Goal: Task Accomplishment & Management: Manage account settings

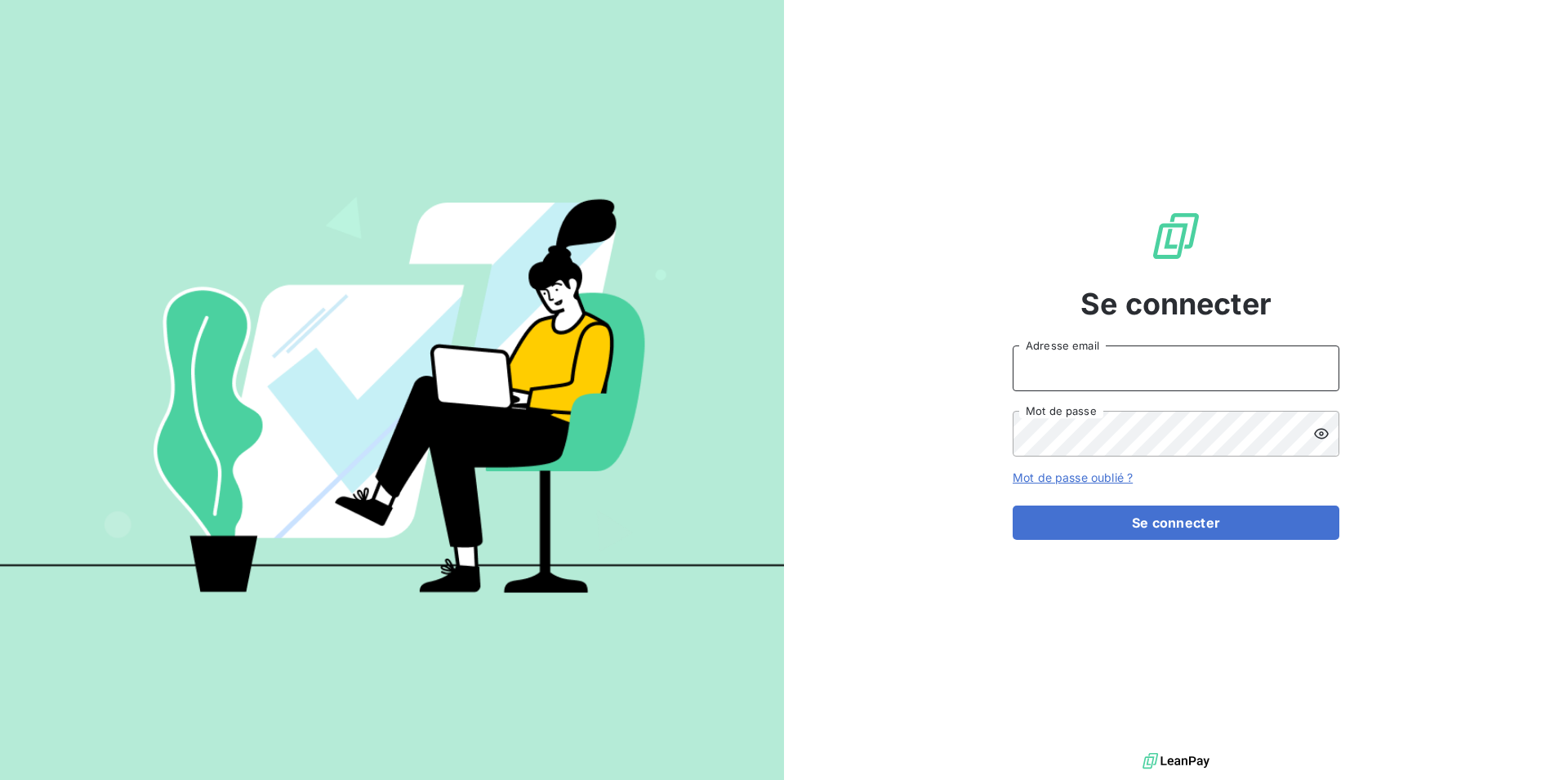
click at [1083, 364] on input "Adresse email" at bounding box center [1176, 368] width 327 height 46
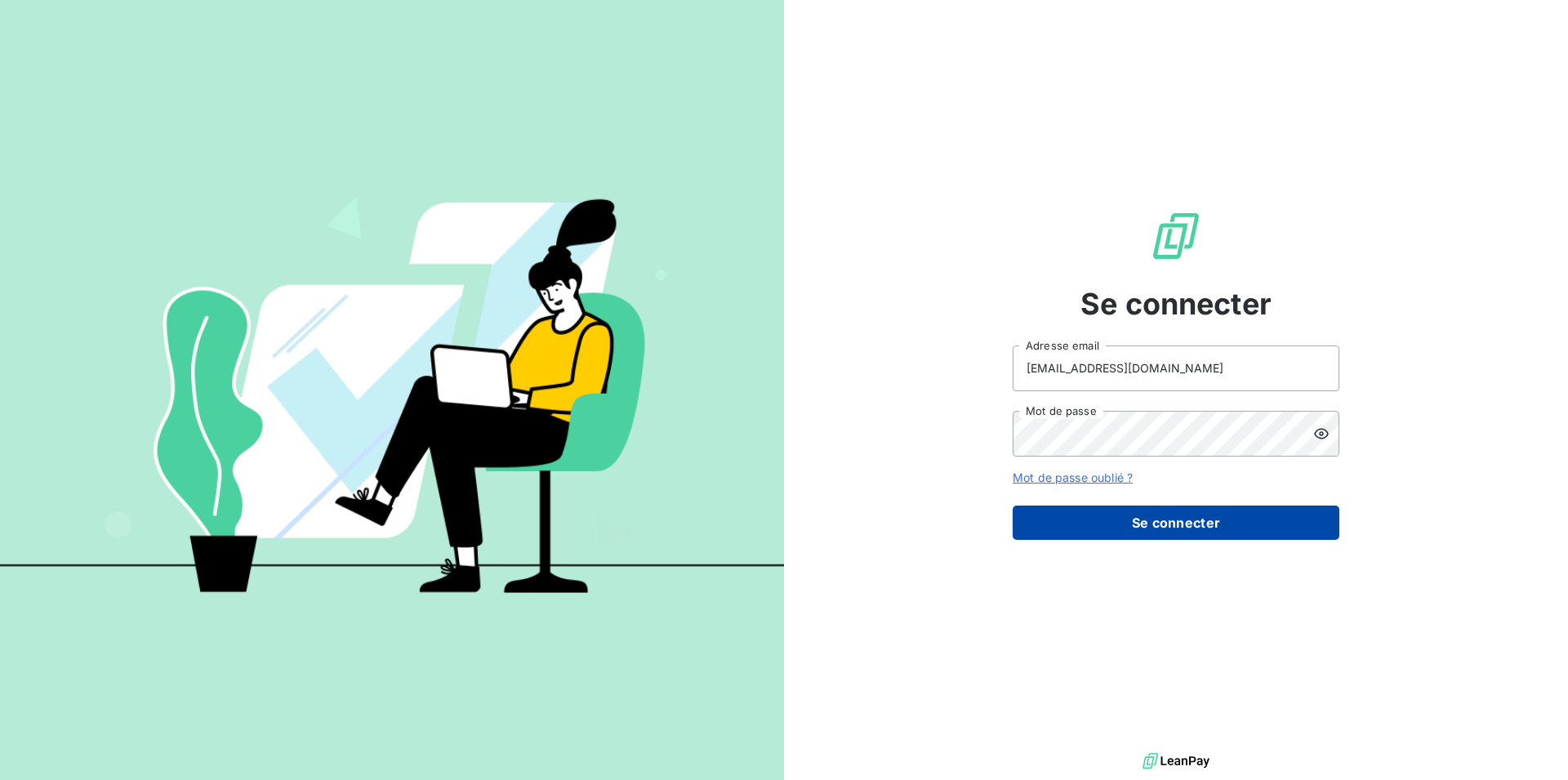
click at [1153, 525] on button "Se connecter" at bounding box center [1176, 523] width 327 height 35
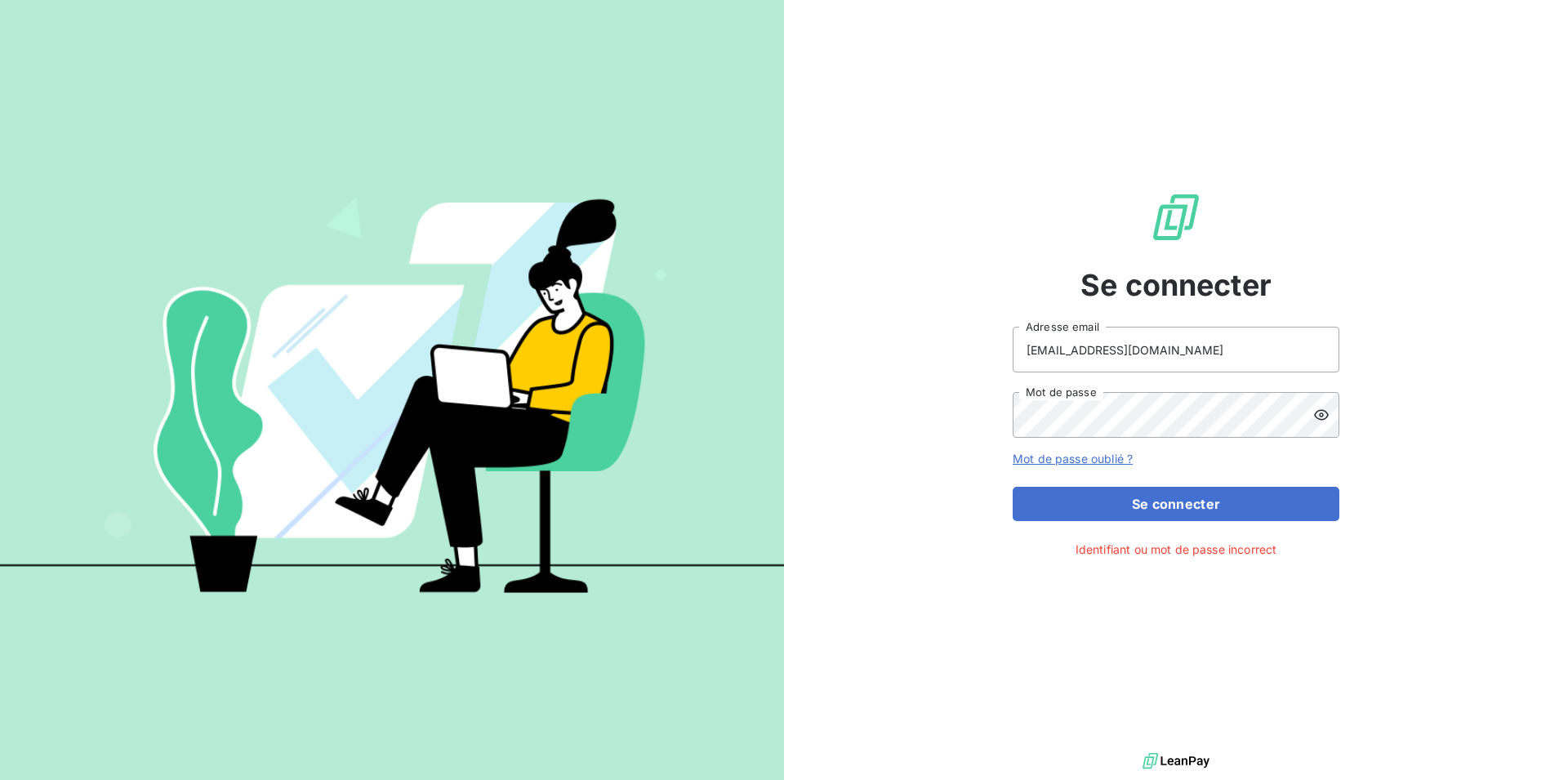
click at [1318, 418] on icon at bounding box center [1322, 415] width 17 height 17
click at [1103, 343] on input "[EMAIL_ADDRESS][DOMAIN_NAME]" at bounding box center [1176, 349] width 327 height 46
type input "[EMAIL_ADDRESS][DOMAIN_NAME]"
click at [1318, 417] on icon at bounding box center [1322, 415] width 17 height 17
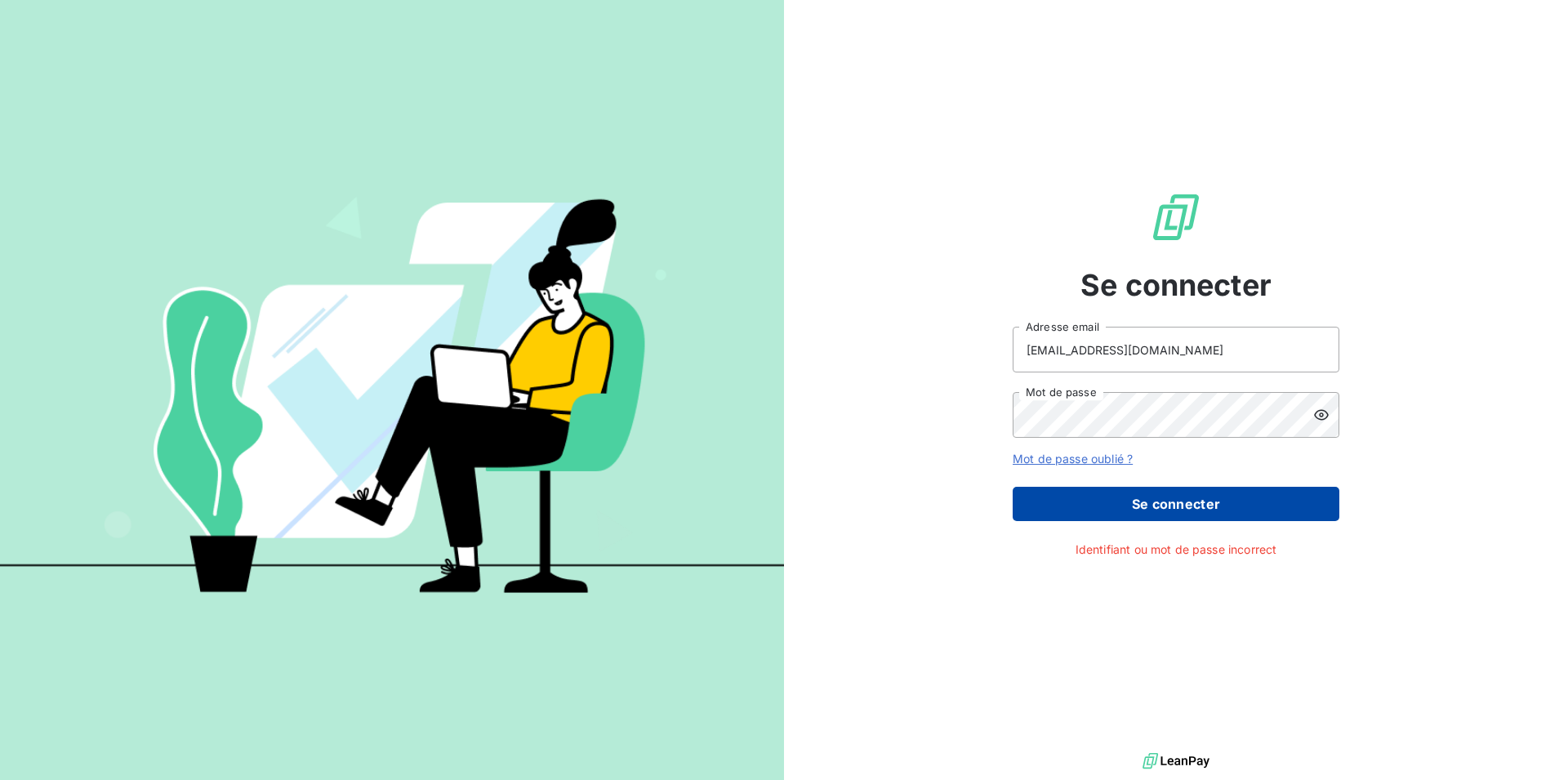
click at [1184, 512] on button "Se connecter" at bounding box center [1176, 504] width 327 height 35
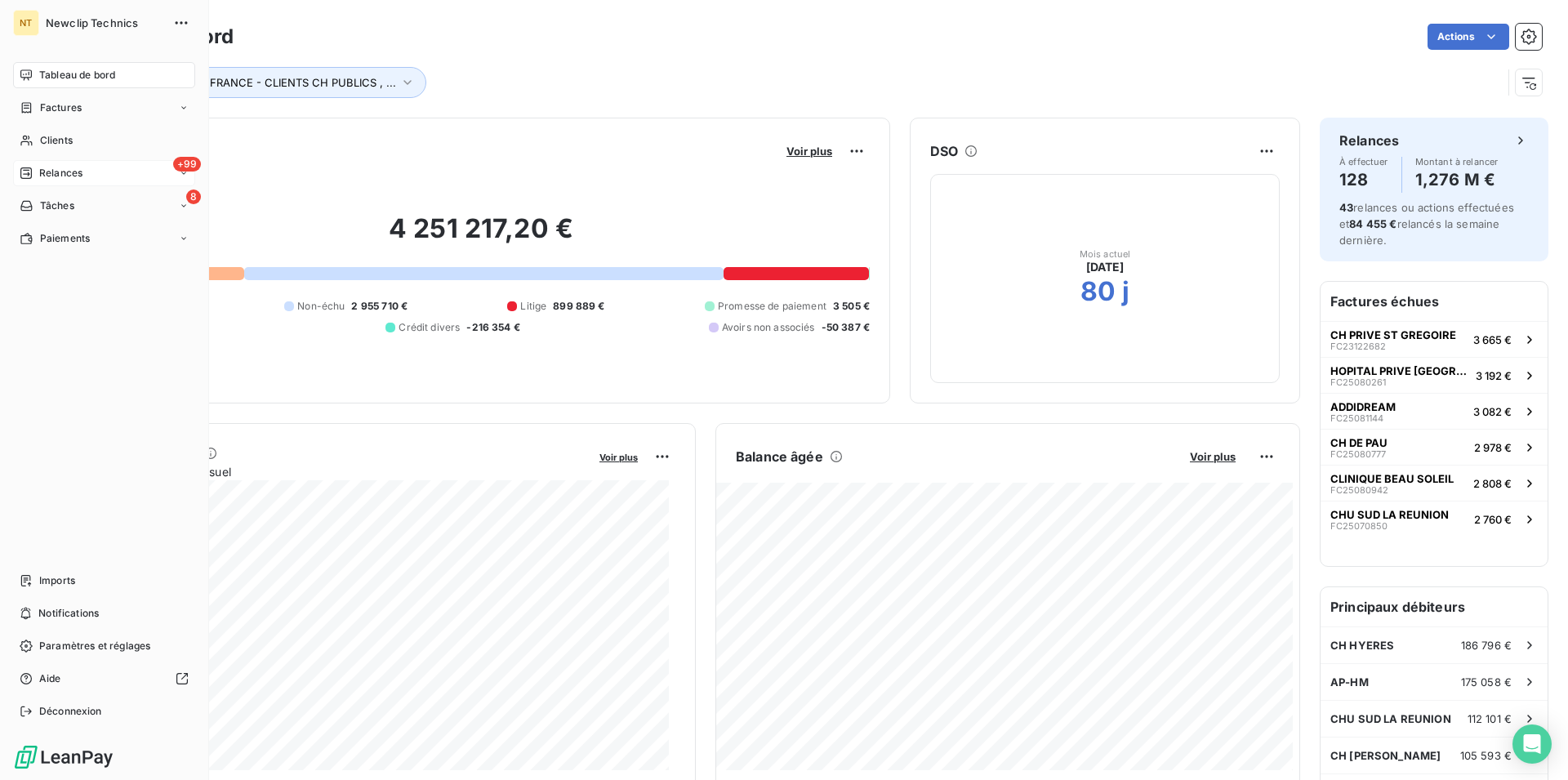
click at [52, 173] on span "Relances" at bounding box center [61, 172] width 44 height 15
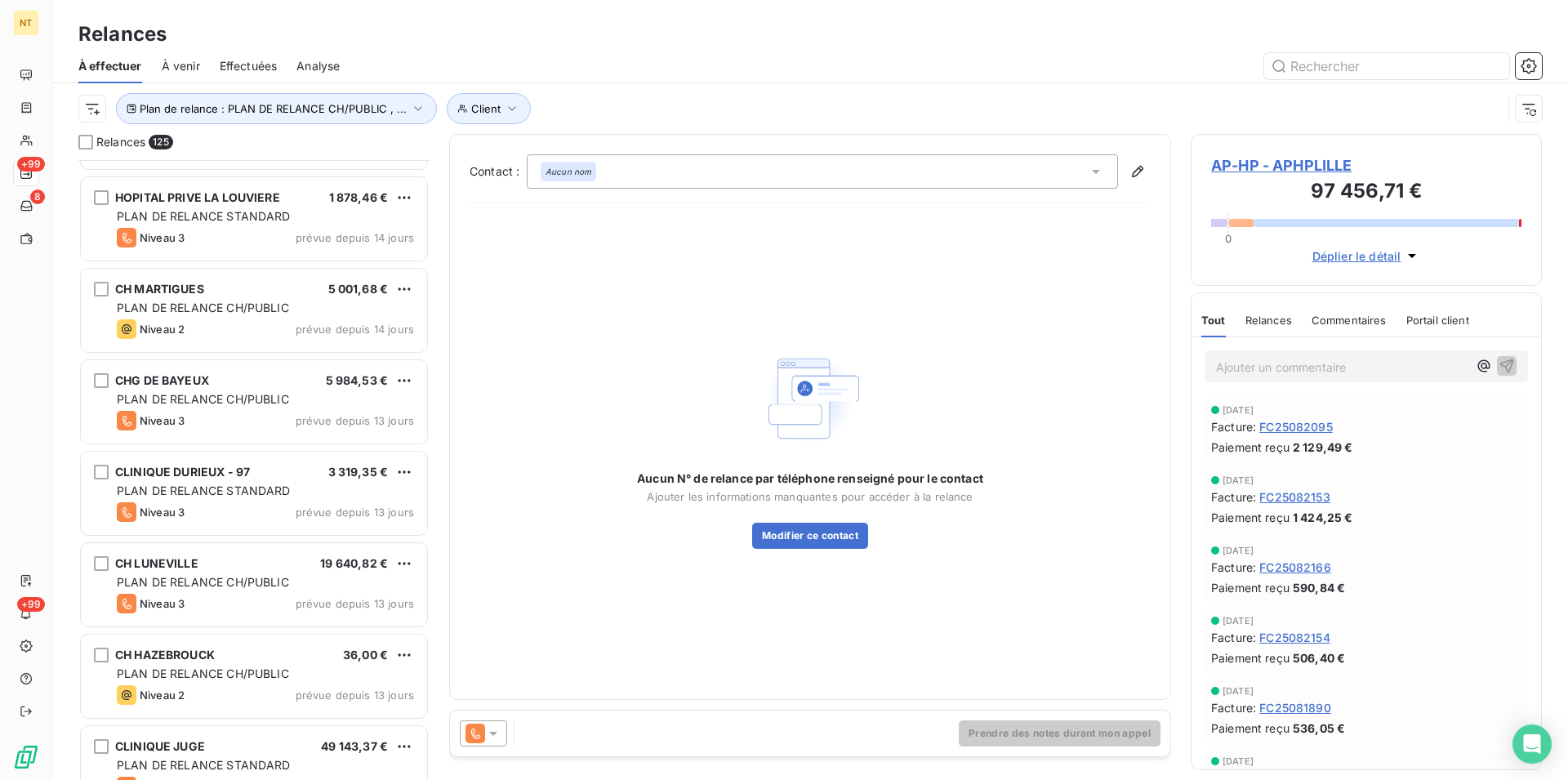
scroll to position [8165, 0]
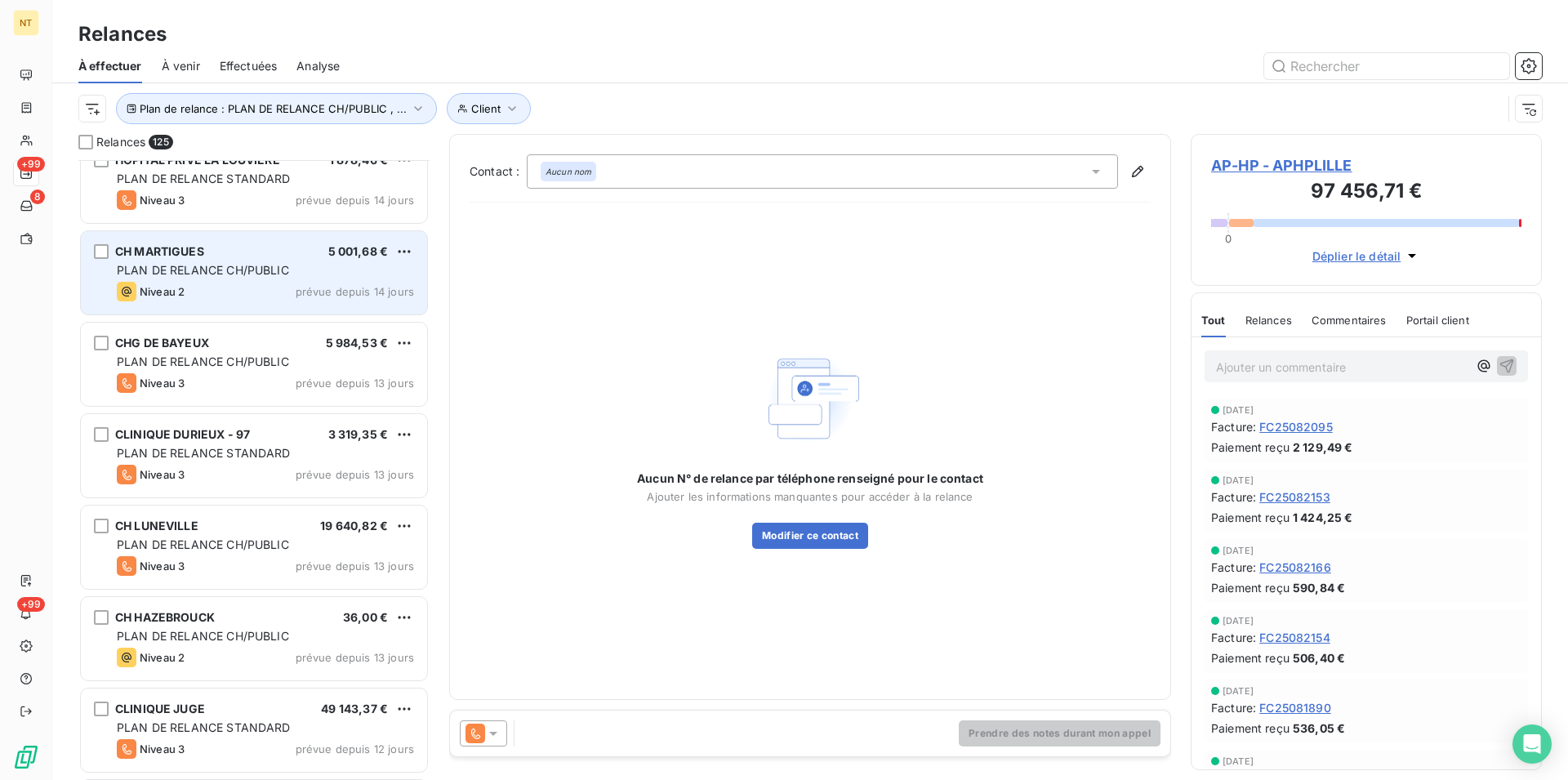
click at [222, 264] on span "PLAN DE RELANCE CH/PUBLIC" at bounding box center [203, 270] width 172 height 14
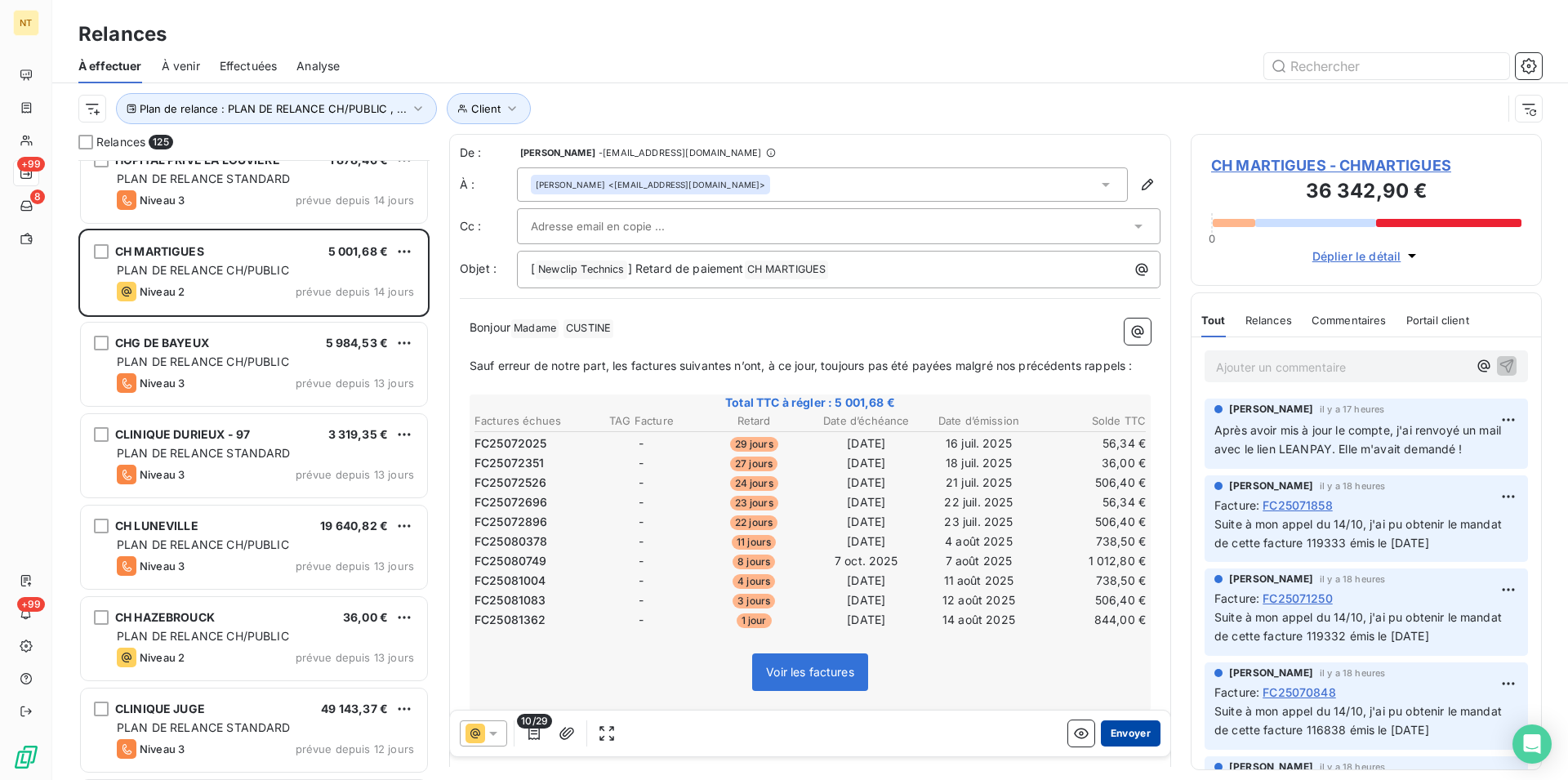
click at [1113, 734] on button "Envoyer" at bounding box center [1130, 733] width 59 height 26
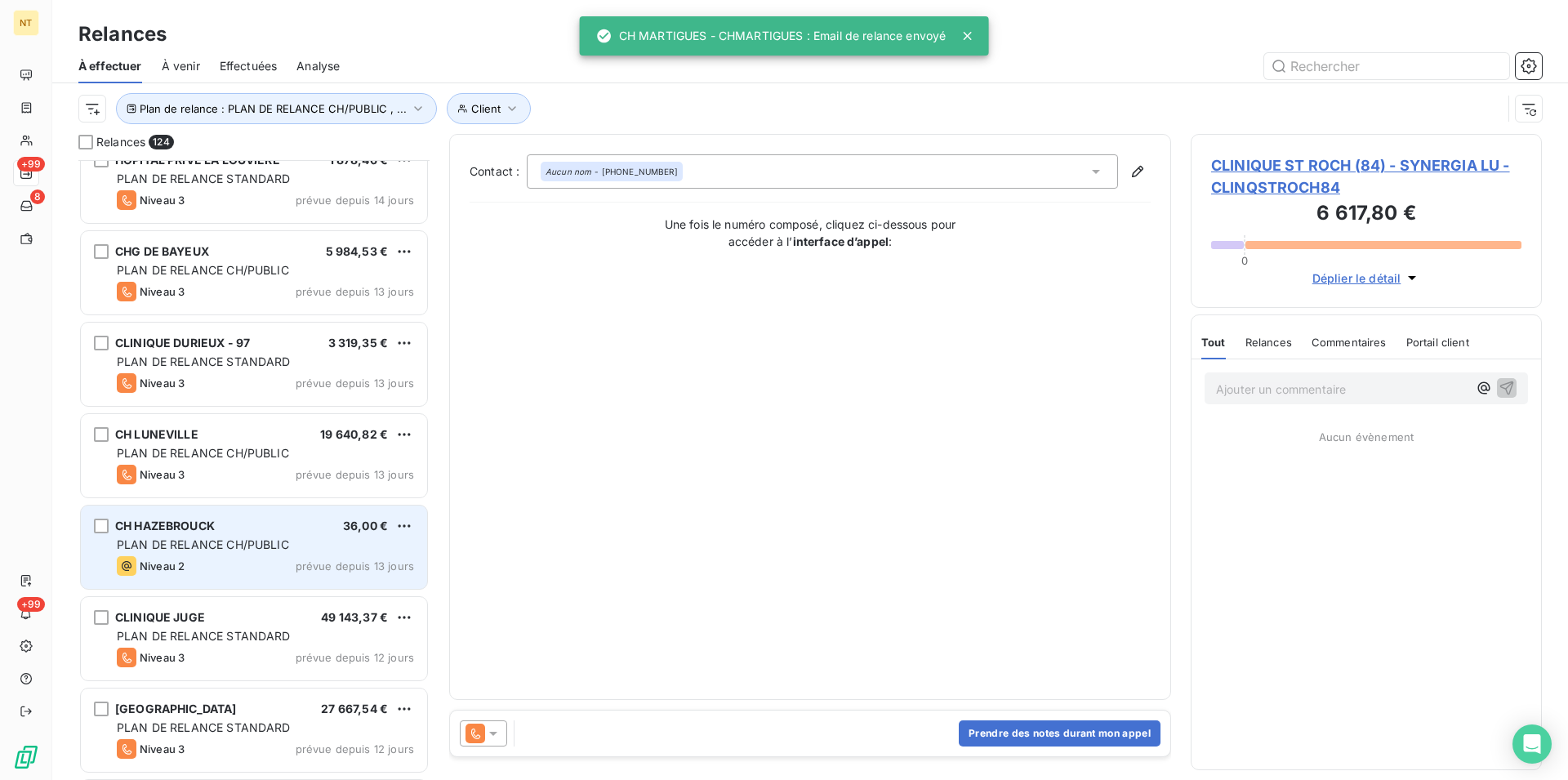
click at [220, 565] on div "Niveau 2 prévue depuis 13 jours" at bounding box center [265, 566] width 297 height 20
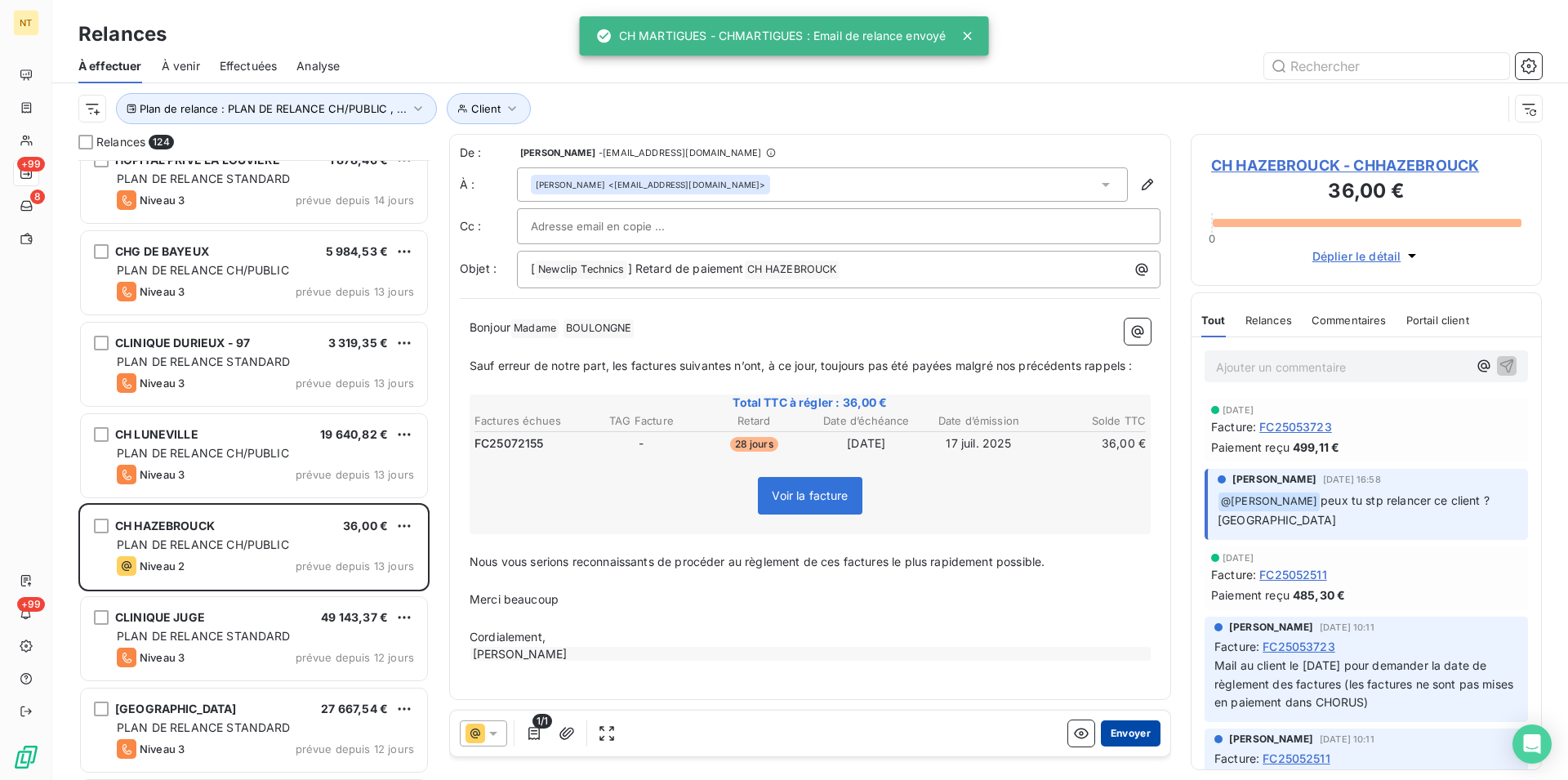
click at [1122, 730] on button "Envoyer" at bounding box center [1130, 733] width 59 height 26
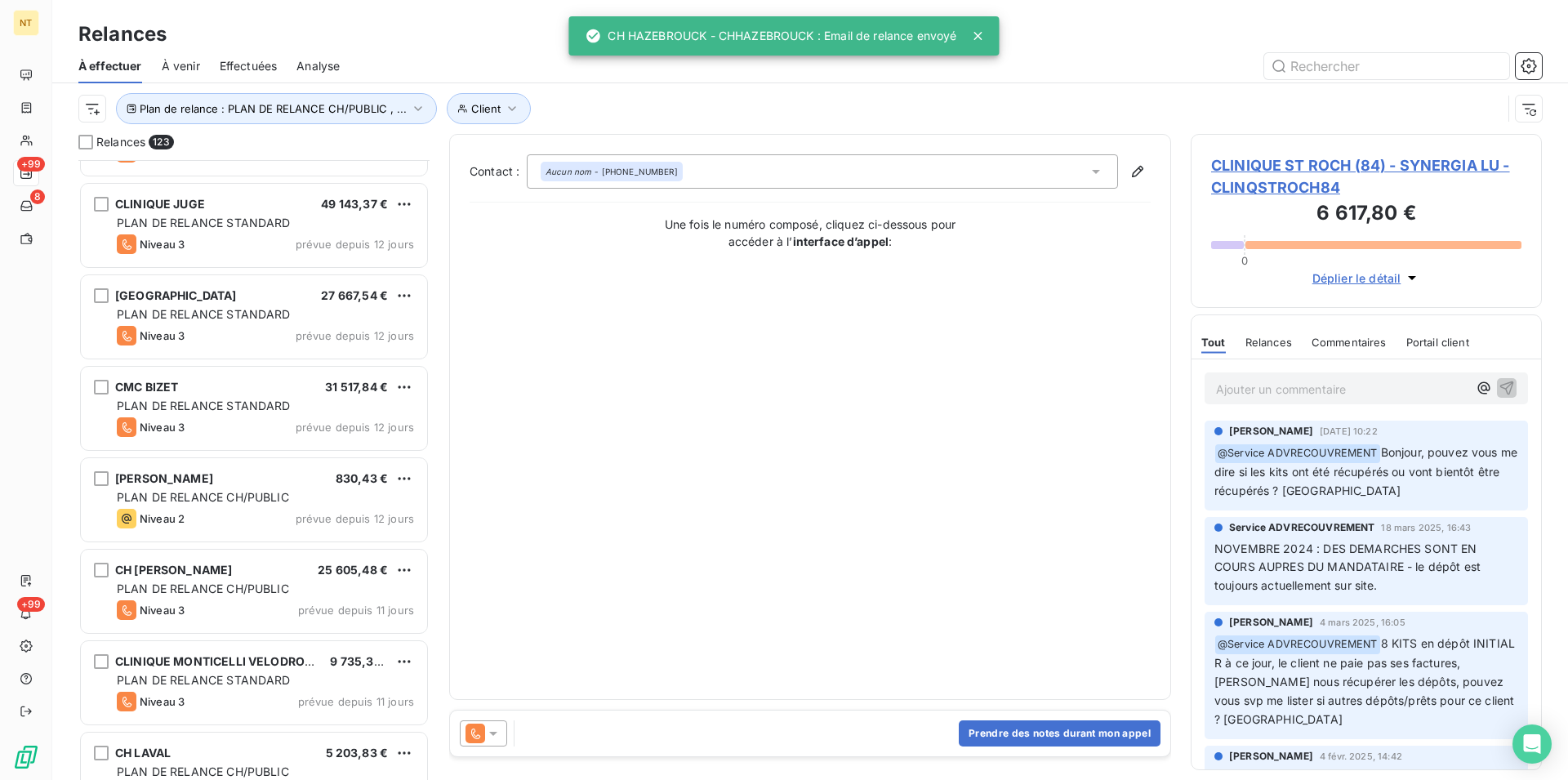
scroll to position [8498, 0]
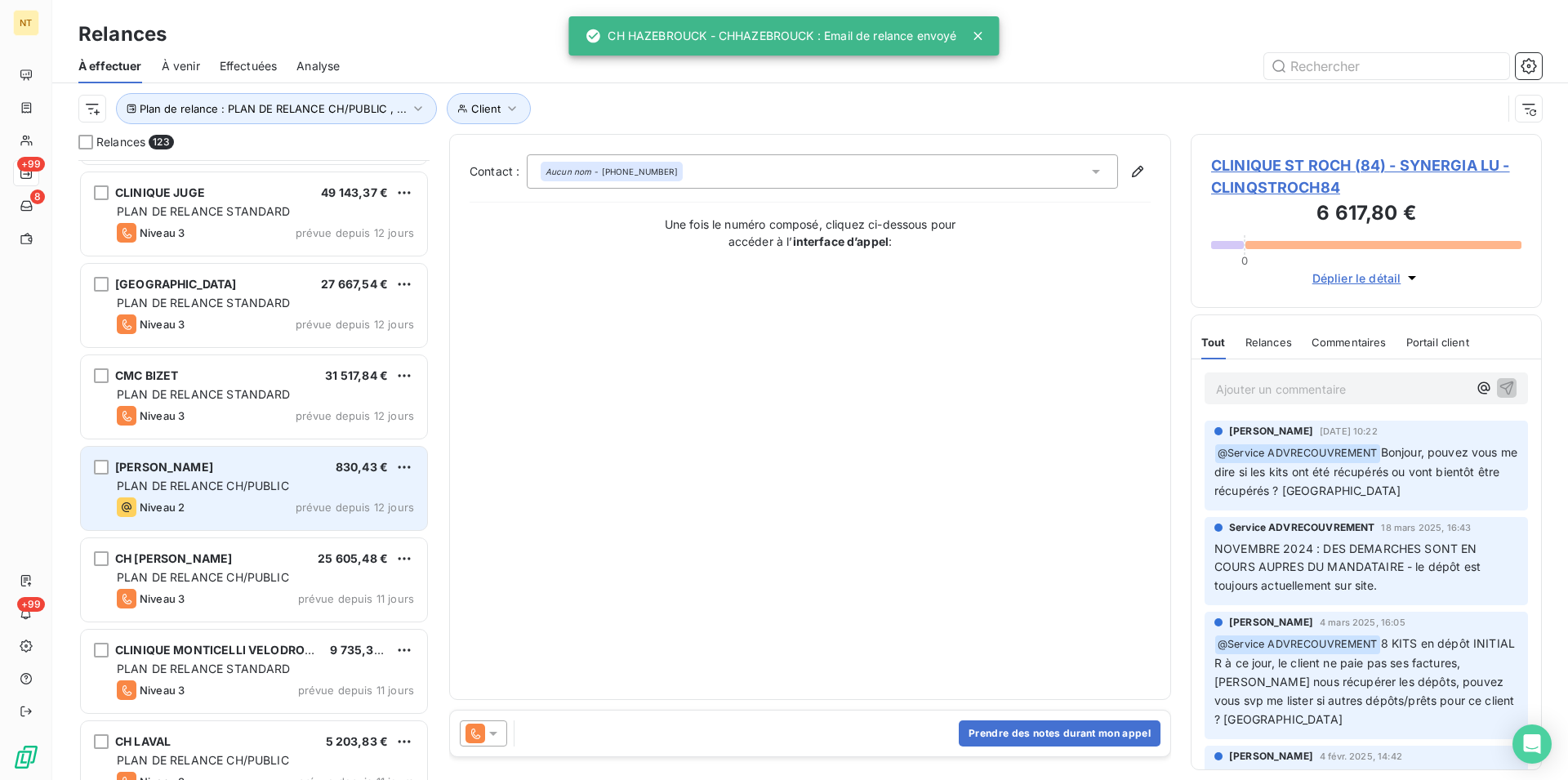
click at [217, 481] on span "PLAN DE RELANCE CH/PUBLIC" at bounding box center [203, 486] width 172 height 14
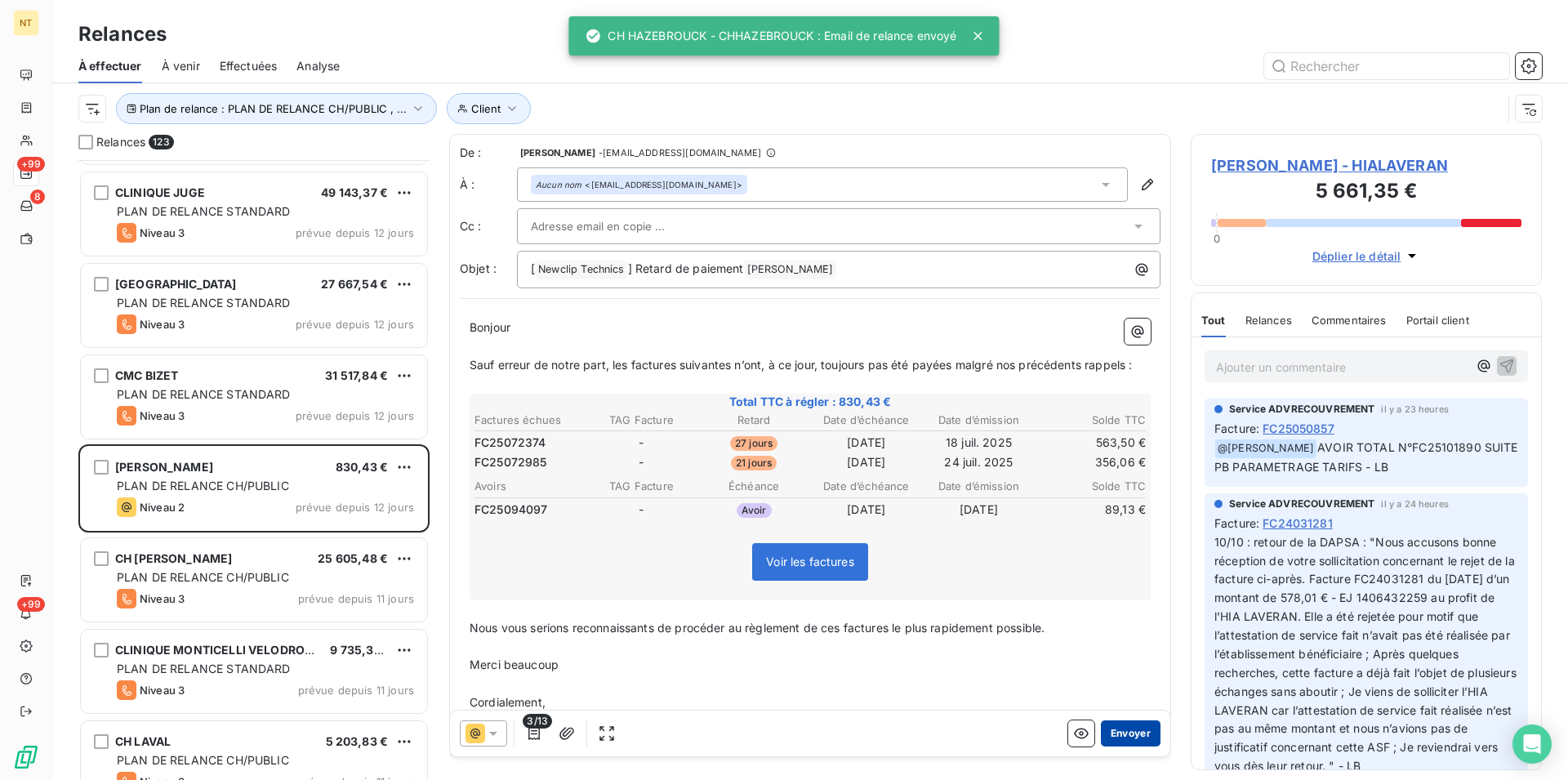
click at [1116, 731] on button "Envoyer" at bounding box center [1130, 733] width 59 height 26
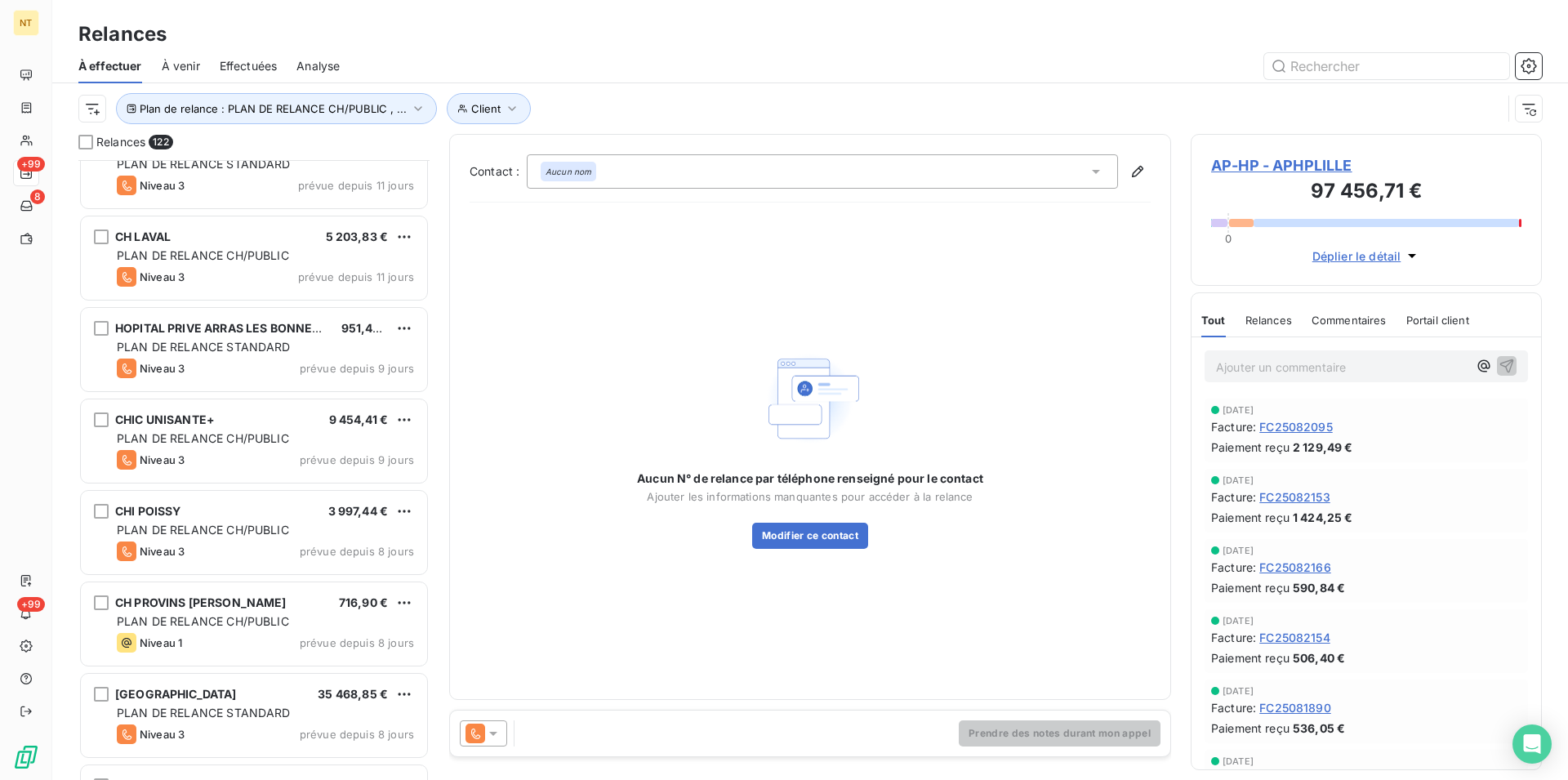
scroll to position [8915, 0]
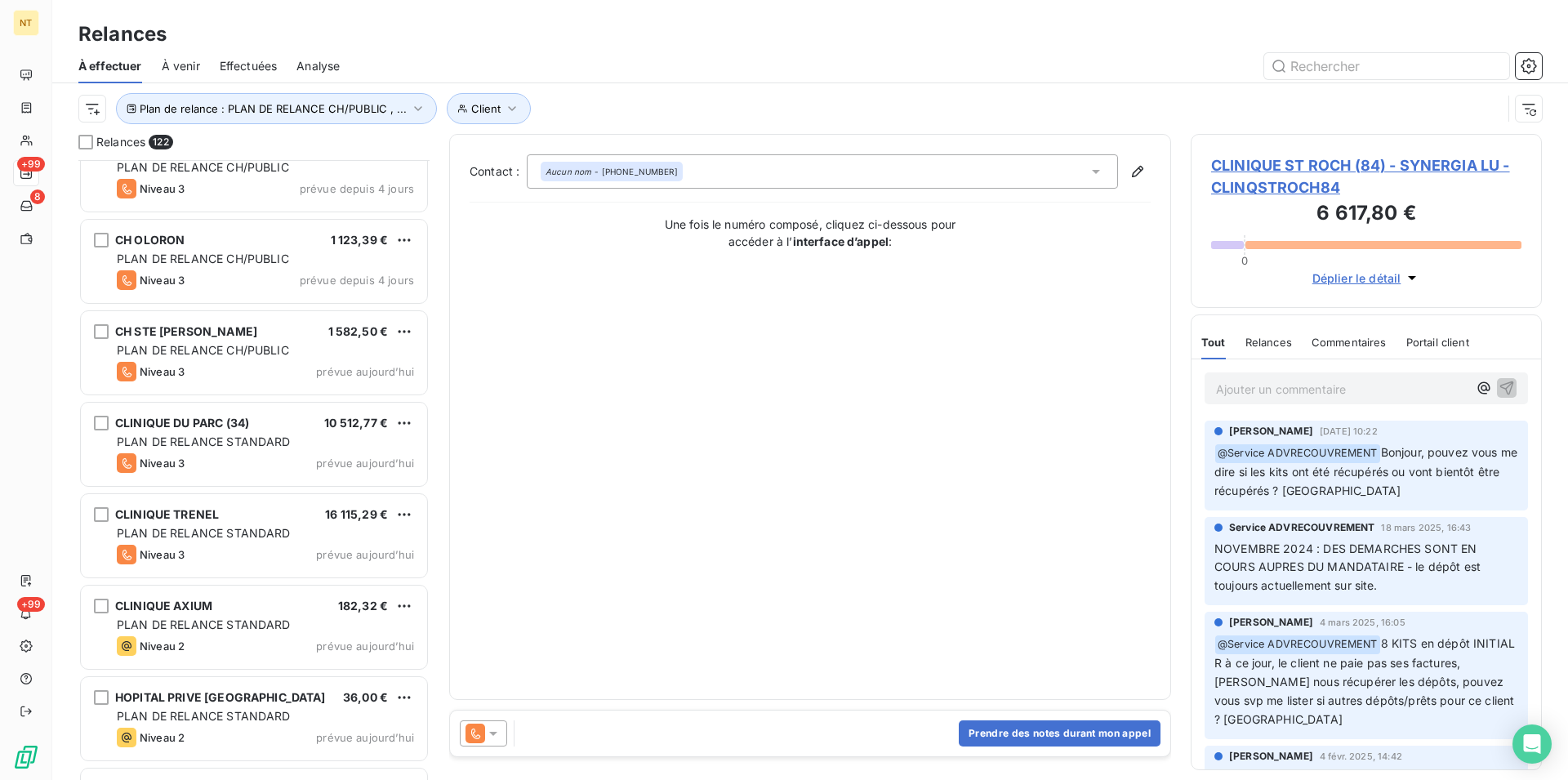
scroll to position [9997, 0]
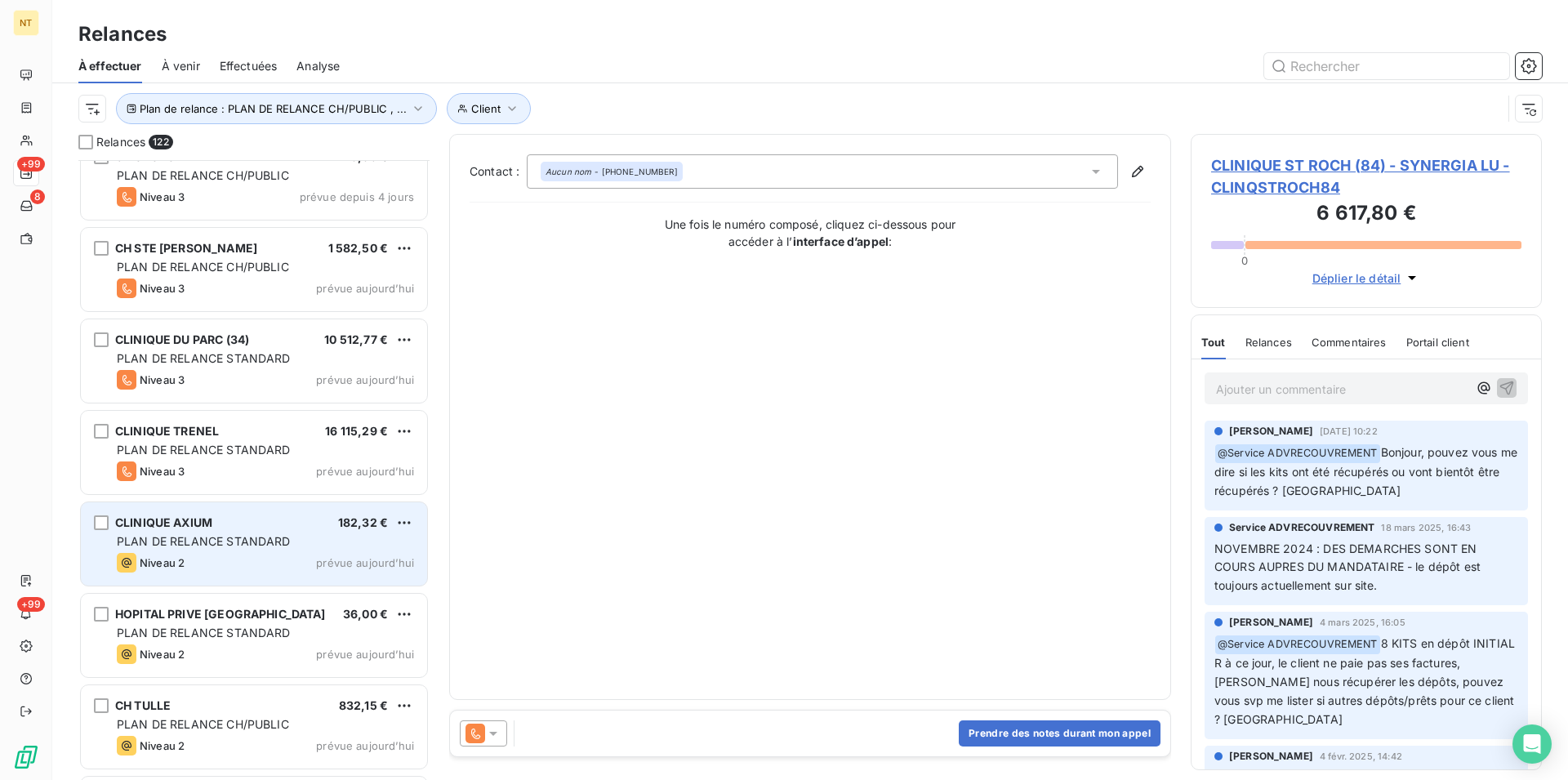
click at [199, 512] on div "CLINIQUE AXIUM 182,32 € PLAN DE RELANCE STANDARD Niveau 2 prévue [DATE]" at bounding box center [254, 543] width 346 height 83
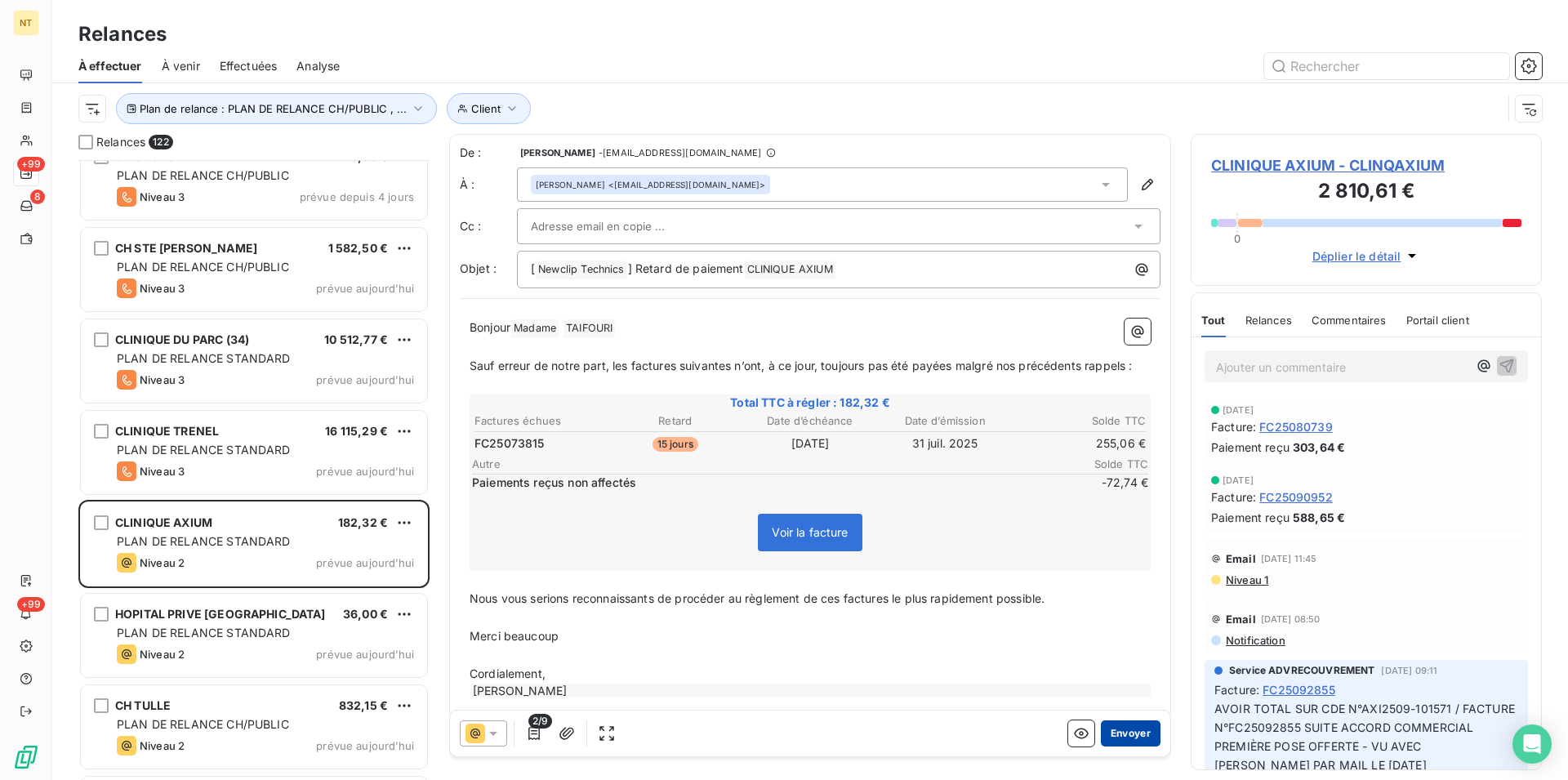
click at [1114, 729] on button "Envoyer" at bounding box center [1130, 733] width 59 height 26
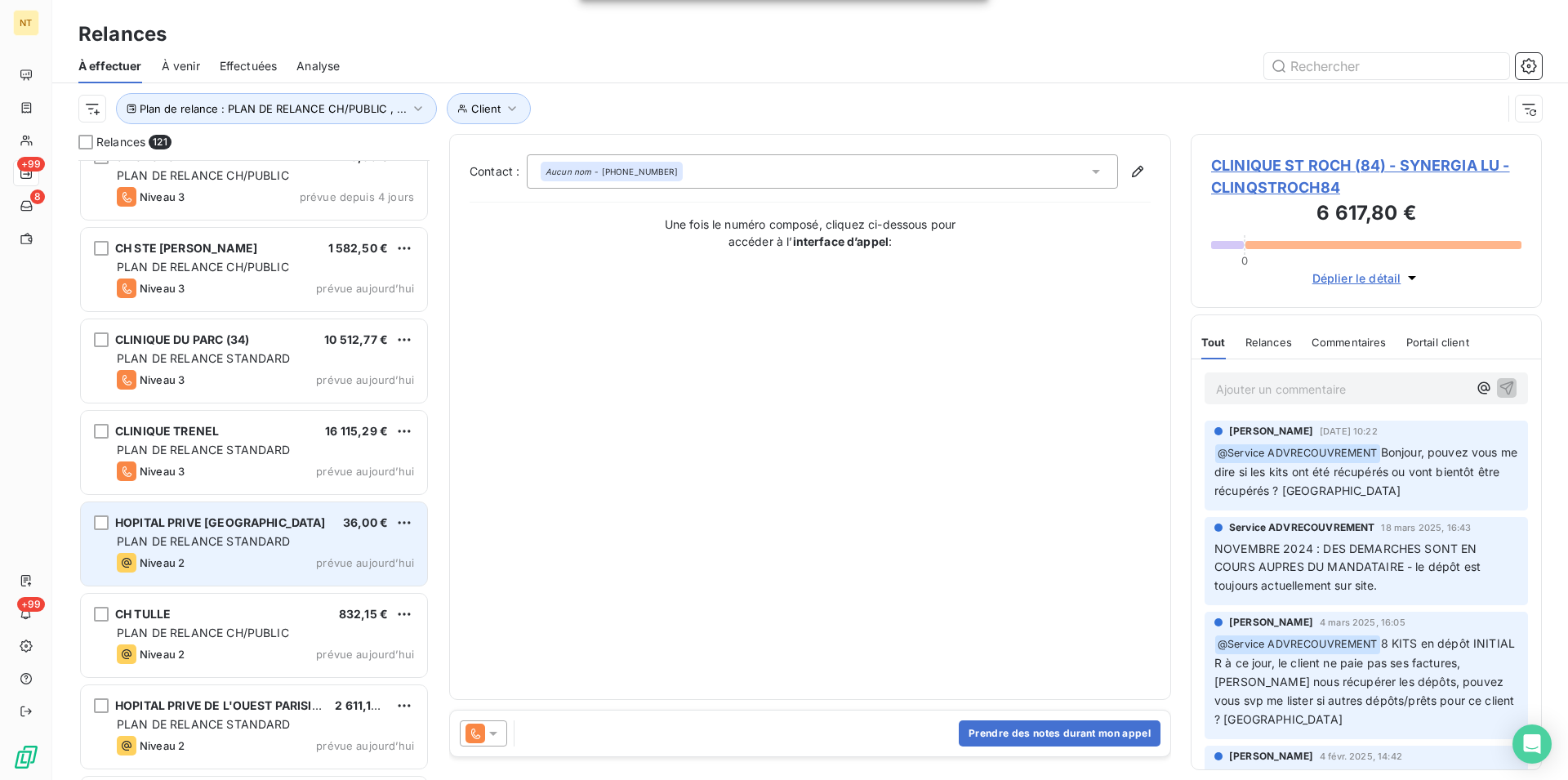
click at [257, 543] on span "PLAN DE RELANCE STANDARD" at bounding box center [204, 541] width 174 height 14
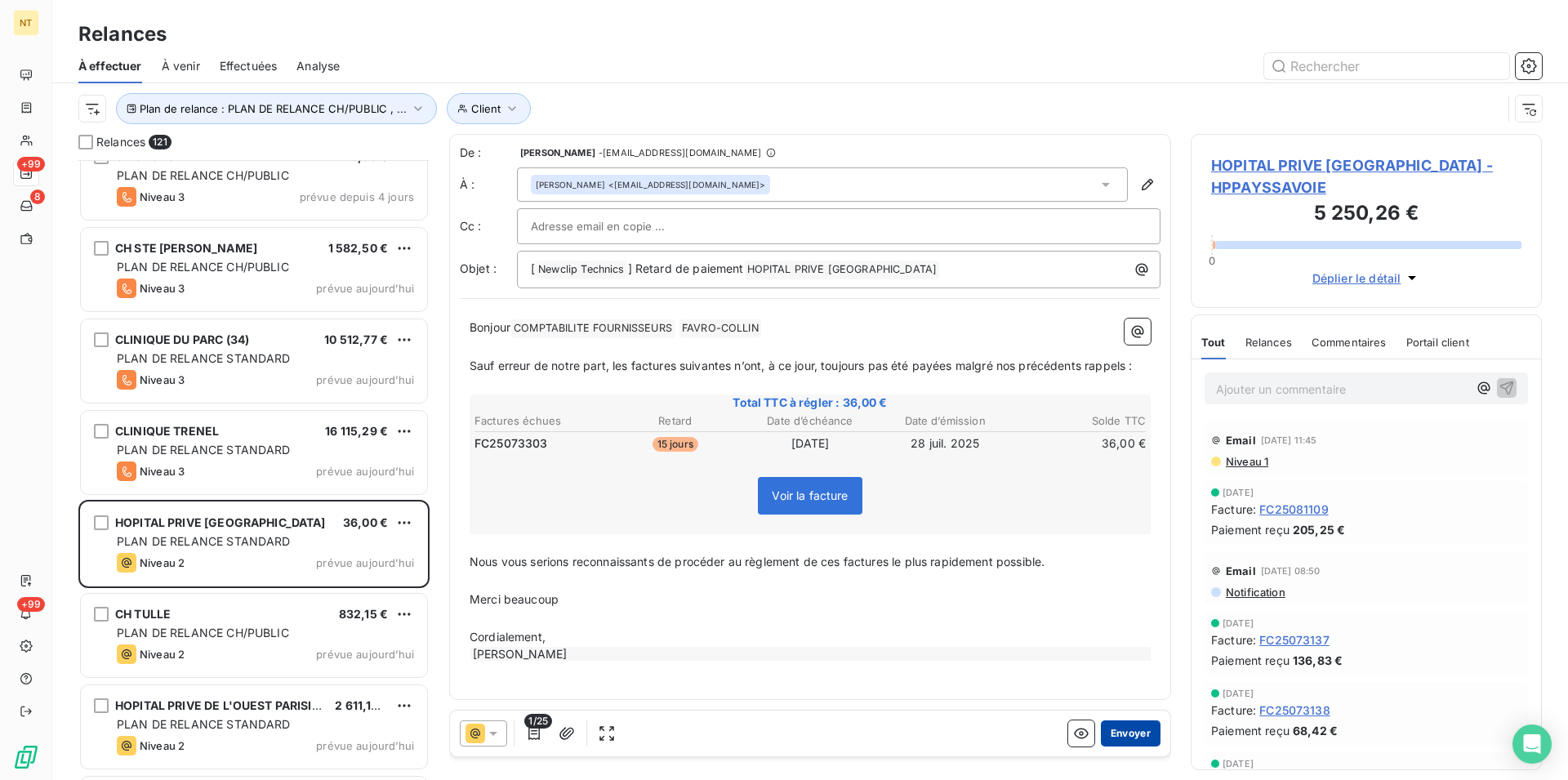
click at [1113, 723] on button "Envoyer" at bounding box center [1130, 733] width 59 height 26
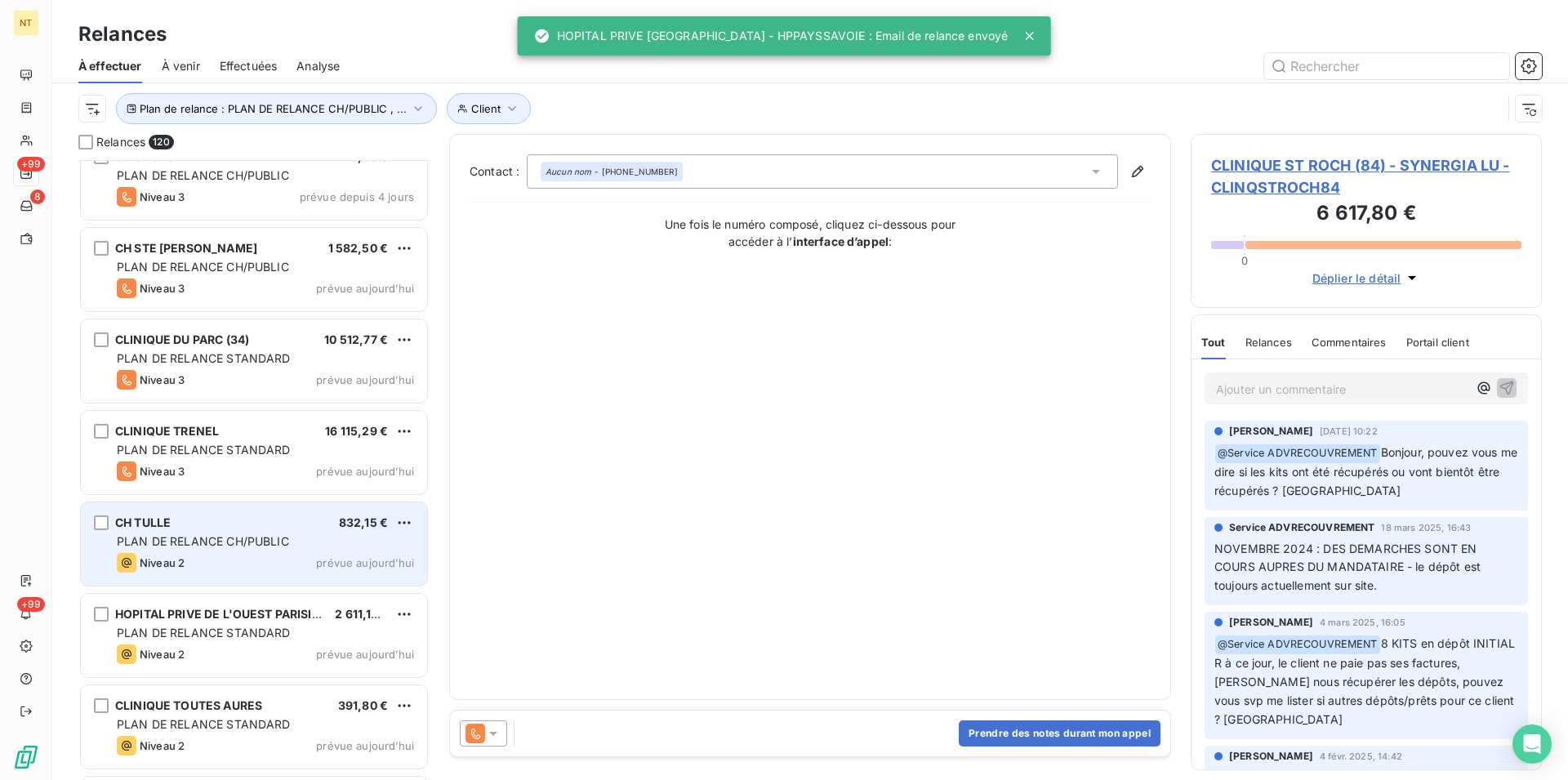
click at [221, 524] on div "CH TULLE 832,15 €" at bounding box center [265, 523] width 297 height 15
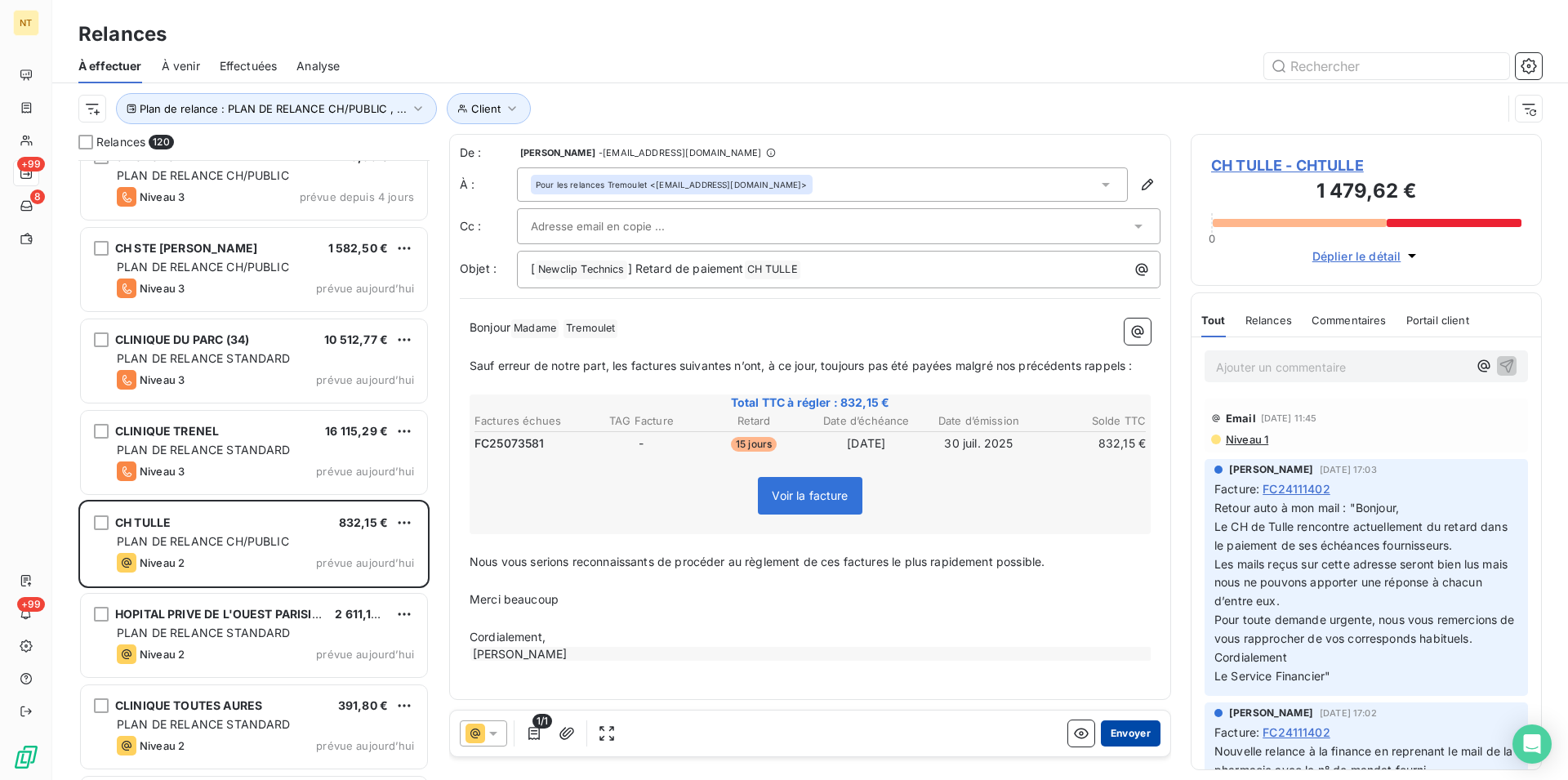
click at [1106, 729] on button "Envoyer" at bounding box center [1130, 733] width 59 height 26
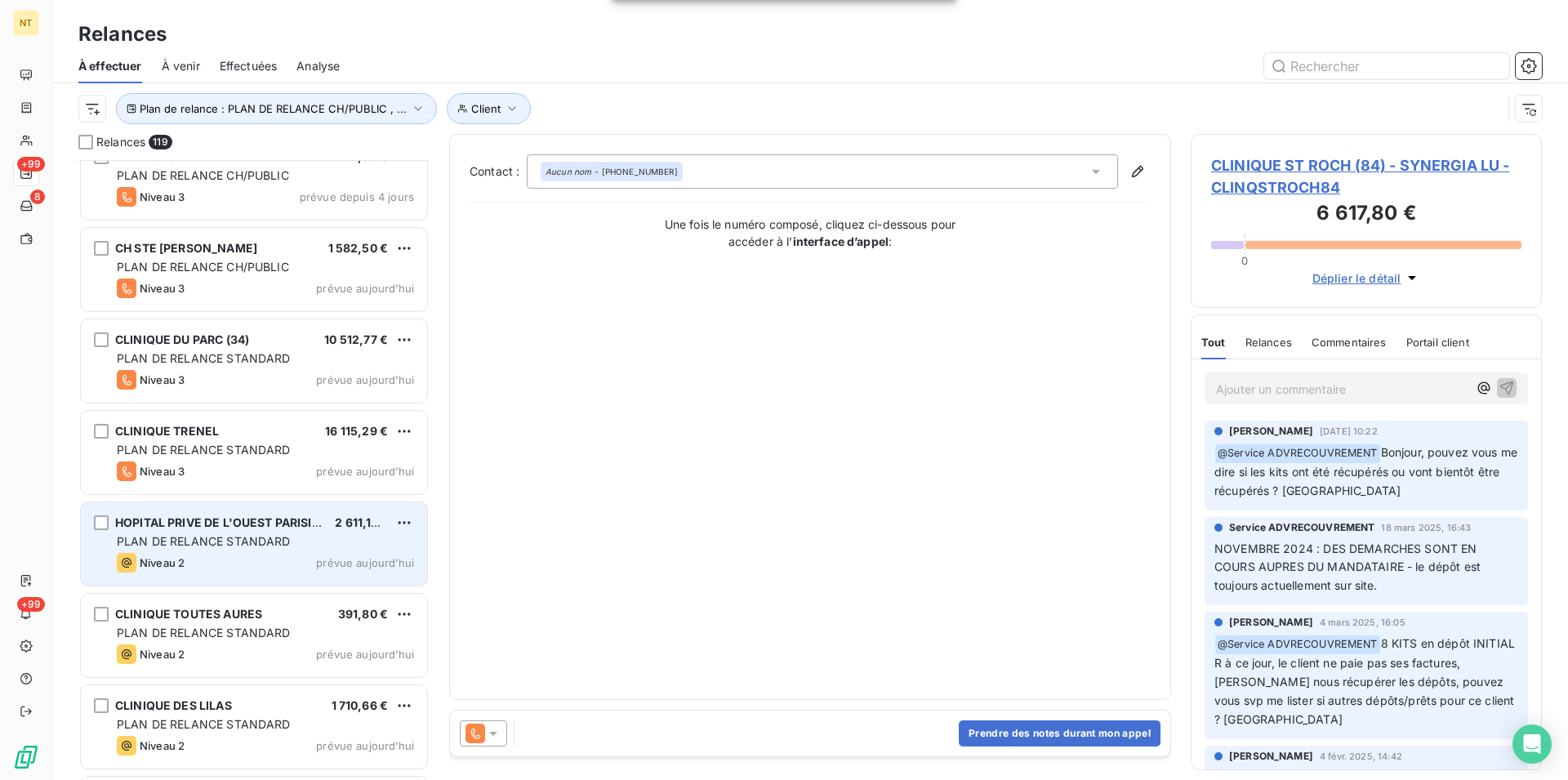
click at [194, 540] on span "PLAN DE RELANCE STANDARD" at bounding box center [204, 541] width 174 height 14
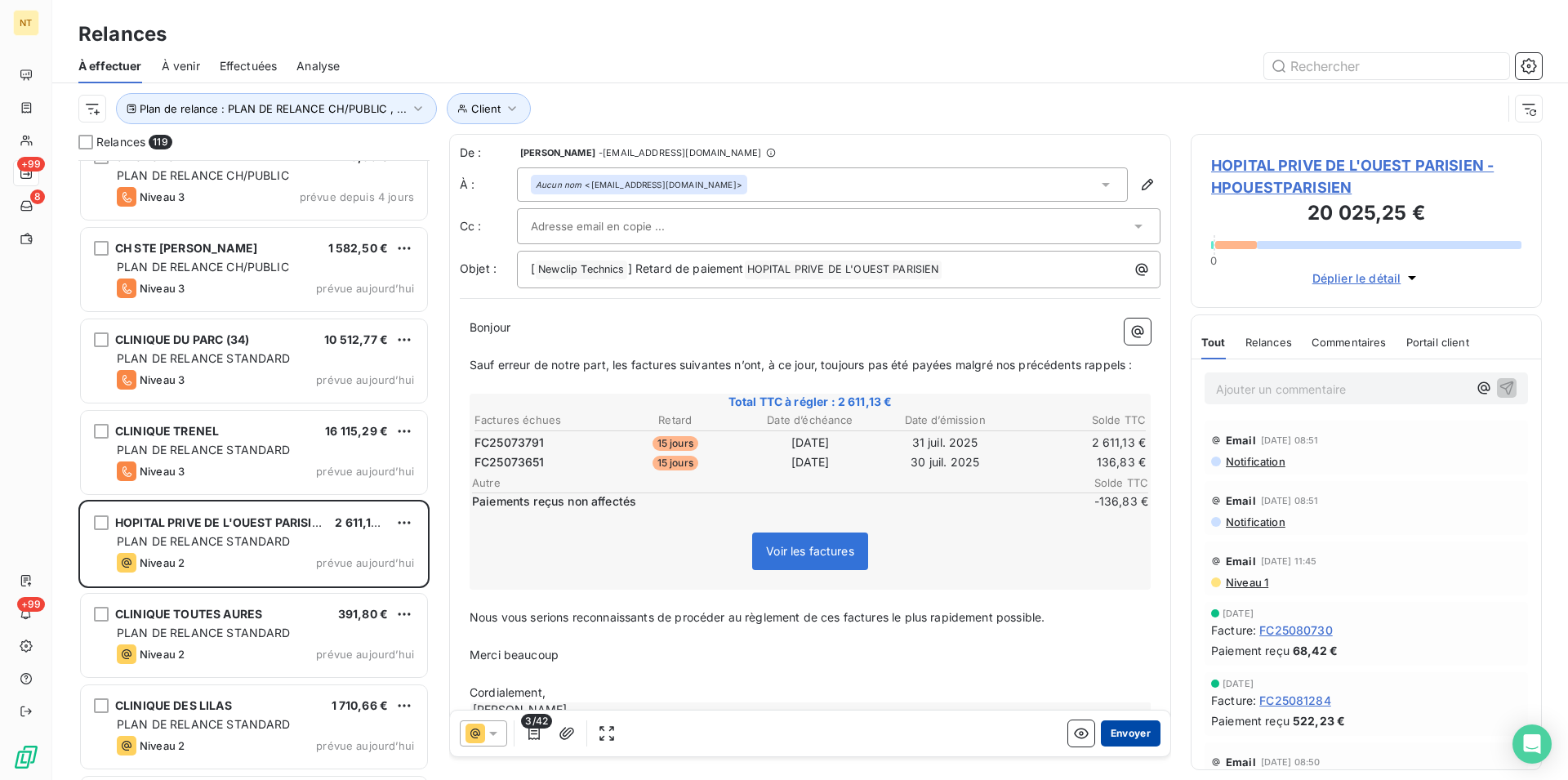
click at [1112, 727] on button "Envoyer" at bounding box center [1130, 733] width 59 height 26
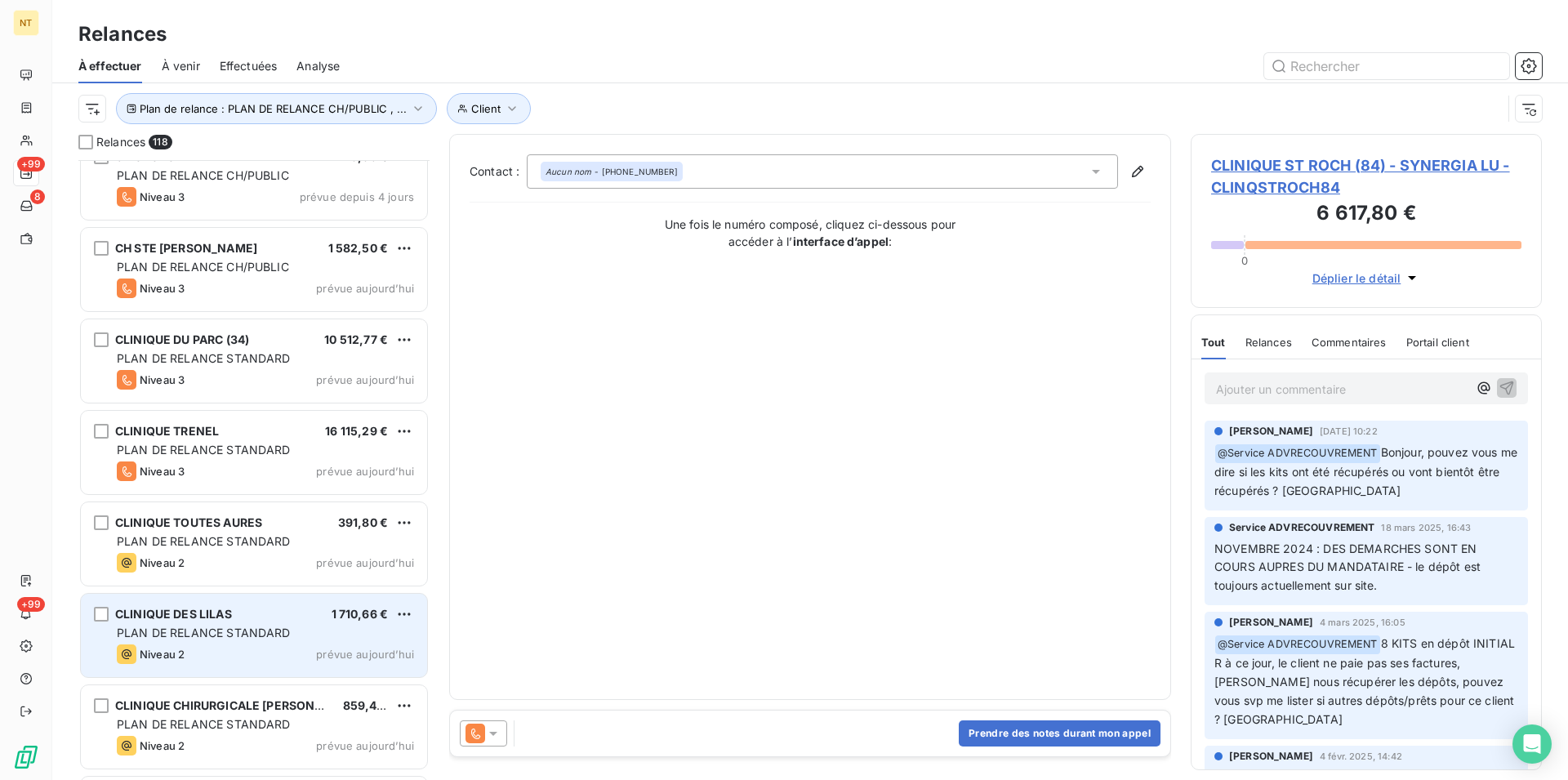
click at [232, 638] on span "PLAN DE RELANCE STANDARD" at bounding box center [204, 633] width 174 height 14
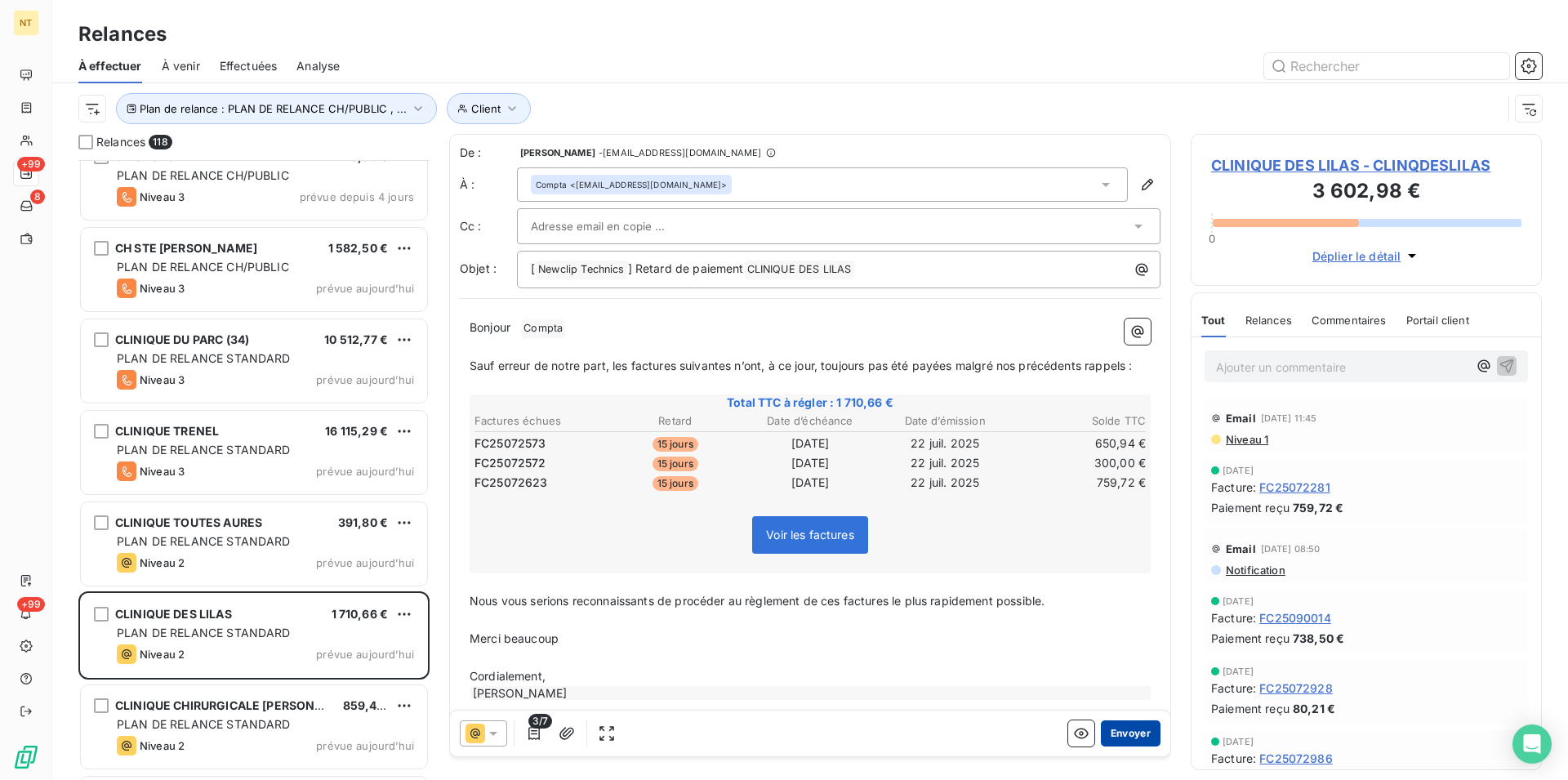
click at [1113, 725] on button "Envoyer" at bounding box center [1130, 733] width 59 height 26
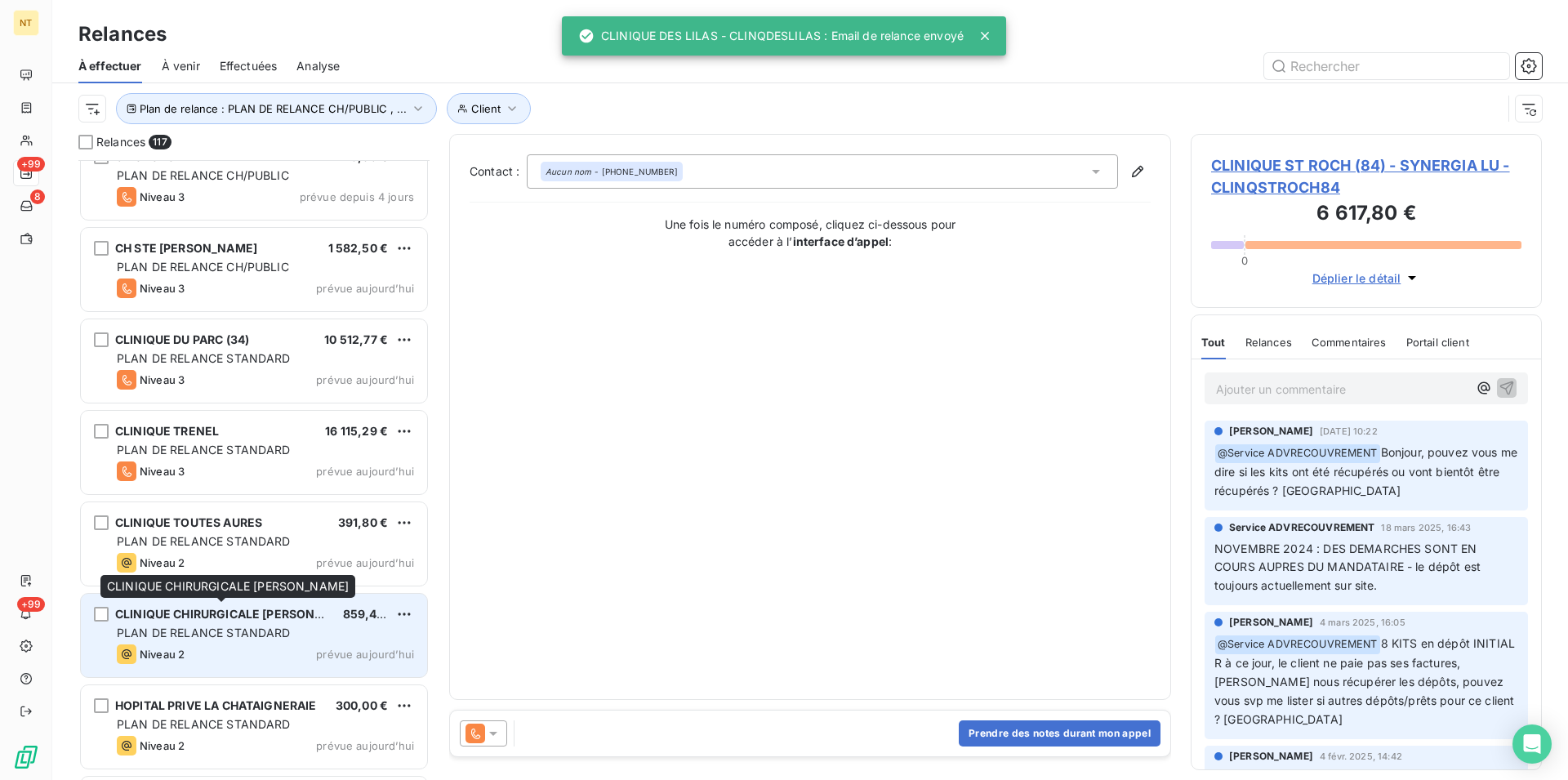
click at [257, 614] on span "CLINIQUE CHIRURGICALE [PERSON_NAME]" at bounding box center [238, 614] width 245 height 14
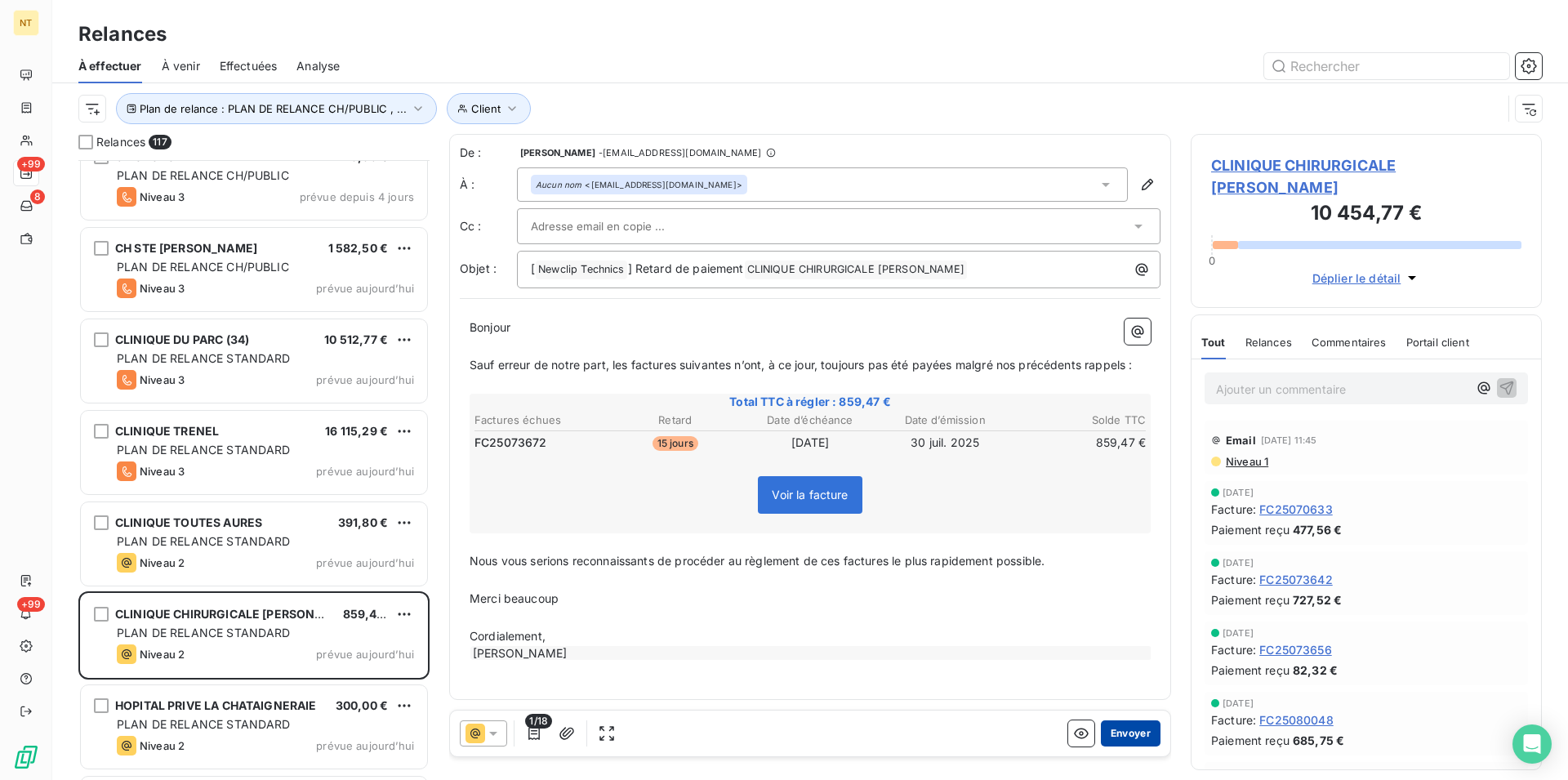
click at [1134, 733] on button "Envoyer" at bounding box center [1130, 733] width 59 height 26
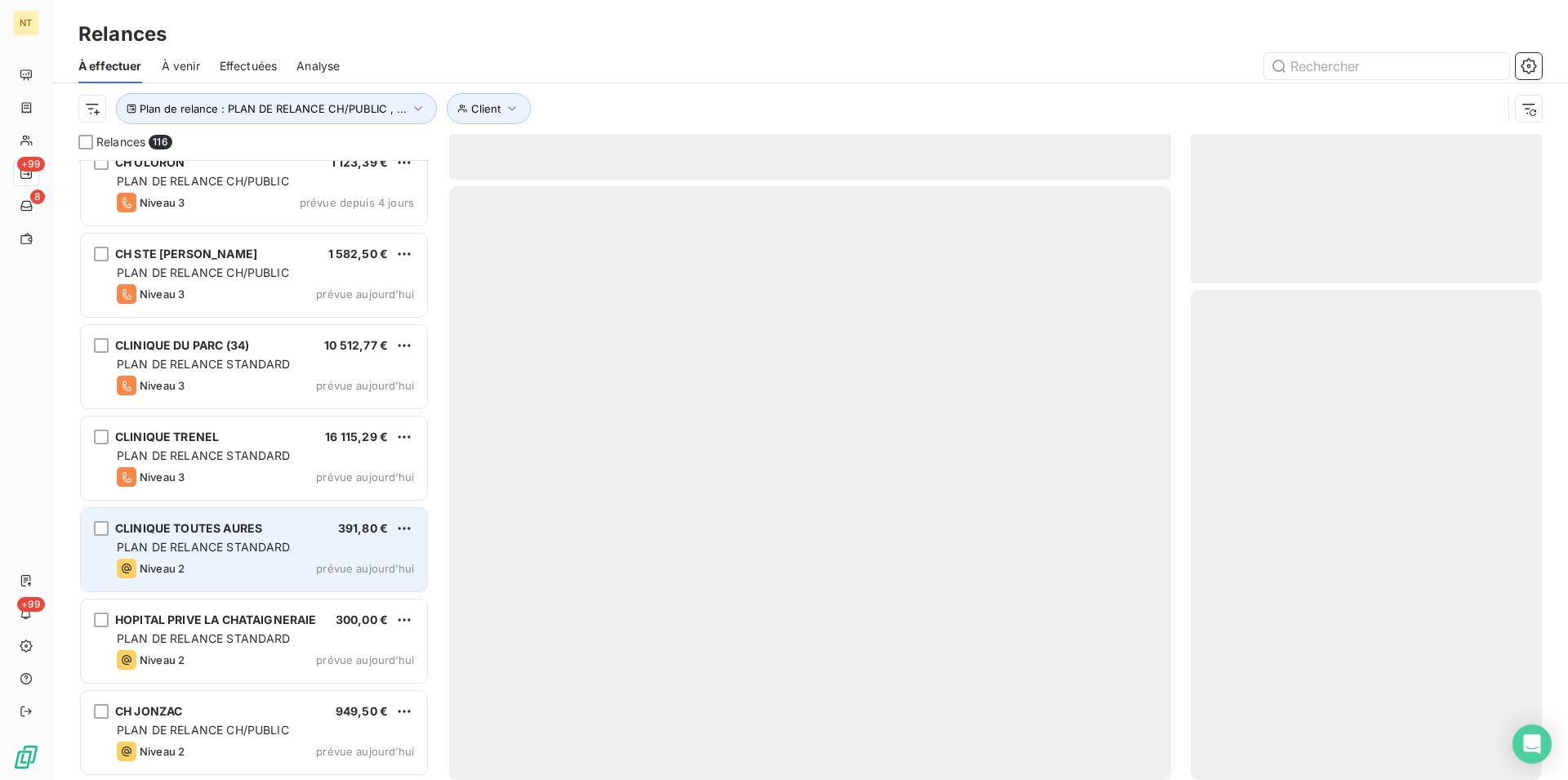
scroll to position [9991, 0]
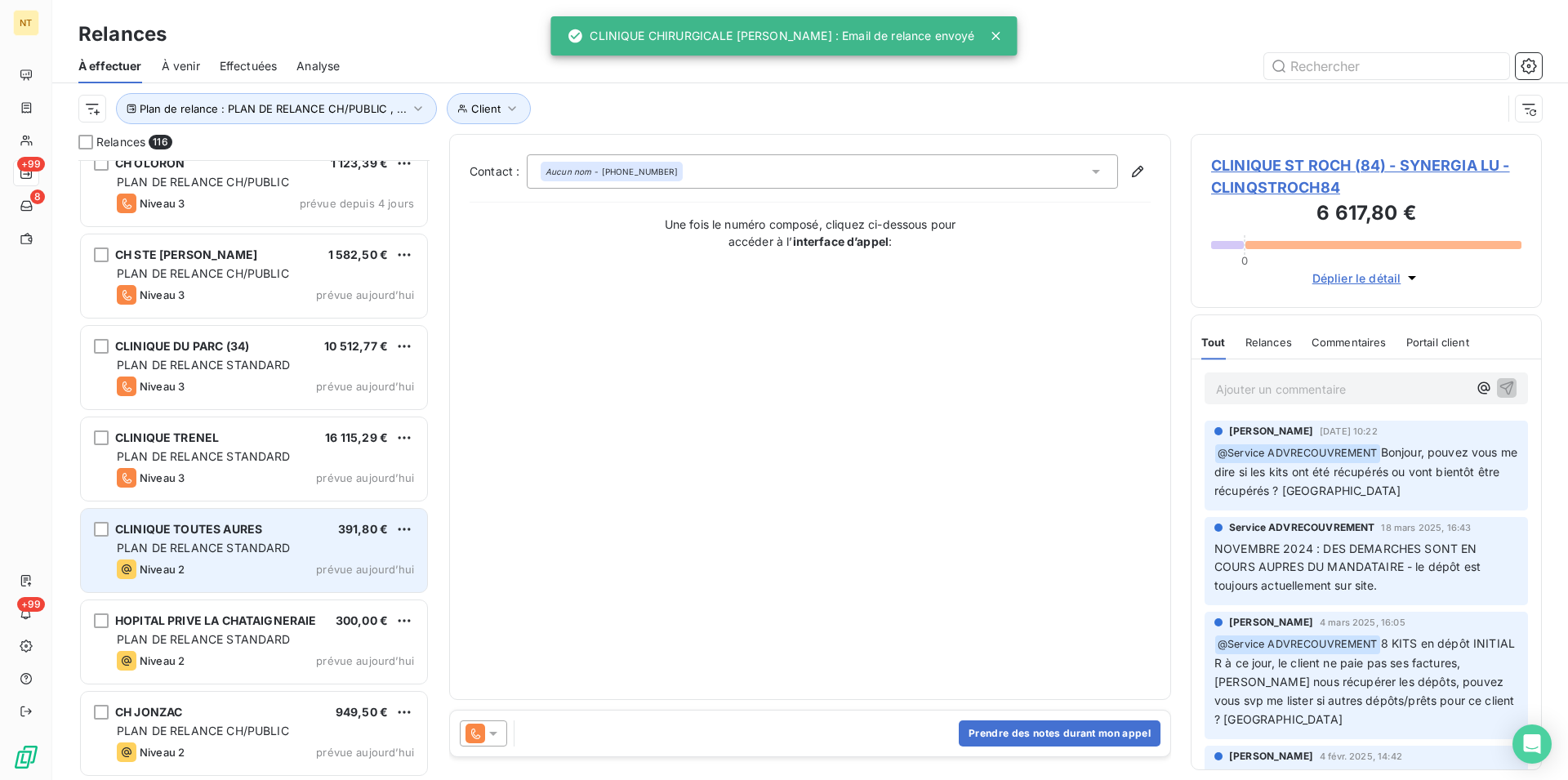
click at [177, 540] on div "PLAN DE RELANCE STANDARD" at bounding box center [265, 547] width 297 height 17
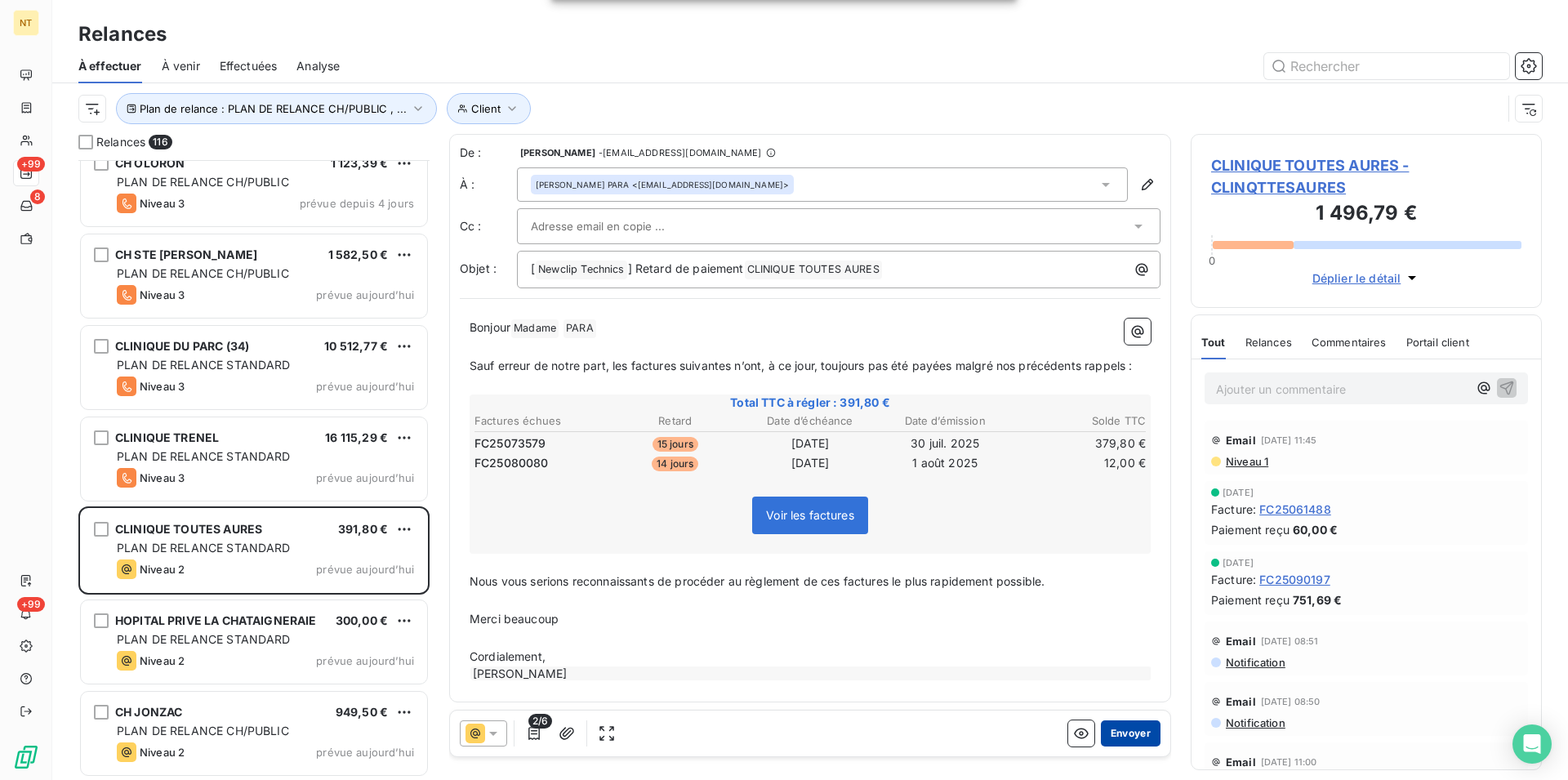
click at [1134, 736] on button "Envoyer" at bounding box center [1130, 733] width 59 height 26
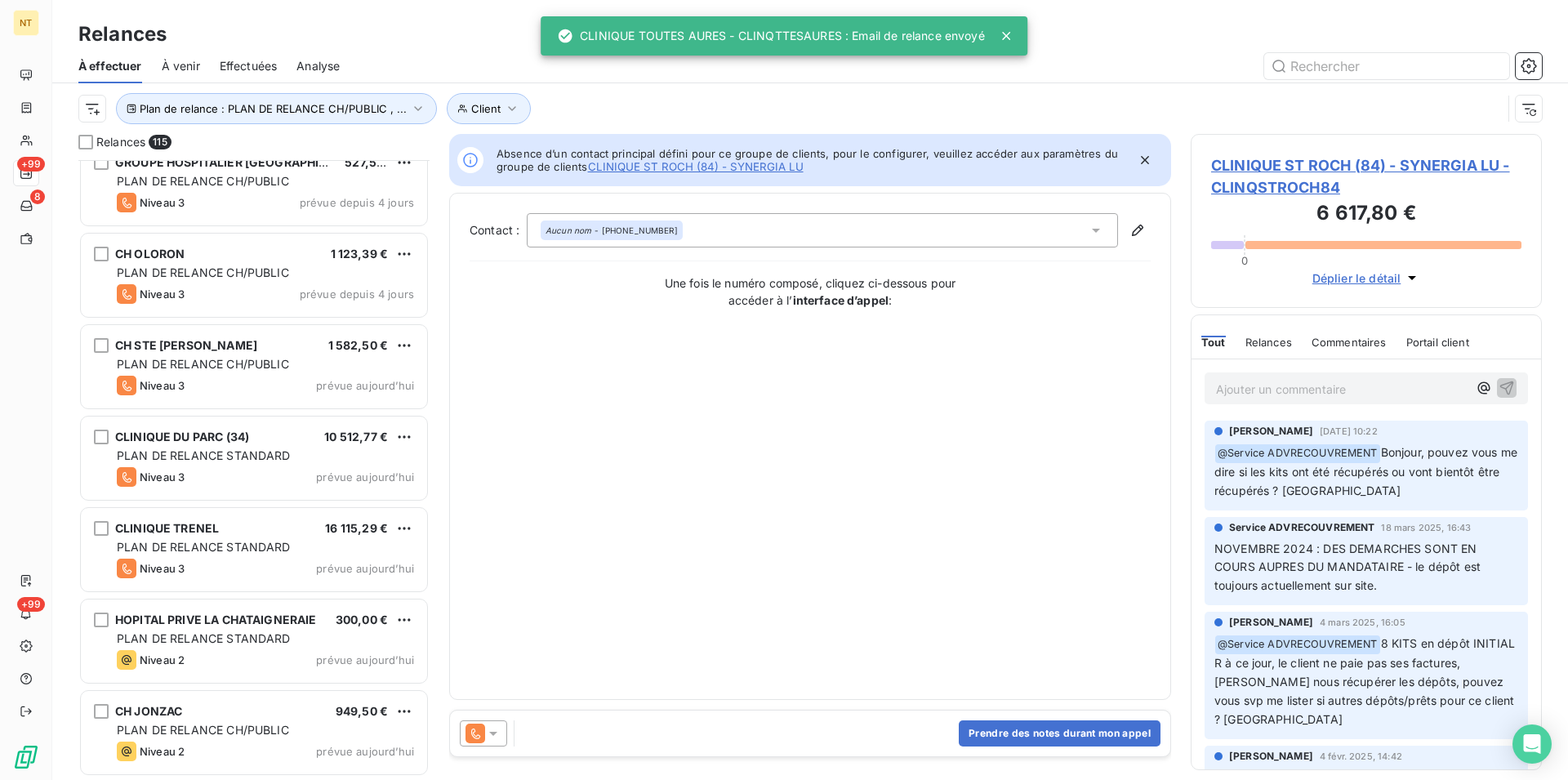
scroll to position [9899, 0]
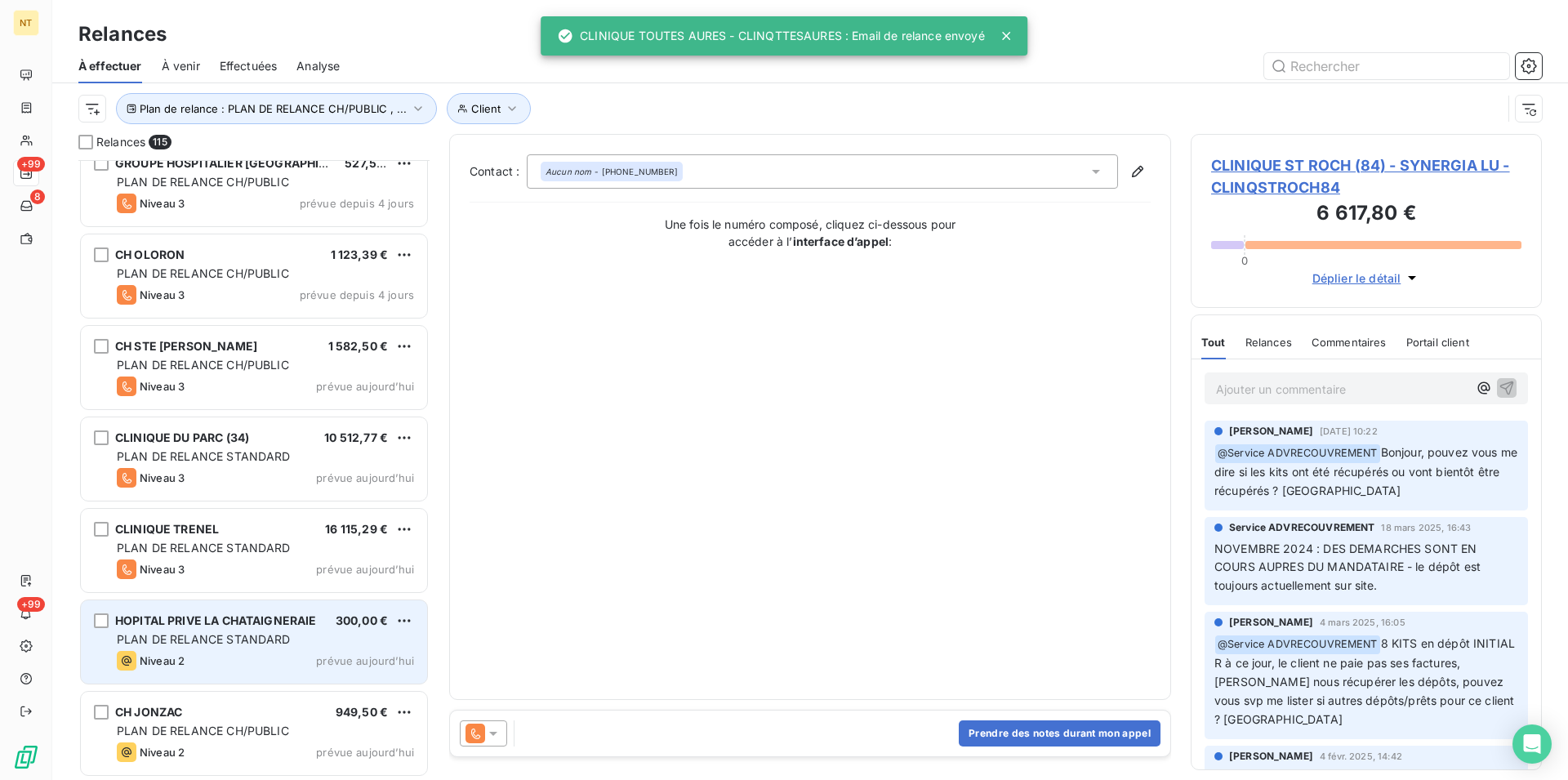
click at [165, 651] on div "Niveau 2" at bounding box center [150, 661] width 67 height 20
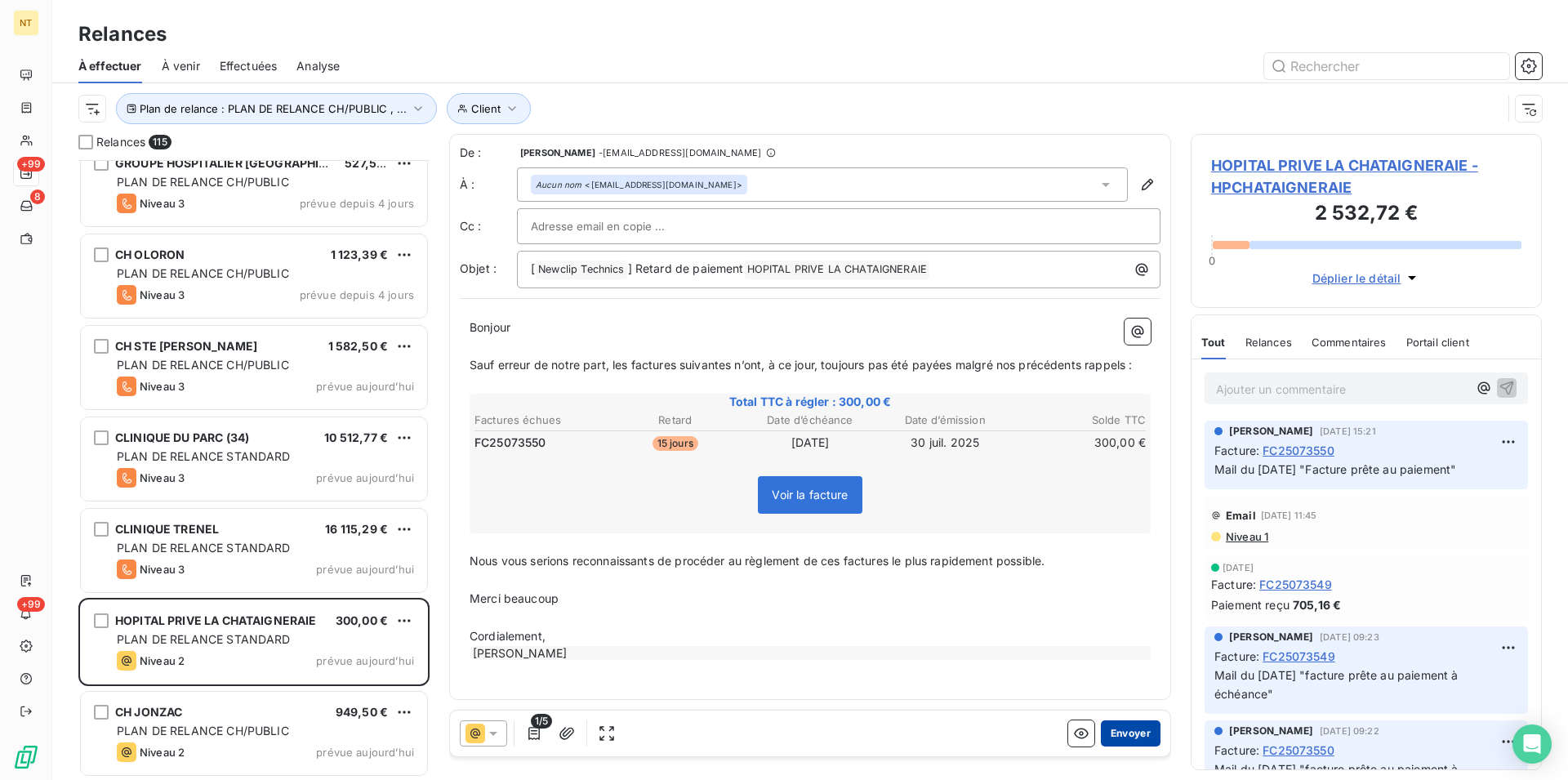
click at [1127, 731] on button "Envoyer" at bounding box center [1130, 733] width 59 height 26
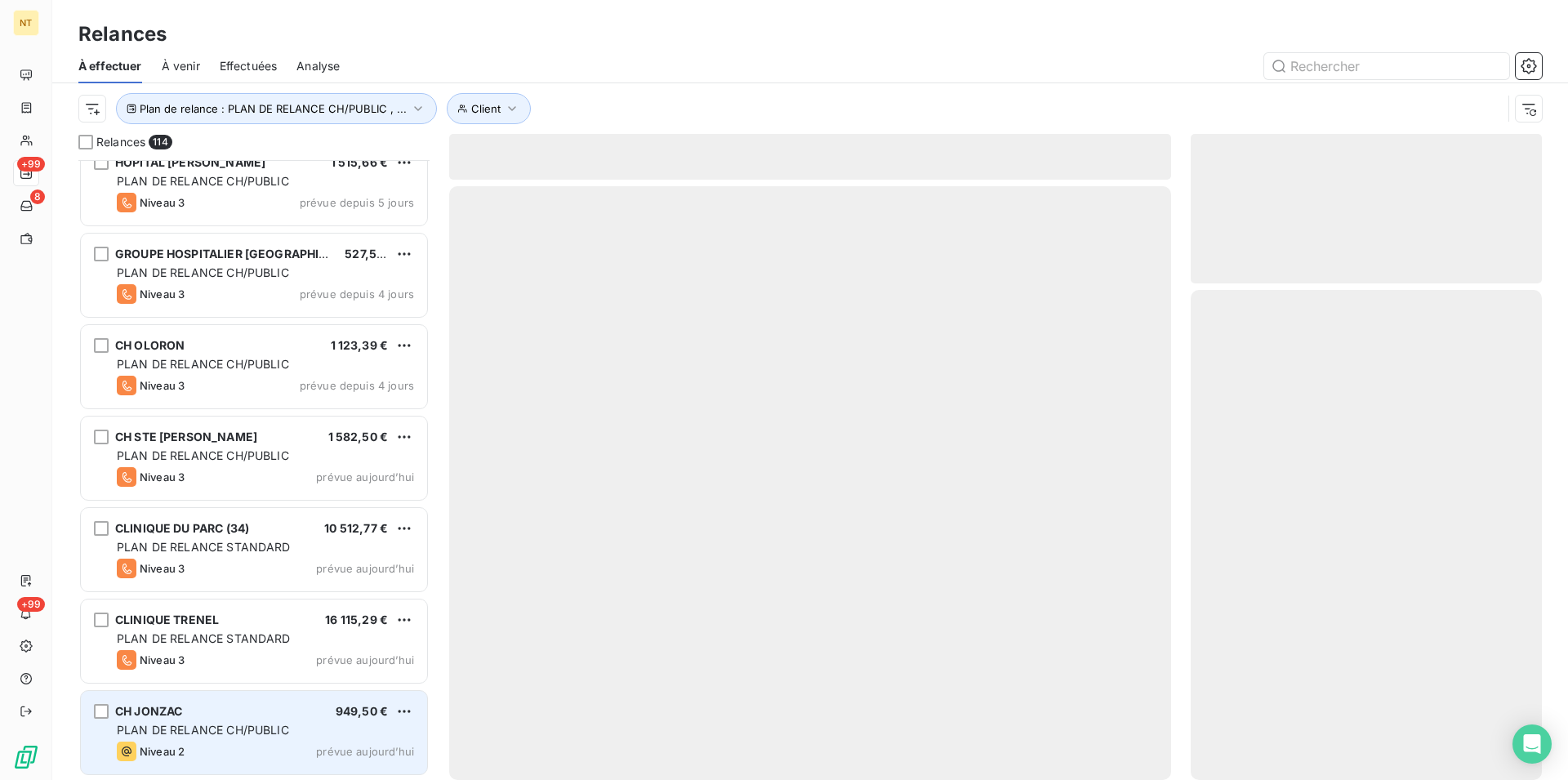
scroll to position [9808, 0]
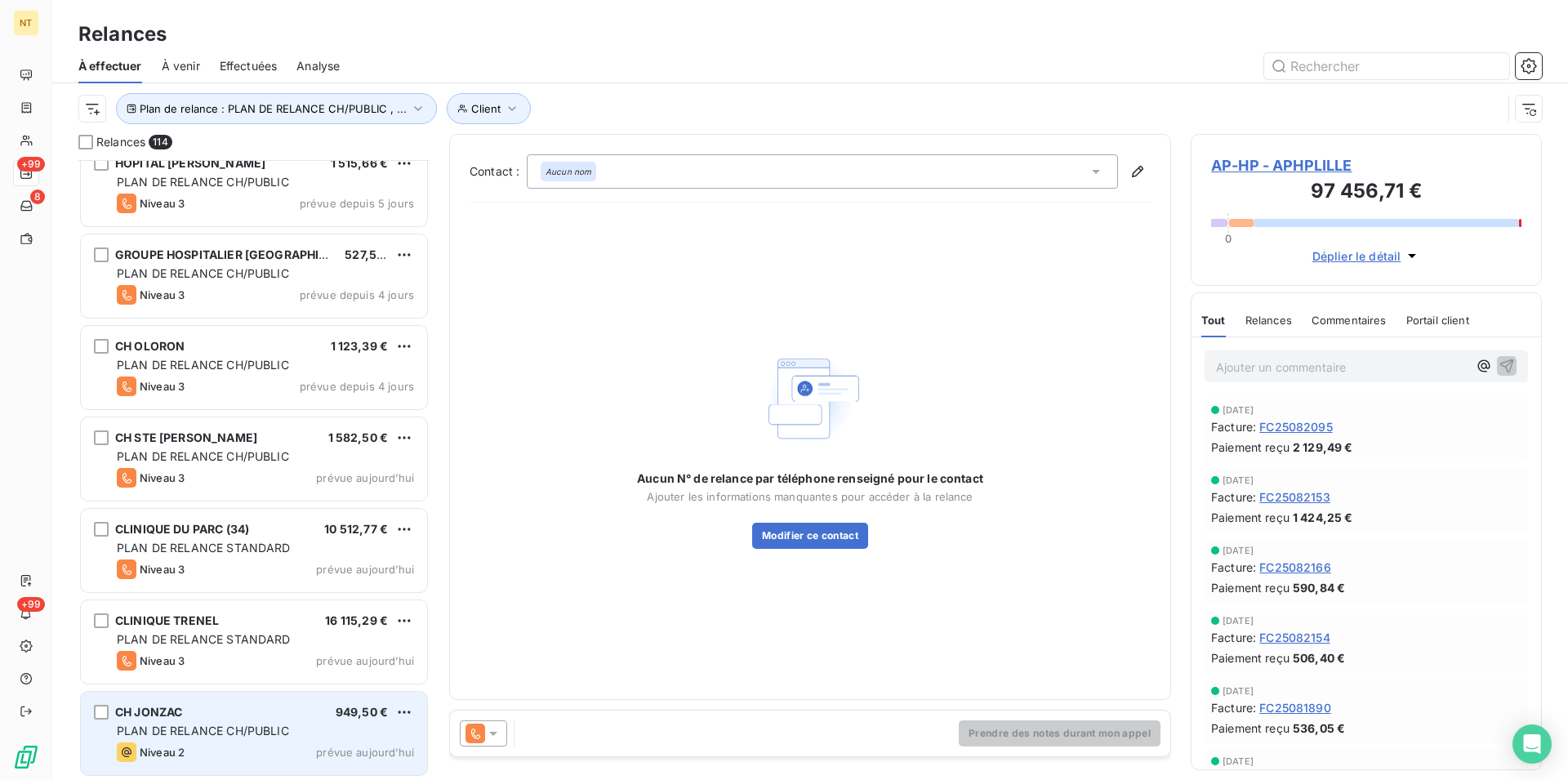
click at [247, 734] on span "PLAN DE RELANCE CH/PUBLIC" at bounding box center [203, 731] width 172 height 14
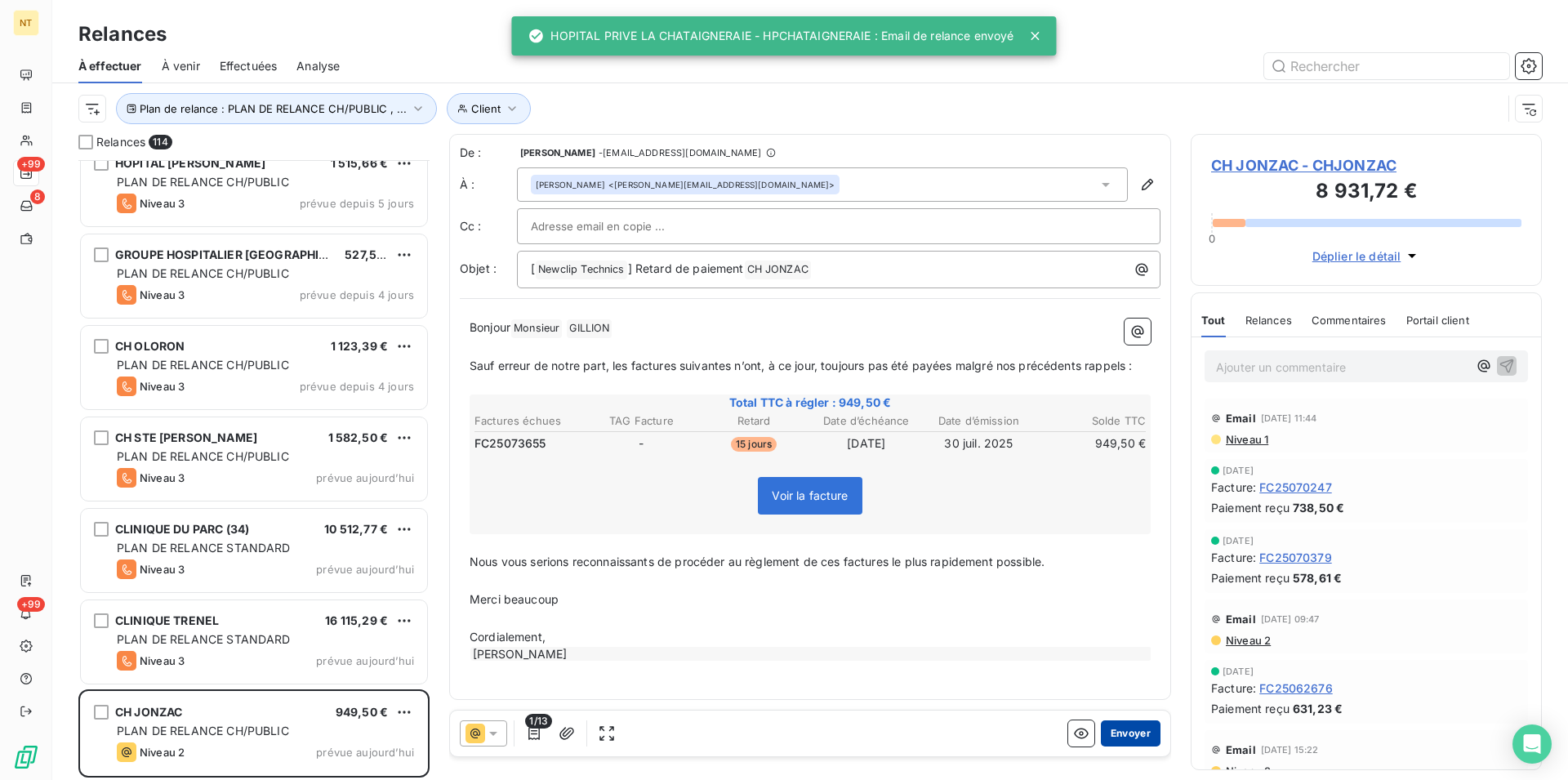
click at [1116, 733] on button "Envoyer" at bounding box center [1130, 733] width 59 height 26
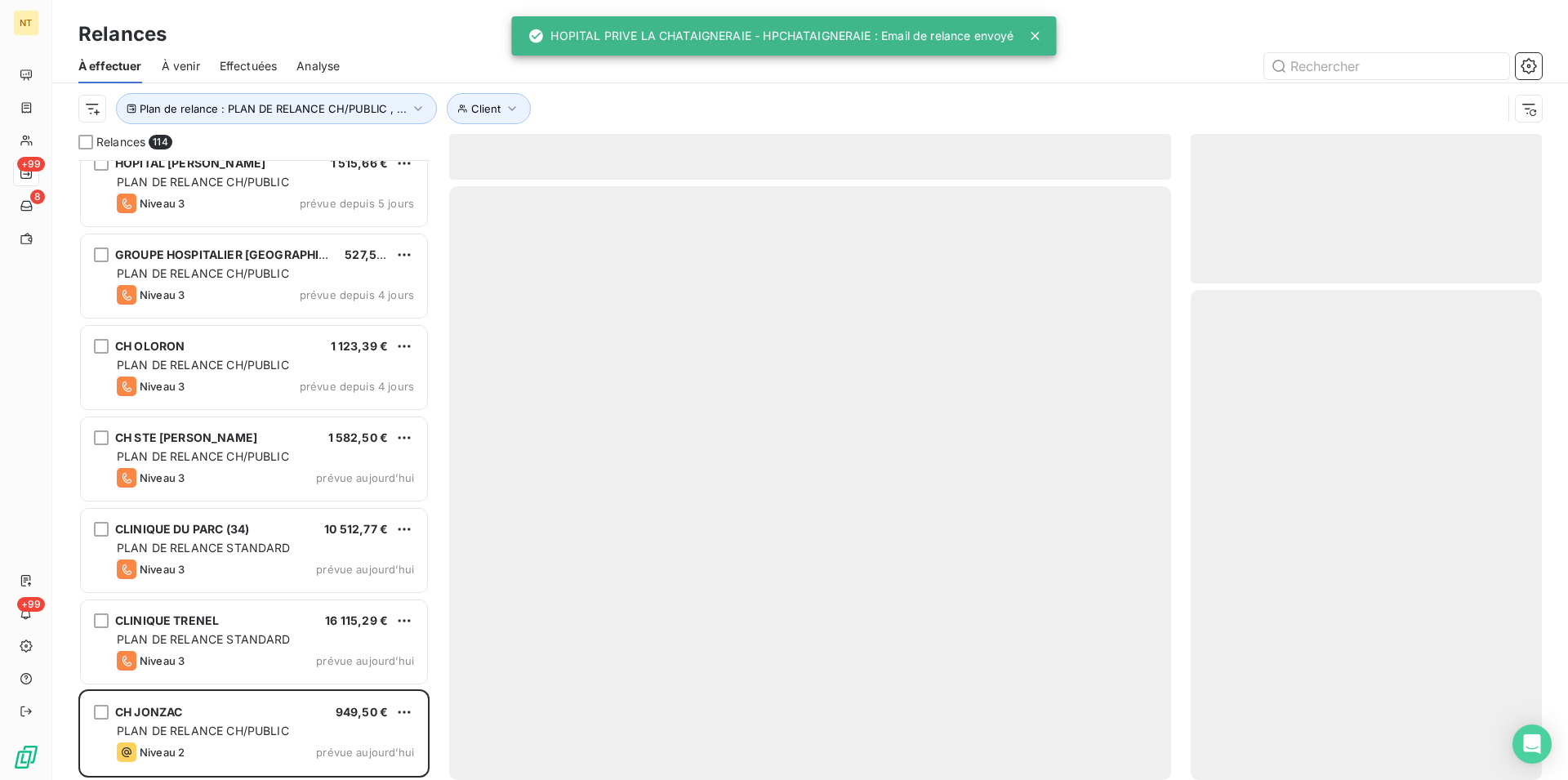
scroll to position [9716, 0]
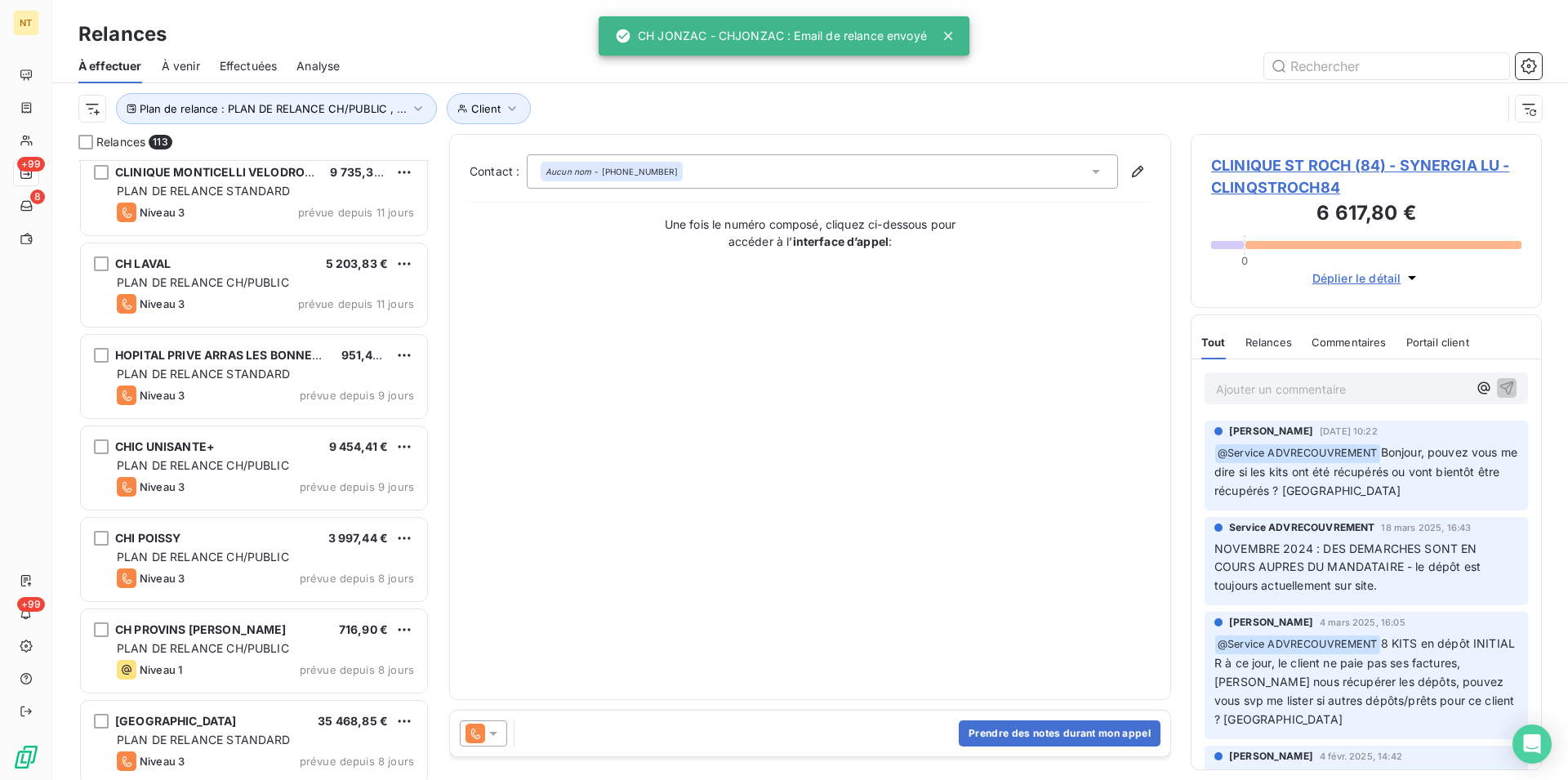
scroll to position [8968, 0]
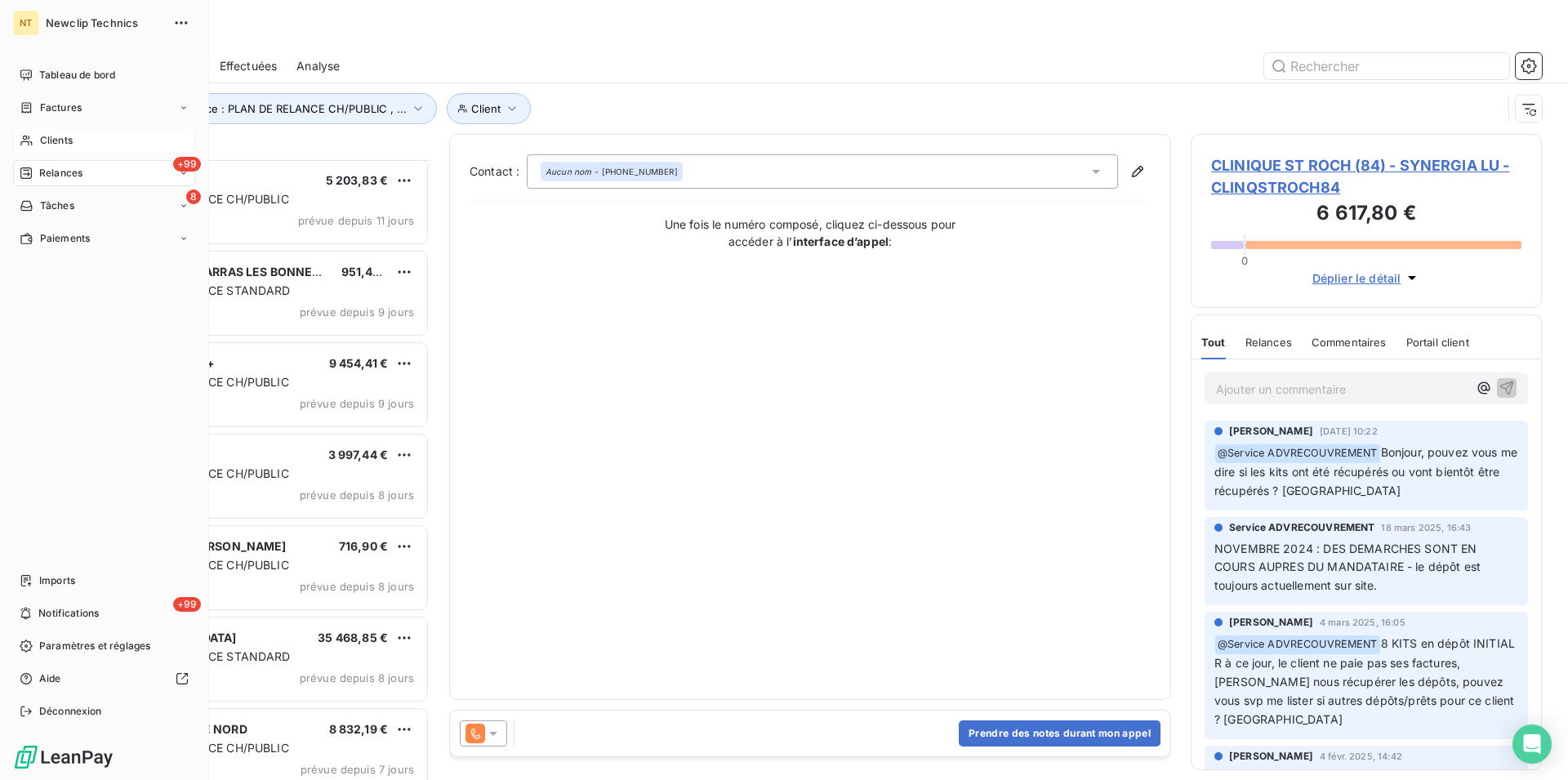
click at [45, 136] on span "Clients" at bounding box center [55, 140] width 33 height 15
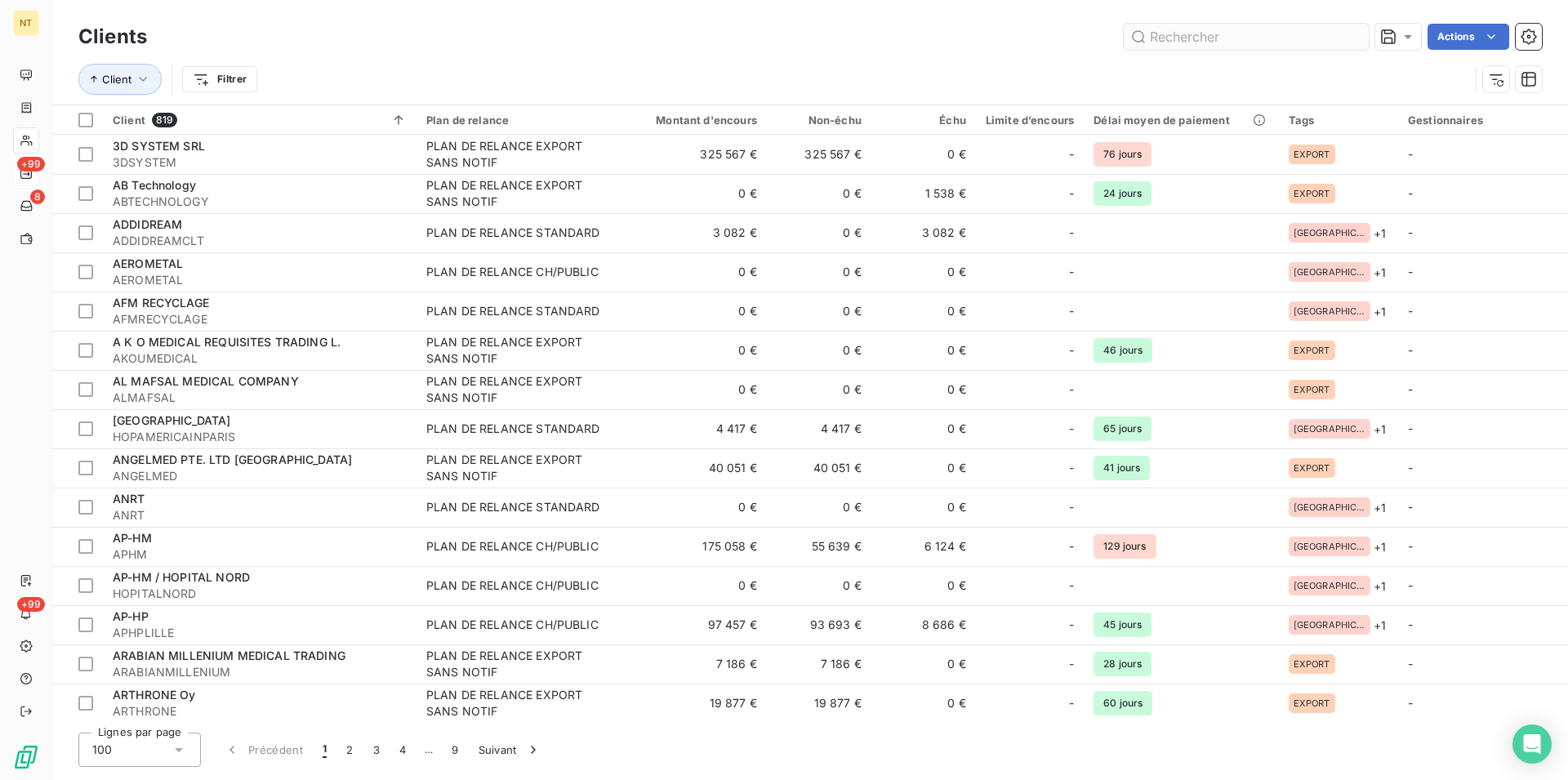
click at [1150, 36] on input "text" at bounding box center [1246, 37] width 245 height 26
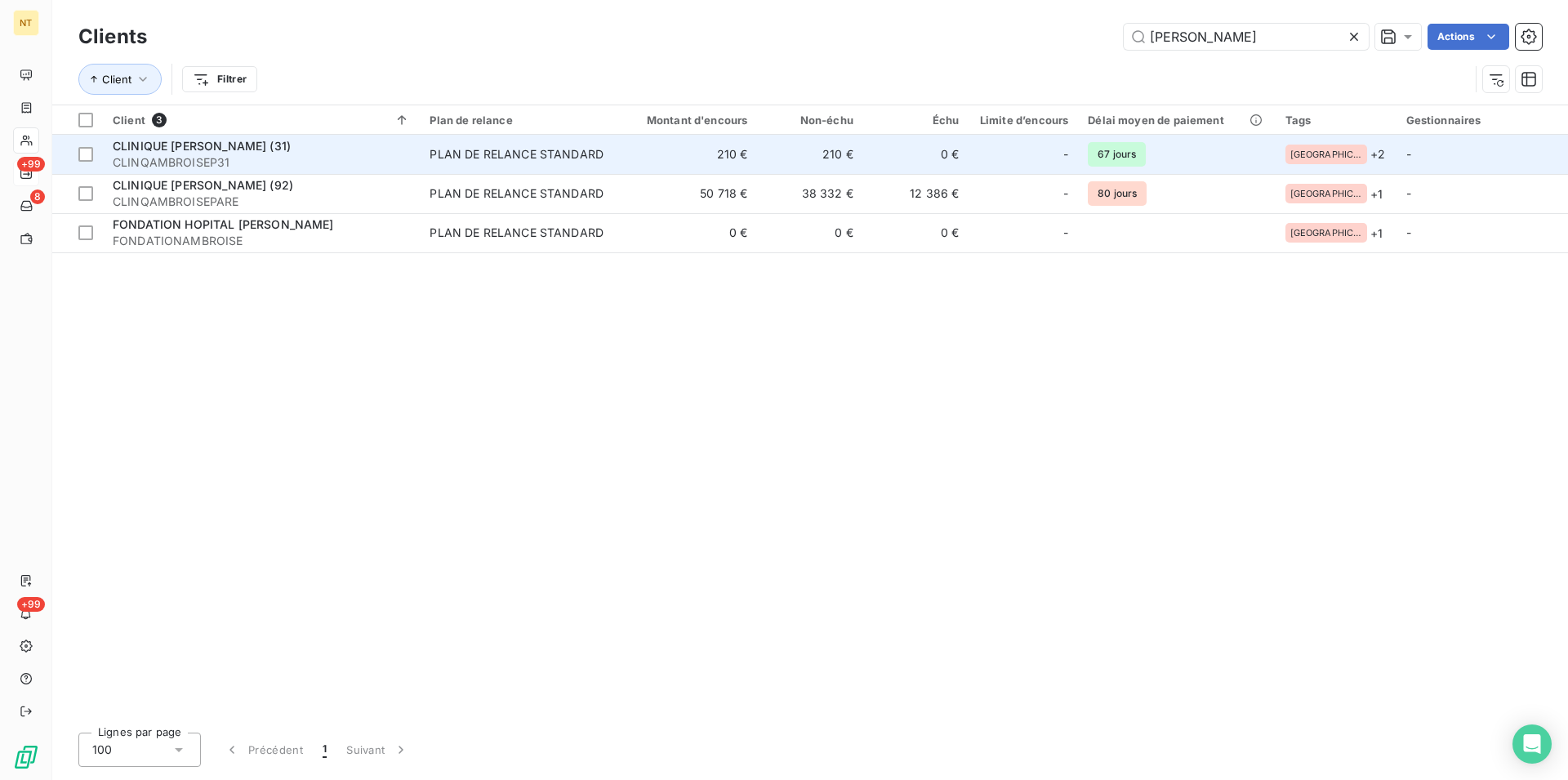
type input "[PERSON_NAME]"
click at [223, 141] on span "CLINIQUE [PERSON_NAME] (31)" at bounding box center [202, 146] width 178 height 14
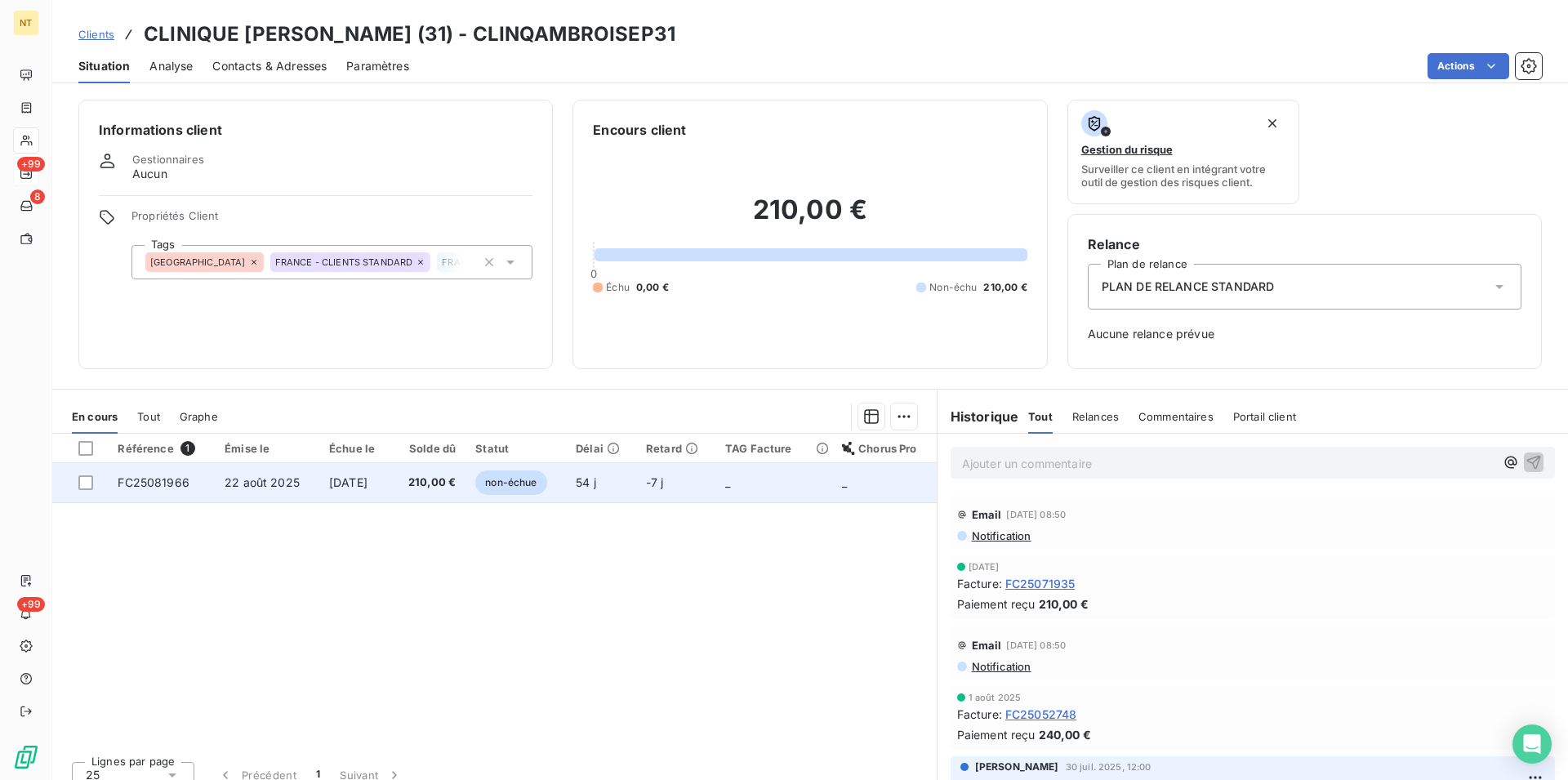
click at [242, 485] on span "22 août 2025" at bounding box center [262, 482] width 75 height 14
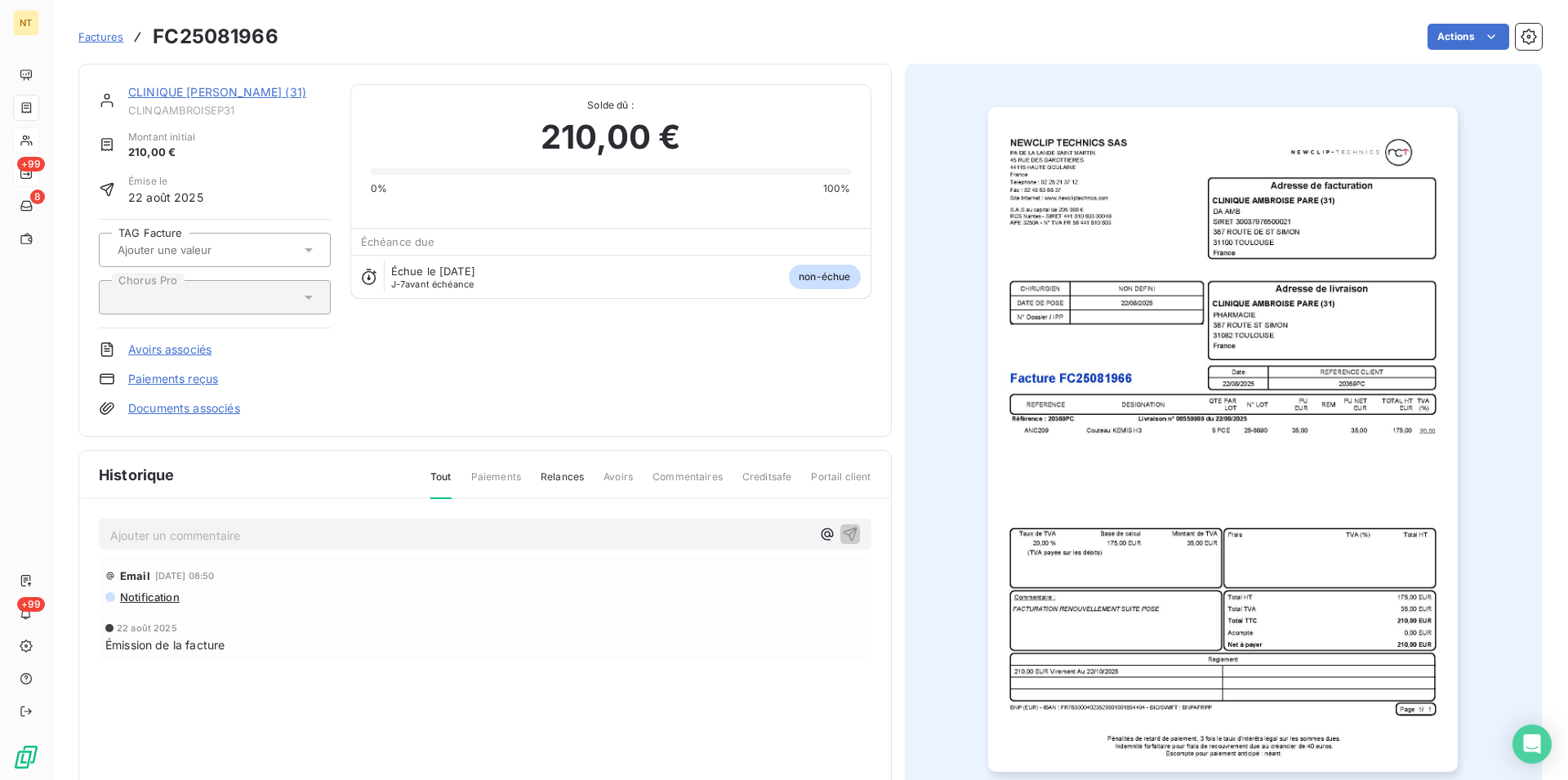
click at [142, 532] on p "Ajouter un commentaire ﻿" at bounding box center [460, 536] width 701 height 21
click at [159, 535] on span "Mail du [DATE]" at bounding box center [150, 534] width 82 height 14
click at [220, 536] on p "Mail du [DATE]" at bounding box center [460, 535] width 701 height 19
click at [201, 532] on span "Mail du [DATE] "" at bounding box center [155, 534] width 91 height 14
click at [843, 535] on icon "button" at bounding box center [850, 534] width 14 height 14
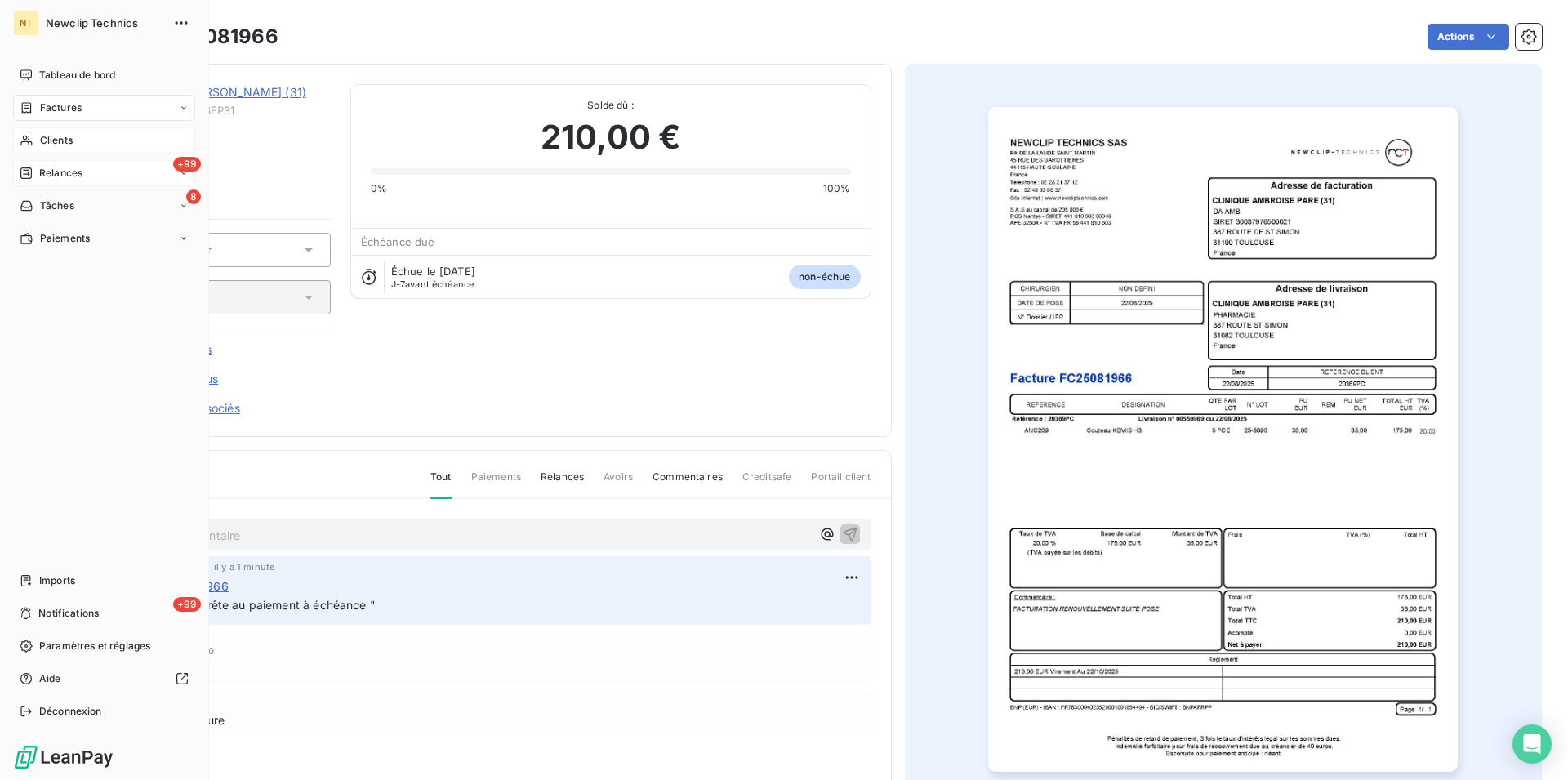
click at [58, 141] on span "Clients" at bounding box center [55, 140] width 33 height 15
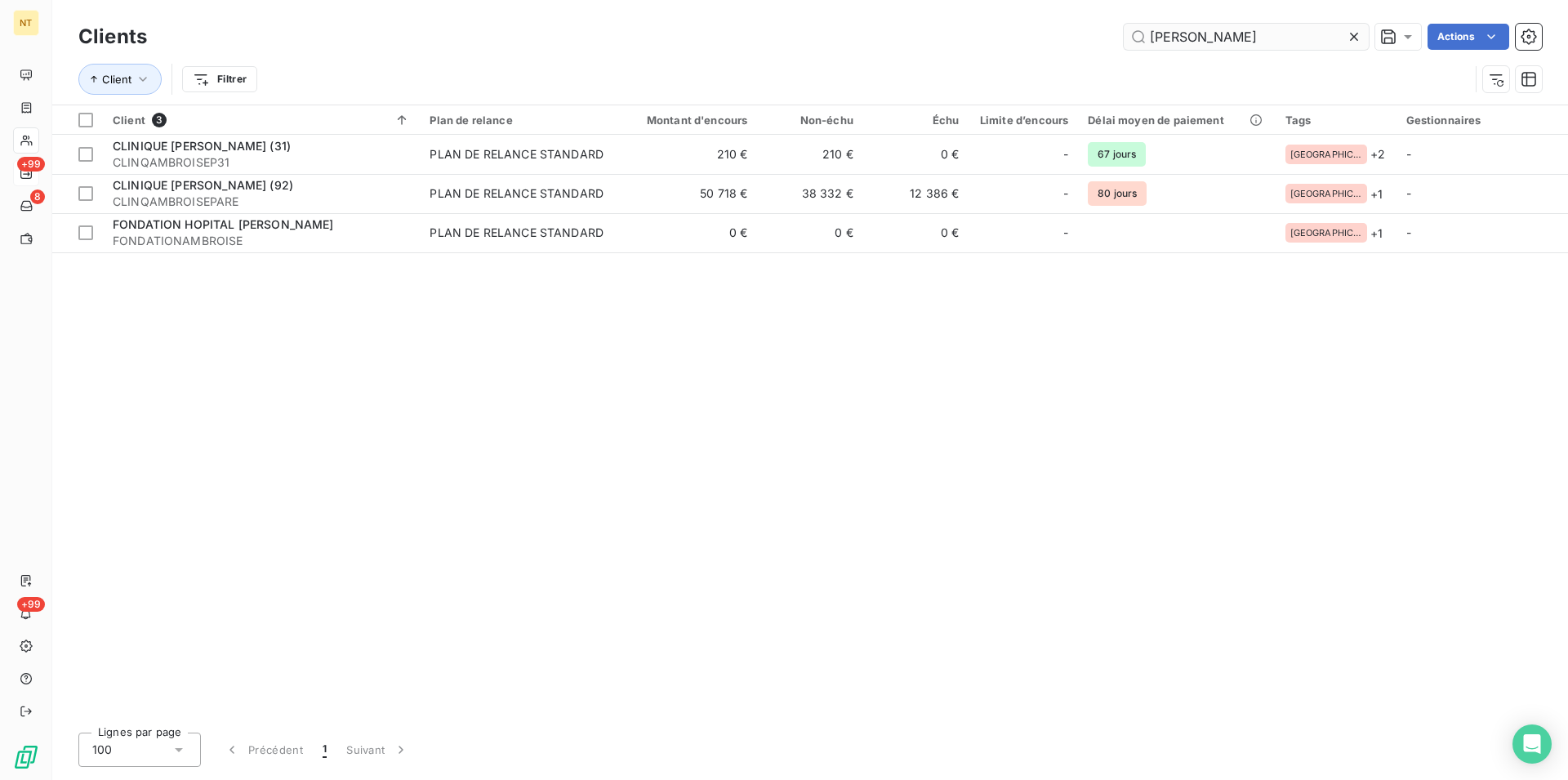
drag, startPoint x: 1239, startPoint y: 35, endPoint x: 1090, endPoint y: 39, distance: 149.1
click at [1124, 39] on input "[PERSON_NAME]" at bounding box center [1246, 37] width 245 height 26
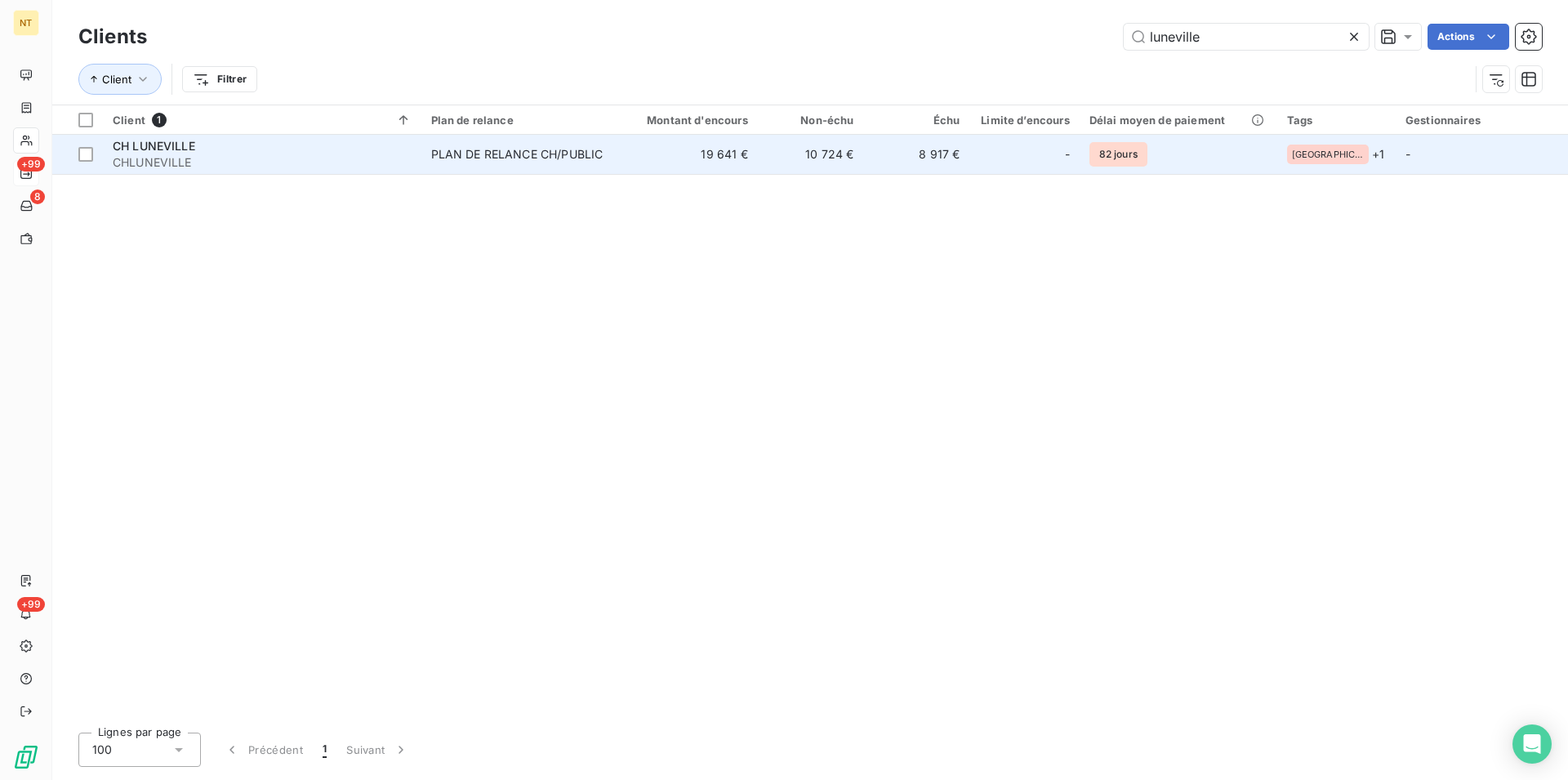
type input "luneville"
click at [196, 142] on div "CH LUNEVILLE" at bounding box center [262, 146] width 299 height 17
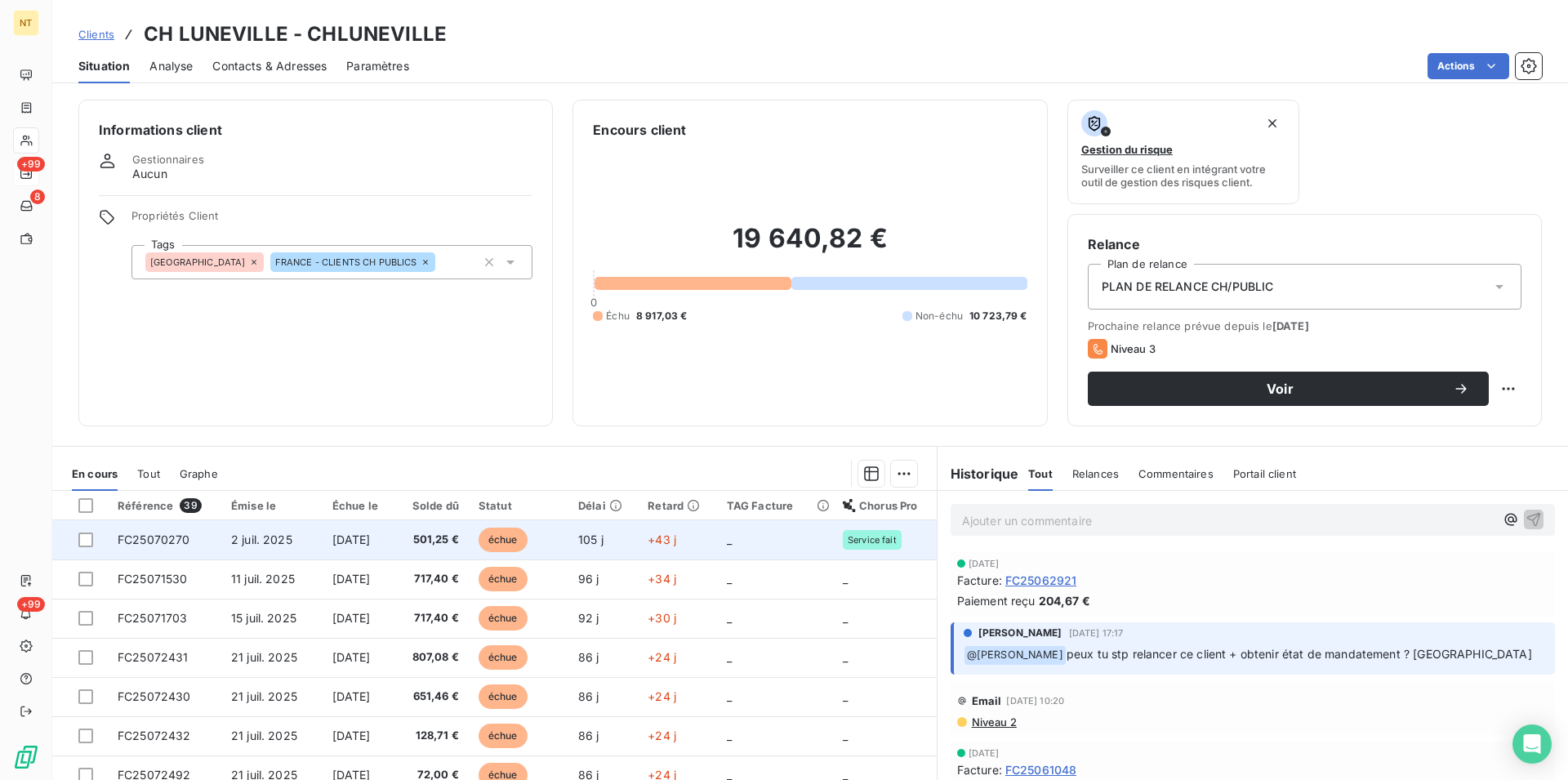
click at [168, 541] on span "FC25070270" at bounding box center [153, 539] width 72 height 14
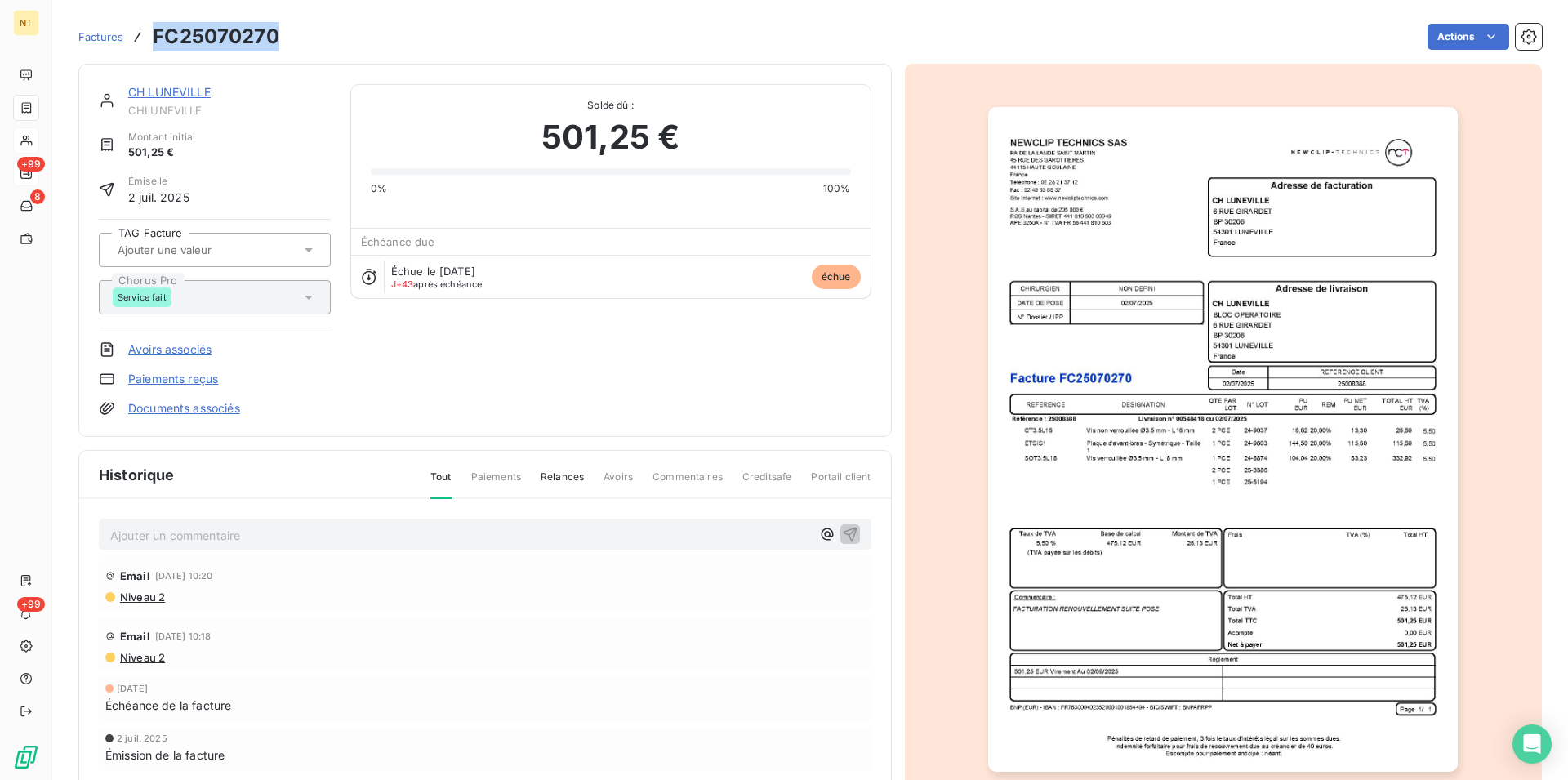
drag, startPoint x: 151, startPoint y: 33, endPoint x: 278, endPoint y: 45, distance: 127.6
click at [278, 45] on div "Factures FC25070270" at bounding box center [178, 37] width 201 height 30
copy h3 "FC25070270"
click at [175, 91] on link "CH LUNEVILLE" at bounding box center [169, 92] width 82 height 14
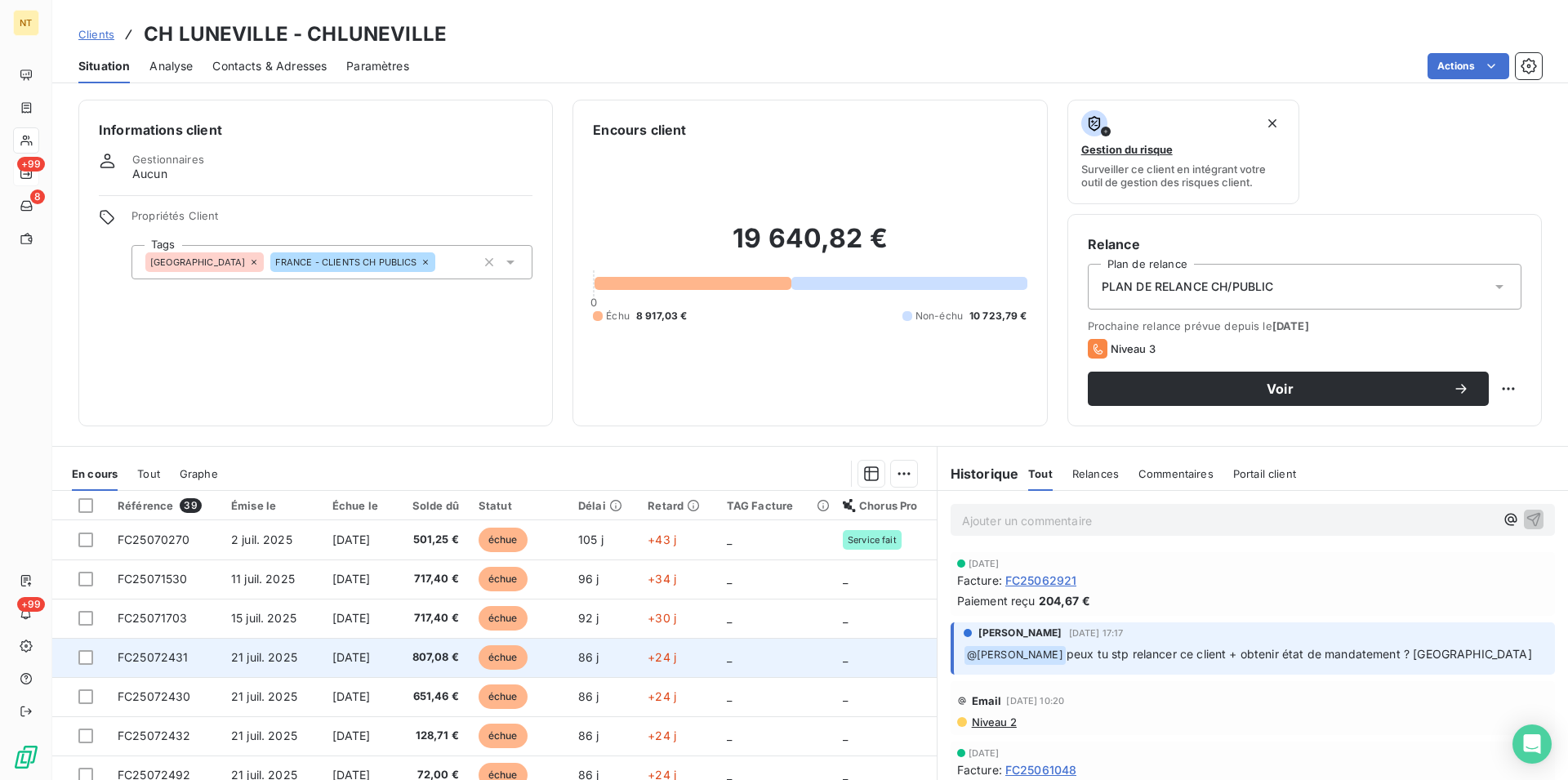
click at [262, 664] on span "21 juil. 2025" at bounding box center [264, 657] width 66 height 14
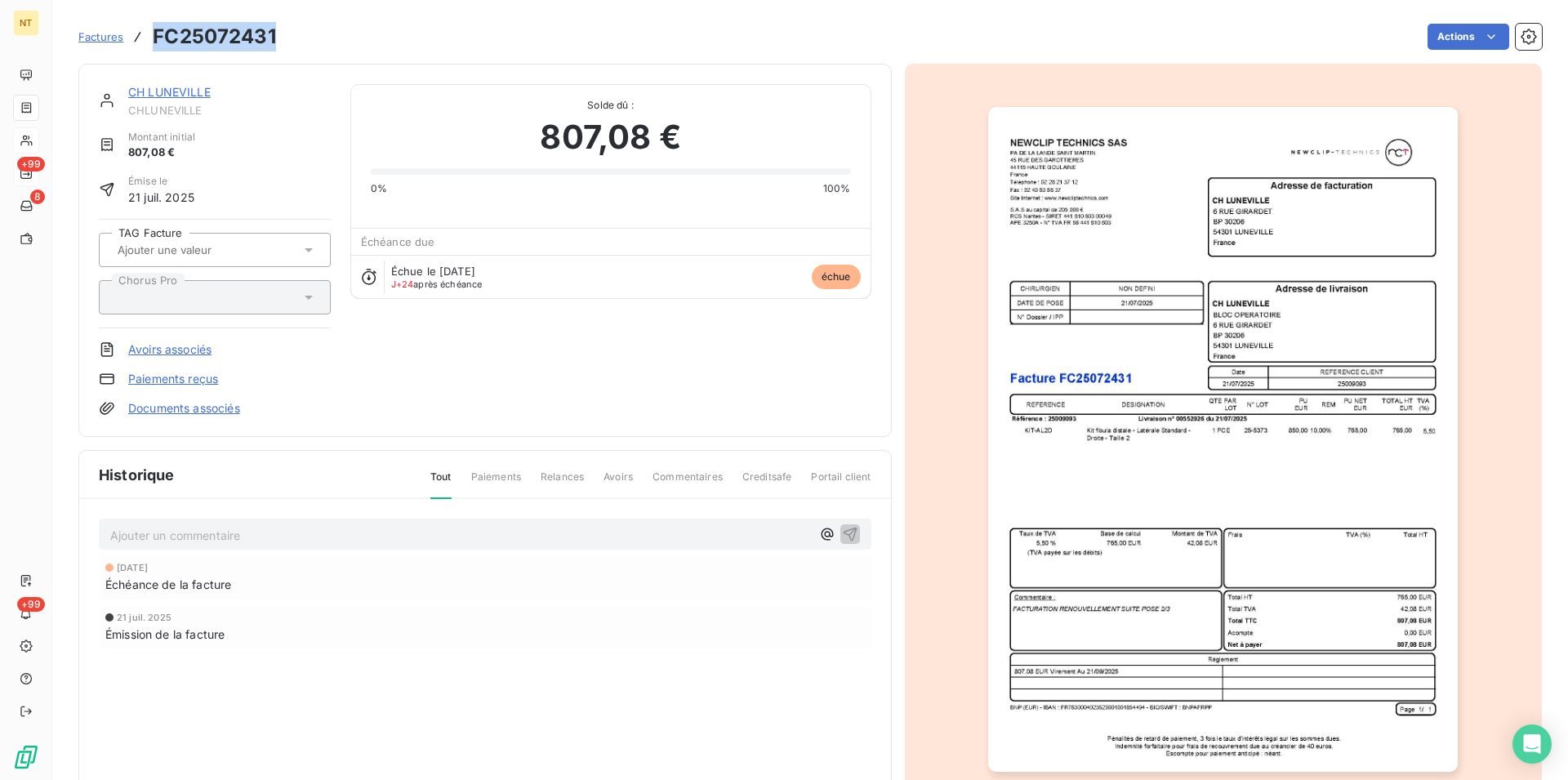
drag, startPoint x: 155, startPoint y: 37, endPoint x: 273, endPoint y: 49, distance: 118.6
click at [273, 49] on h3 "FC25072431" at bounding box center [214, 37] width 124 height 30
copy h3 "FC25072431"
click at [173, 95] on link "CH LUNEVILLE" at bounding box center [169, 92] width 82 height 14
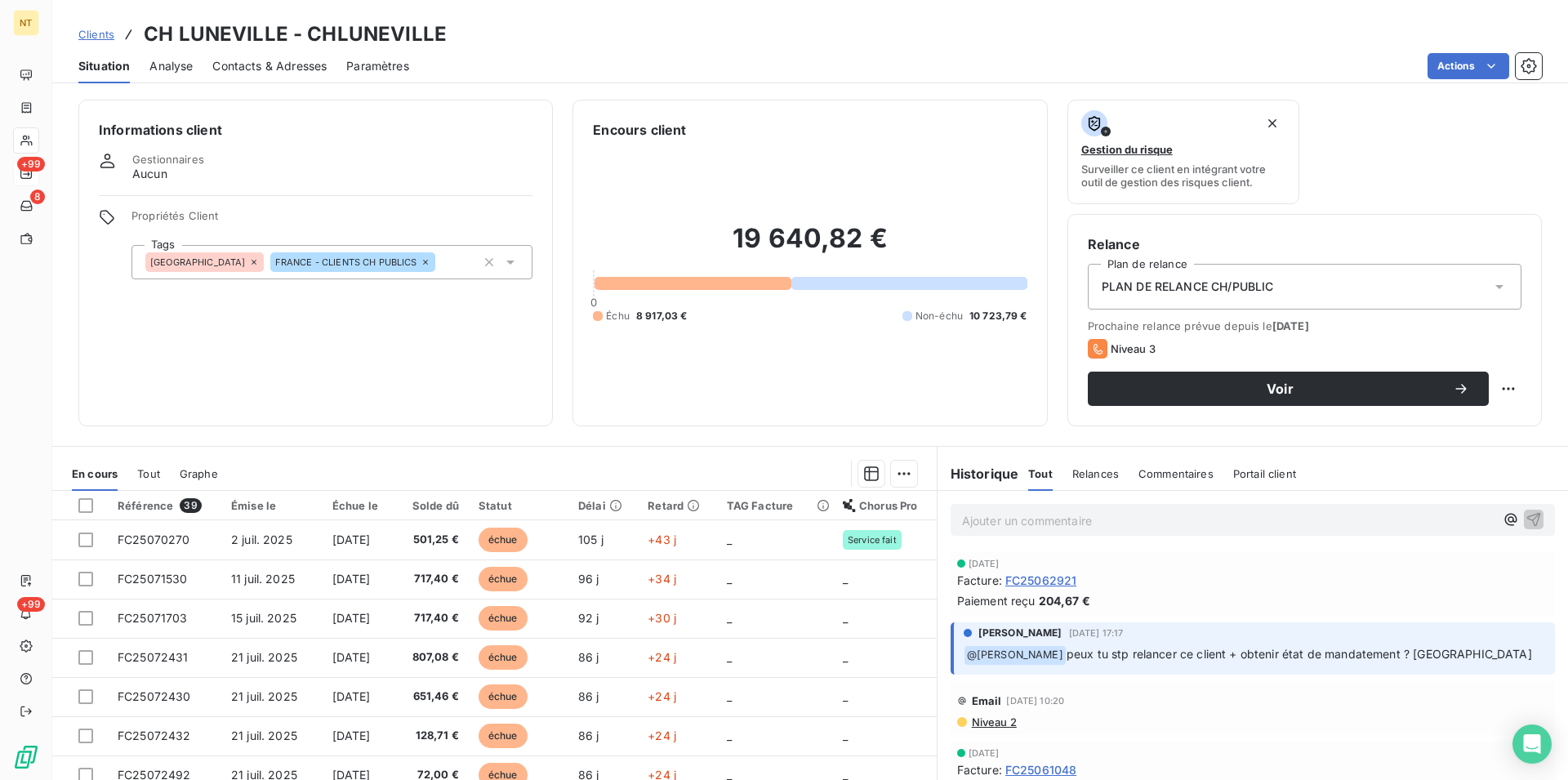
click at [275, 66] on span "Contacts & Adresses" at bounding box center [270, 66] width 115 height 17
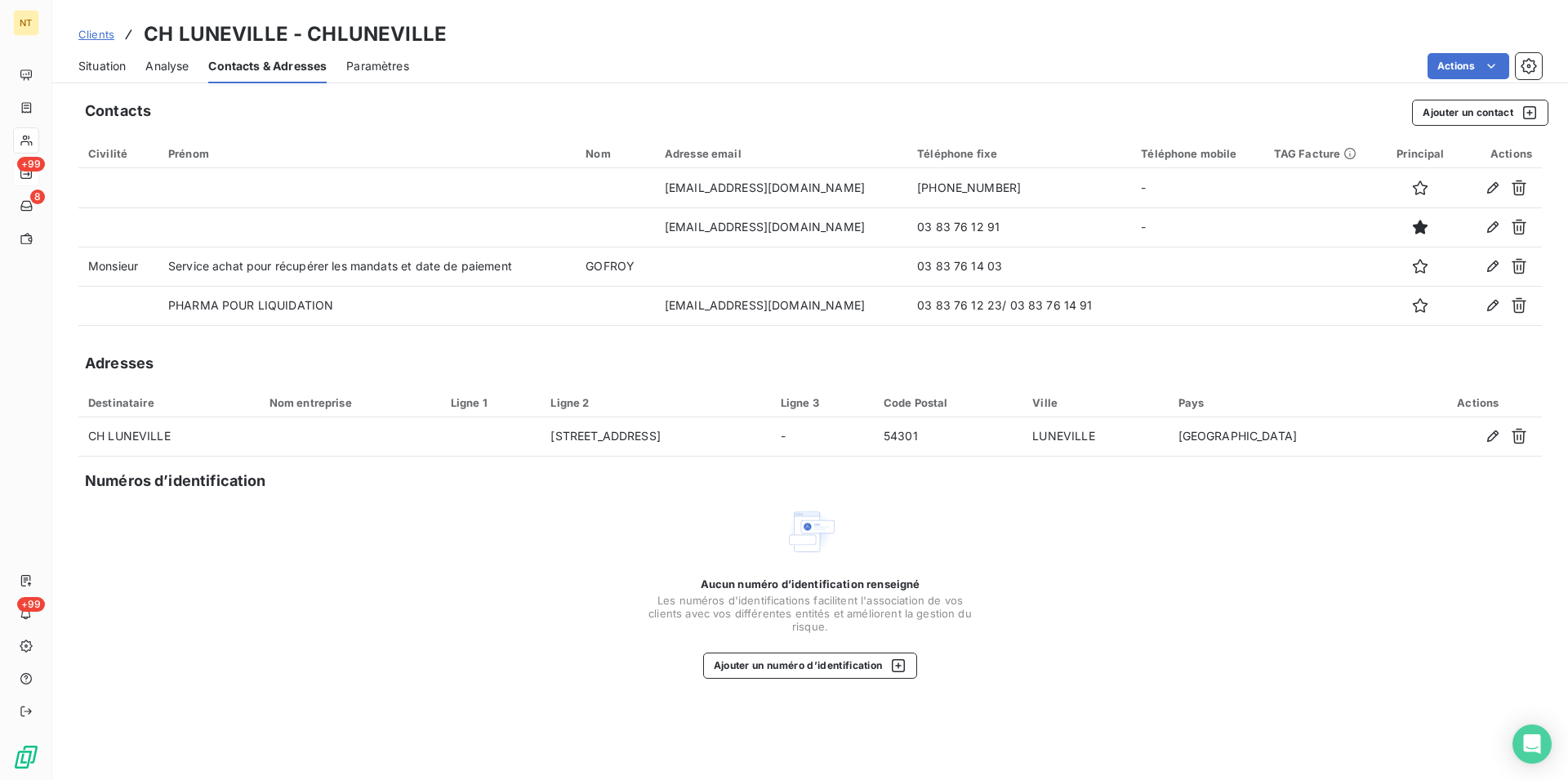
click at [105, 67] on span "Situation" at bounding box center [102, 66] width 48 height 17
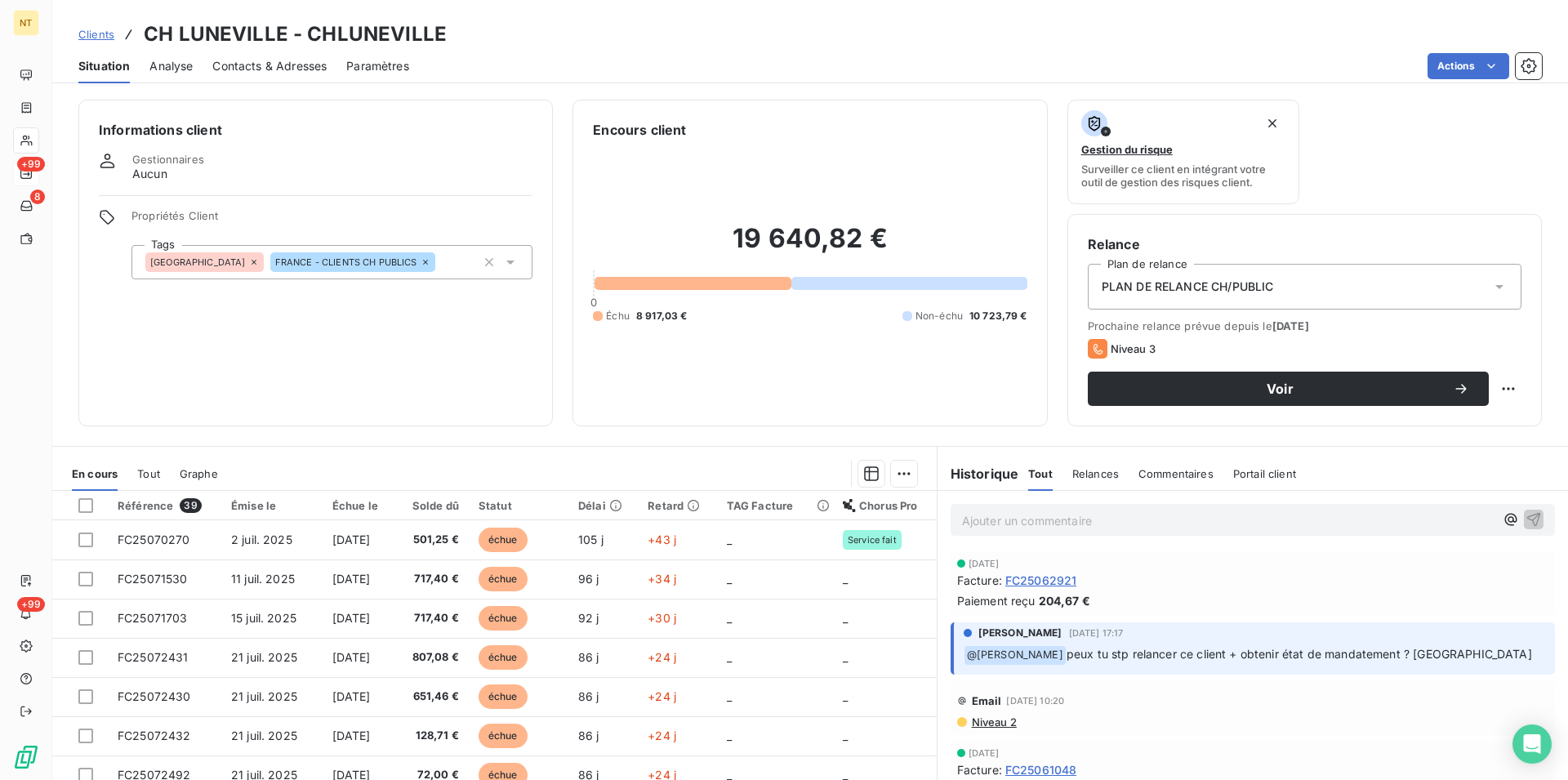
click at [287, 67] on span "Contacts & Adresses" at bounding box center [270, 66] width 115 height 17
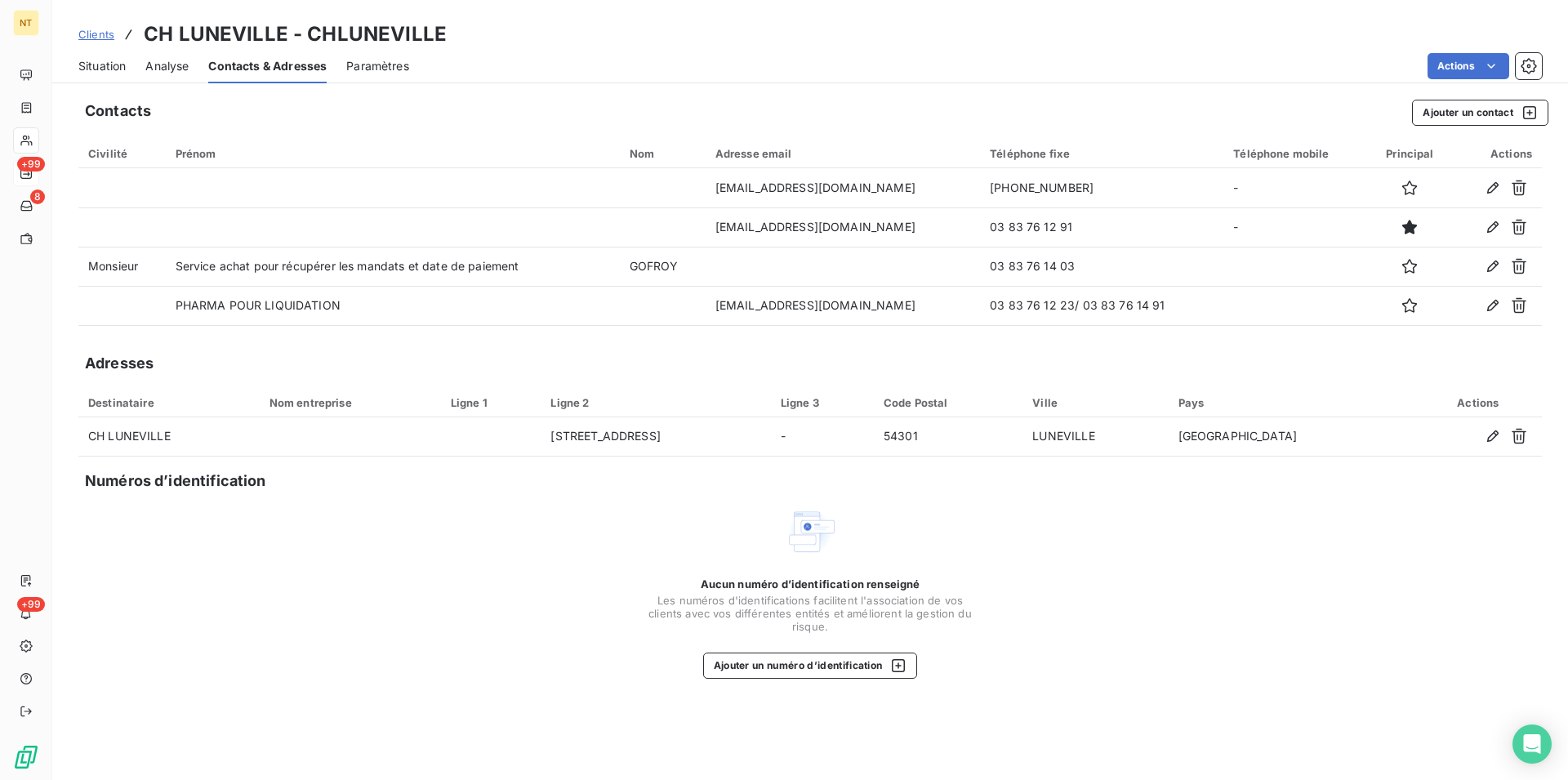
click at [99, 72] on span "Situation" at bounding box center [102, 66] width 48 height 17
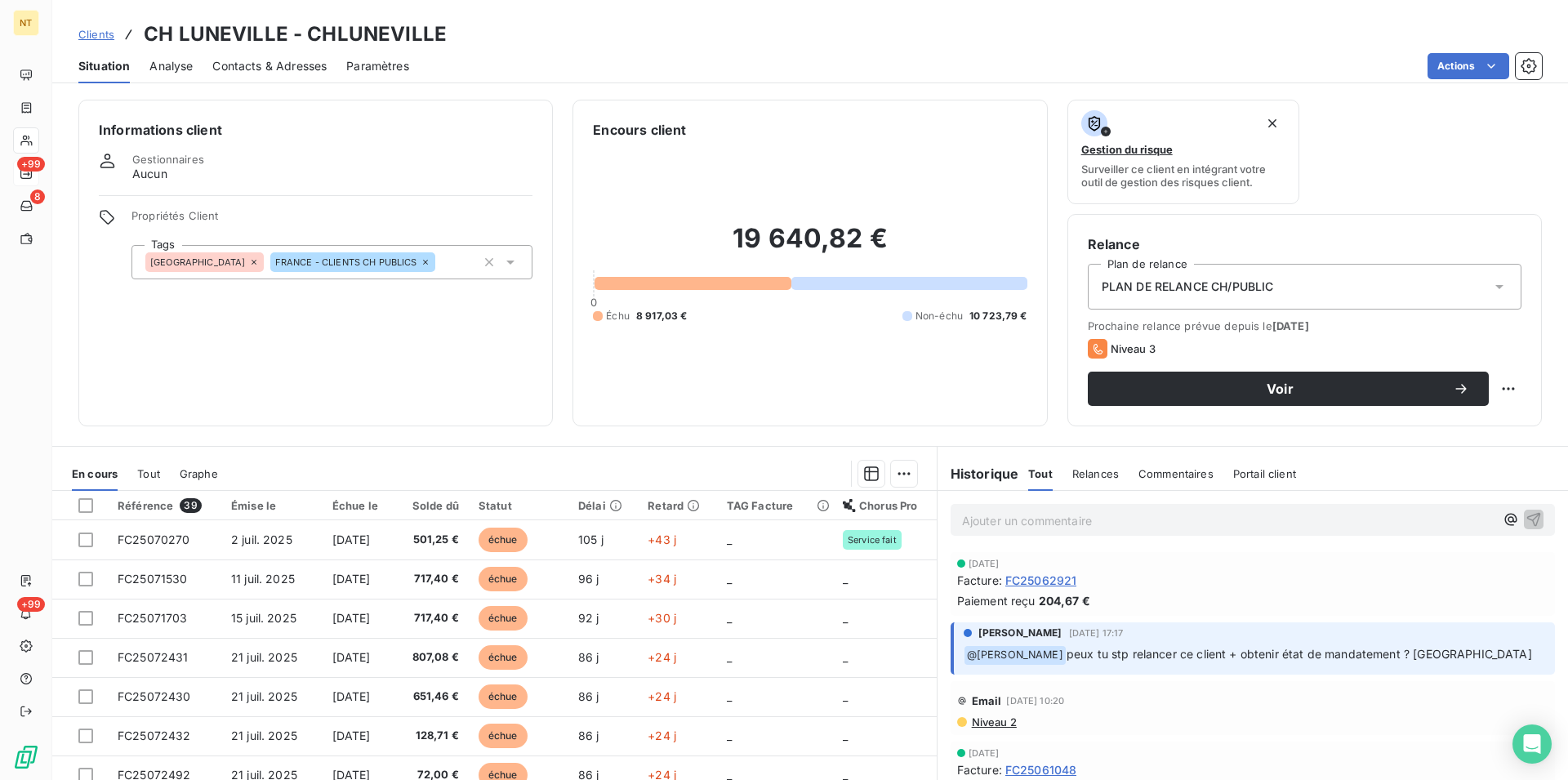
click at [289, 71] on span "Contacts & Adresses" at bounding box center [270, 66] width 115 height 17
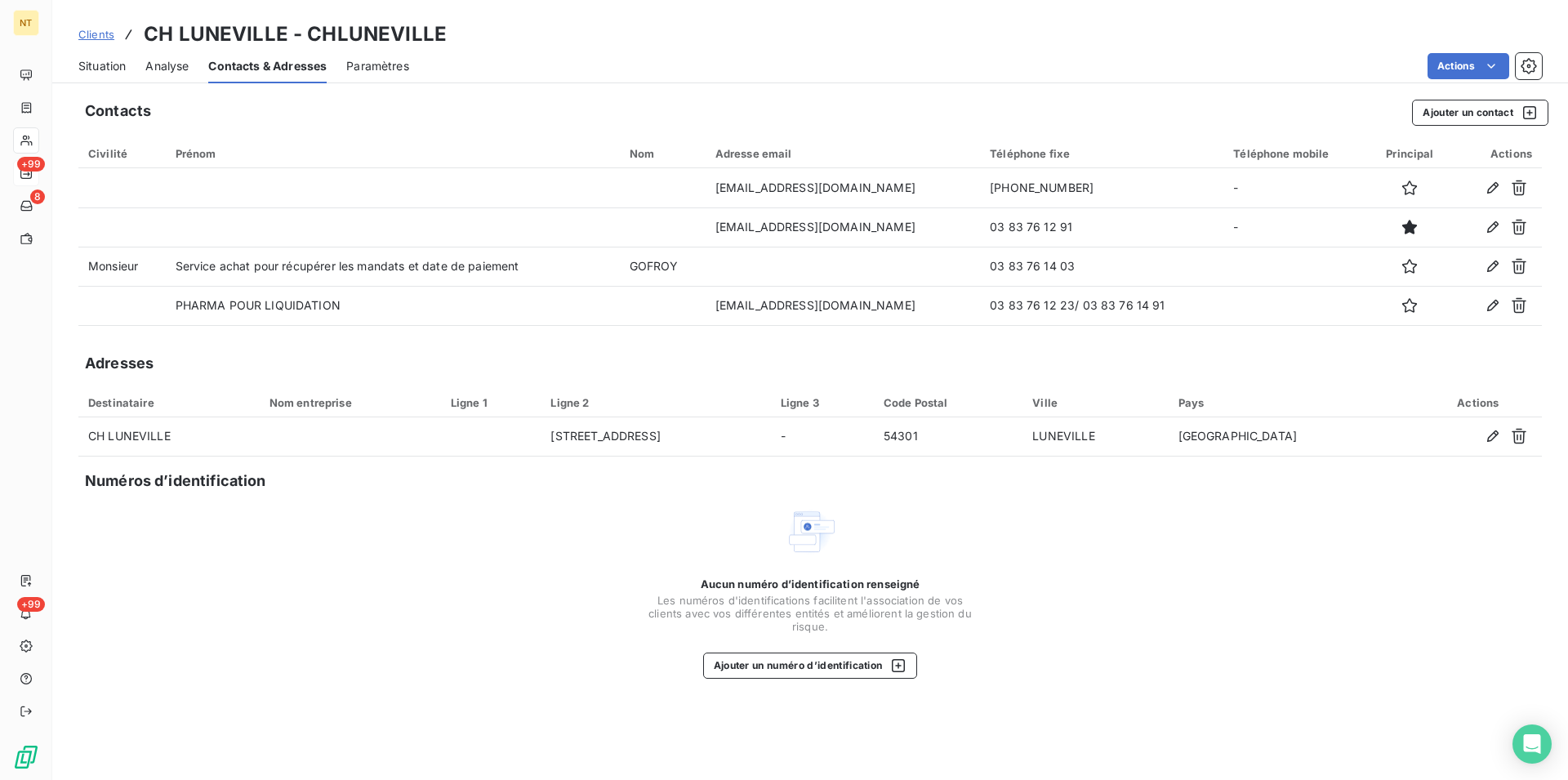
click at [99, 65] on span "Situation" at bounding box center [102, 66] width 48 height 17
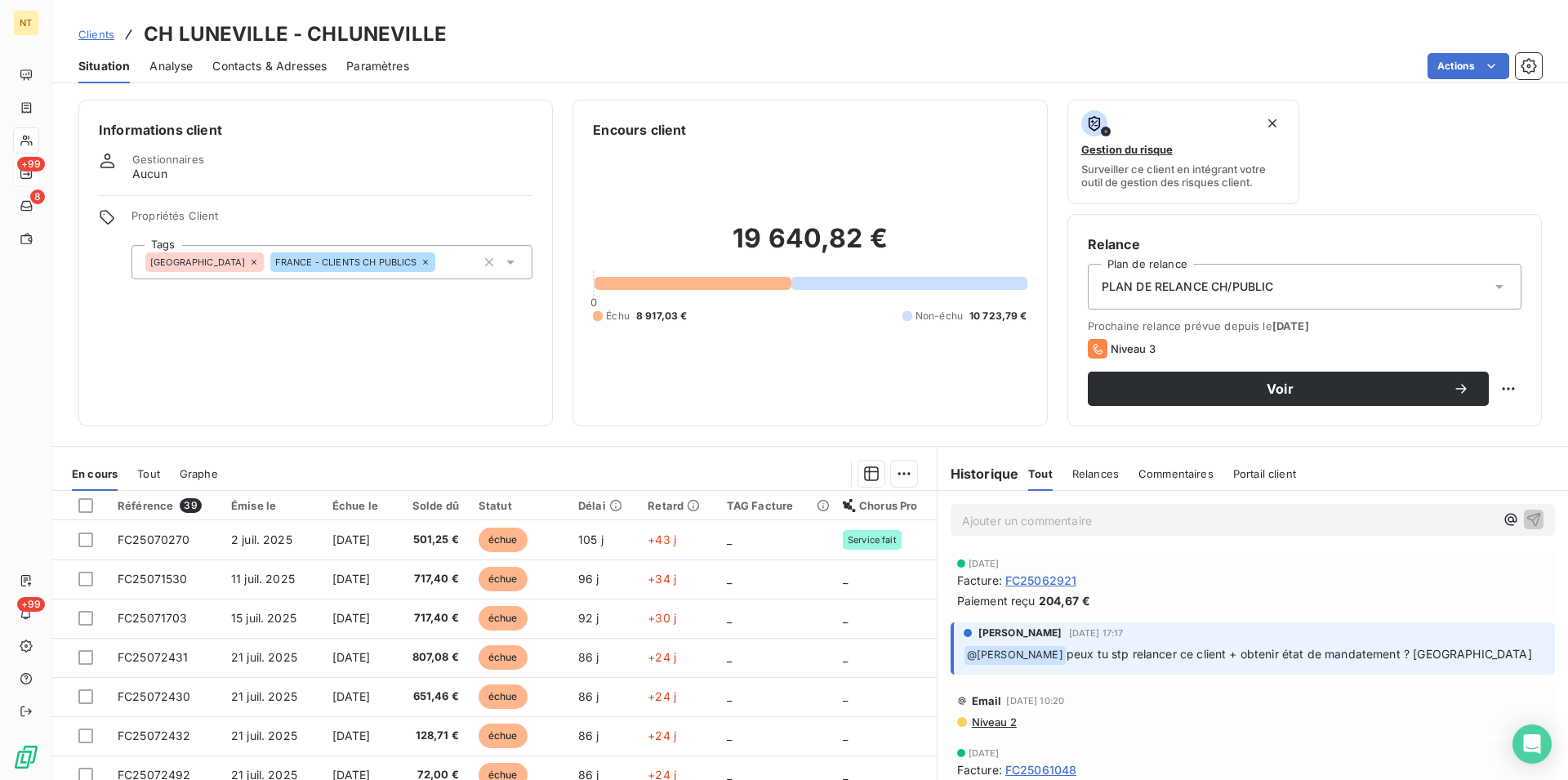
click at [265, 63] on span "Contacts & Adresses" at bounding box center [270, 66] width 115 height 17
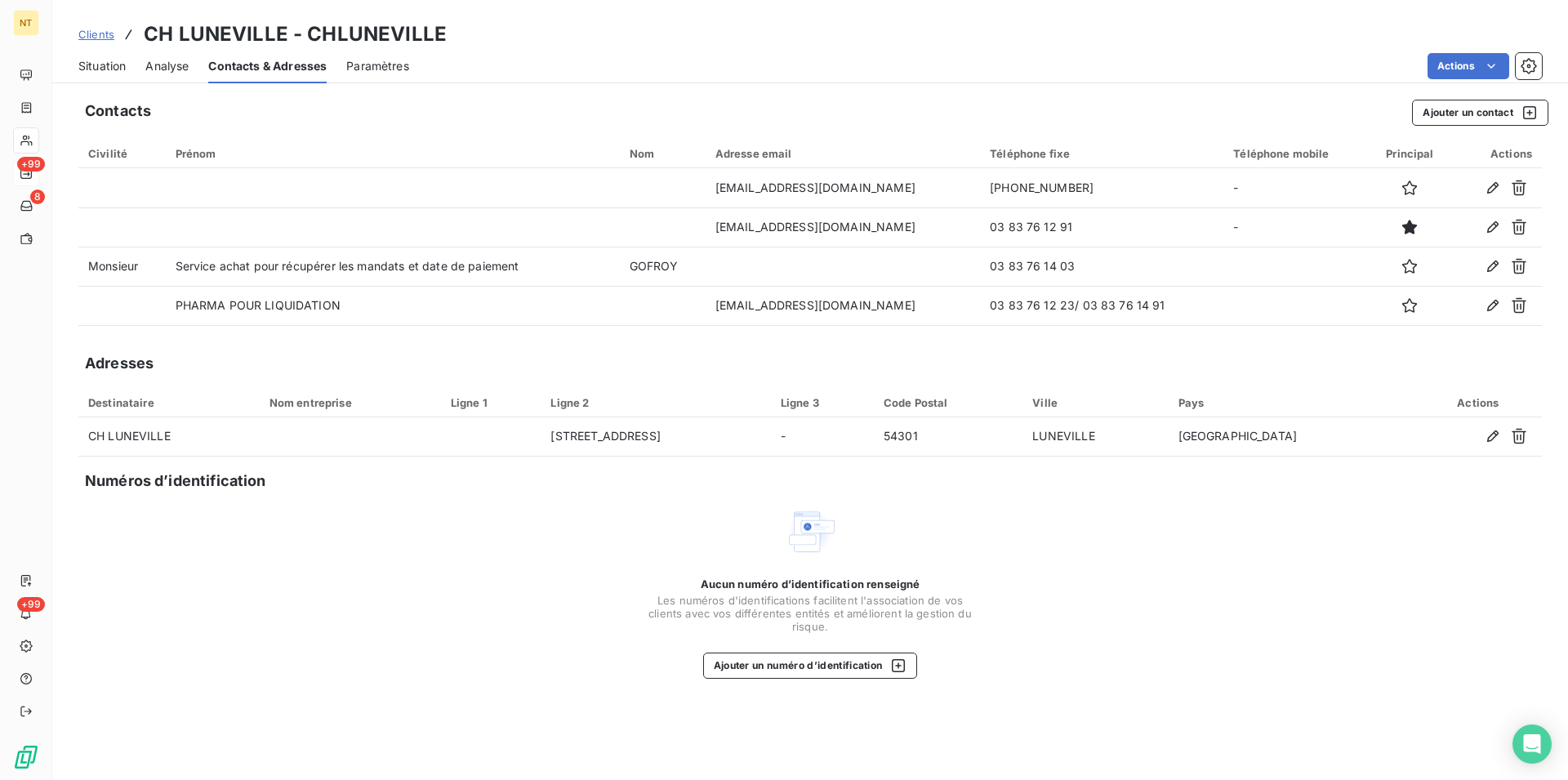
click at [94, 63] on span "Situation" at bounding box center [102, 66] width 48 height 17
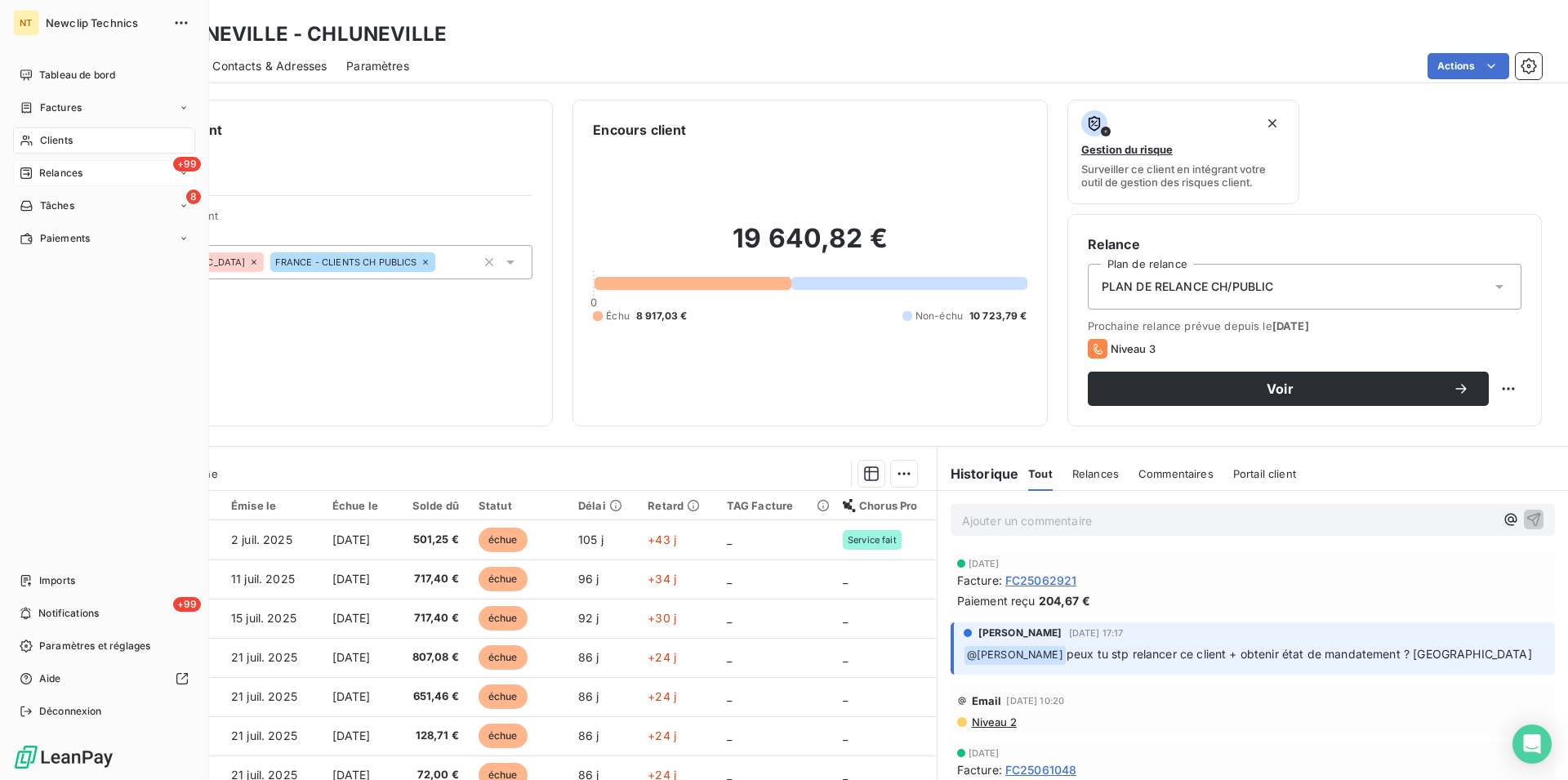
click at [82, 130] on div "Clients" at bounding box center [104, 141] width 182 height 26
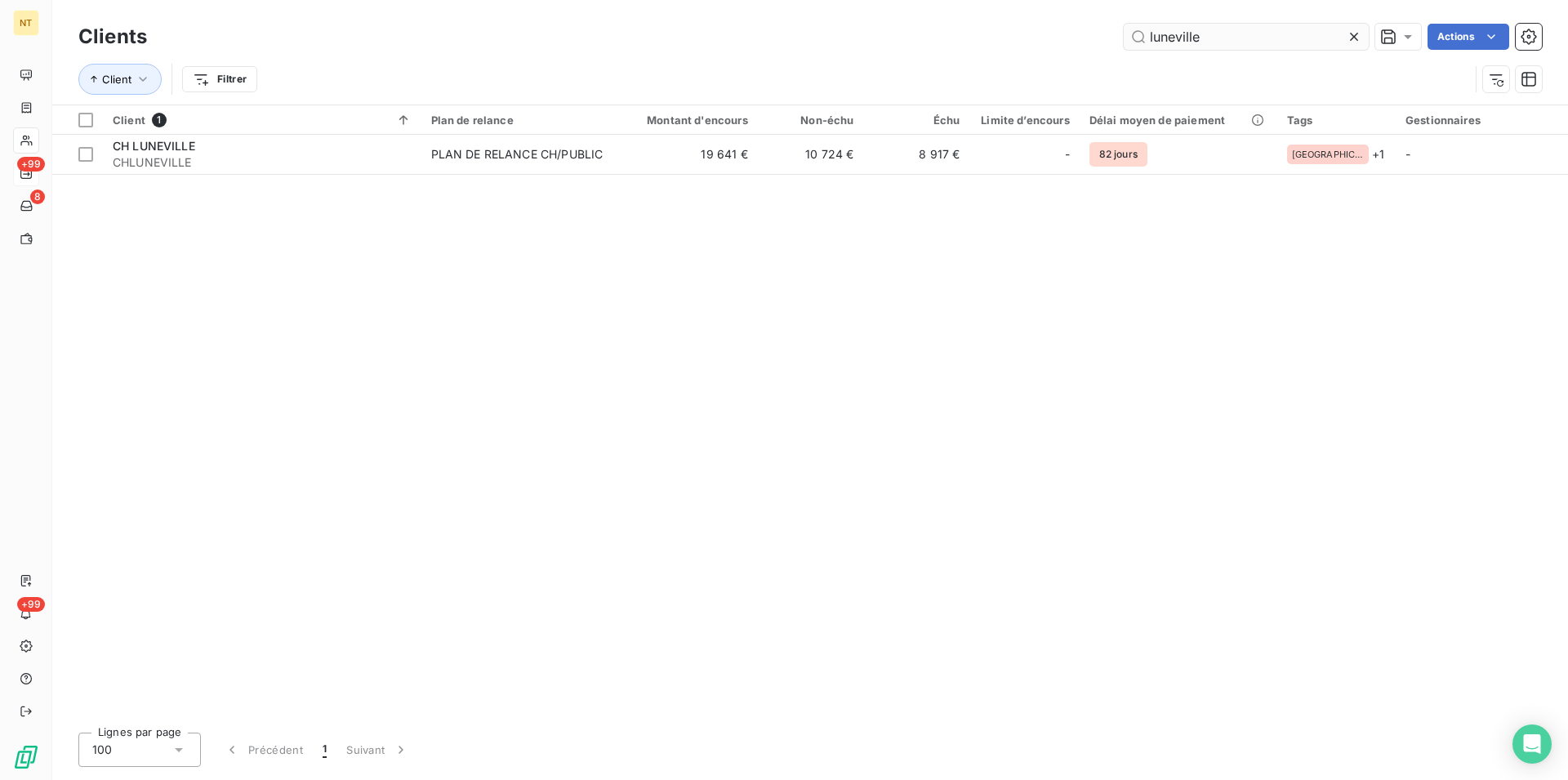
drag, startPoint x: 1207, startPoint y: 30, endPoint x: 1118, endPoint y: 36, distance: 89.2
click at [1124, 36] on input "luneville" at bounding box center [1246, 37] width 245 height 26
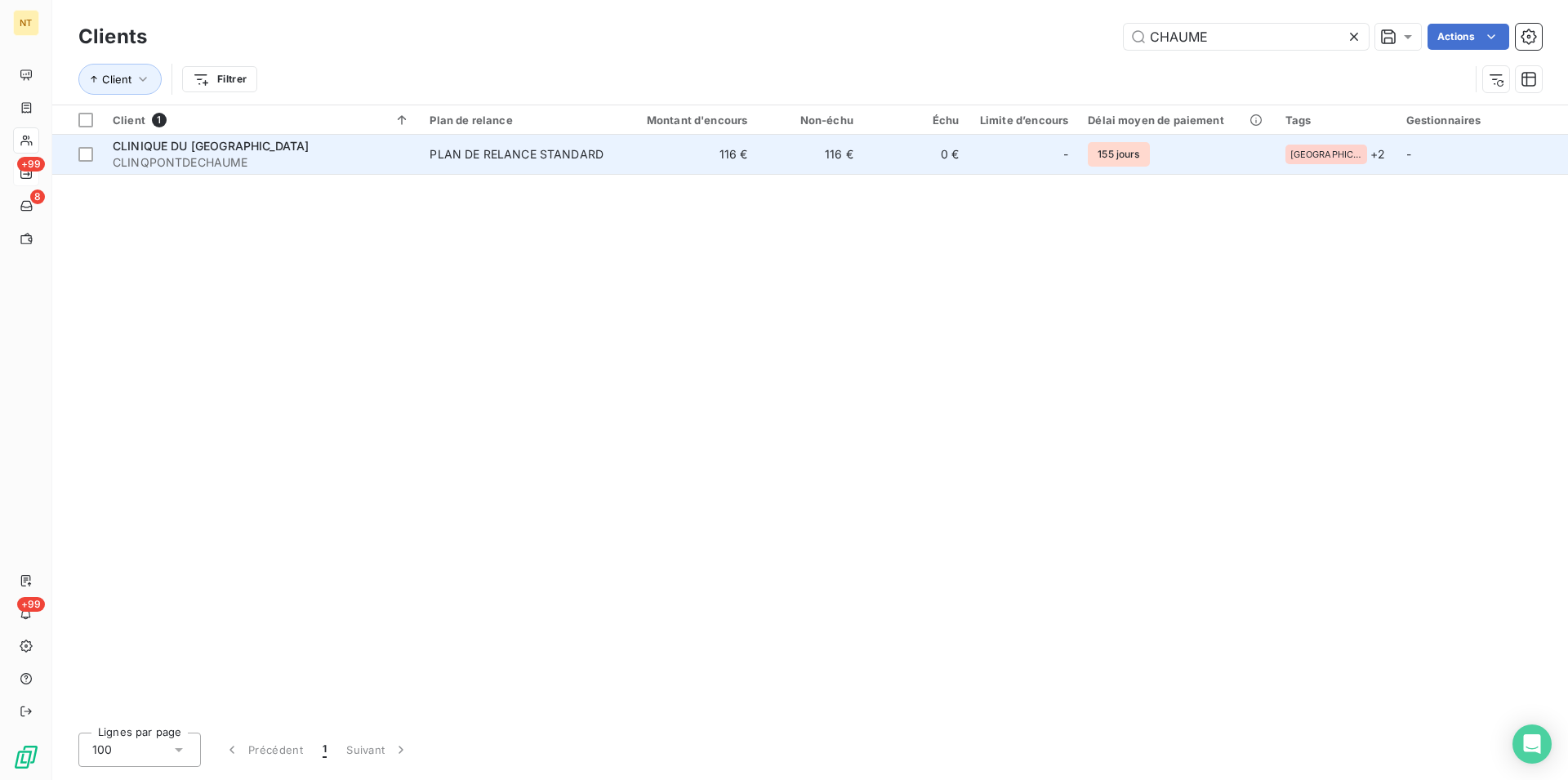
type input "CHAUME"
click at [208, 156] on span "CLINQPONTDECHAUME" at bounding box center [261, 162] width 297 height 17
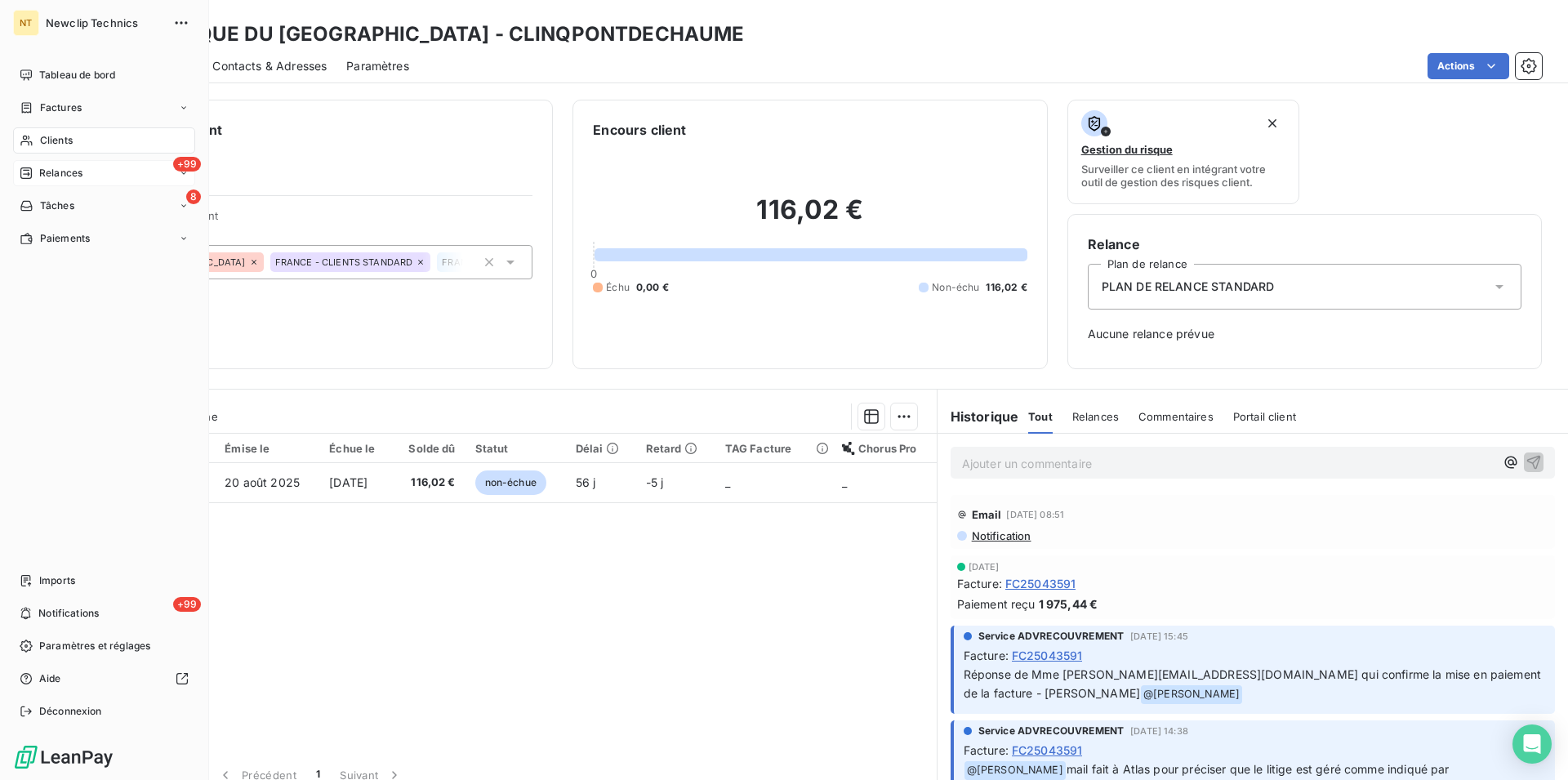
click at [51, 133] on div "Clients" at bounding box center [104, 141] width 182 height 26
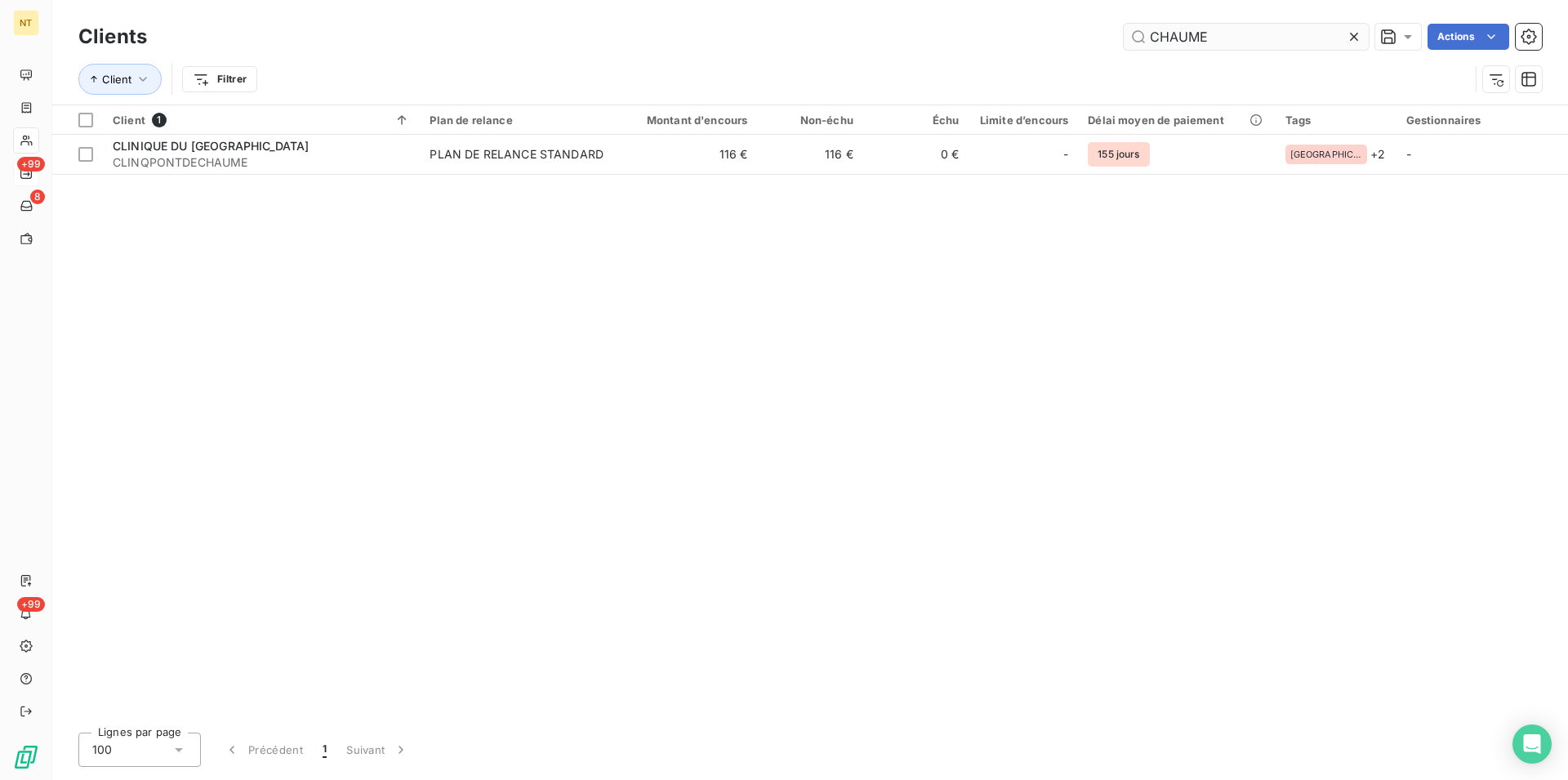
drag, startPoint x: 1229, startPoint y: 34, endPoint x: 1127, endPoint y: 36, distance: 102.0
click at [1127, 33] on input "CHAUME" at bounding box center [1246, 37] width 245 height 26
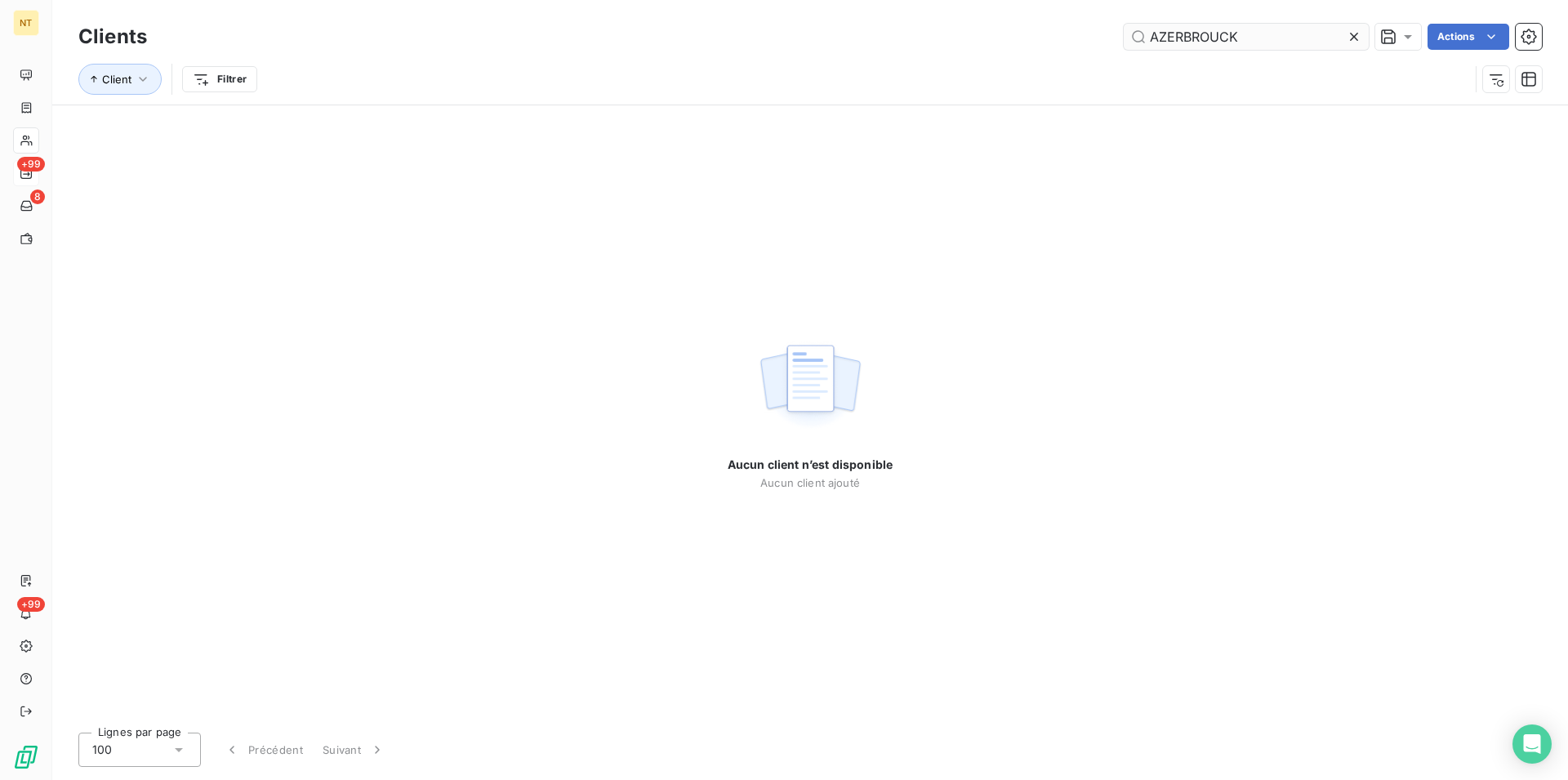
click at [1179, 36] on input "AZERBROUCK" at bounding box center [1246, 37] width 245 height 26
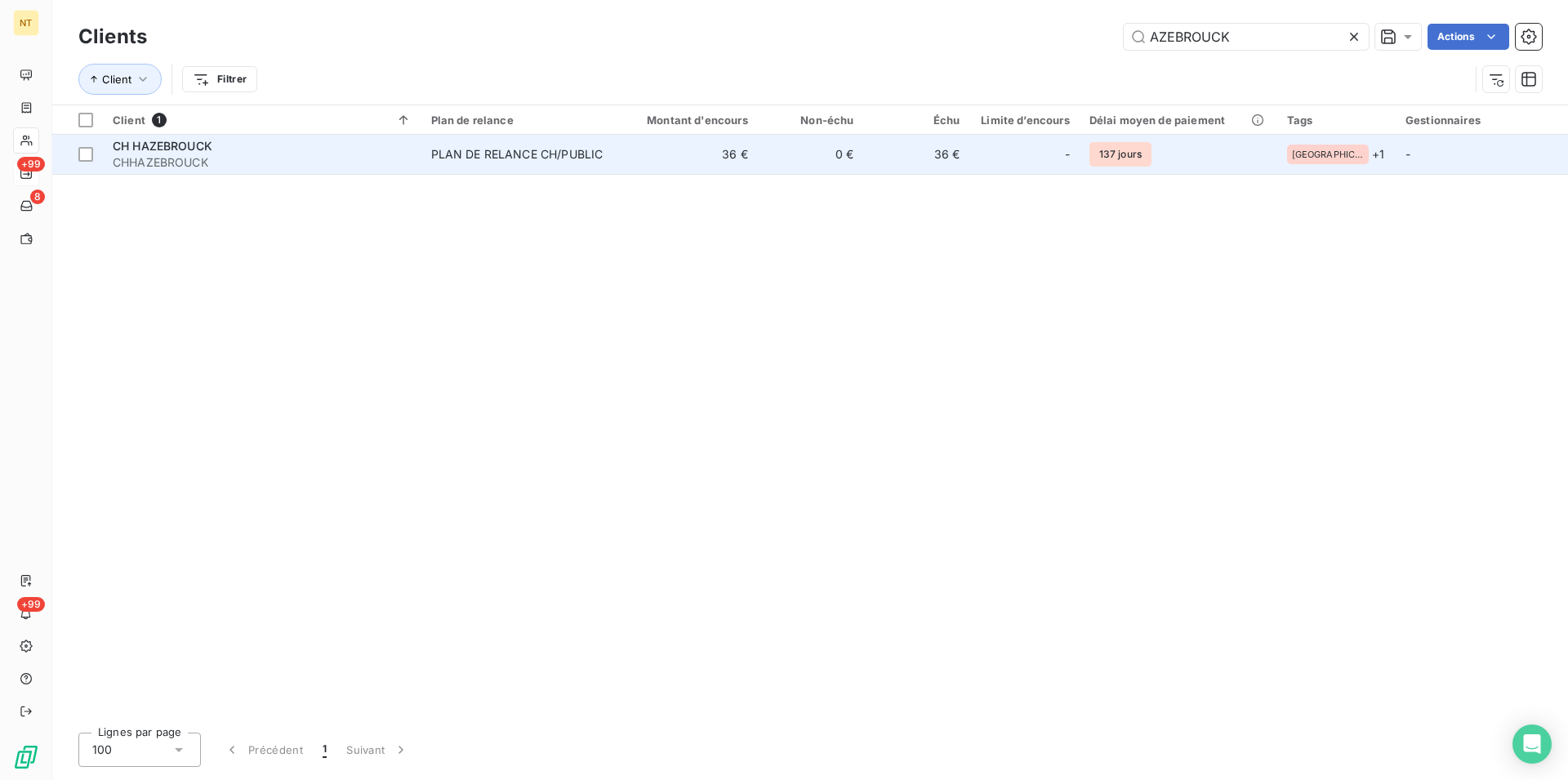
type input "AZEBROUCK"
click at [165, 148] on span "CH HAZEBROUCK" at bounding box center [162, 146] width 100 height 14
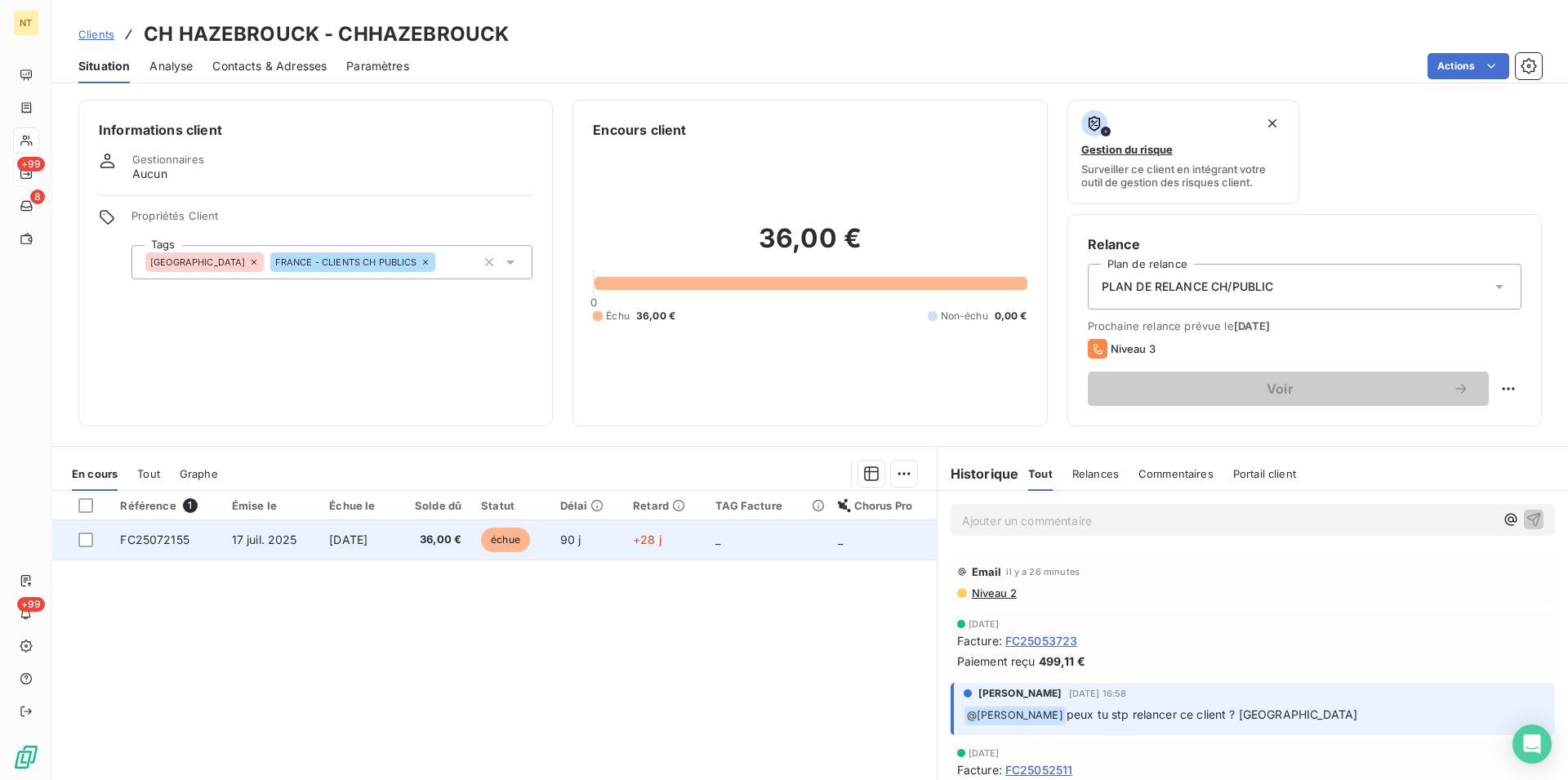
click at [167, 533] on td "FC25072155" at bounding box center [165, 540] width 111 height 40
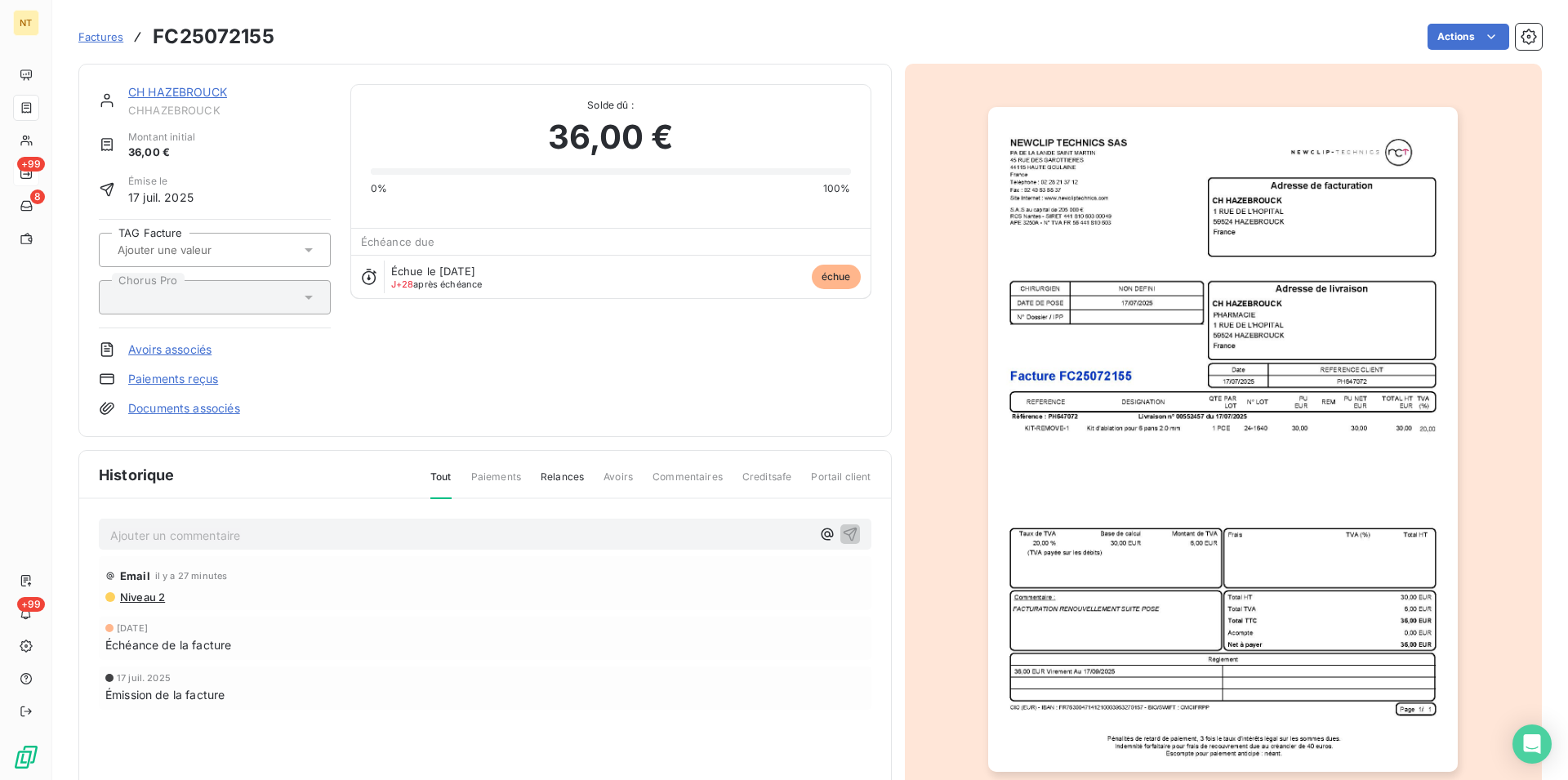
click at [121, 533] on p "Ajouter un commentaire ﻿" at bounding box center [460, 536] width 701 height 21
click at [161, 536] on span "mAIL DU [DATE]" at bounding box center [154, 534] width 90 height 14
click at [218, 529] on p "Mail du [DATE]" at bounding box center [460, 535] width 701 height 19
click at [224, 526] on p "Mail du [DATE] "" at bounding box center [460, 535] width 701 height 19
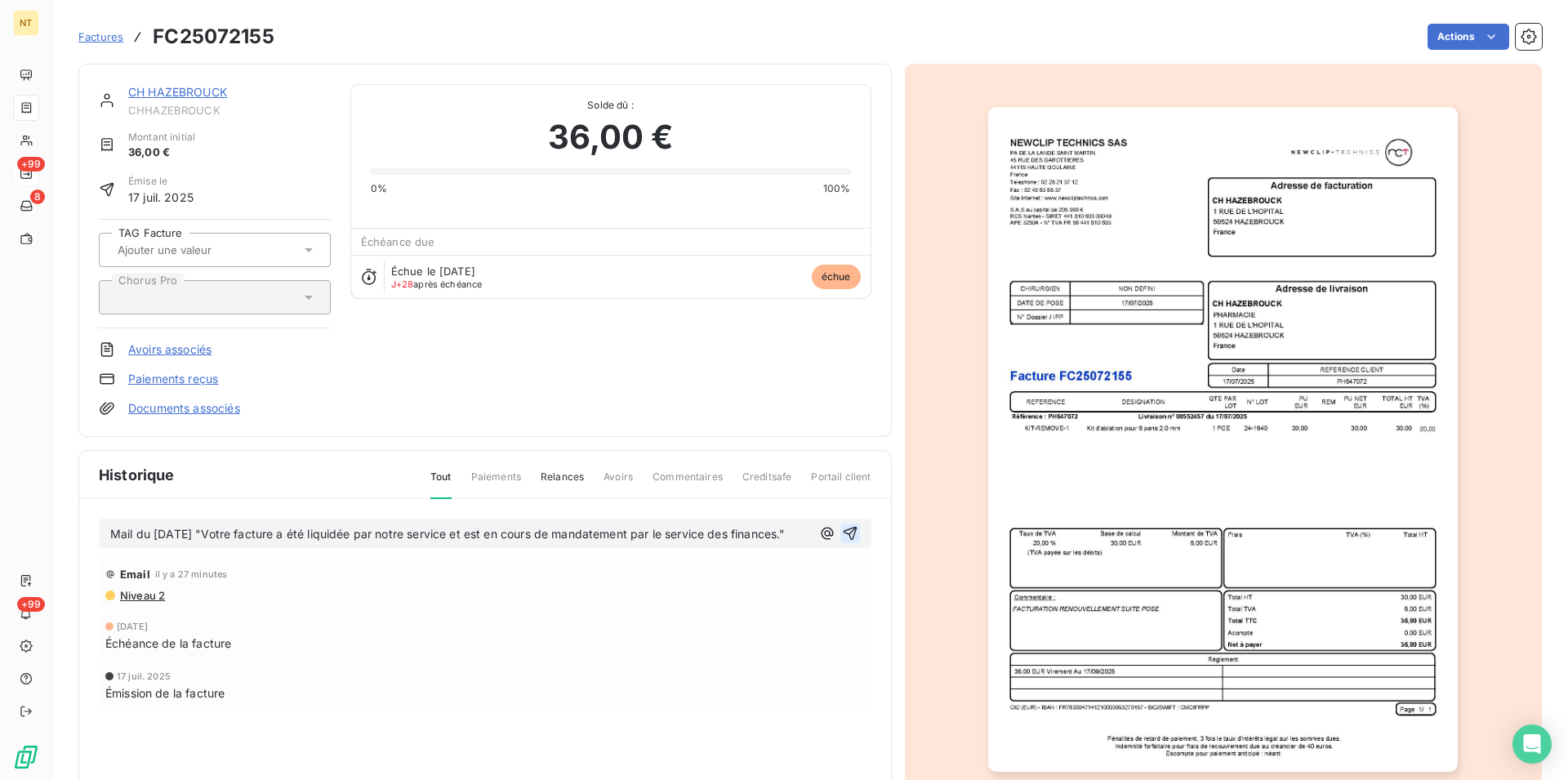
click at [843, 539] on icon "button" at bounding box center [850, 534] width 17 height 17
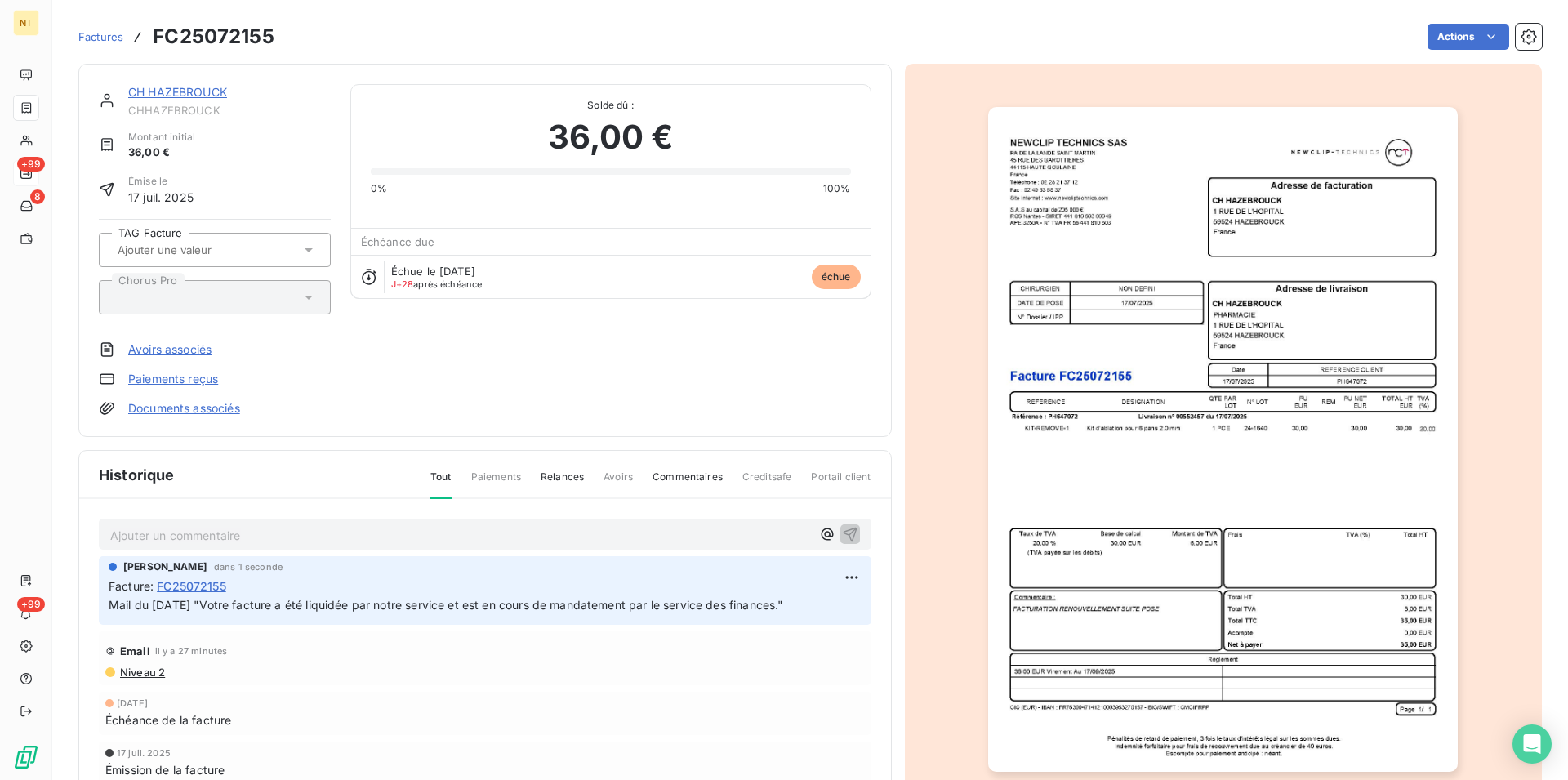
click at [170, 98] on link "CH HAZEBROUCK" at bounding box center [178, 92] width 99 height 14
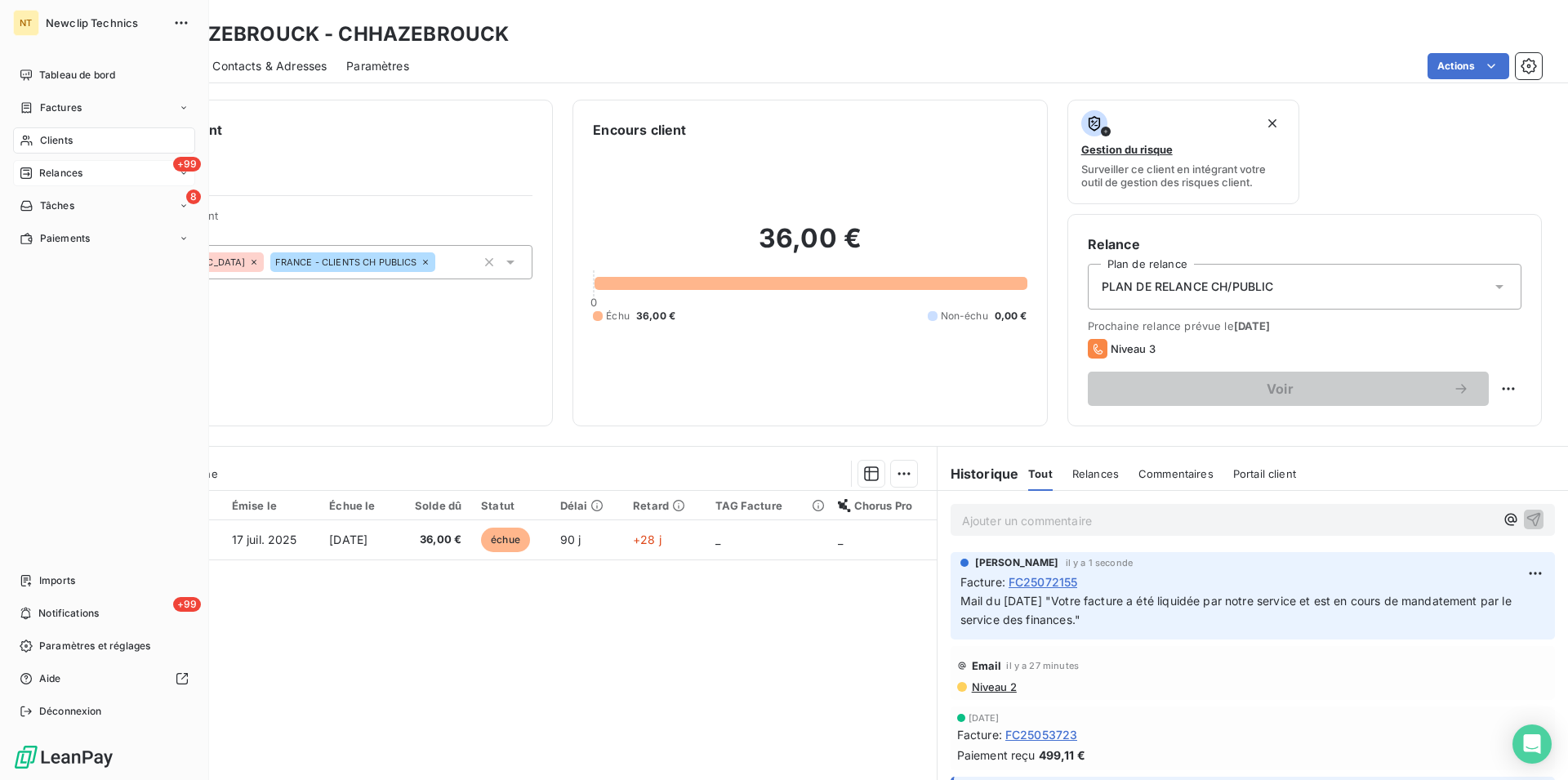
click at [41, 134] on span "Clients" at bounding box center [55, 140] width 33 height 15
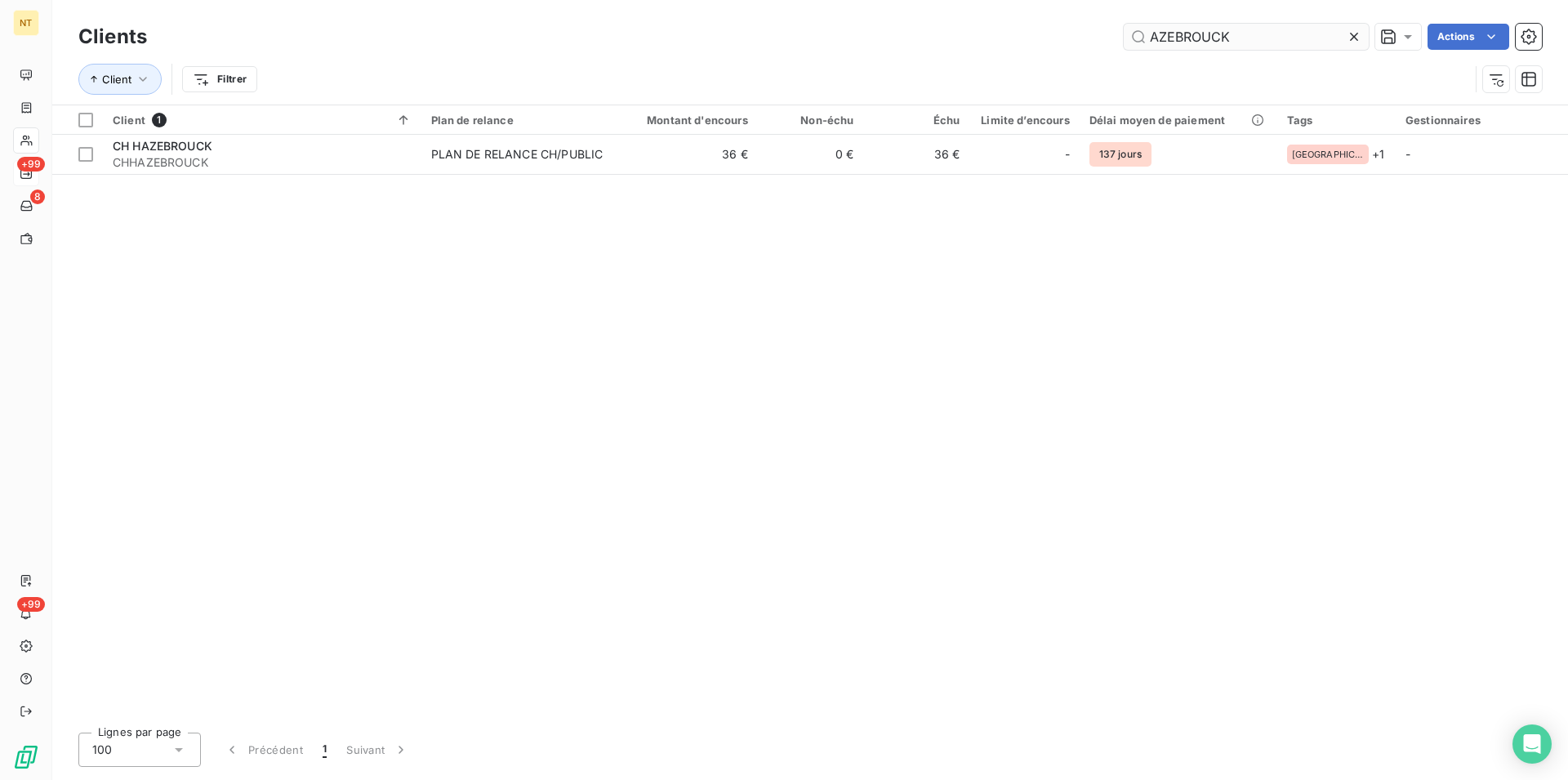
drag, startPoint x: 1235, startPoint y: 37, endPoint x: 1127, endPoint y: 31, distance: 108.2
click at [1127, 31] on input "AZEBROUCK" at bounding box center [1246, 37] width 245 height 26
type input "luneville"
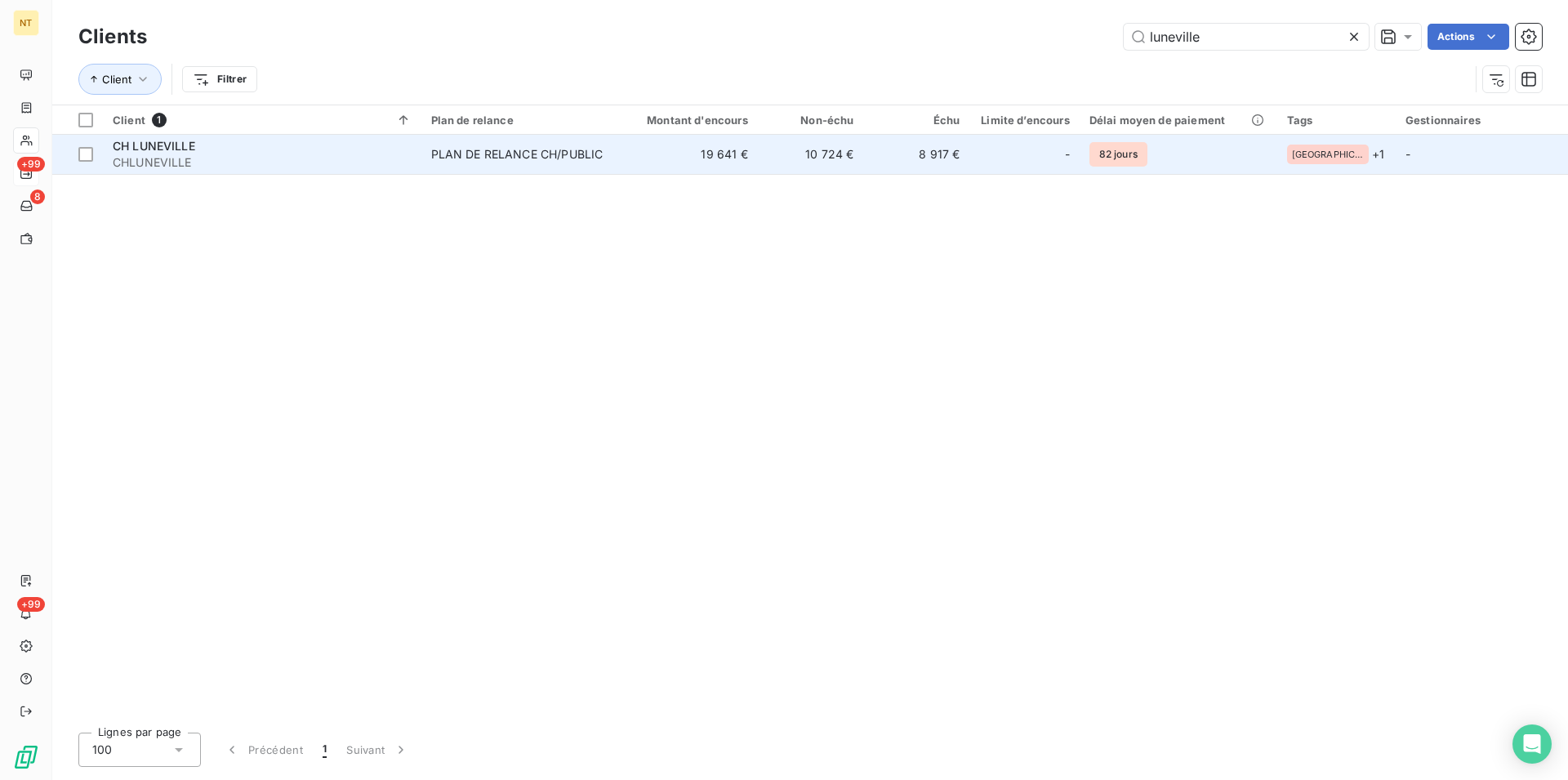
click at [548, 159] on div "PLAN DE RELANCE CH/PUBLIC" at bounding box center [518, 154] width 172 height 17
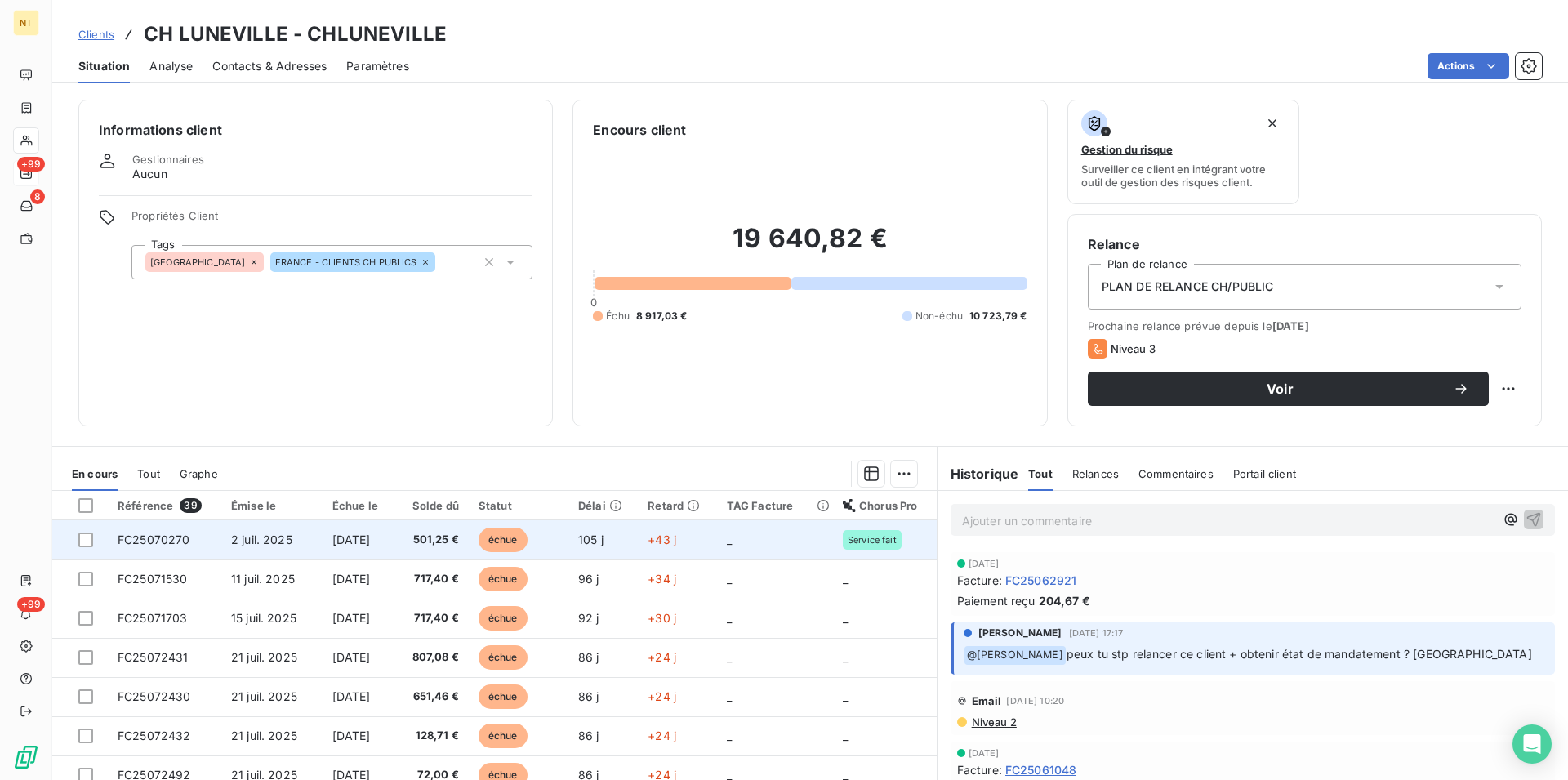
click at [112, 537] on td "FC25070270" at bounding box center [164, 540] width 114 height 40
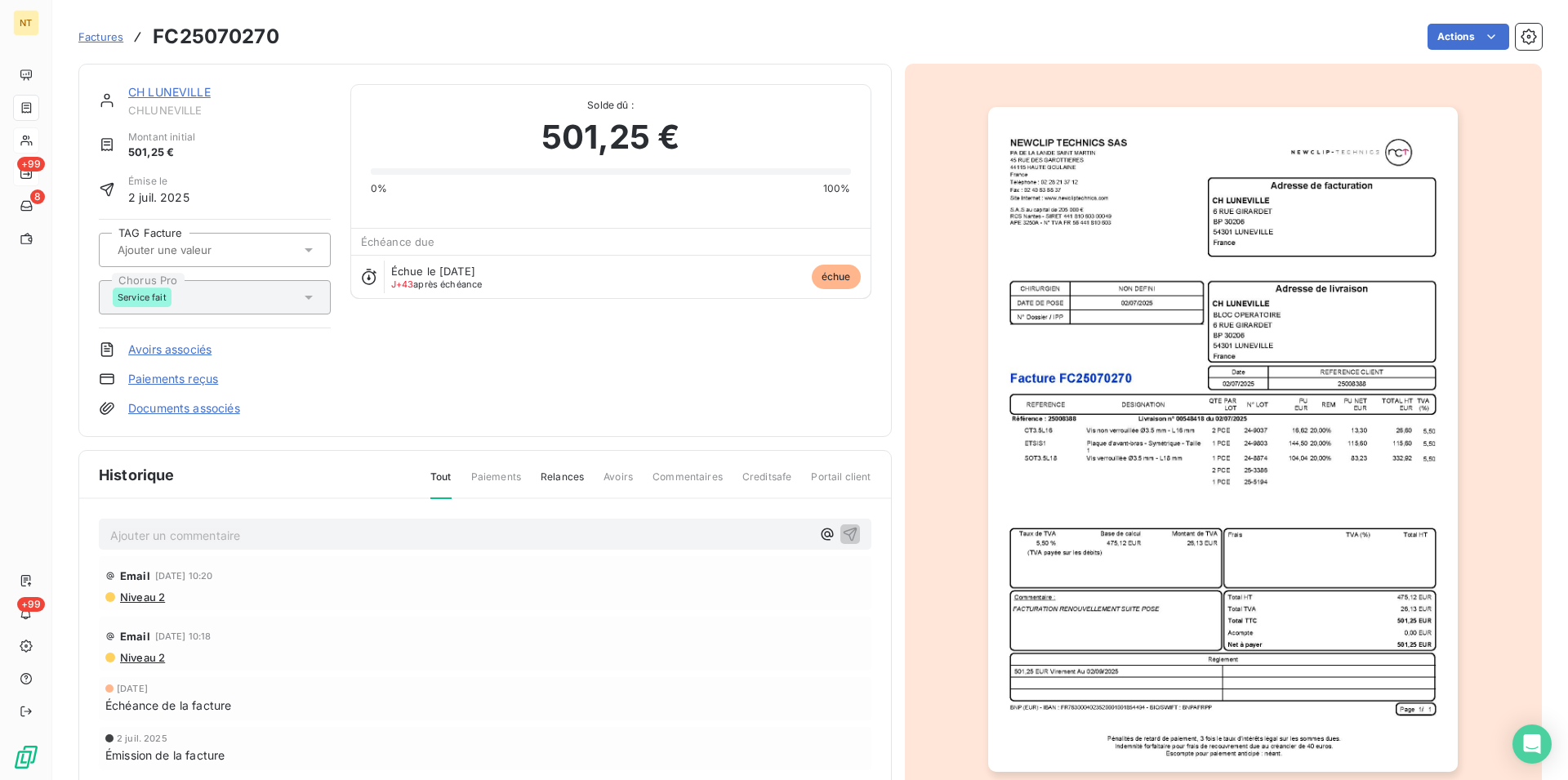
click at [129, 534] on p "Ajouter un commentaire ﻿" at bounding box center [460, 536] width 701 height 21
click at [212, 537] on span "Après mon appele du [DATE]" at bounding box center [189, 534] width 159 height 14
click at [289, 533] on p "Après mon appel du [DATE]" at bounding box center [460, 535] width 701 height 19
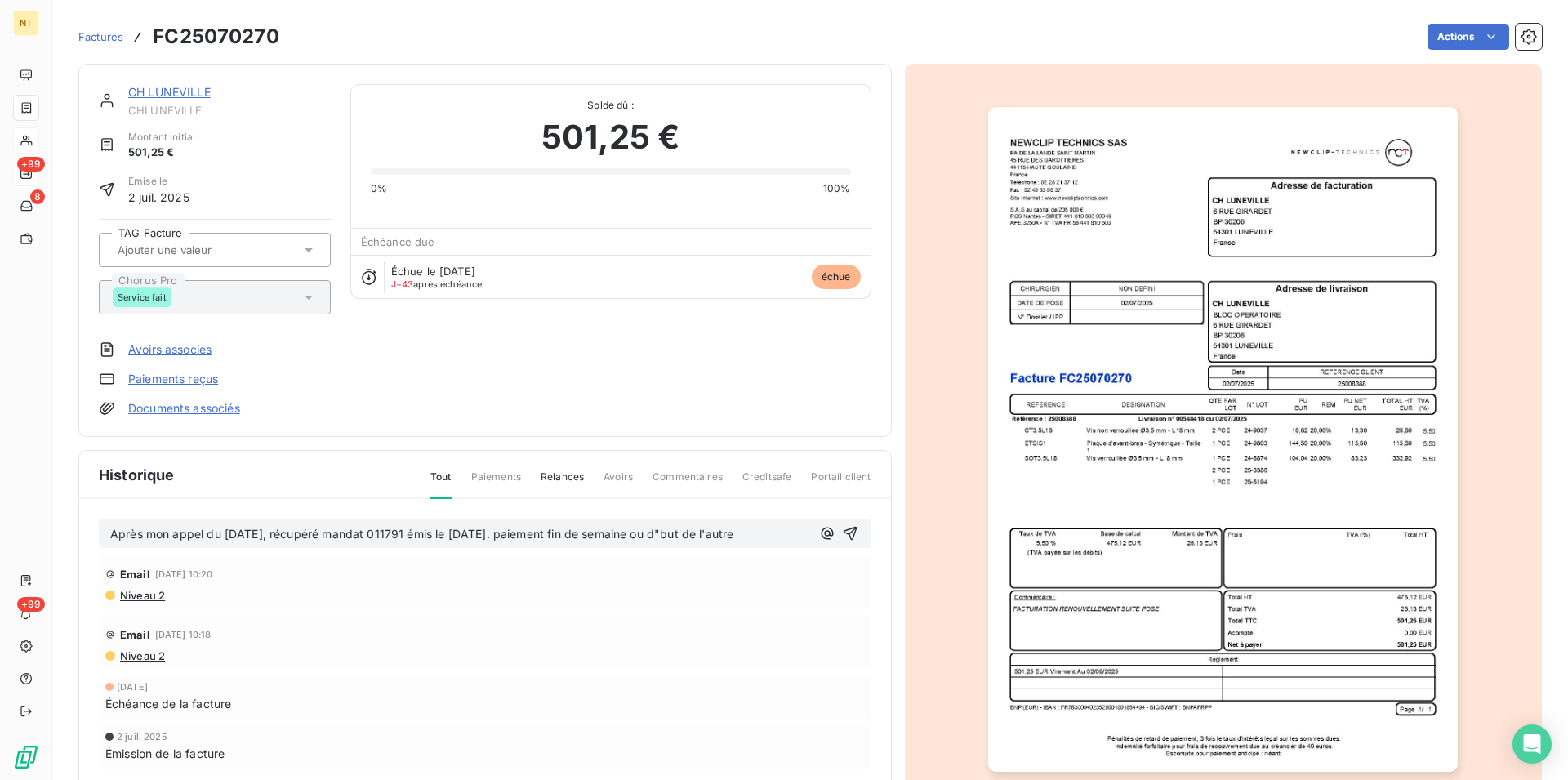
click at [708, 533] on span "Après mon appel du [DATE], récupéré mandat 011791 émis le [DATE]. paiement fin …" at bounding box center [422, 534] width 624 height 14
drag, startPoint x: 109, startPoint y: 531, endPoint x: 833, endPoint y: 551, distance: 724.3
click at [833, 551] on div "Après mon appel du [DATE], récupéré mandat 011791 émis le [DATE]. paiement fin …" at bounding box center [485, 666] width 812 height 336
copy span "Après mon appel du [DATE], récupéré mandat 011791 émis le [DATE]. paiement fin …"
click at [843, 527] on icon "button" at bounding box center [850, 534] width 17 height 17
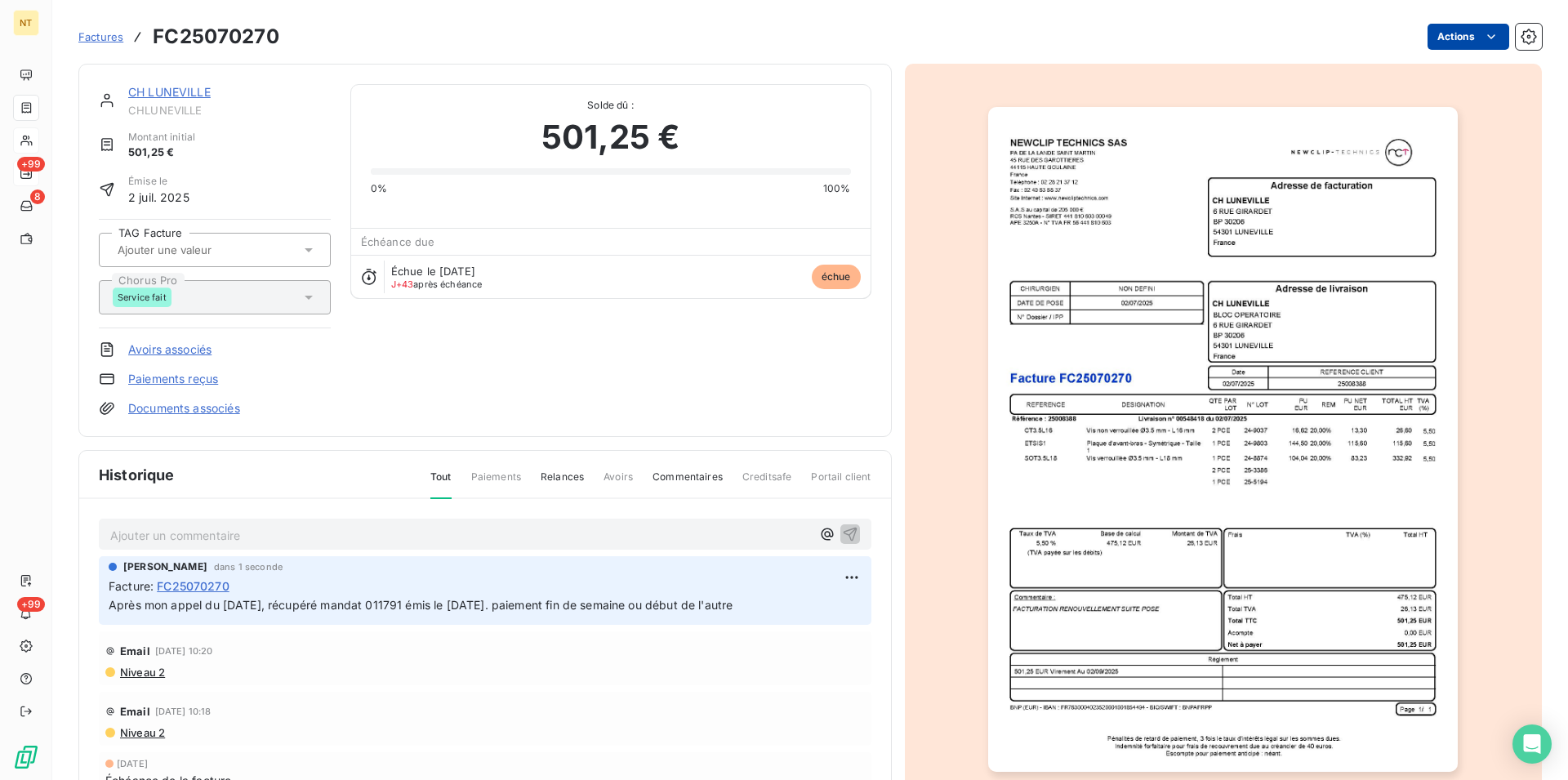
click at [1481, 32] on html "NT +99 8 +99 Factures FC25070270 Actions CH LUNEVILLE CHLUNEVILLE Montant initi…" at bounding box center [784, 390] width 1568 height 780
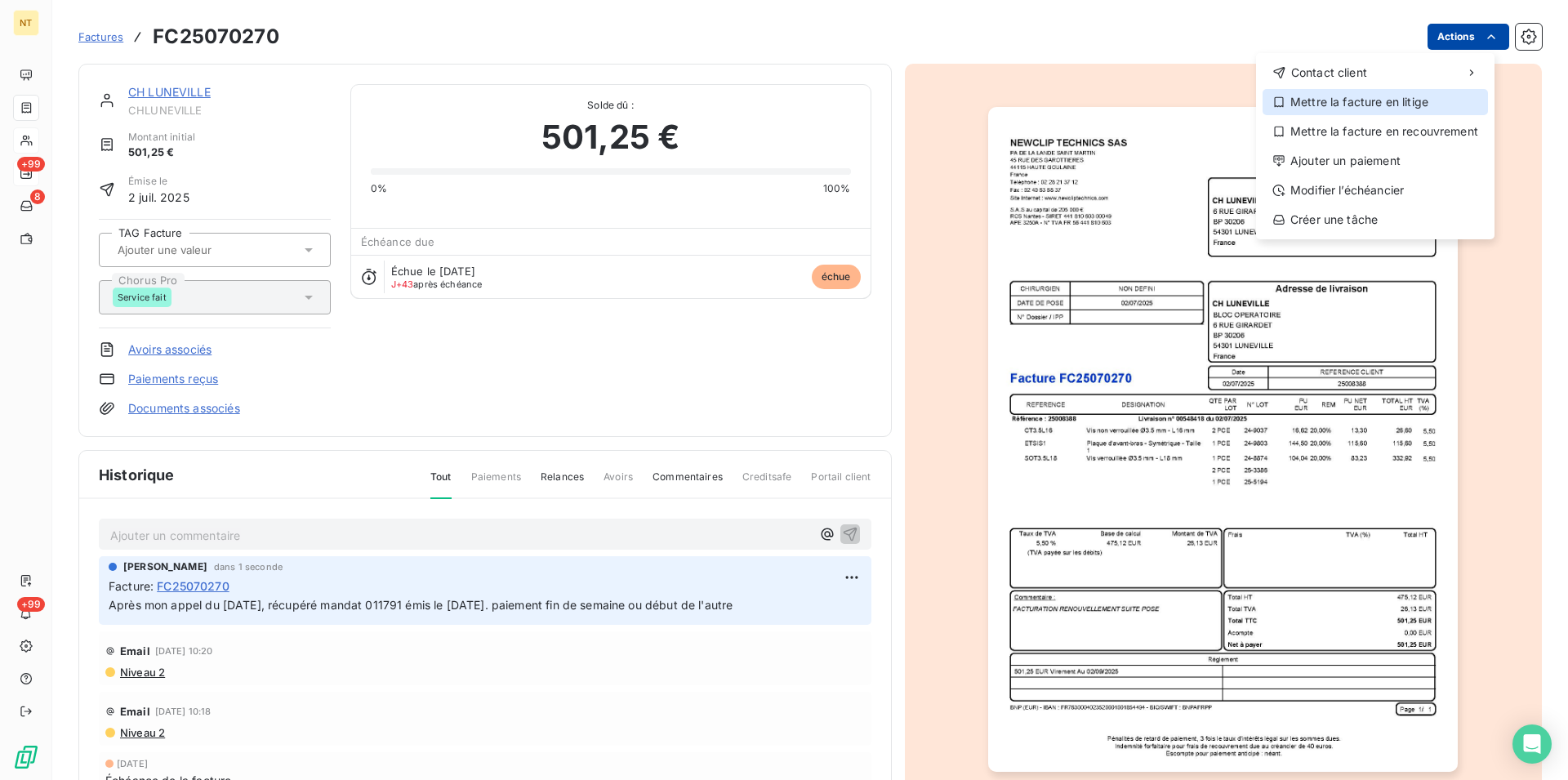
click at [1394, 105] on div "Mettre la facture en litige" at bounding box center [1376, 102] width 226 height 26
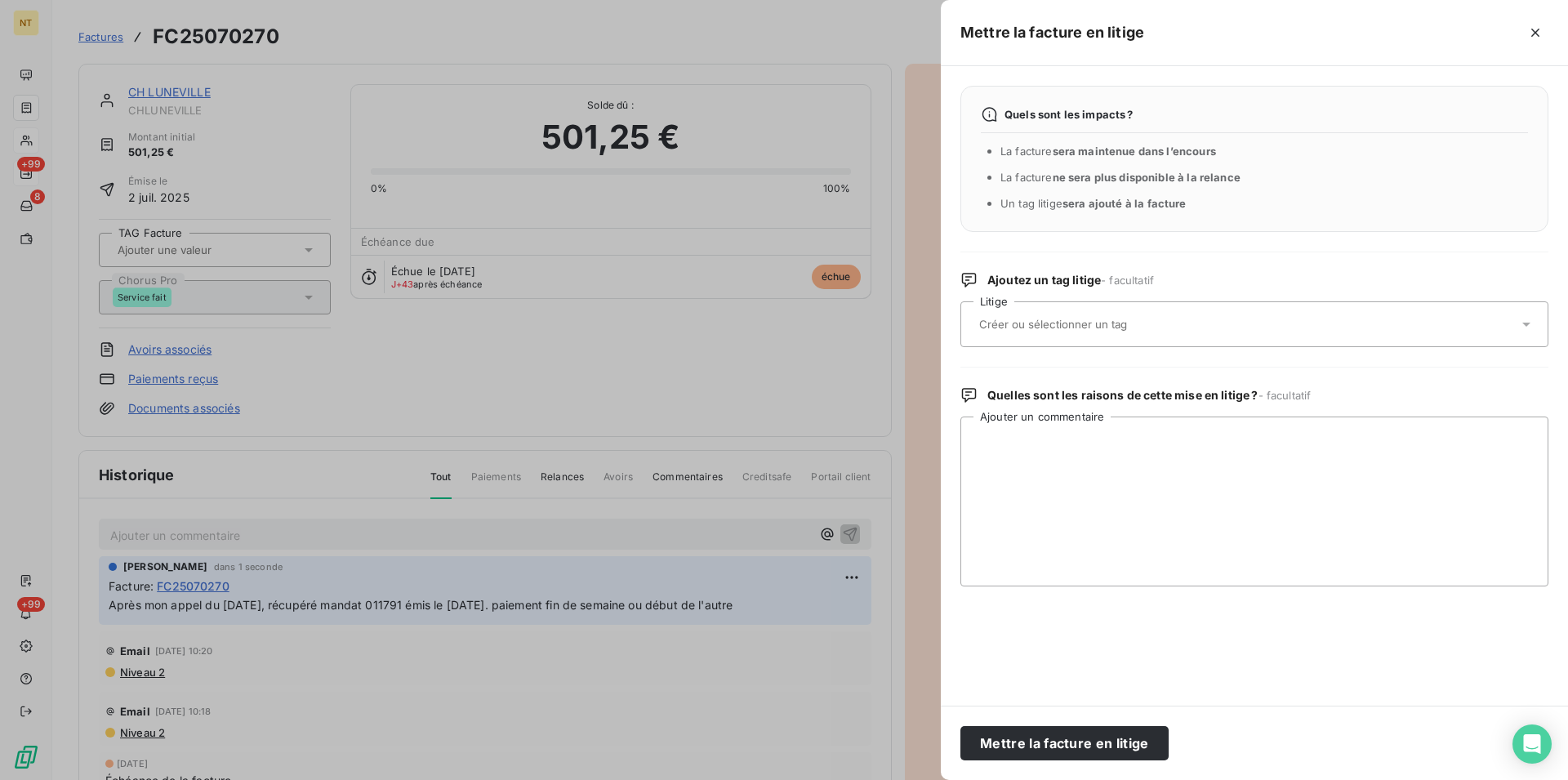
click at [1081, 329] on input "text" at bounding box center [1097, 324] width 238 height 15
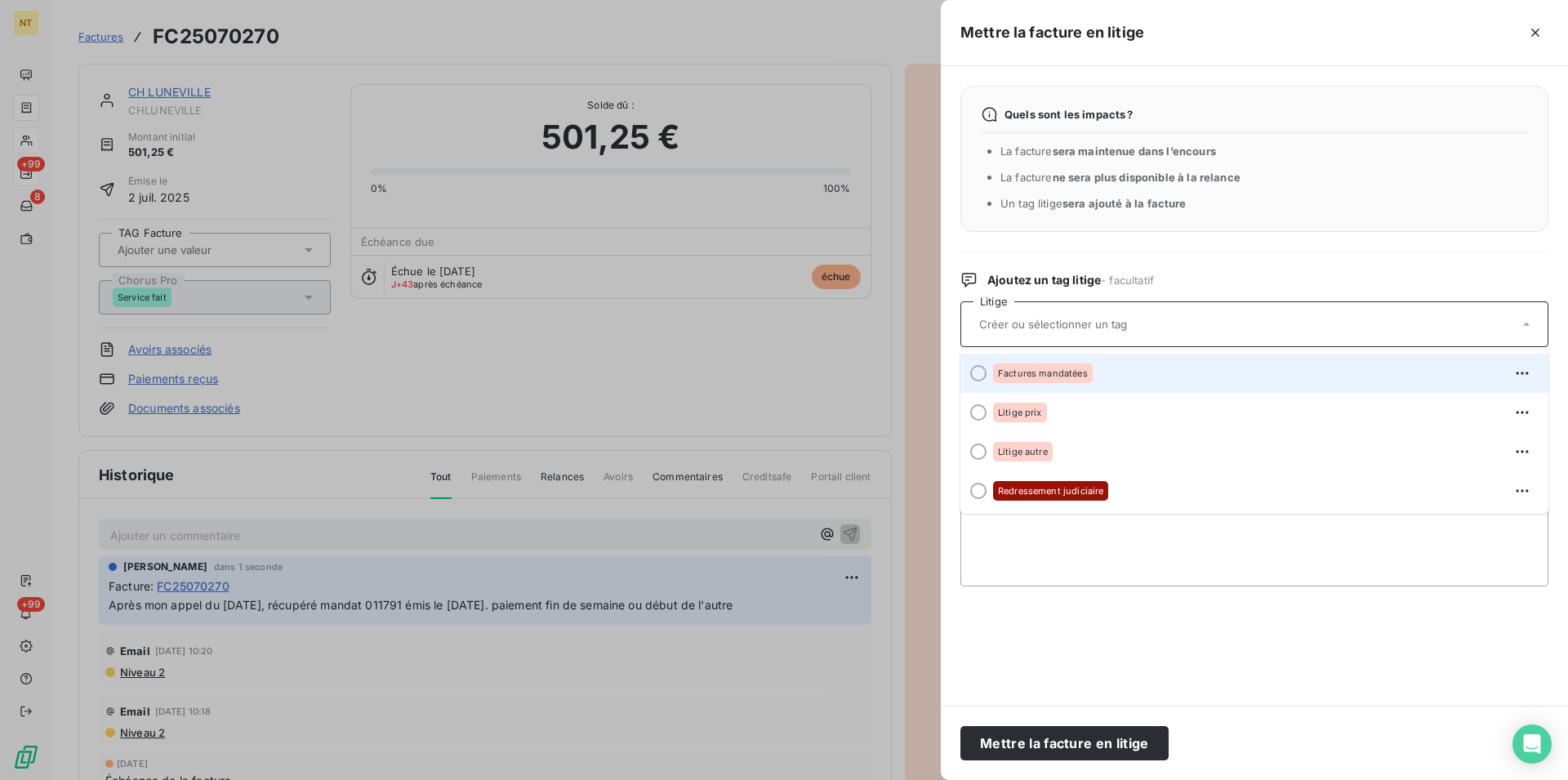
click at [976, 376] on div at bounding box center [978, 373] width 17 height 17
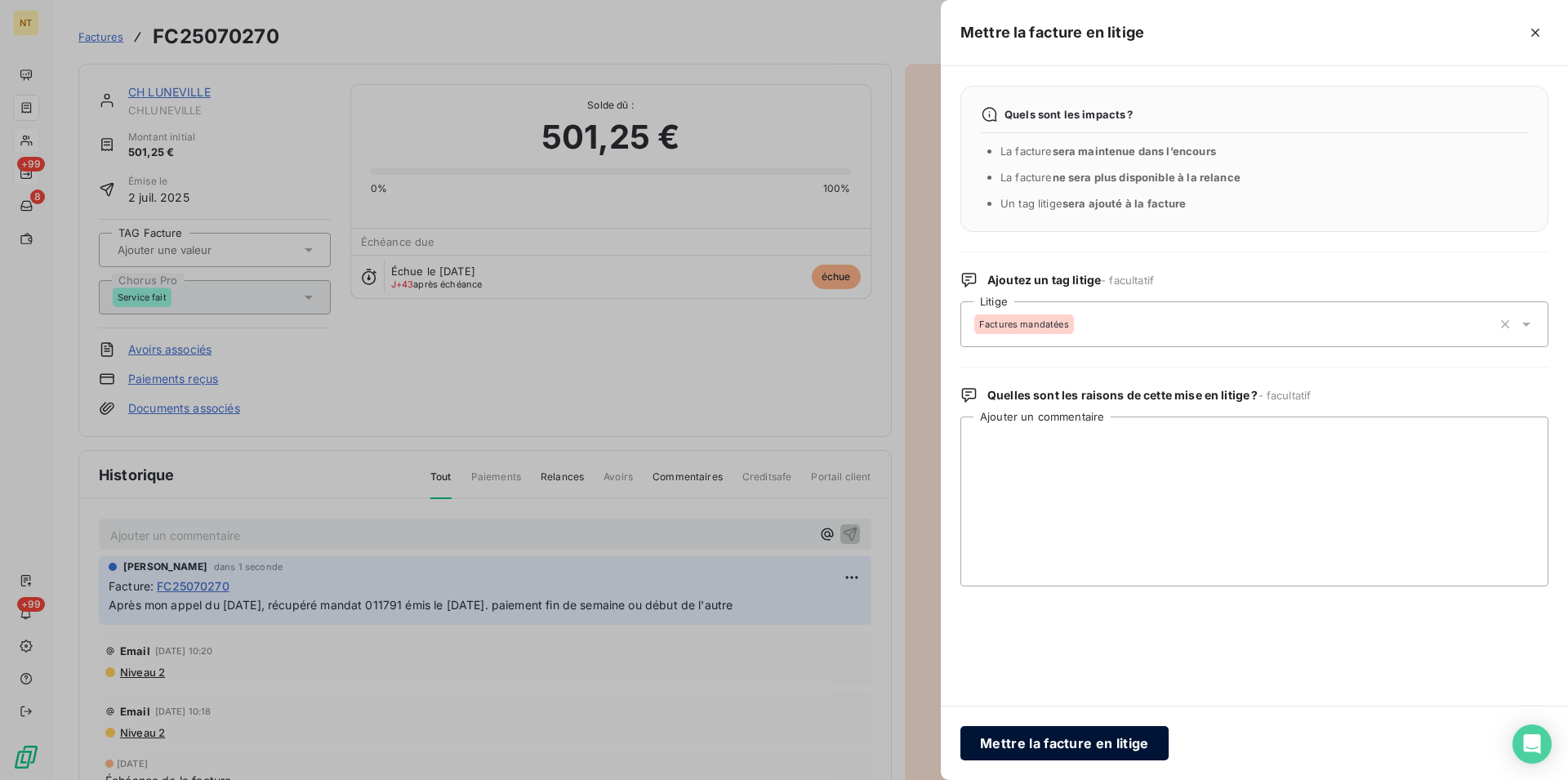
click at [1029, 737] on button "Mettre la facture en litige" at bounding box center [1064, 743] width 208 height 35
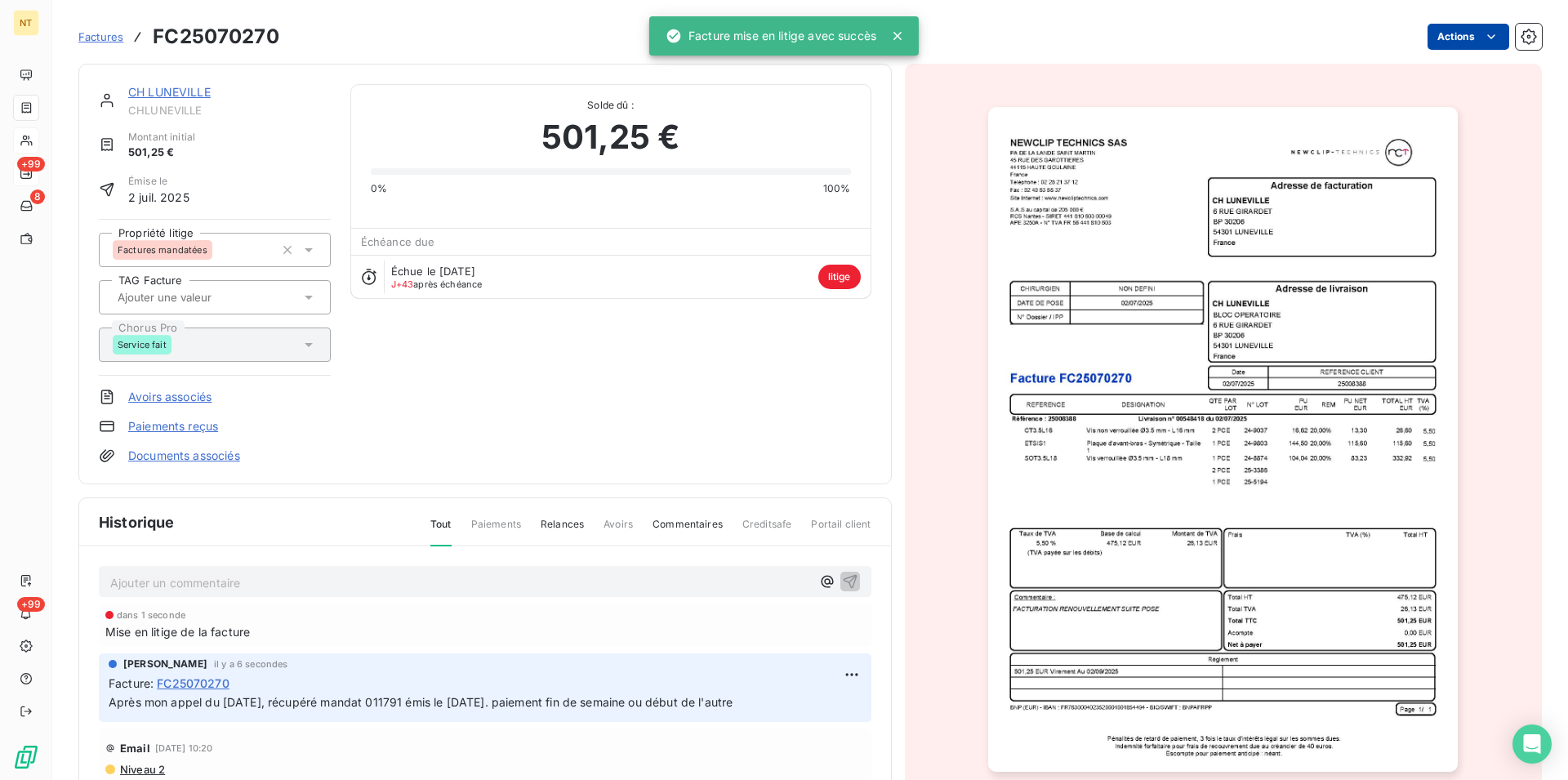
click at [162, 91] on link "CH LUNEVILLE" at bounding box center [169, 92] width 82 height 14
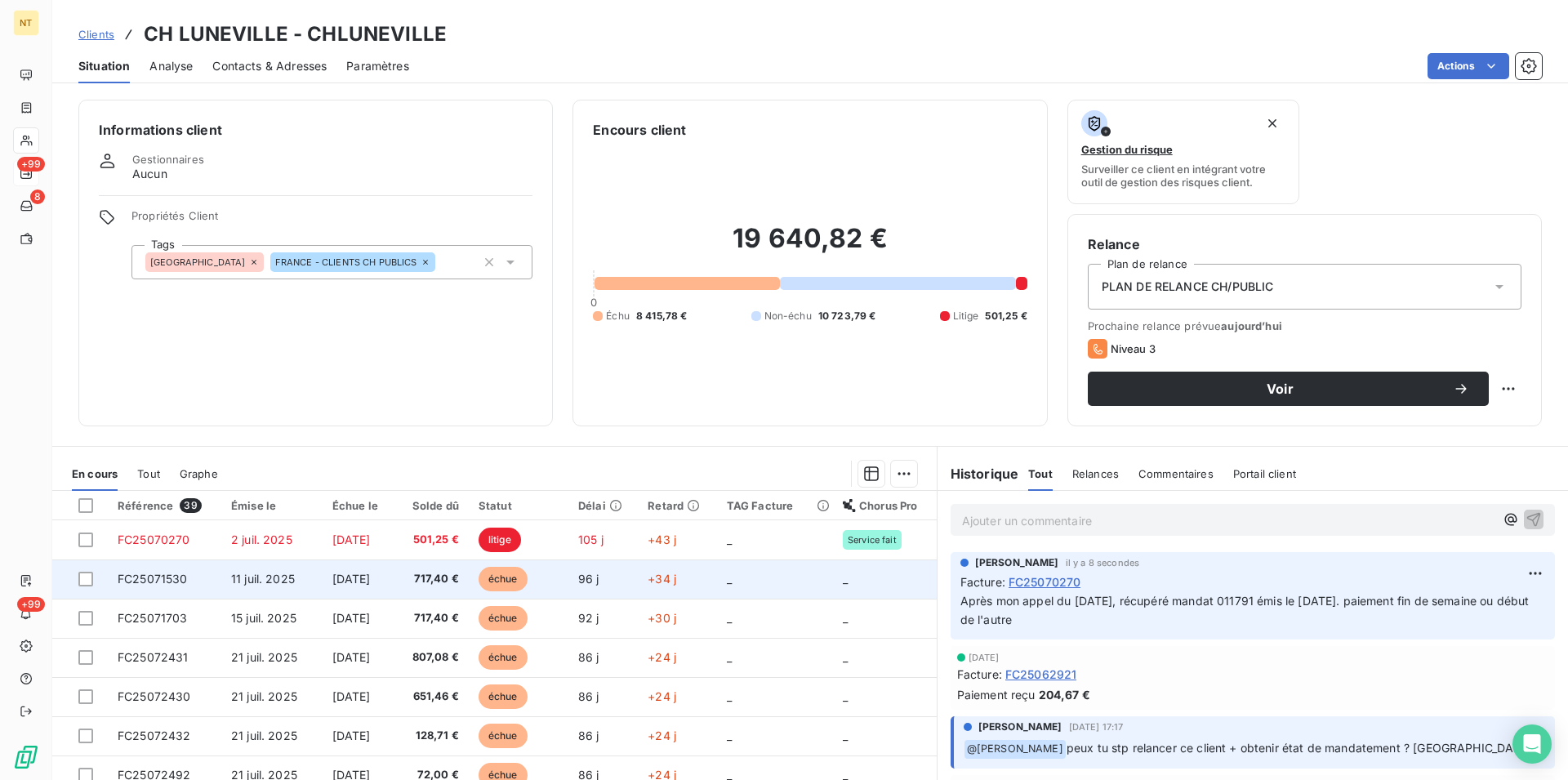
click at [148, 573] on span "FC25071530" at bounding box center [152, 579] width 70 height 14
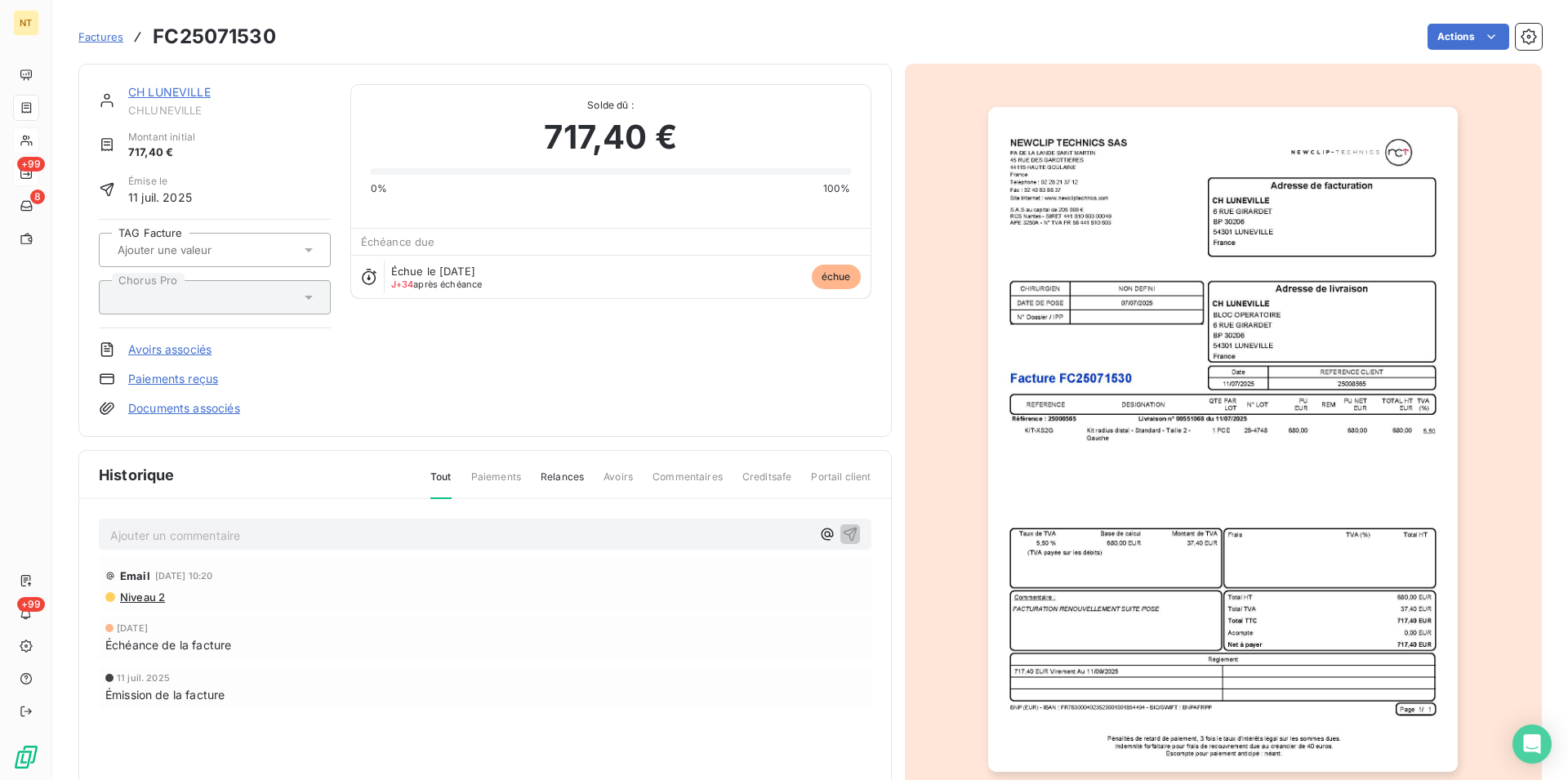
click at [149, 532] on p "Ajouter un commentaire ﻿" at bounding box center [460, 536] width 701 height 21
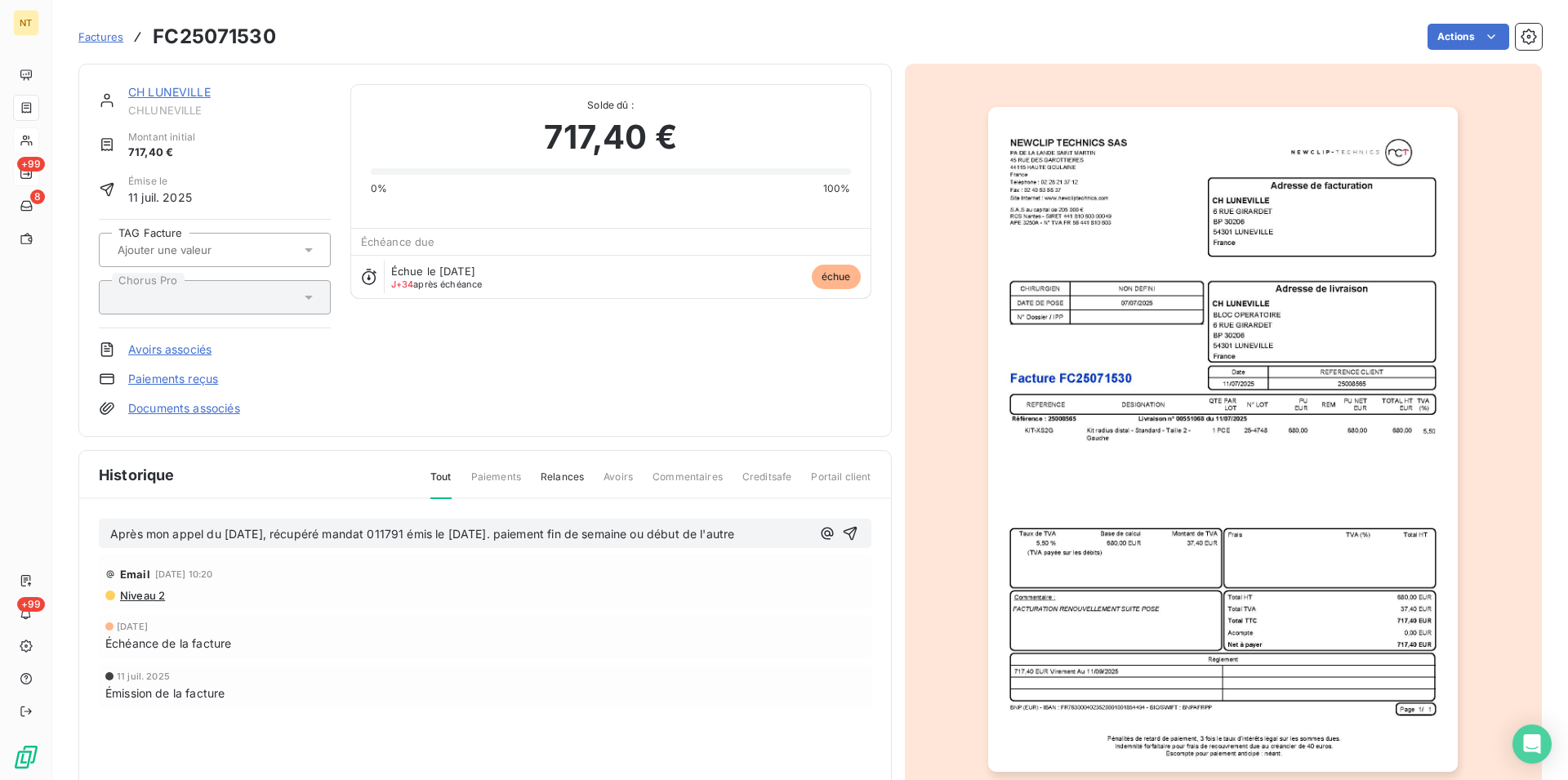
click at [423, 534] on span "Après mon appel du [DATE], récupéré mandat 011791 émis le [DATE]. paiement fin …" at bounding box center [422, 534] width 624 height 14
click at [846, 530] on icon "button" at bounding box center [850, 534] width 14 height 14
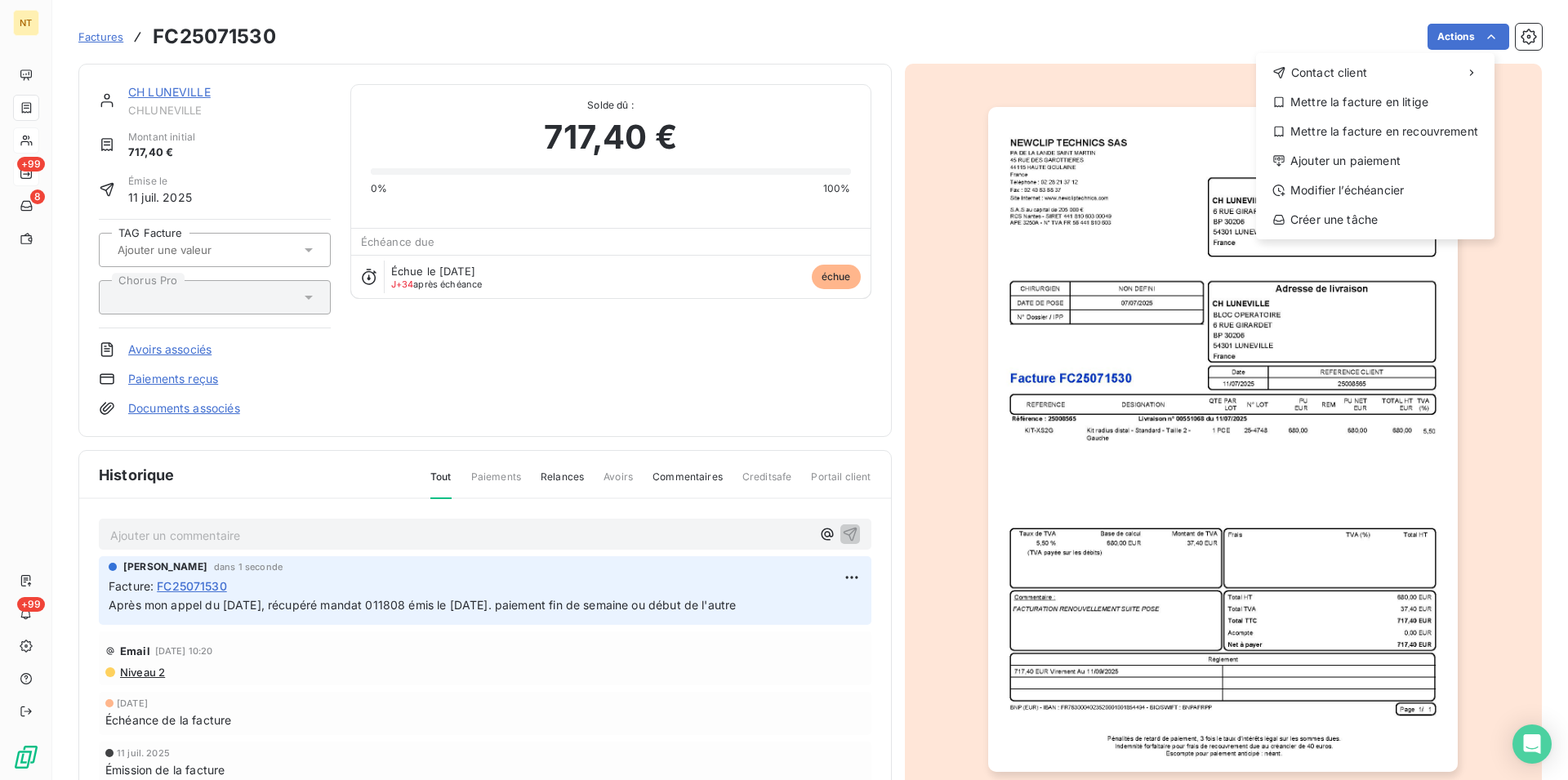
click at [1477, 37] on html "NT +99 8 +99 Factures FC25071530 Actions Contact client Mettre la facture en li…" at bounding box center [784, 390] width 1568 height 780
click at [1388, 104] on div "Mettre la facture en litige" at bounding box center [1376, 102] width 226 height 26
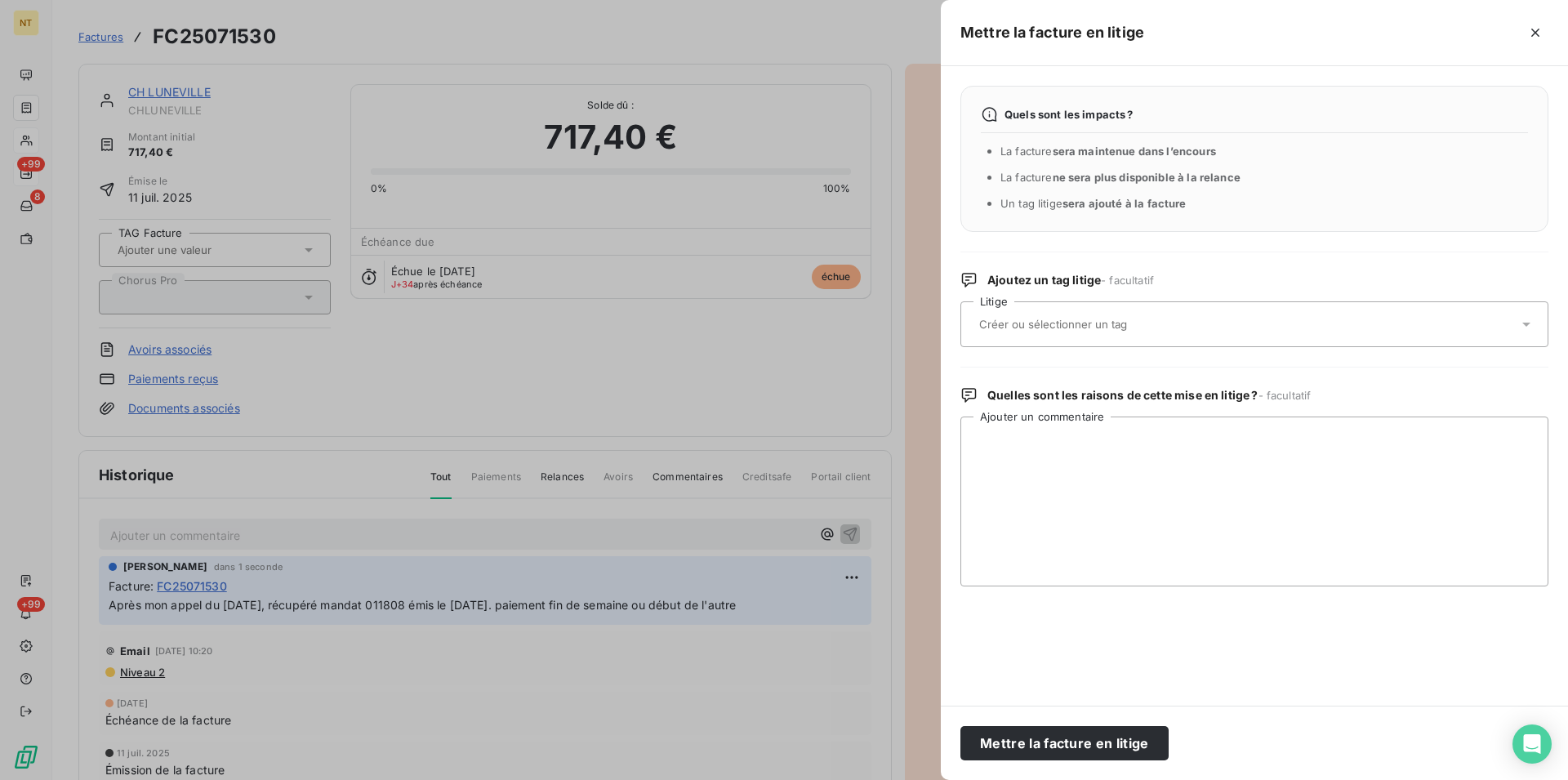
click at [1027, 324] on input "text" at bounding box center [1097, 324] width 238 height 15
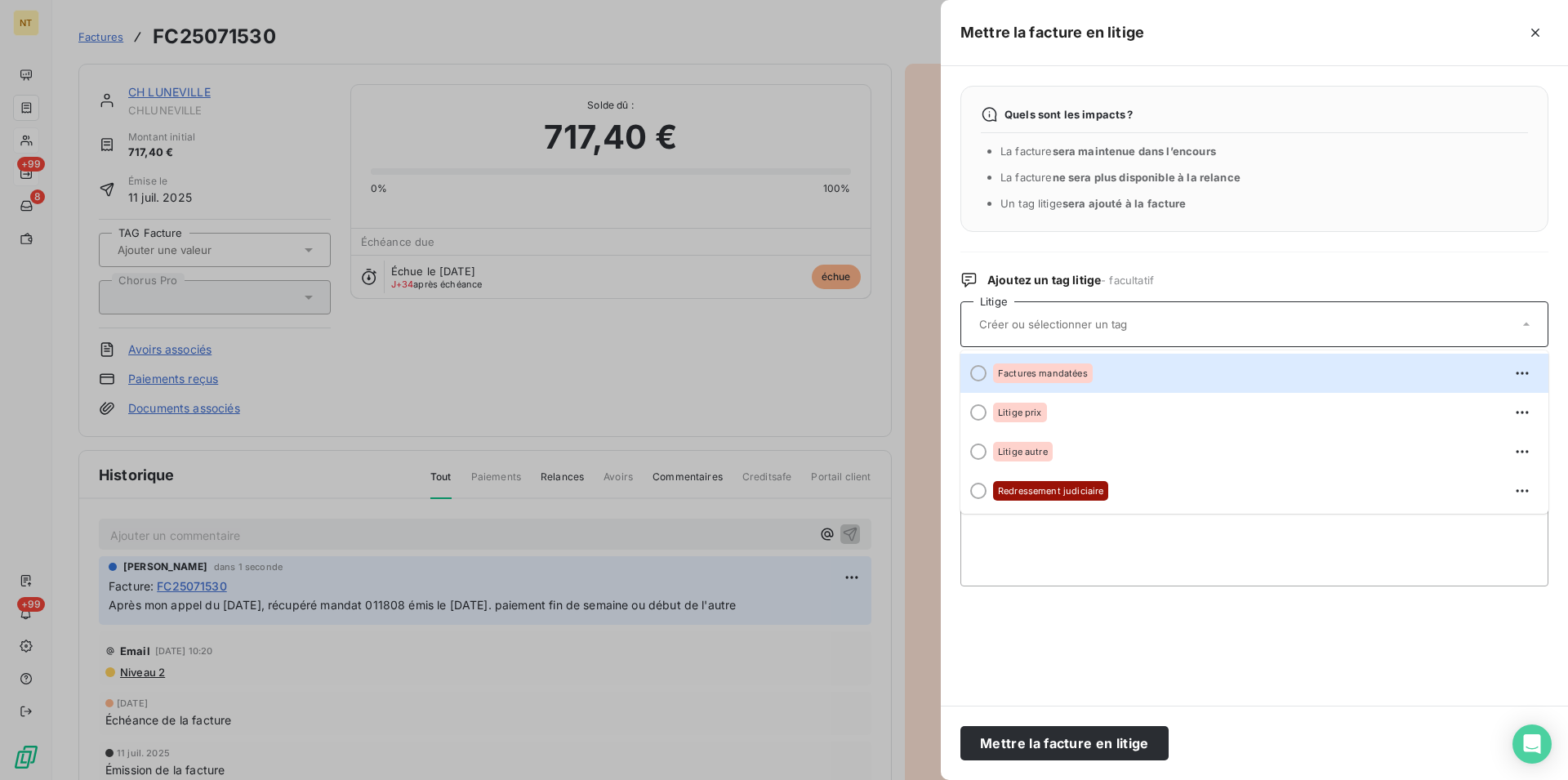
drag, startPoint x: 976, startPoint y: 374, endPoint x: 988, endPoint y: 402, distance: 30.5
click at [976, 373] on div at bounding box center [978, 373] width 17 height 17
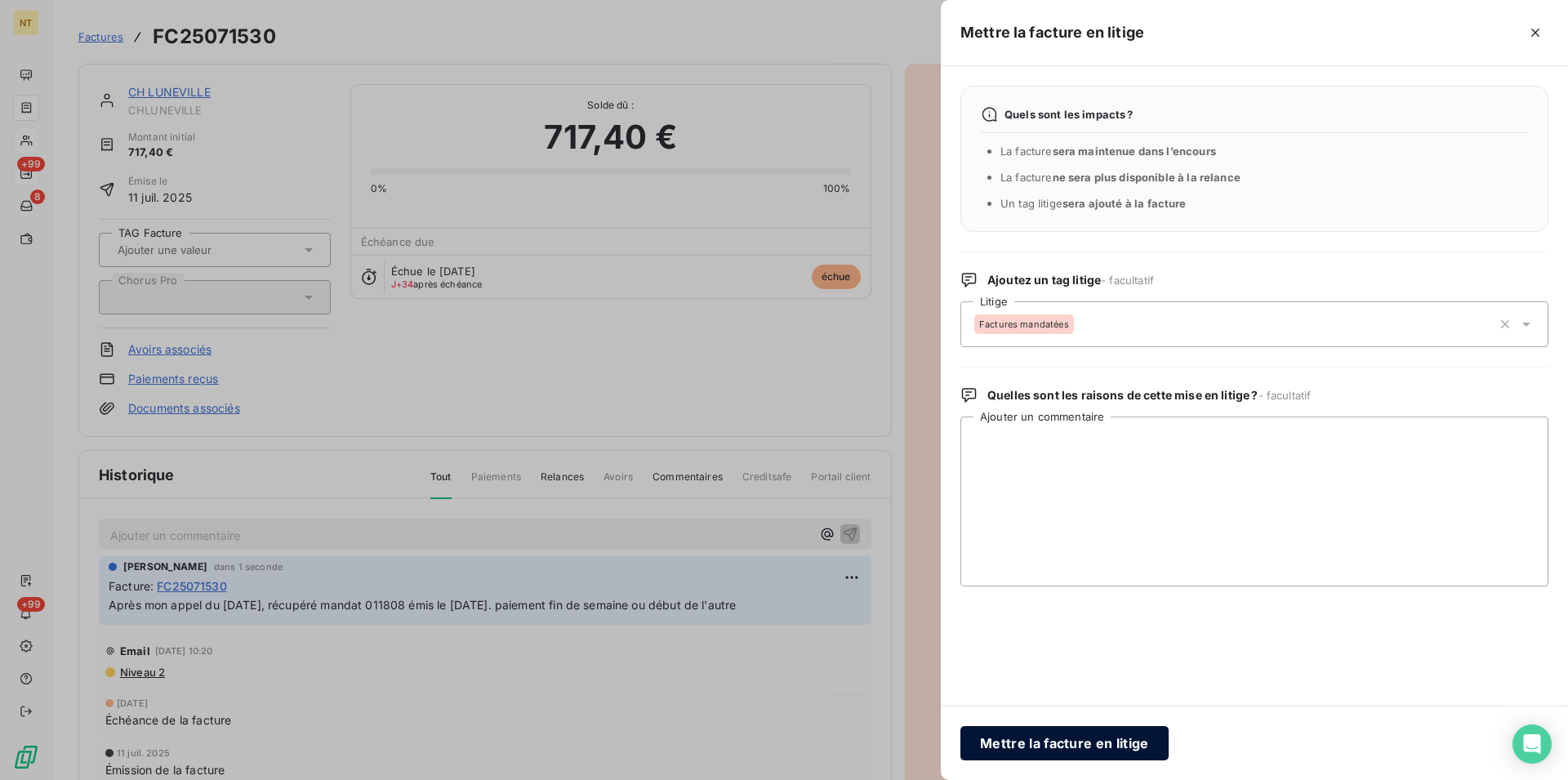
click at [1042, 742] on button "Mettre la facture en litige" at bounding box center [1064, 743] width 208 height 35
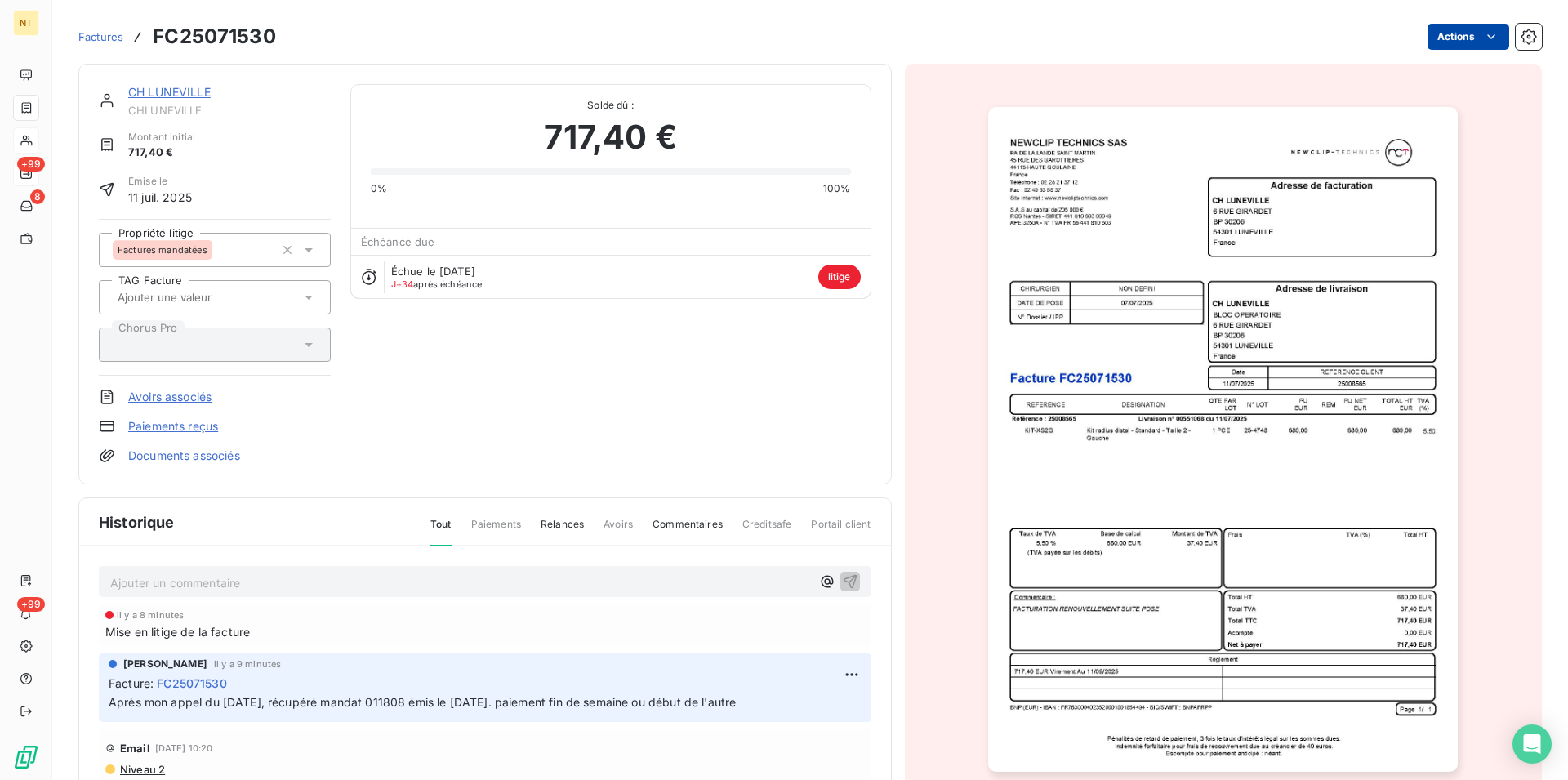
click at [1476, 34] on html "NT +99 8 +99 Factures FC25071530 Actions CH LUNEVILLE CHLUNEVILLE Montant initi…" at bounding box center [784, 390] width 1568 height 780
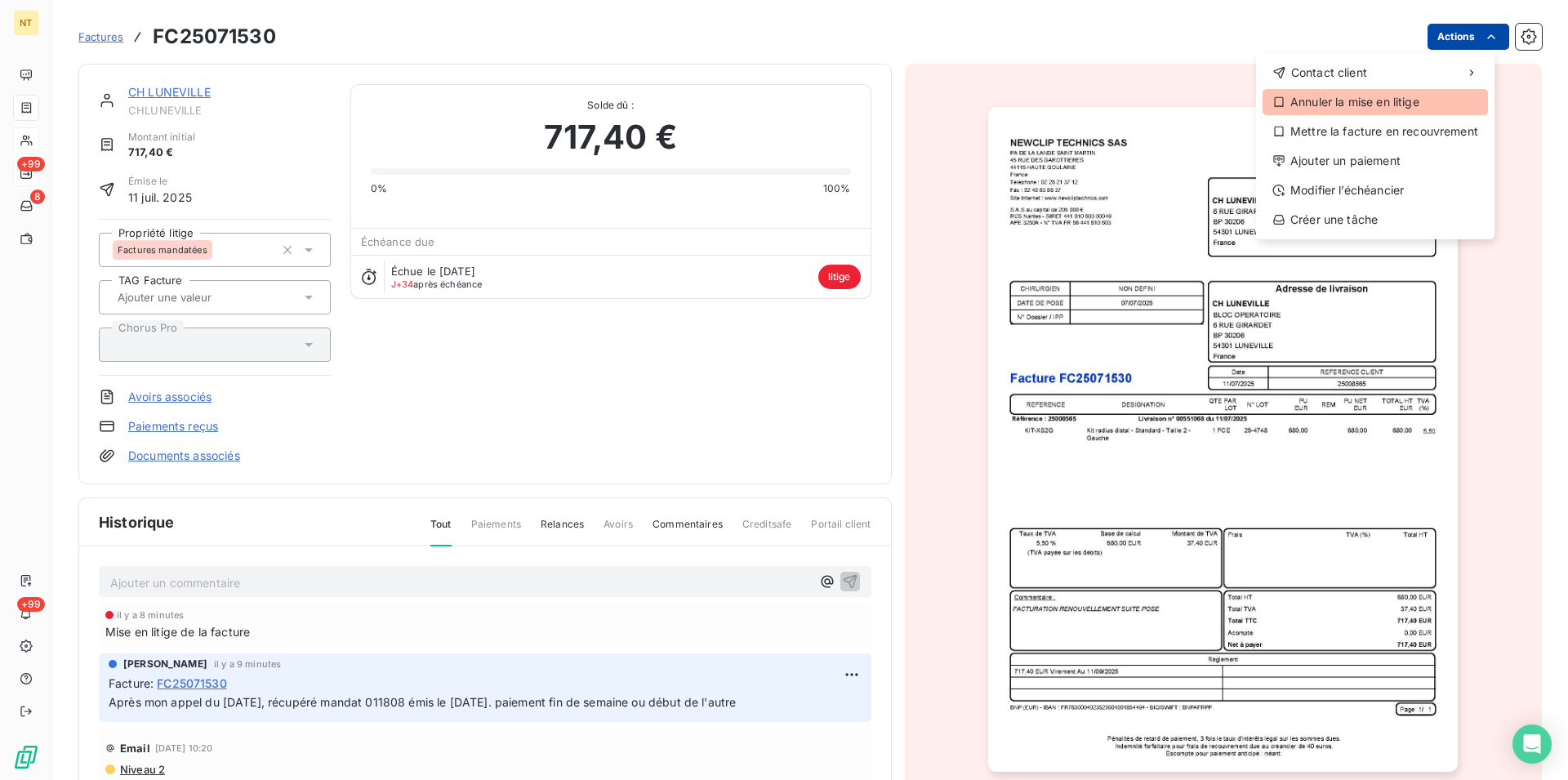
click at [1385, 106] on div "Annuler la mise en litige" at bounding box center [1376, 102] width 226 height 26
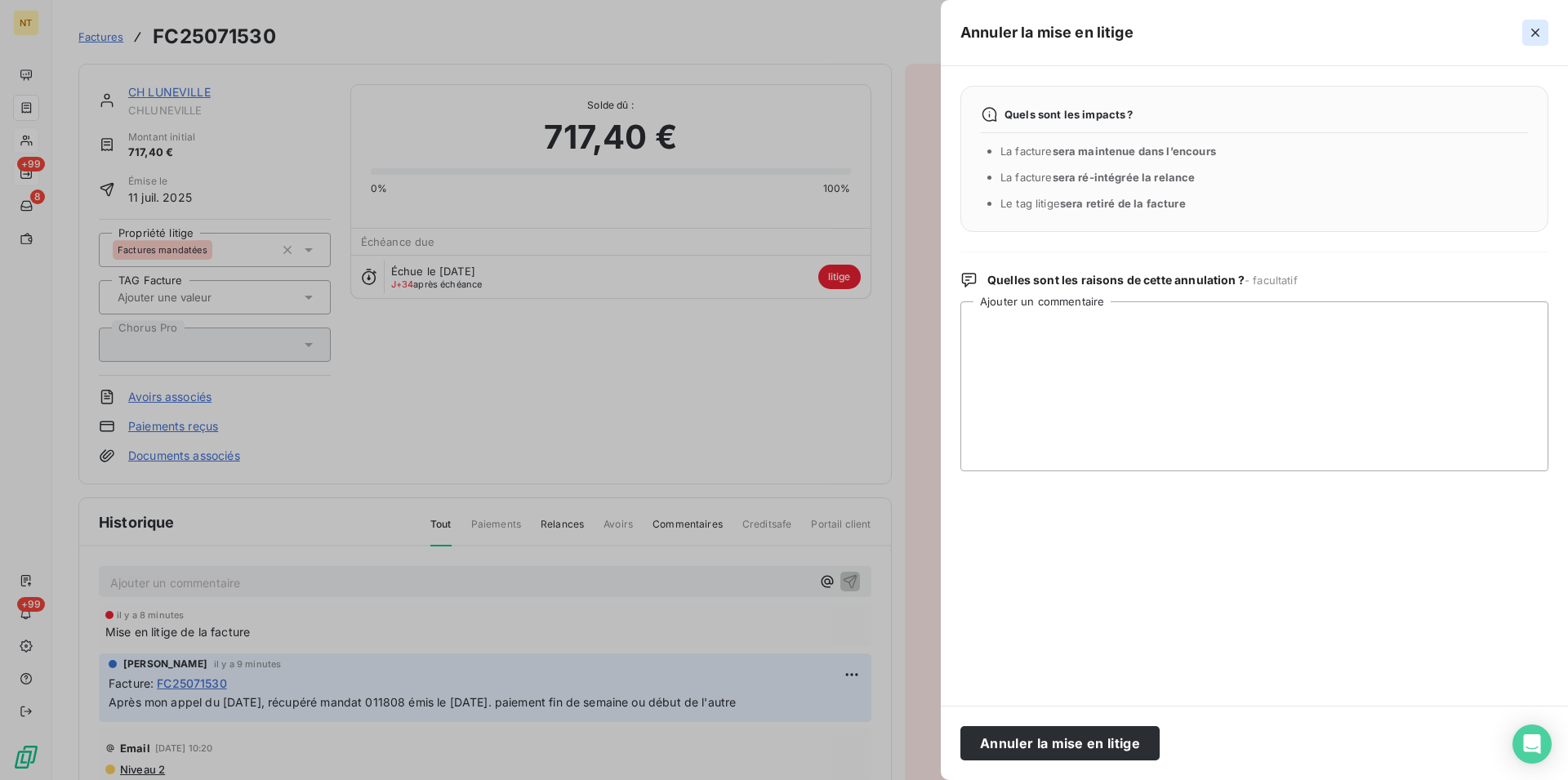
click at [1539, 31] on icon "button" at bounding box center [1535, 33] width 17 height 17
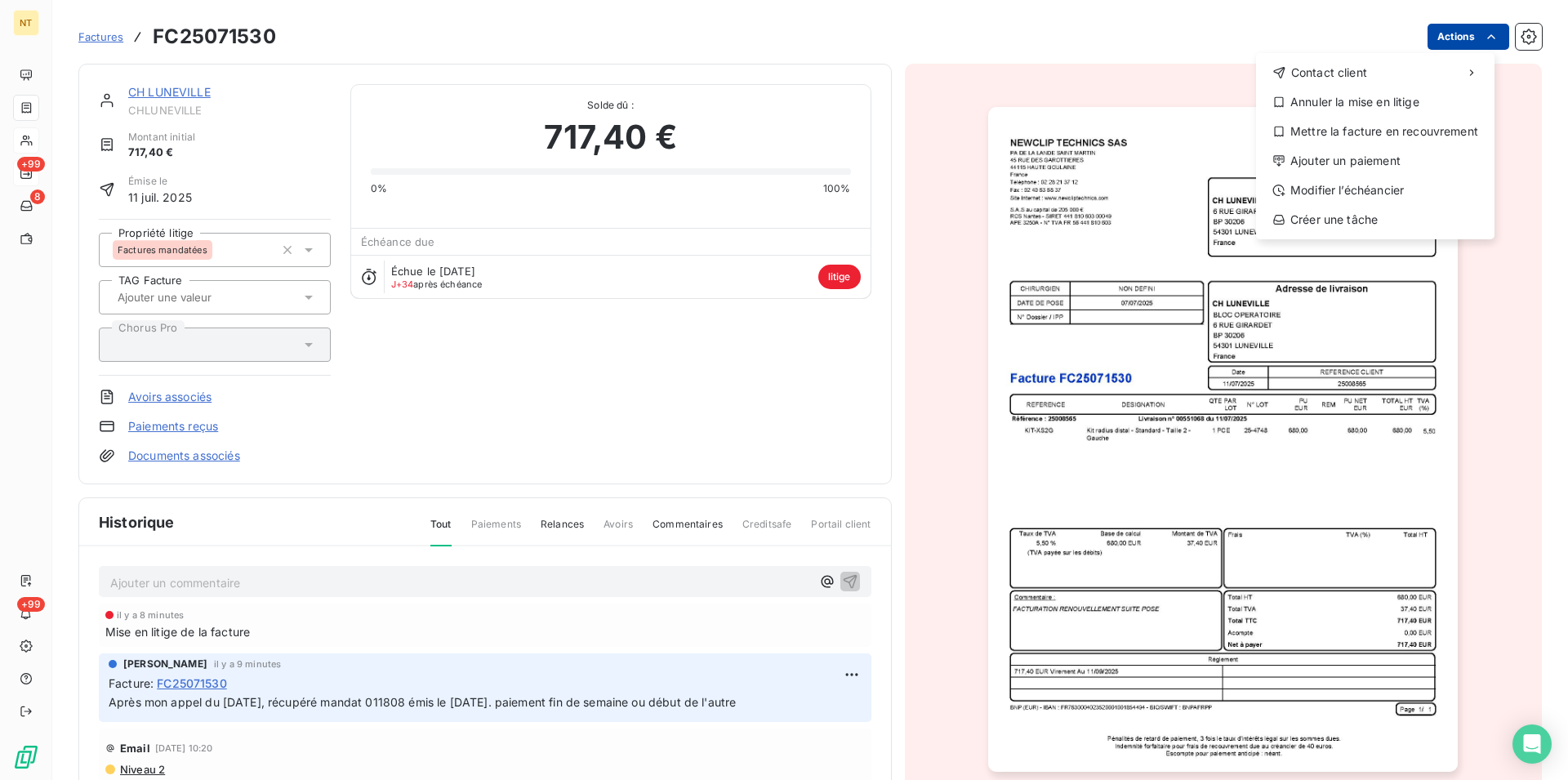
click at [1479, 45] on html "NT +99 8 +99 Factures FC25071530 Actions Contact client Annuler la mise en liti…" at bounding box center [784, 390] width 1568 height 780
drag, startPoint x: 759, startPoint y: 423, endPoint x: 525, endPoint y: 294, distance: 267.2
click at [758, 419] on html "NT +99 8 +99 Factures FC25071530 Actions Contact client Annuler la mise en liti…" at bounding box center [784, 390] width 1568 height 780
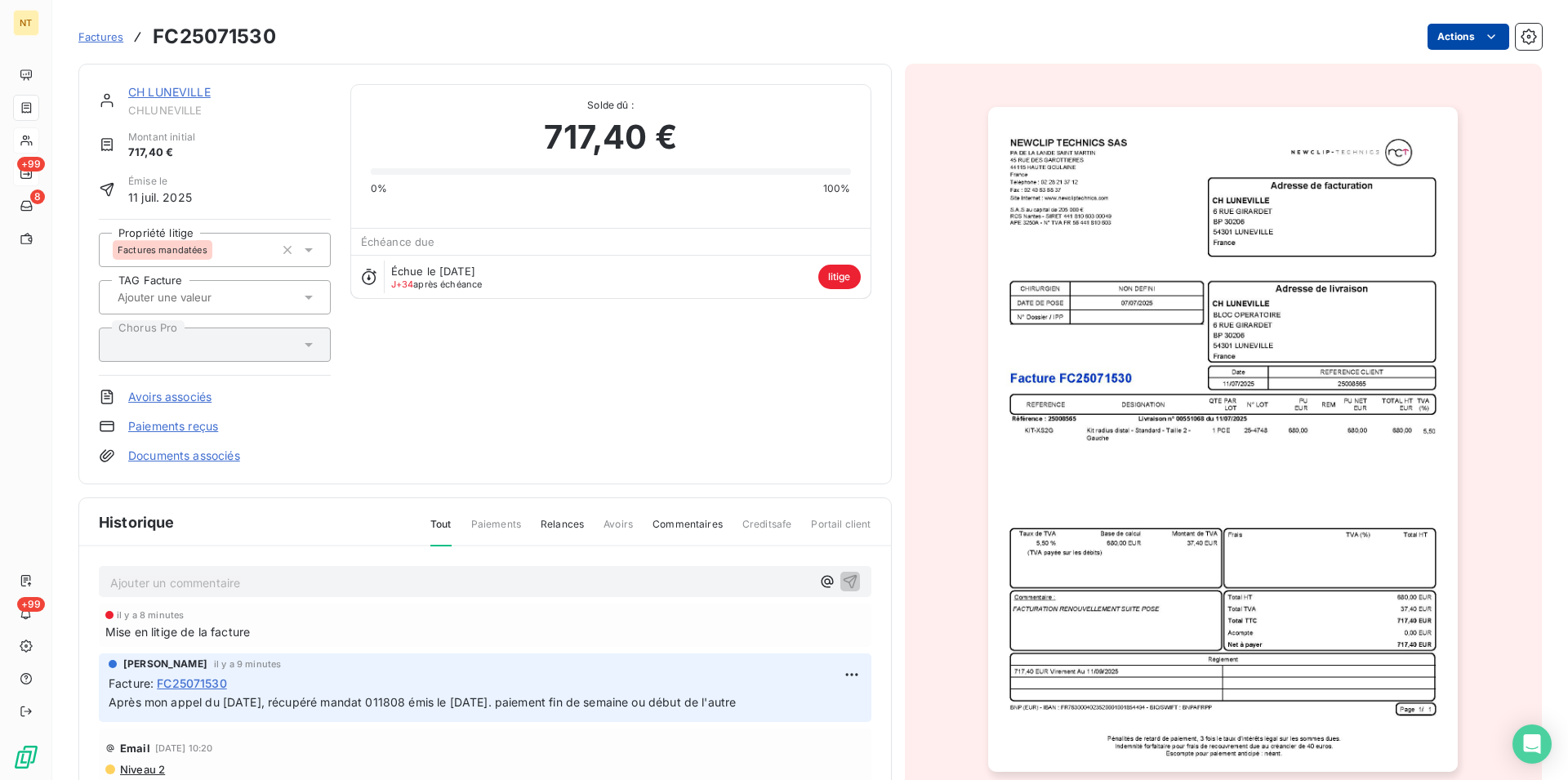
click at [174, 92] on link "CH LUNEVILLE" at bounding box center [169, 92] width 82 height 14
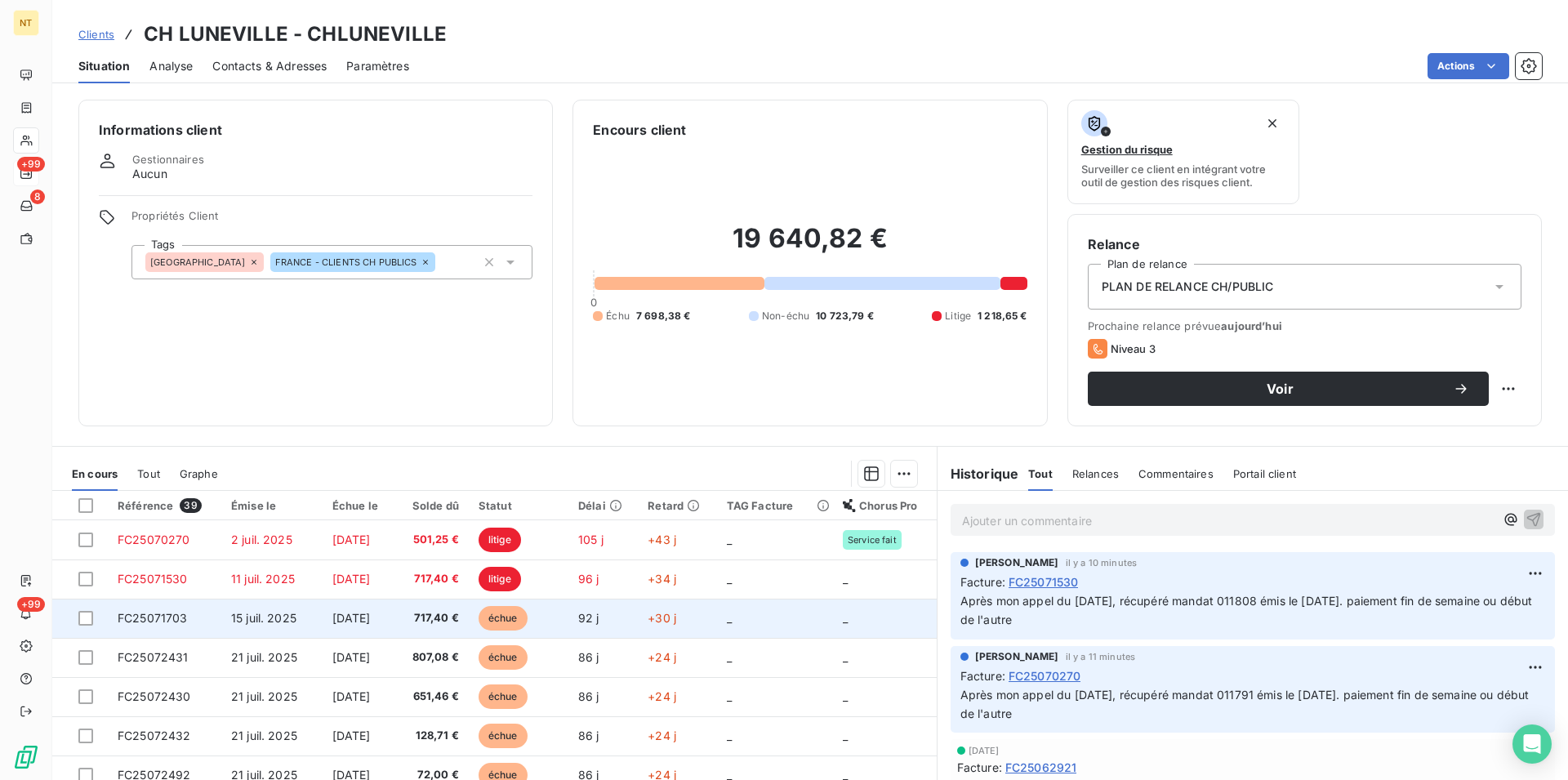
click at [142, 614] on span "FC25071703" at bounding box center [152, 618] width 70 height 14
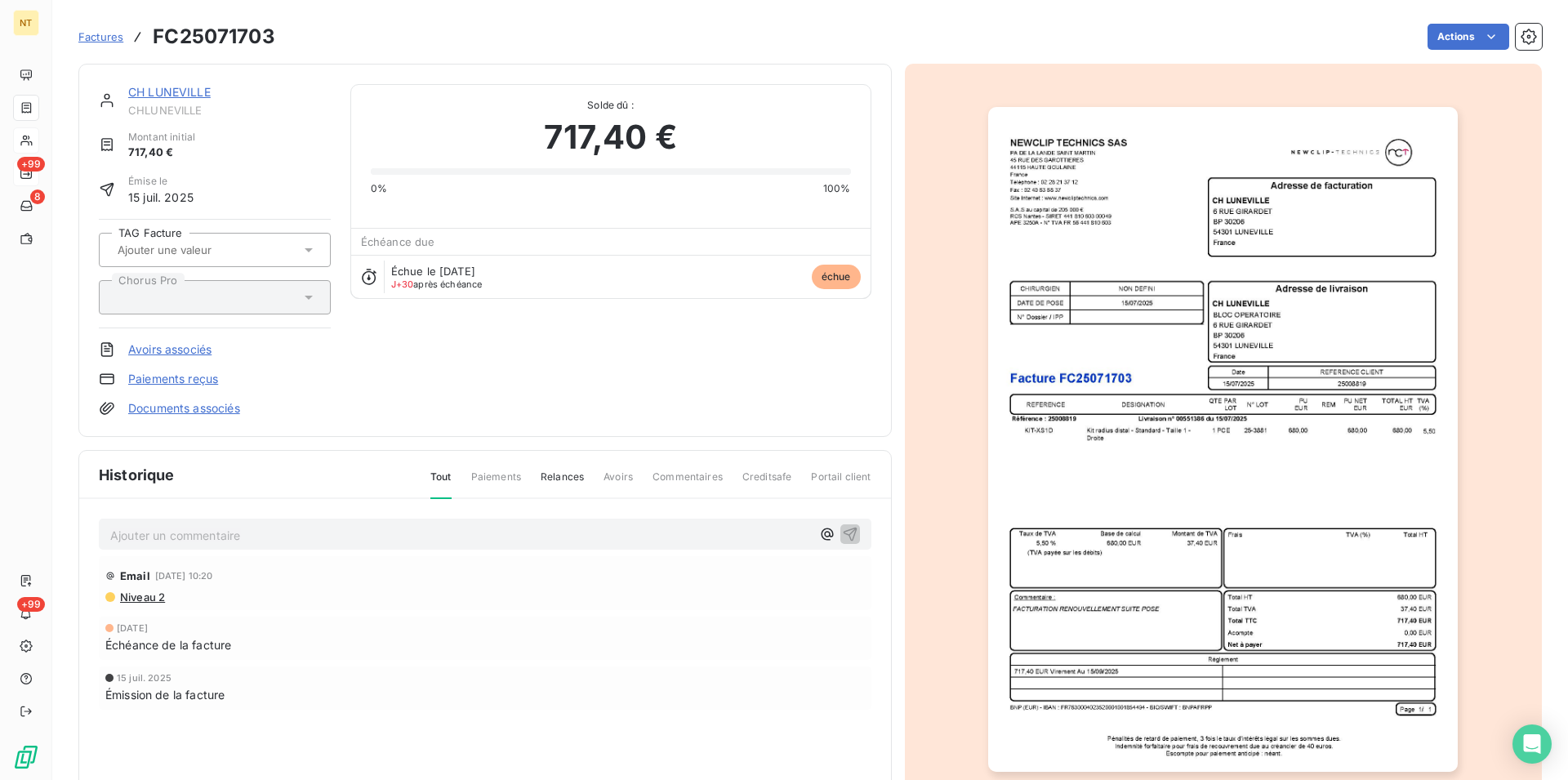
click at [133, 535] on p "Ajouter un commentaire ﻿" at bounding box center [460, 536] width 701 height 21
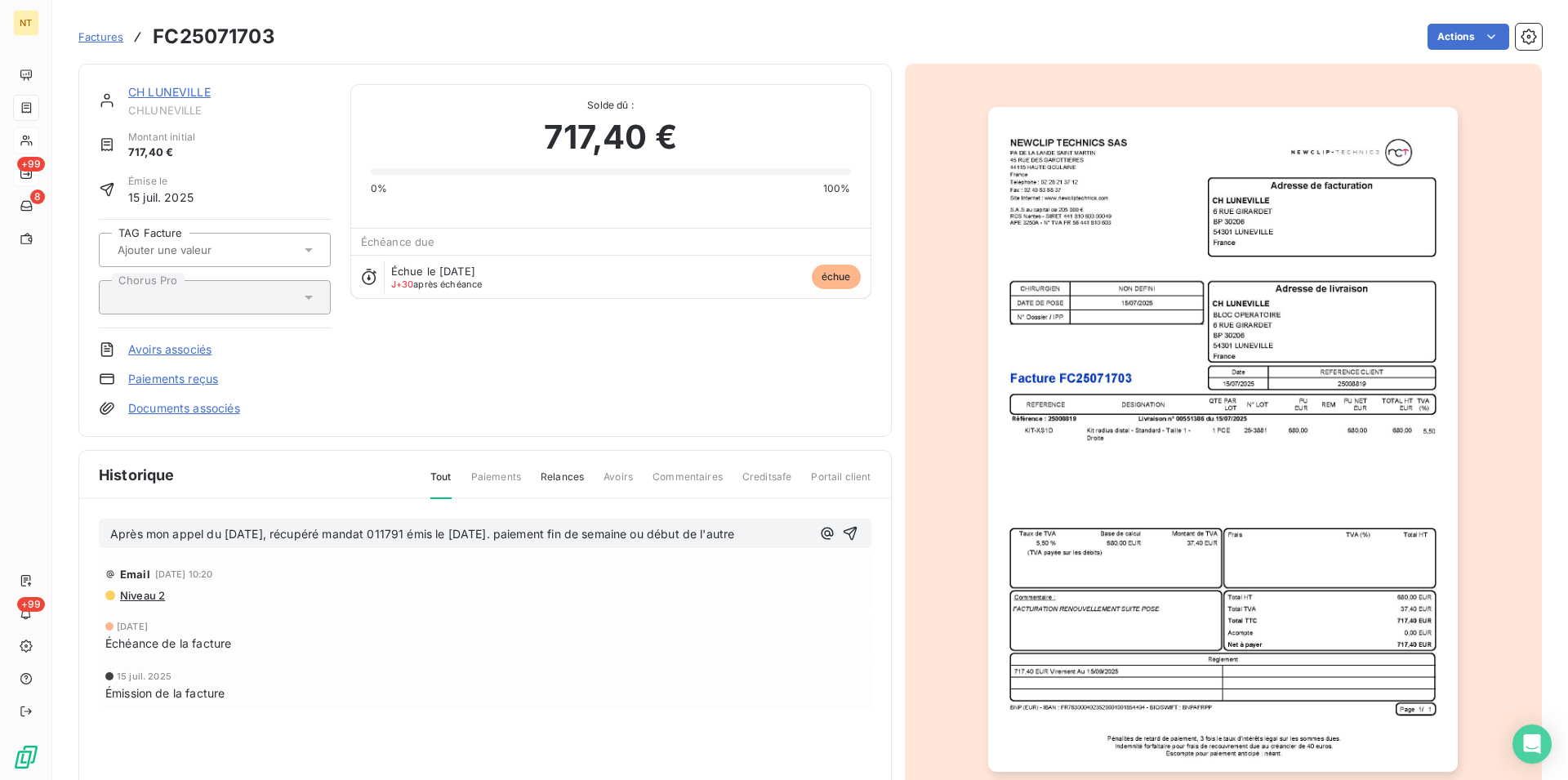
click at [424, 533] on span "Après mon appel du [DATE], récupéré mandat 011791 émis le [DATE]. paiement fin …" at bounding box center [422, 534] width 624 height 14
click at [540, 536] on span "Après mon appel du [DATE], récupéré mandat 011816 émis le [DATE]. paiement fin …" at bounding box center [422, 534] width 625 height 14
drag, startPoint x: 105, startPoint y: 530, endPoint x: 818, endPoint y: 537, distance: 713.0
click at [818, 537] on div "Après mon appel du [DATE], récupéré mandat 011816 émis le [DATE]. Paiement fin …" at bounding box center [485, 534] width 773 height 31
copy span "Après mon appel du [DATE], récupéré mandat 011816 émis le [DATE]. Paiement fin …"
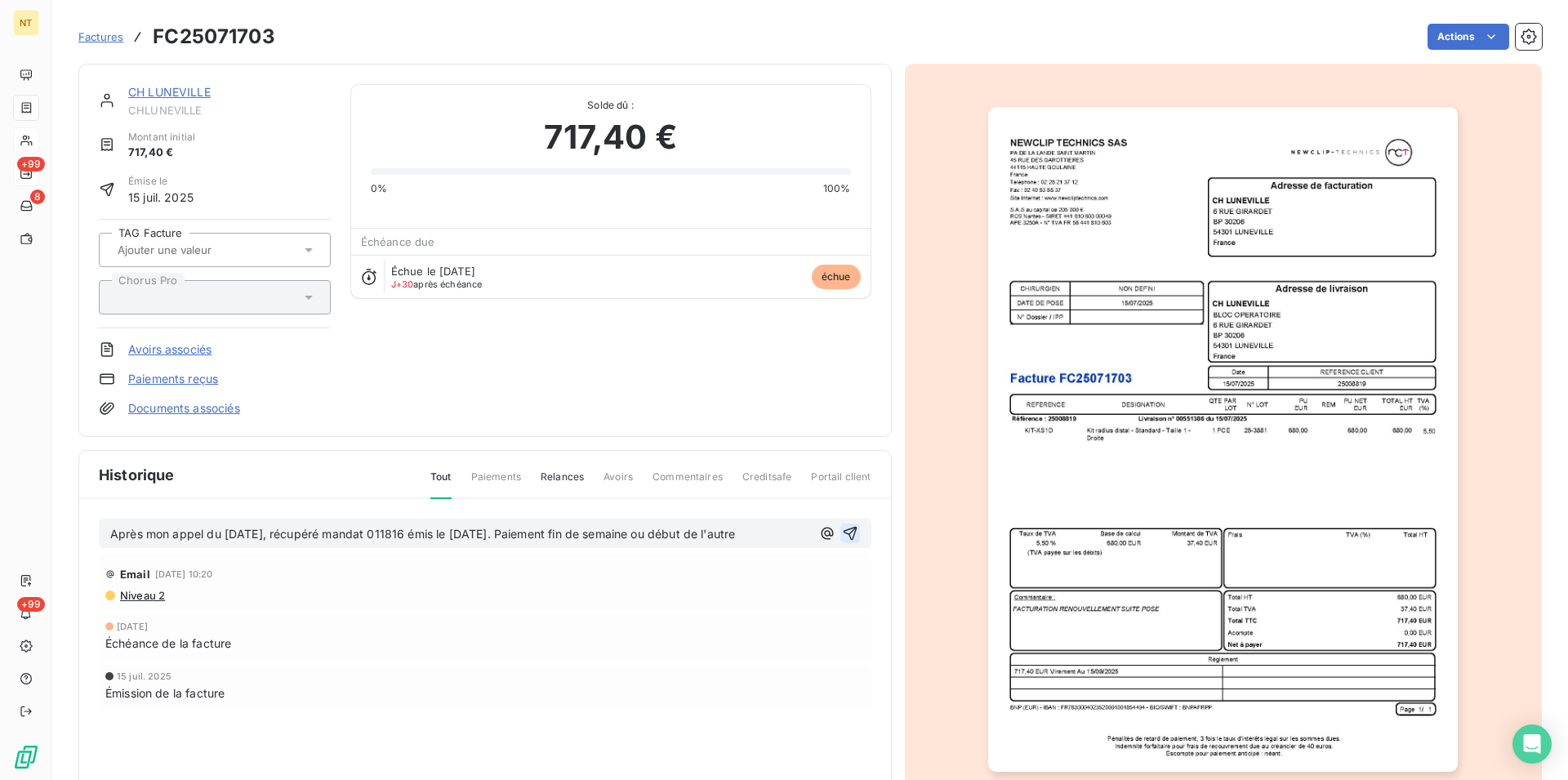
click at [843, 534] on icon "button" at bounding box center [850, 534] width 14 height 14
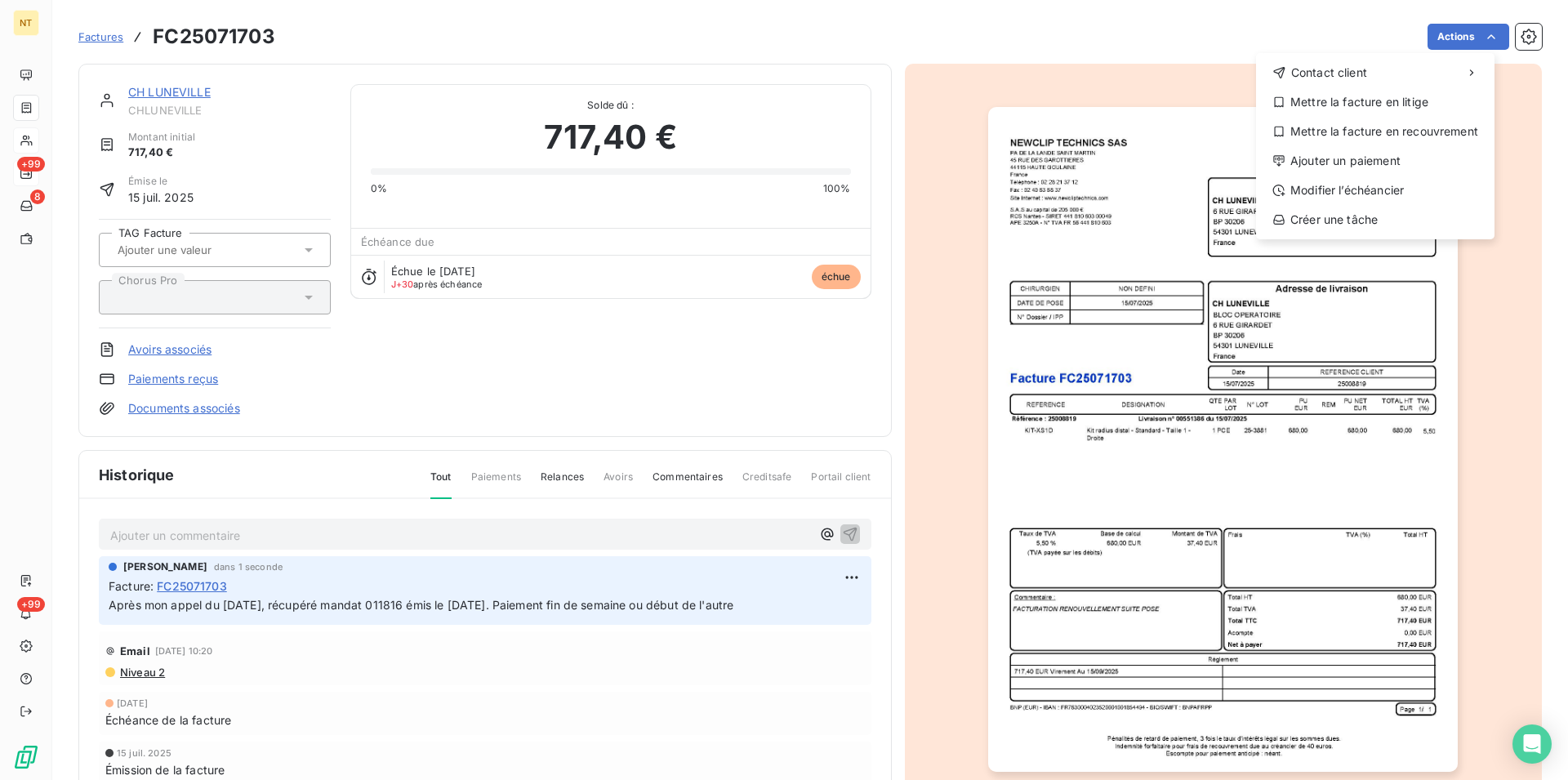
click at [1479, 38] on html "NT +99 8 +99 Factures FC25071703 Actions Contact client Mettre la facture en li…" at bounding box center [784, 390] width 1568 height 780
click at [1387, 97] on div "Mettre la facture en litige" at bounding box center [1376, 102] width 226 height 26
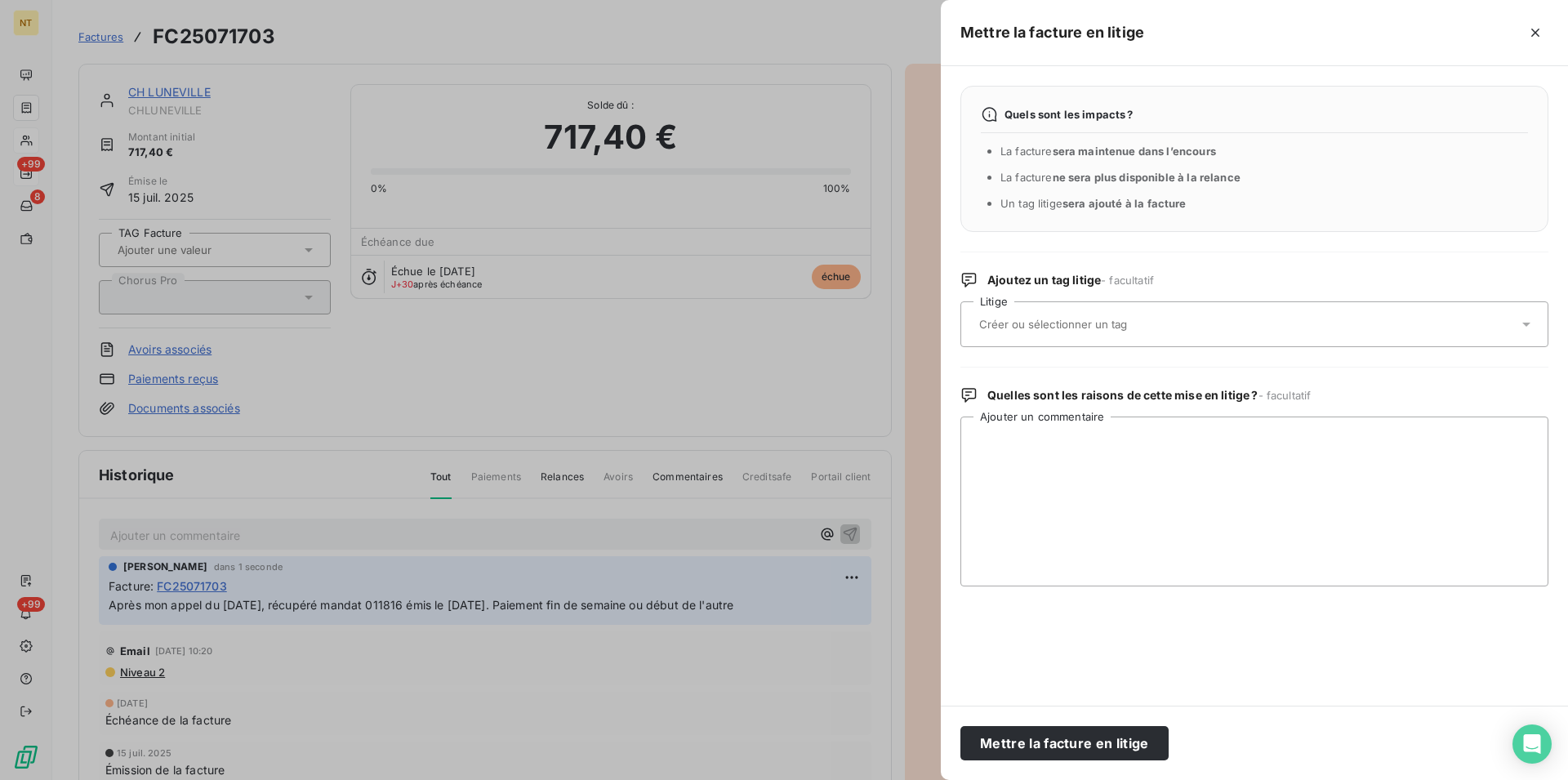
click at [1100, 326] on input "text" at bounding box center [1097, 324] width 238 height 15
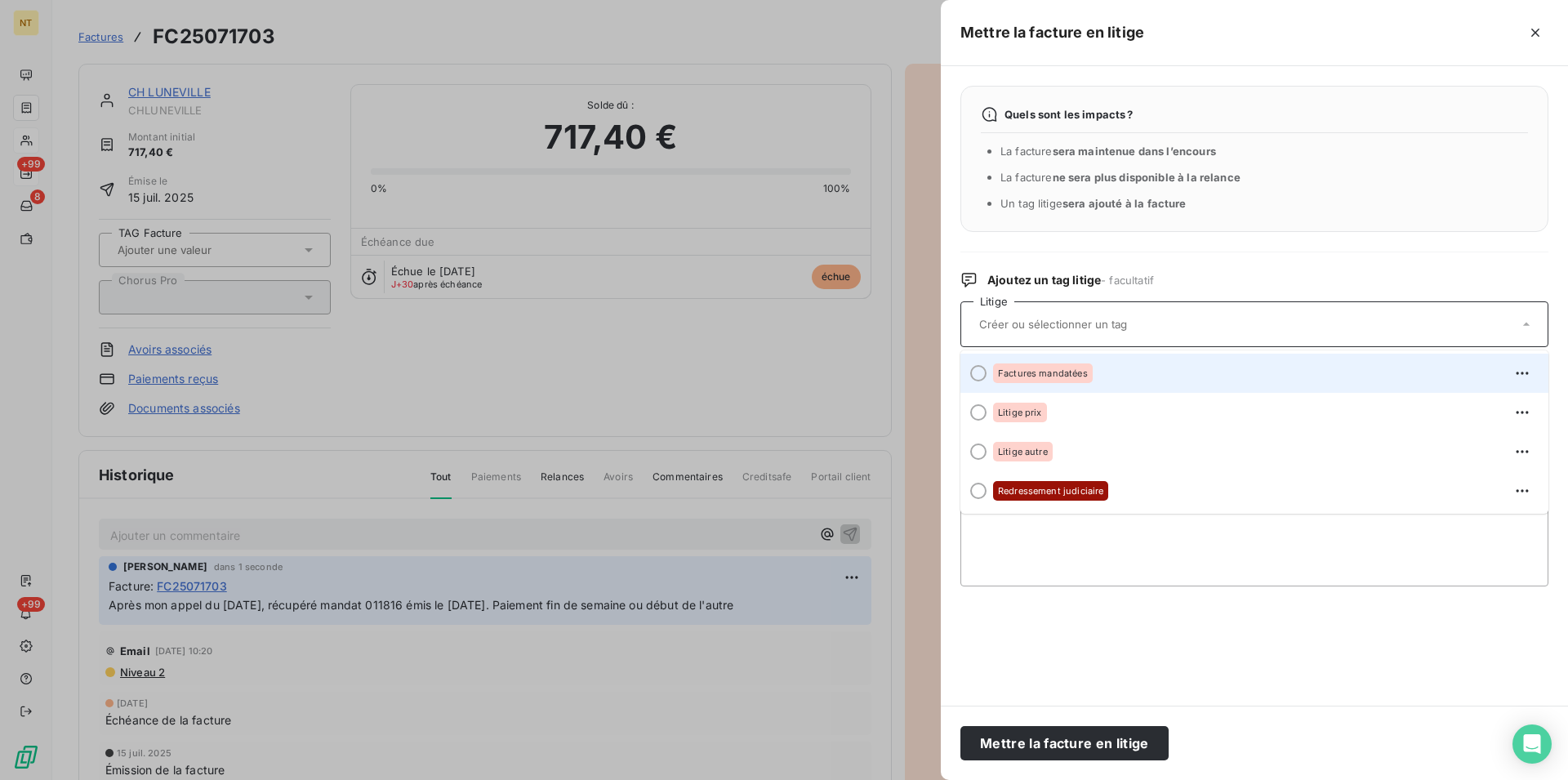
click at [978, 371] on div at bounding box center [978, 373] width 17 height 17
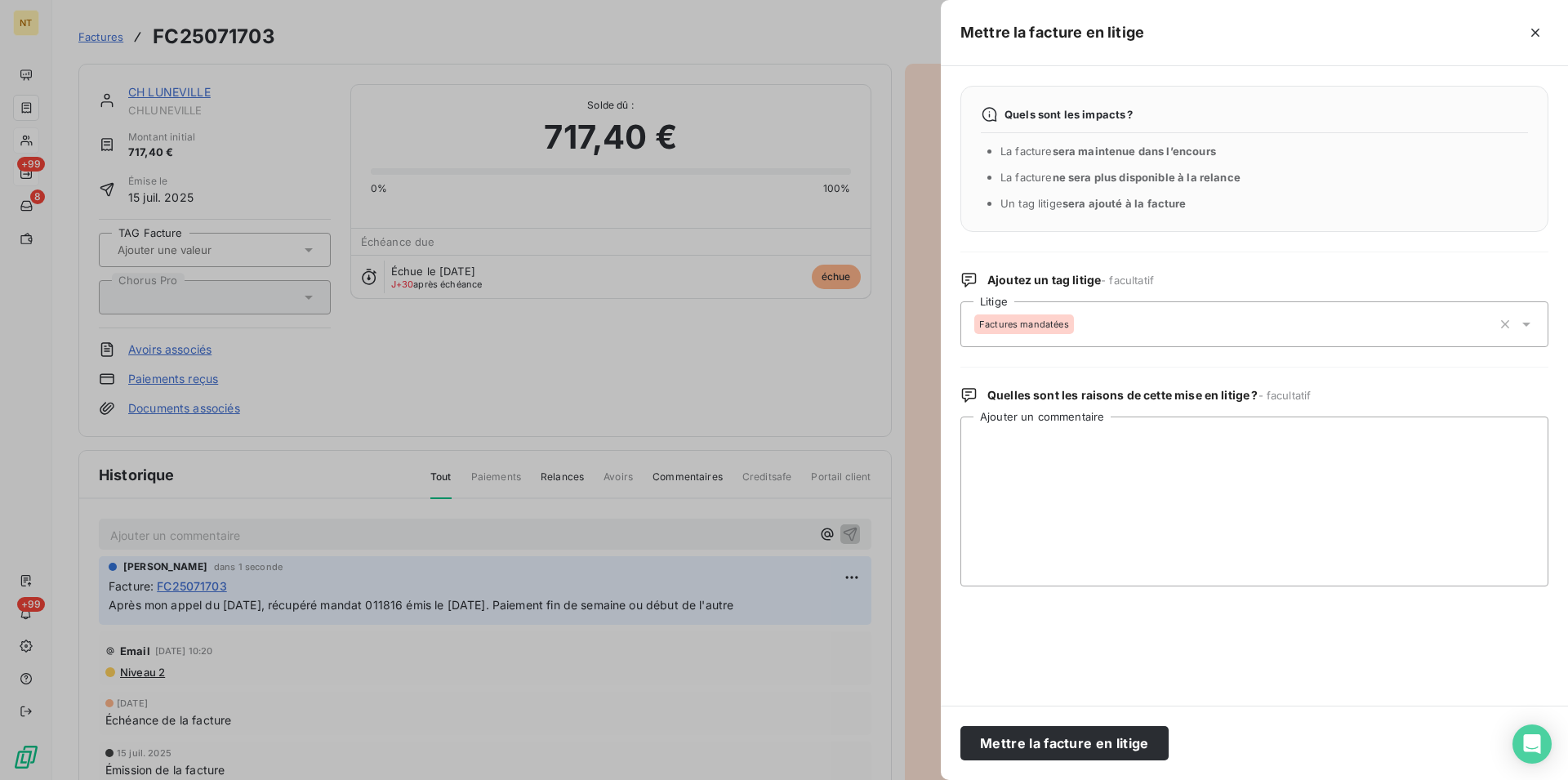
drag, startPoint x: 1009, startPoint y: 735, endPoint x: 825, endPoint y: 687, distance: 190.2
click at [1009, 733] on button "Mettre la facture en litige" at bounding box center [1064, 743] width 208 height 35
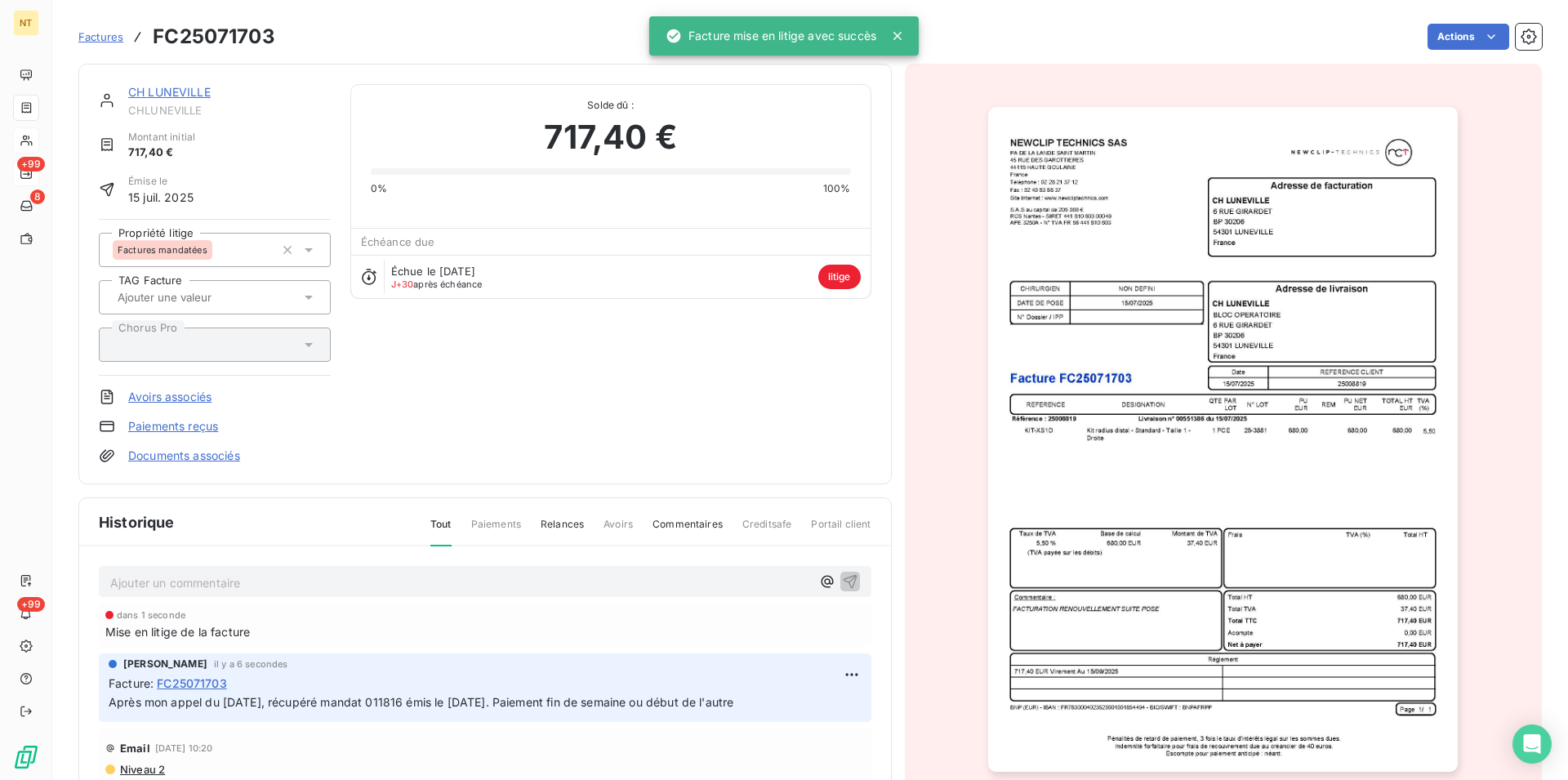
click at [152, 95] on link "CH LUNEVILLE" at bounding box center [169, 92] width 82 height 14
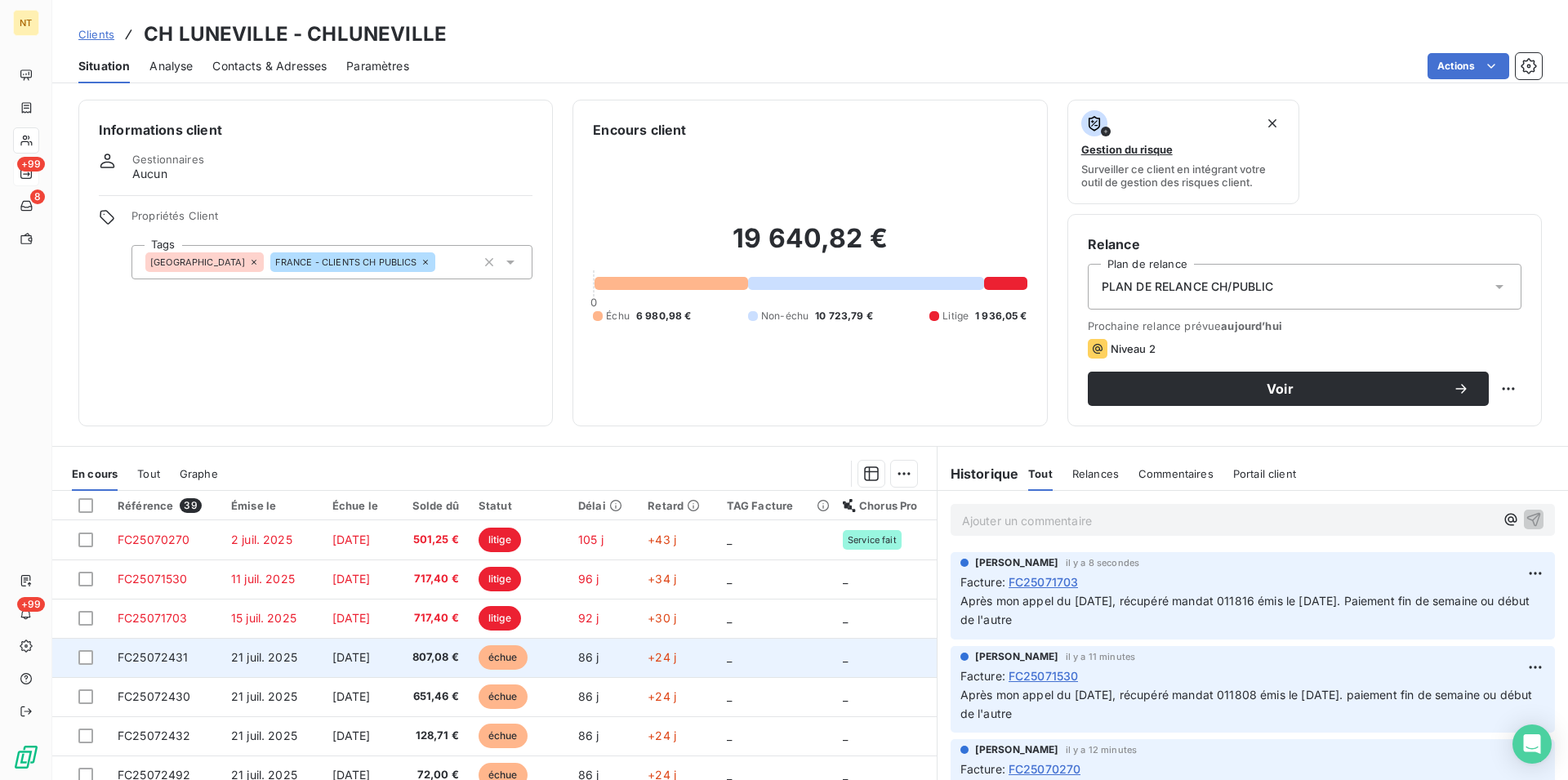
click at [166, 656] on span "FC25072431" at bounding box center [153, 657] width 71 height 14
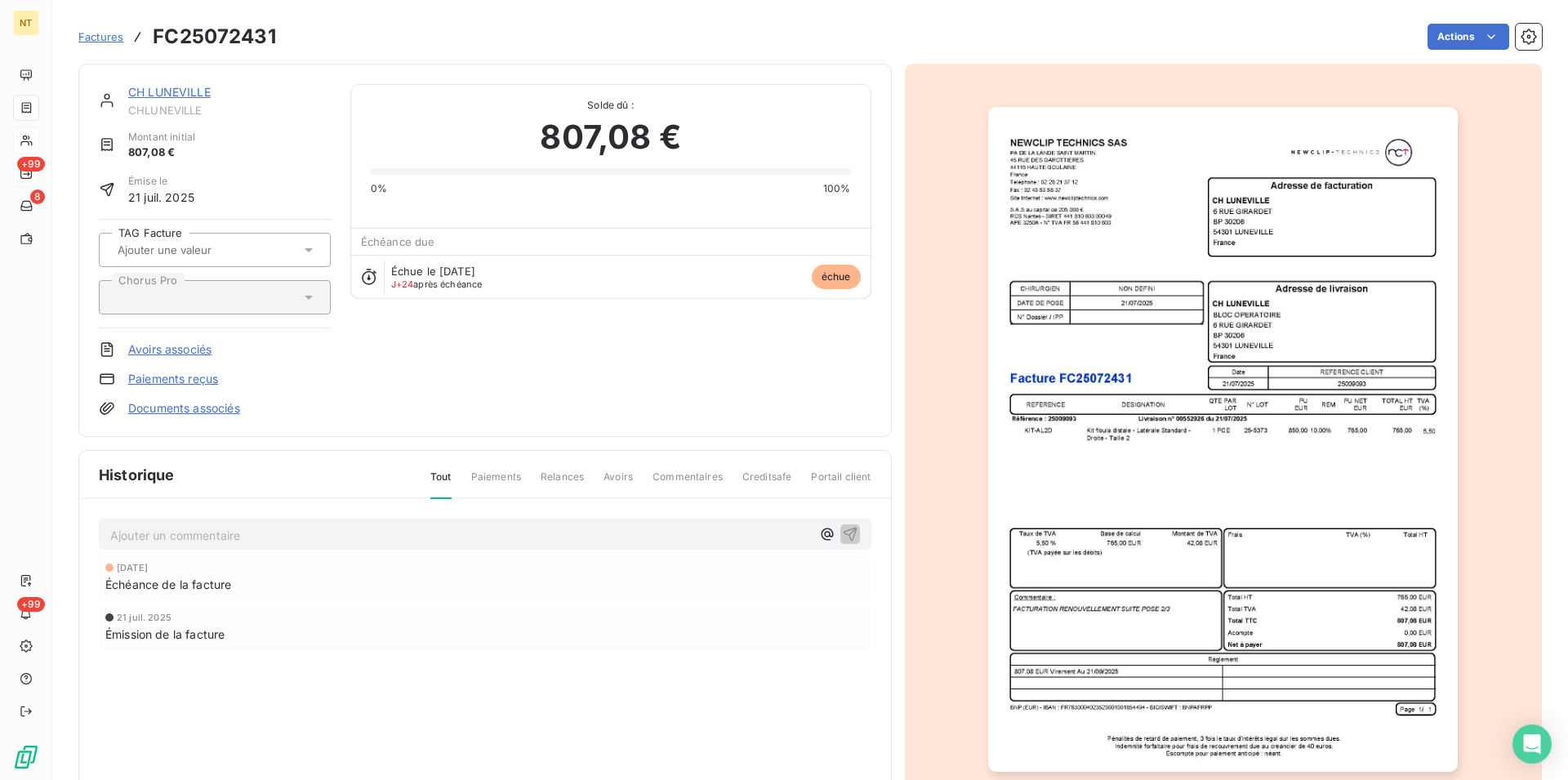
click at [122, 536] on p "Ajouter un commentaire ﻿" at bounding box center [460, 536] width 701 height 21
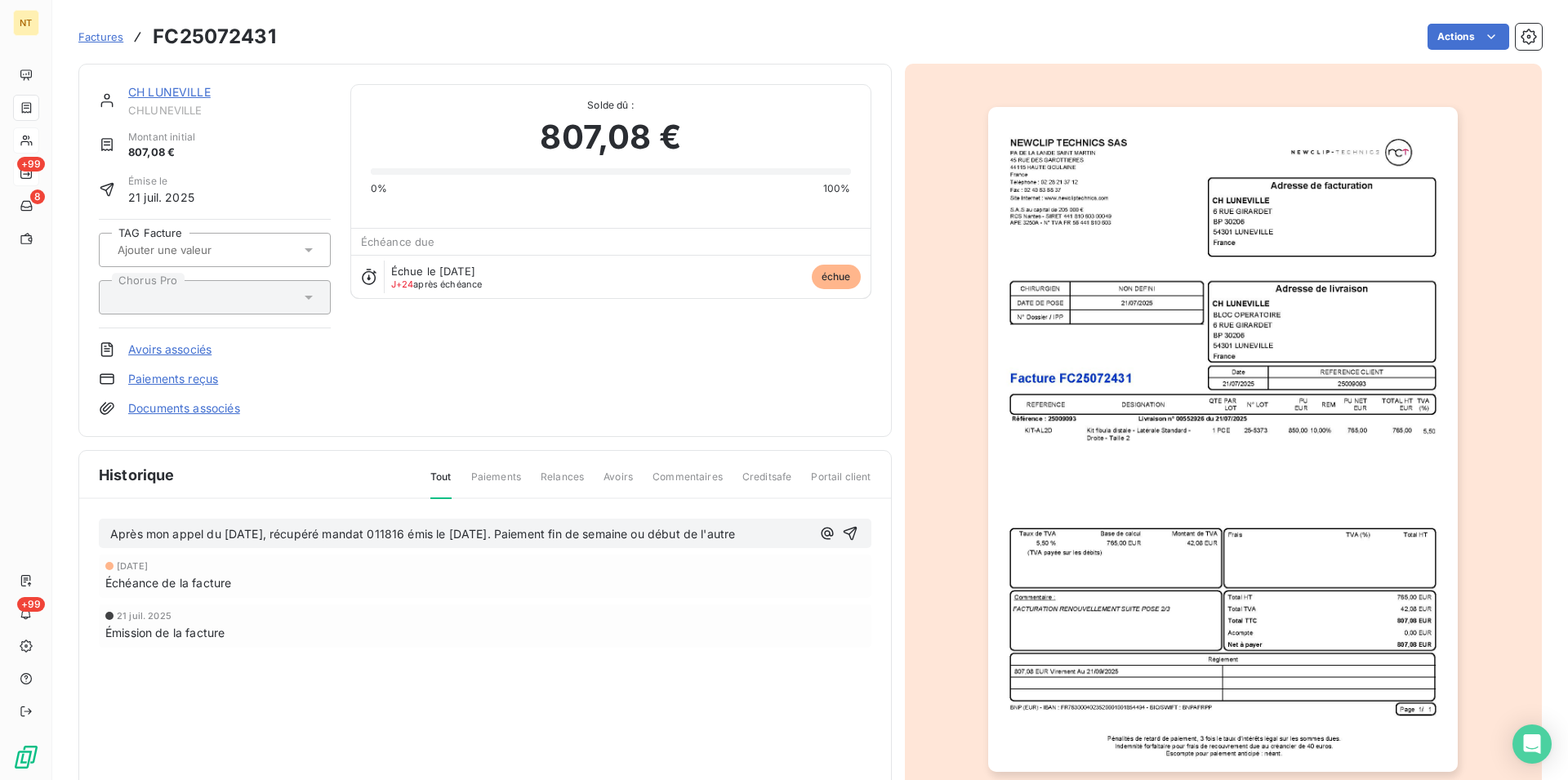
click at [419, 538] on span "Après mon appel du [DATE], récupéré mandat 011816 émis le [DATE]. Paiement fin …" at bounding box center [422, 534] width 625 height 14
click at [846, 536] on icon "button" at bounding box center [850, 534] width 14 height 14
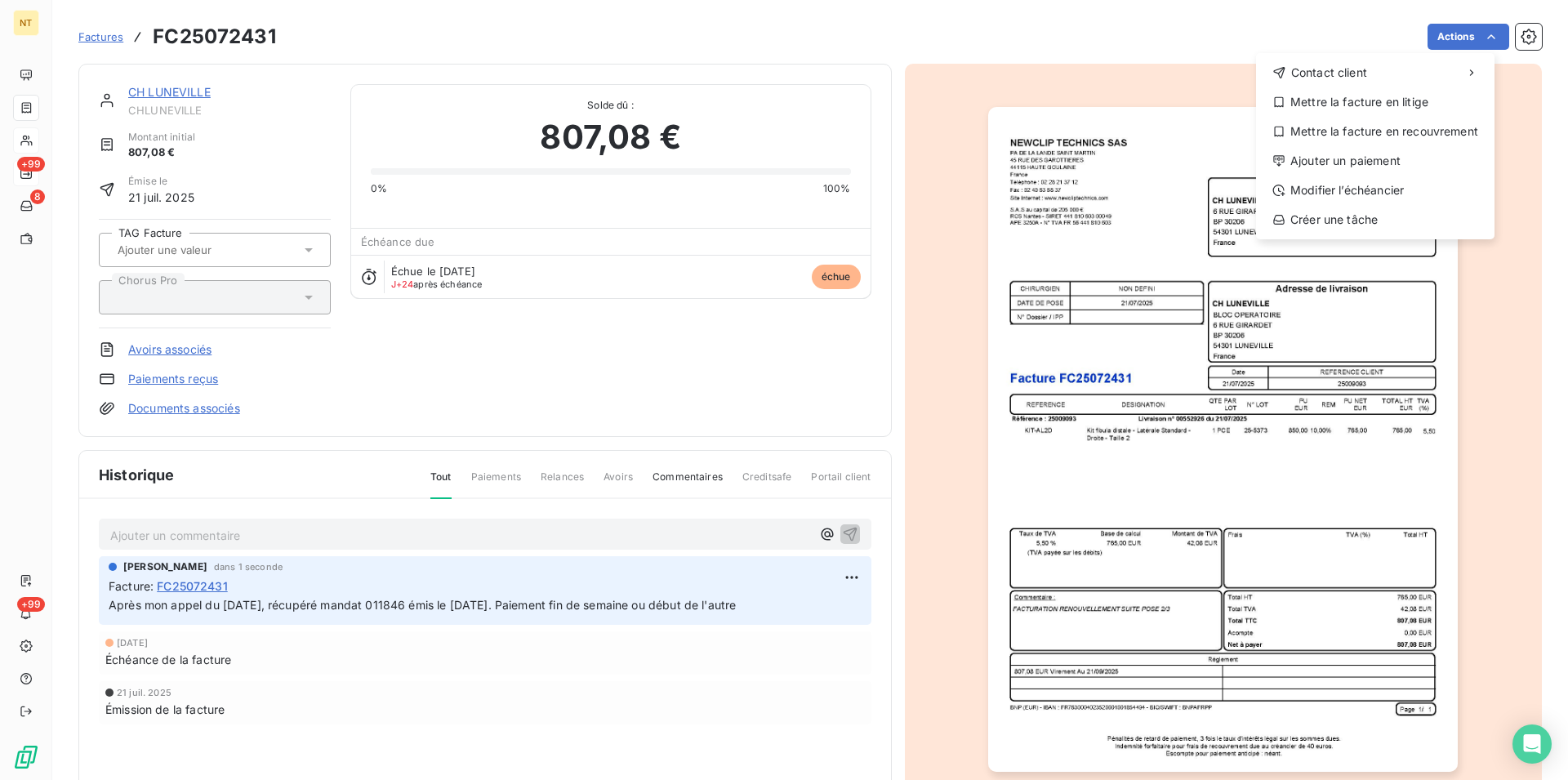
click at [1476, 37] on html "NT +99 8 +99 Factures FC25072431 Actions Contact client Mettre la facture en li…" at bounding box center [784, 390] width 1568 height 780
click at [1402, 100] on div "Mettre la facture en litige" at bounding box center [1376, 102] width 226 height 26
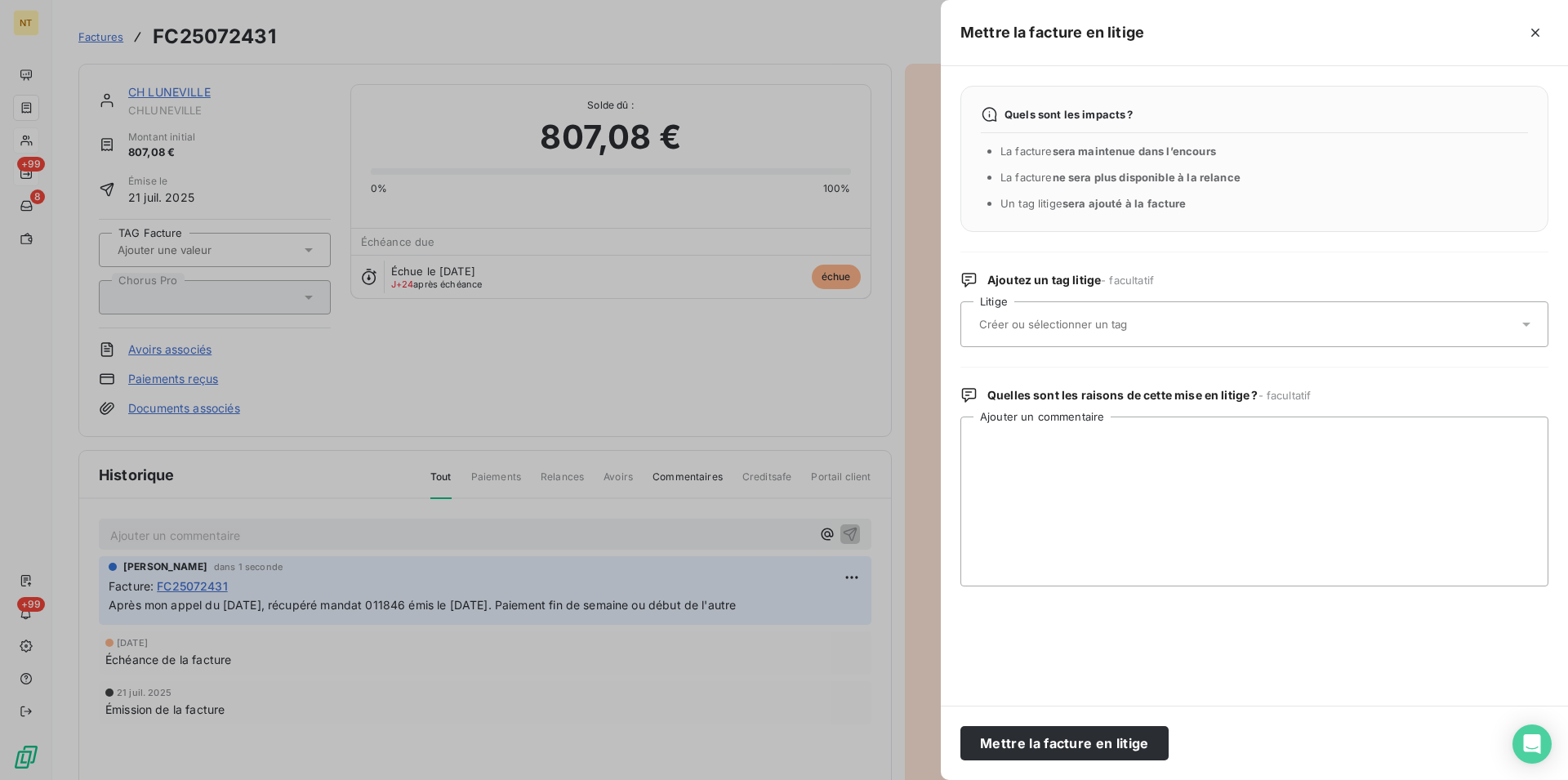
click at [1058, 320] on input "text" at bounding box center [1097, 324] width 238 height 15
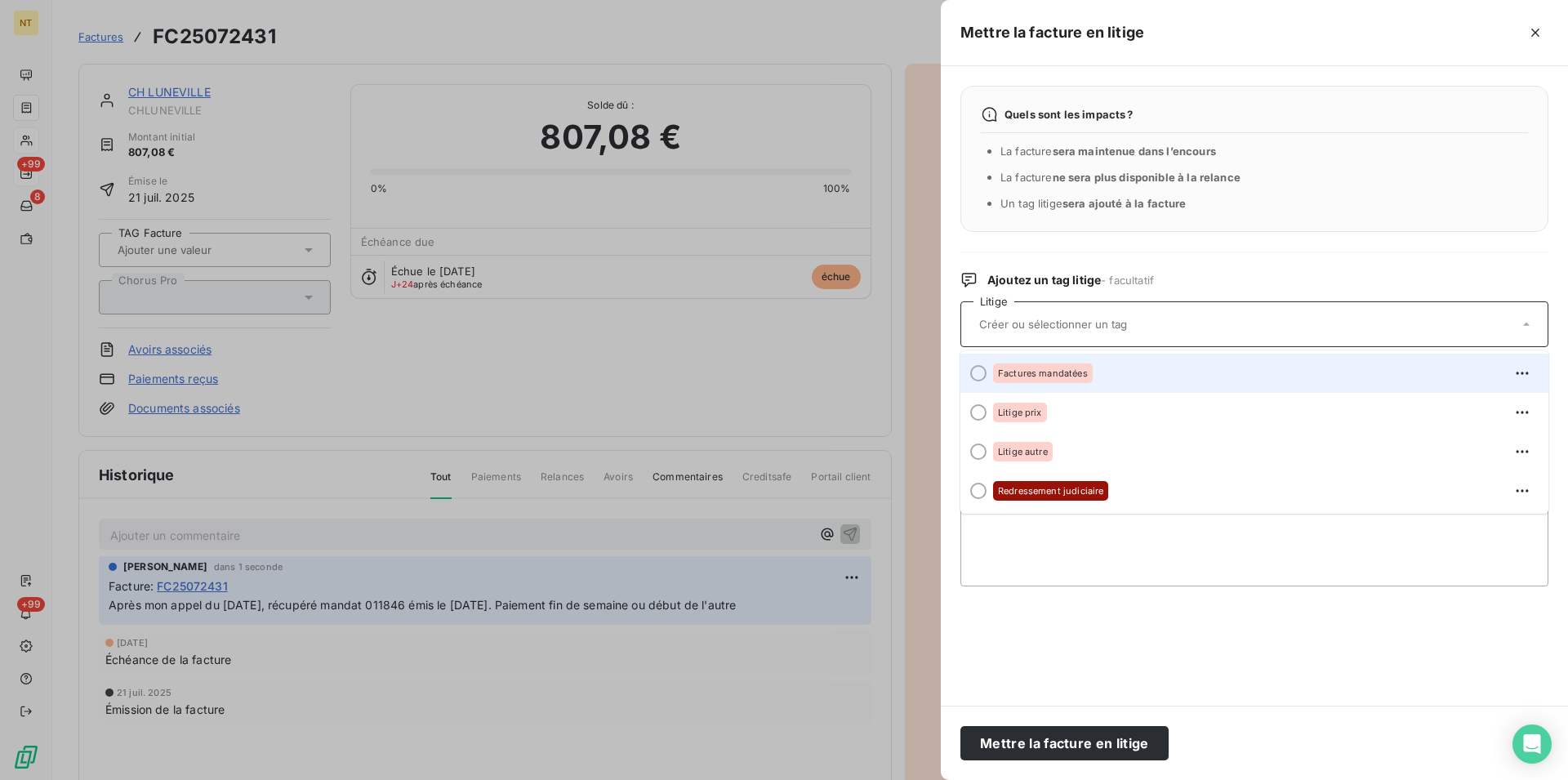
click at [979, 371] on div at bounding box center [978, 373] width 17 height 17
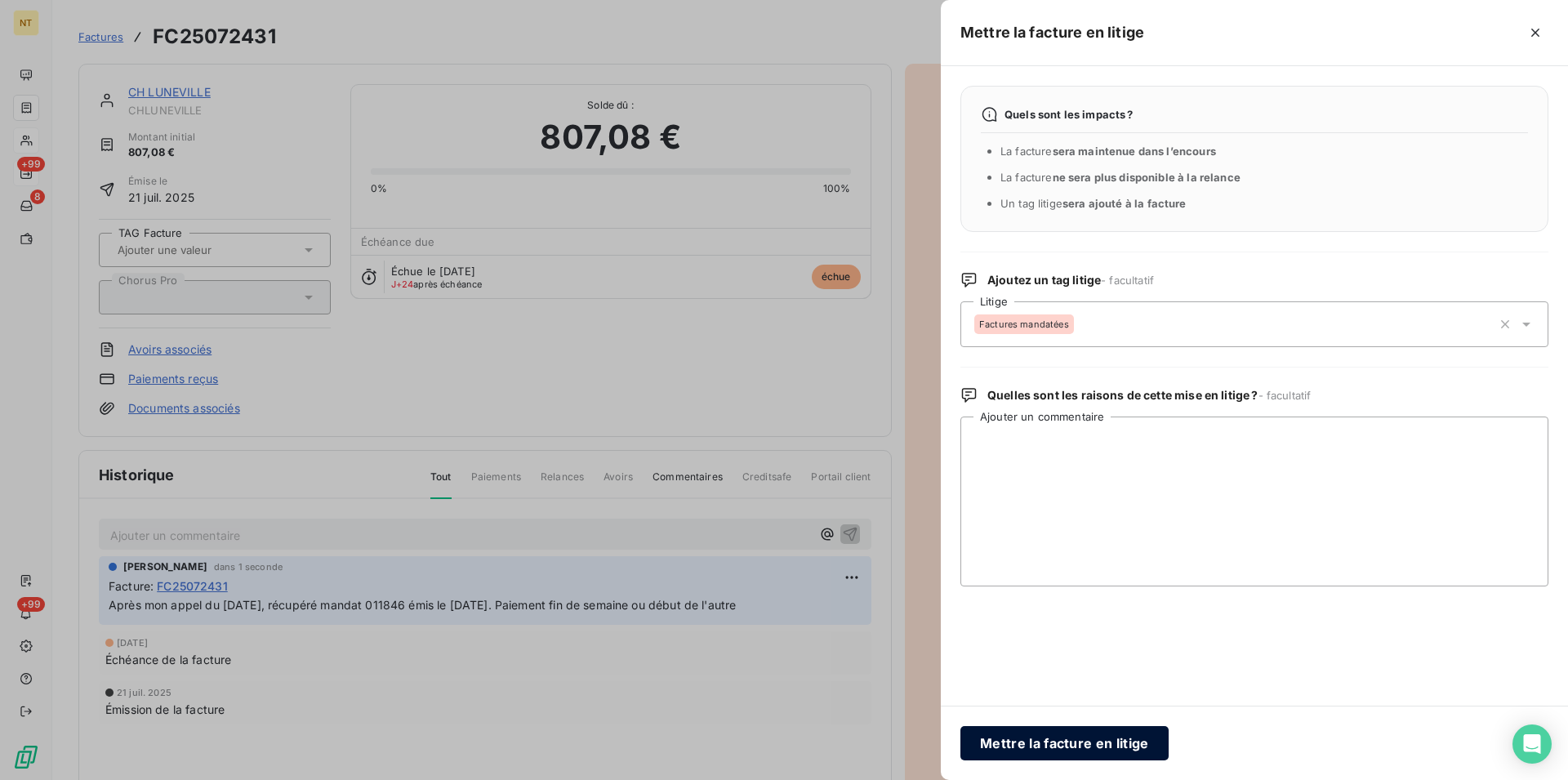
click at [1008, 735] on button "Mettre la facture en litige" at bounding box center [1064, 743] width 208 height 35
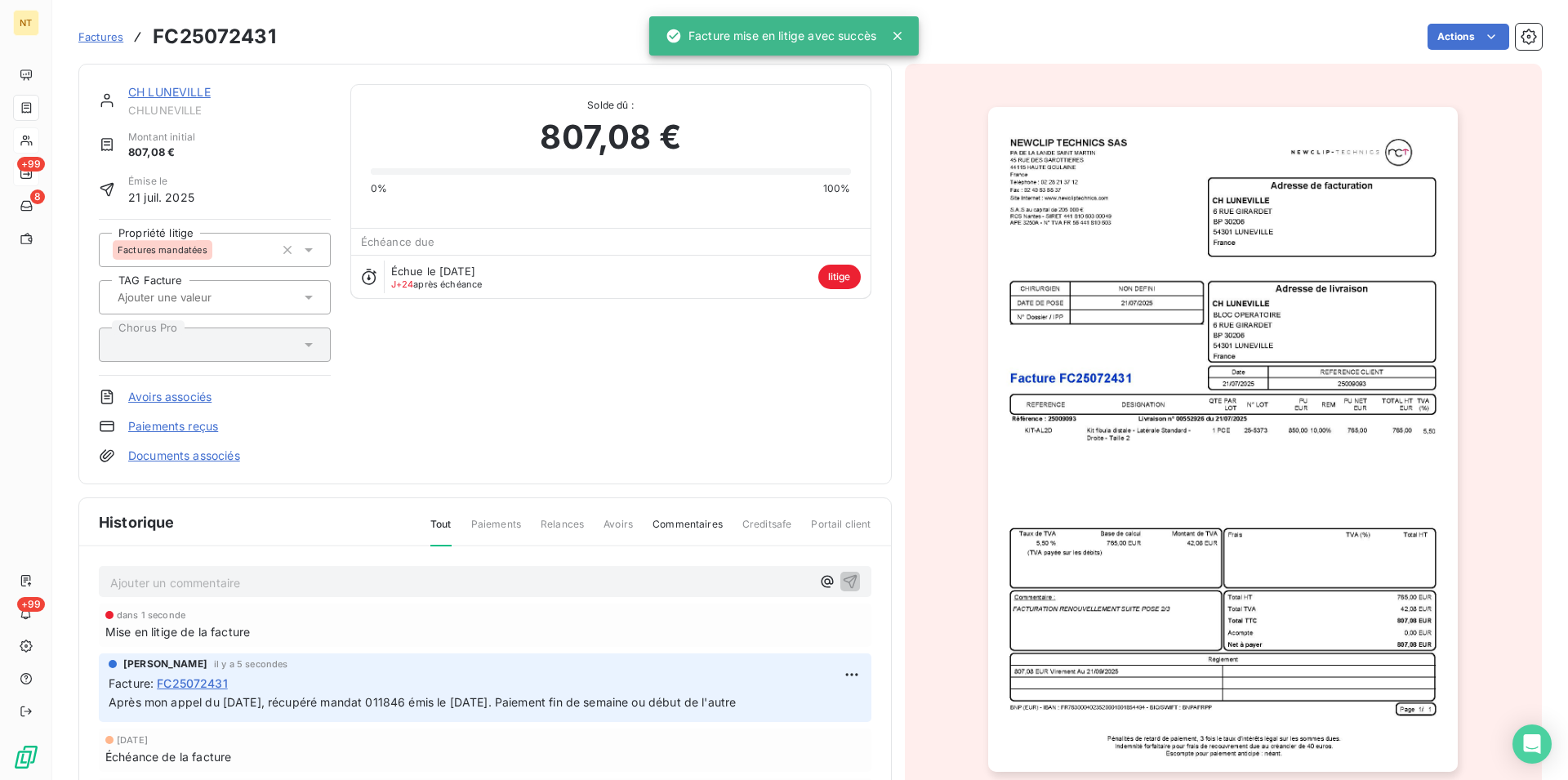
click at [170, 97] on link "CH LUNEVILLE" at bounding box center [169, 92] width 82 height 14
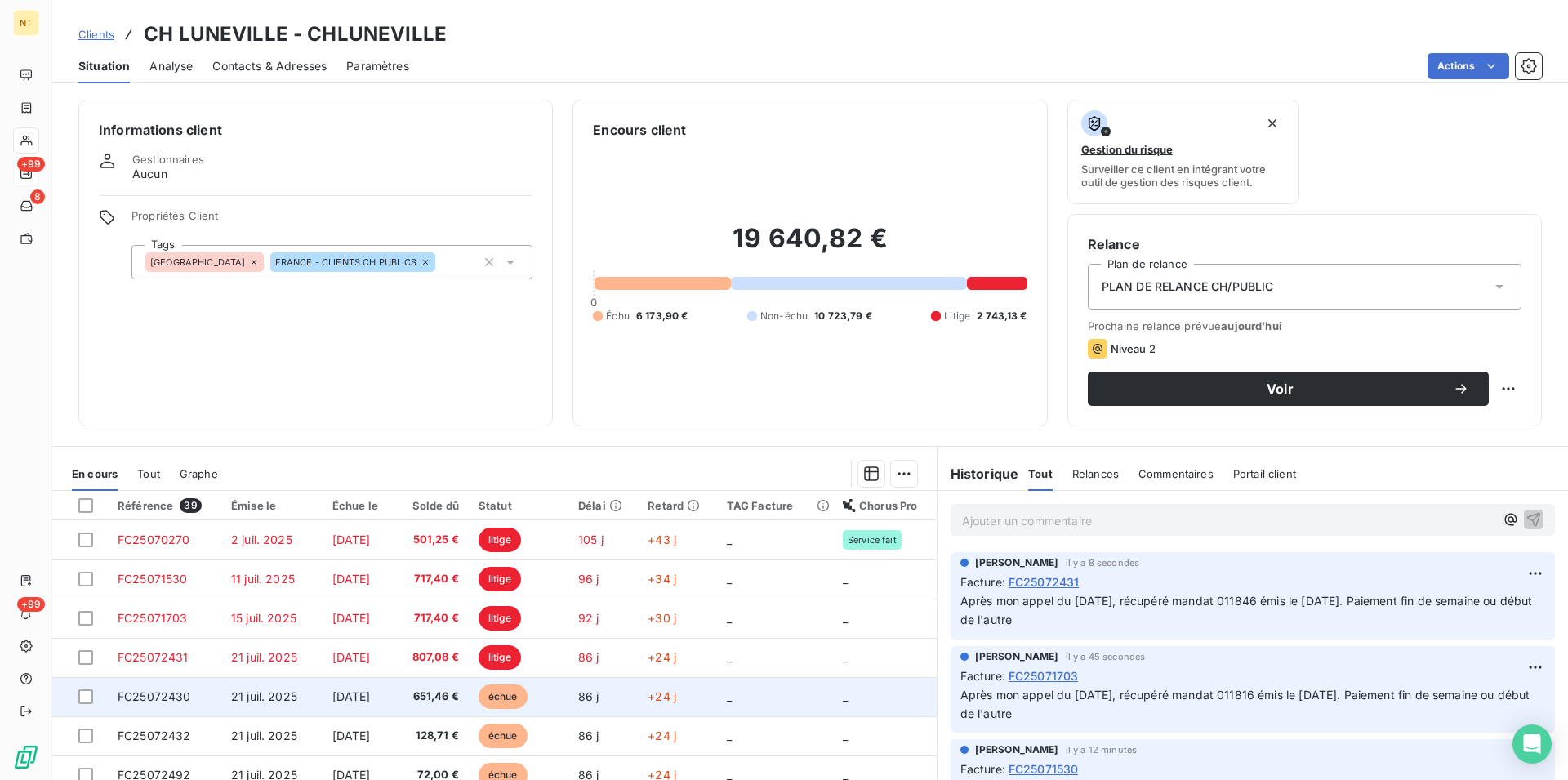
click at [160, 701] on span "FC25072430" at bounding box center [154, 696] width 73 height 14
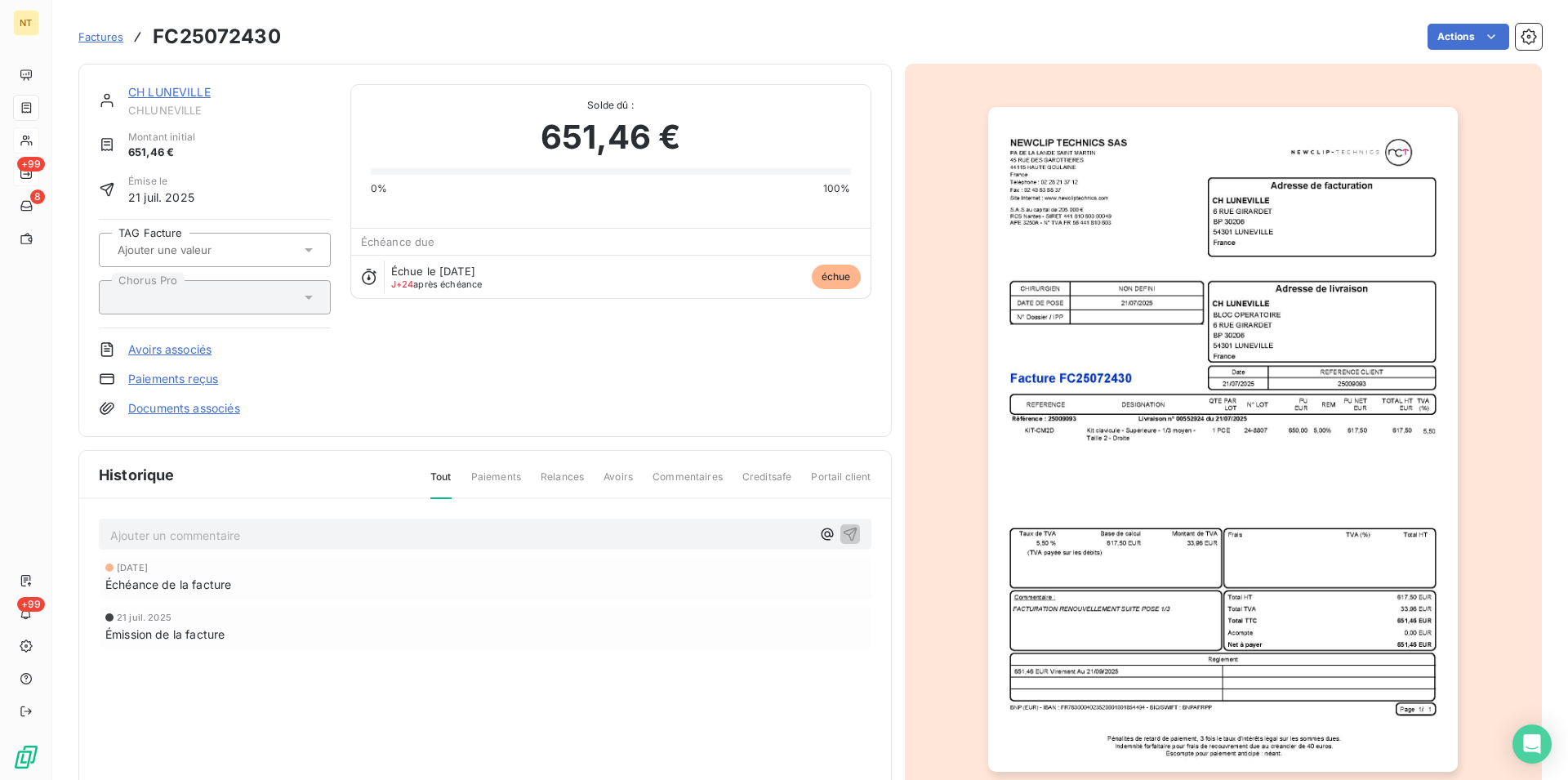
click at [173, 96] on link "CH LUNEVILLE" at bounding box center [169, 92] width 82 height 14
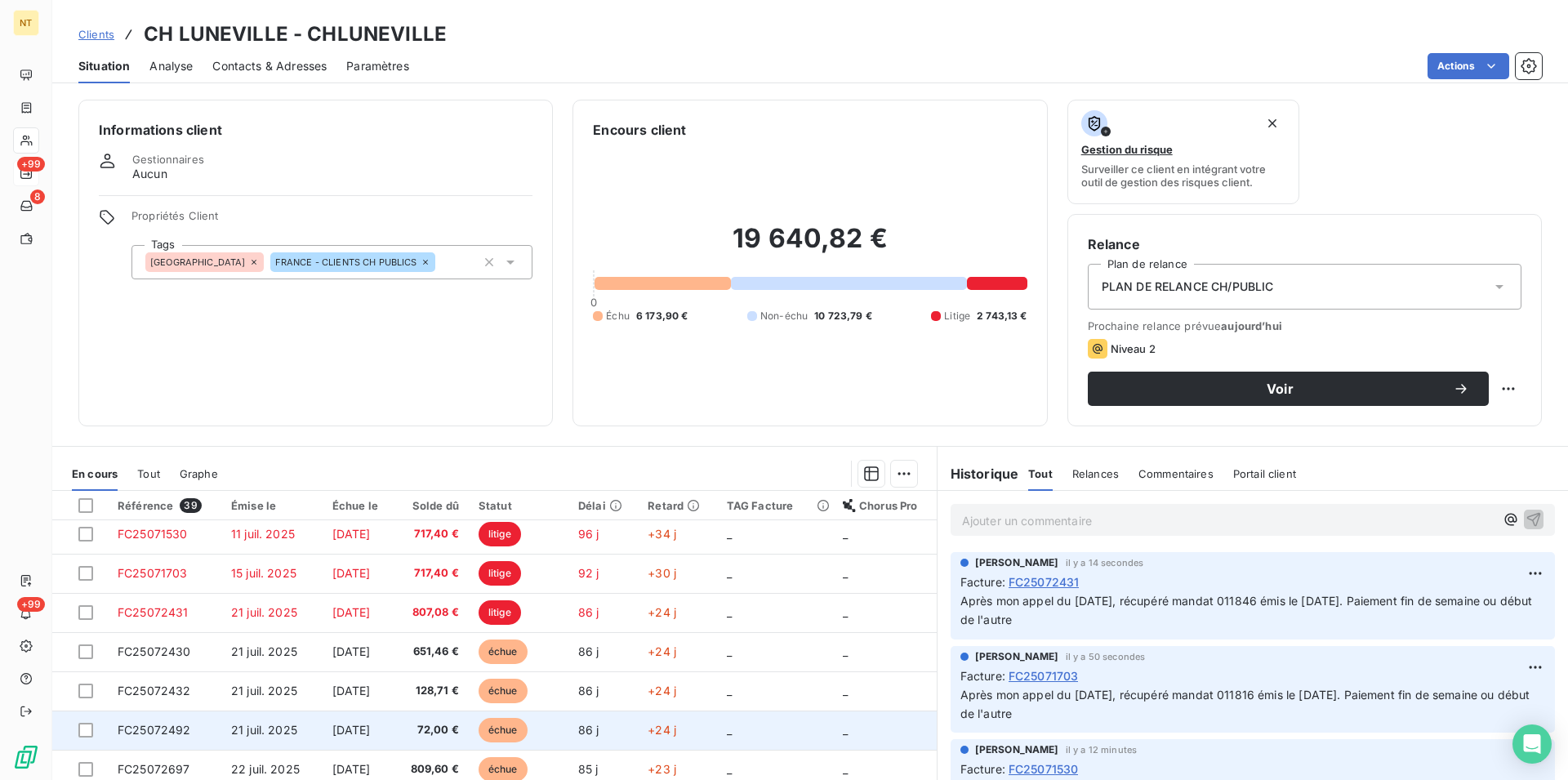
scroll to position [83, 0]
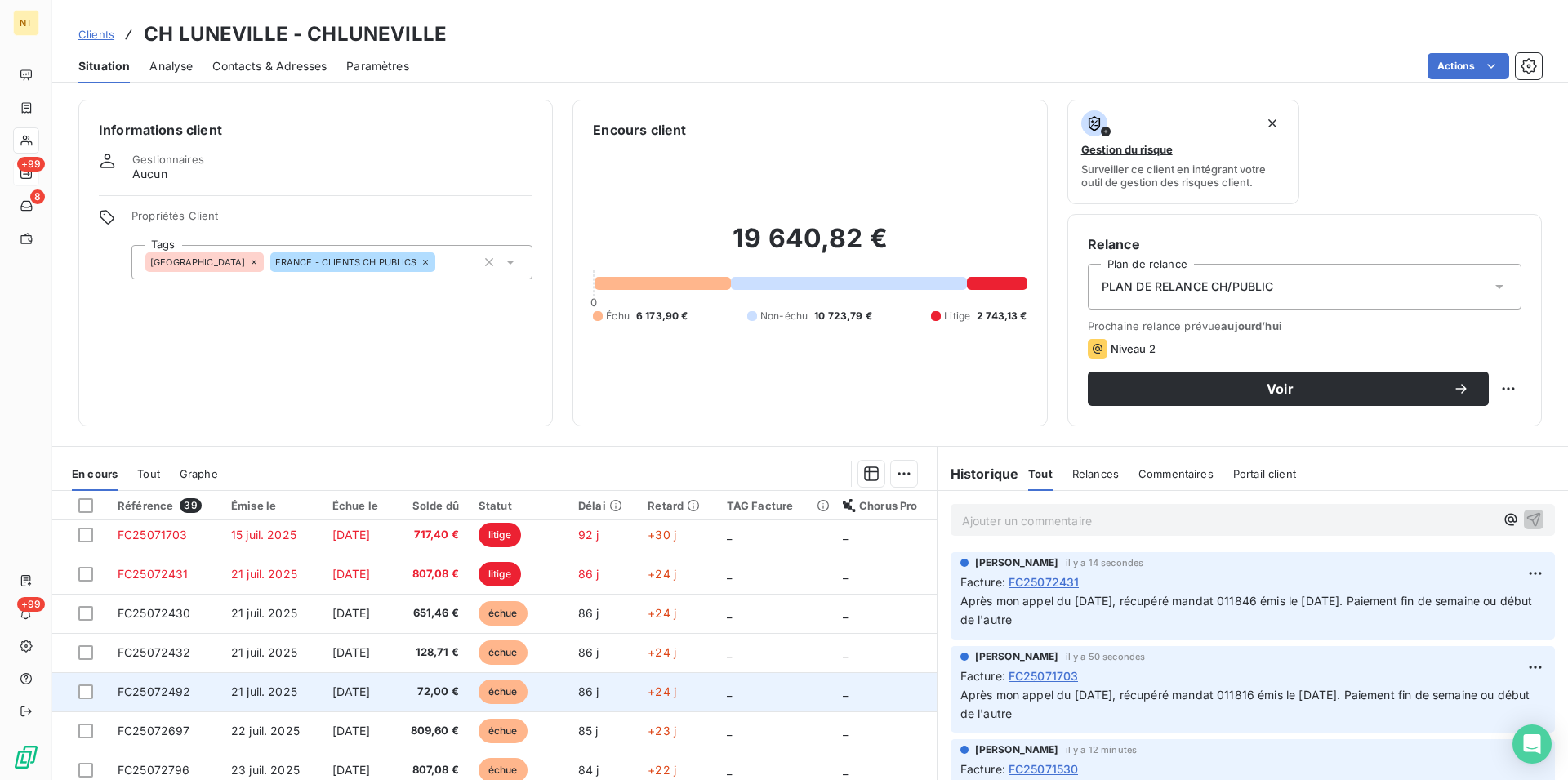
click at [173, 692] on span "FC25072492" at bounding box center [154, 691] width 73 height 14
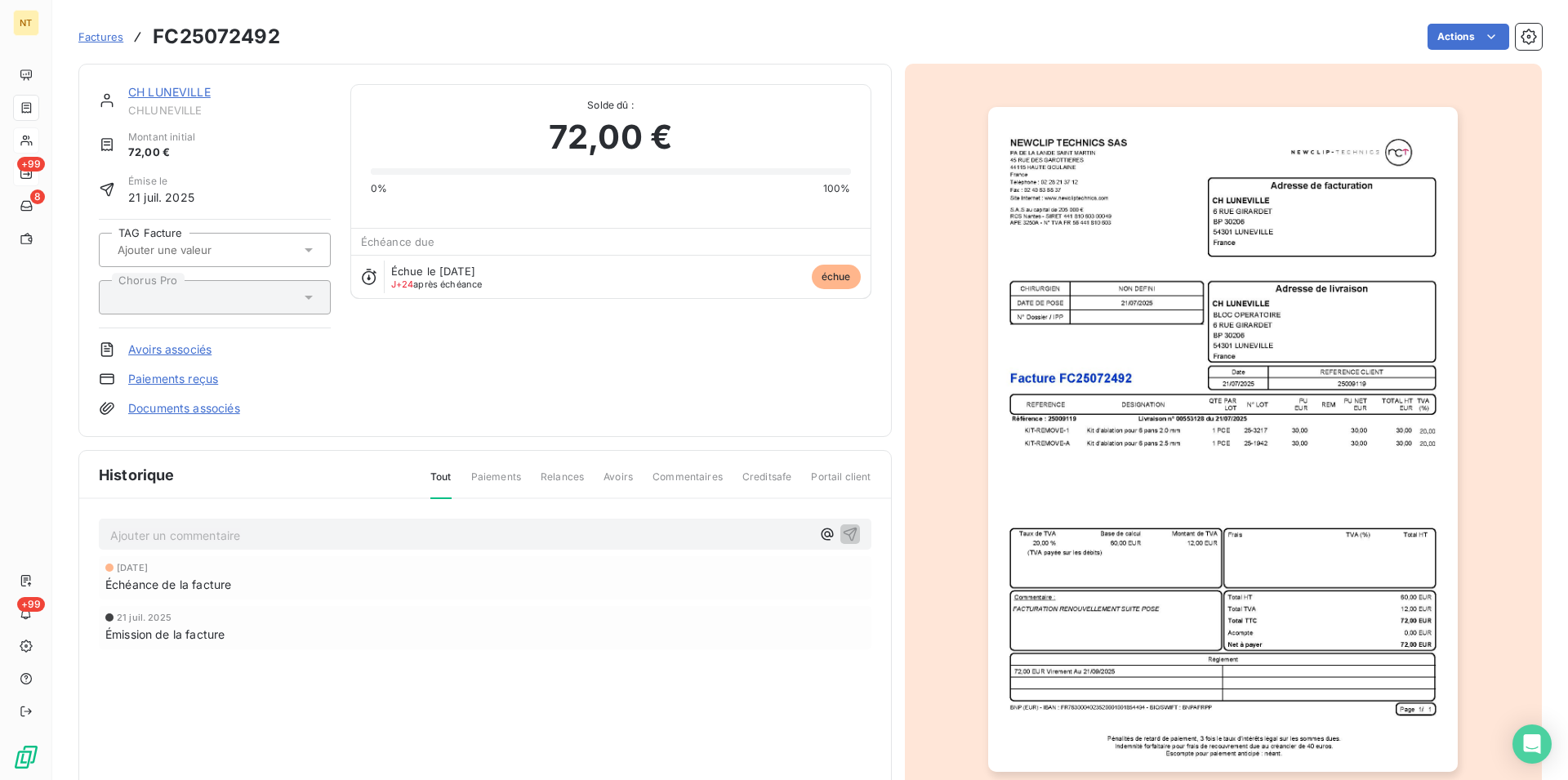
click at [120, 533] on p "Ajouter un commentaire ﻿" at bounding box center [460, 536] width 701 height 21
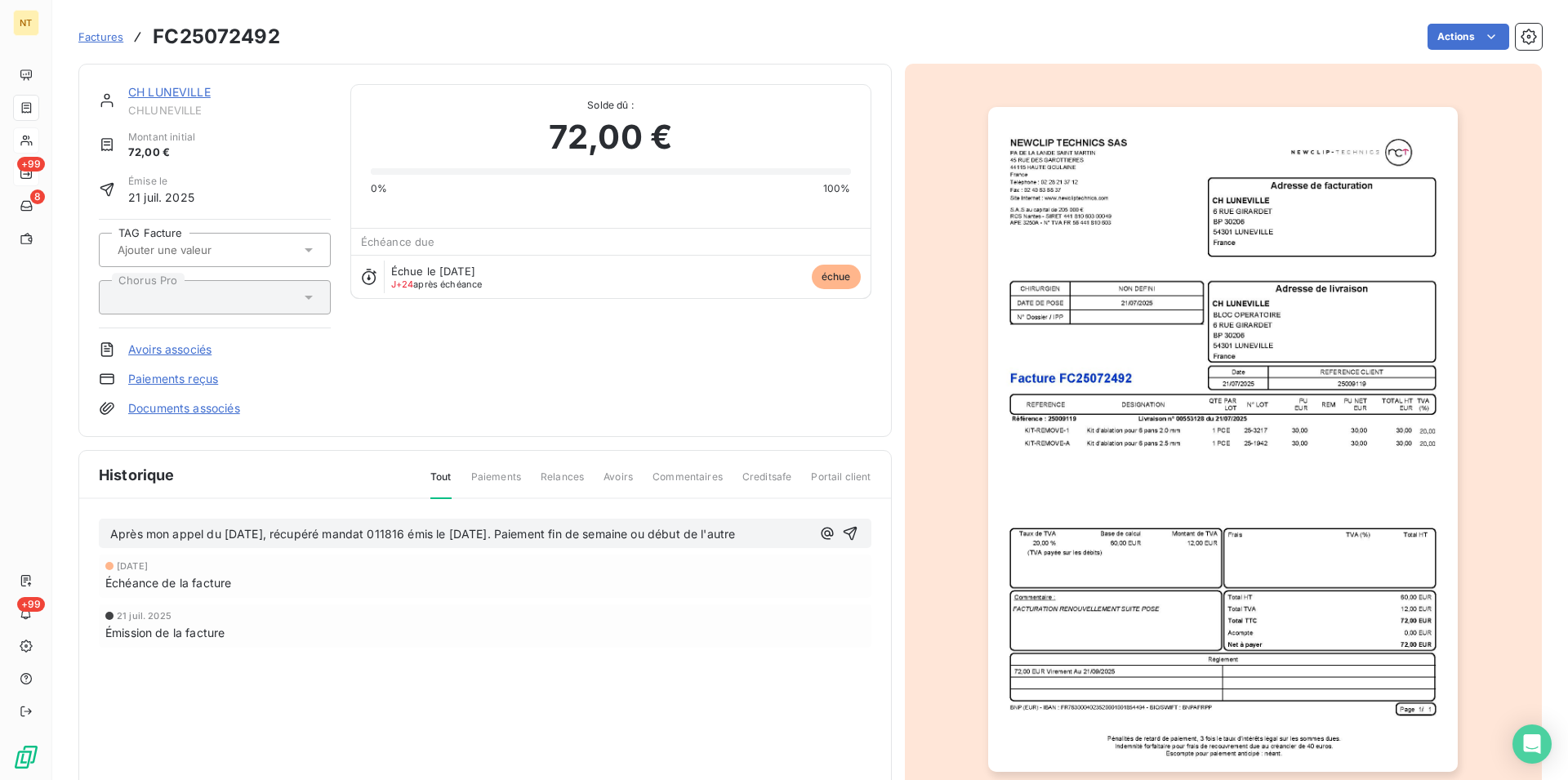
click at [425, 536] on span "Après mon appel du [DATE], récupéré mandat 011816 émis le [DATE]. Paiement fin …" at bounding box center [422, 534] width 625 height 14
click at [843, 534] on icon "button" at bounding box center [850, 534] width 14 height 14
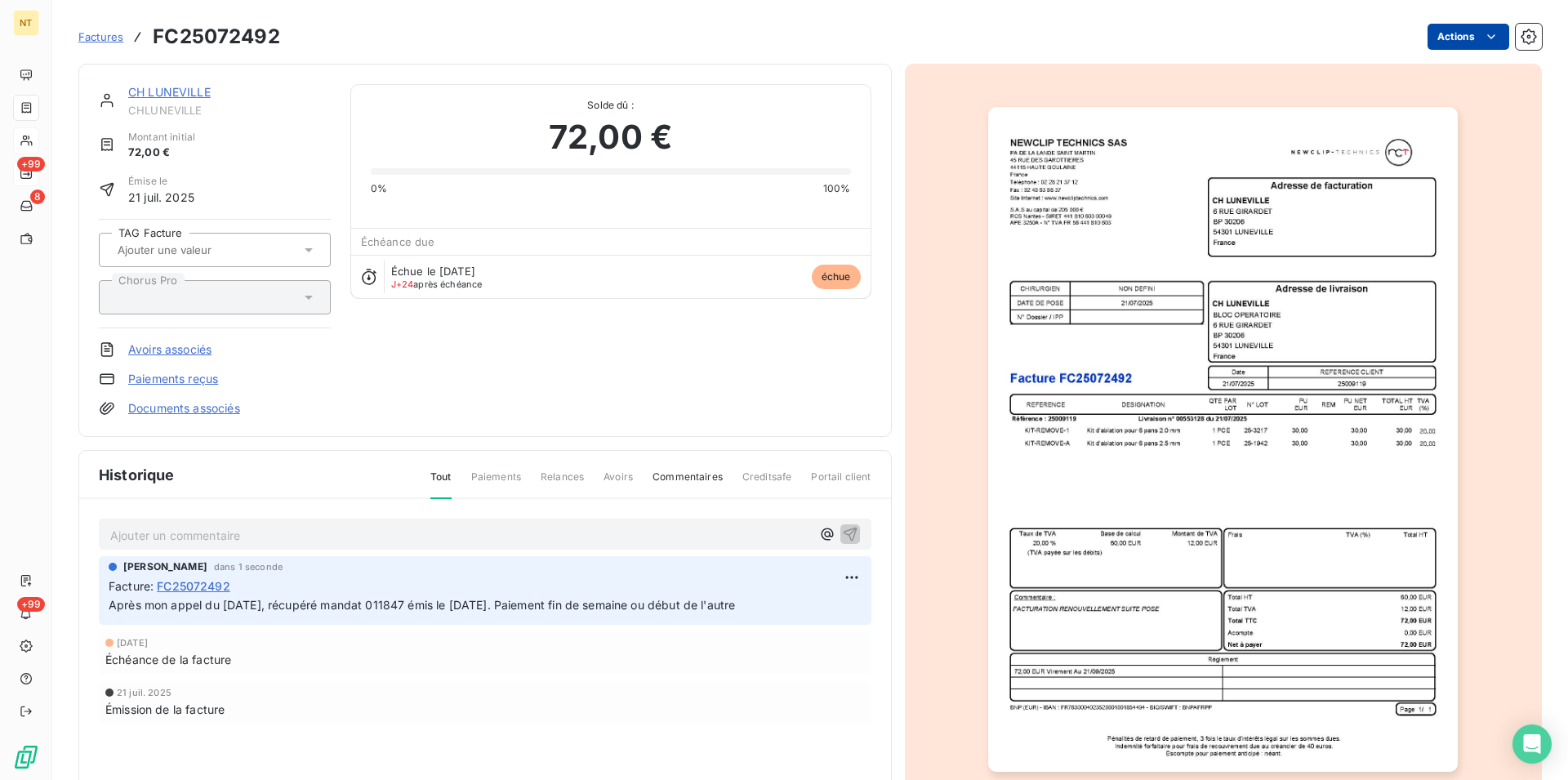
click at [1479, 40] on html "NT +99 8 +99 Factures FC25072492 Actions CH LUNEVILLE CHLUNEVILLE Montant initi…" at bounding box center [784, 390] width 1568 height 780
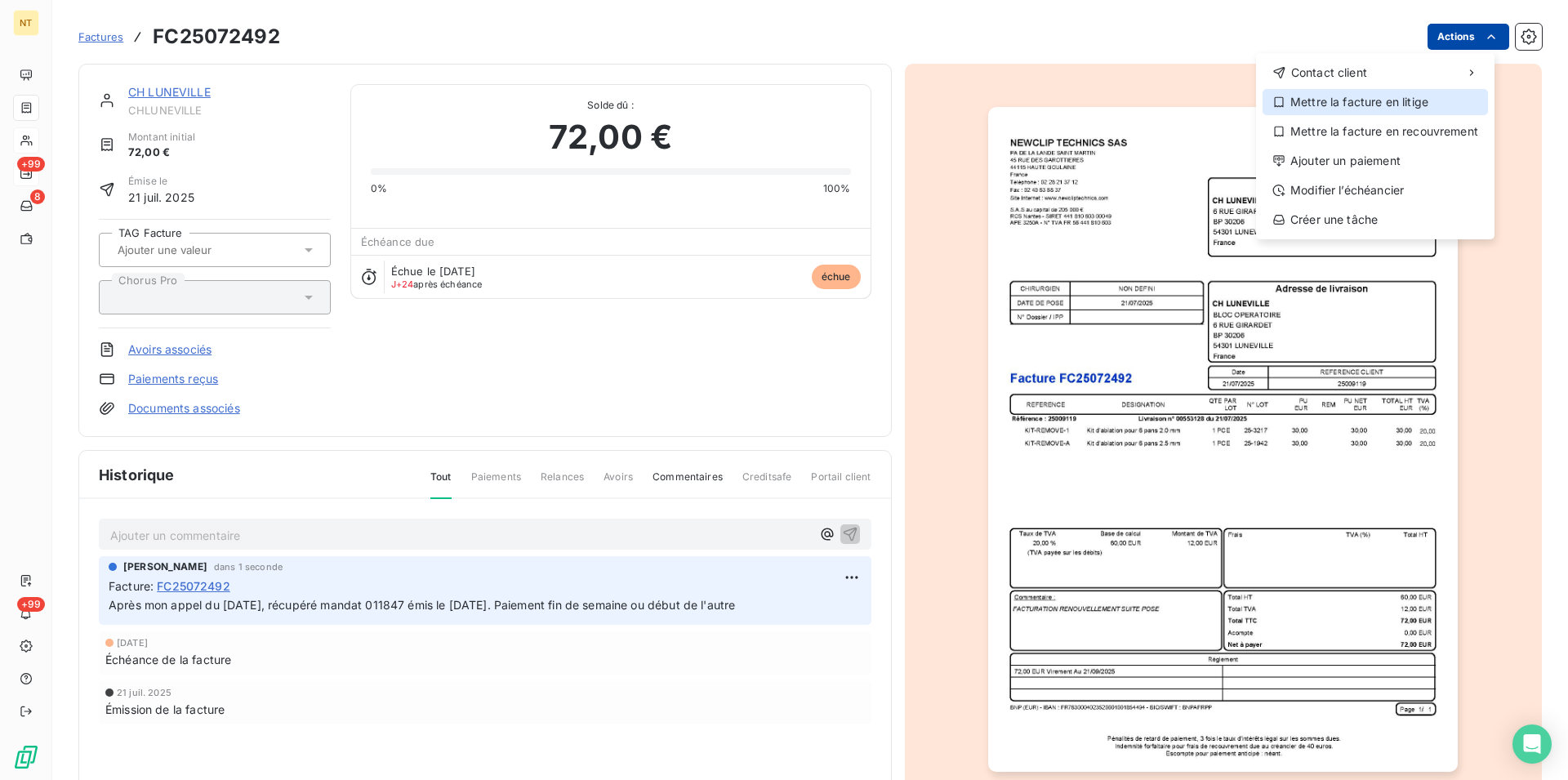
click at [1360, 100] on div "Mettre la facture en litige" at bounding box center [1376, 102] width 226 height 26
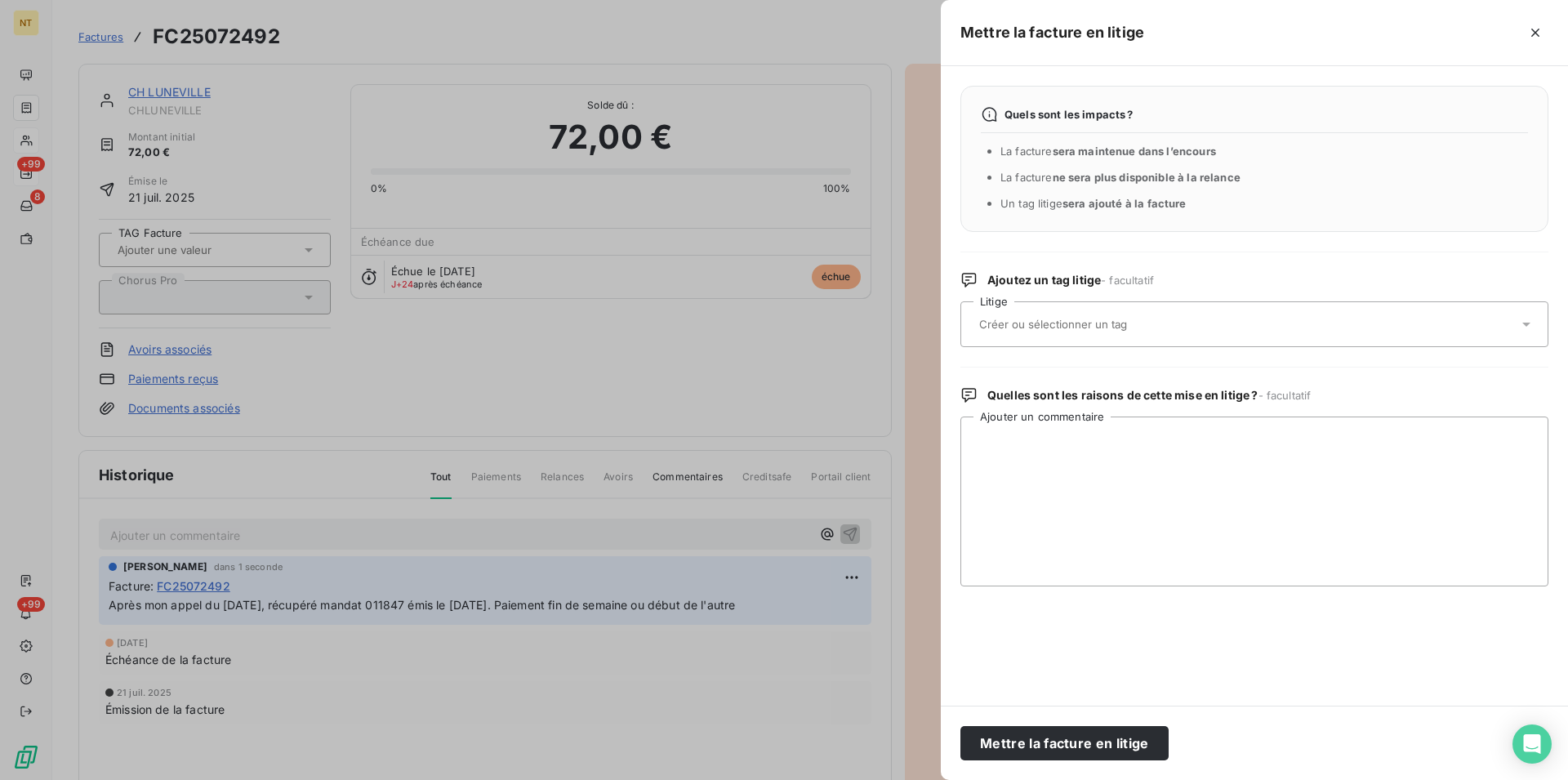
click at [1082, 317] on div at bounding box center [1246, 324] width 544 height 35
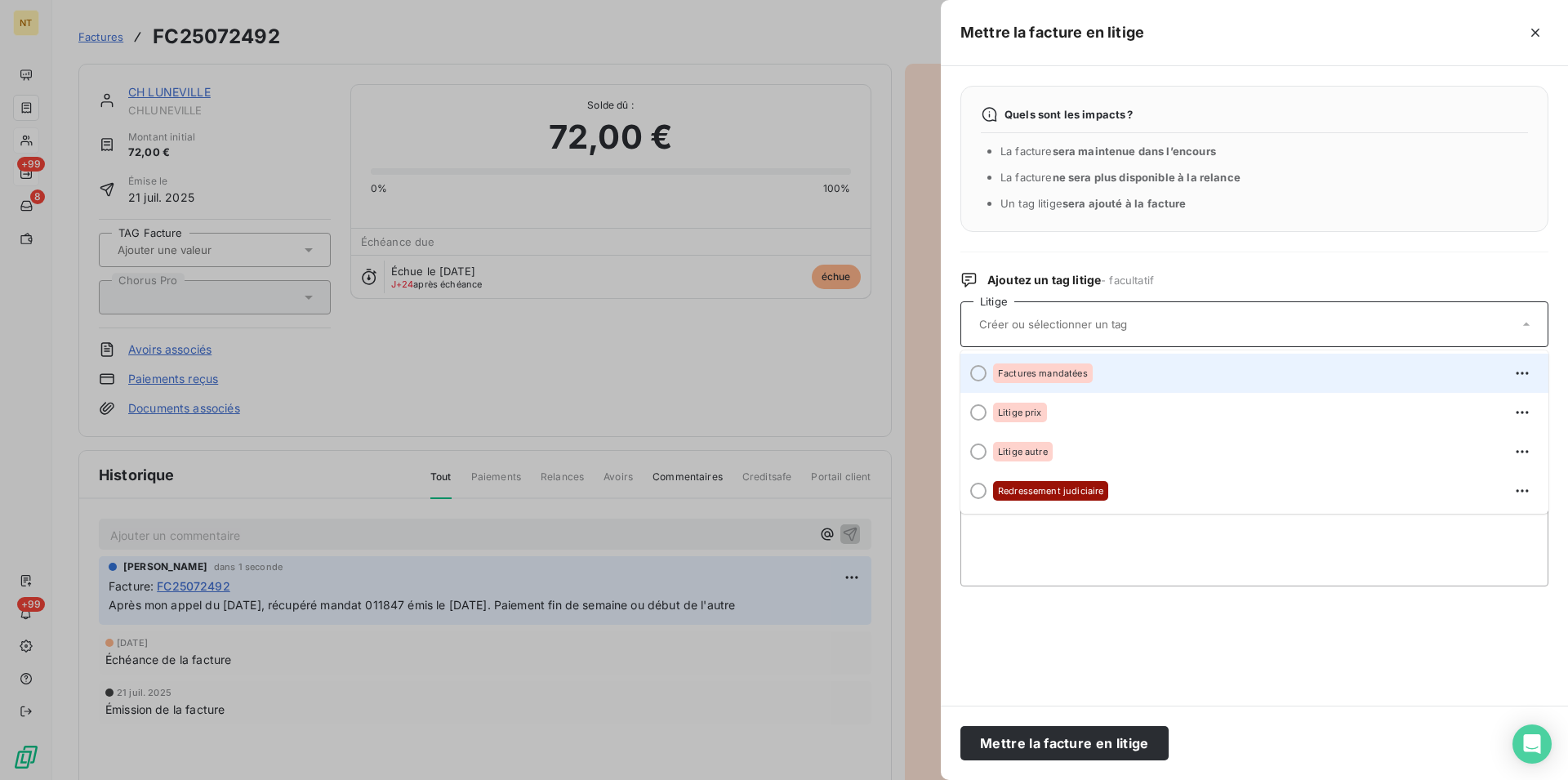
click at [974, 370] on div at bounding box center [978, 373] width 17 height 17
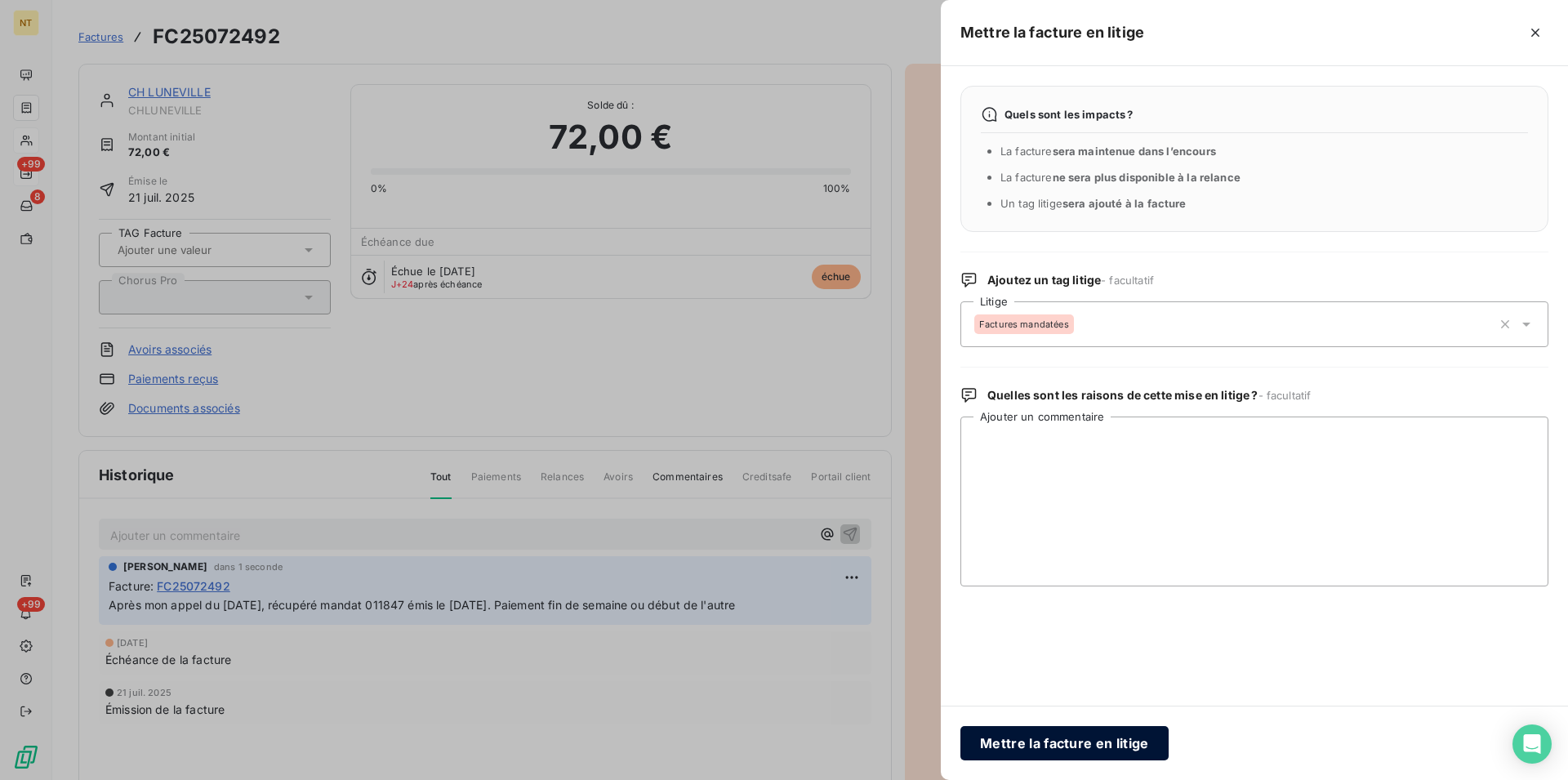
click at [998, 734] on button "Mettre la facture en litige" at bounding box center [1064, 743] width 208 height 35
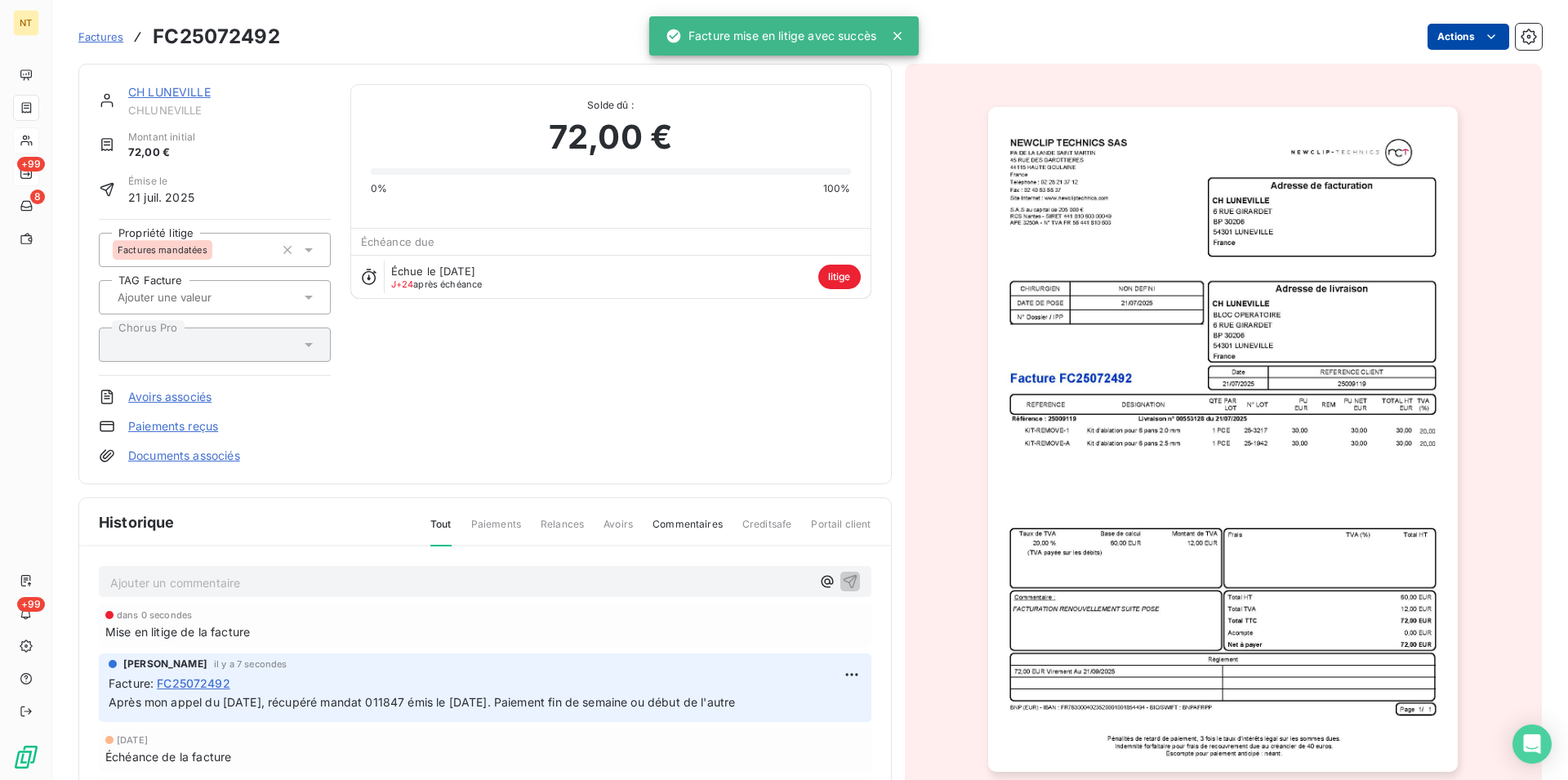
click at [161, 91] on link "CH LUNEVILLE" at bounding box center [169, 92] width 82 height 14
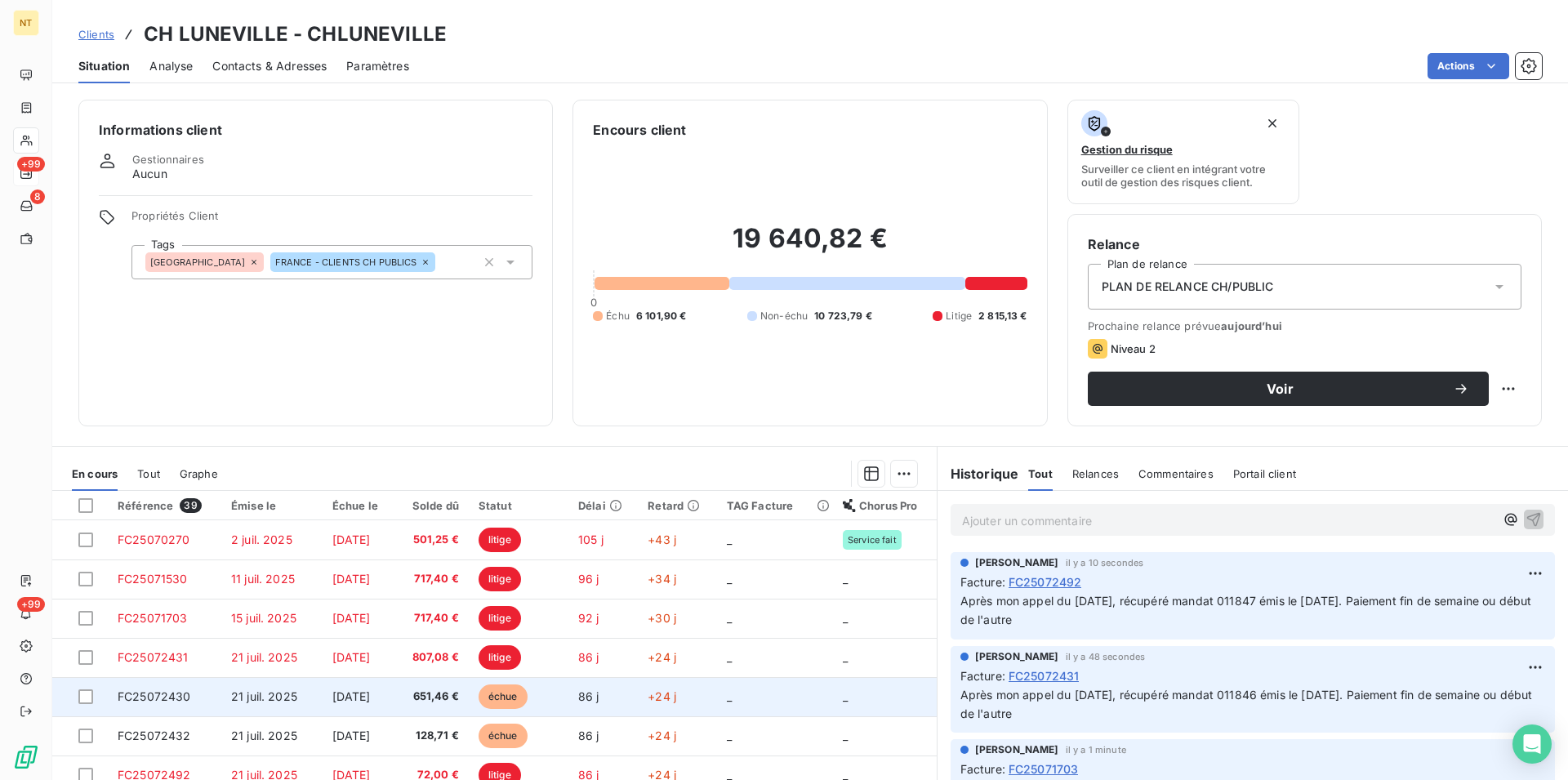
click at [170, 689] on td "FC25072430" at bounding box center [164, 697] width 114 height 40
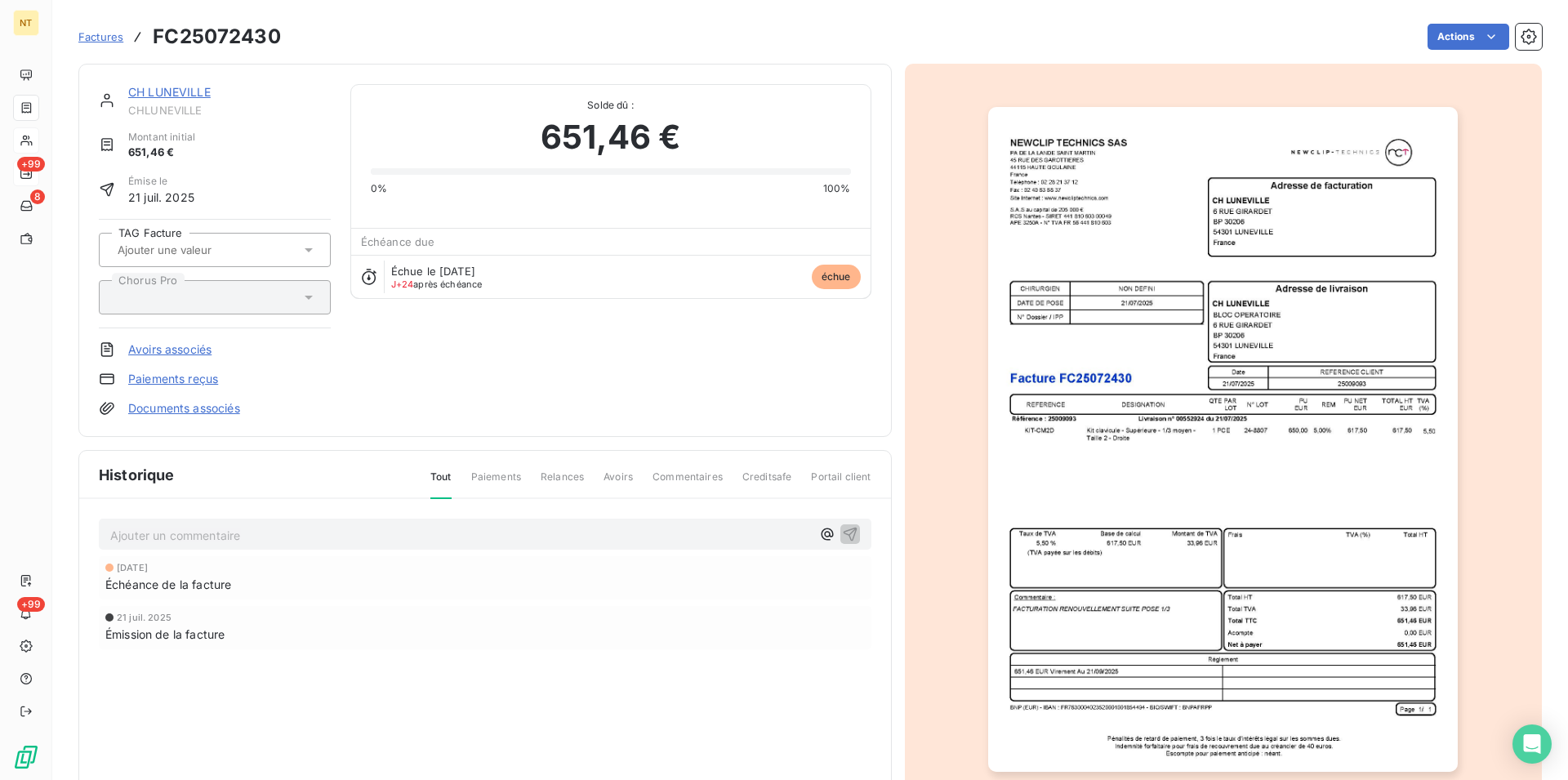
click at [180, 534] on p "Ajouter un commentaire ﻿" at bounding box center [460, 536] width 701 height 21
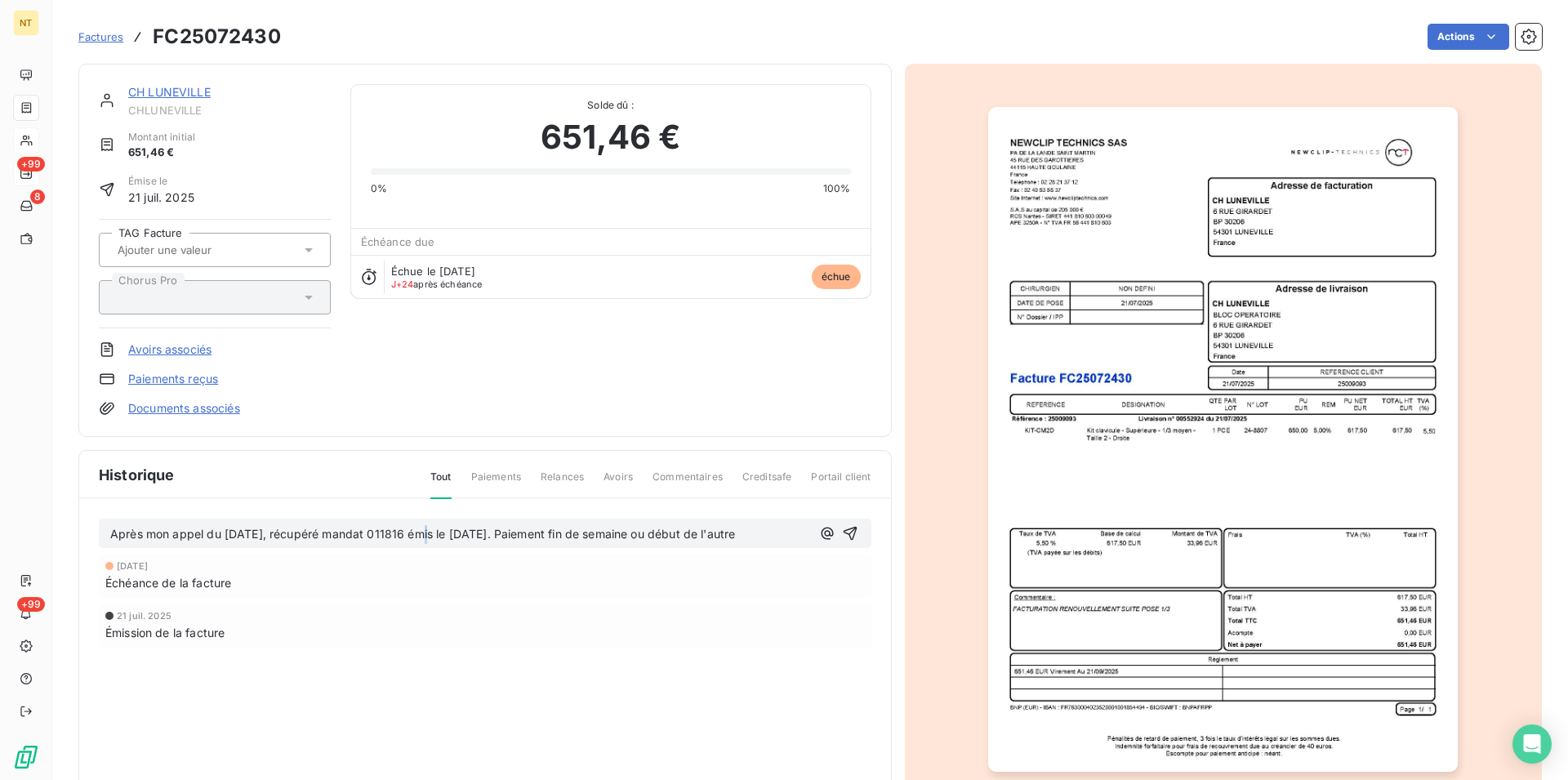
click at [421, 535] on span "Après mon appel du [DATE], récupéré mandat 011816 émis le [DATE]. Paiement fin …" at bounding box center [422, 534] width 625 height 14
click at [843, 528] on icon "button" at bounding box center [850, 534] width 17 height 17
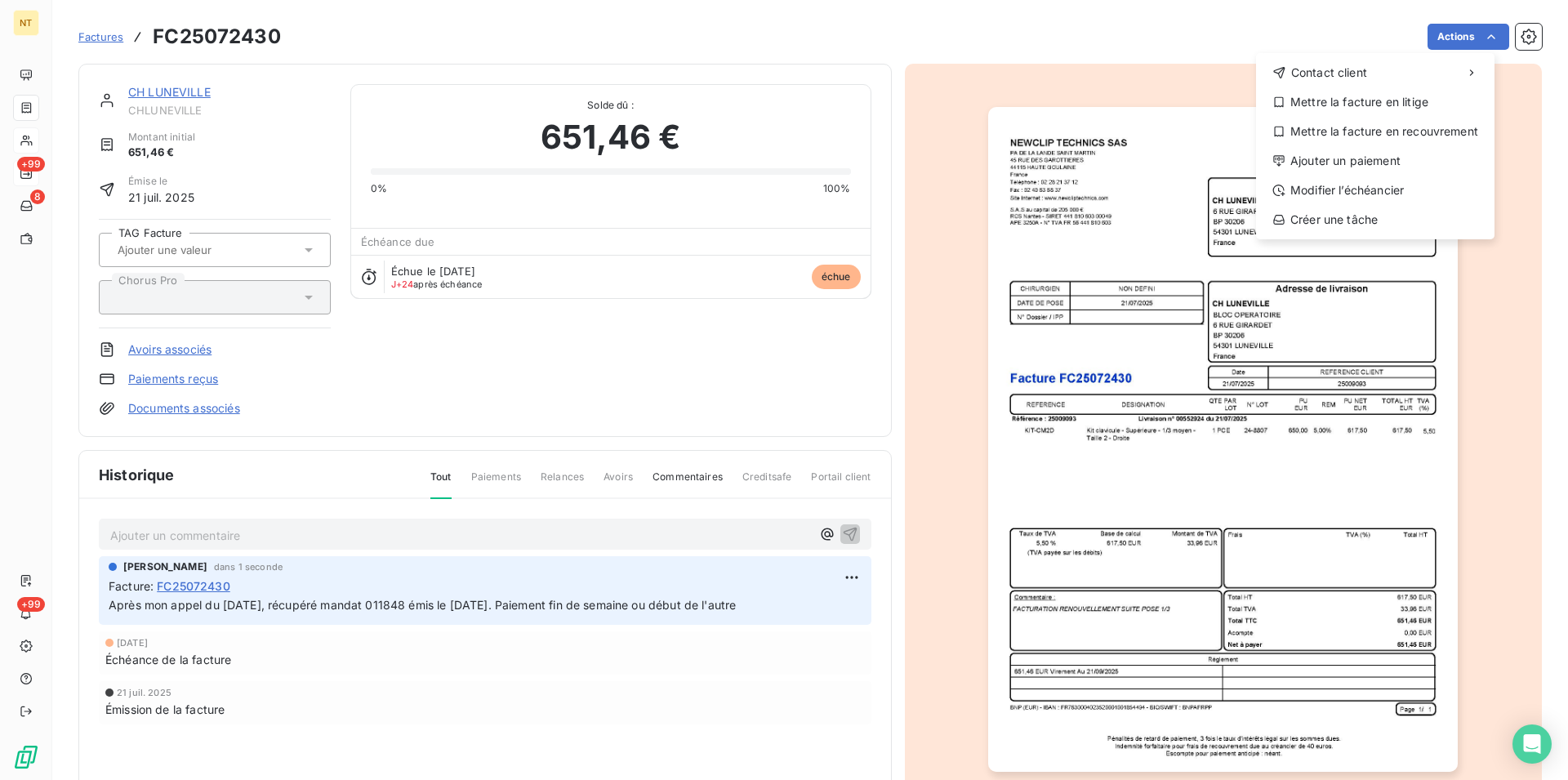
click at [1478, 35] on html "NT +99 8 +99 Factures FC25072430 Actions Contact client Mettre la facture en li…" at bounding box center [784, 390] width 1568 height 780
click at [1409, 105] on div "Mettre la facture en litige" at bounding box center [1376, 102] width 226 height 26
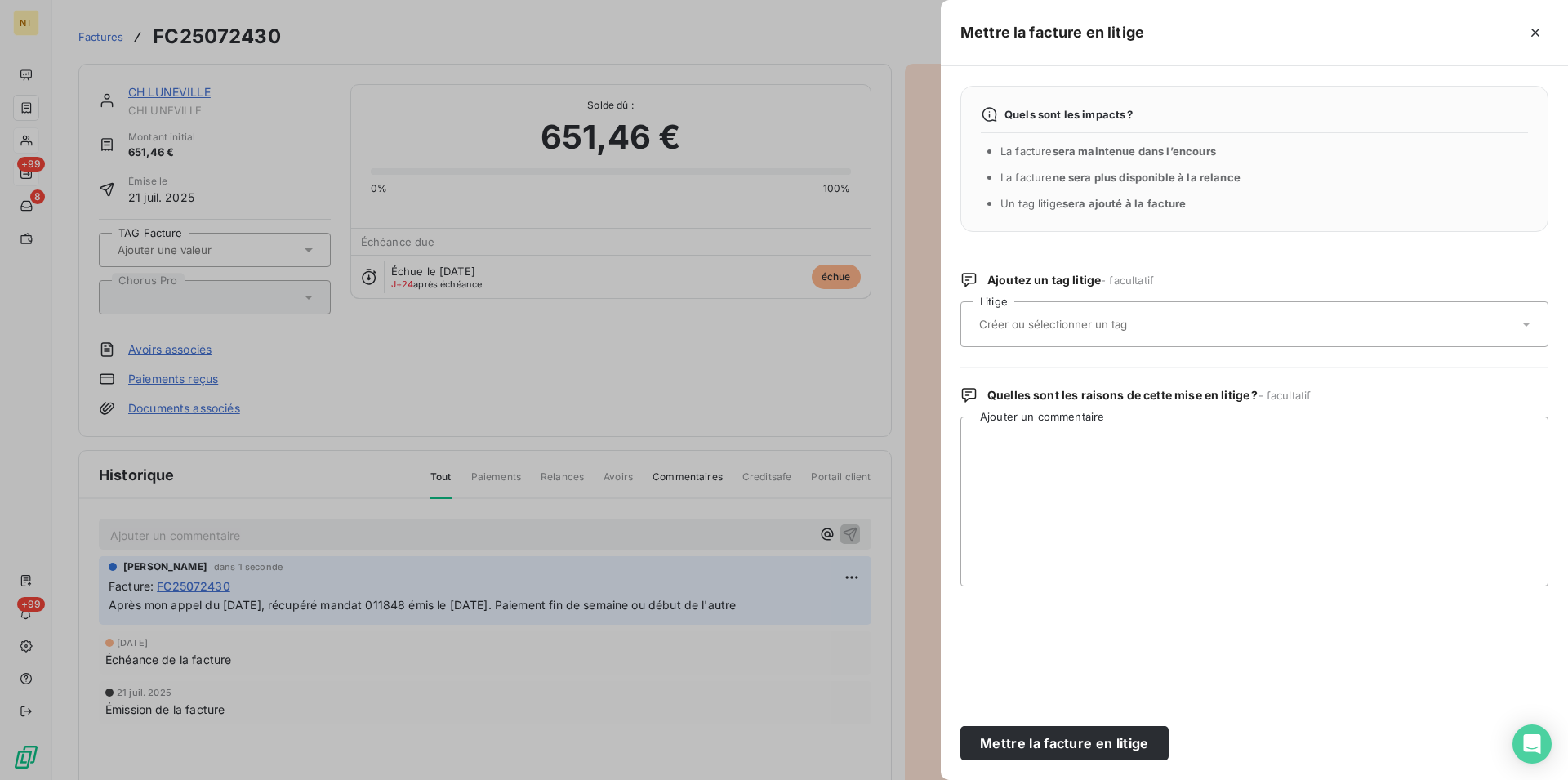
click at [1107, 328] on input "text" at bounding box center [1097, 324] width 238 height 15
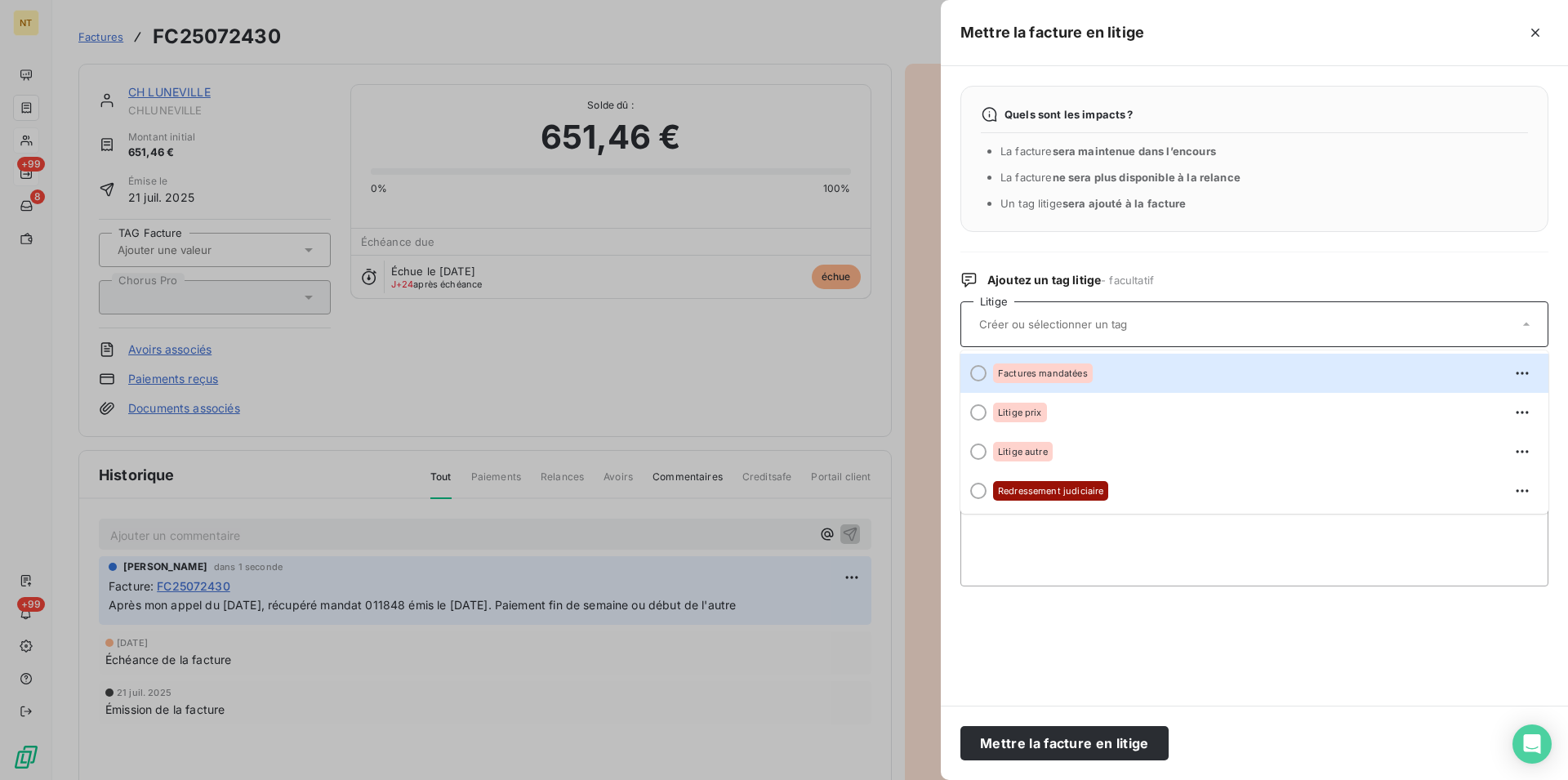
click at [976, 373] on div at bounding box center [978, 373] width 17 height 17
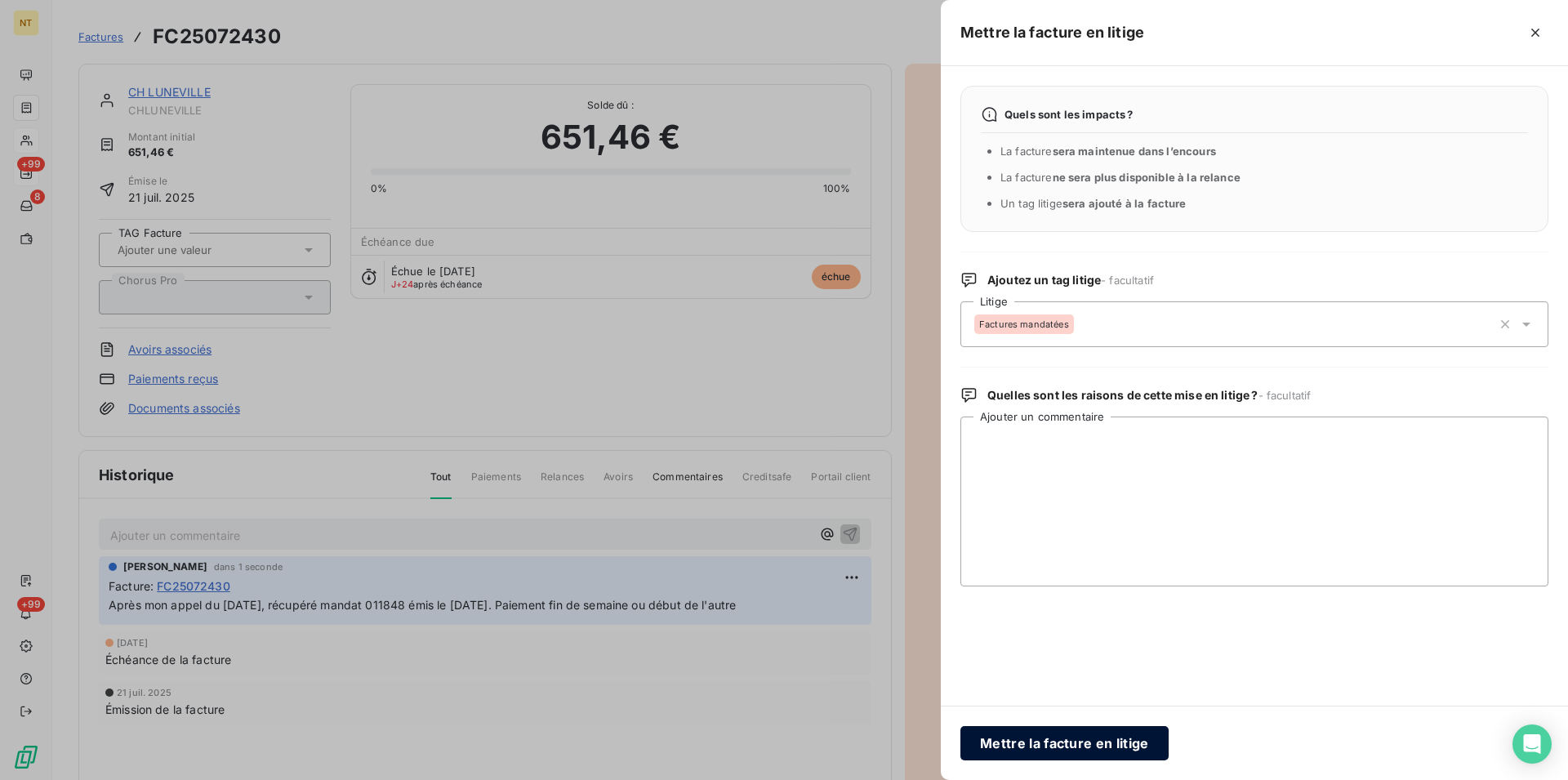
click at [1018, 740] on button "Mettre la facture en litige" at bounding box center [1064, 743] width 208 height 35
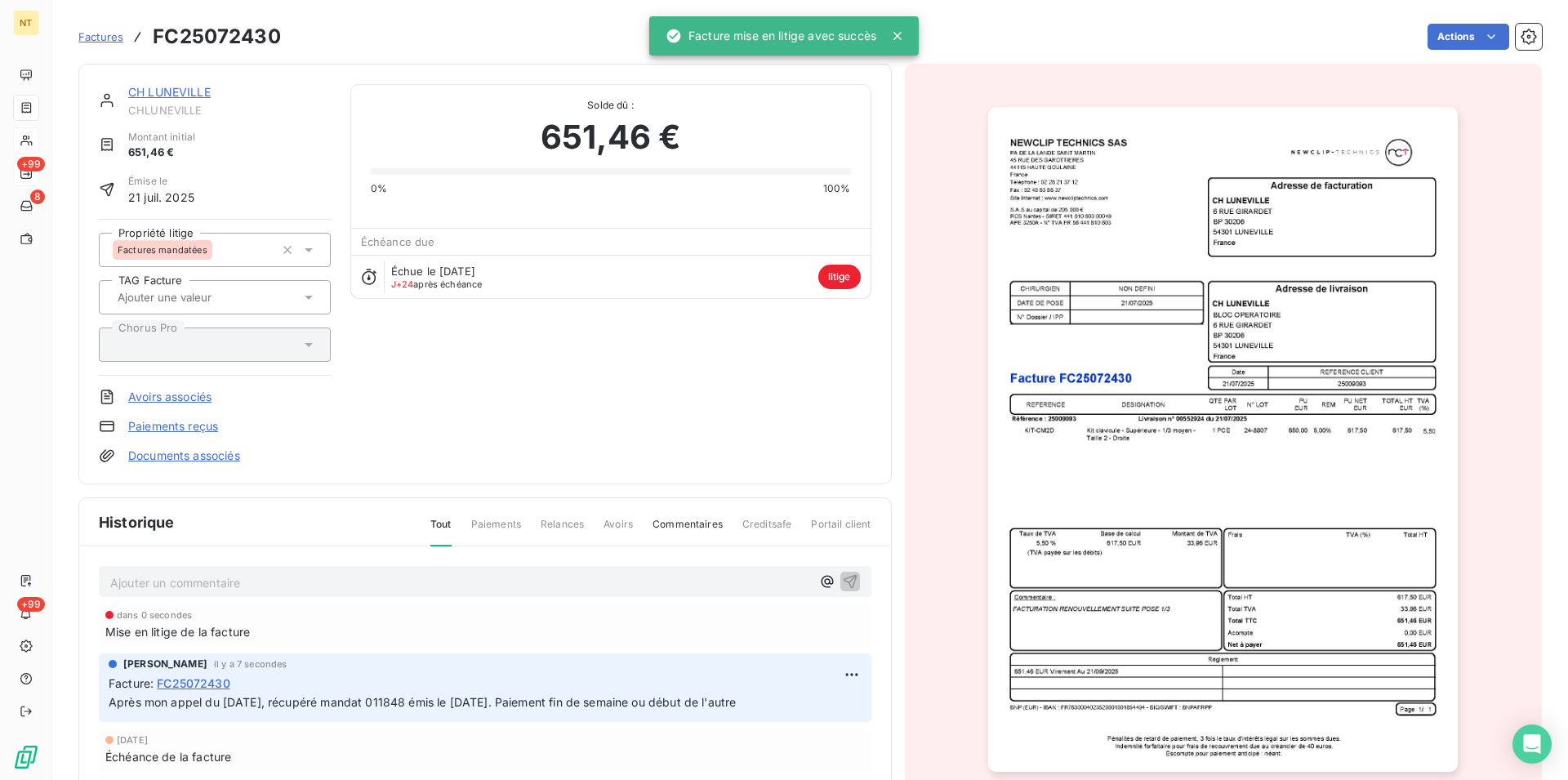
click at [166, 93] on link "CH LUNEVILLE" at bounding box center [169, 92] width 82 height 14
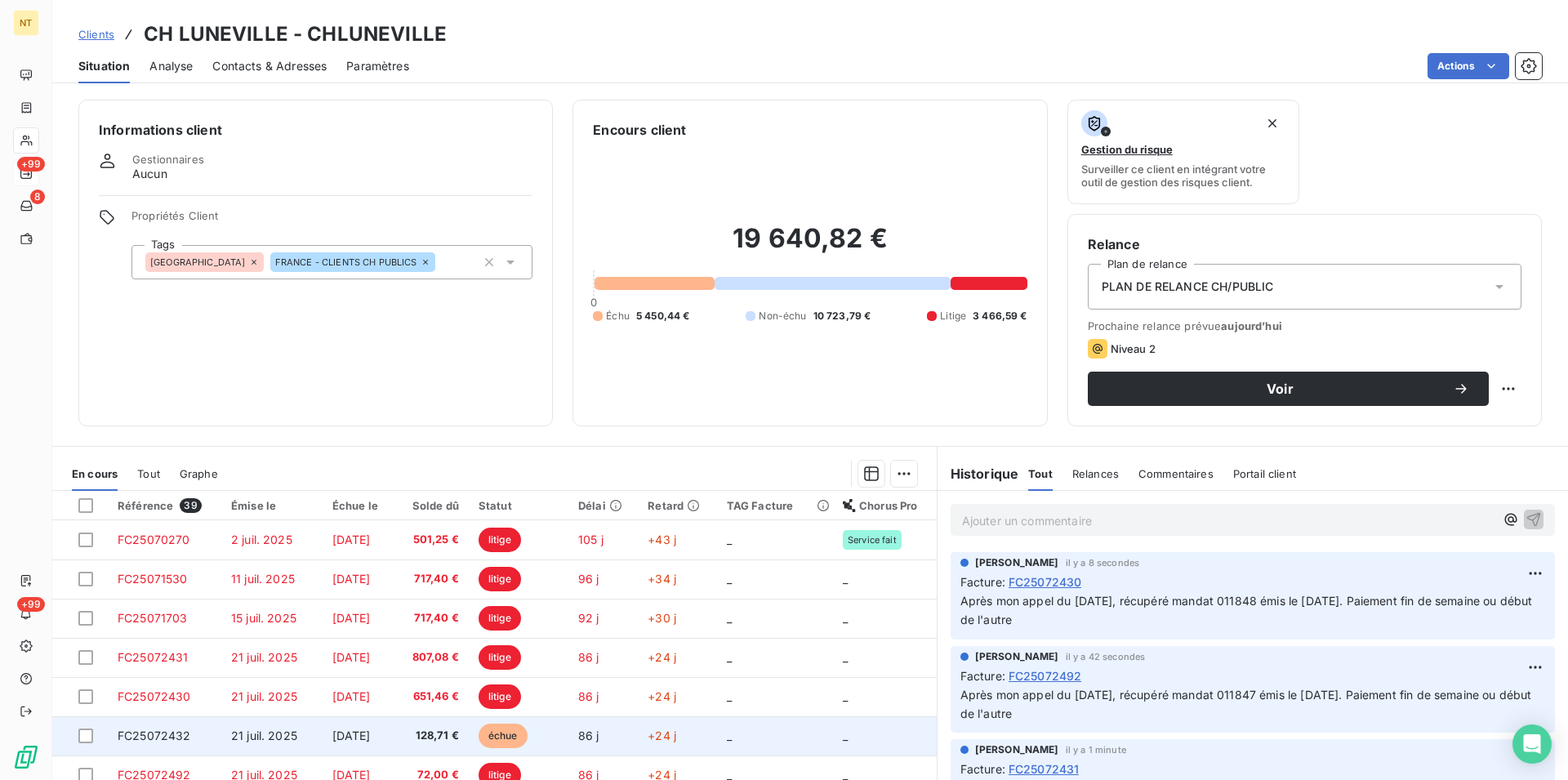
click at [151, 737] on span "FC25072432" at bounding box center [154, 735] width 73 height 14
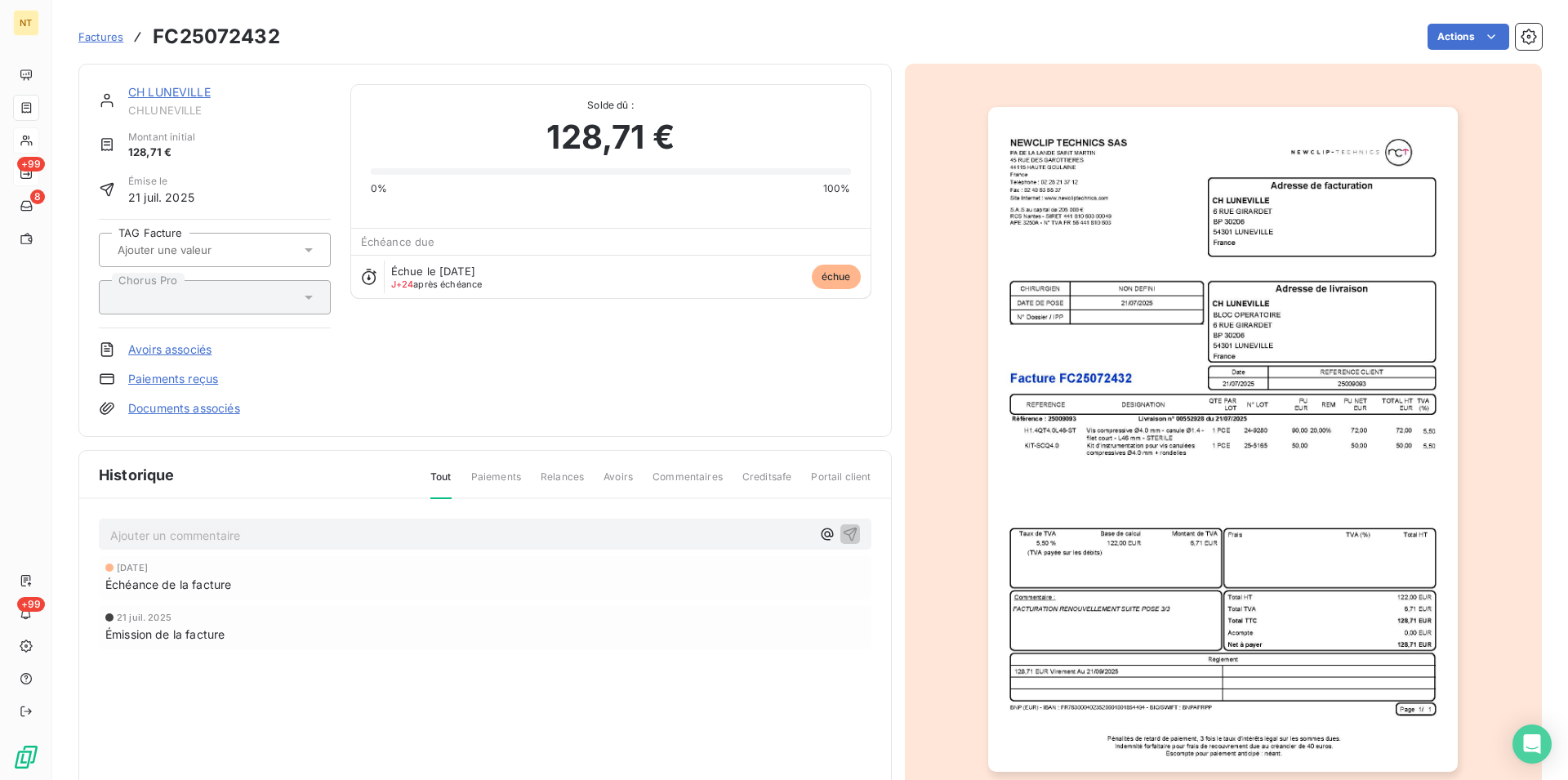
click at [151, 533] on p "Ajouter un commentaire ﻿" at bounding box center [460, 536] width 701 height 21
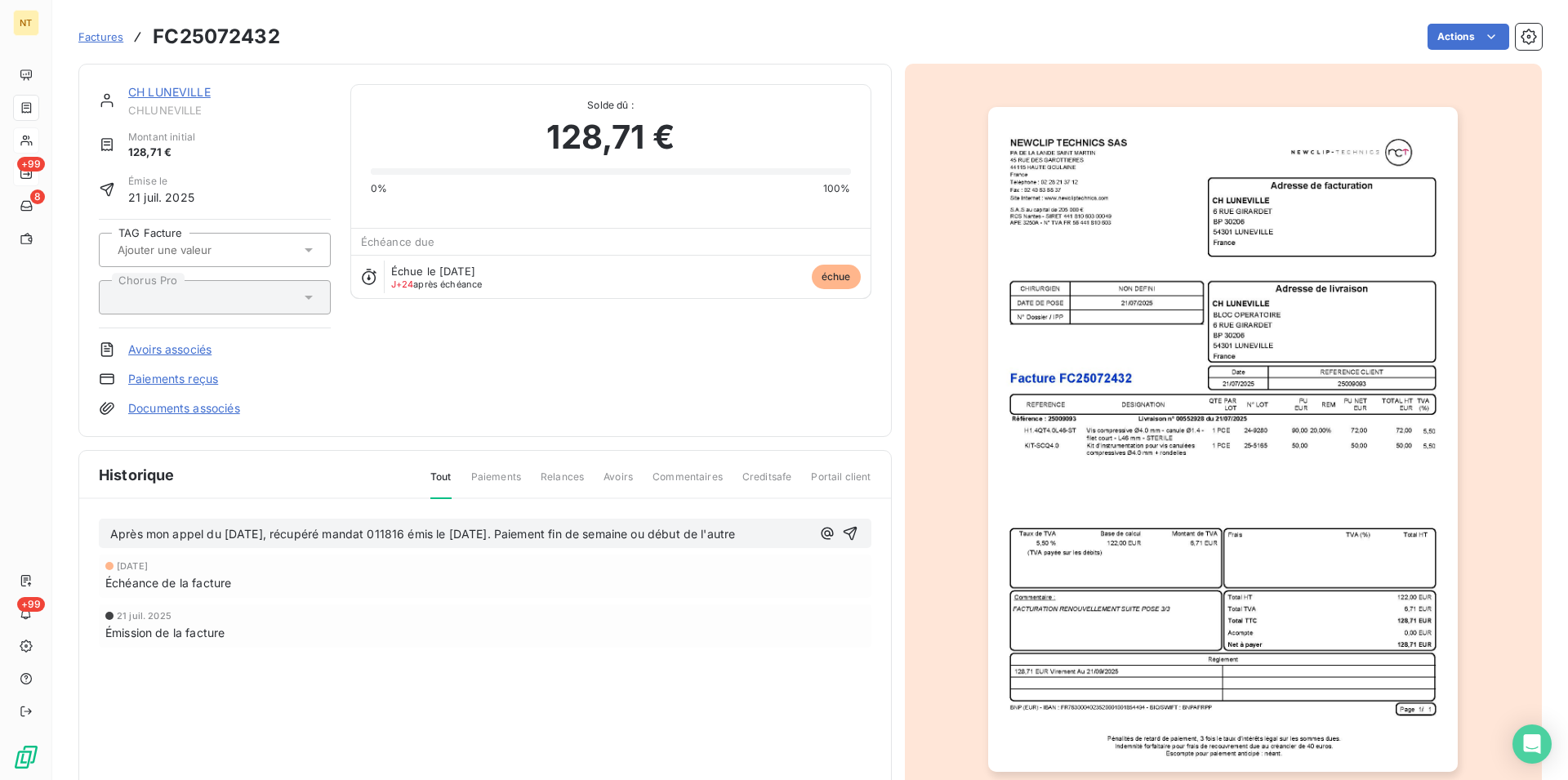
click at [422, 537] on span "Après mon appel du [DATE], récupéré mandat 011816 émis le [DATE]. Paiement fin …" at bounding box center [422, 534] width 625 height 14
click at [845, 530] on icon "button" at bounding box center [850, 534] width 17 height 17
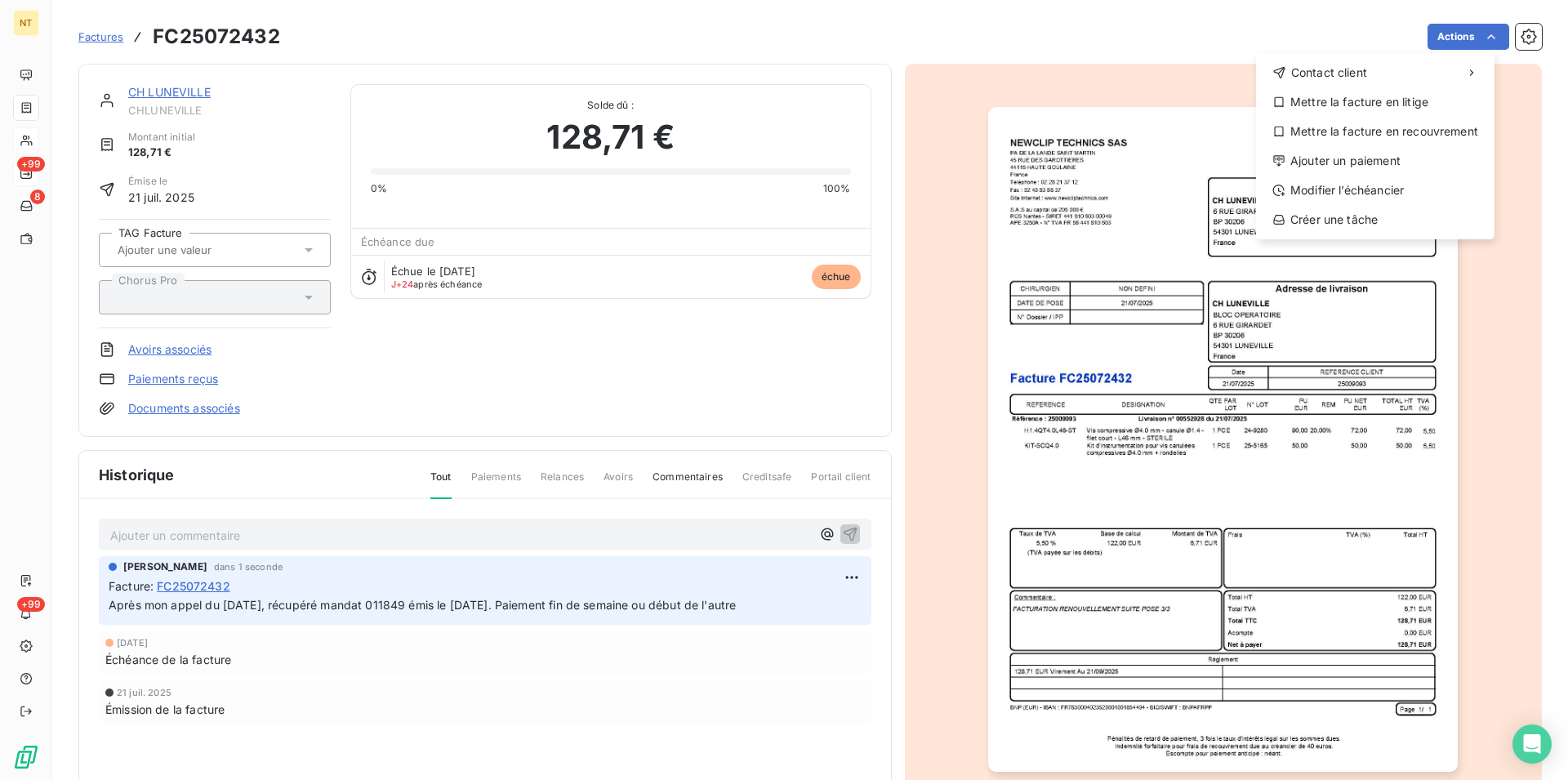
click at [1474, 35] on html "NT +99 8 +99 Factures FC25072432 Actions Contact client Mettre la facture en li…" at bounding box center [784, 390] width 1568 height 780
click at [1386, 101] on div "Mettre la facture en litige" at bounding box center [1376, 102] width 226 height 26
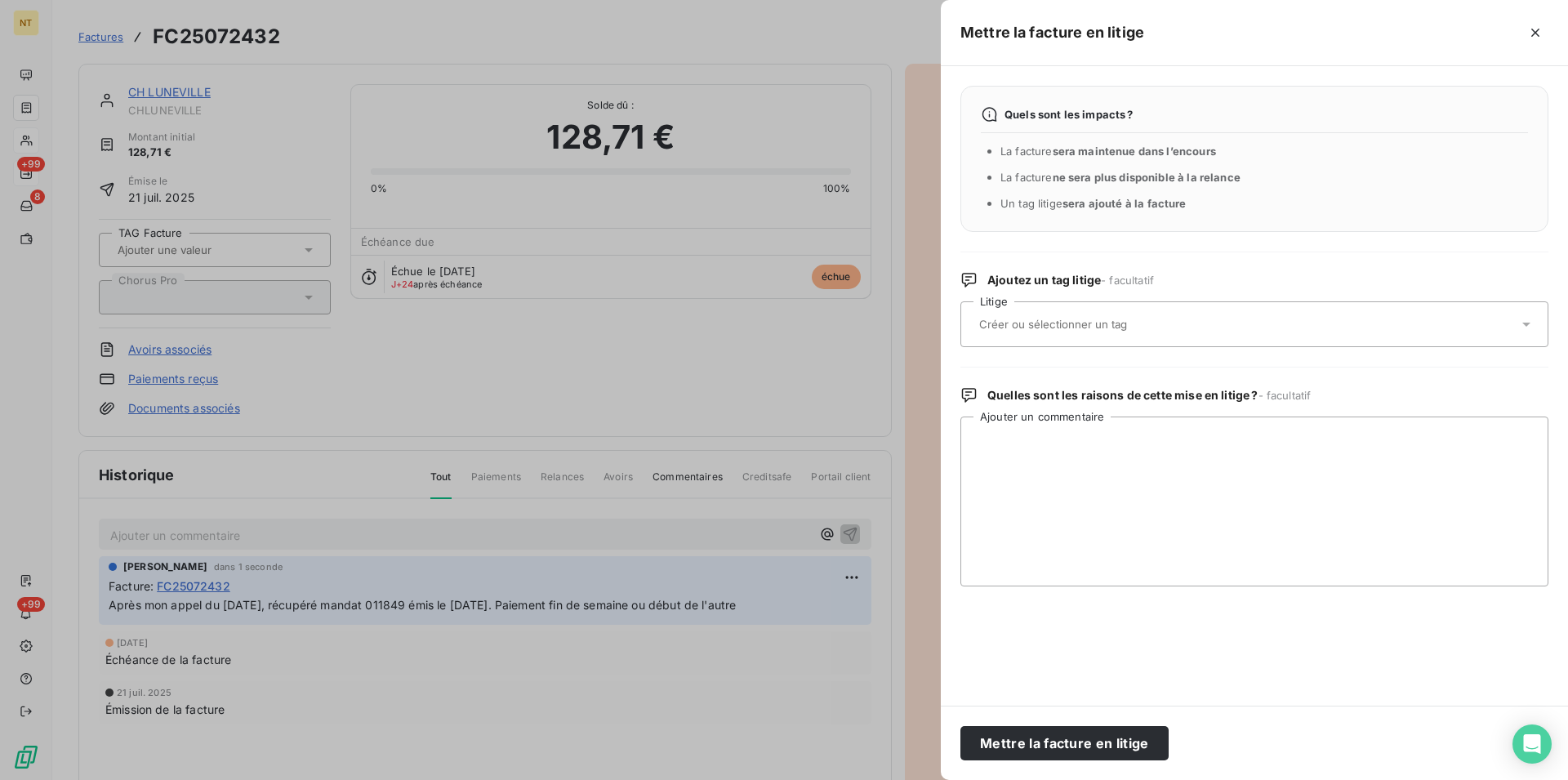
click at [1090, 320] on input "text" at bounding box center [1097, 324] width 238 height 15
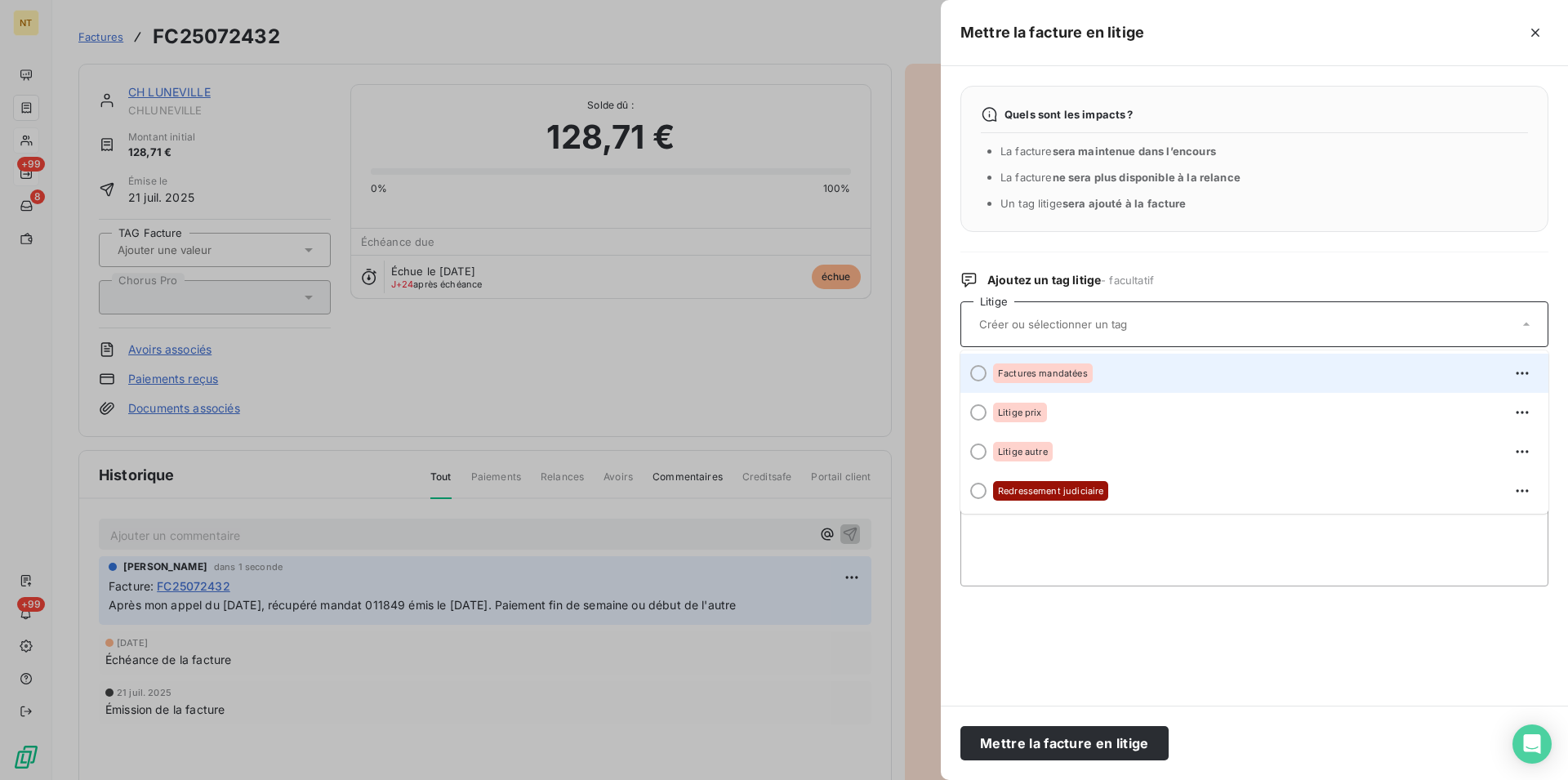
click at [982, 370] on div at bounding box center [978, 373] width 17 height 17
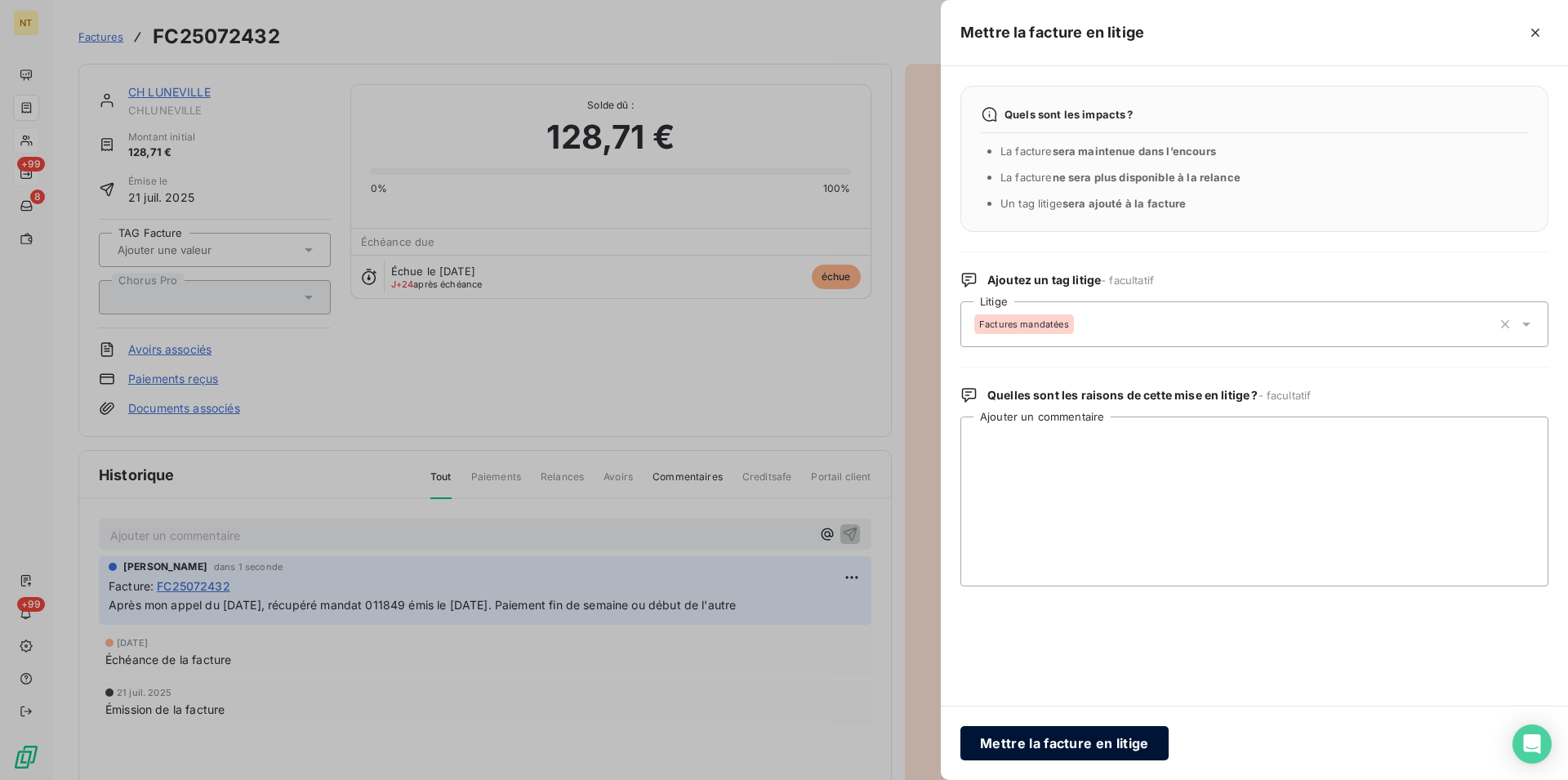
click at [1049, 741] on button "Mettre la facture en litige" at bounding box center [1064, 743] width 208 height 35
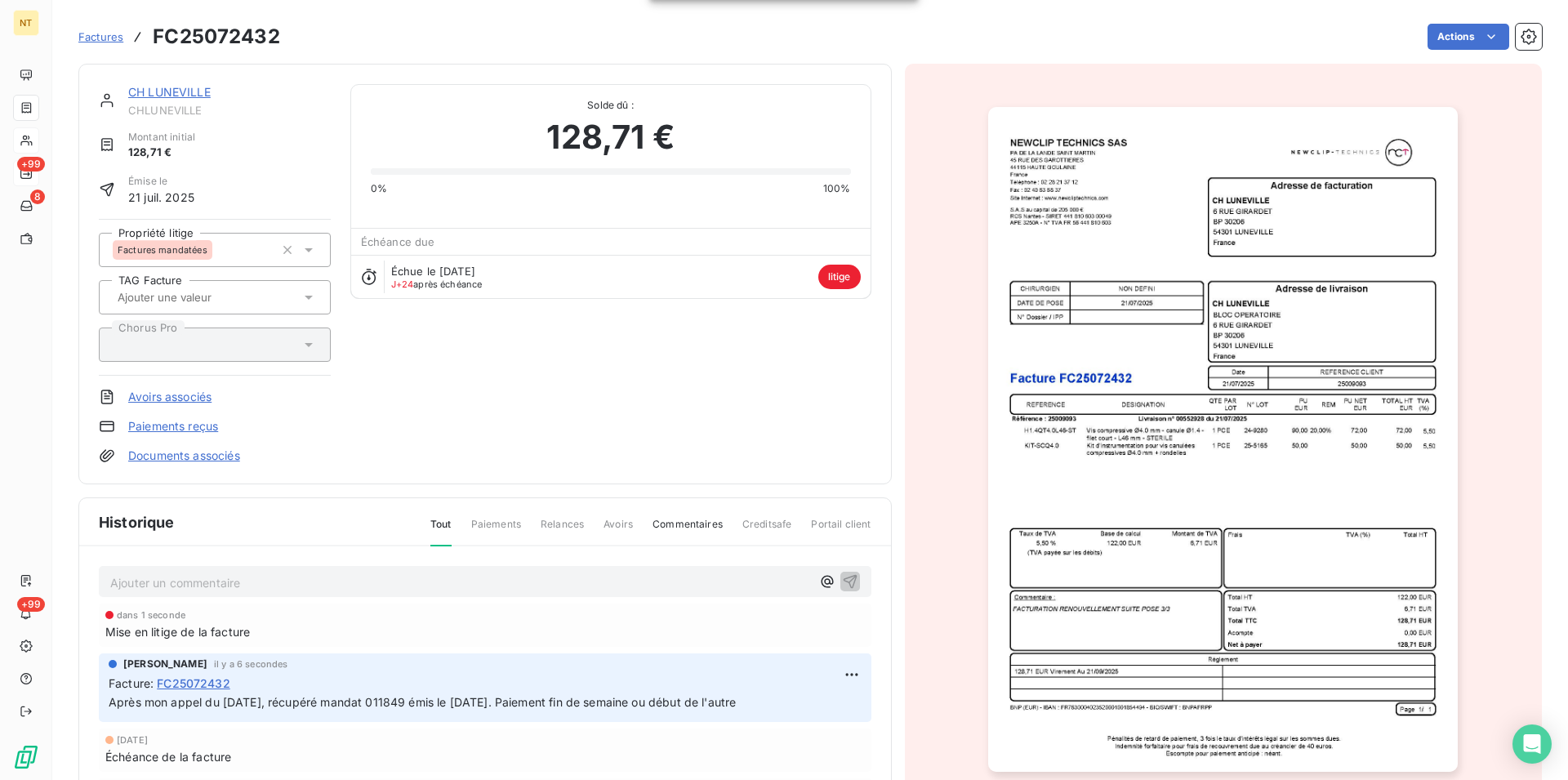
click at [170, 92] on link "CH LUNEVILLE" at bounding box center [169, 92] width 82 height 14
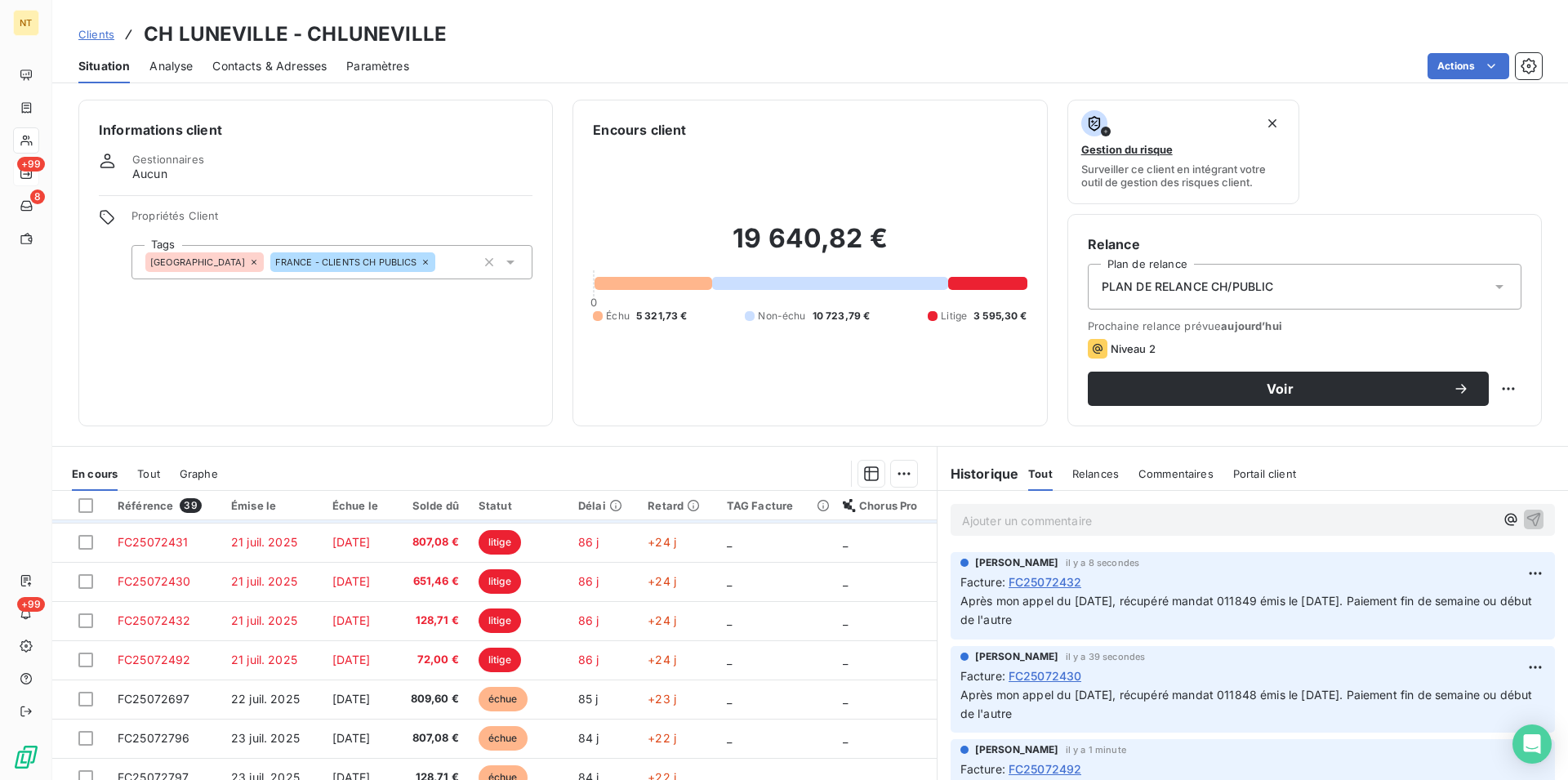
scroll to position [166, 0]
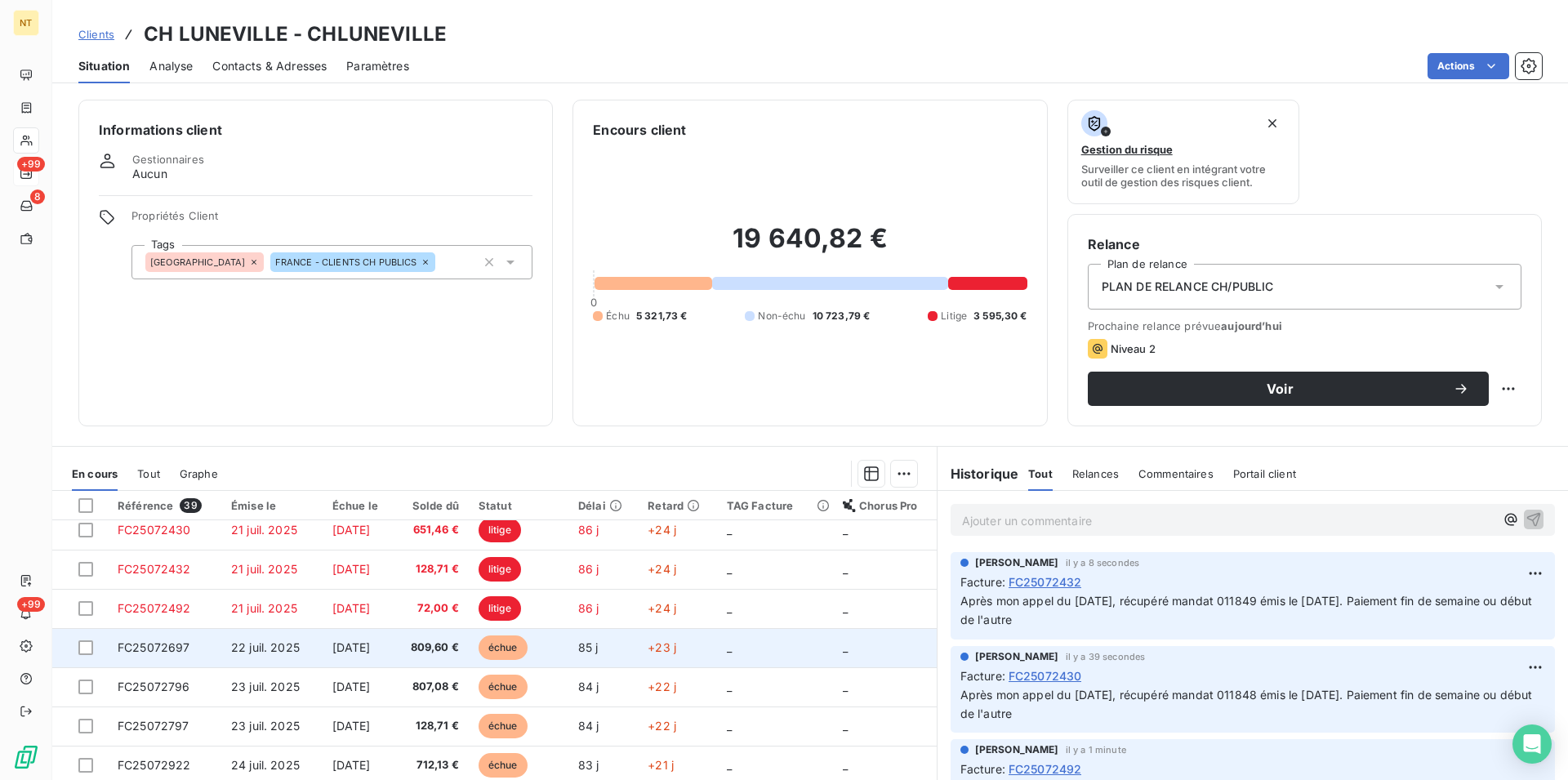
click at [172, 637] on td "FC25072697" at bounding box center [164, 648] width 114 height 40
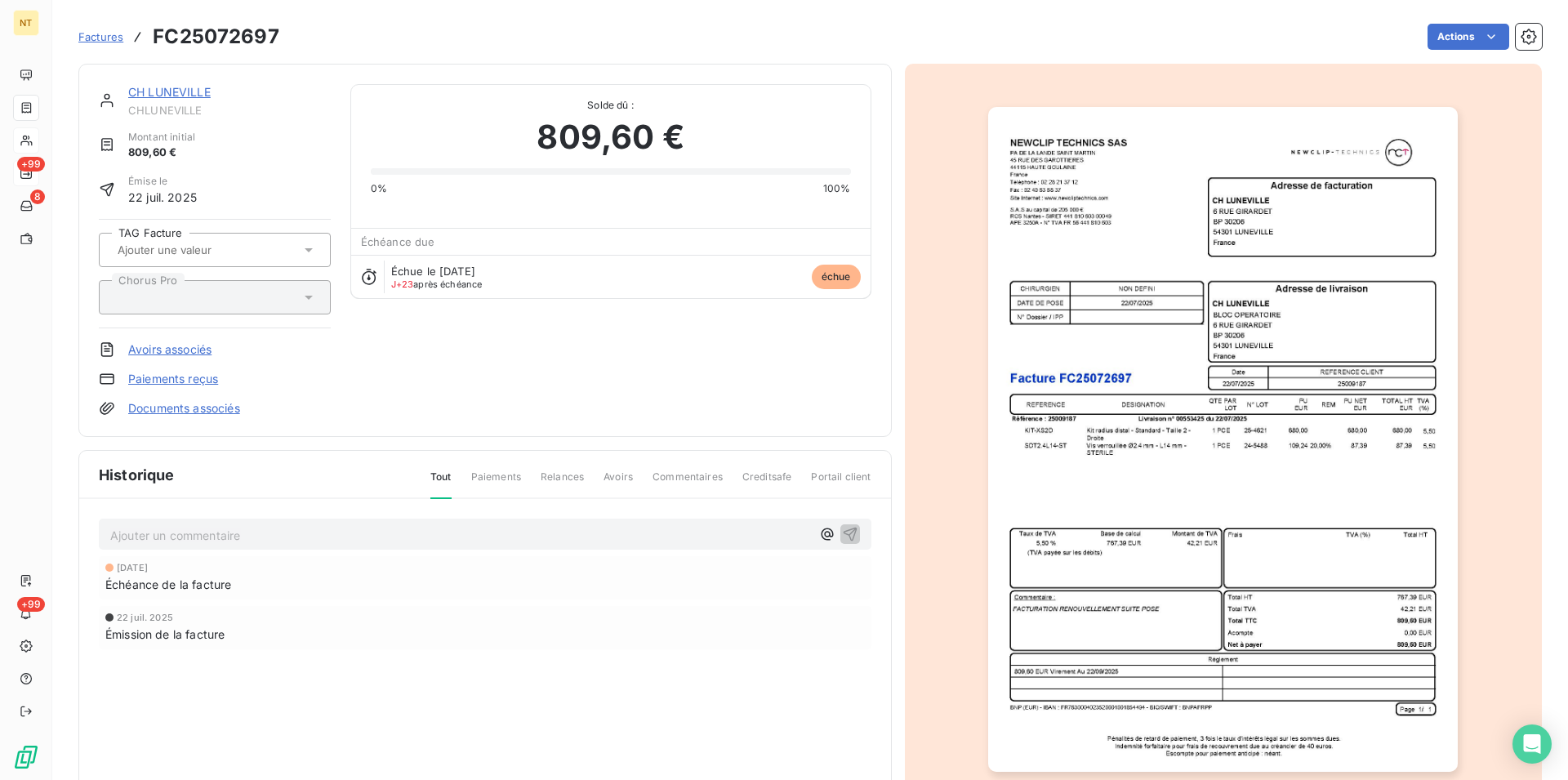
click at [176, 527] on p "Ajouter un commentaire ﻿" at bounding box center [460, 536] width 701 height 21
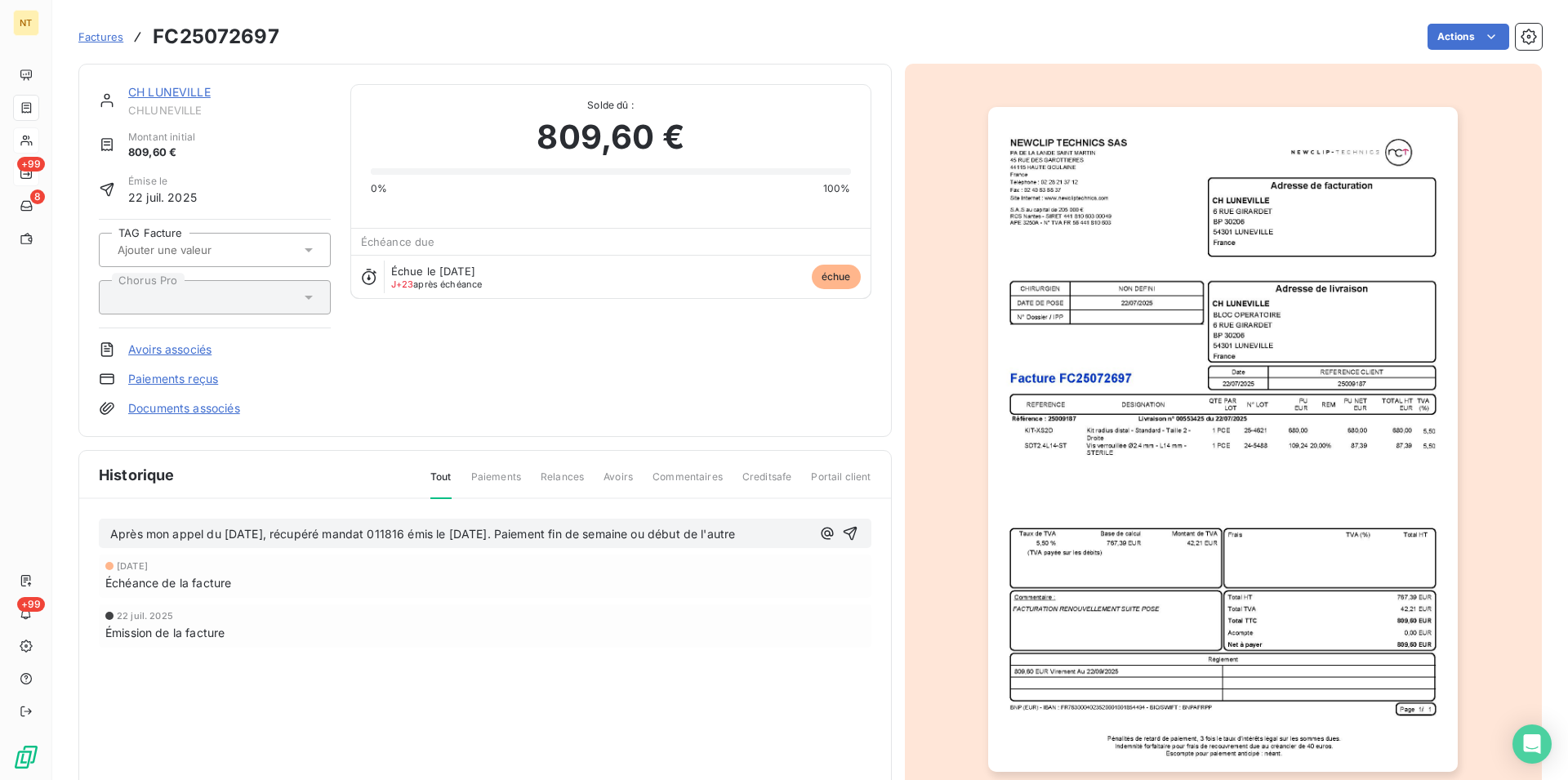
click at [424, 536] on span "Après mon appel du [DATE], récupéré mandat 011816 émis le [DATE]. Paiement fin …" at bounding box center [422, 534] width 625 height 14
click at [843, 530] on icon "button" at bounding box center [850, 534] width 14 height 14
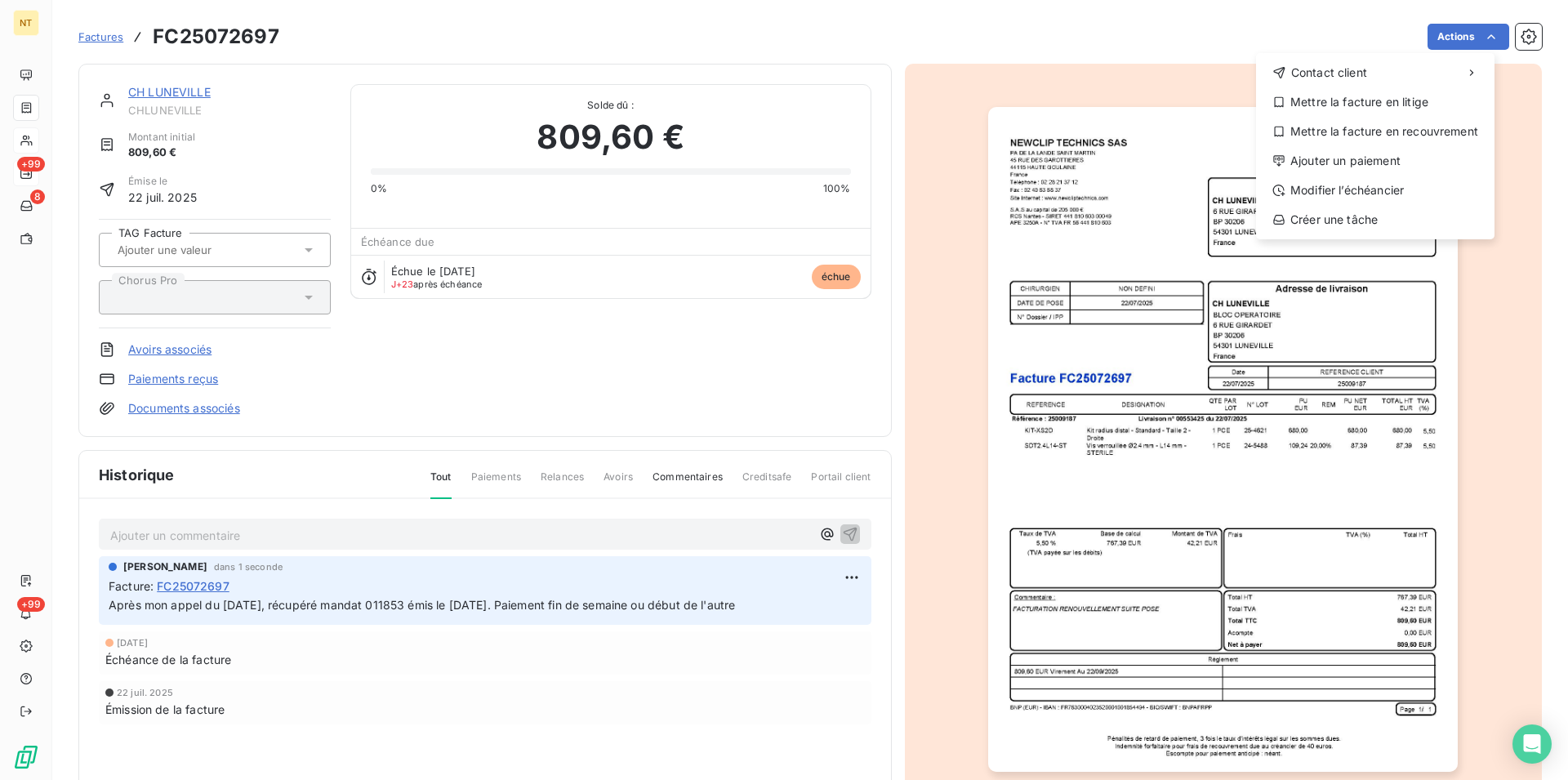
click at [1471, 47] on html "NT +99 8 +99 Factures FC25072697 Actions Contact client Mettre la facture en li…" at bounding box center [784, 390] width 1568 height 780
click at [1404, 94] on div "Mettre la facture en litige" at bounding box center [1376, 102] width 226 height 26
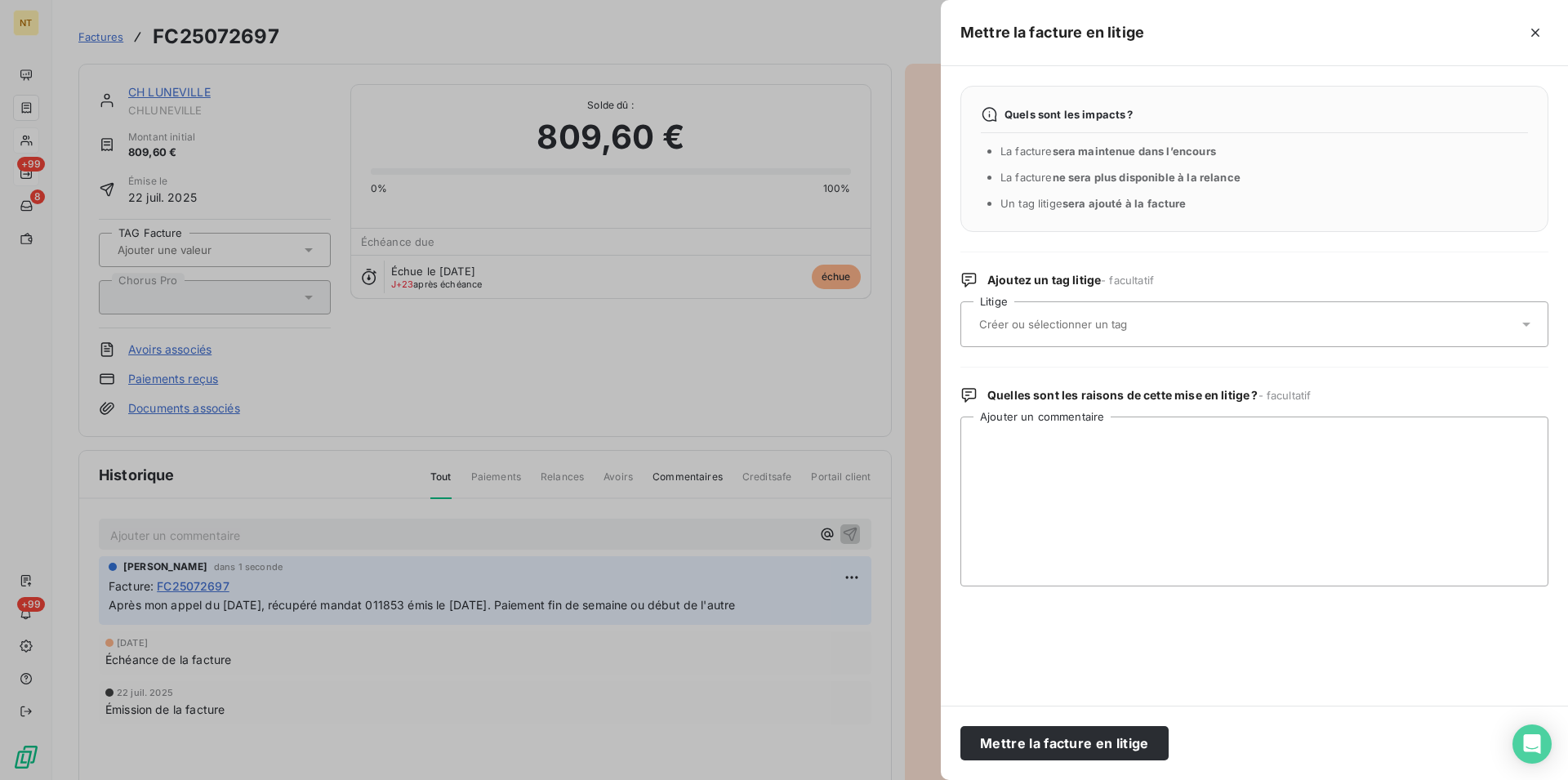
click at [1121, 324] on input "text" at bounding box center [1097, 324] width 238 height 15
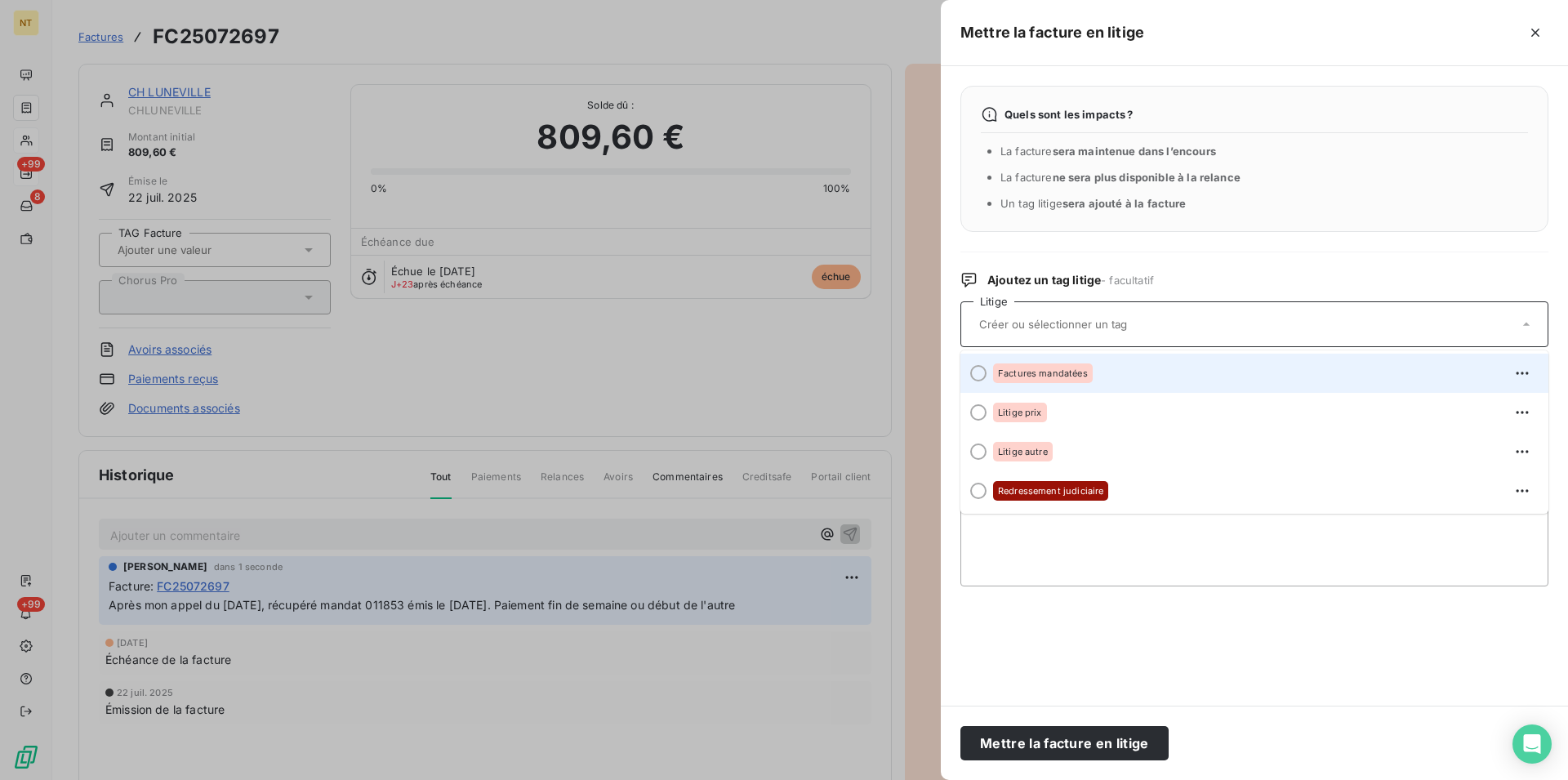
click at [978, 378] on div at bounding box center [978, 373] width 17 height 17
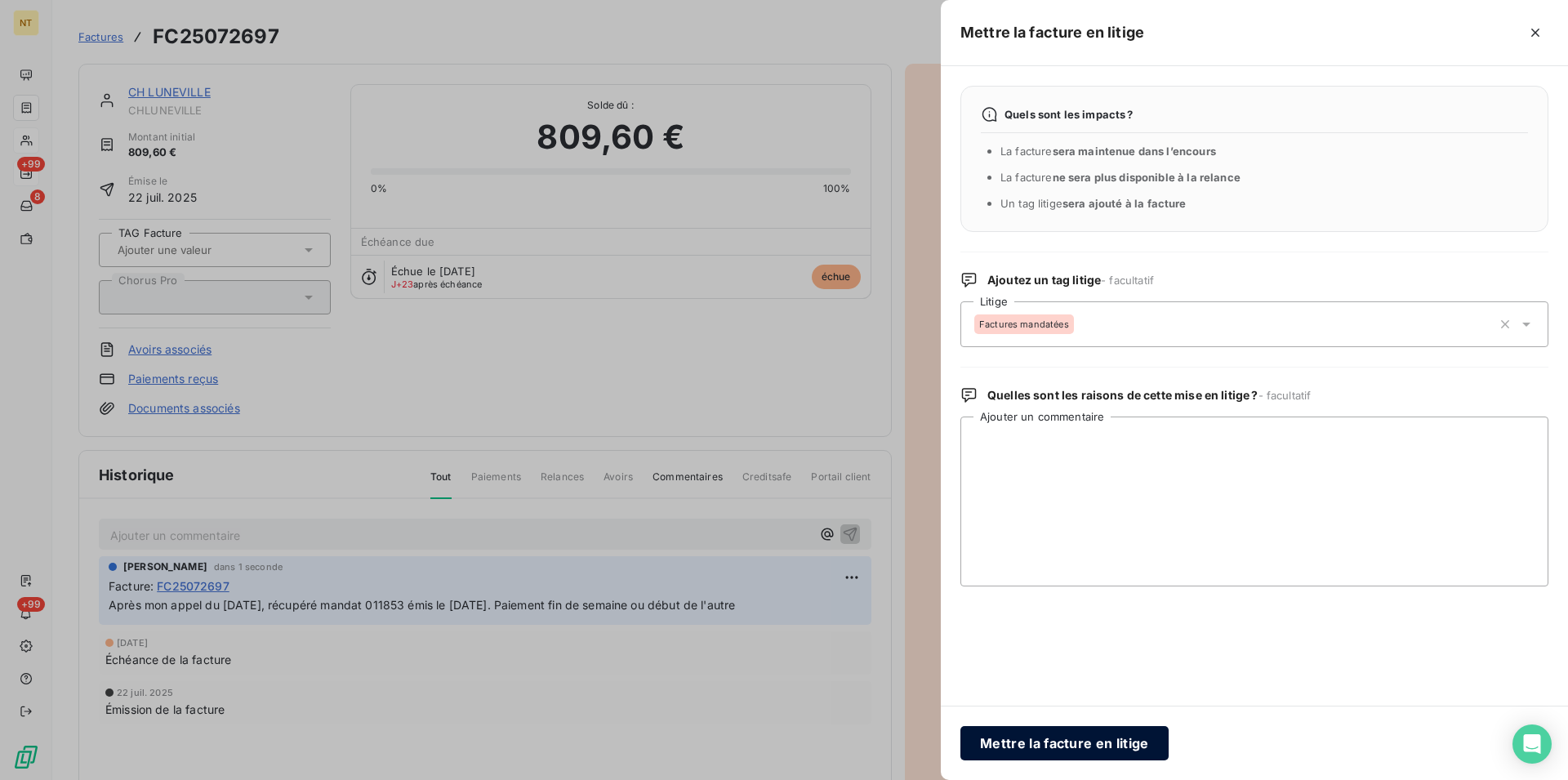
click at [1029, 743] on button "Mettre la facture en litige" at bounding box center [1064, 743] width 208 height 35
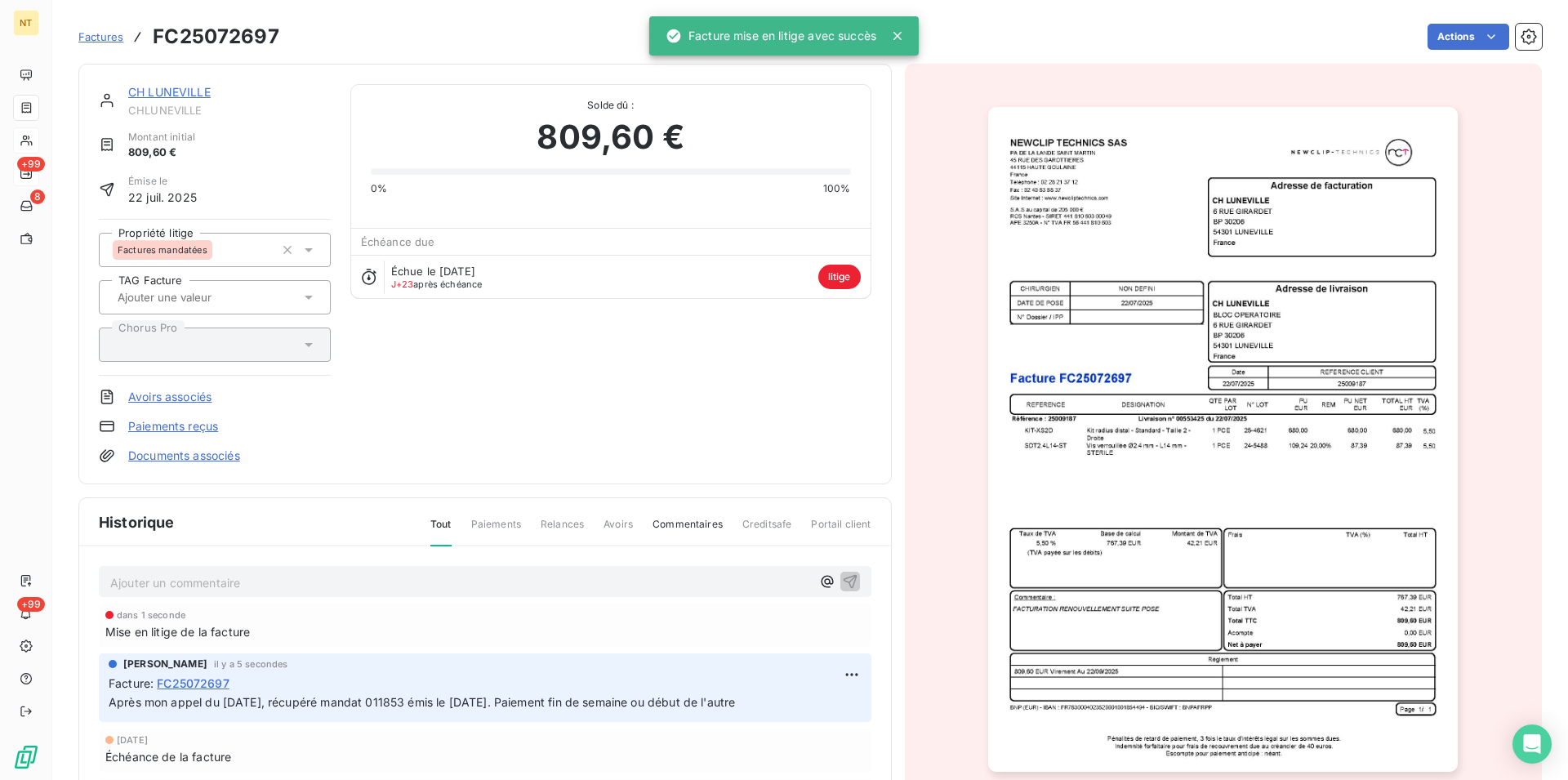
click at [160, 92] on link "CH LUNEVILLE" at bounding box center [169, 92] width 82 height 14
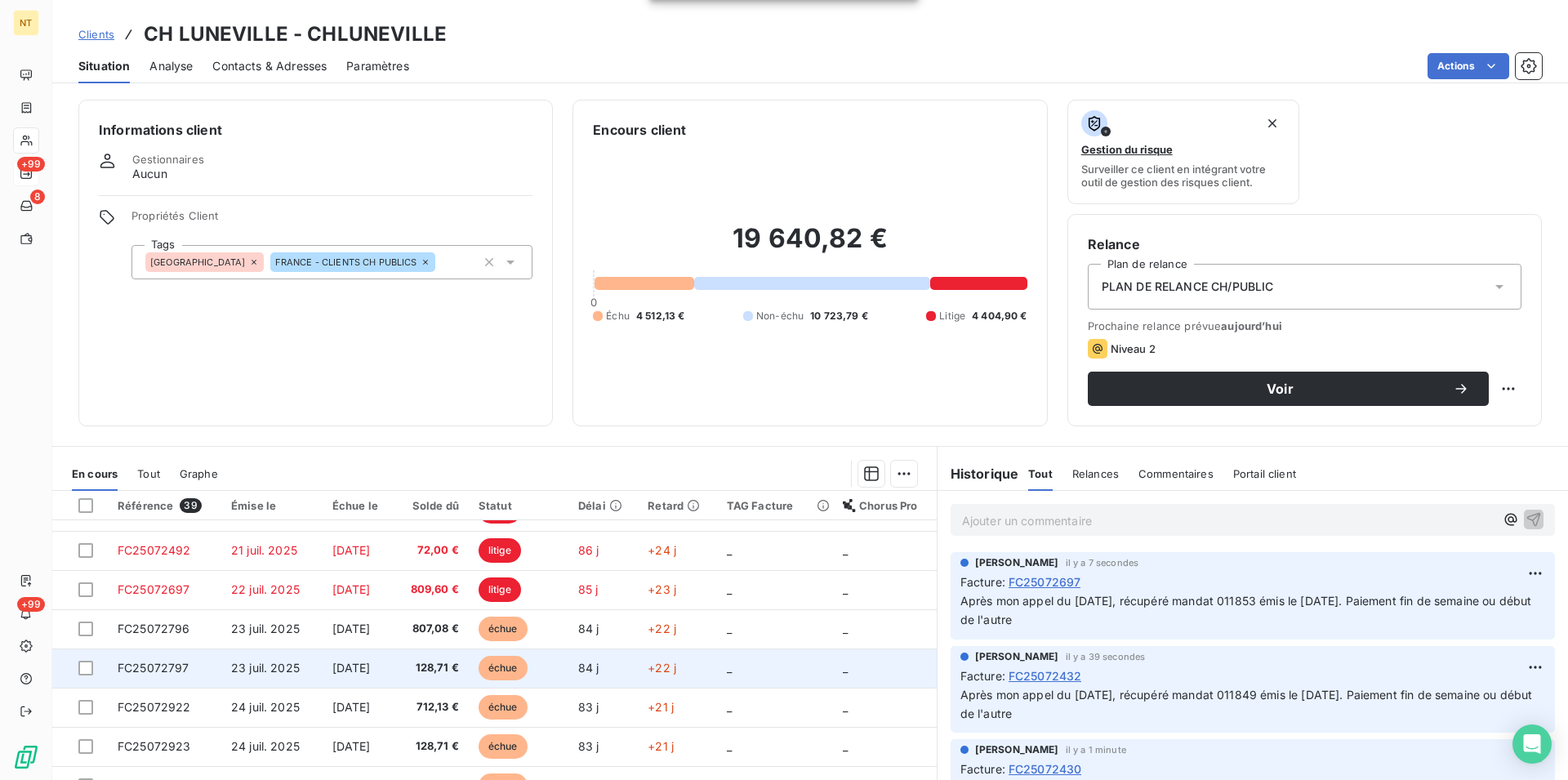
scroll to position [249, 0]
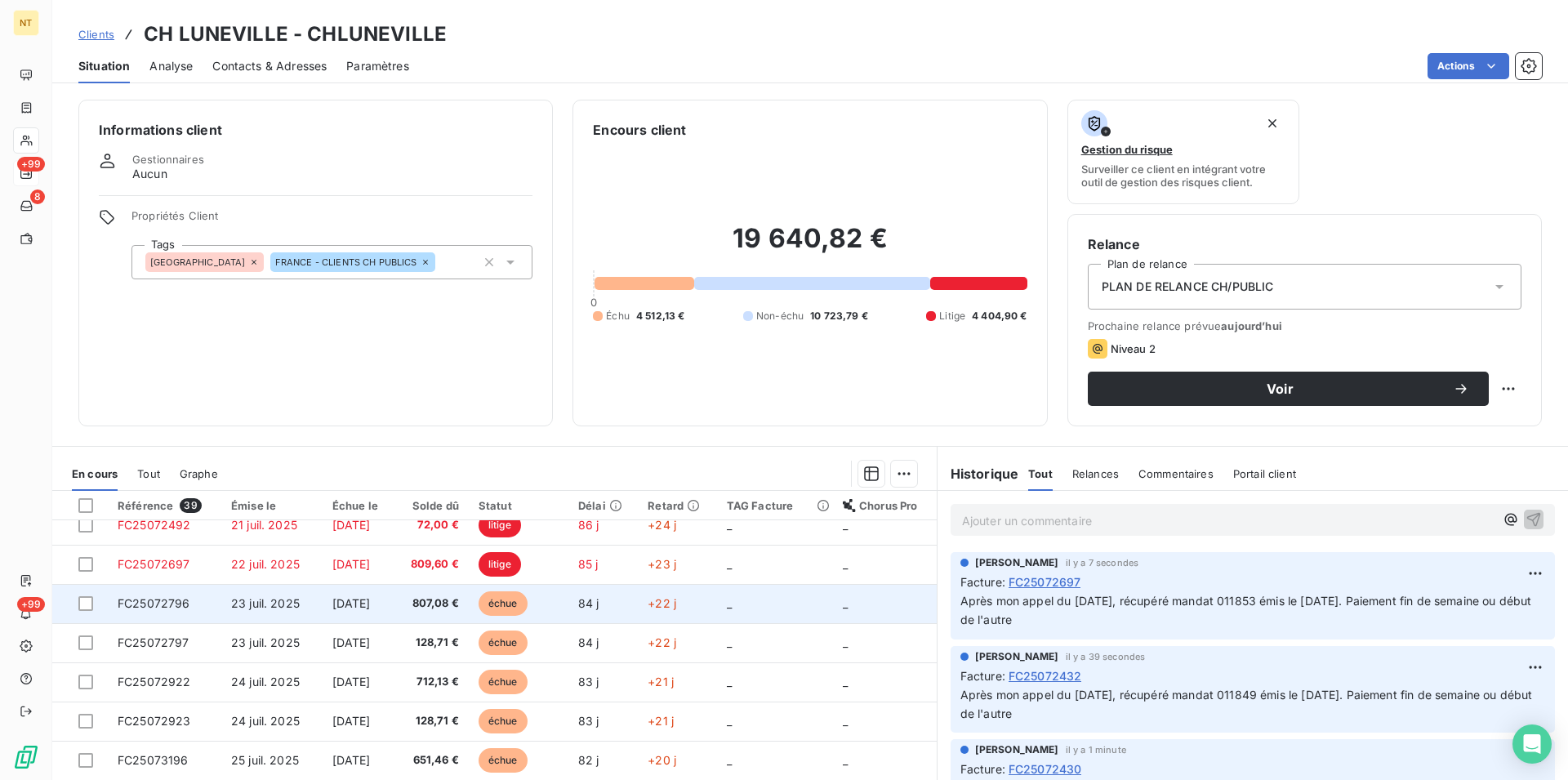
click at [146, 600] on span "FC25072796" at bounding box center [153, 603] width 72 height 14
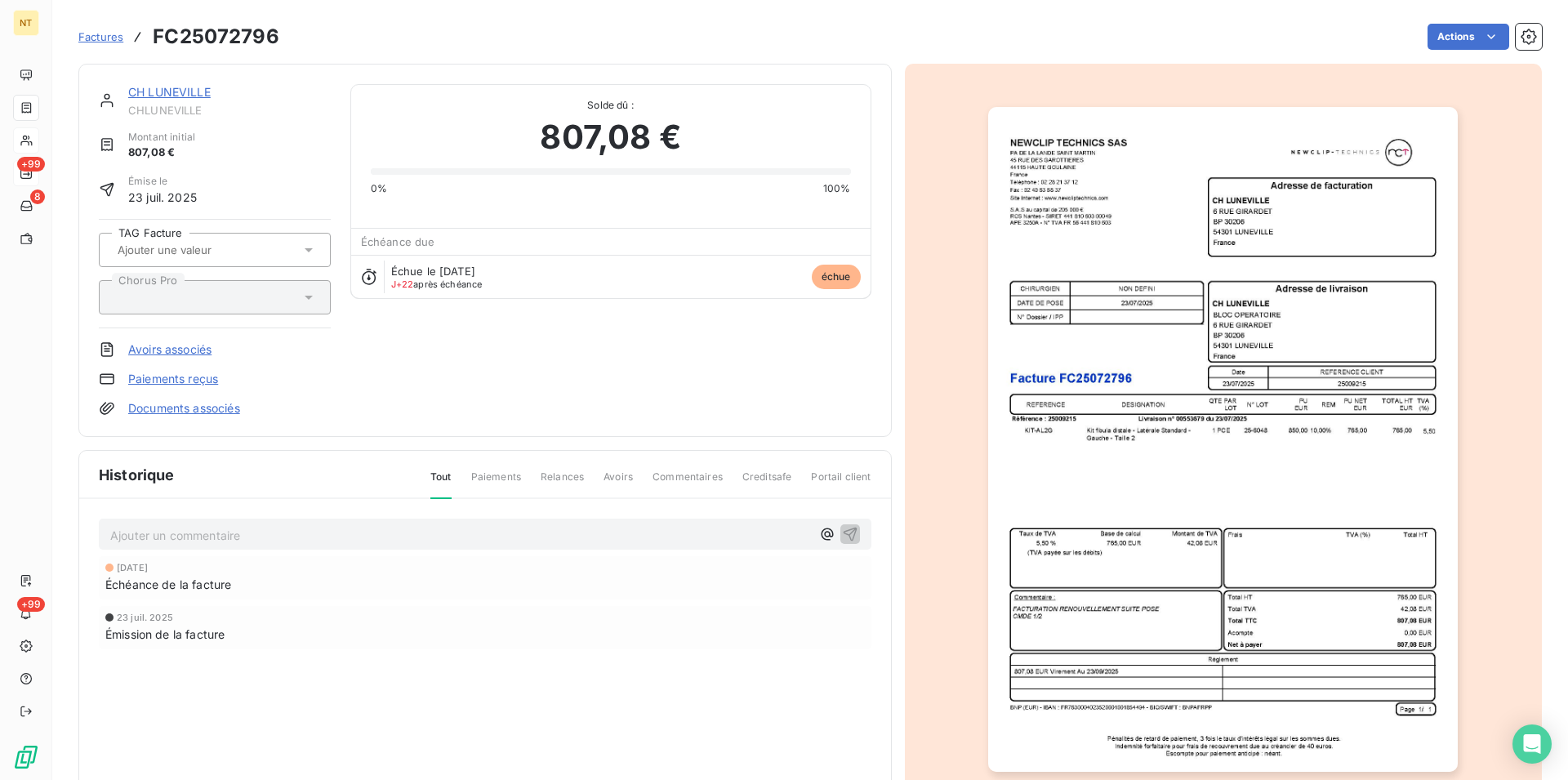
click at [161, 529] on p "Ajouter un commentaire ﻿" at bounding box center [460, 536] width 701 height 21
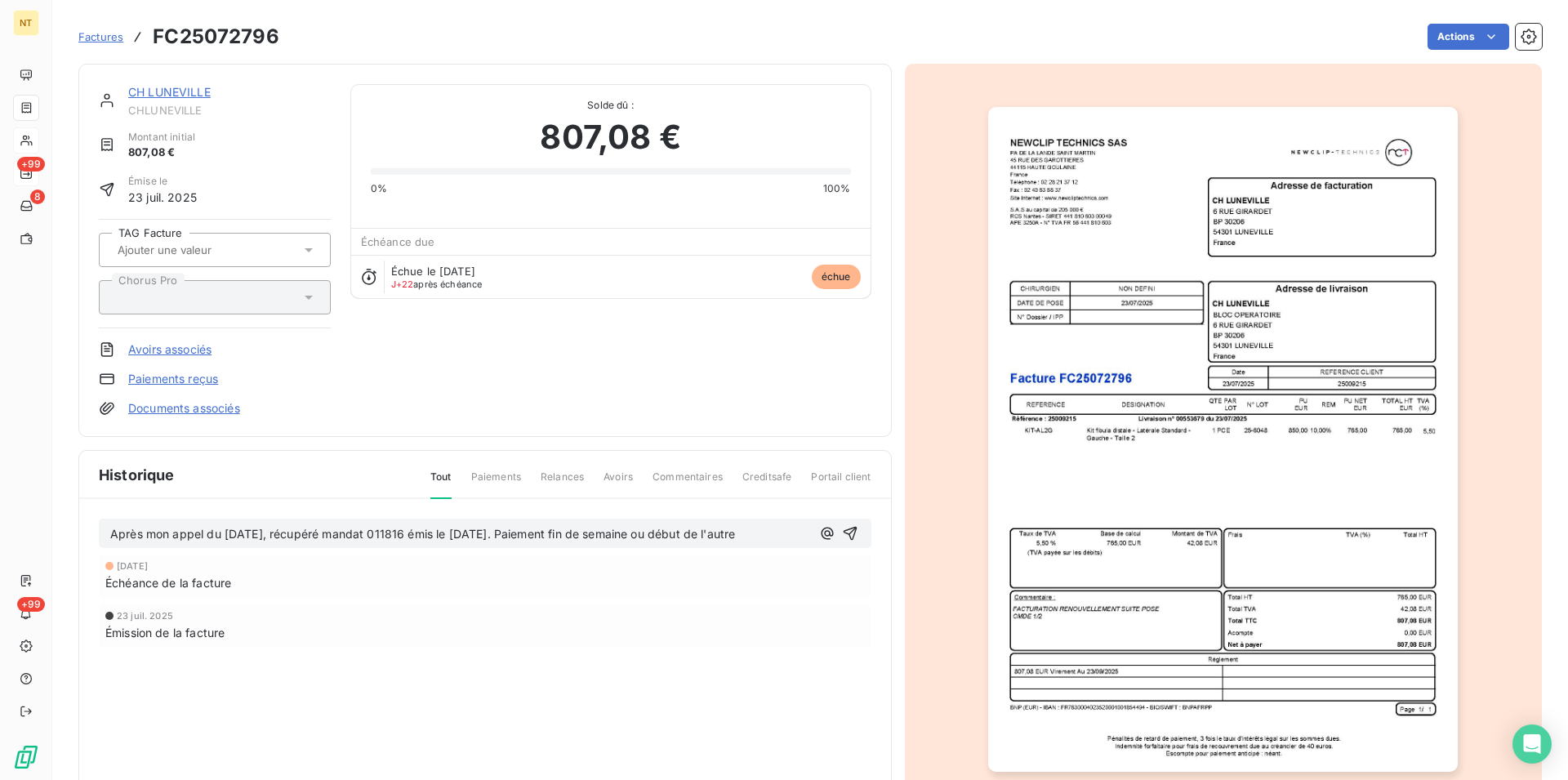
click at [425, 531] on span "Après mon appel du [DATE], récupéré mandat 011816 émis le [DATE]. Paiement fin …" at bounding box center [422, 534] width 625 height 14
click at [842, 529] on icon "button" at bounding box center [850, 534] width 17 height 17
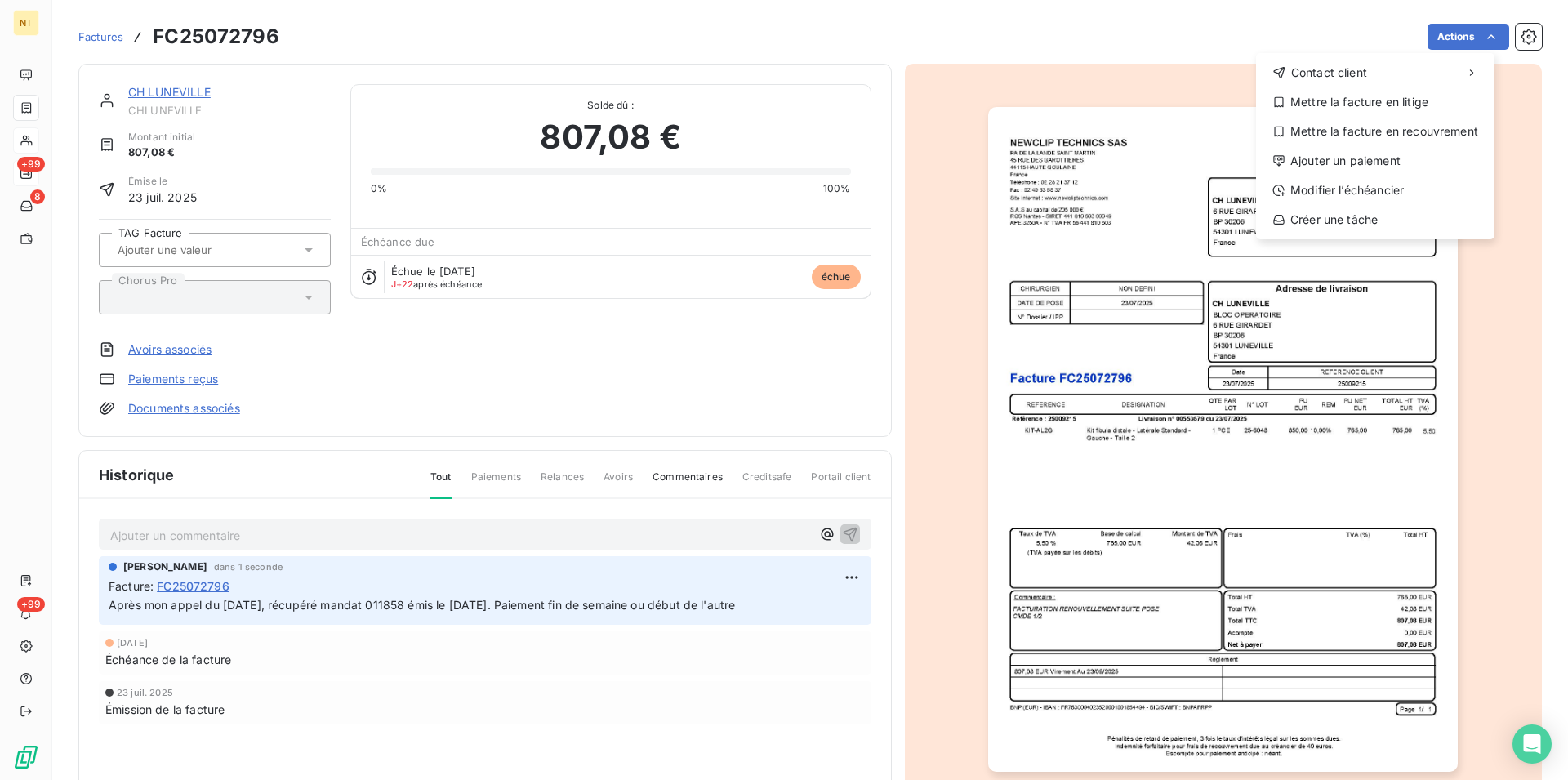
click at [1477, 39] on html "NT +99 8 +99 Factures FC25072796 Actions Contact client Mettre la facture en li…" at bounding box center [784, 390] width 1568 height 780
click at [1393, 103] on div "Mettre la facture en litige" at bounding box center [1376, 102] width 226 height 26
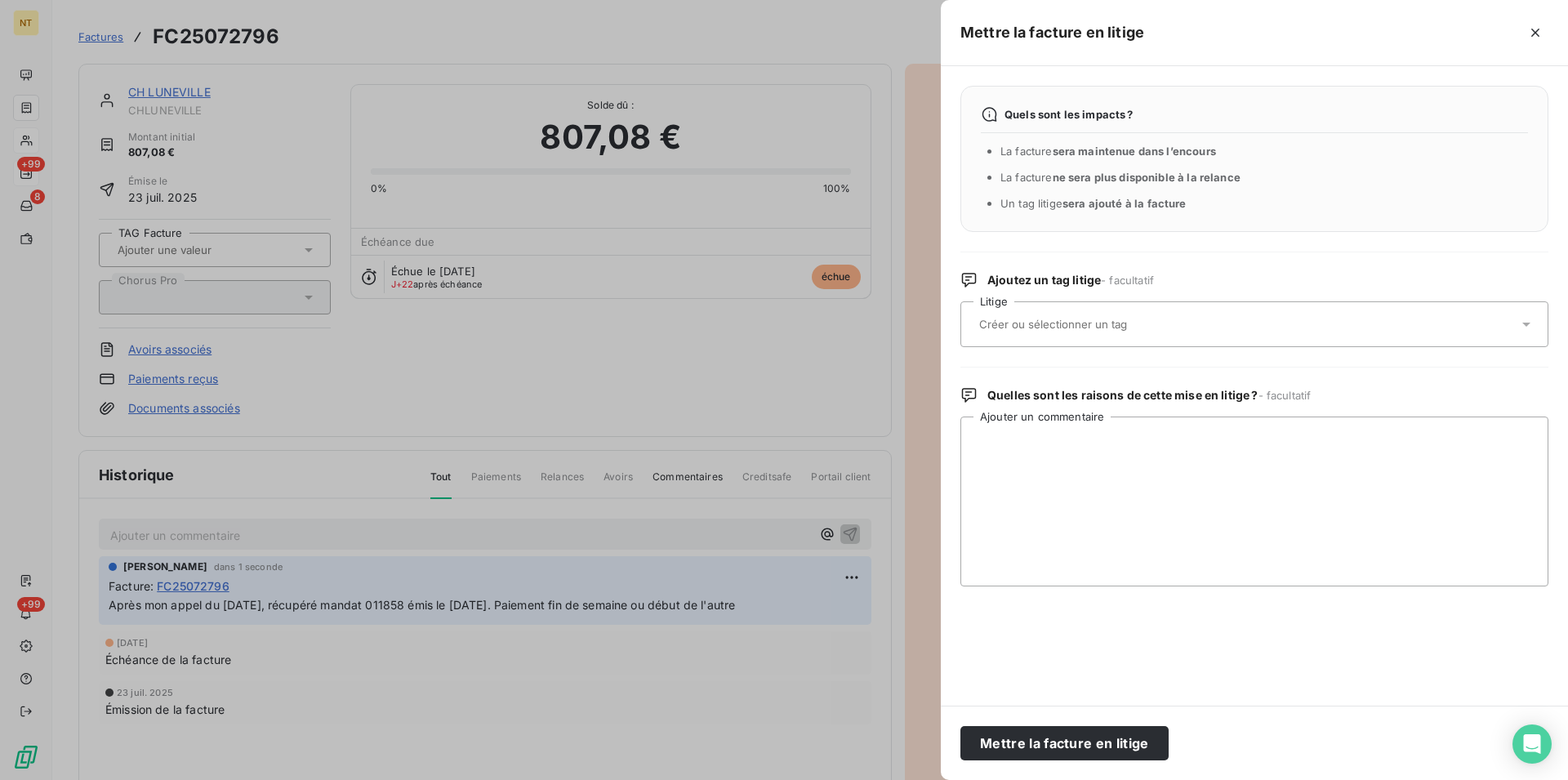
click at [1119, 330] on input "text" at bounding box center [1097, 324] width 238 height 15
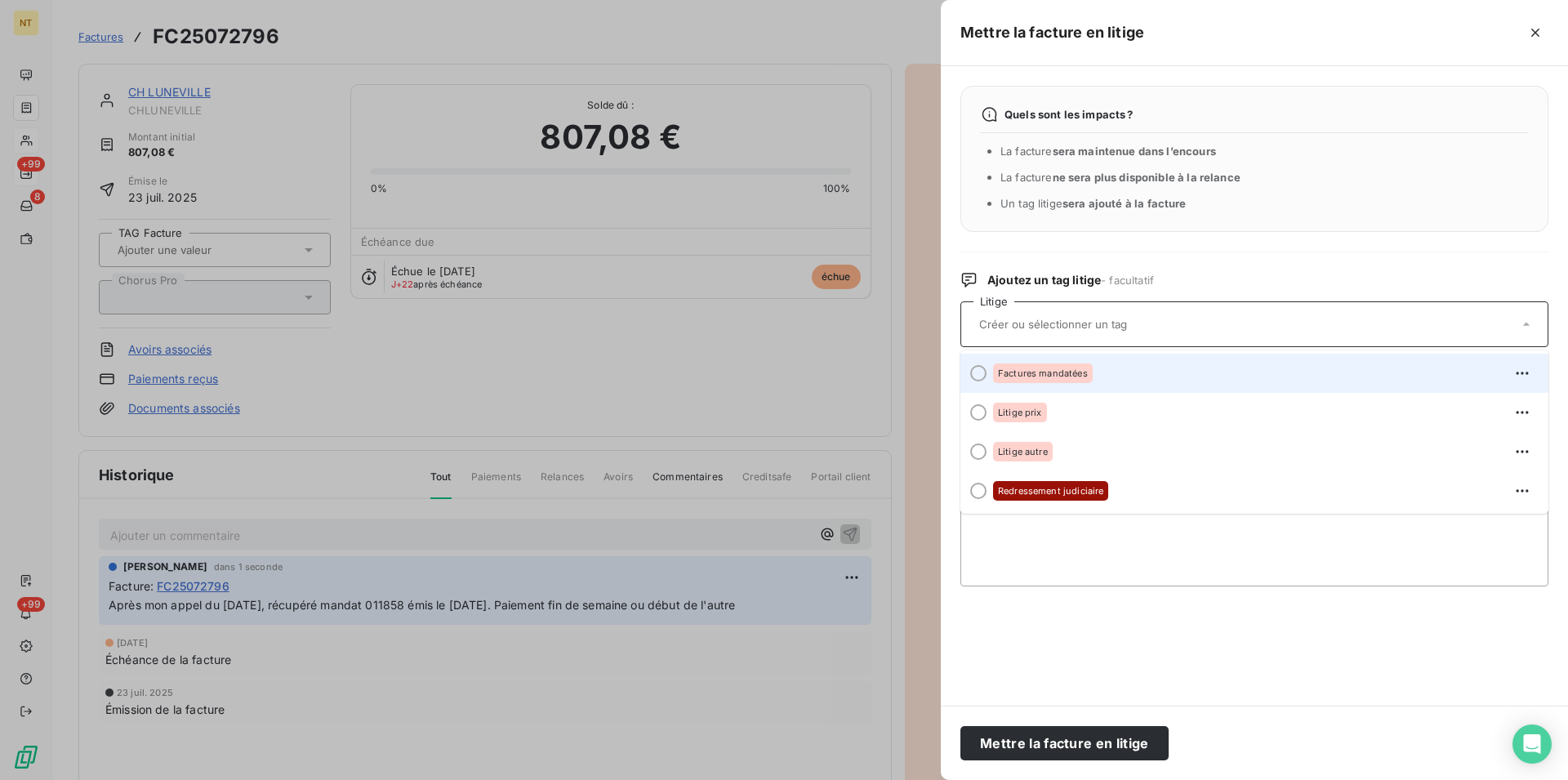
click at [977, 372] on div at bounding box center [978, 373] width 17 height 17
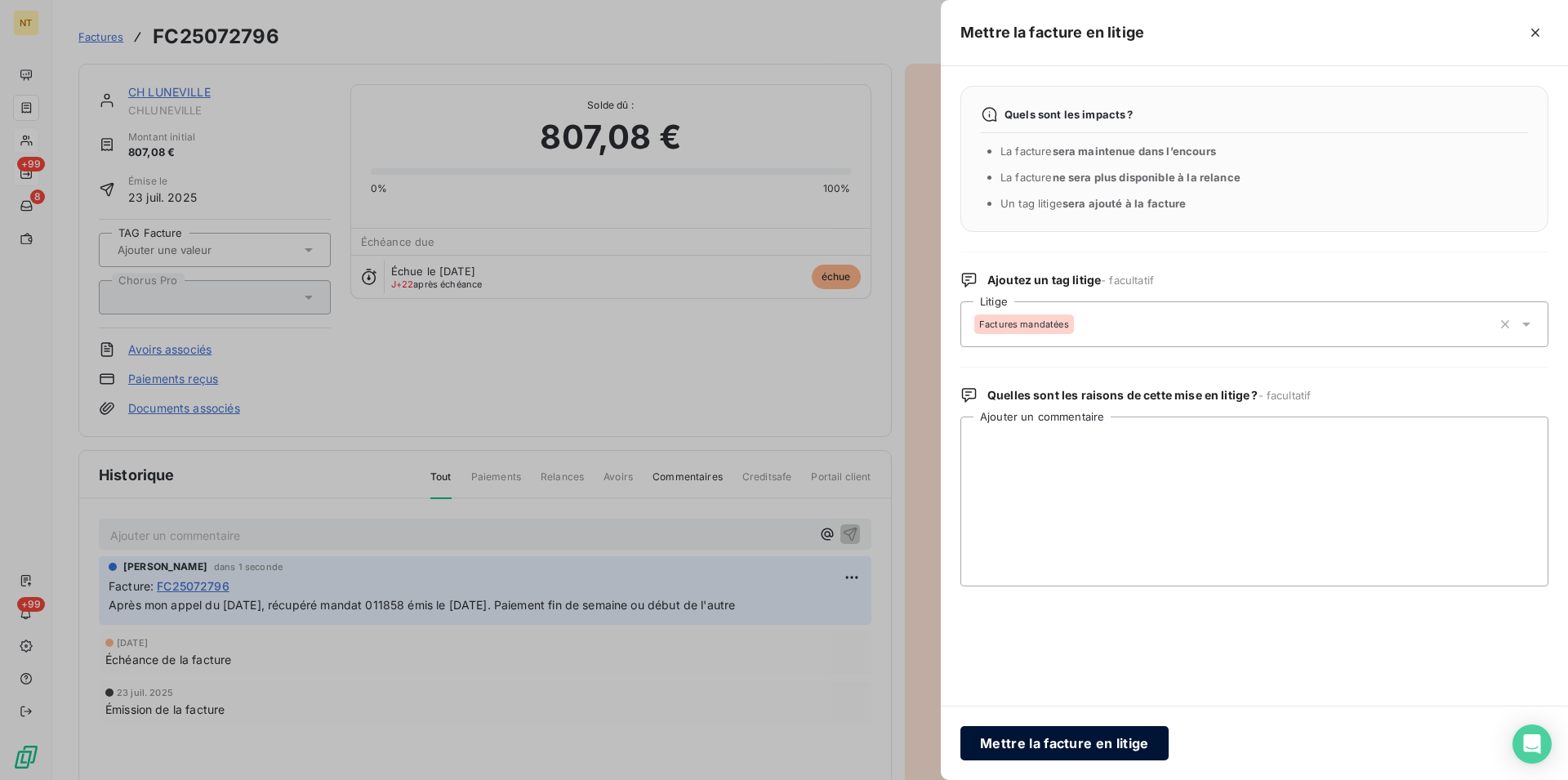
click at [1036, 735] on button "Mettre la facture en litige" at bounding box center [1064, 743] width 208 height 35
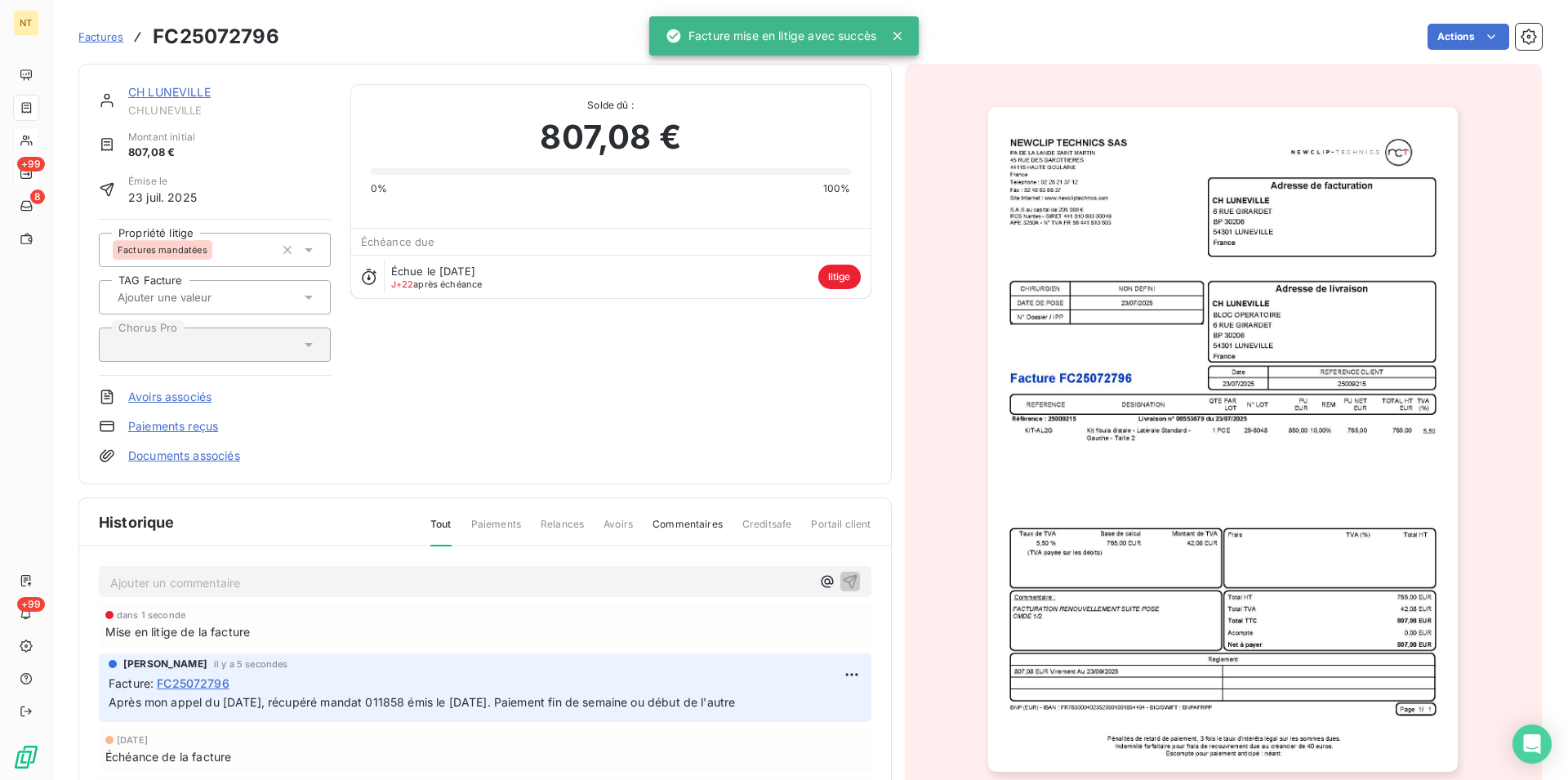
click at [169, 98] on link "CH LUNEVILLE" at bounding box center [169, 92] width 82 height 14
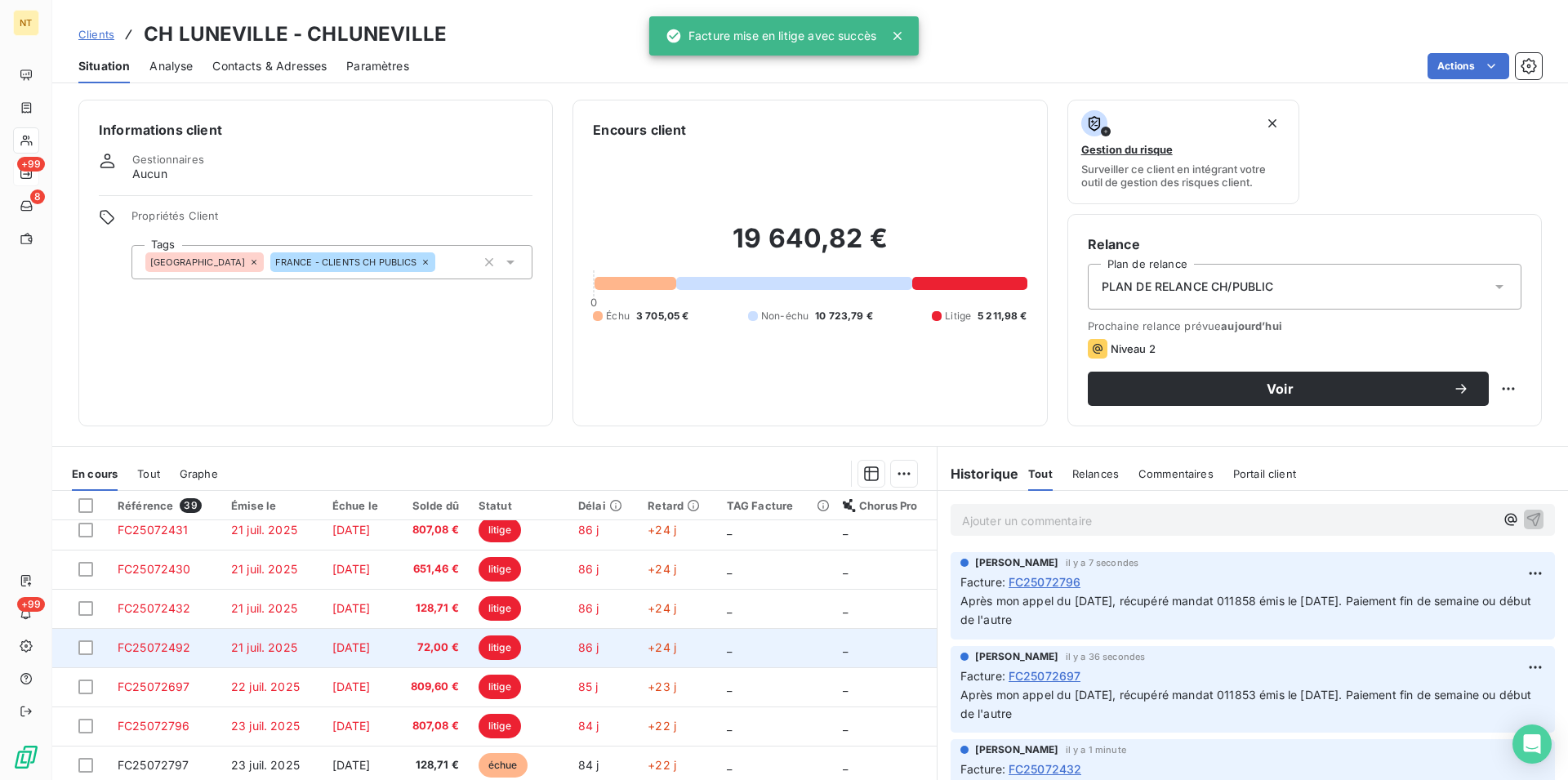
scroll to position [166, 0]
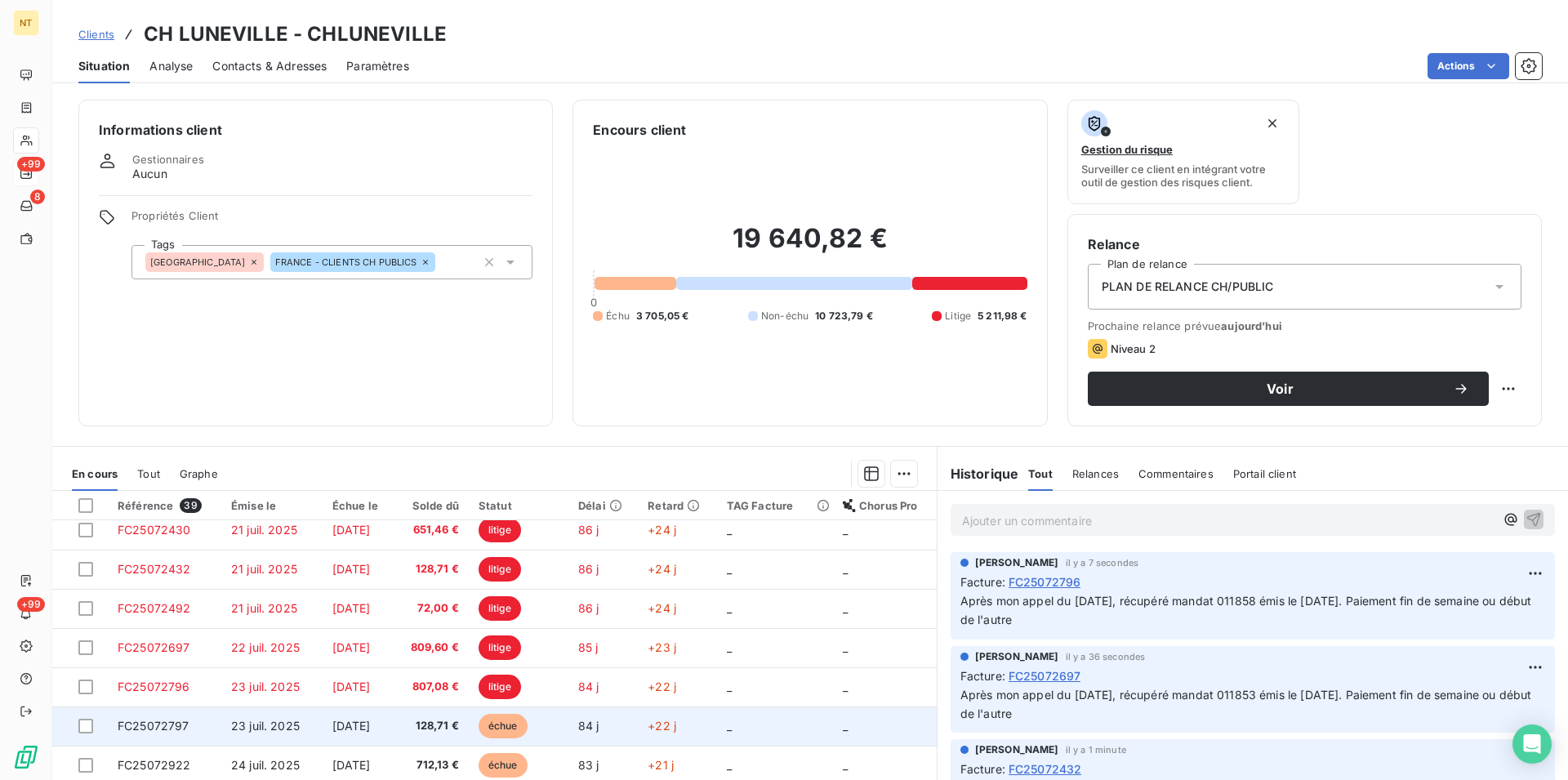
click at [152, 726] on span "FC25072797" at bounding box center [153, 726] width 72 height 14
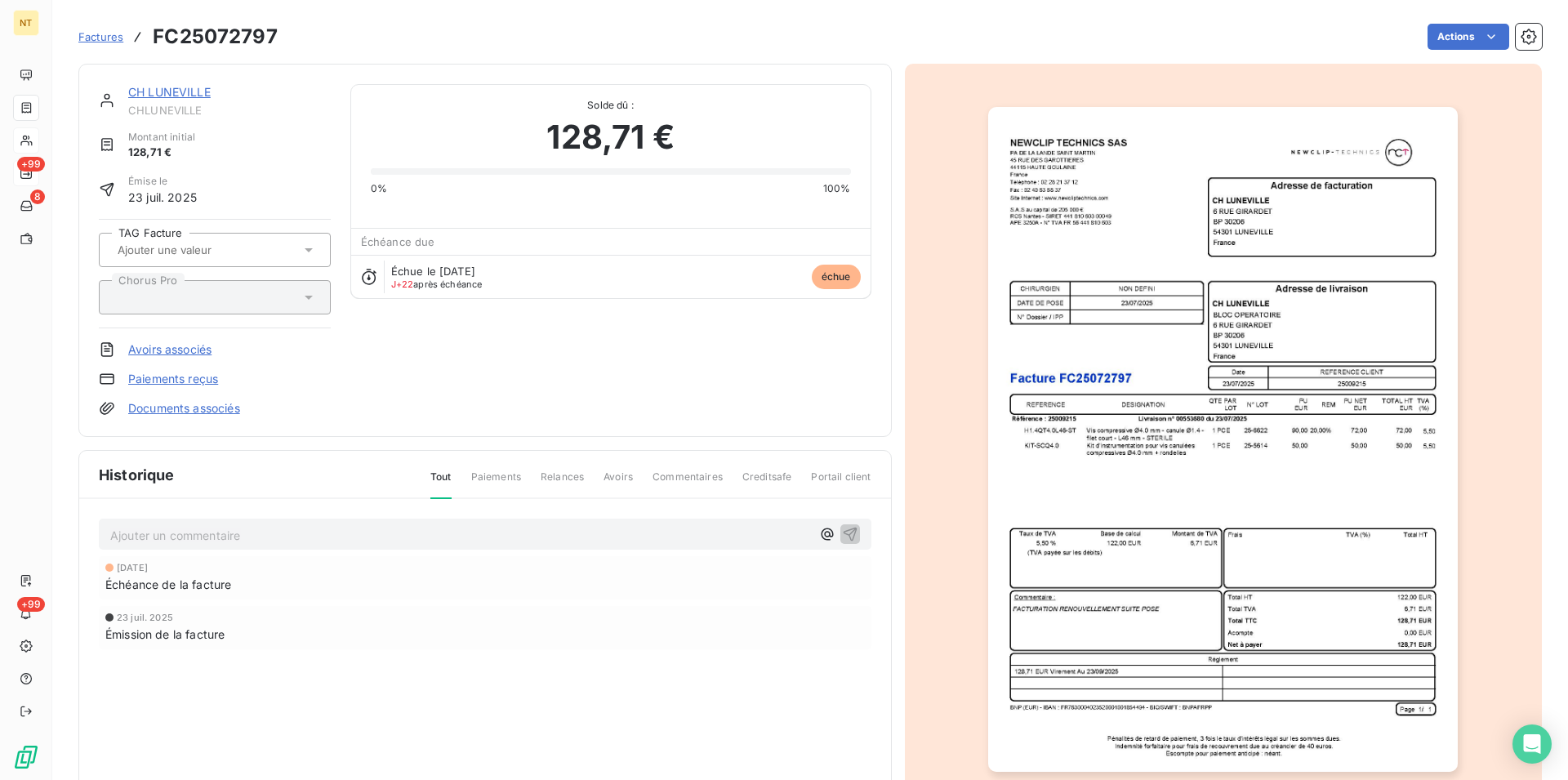
click at [186, 536] on p "Ajouter un commentaire ﻿" at bounding box center [460, 536] width 701 height 21
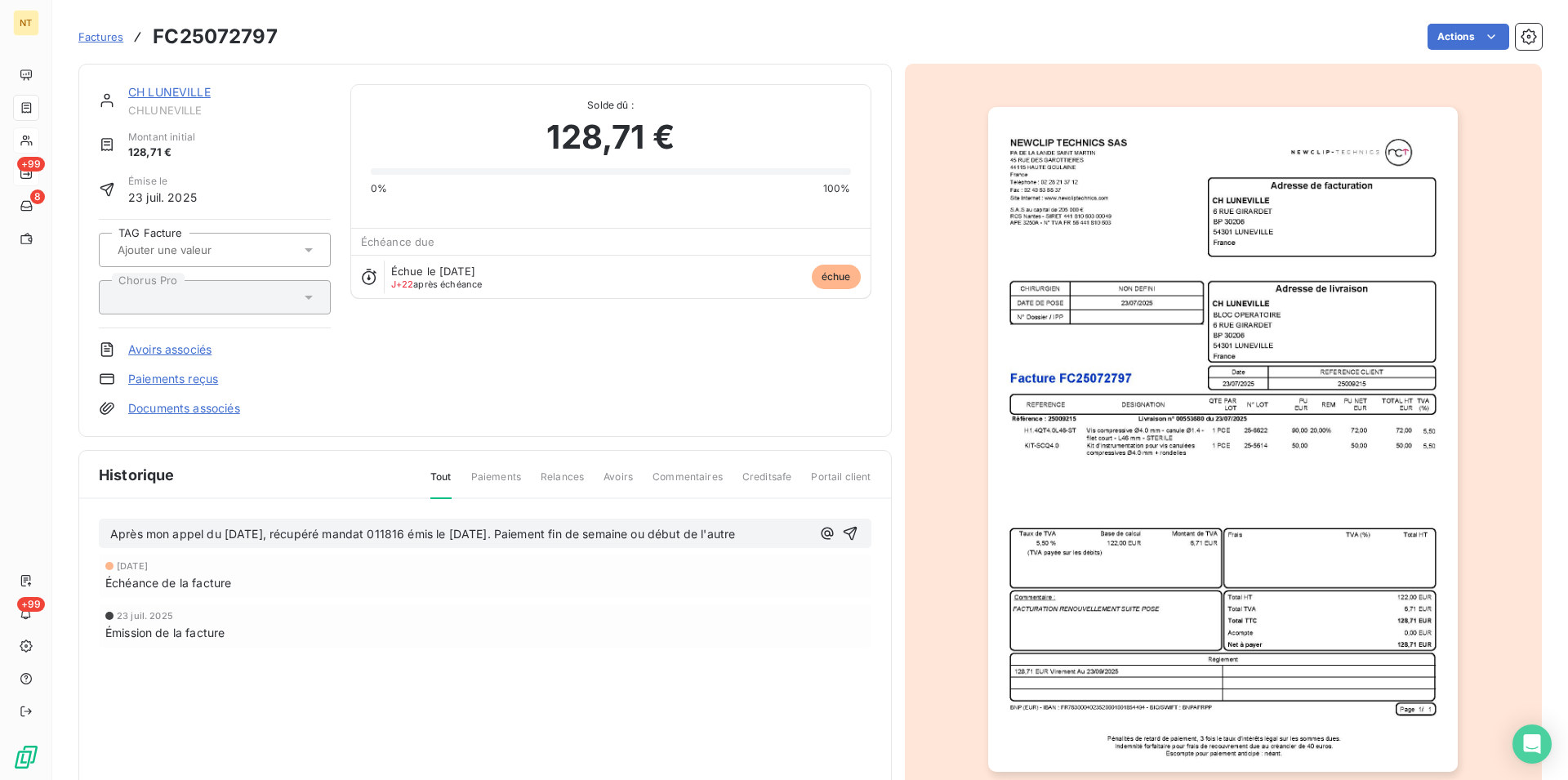
click at [423, 533] on span "Après mon appel du [DATE], récupéré mandat 011816 émis le [DATE]. Paiement fin …" at bounding box center [422, 534] width 625 height 14
click at [842, 529] on icon "button" at bounding box center [850, 534] width 17 height 17
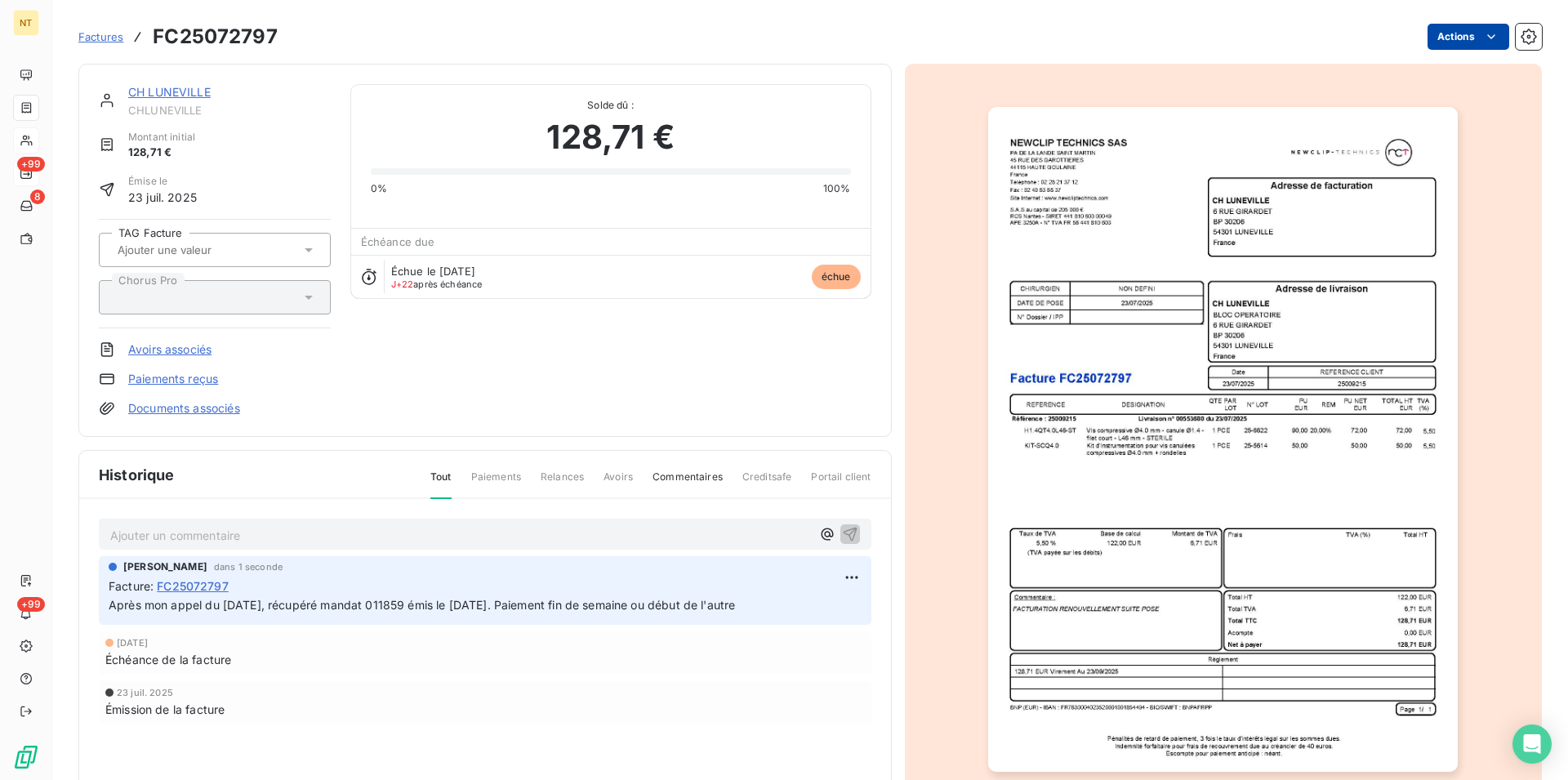
click at [1476, 31] on html "NT +99 8 +99 Factures FC25072797 Actions CH LUNEVILLE CHLUNEVILLE Montant initi…" at bounding box center [784, 390] width 1568 height 780
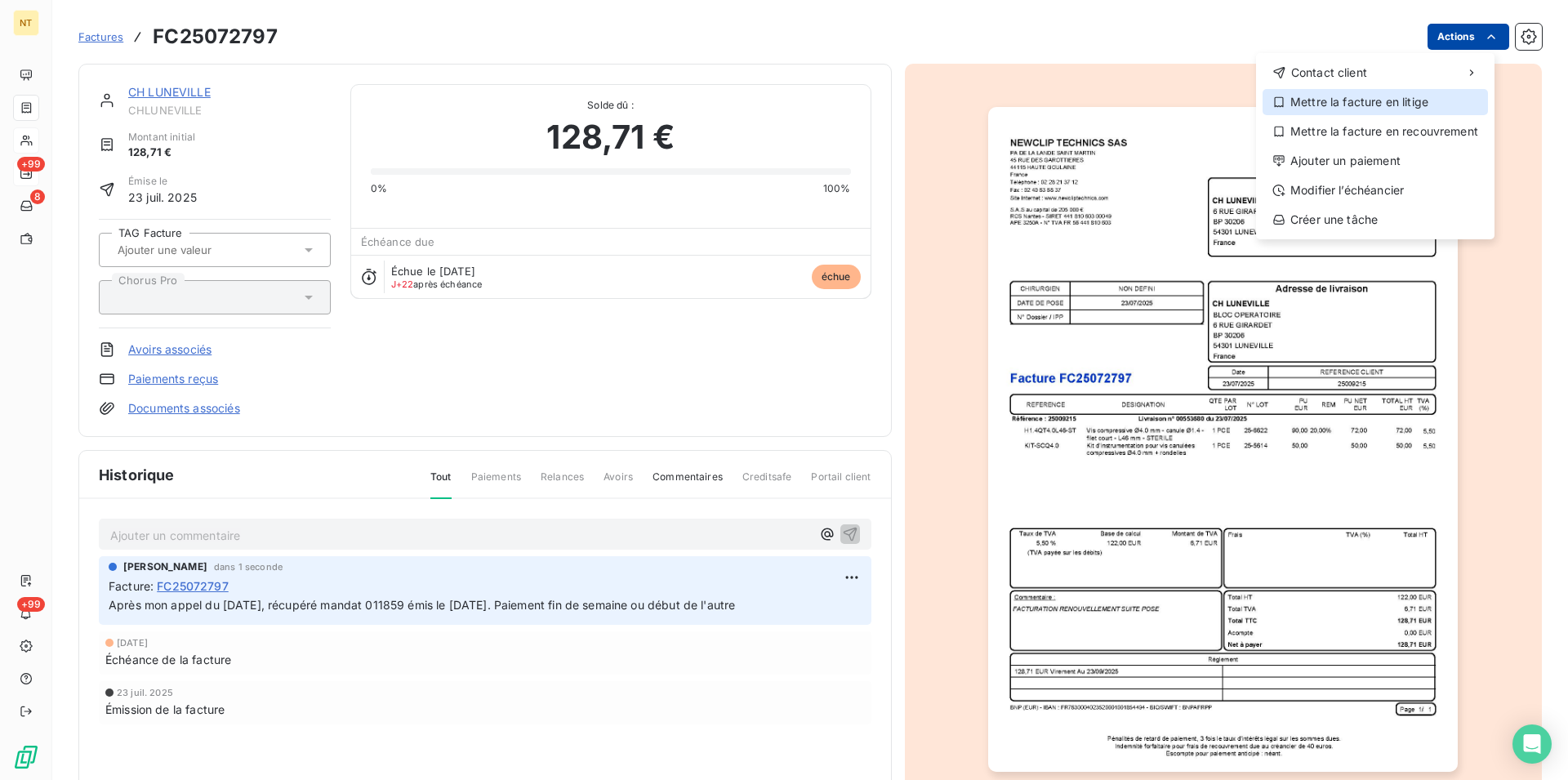
click at [1402, 96] on div "Mettre la facture en litige" at bounding box center [1376, 102] width 226 height 26
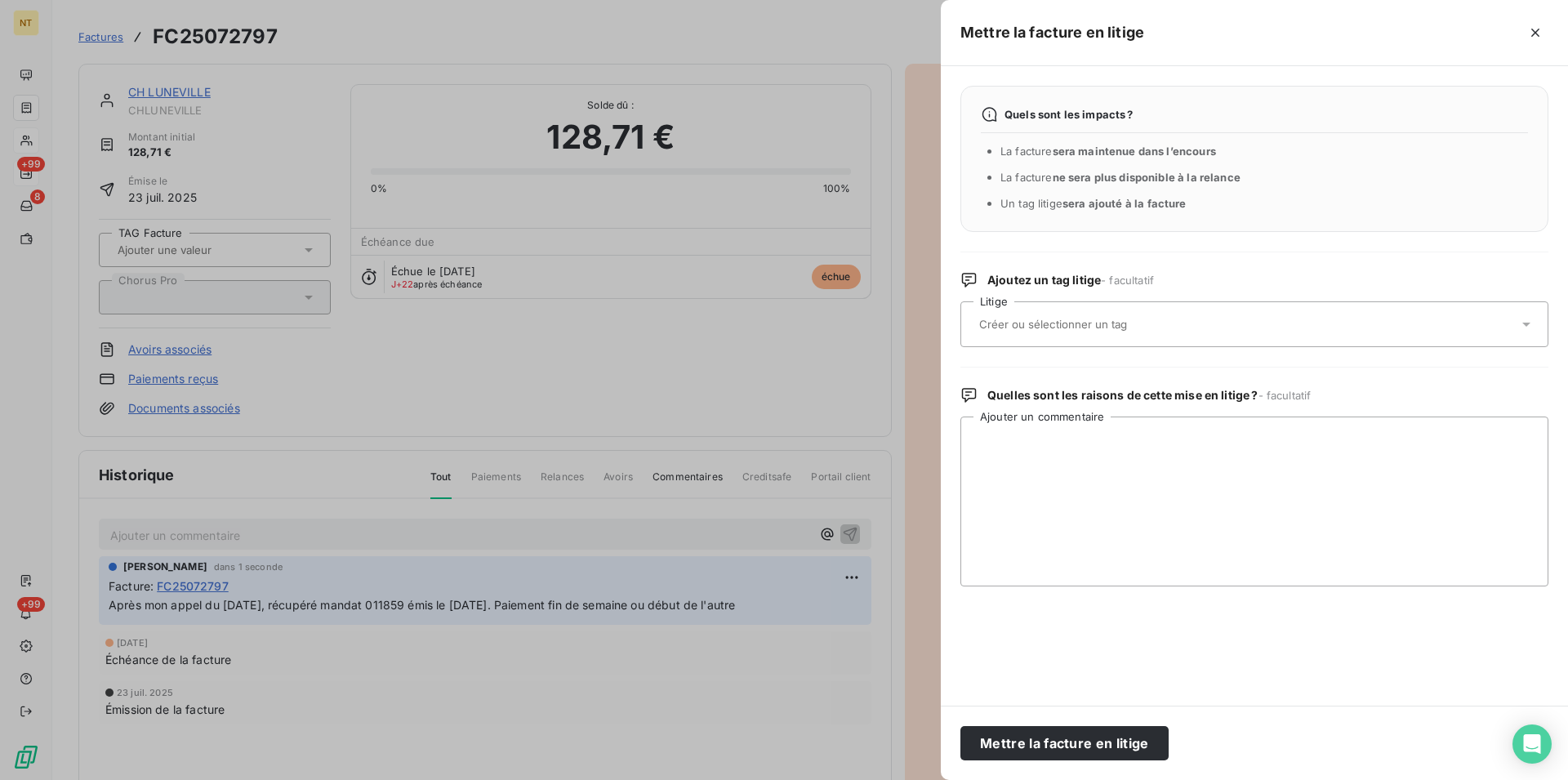
click at [1131, 322] on input "text" at bounding box center [1097, 324] width 238 height 15
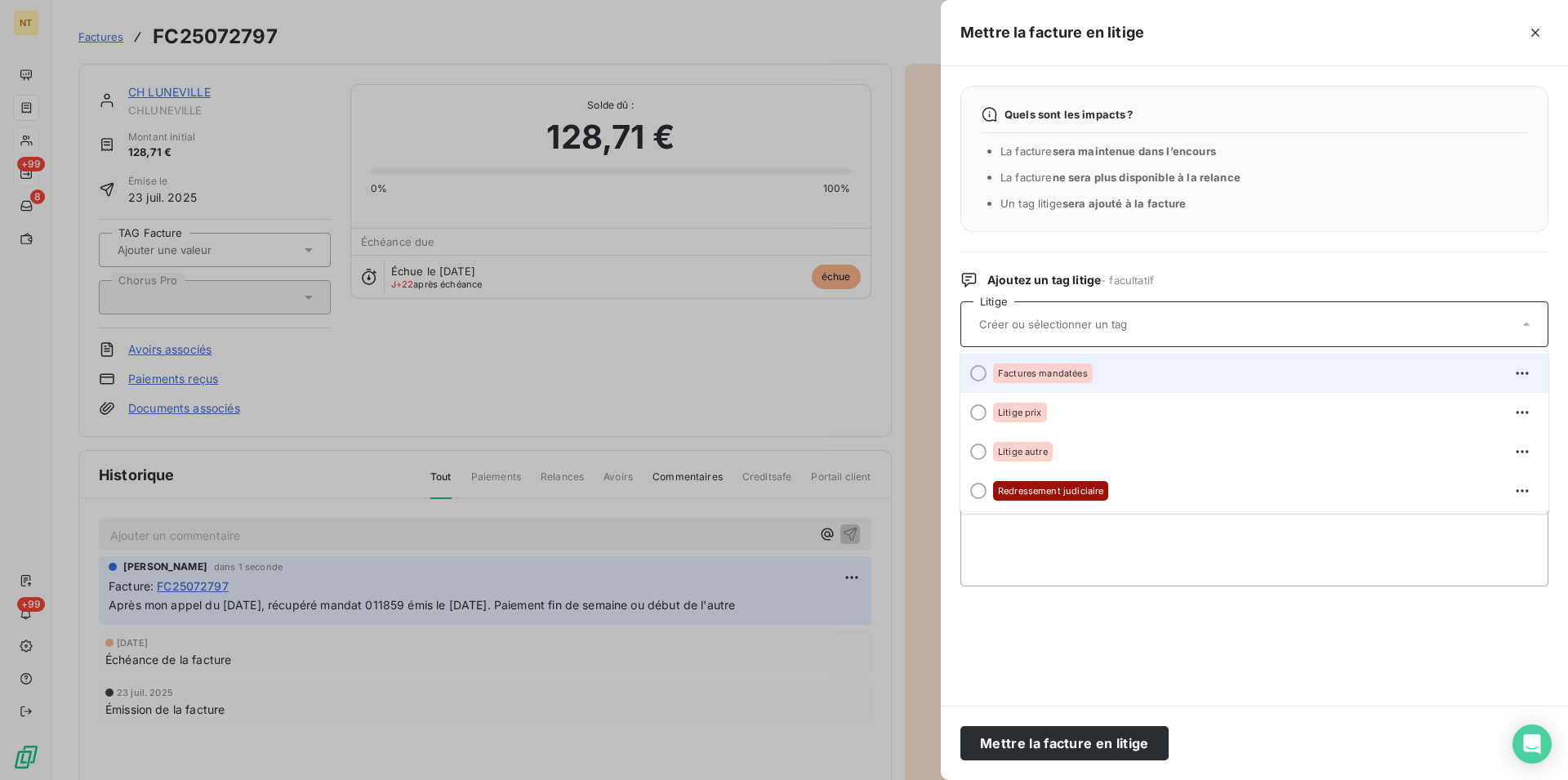
click at [978, 377] on div at bounding box center [978, 373] width 17 height 17
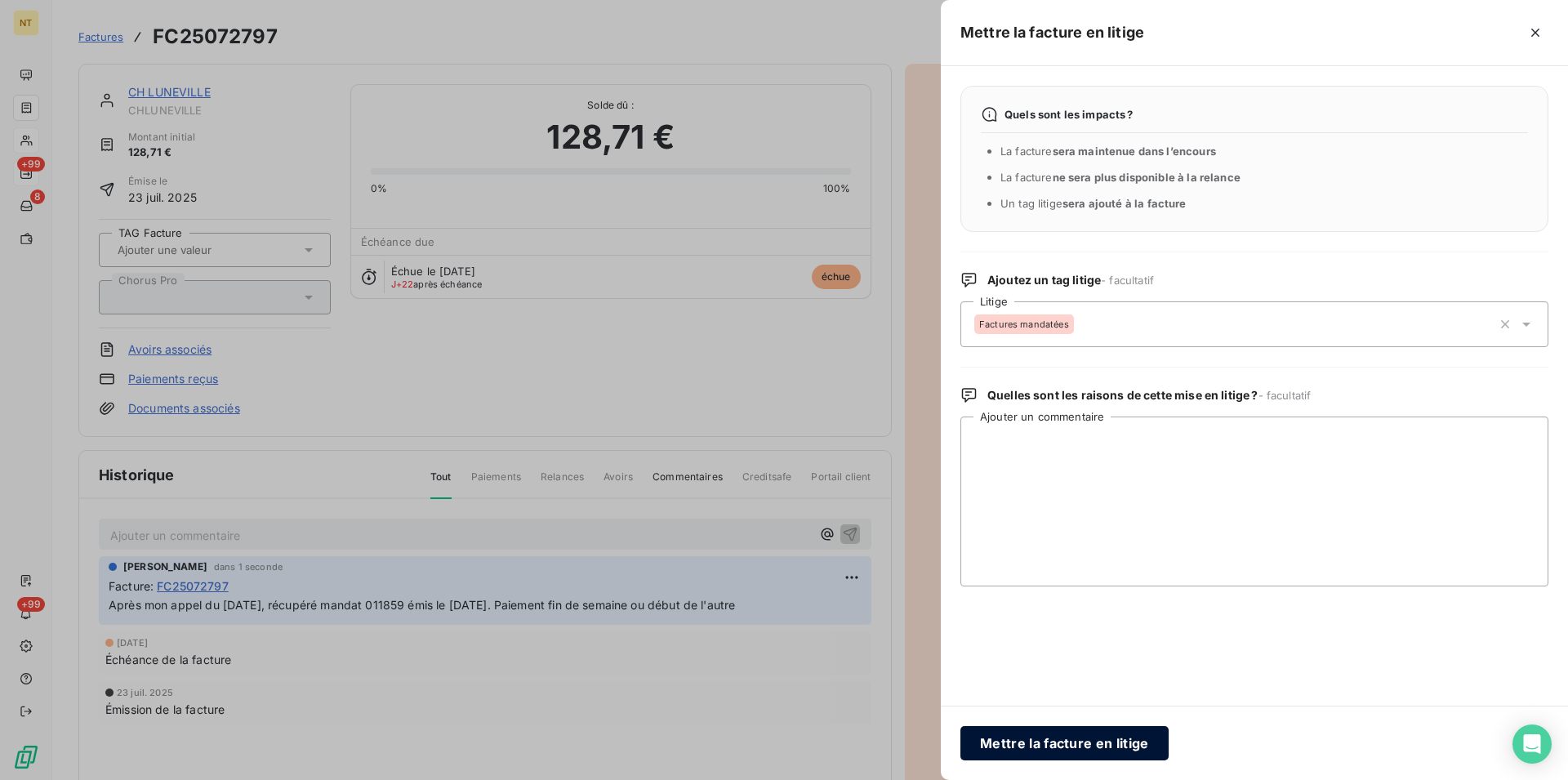
click at [1026, 737] on button "Mettre la facture en litige" at bounding box center [1064, 743] width 208 height 35
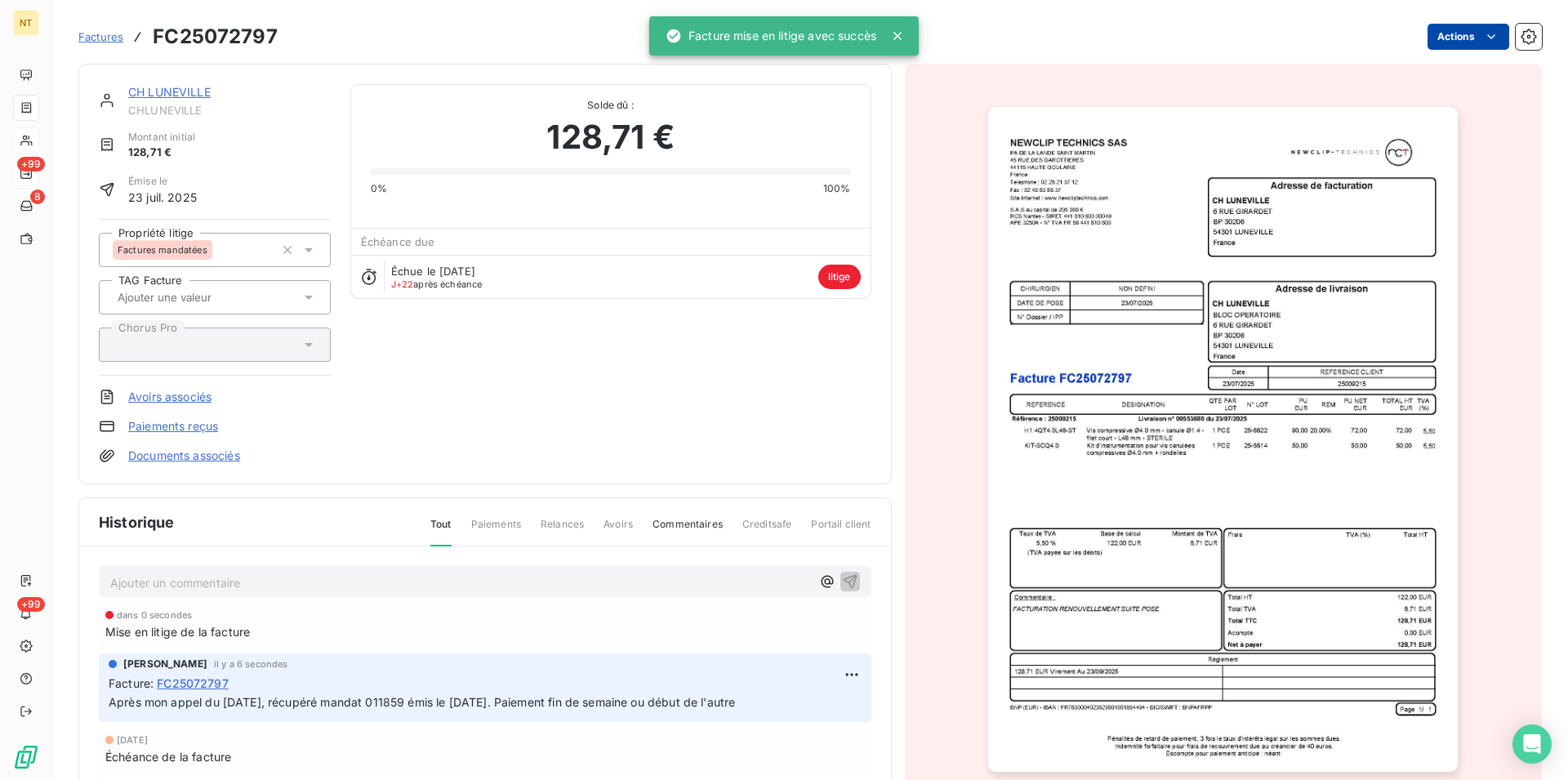
click at [181, 93] on link "CH LUNEVILLE" at bounding box center [169, 92] width 82 height 14
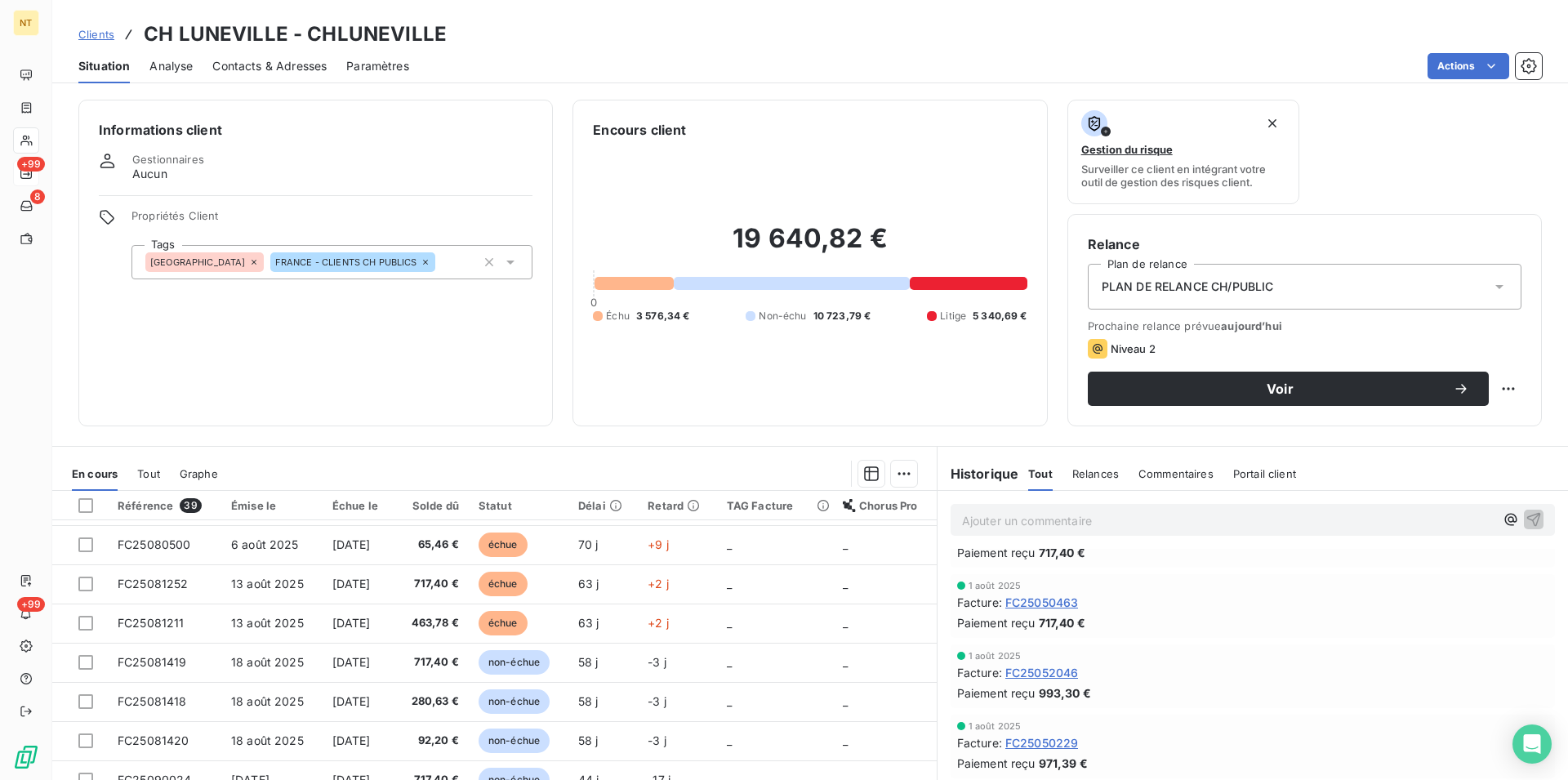
scroll to position [3166, 0]
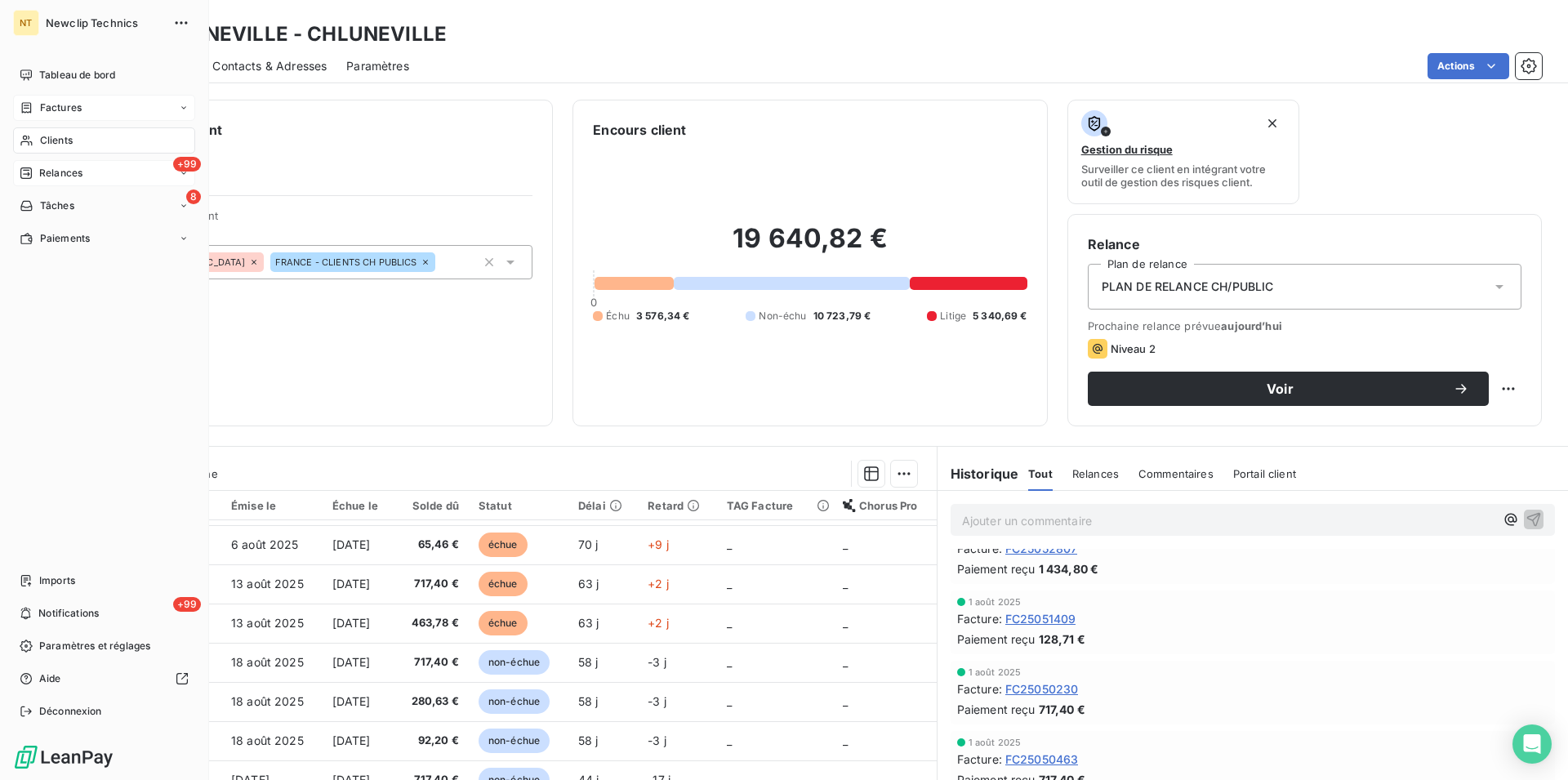
click at [52, 111] on span "Factures" at bounding box center [60, 107] width 42 height 15
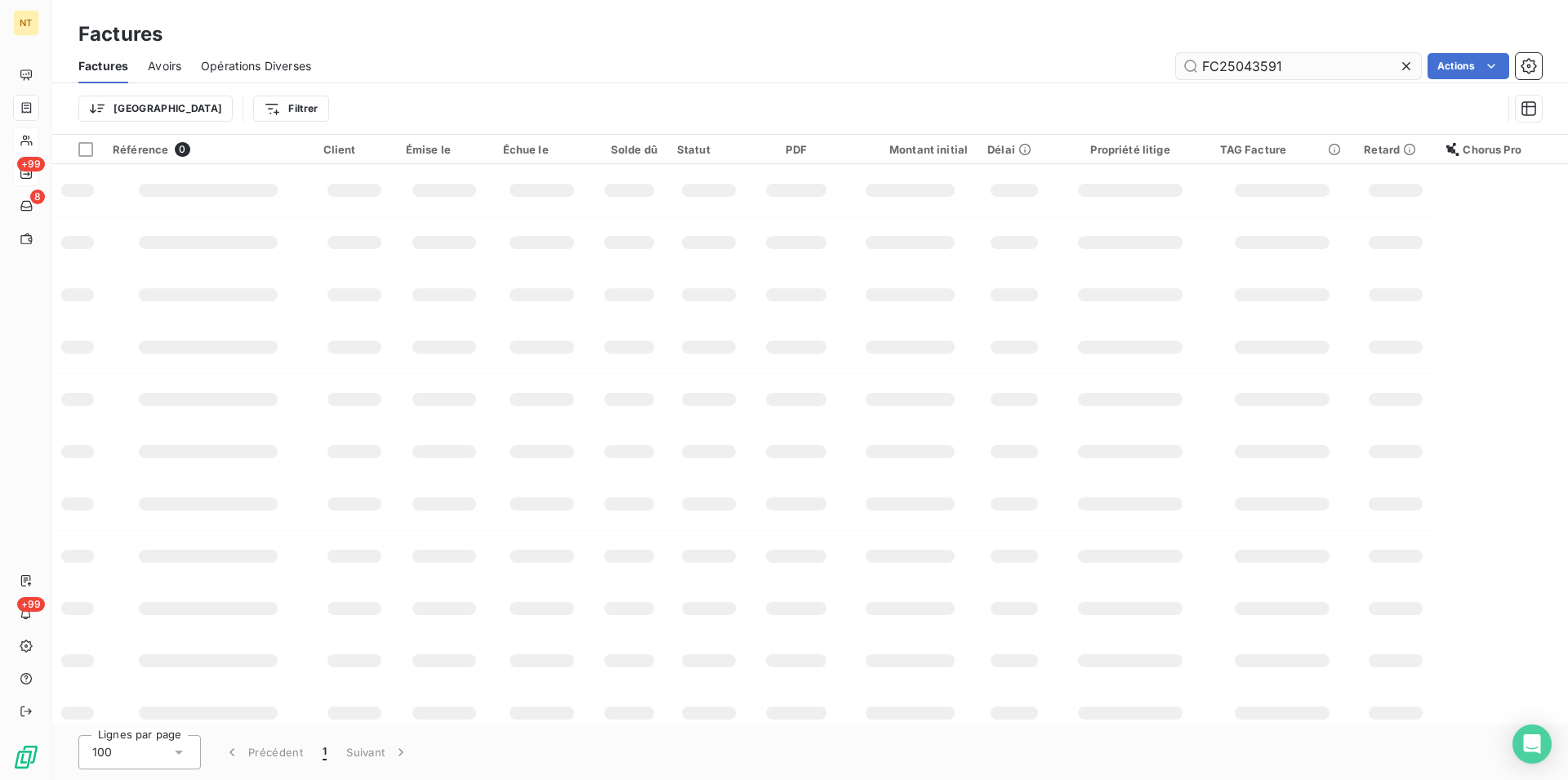
drag, startPoint x: 1301, startPoint y: 72, endPoint x: 1243, endPoint y: 66, distance: 58.3
click at [1243, 66] on input "FC25043591" at bounding box center [1299, 66] width 245 height 26
type input "FC25062921"
click at [164, 63] on span "Avoirs" at bounding box center [164, 66] width 34 height 17
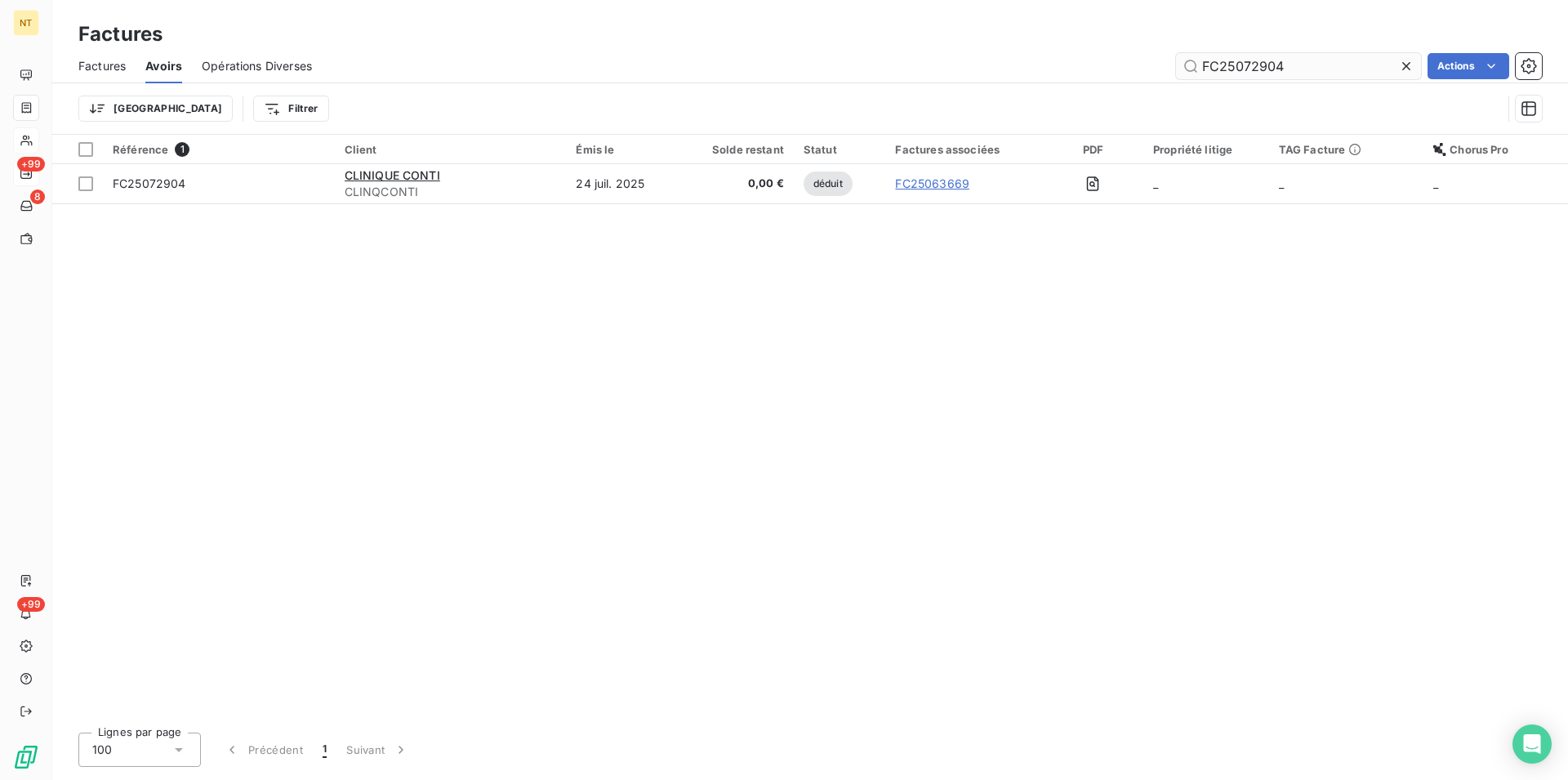
drag, startPoint x: 1294, startPoint y: 64, endPoint x: 1238, endPoint y: 62, distance: 56.0
click at [1238, 62] on input "FC25072904" at bounding box center [1299, 66] width 245 height 26
type input "FC25062921"
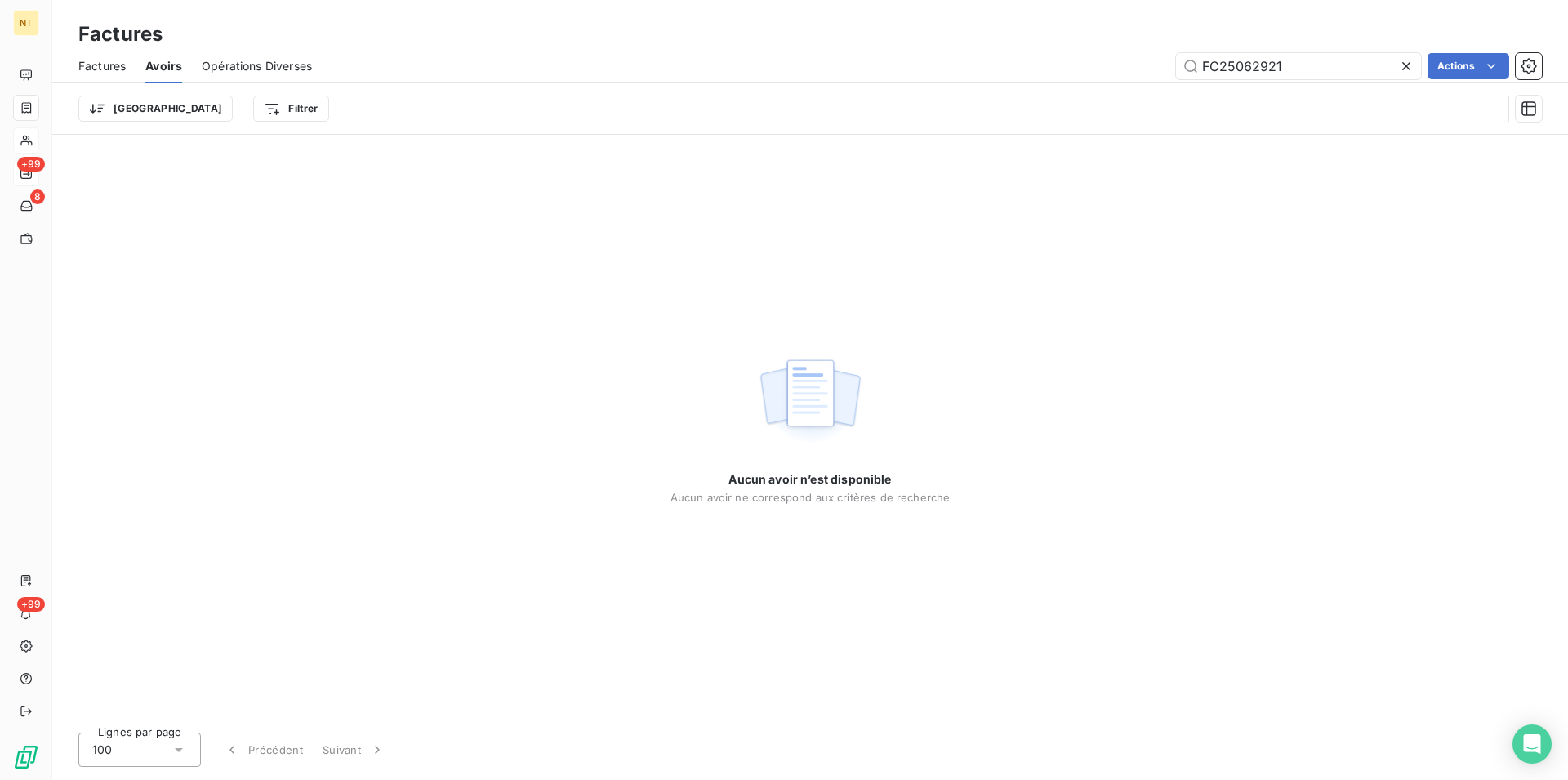
click at [95, 64] on span "Factures" at bounding box center [102, 66] width 48 height 17
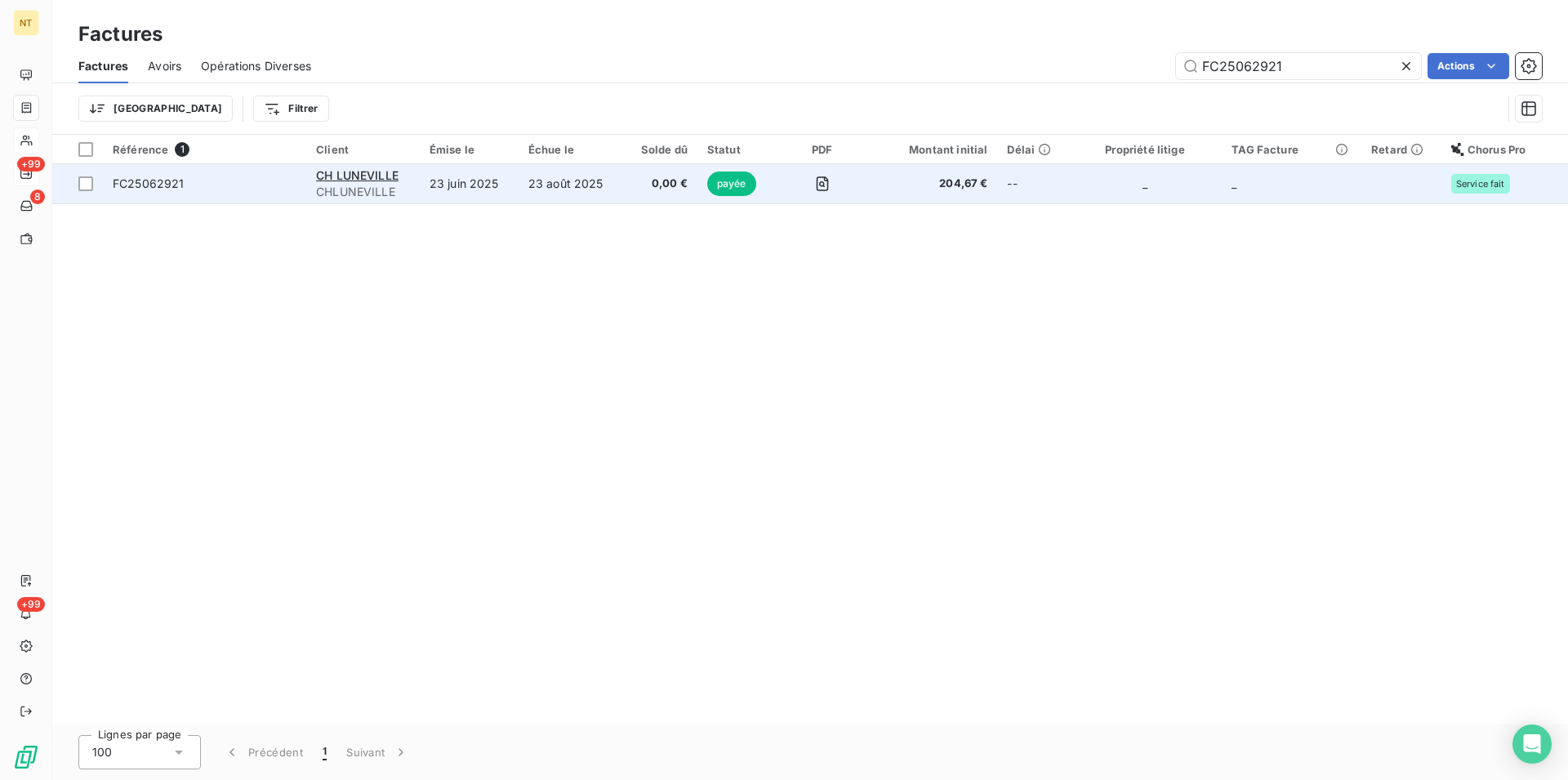
click at [566, 181] on td "23 août 2025" at bounding box center [571, 184] width 105 height 40
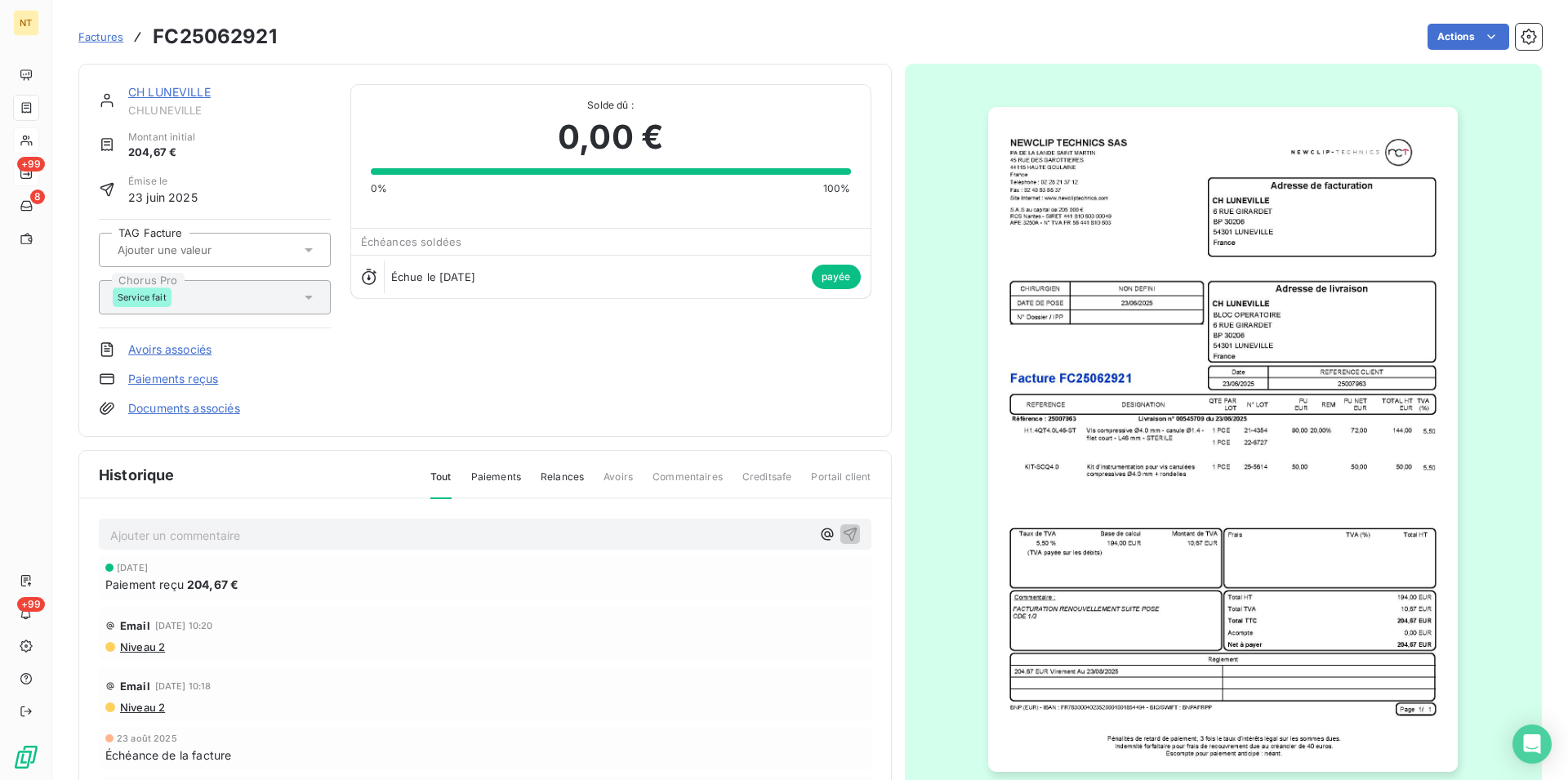
click at [177, 90] on link "CH LUNEVILLE" at bounding box center [169, 92] width 82 height 14
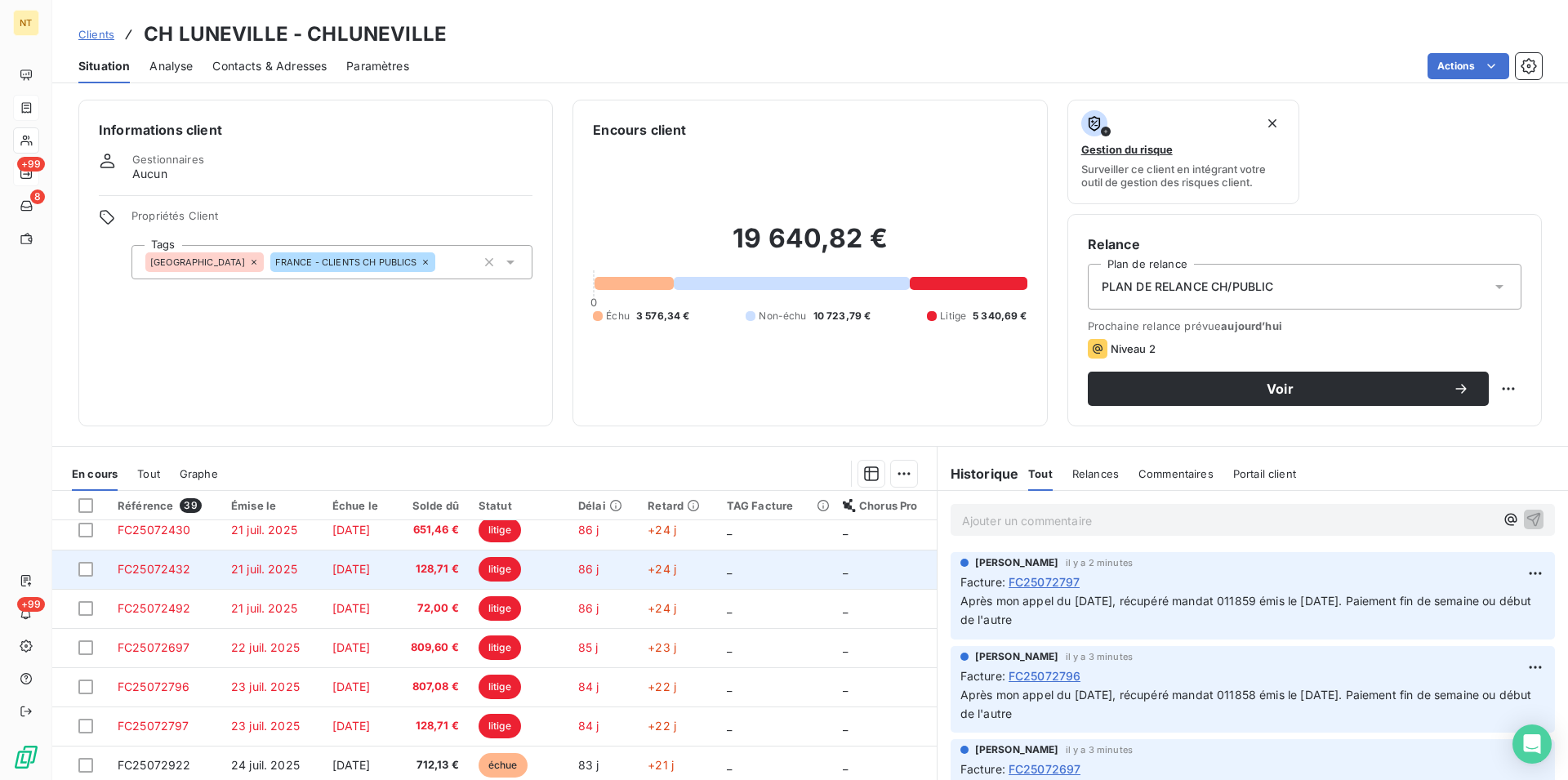
scroll to position [74, 0]
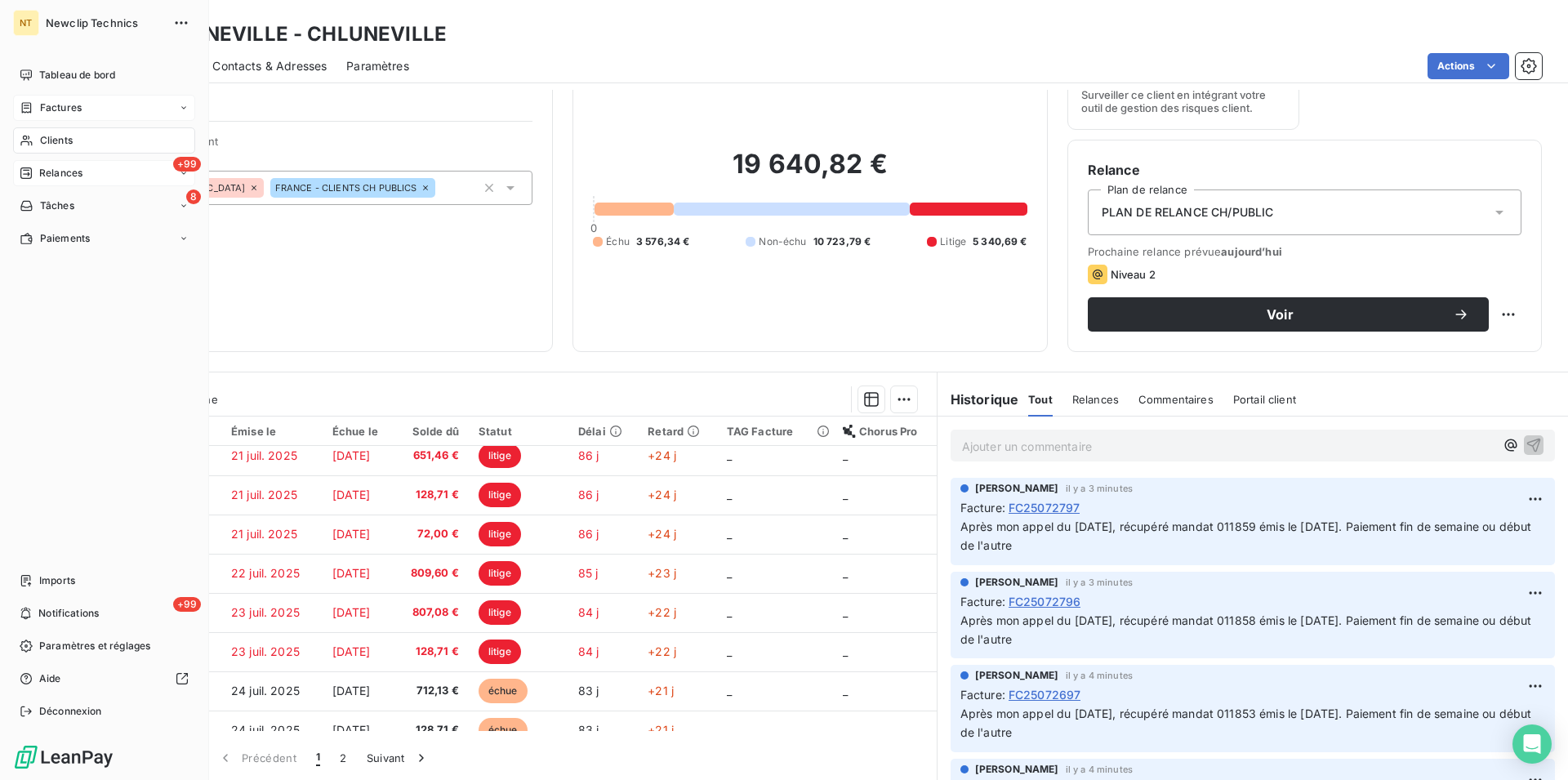
click at [57, 146] on span "Clients" at bounding box center [55, 140] width 33 height 15
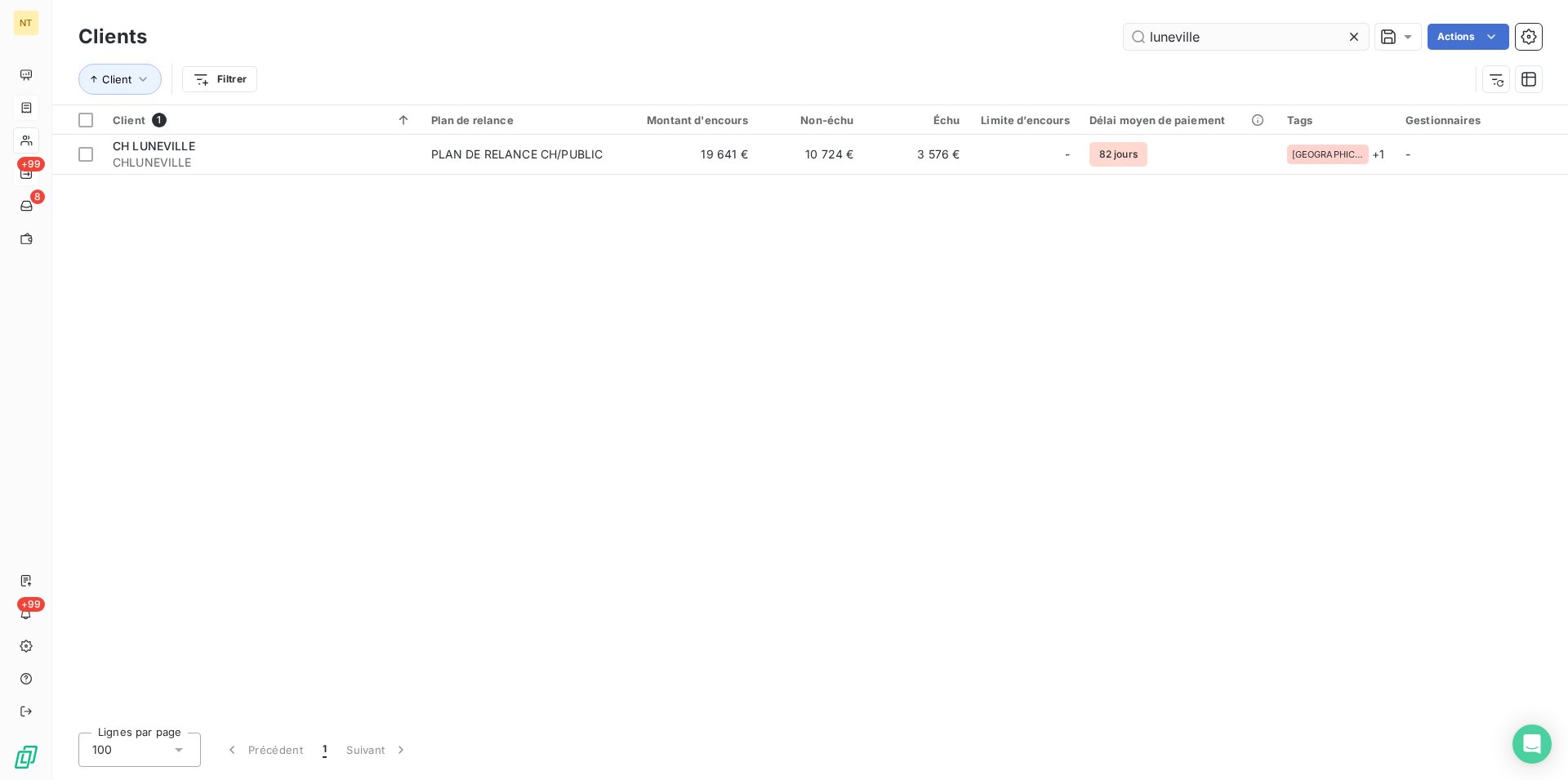
drag, startPoint x: 1198, startPoint y: 36, endPoint x: 1117, endPoint y: 33, distance: 81.1
click at [1124, 33] on input "luneville" at bounding box center [1246, 37] width 245 height 26
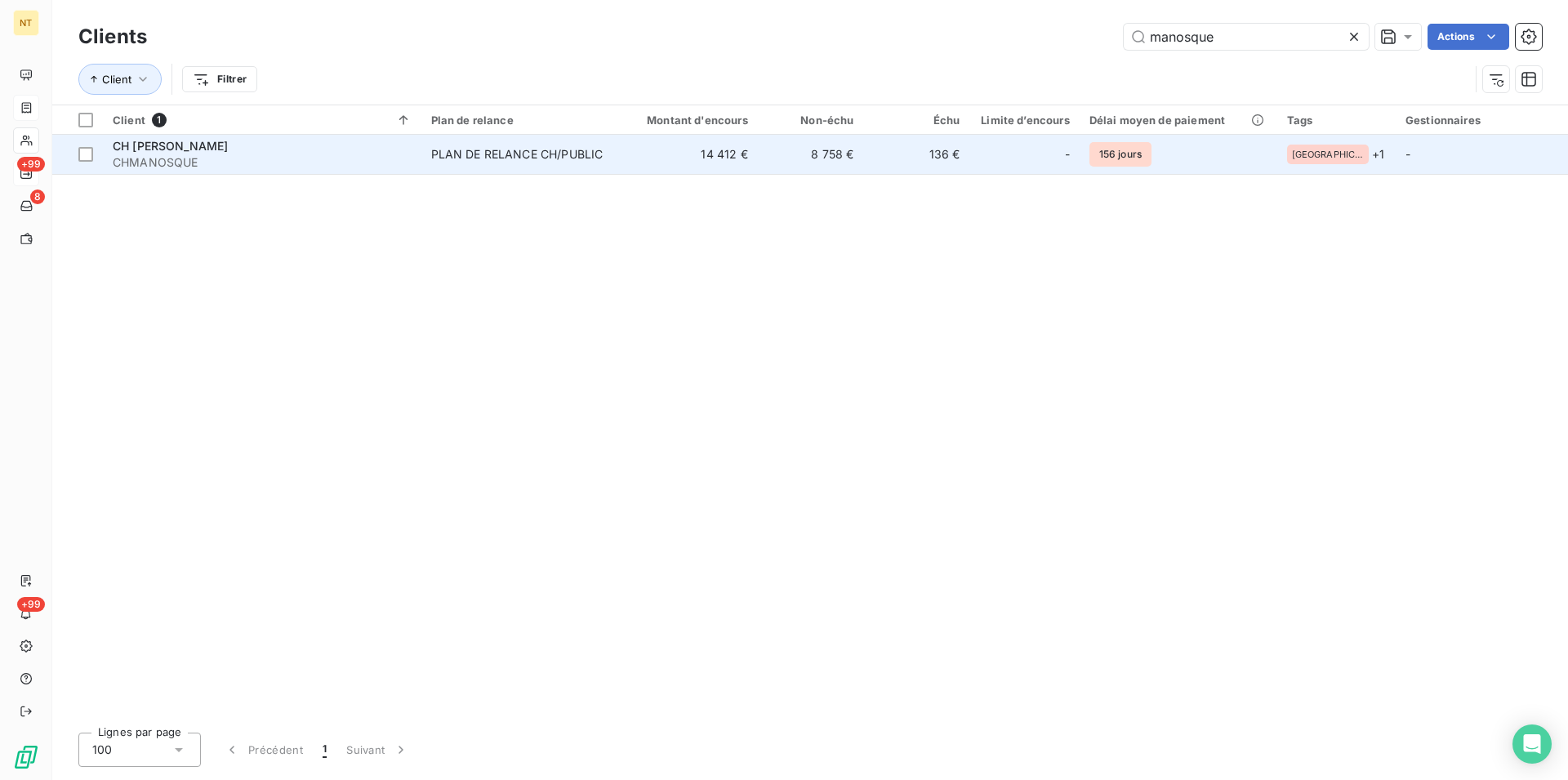
type input "manosque"
click at [161, 145] on span "CH [PERSON_NAME]" at bounding box center [170, 146] width 115 height 14
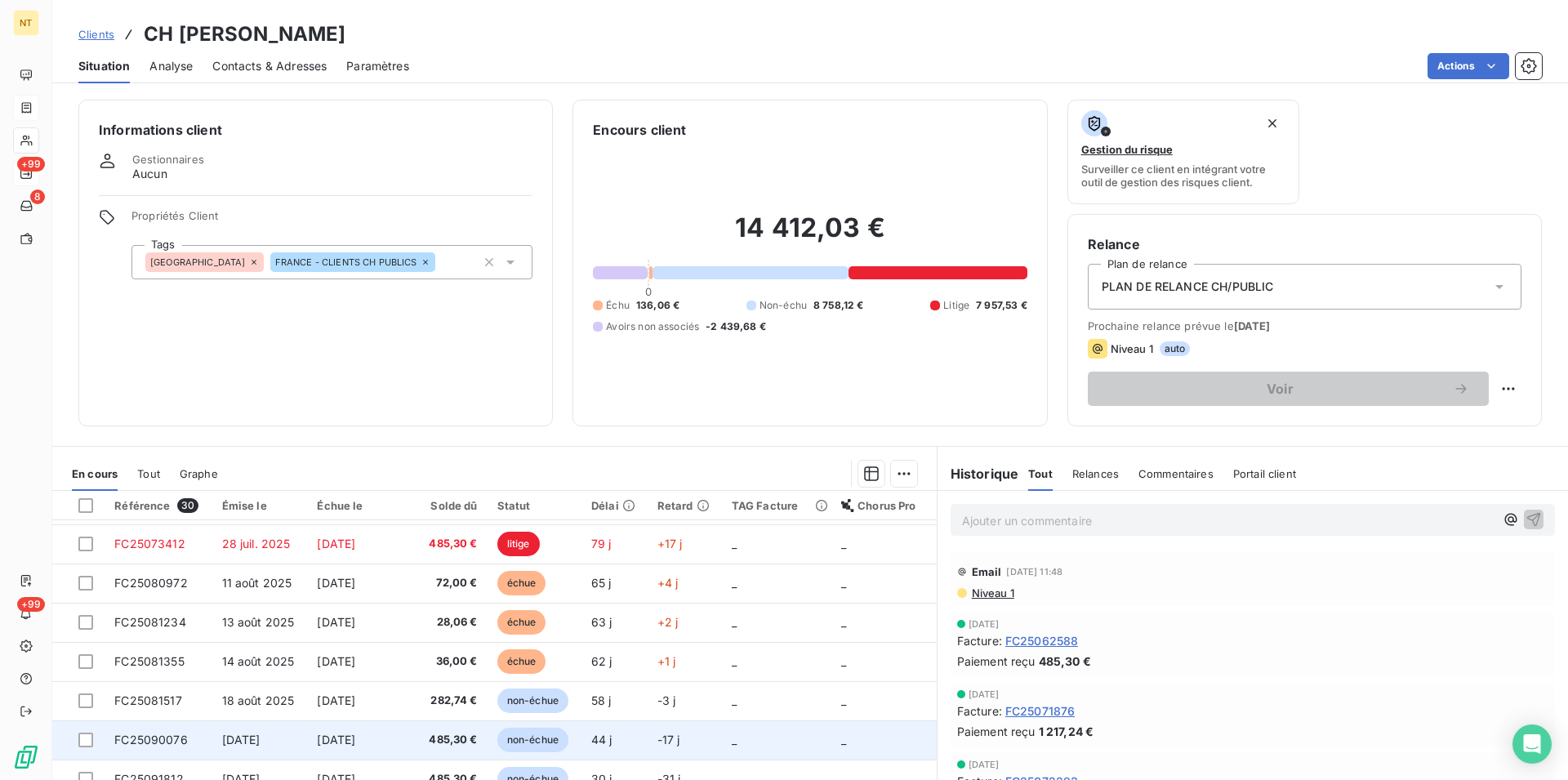
scroll to position [249, 0]
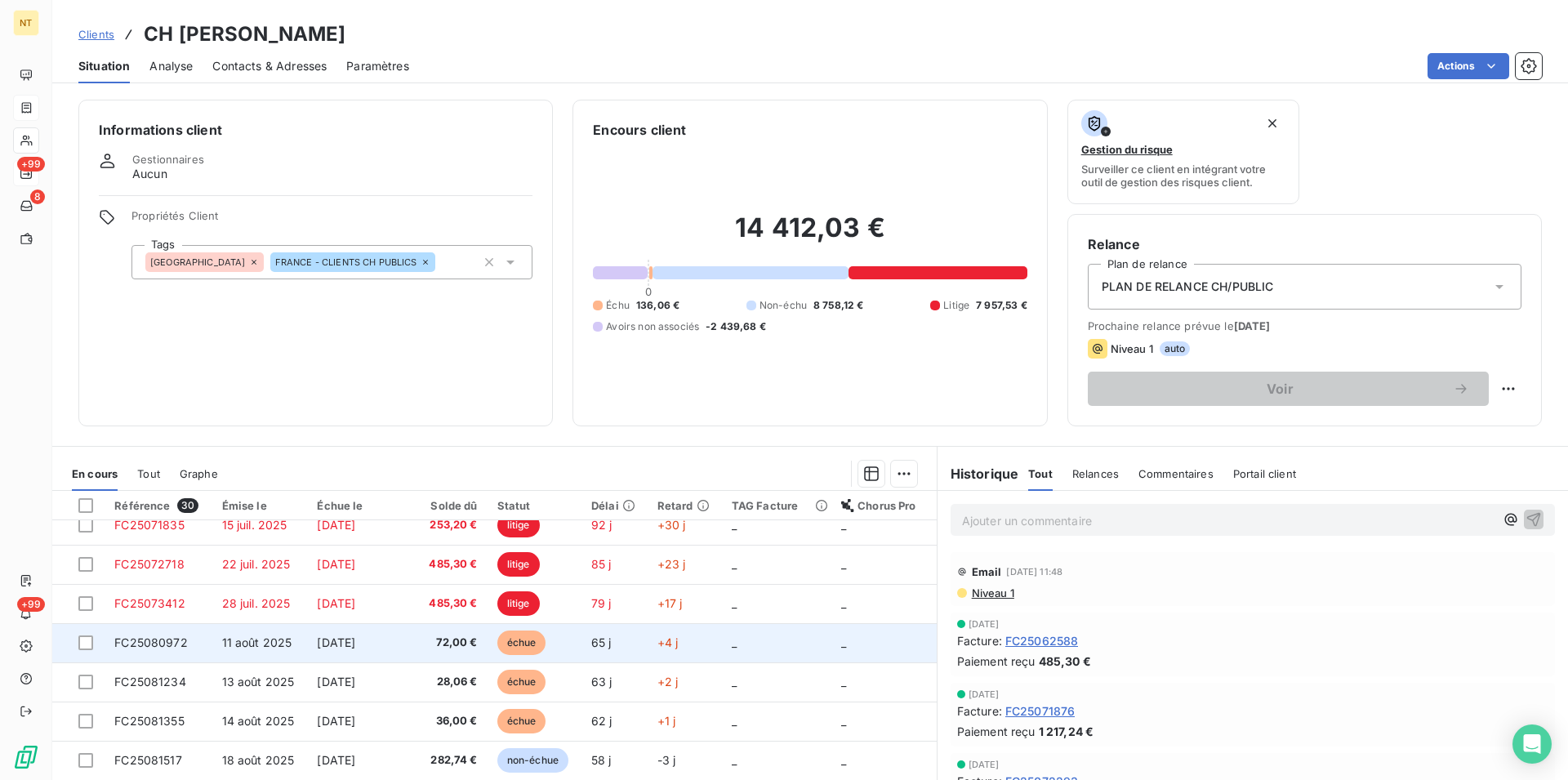
click at [154, 642] on span "FC25080972" at bounding box center [151, 642] width 73 height 14
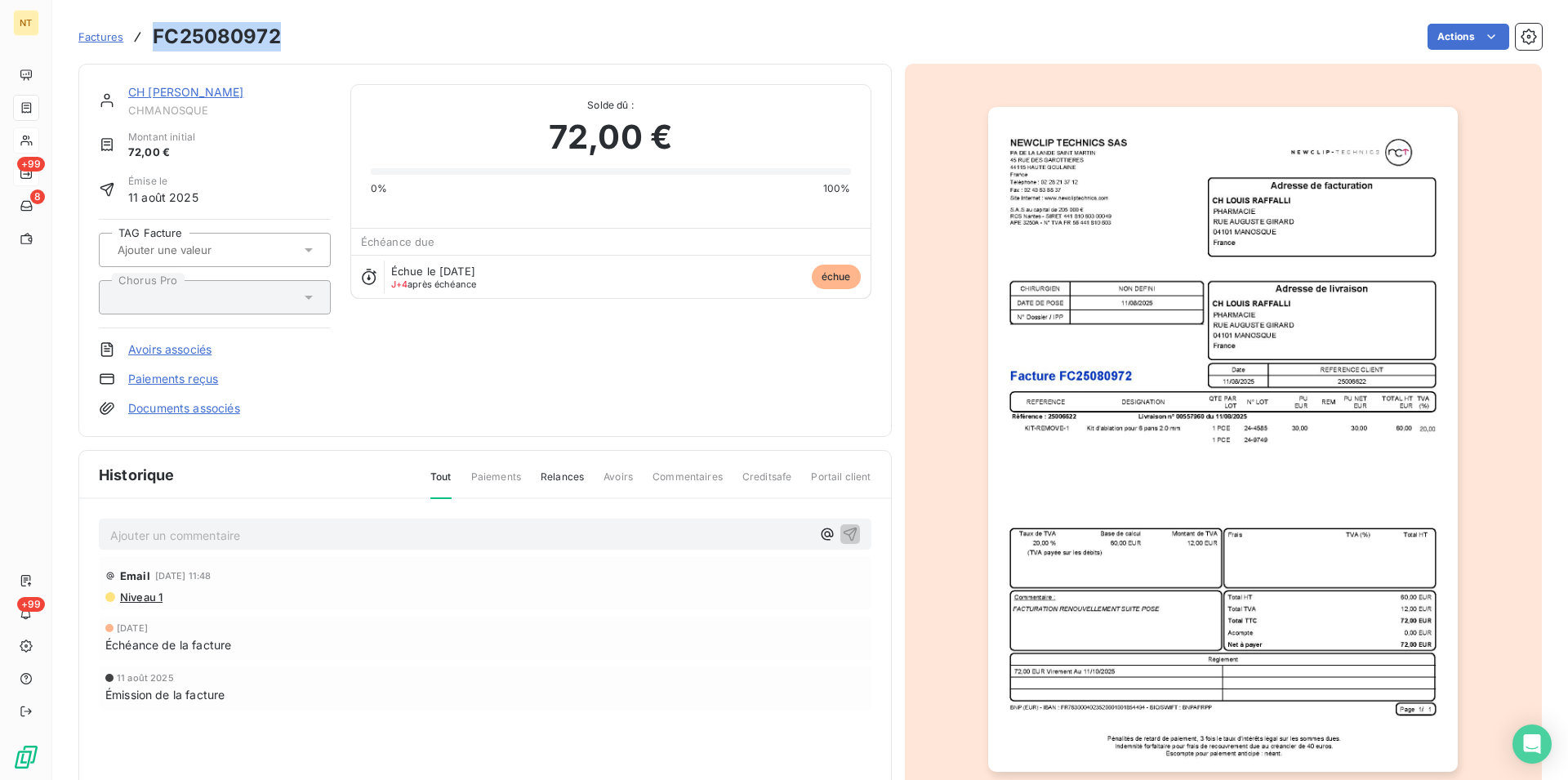
drag, startPoint x: 147, startPoint y: 34, endPoint x: 278, endPoint y: 38, distance: 131.1
click at [278, 38] on div "Factures FC25080972" at bounding box center [179, 37] width 203 height 30
copy div "FC25080972"
click at [199, 96] on link "CH [PERSON_NAME]" at bounding box center [186, 92] width 115 height 14
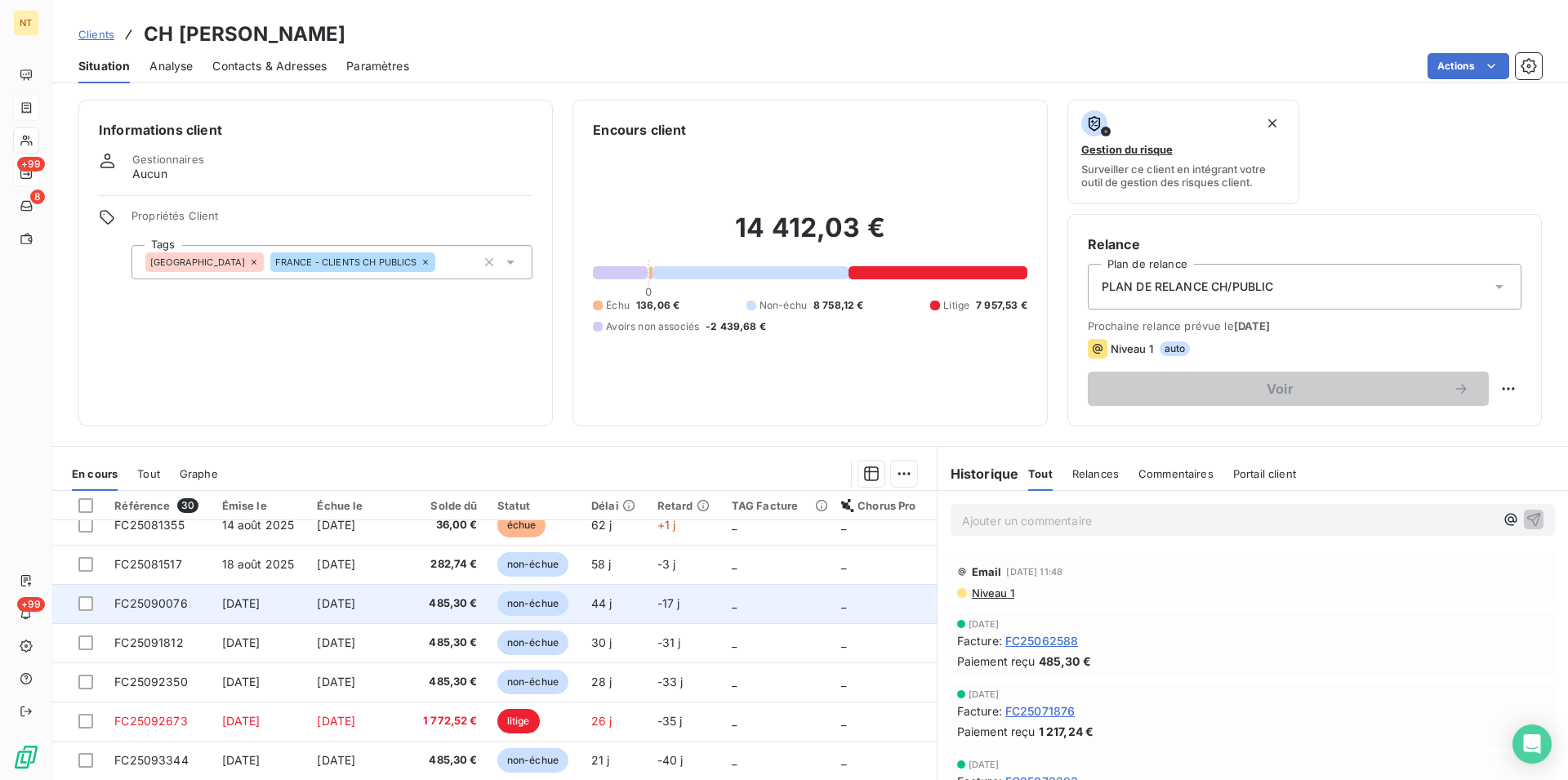
scroll to position [362, 0]
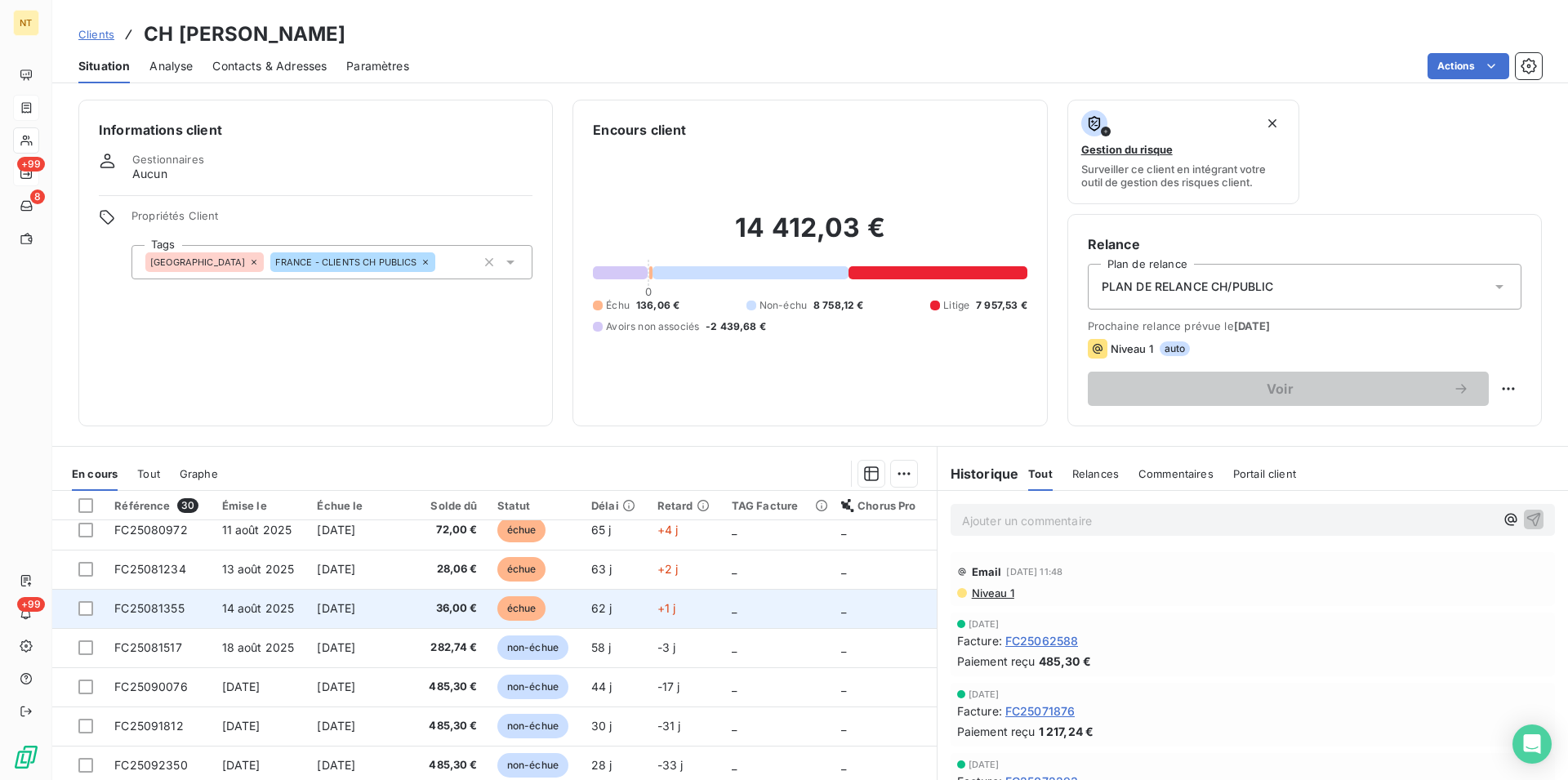
click at [161, 608] on span "FC25081355" at bounding box center [149, 608] width 70 height 14
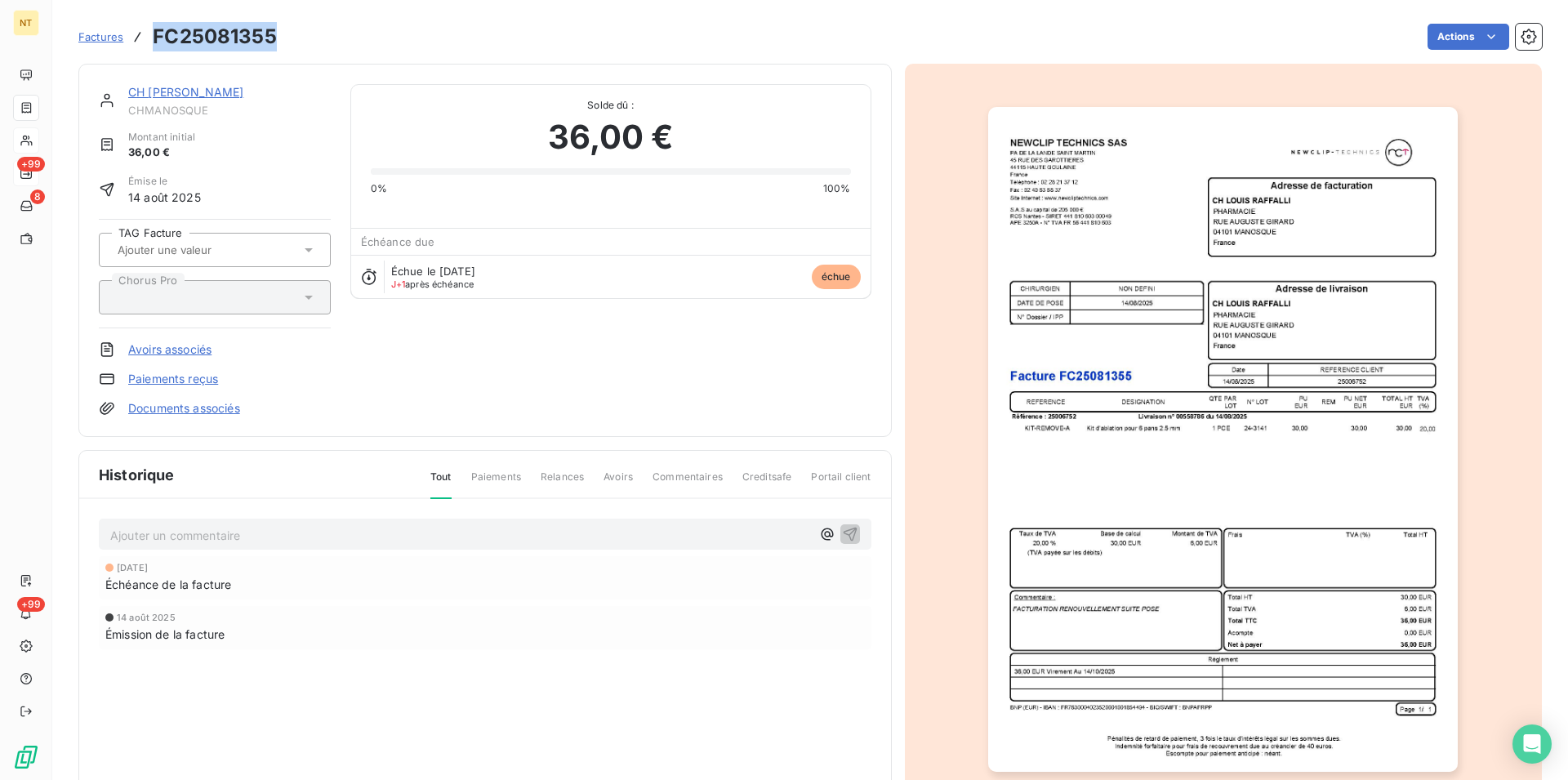
drag, startPoint x: 153, startPoint y: 33, endPoint x: 279, endPoint y: 40, distance: 126.2
click at [279, 40] on div "Factures FC25081355 Actions" at bounding box center [810, 37] width 1464 height 35
copy h3 "FC25081355"
click at [187, 96] on link "CH [PERSON_NAME]" at bounding box center [186, 92] width 115 height 14
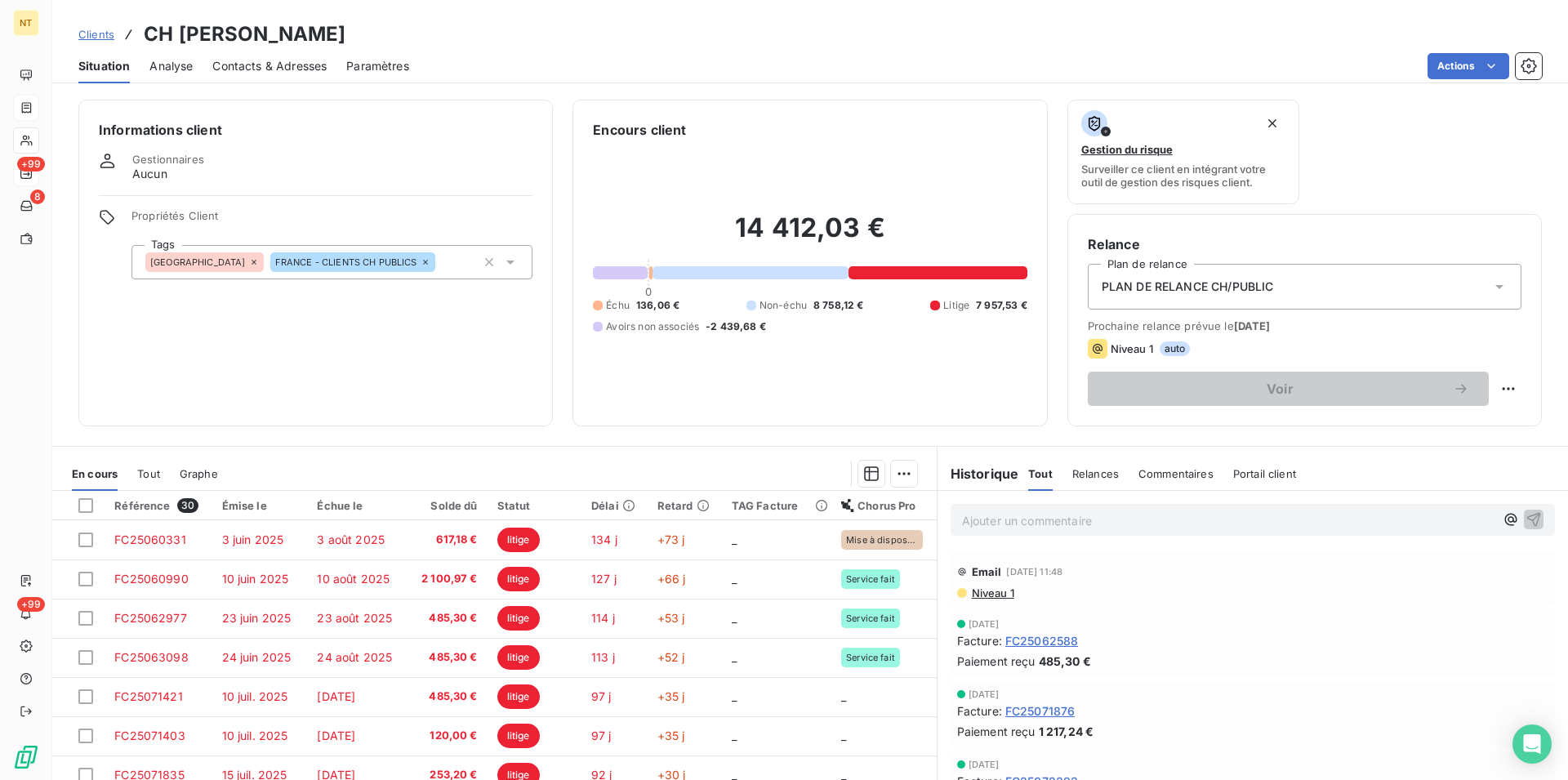
click at [257, 66] on span "Contacts & Adresses" at bounding box center [270, 66] width 115 height 17
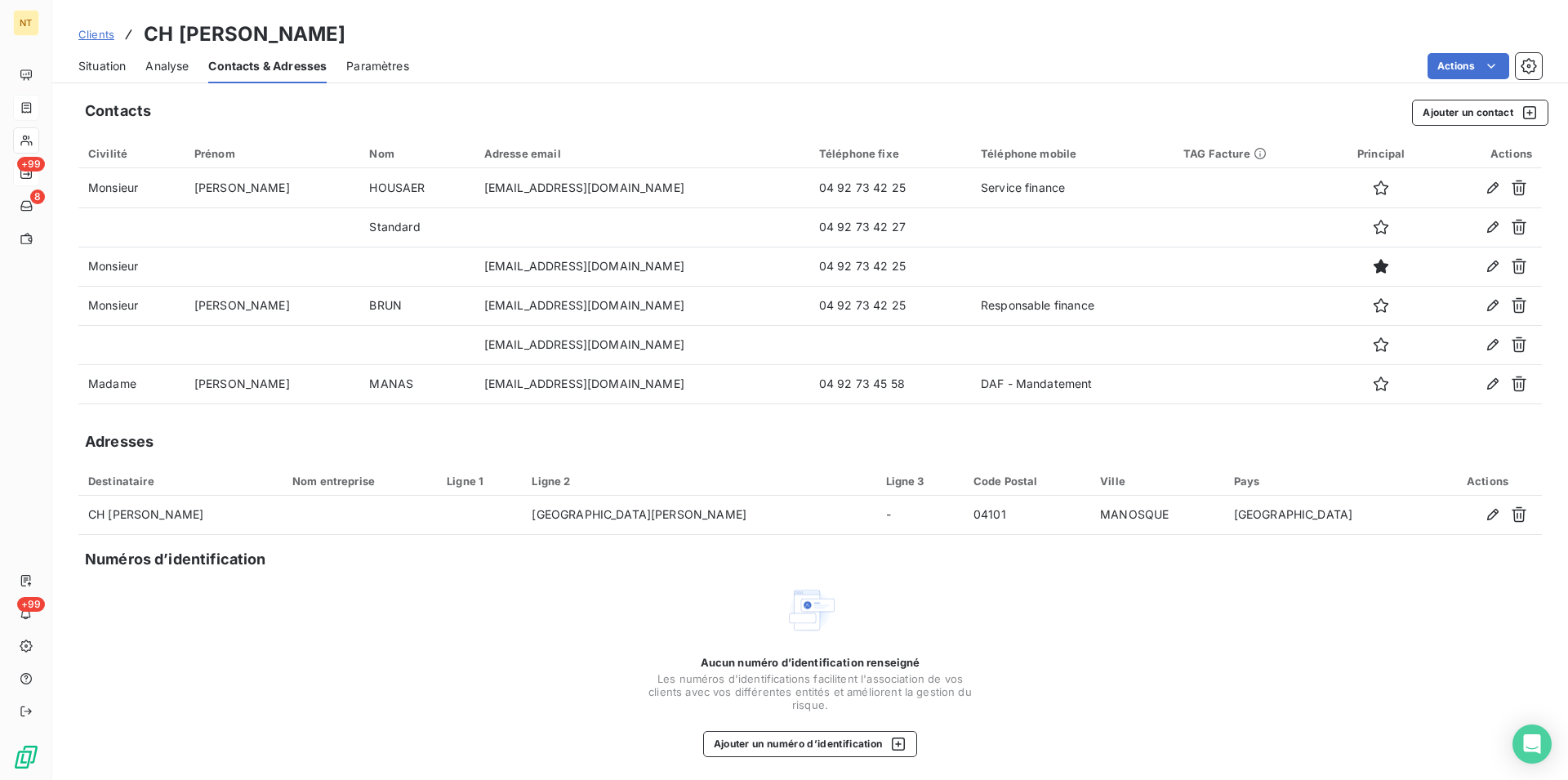
click at [92, 67] on span "Situation" at bounding box center [102, 66] width 48 height 17
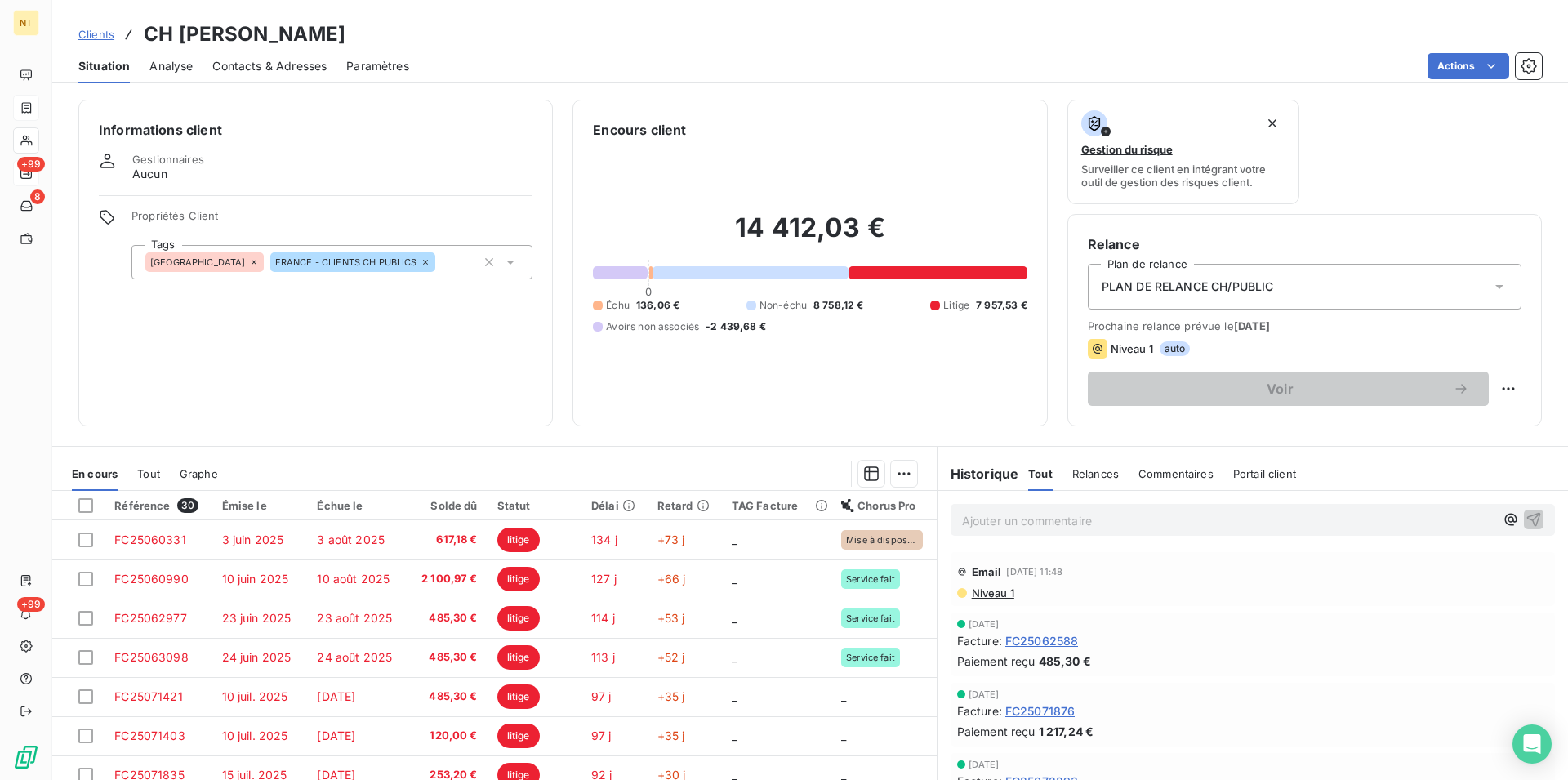
click at [964, 517] on p "Ajouter un commentaire ﻿" at bounding box center [1228, 521] width 533 height 21
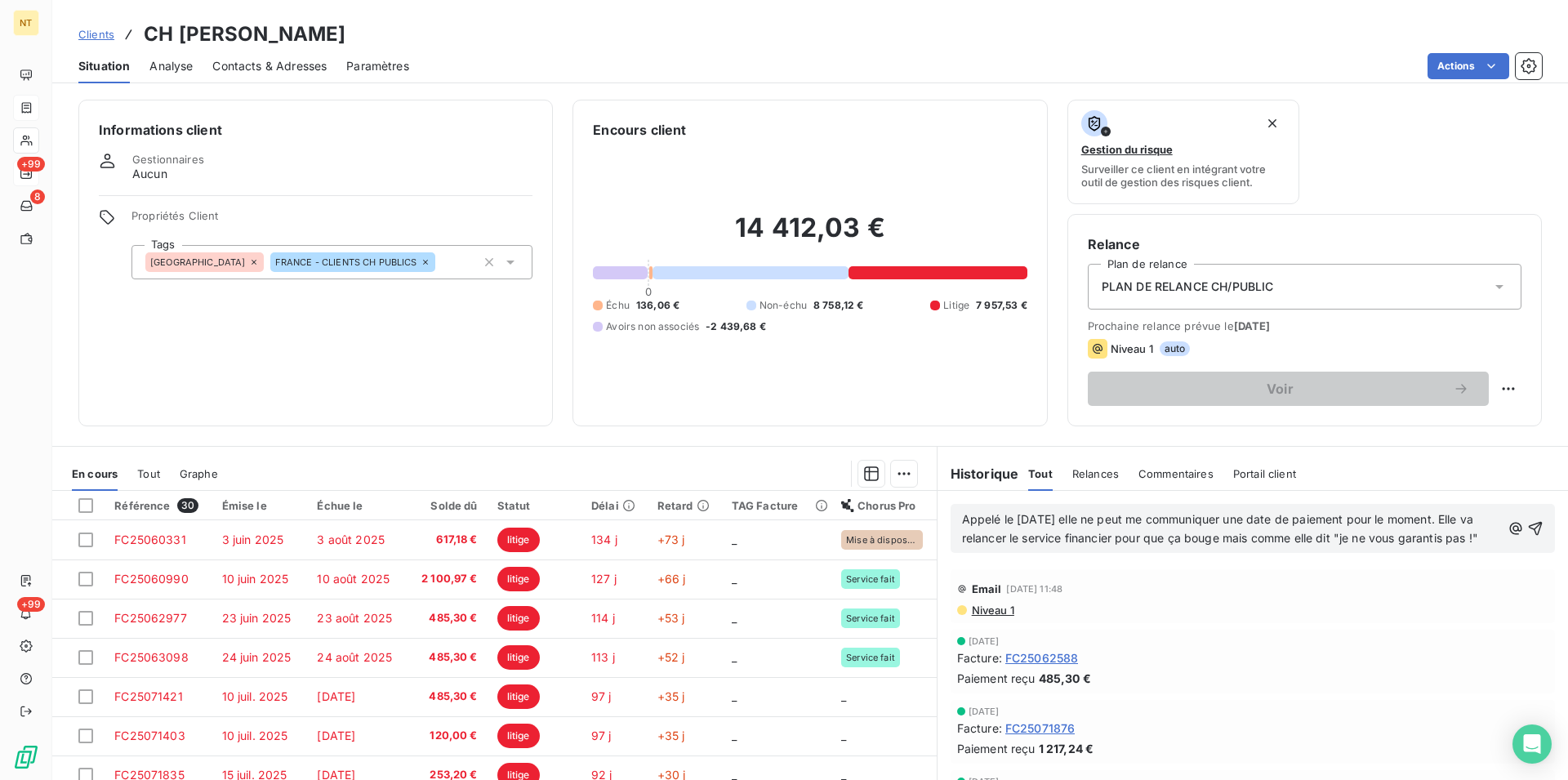
drag, startPoint x: 1034, startPoint y: 556, endPoint x: 949, endPoint y: 562, distance: 85.2
click at [950, 553] on div "Appelé le [DATE] elle ne peut me communiquer une date de paiement pour le momen…" at bounding box center [1252, 529] width 605 height 49
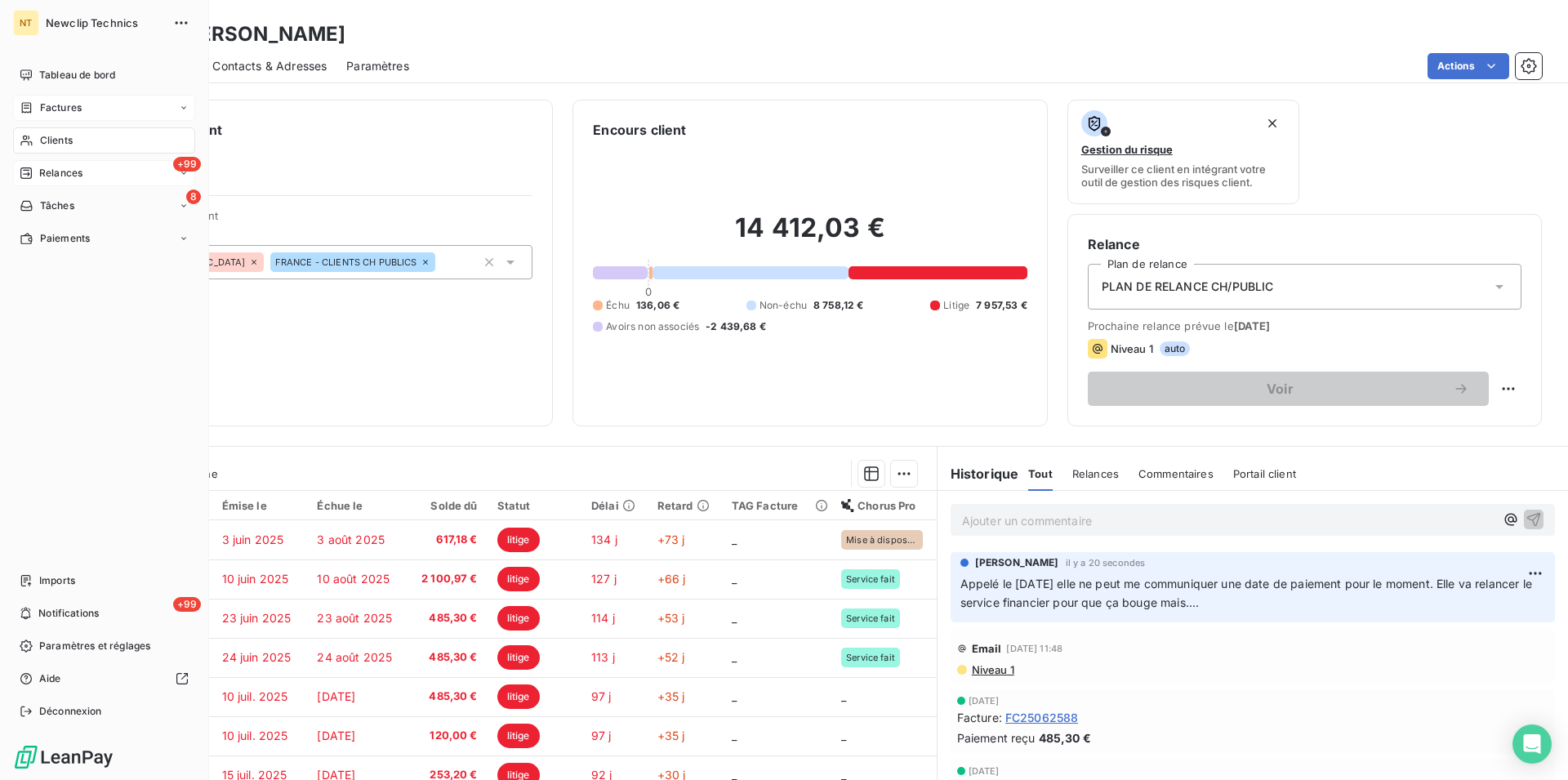
click at [40, 141] on span "Clients" at bounding box center [55, 140] width 33 height 15
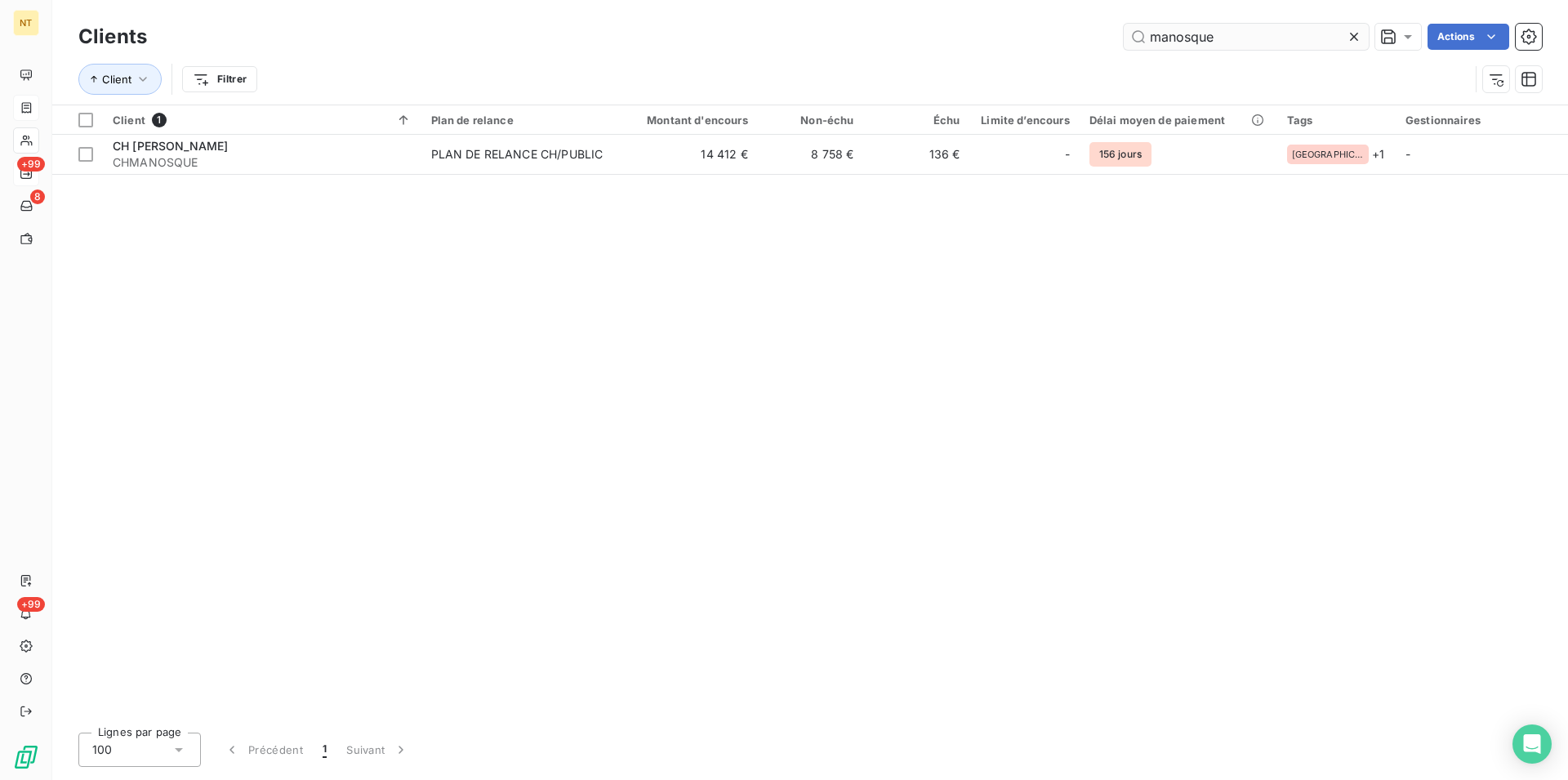
drag, startPoint x: 1205, startPoint y: 40, endPoint x: 1132, endPoint y: 49, distance: 73.6
click at [1132, 49] on input "manosque" at bounding box center [1246, 37] width 245 height 26
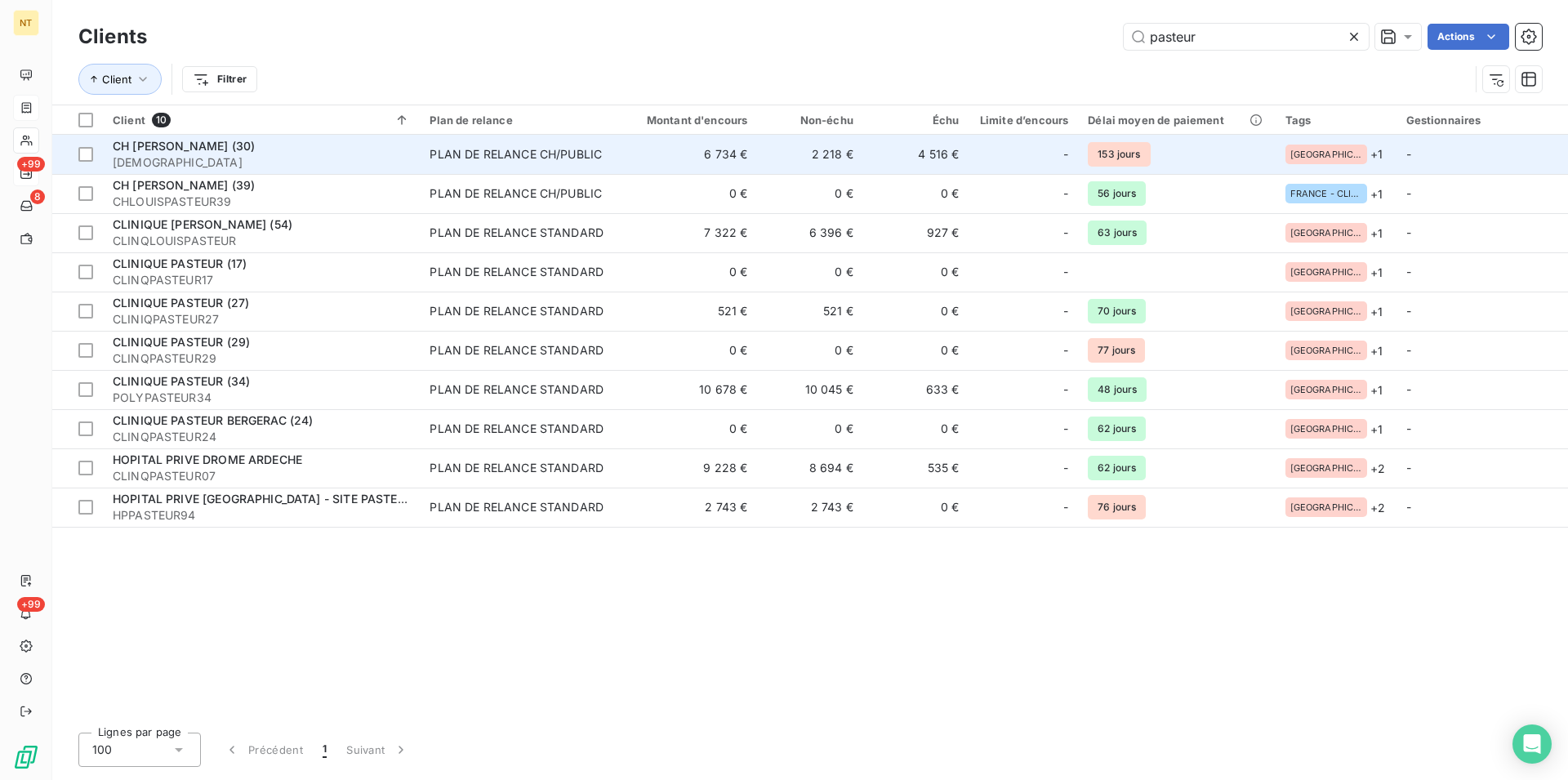
type input "pasteur"
click at [176, 151] on span "CH [PERSON_NAME] (30)" at bounding box center [184, 146] width 143 height 14
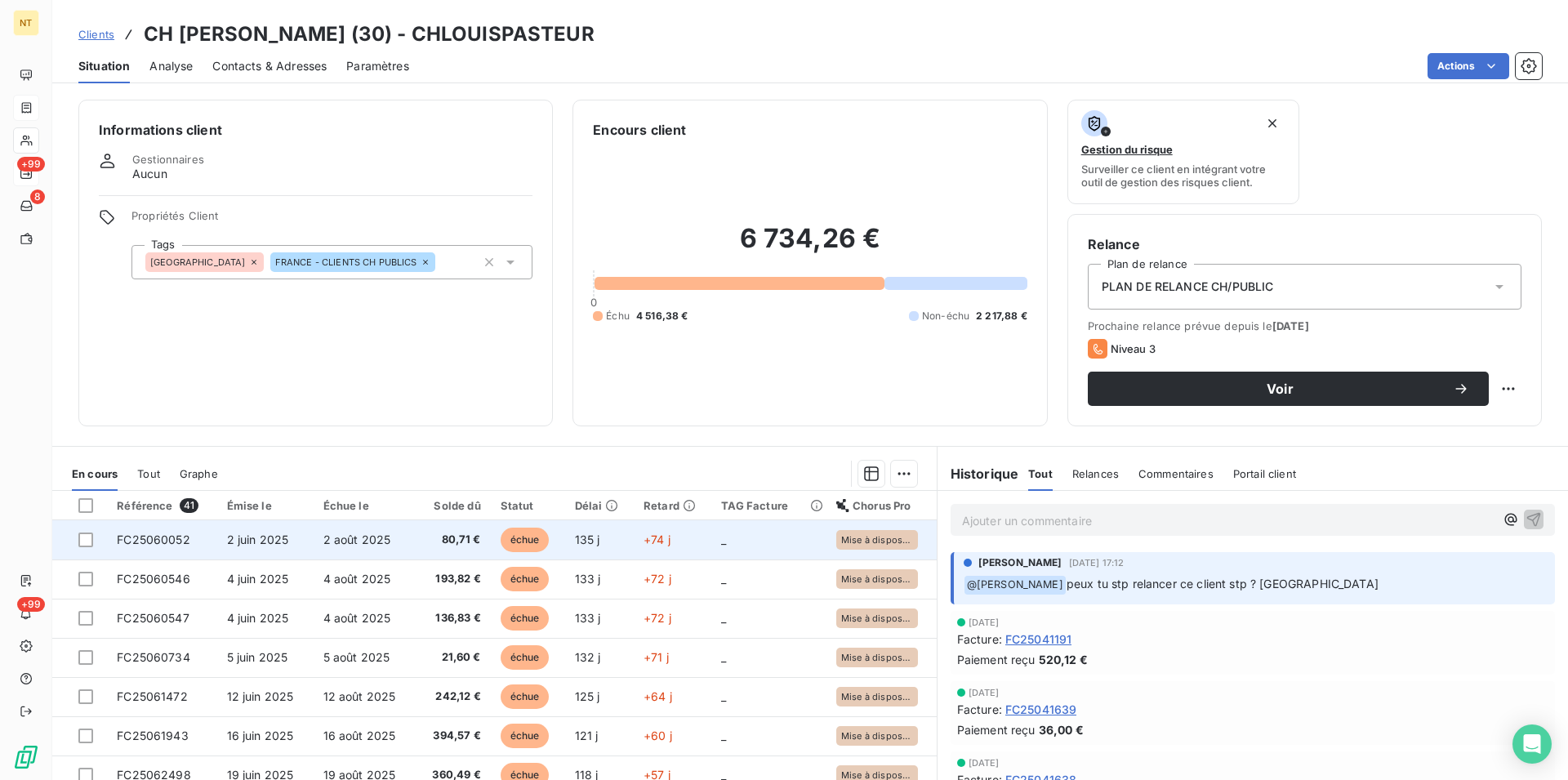
click at [152, 541] on span "FC25060052" at bounding box center [153, 539] width 73 height 14
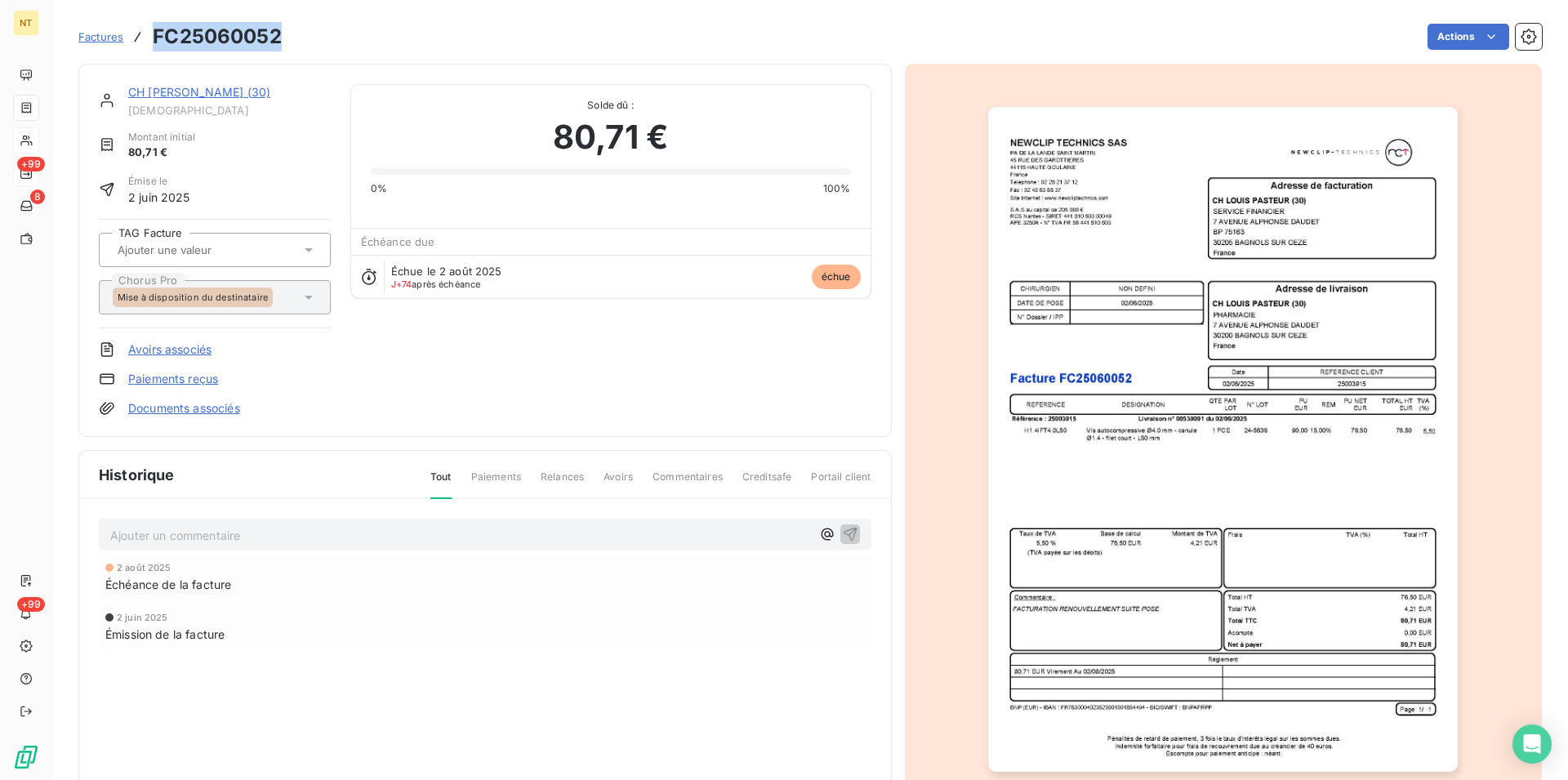
drag, startPoint x: 153, startPoint y: 38, endPoint x: 286, endPoint y: 47, distance: 133.3
click at [286, 47] on div "Factures FC25060052 Actions" at bounding box center [810, 37] width 1464 height 35
copy h3 "FC25060052"
click at [200, 97] on link "CH [PERSON_NAME] (30)" at bounding box center [200, 92] width 143 height 14
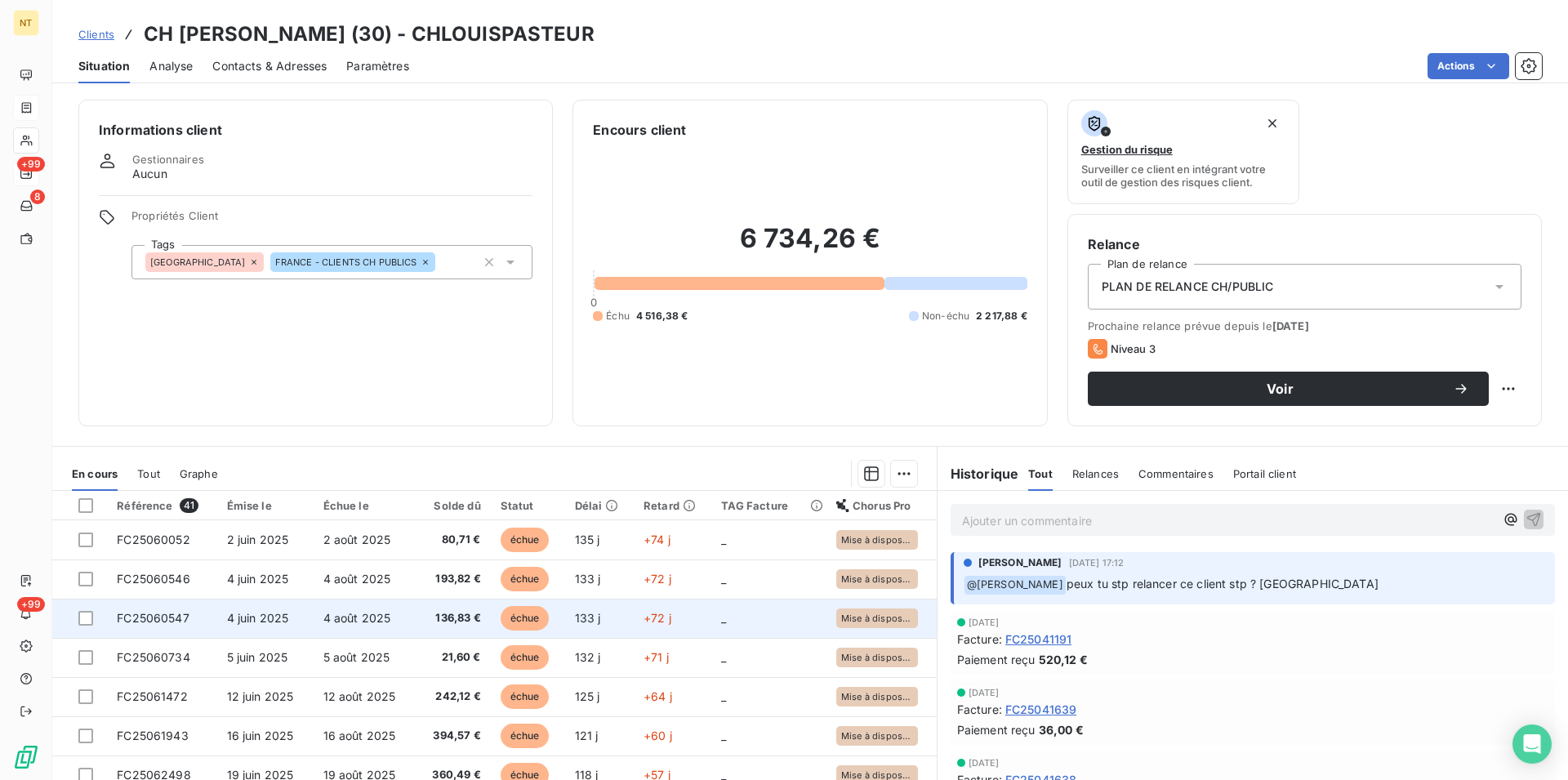
click at [169, 616] on span "FC25060547" at bounding box center [152, 618] width 72 height 14
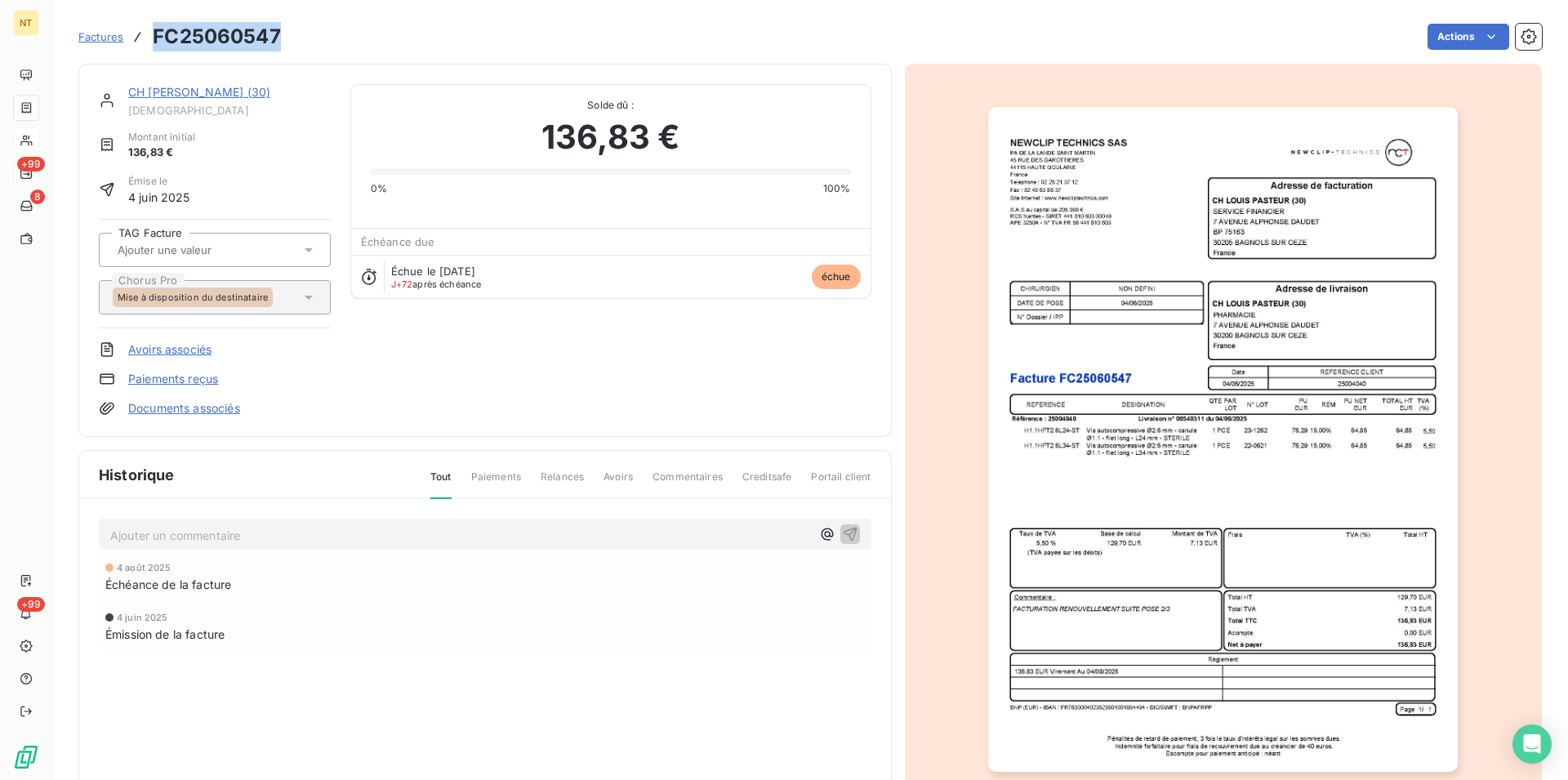
drag, startPoint x: 154, startPoint y: 33, endPoint x: 300, endPoint y: 40, distance: 146.2
click at [300, 40] on div "Factures FC25060547 Actions" at bounding box center [810, 37] width 1464 height 35
copy h3 "FC25060547"
click at [174, 94] on link "CH [PERSON_NAME] (30)" at bounding box center [200, 92] width 143 height 14
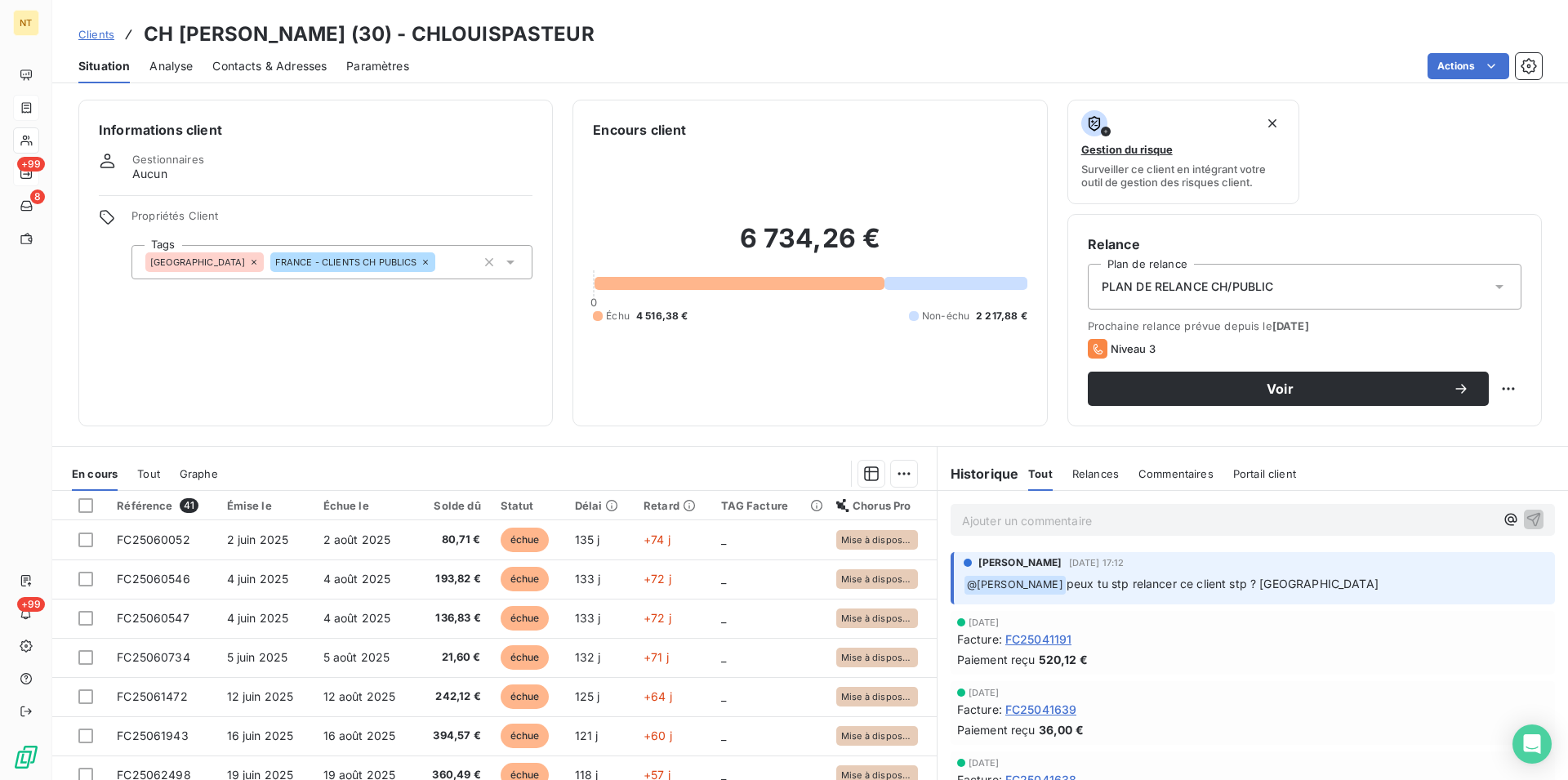
click at [284, 62] on span "Contacts & Adresses" at bounding box center [270, 66] width 115 height 17
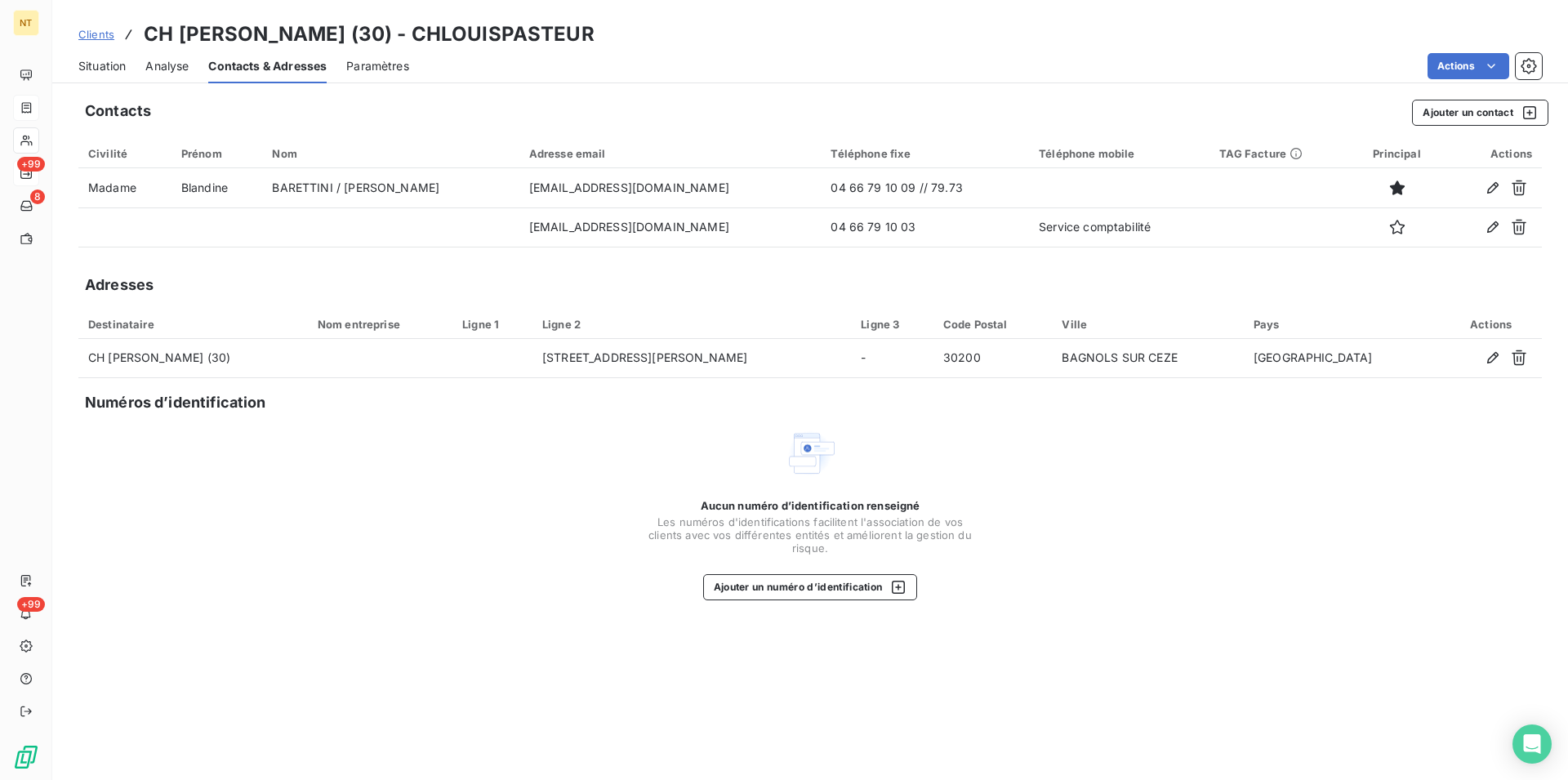
click at [99, 64] on span "Situation" at bounding box center [102, 66] width 48 height 17
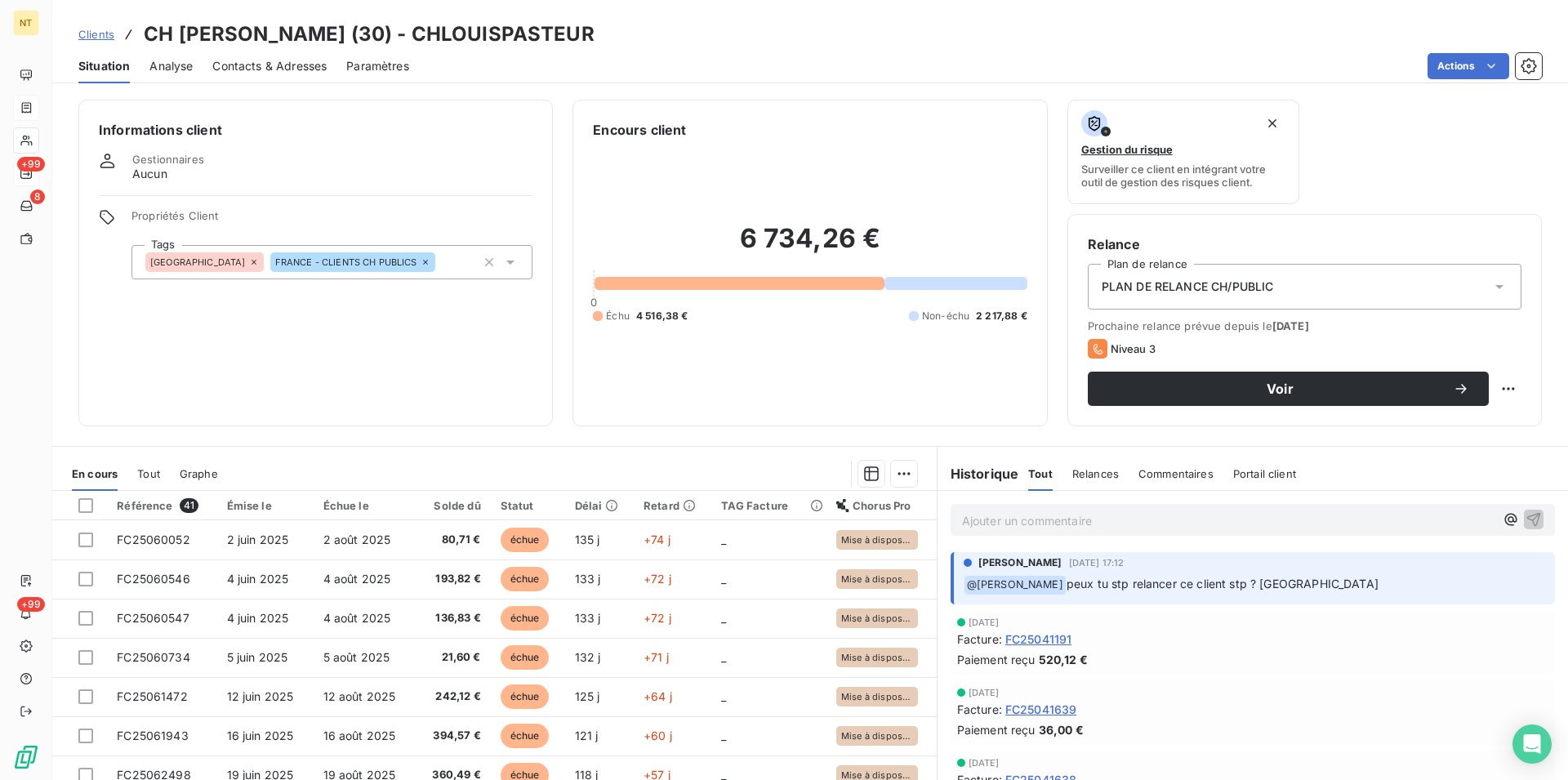
click at [243, 67] on span "Contacts & Adresses" at bounding box center [270, 66] width 115 height 17
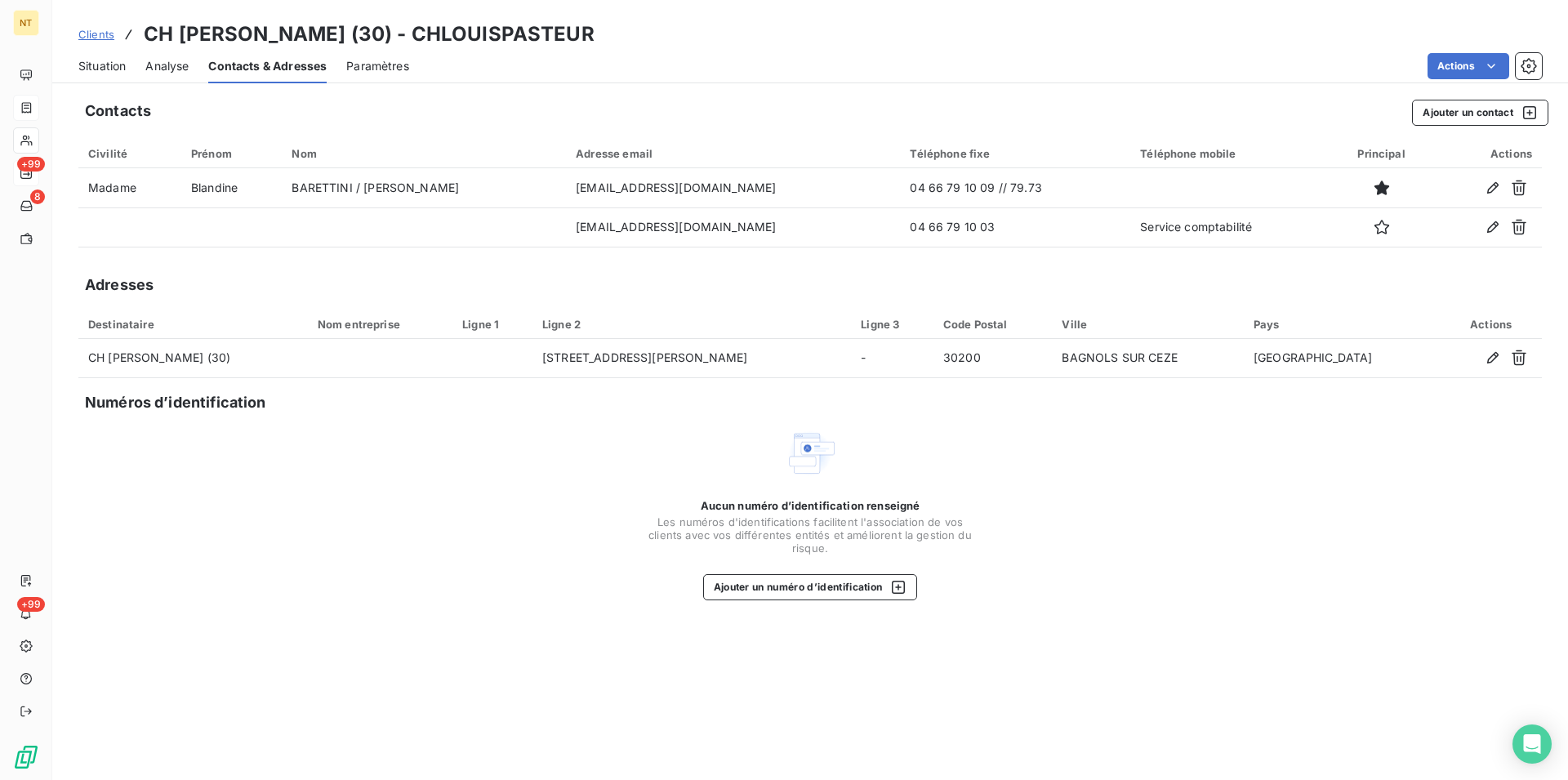
click at [86, 61] on span "Situation" at bounding box center [102, 66] width 48 height 17
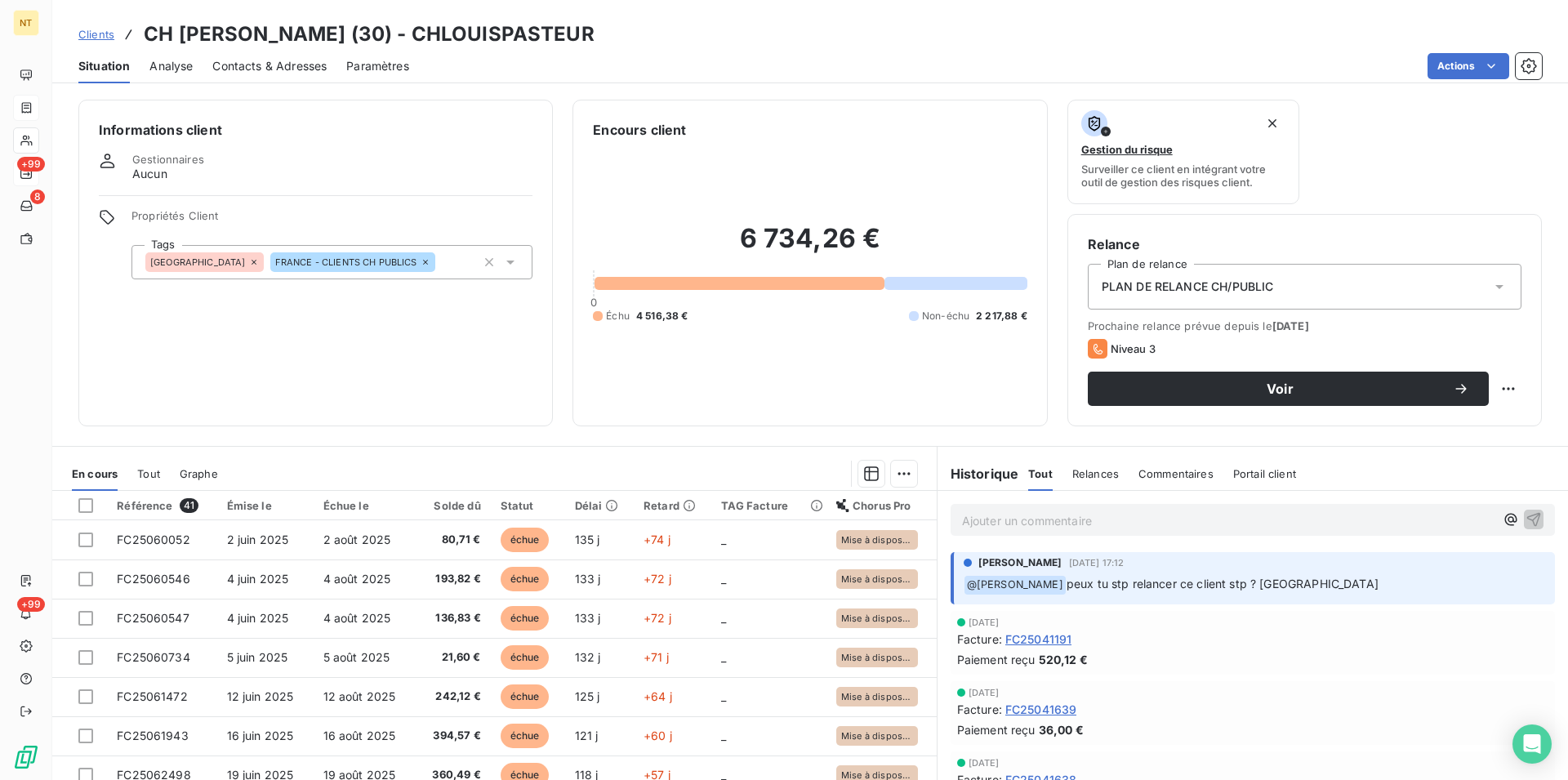
click at [267, 67] on span "Contacts & Adresses" at bounding box center [270, 66] width 115 height 17
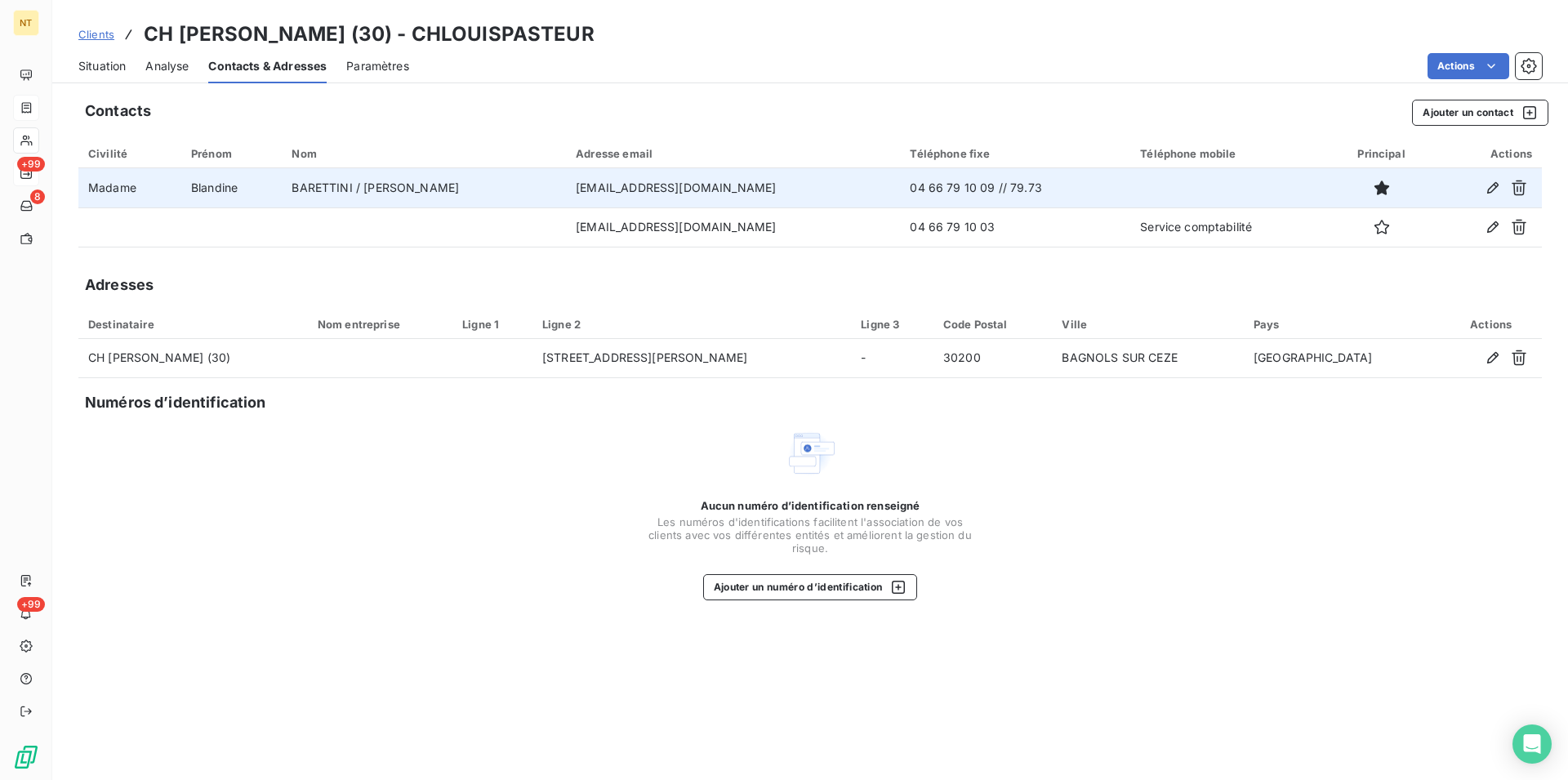
drag, startPoint x: 513, startPoint y: 187, endPoint x: 762, endPoint y: 187, distance: 249.0
click at [762, 187] on td "[EMAIL_ADDRESS][DOMAIN_NAME]" at bounding box center [733, 188] width 334 height 40
copy td "[EMAIL_ADDRESS][DOMAIN_NAME]"
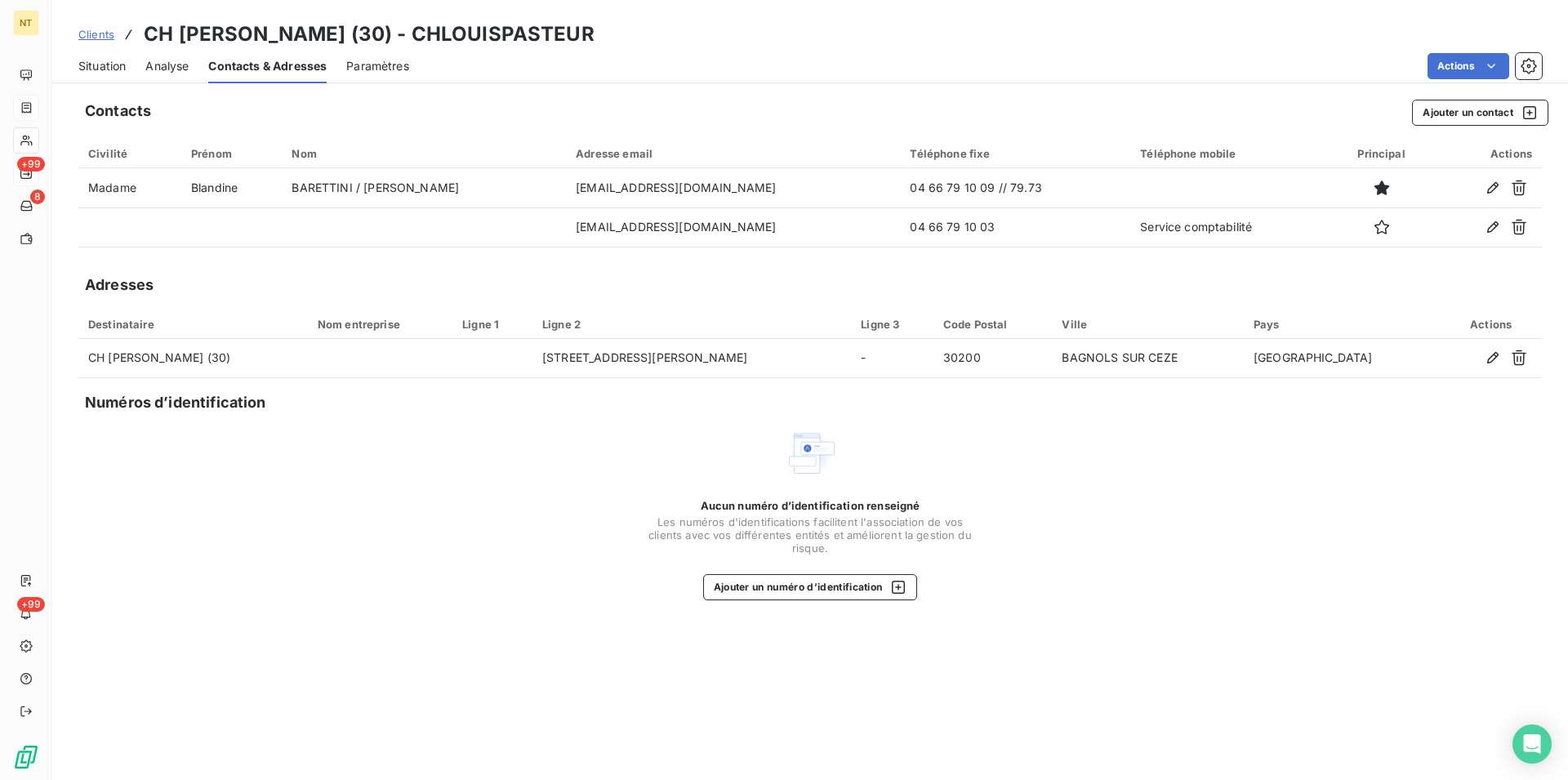
click at [87, 63] on span "Situation" at bounding box center [102, 66] width 48 height 17
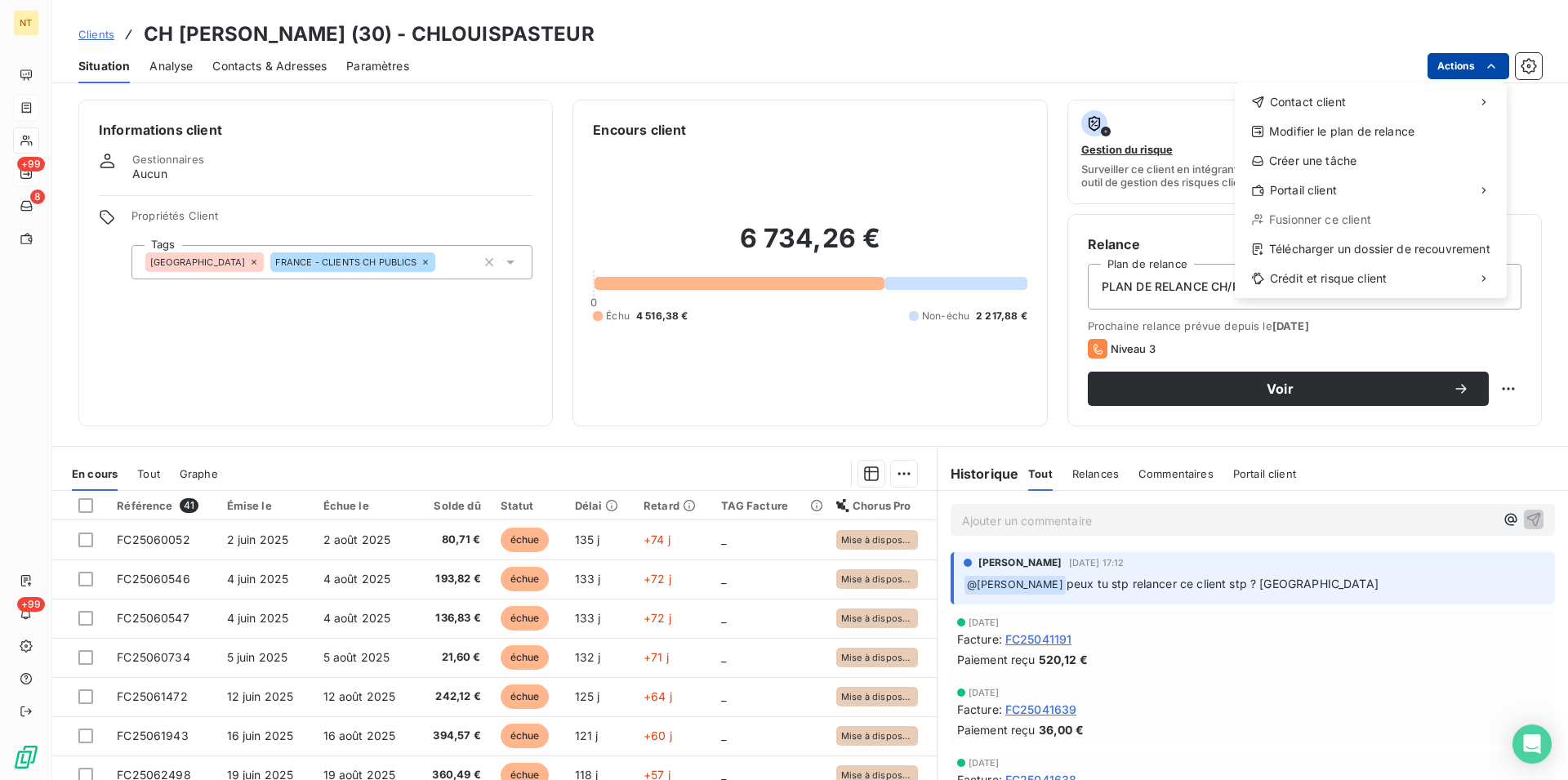
click at [1494, 65] on html "NT +99 8 +99 Clients CH [PERSON_NAME] (30) - CHLOUISPASTEUR Situation Analyse C…" at bounding box center [784, 390] width 1568 height 780
click at [1165, 222] on div "Copier le lien vers le portail" at bounding box center [1128, 226] width 185 height 26
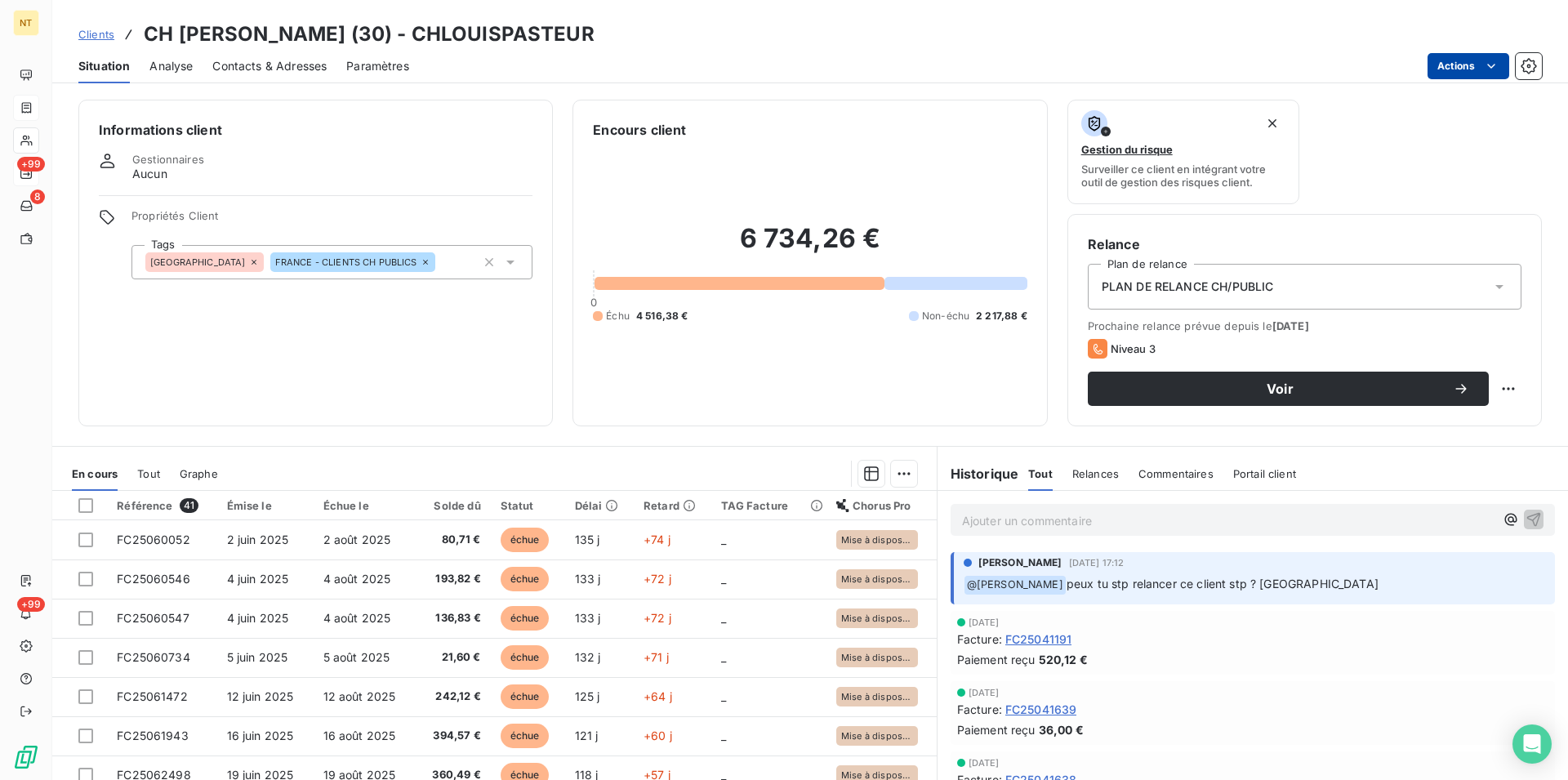
click at [962, 519] on p "Ajouter un commentaire ﻿" at bounding box center [1228, 521] width 533 height 21
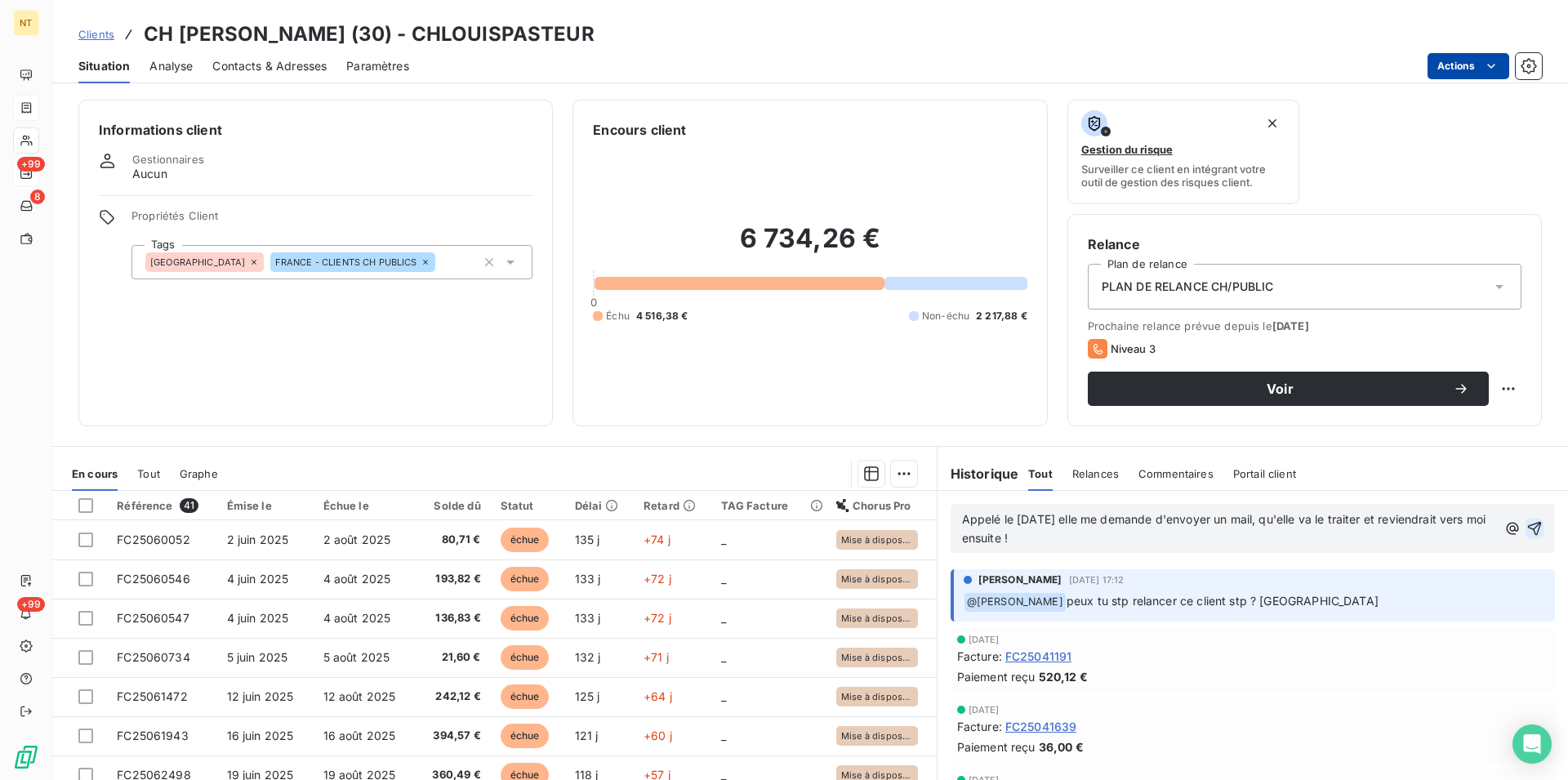
click at [1526, 526] on icon "button" at bounding box center [1534, 529] width 17 height 17
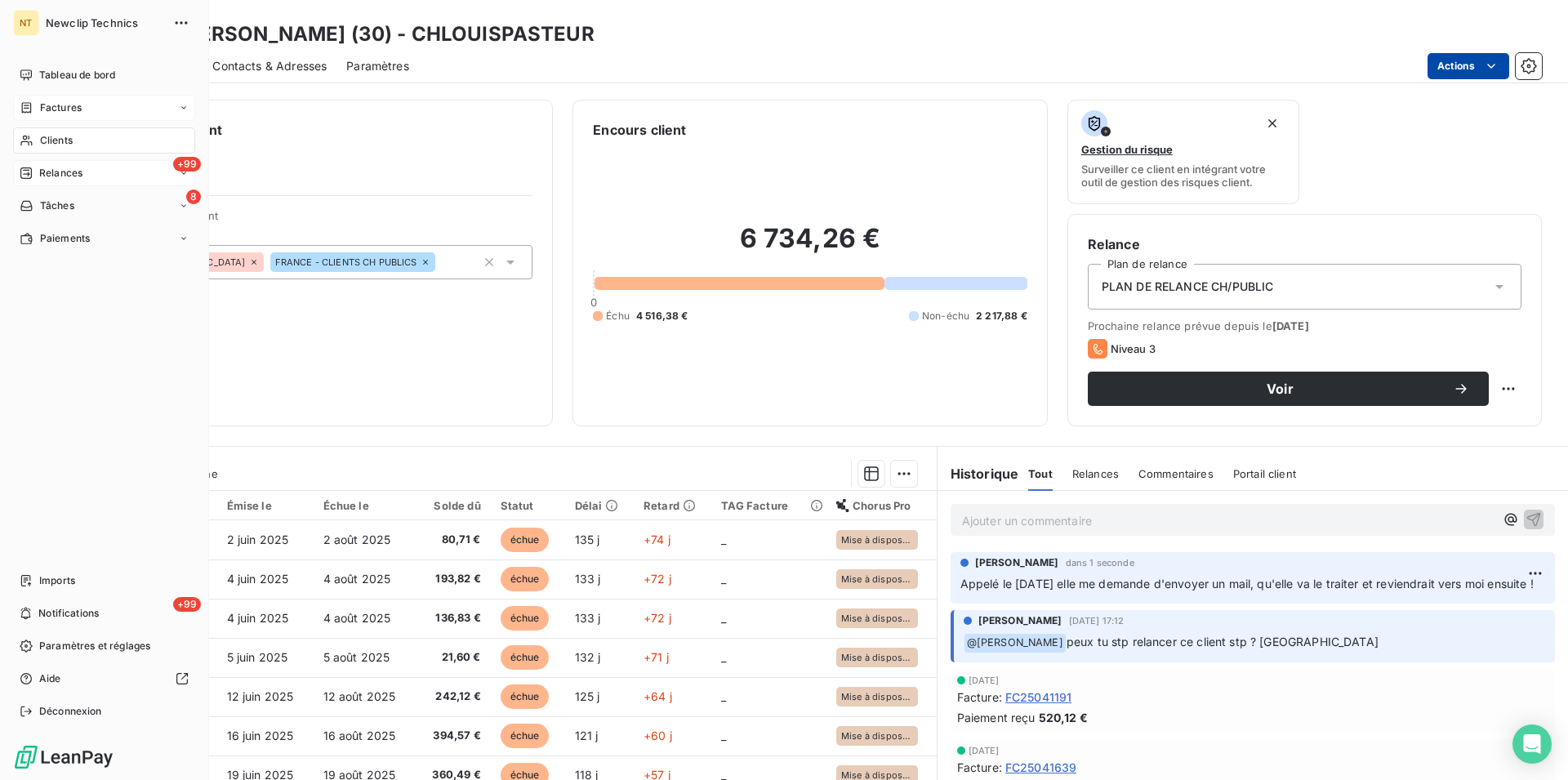
click at [49, 137] on span "Clients" at bounding box center [55, 140] width 33 height 15
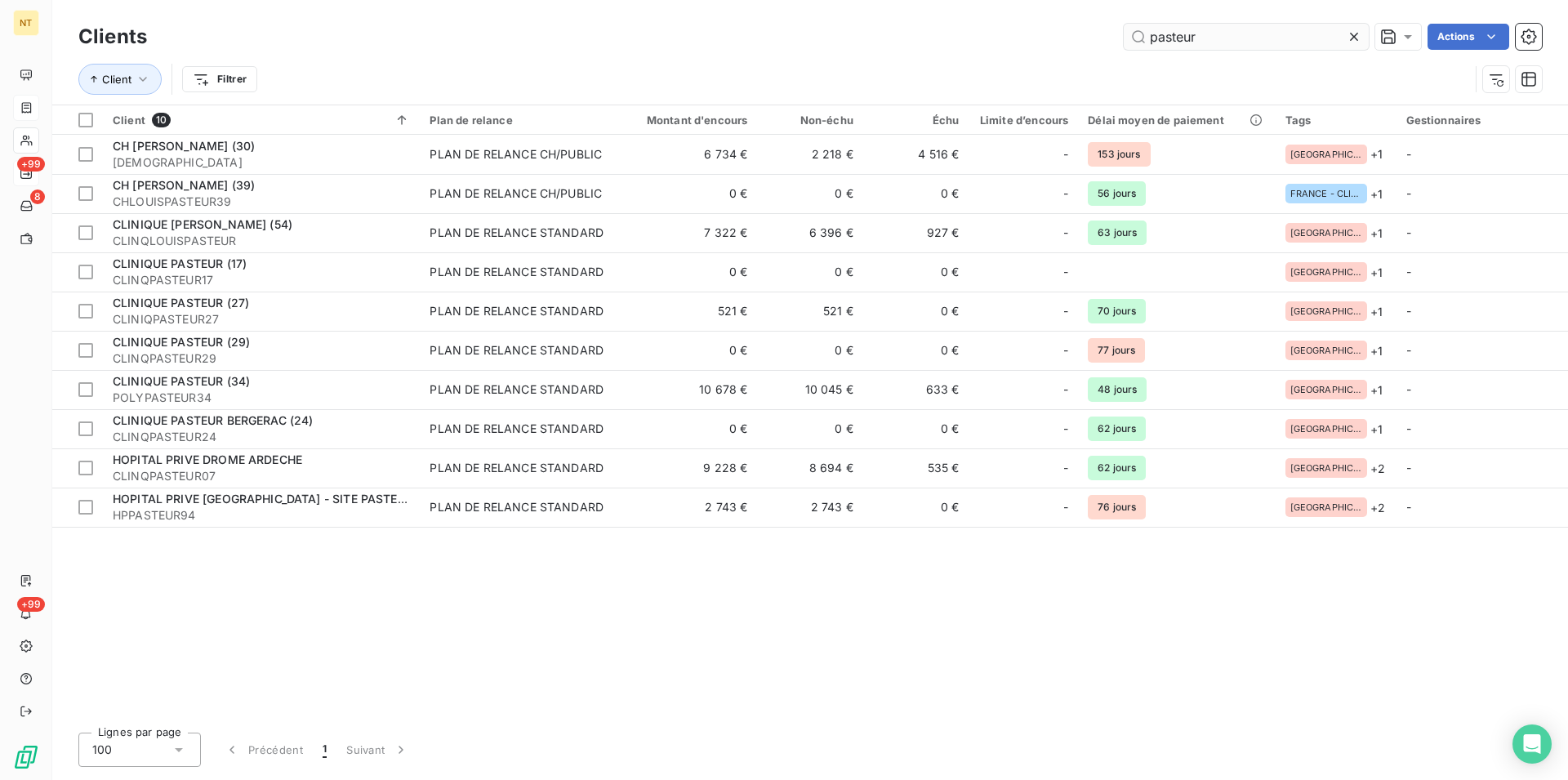
drag, startPoint x: 1200, startPoint y: 42, endPoint x: 1154, endPoint y: 42, distance: 46.0
click at [1154, 42] on input "pasteur" at bounding box center [1246, 37] width 245 height 26
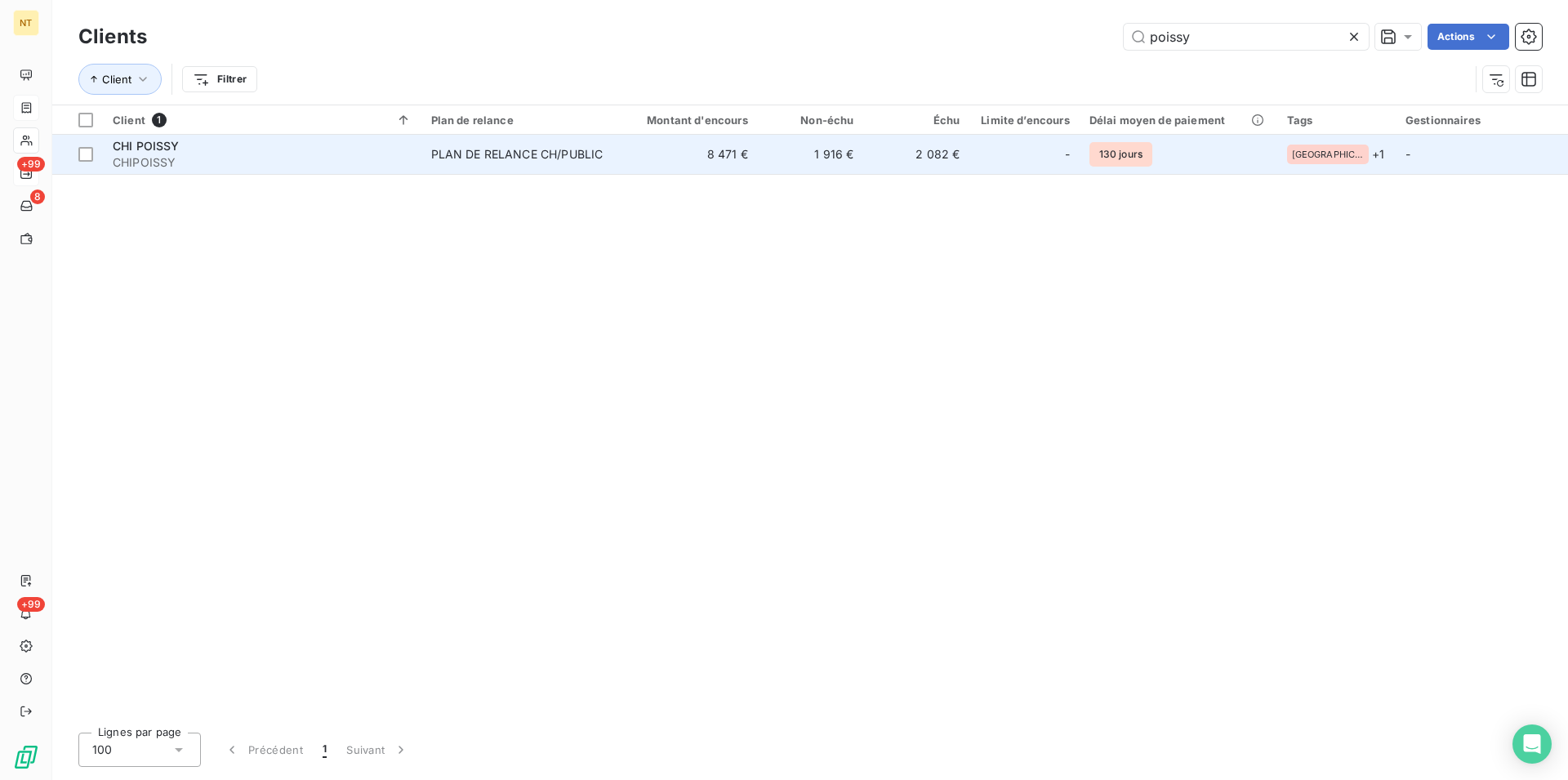
type input "poissy"
click at [539, 161] on div "PLAN DE RELANCE CH/PUBLIC" at bounding box center [518, 154] width 172 height 17
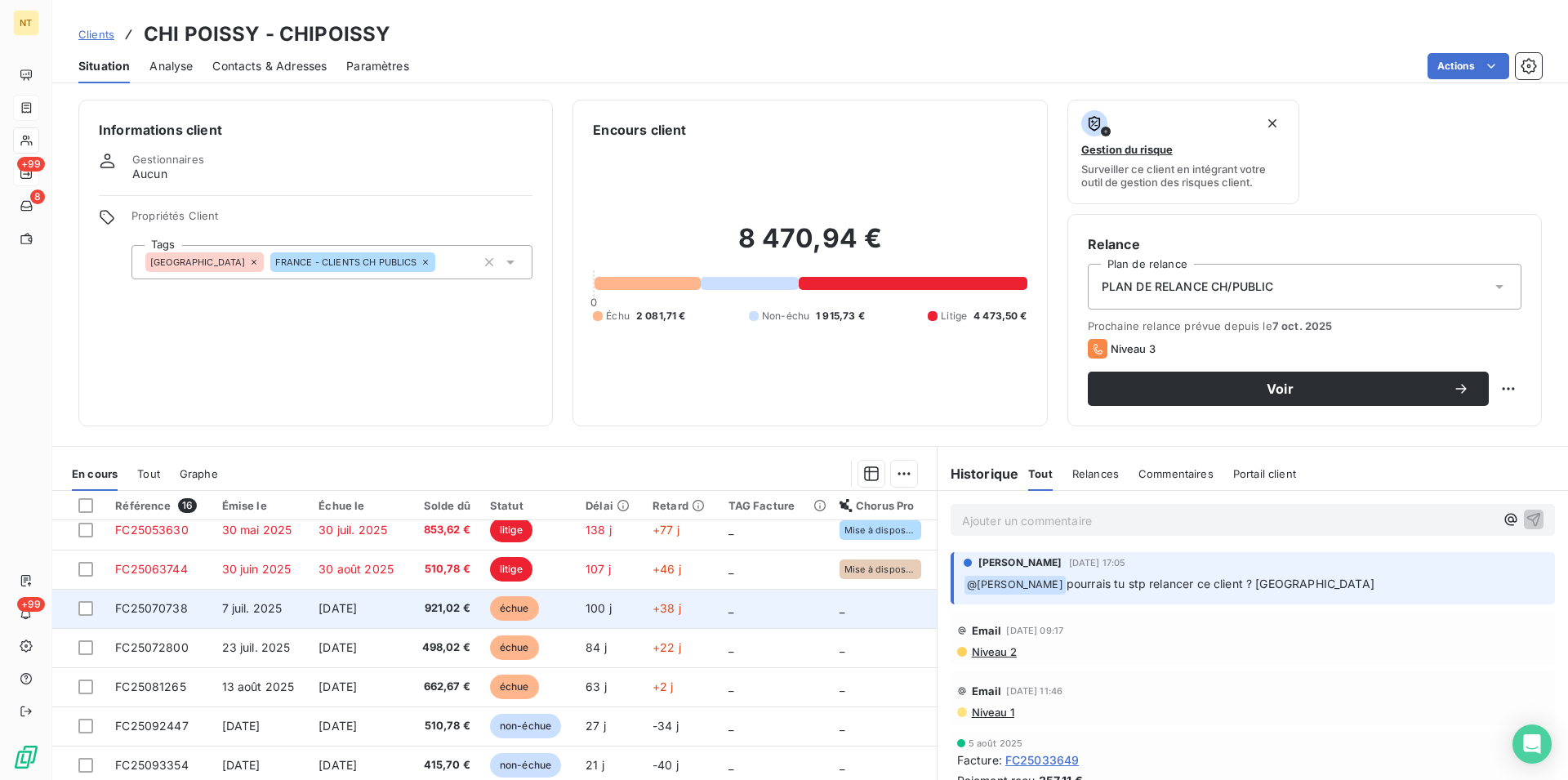
scroll to position [259, 0]
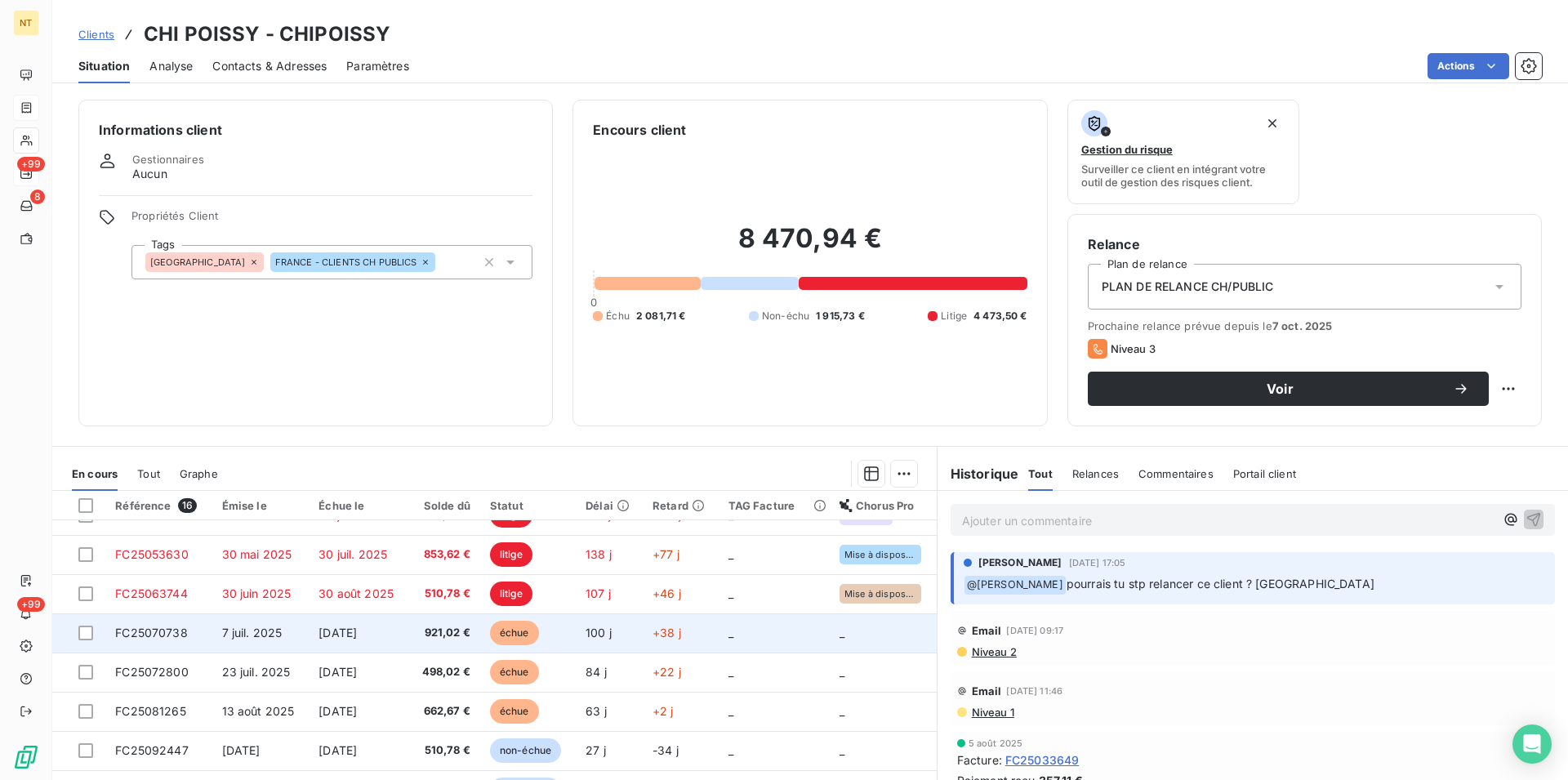
click at [180, 633] on span "FC25070738" at bounding box center [150, 633] width 72 height 14
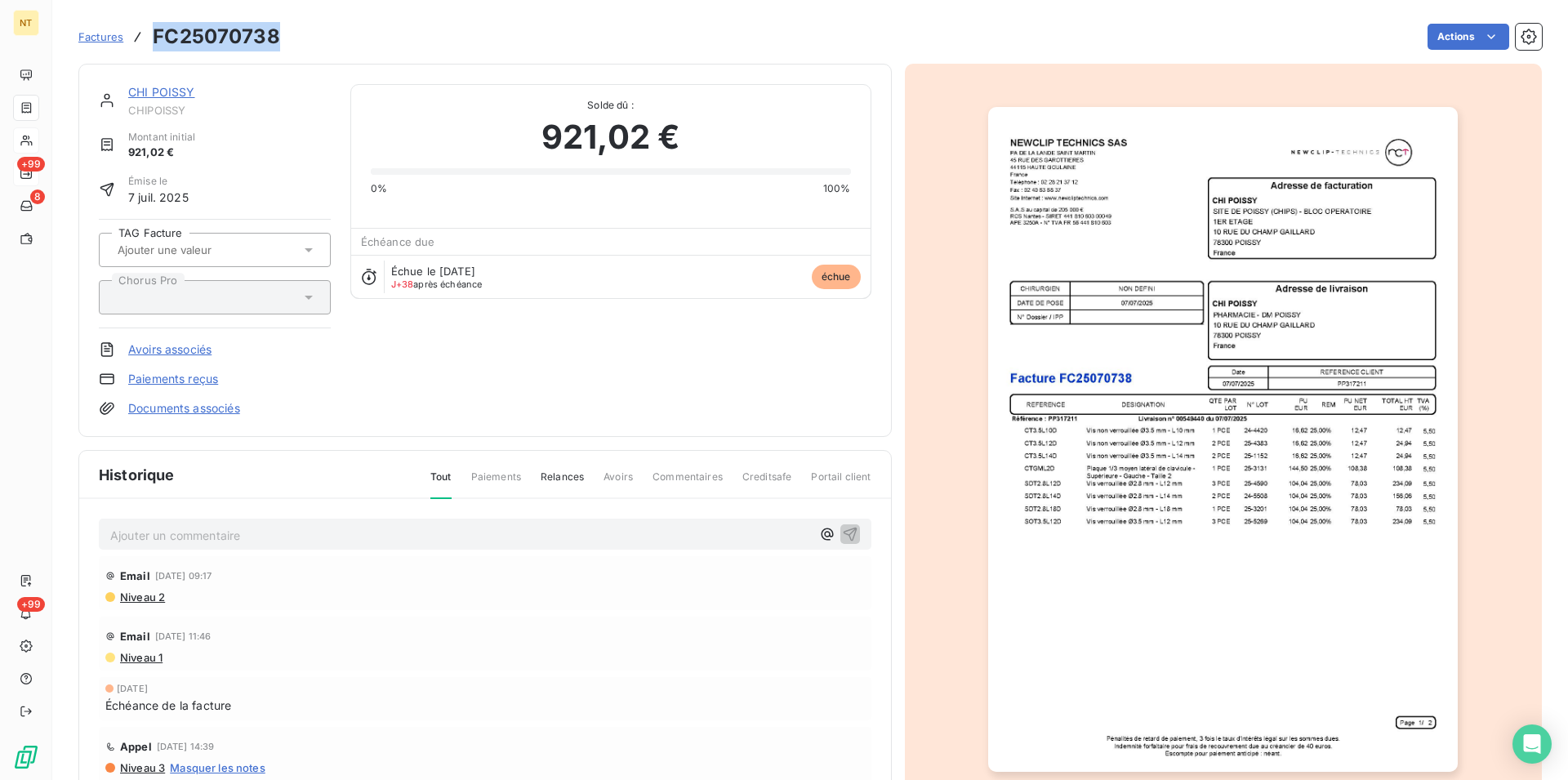
drag, startPoint x: 156, startPoint y: 36, endPoint x: 274, endPoint y: 50, distance: 118.8
click at [274, 50] on h3 "FC25070738" at bounding box center [216, 37] width 128 height 30
copy h3 "FC25070738"
click at [168, 92] on link "CHI POISSY" at bounding box center [162, 92] width 67 height 14
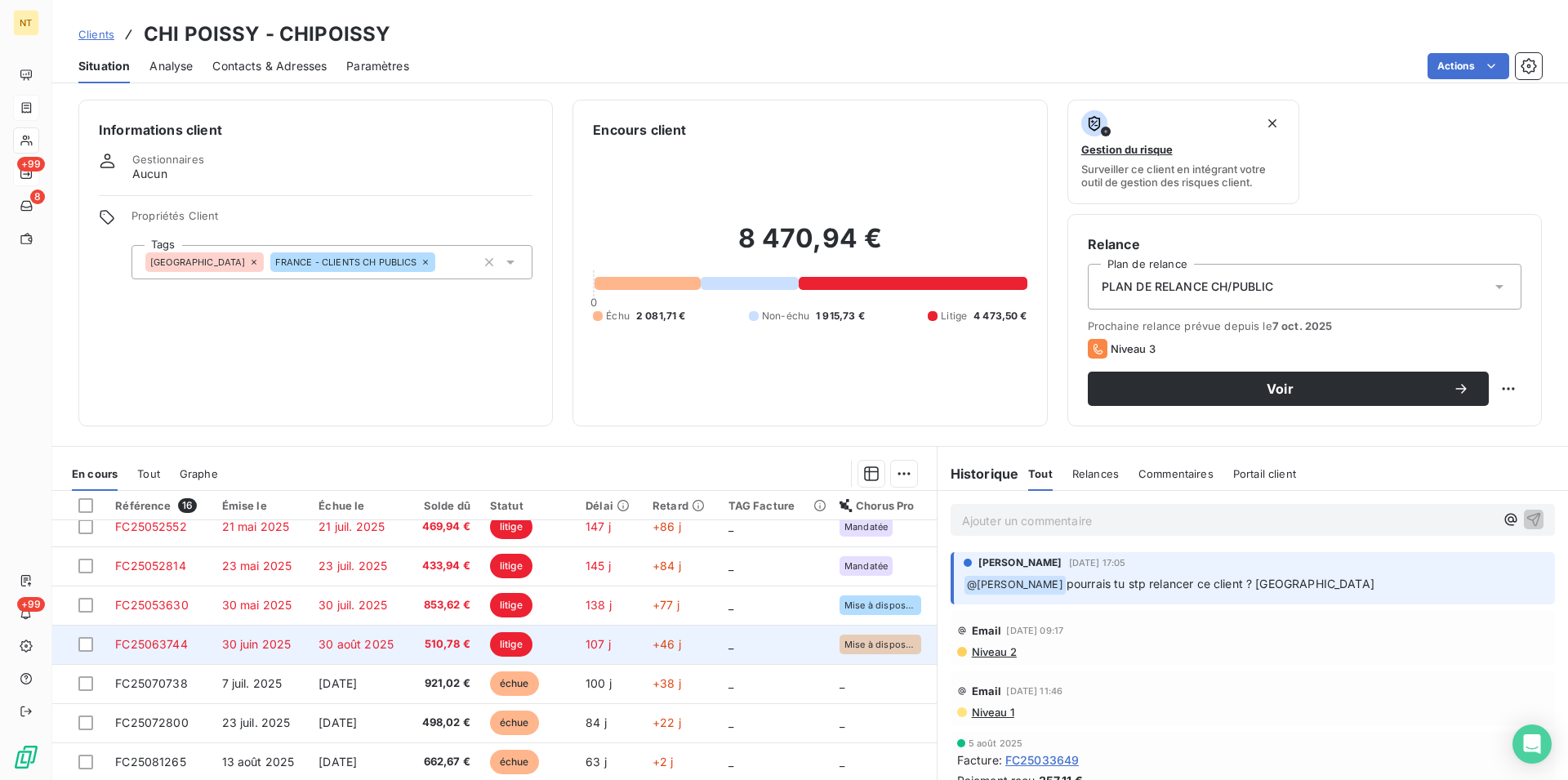
scroll to position [249, 0]
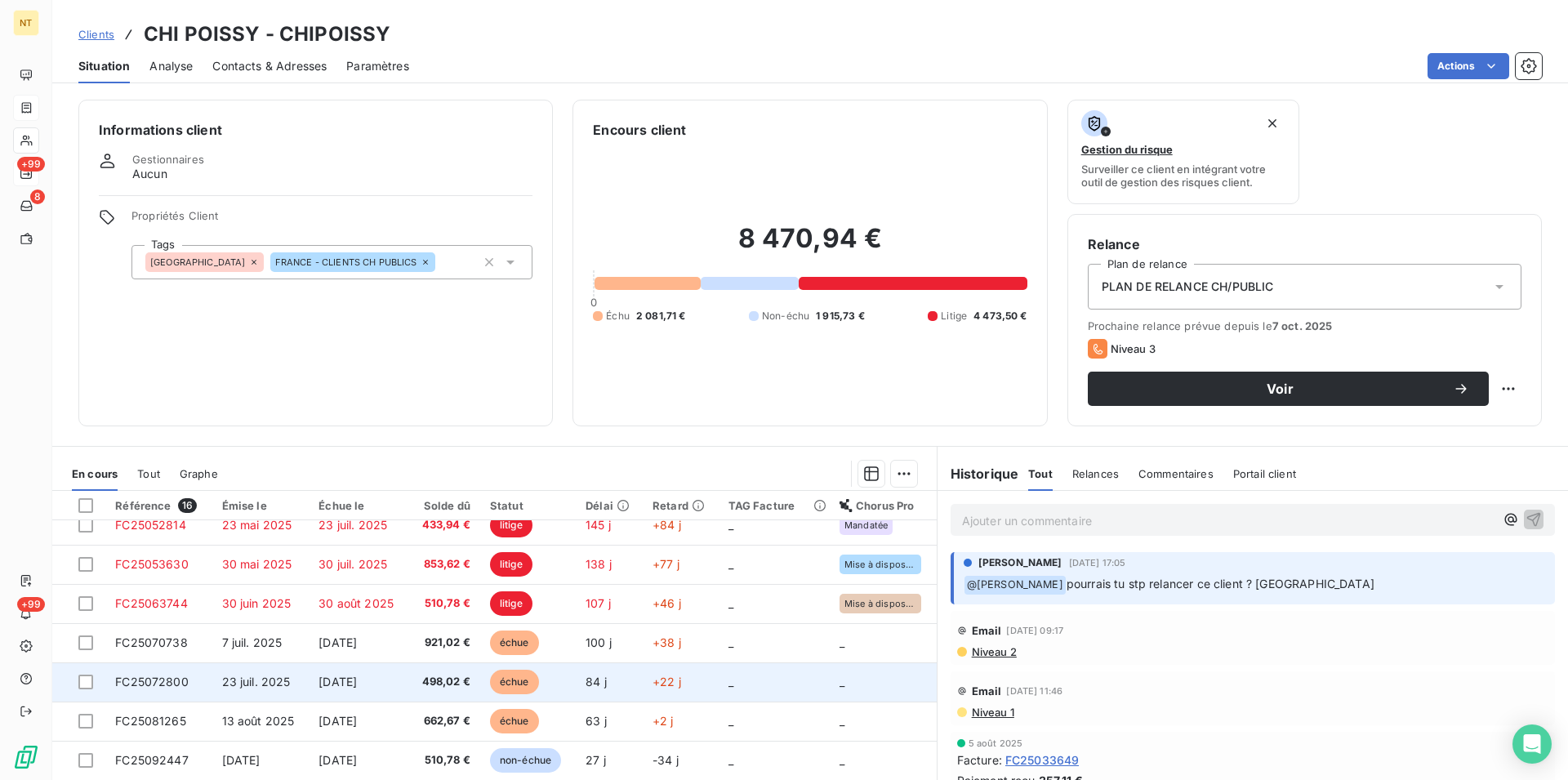
click at [166, 675] on span "FC25072800" at bounding box center [151, 682] width 73 height 14
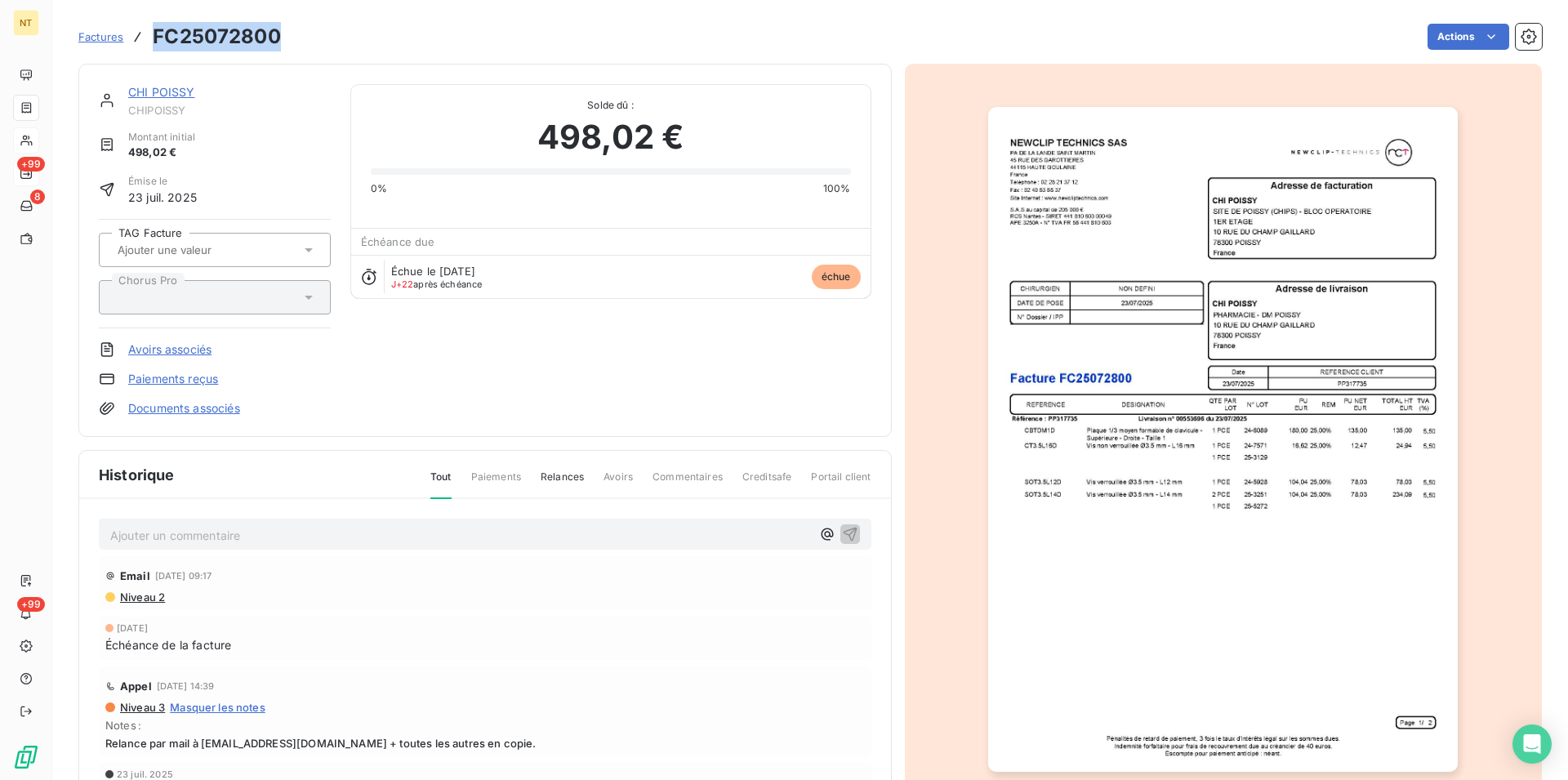
drag, startPoint x: 151, startPoint y: 31, endPoint x: 282, endPoint y: 45, distance: 131.7
click at [282, 45] on div "Factures FC25072800 Actions" at bounding box center [810, 37] width 1464 height 35
click at [138, 532] on p "Ajouter un commentaire ﻿" at bounding box center [460, 536] width 701 height 21
click at [203, 534] on span "Sur CHORUS Le mandat n 28437" at bounding box center [201, 534] width 182 height 14
click at [239, 534] on span "Sur CHORUS mandat n 28437" at bounding box center [192, 534] width 165 height 14
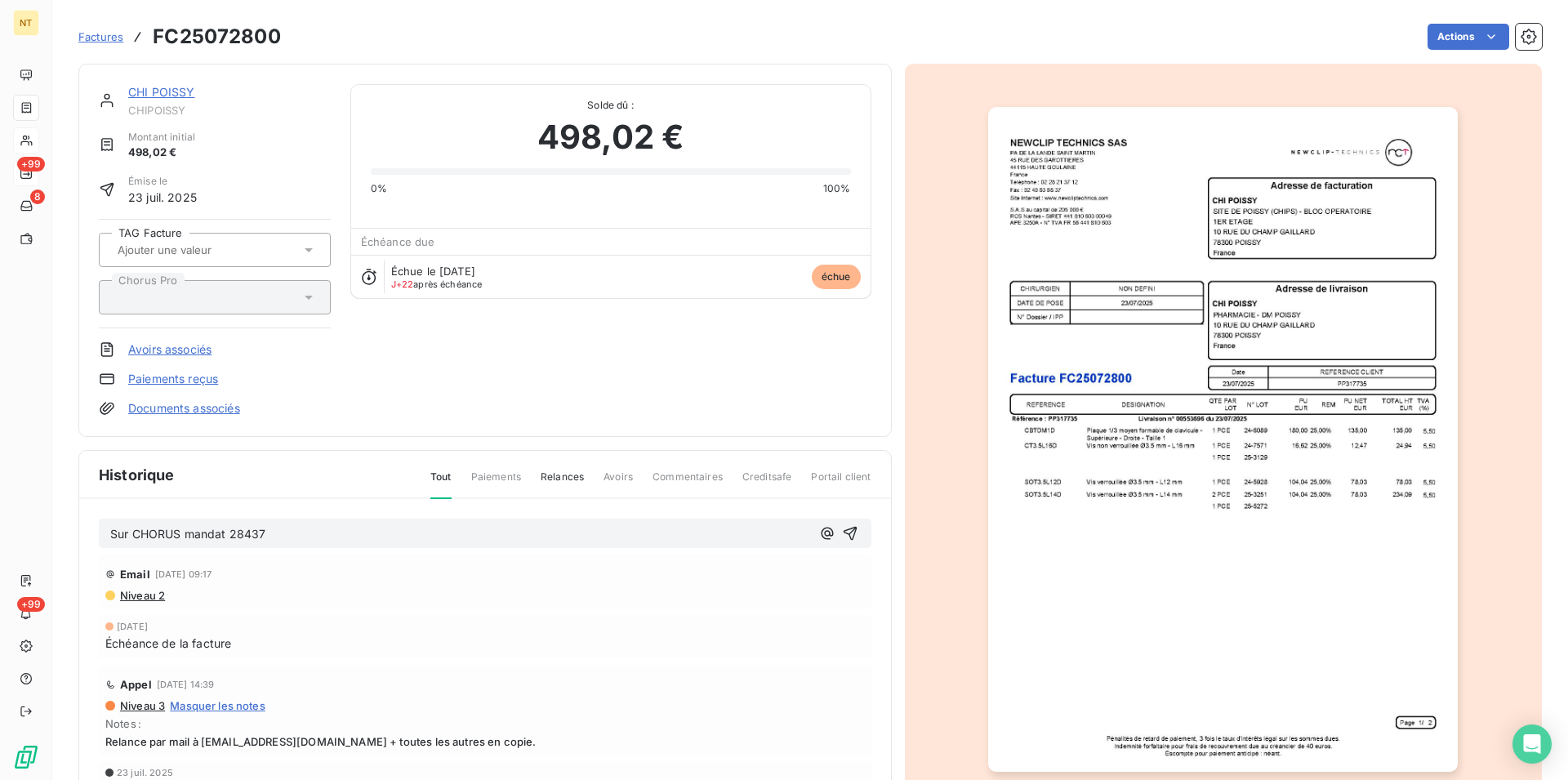
click at [266, 533] on p "Sur CHORUS mandat 28437" at bounding box center [460, 535] width 701 height 19
click at [287, 535] on span "Sur CHORUS mandat 28437 DU [DATE]" at bounding box center [218, 534] width 217 height 14
click at [278, 535] on span "Sur CHORUS mandat 28437 du30/07/2025" at bounding box center [230, 534] width 240 height 14
click at [844, 530] on icon "button" at bounding box center [850, 534] width 17 height 17
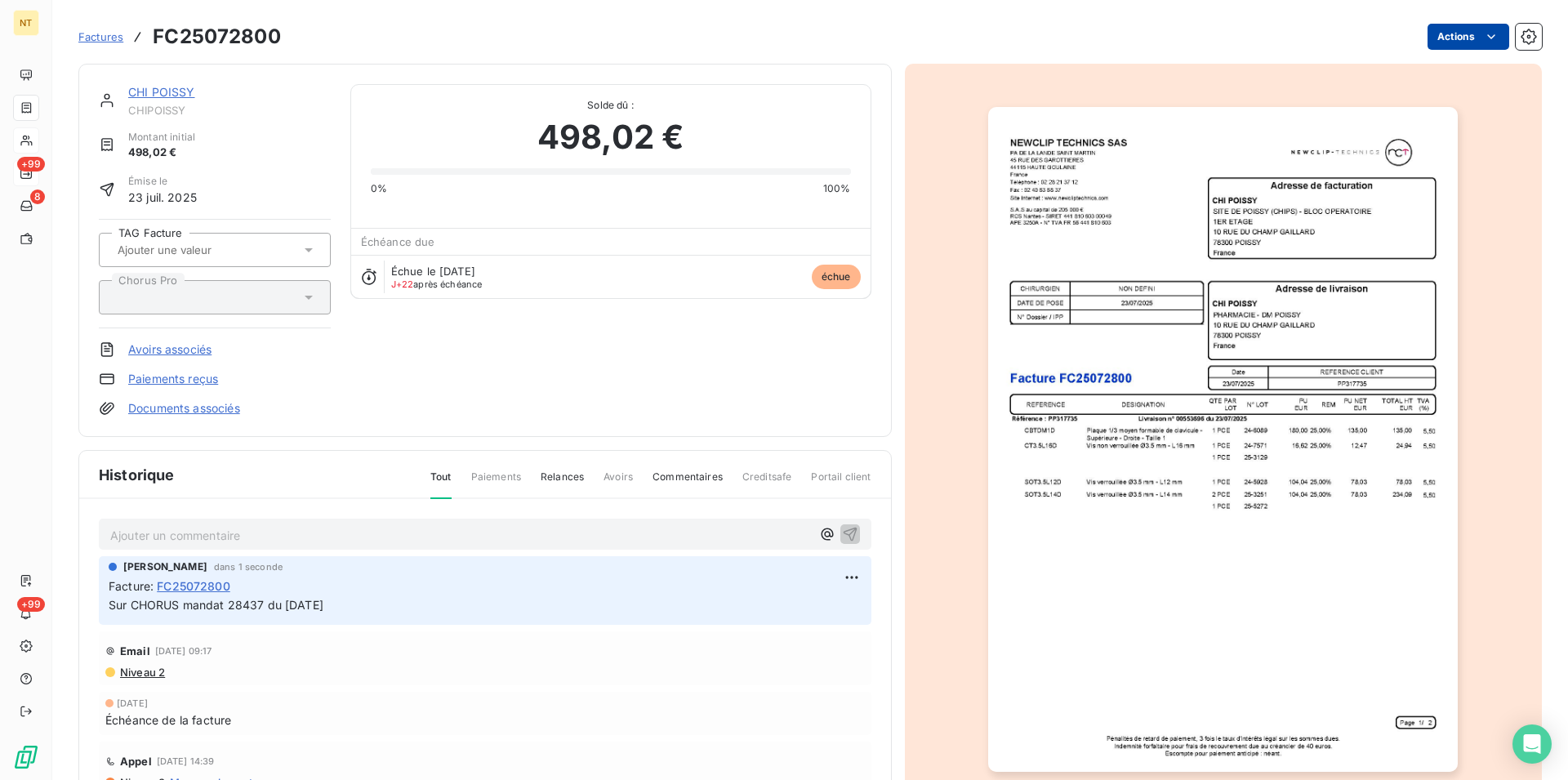
click at [1474, 33] on html "NT +99 8 +99 Factures FC25072800 Actions CHI POISSY CHIPOISSY Montant initial 4…" at bounding box center [784, 390] width 1568 height 780
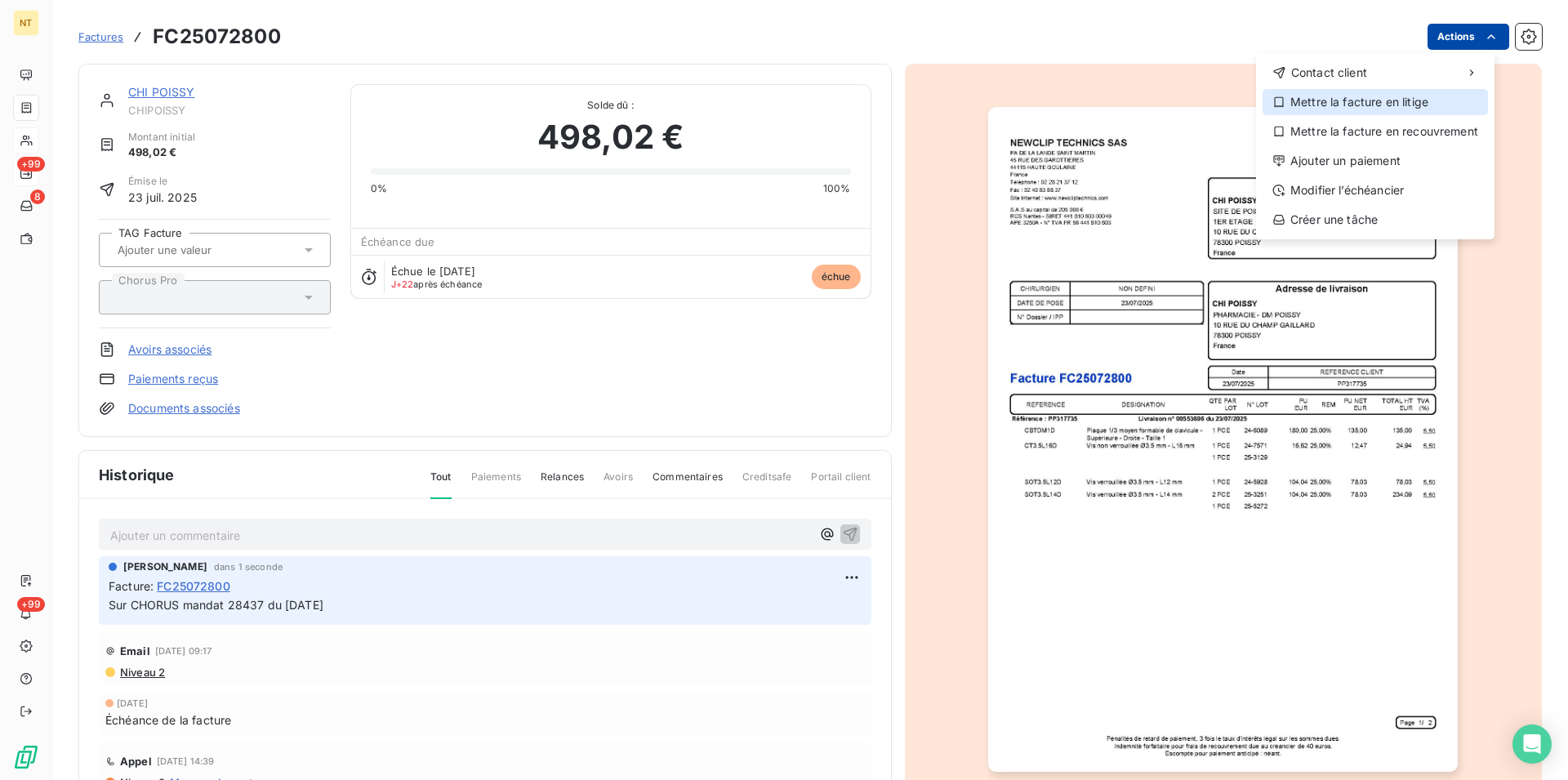
click at [1393, 107] on div "Mettre la facture en litige" at bounding box center [1376, 102] width 226 height 26
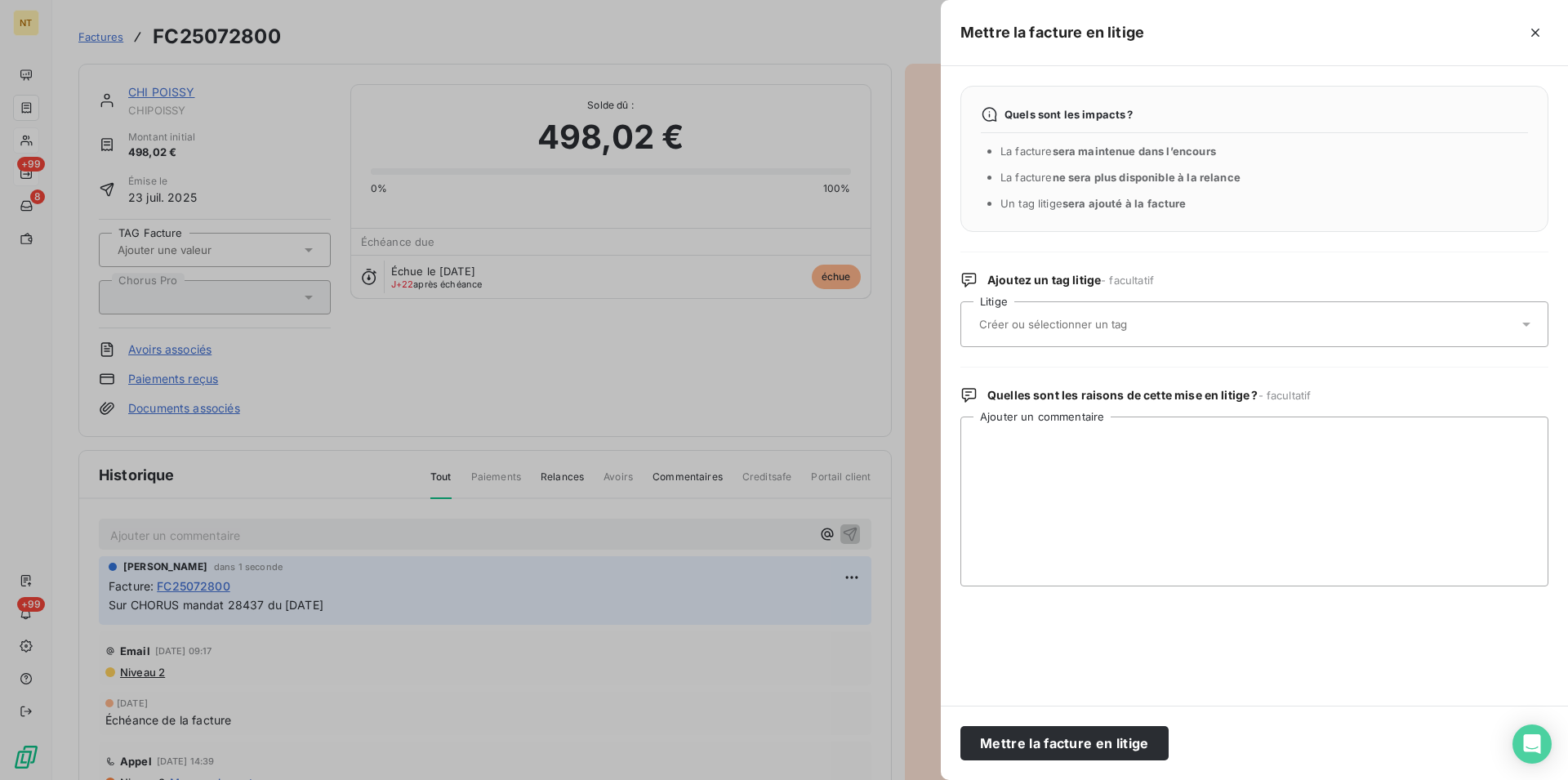
click at [1105, 320] on input "text" at bounding box center [1097, 324] width 238 height 15
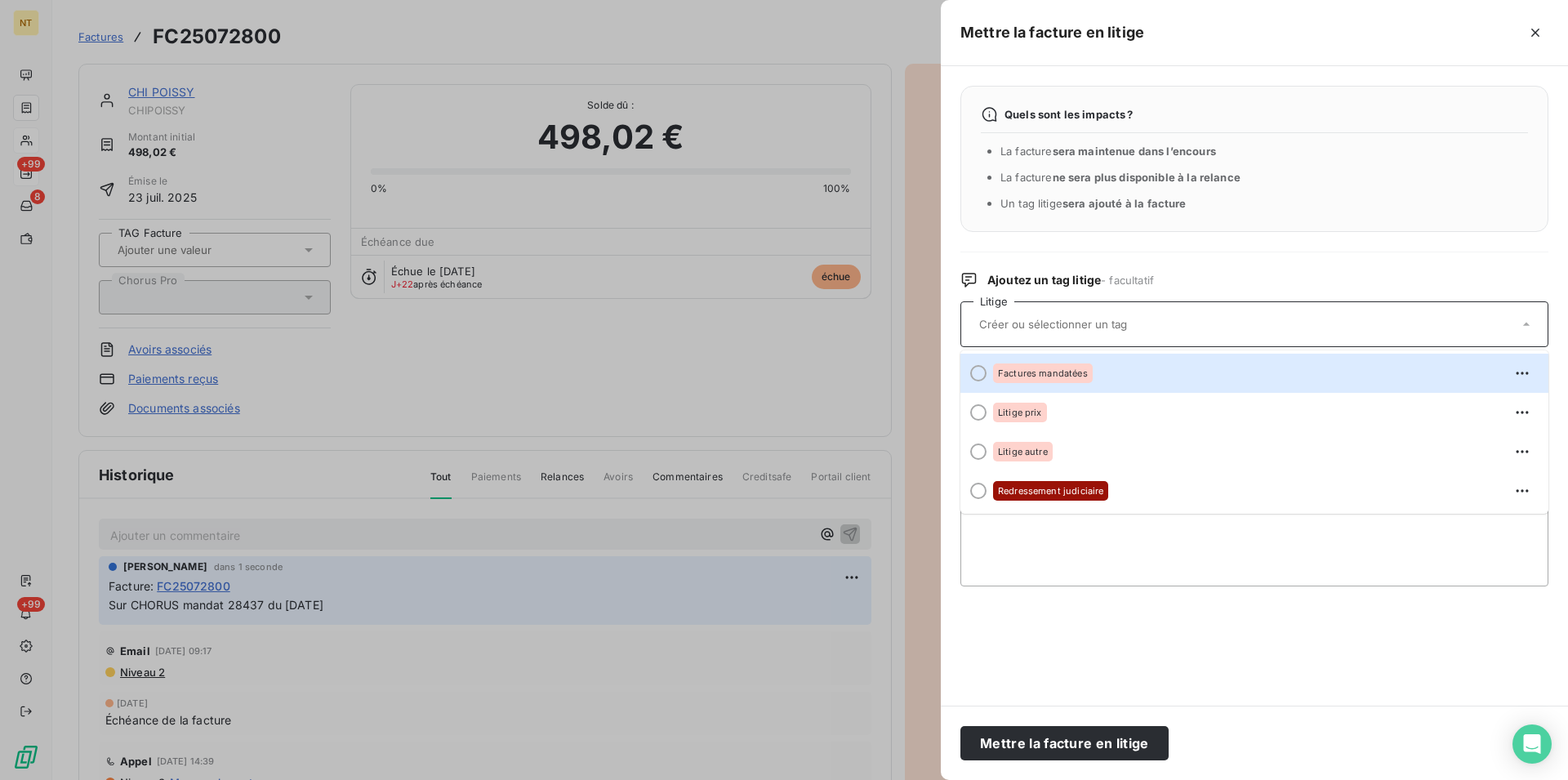
drag, startPoint x: 980, startPoint y: 372, endPoint x: 978, endPoint y: 380, distance: 8.2
click at [979, 372] on div at bounding box center [978, 373] width 17 height 17
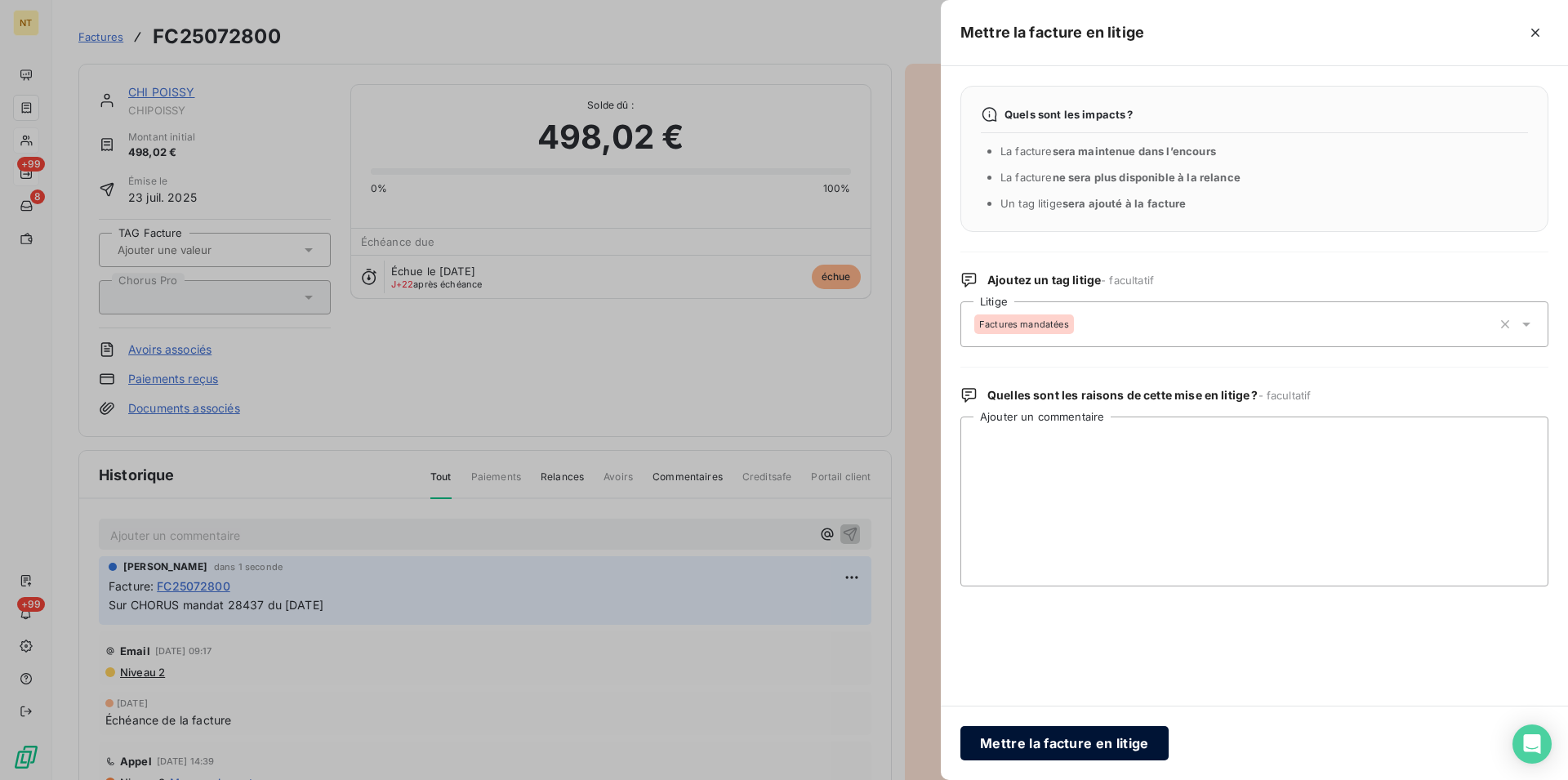
click at [1032, 744] on button "Mettre la facture en litige" at bounding box center [1064, 743] width 208 height 35
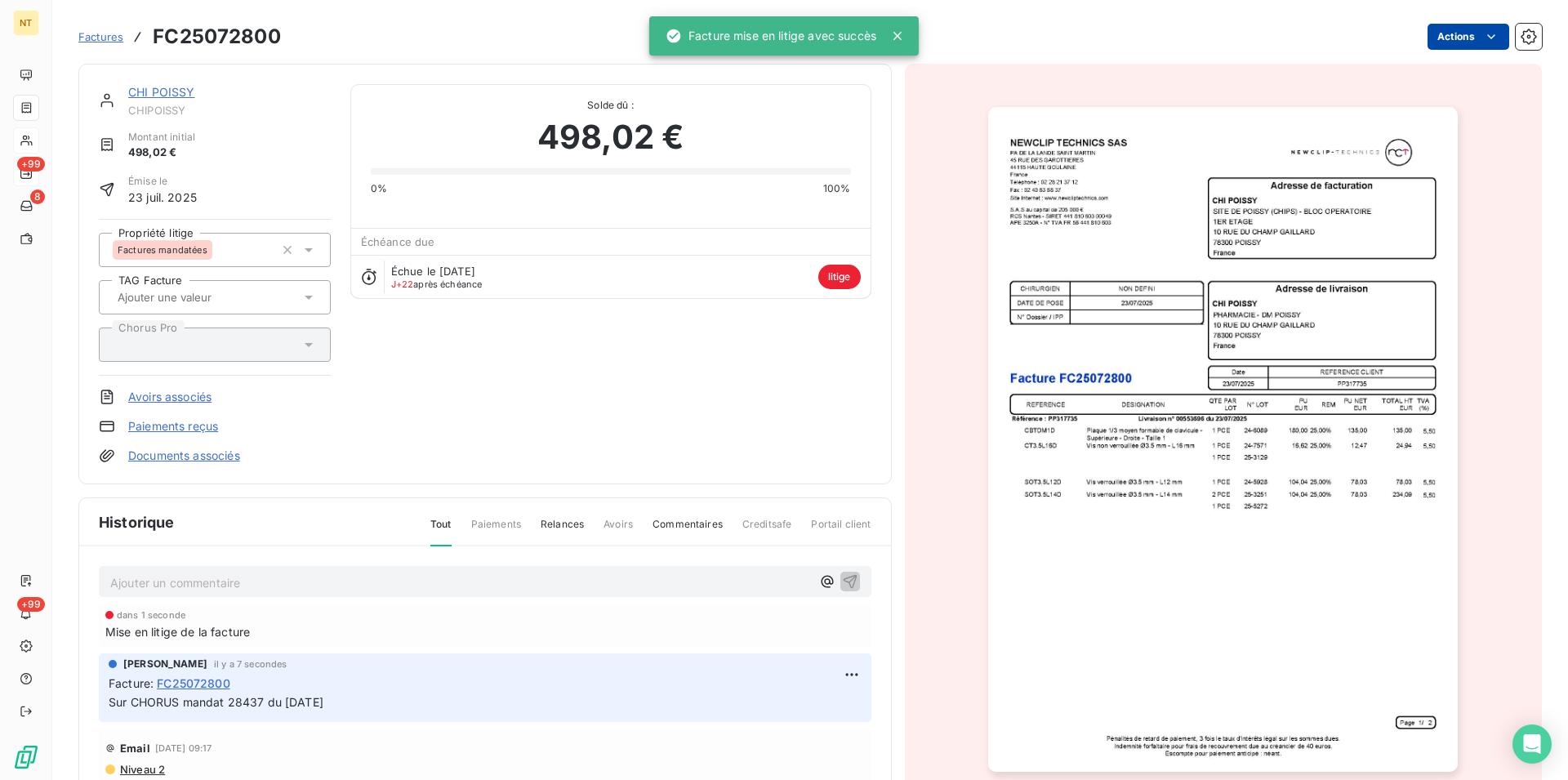
click at [161, 89] on link "CHI POISSY" at bounding box center [162, 92] width 67 height 14
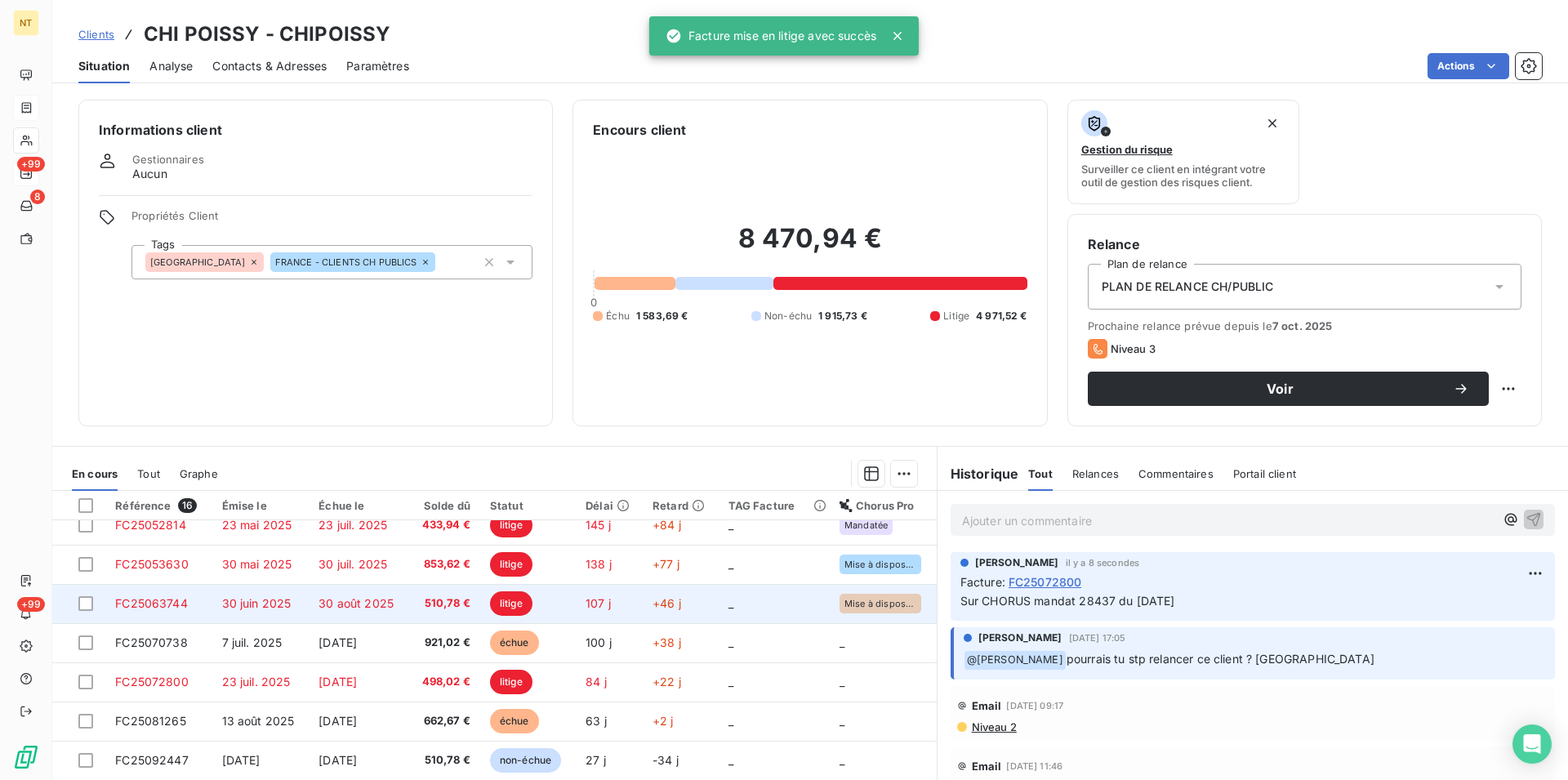
scroll to position [334, 0]
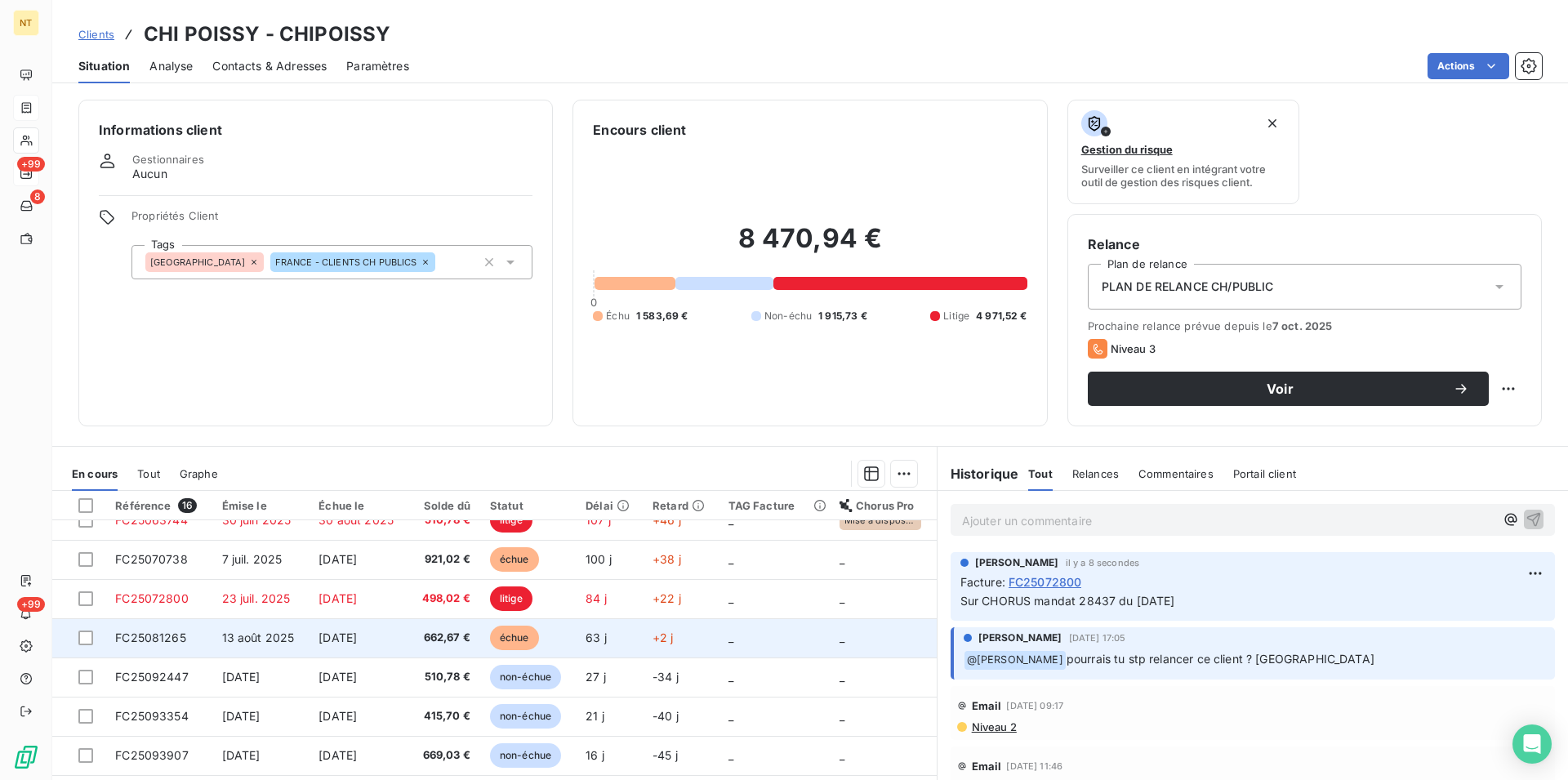
click at [151, 642] on span "FC25081265" at bounding box center [150, 637] width 71 height 14
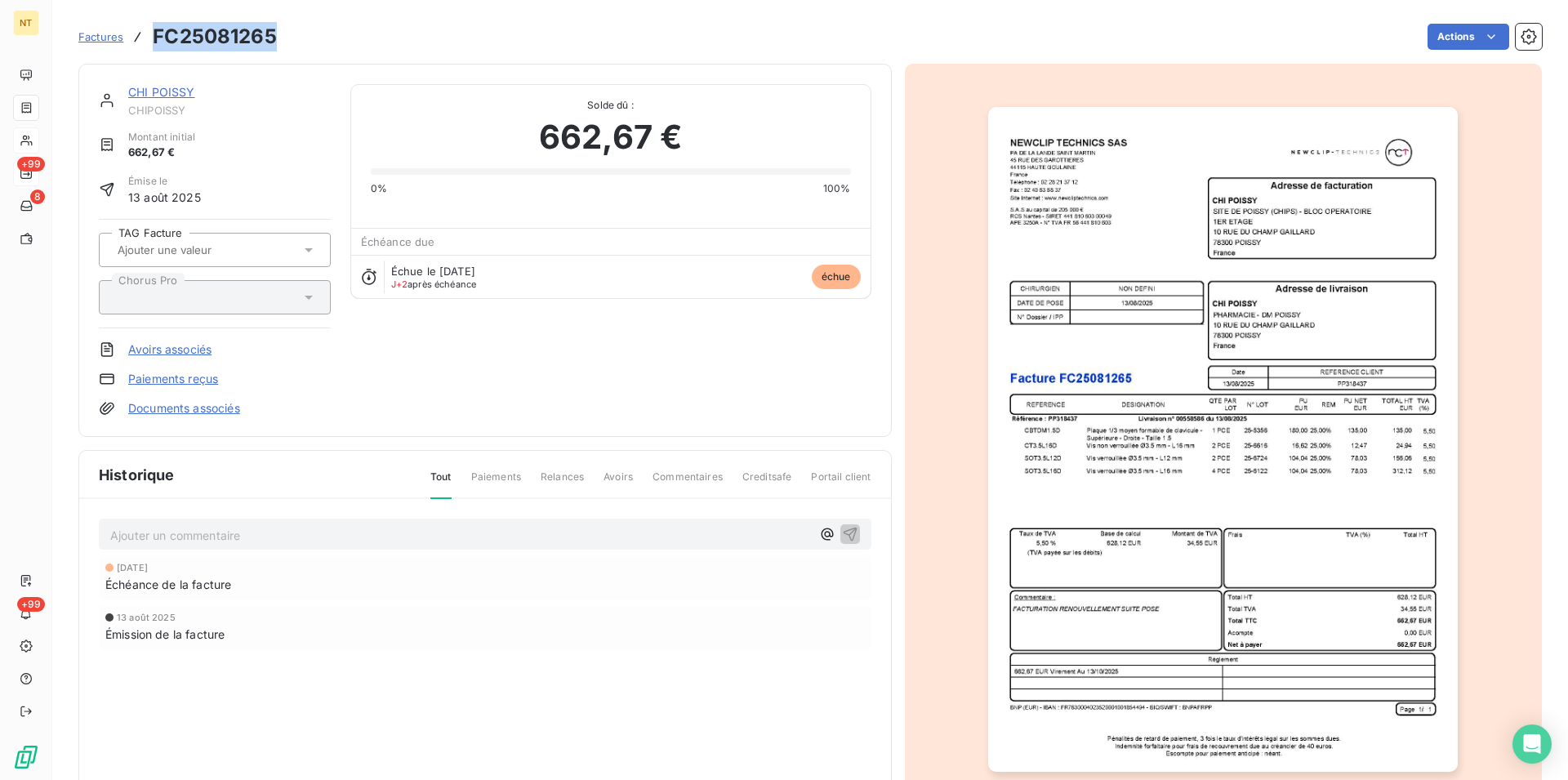
drag, startPoint x: 153, startPoint y: 31, endPoint x: 276, endPoint y: 40, distance: 123.3
click at [276, 40] on div "Factures FC25081265 Actions" at bounding box center [810, 37] width 1464 height 35
click at [133, 531] on p "Ajouter un commentaire ﻿" at bounding box center [460, 536] width 701 height 21
click at [239, 537] on span "Sur CHORUS mandat n 31569" at bounding box center [191, 534] width 163 height 14
click at [265, 528] on p "Sur CHORUS mandat 31569" at bounding box center [460, 535] width 701 height 19
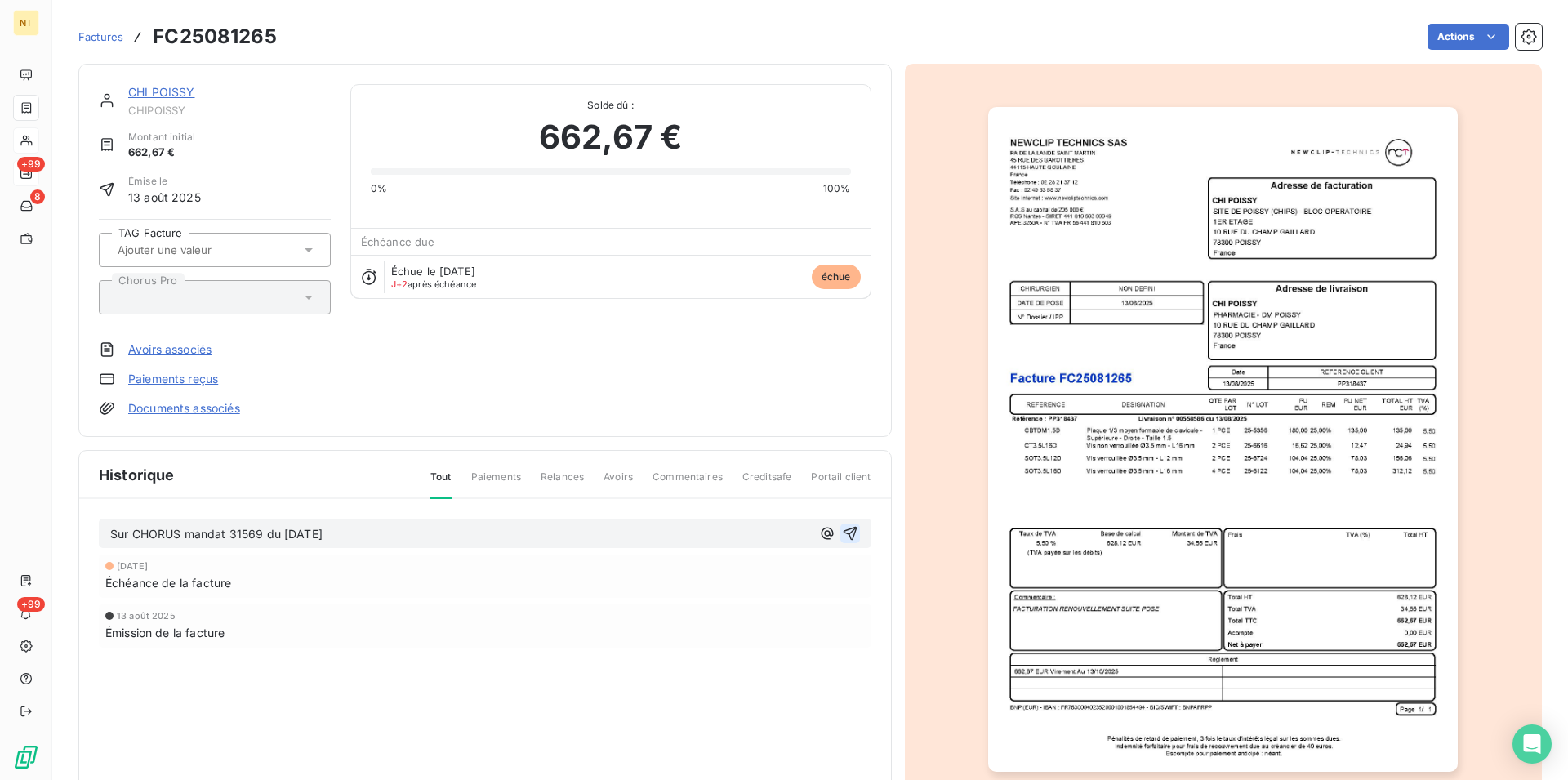
click at [842, 529] on icon "button" at bounding box center [850, 534] width 17 height 17
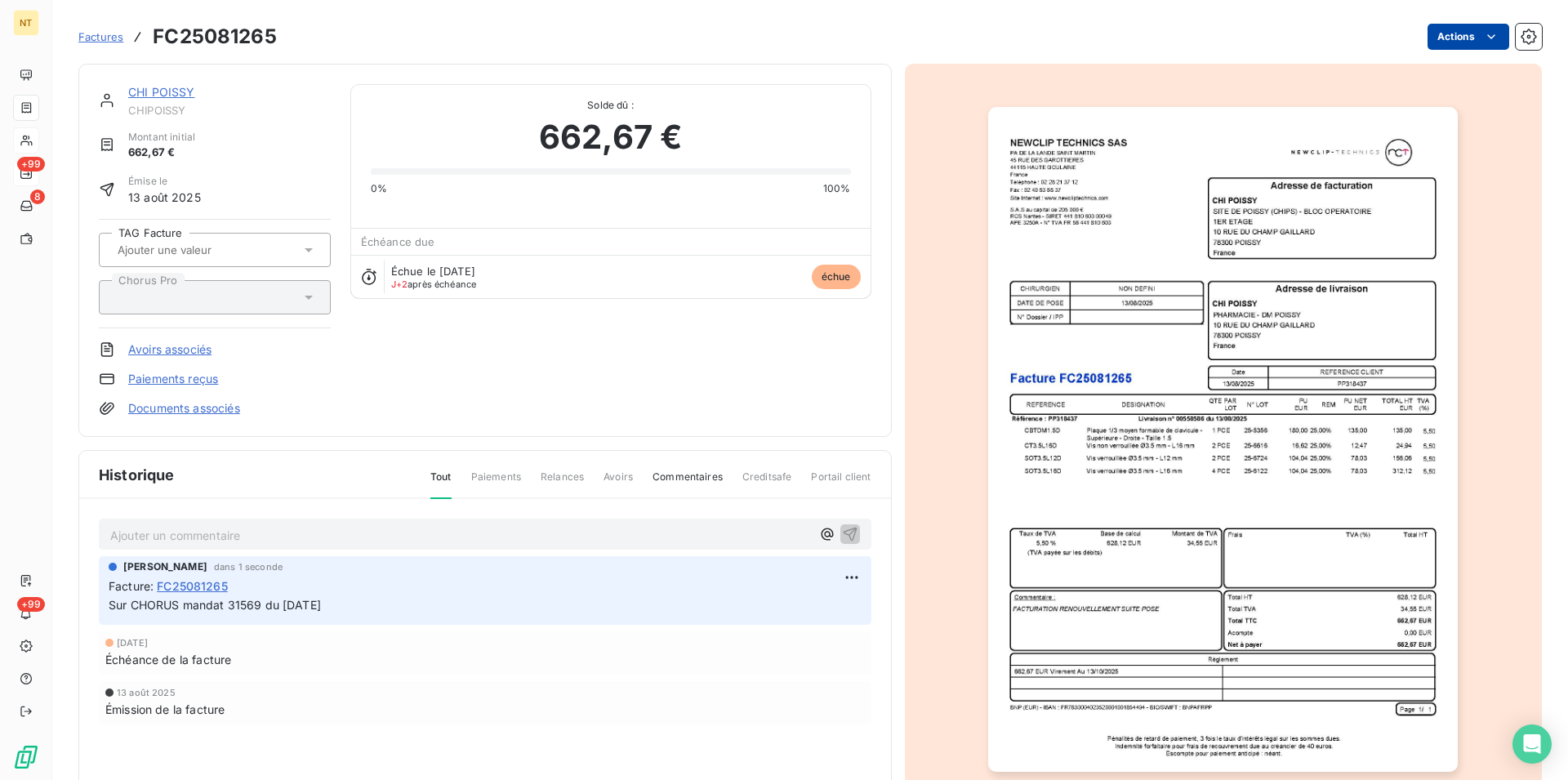
click at [1478, 40] on html "NT +99 8 +99 Factures FC25081265 Actions CHI POISSY CHIPOISSY Montant initial 6…" at bounding box center [784, 390] width 1568 height 780
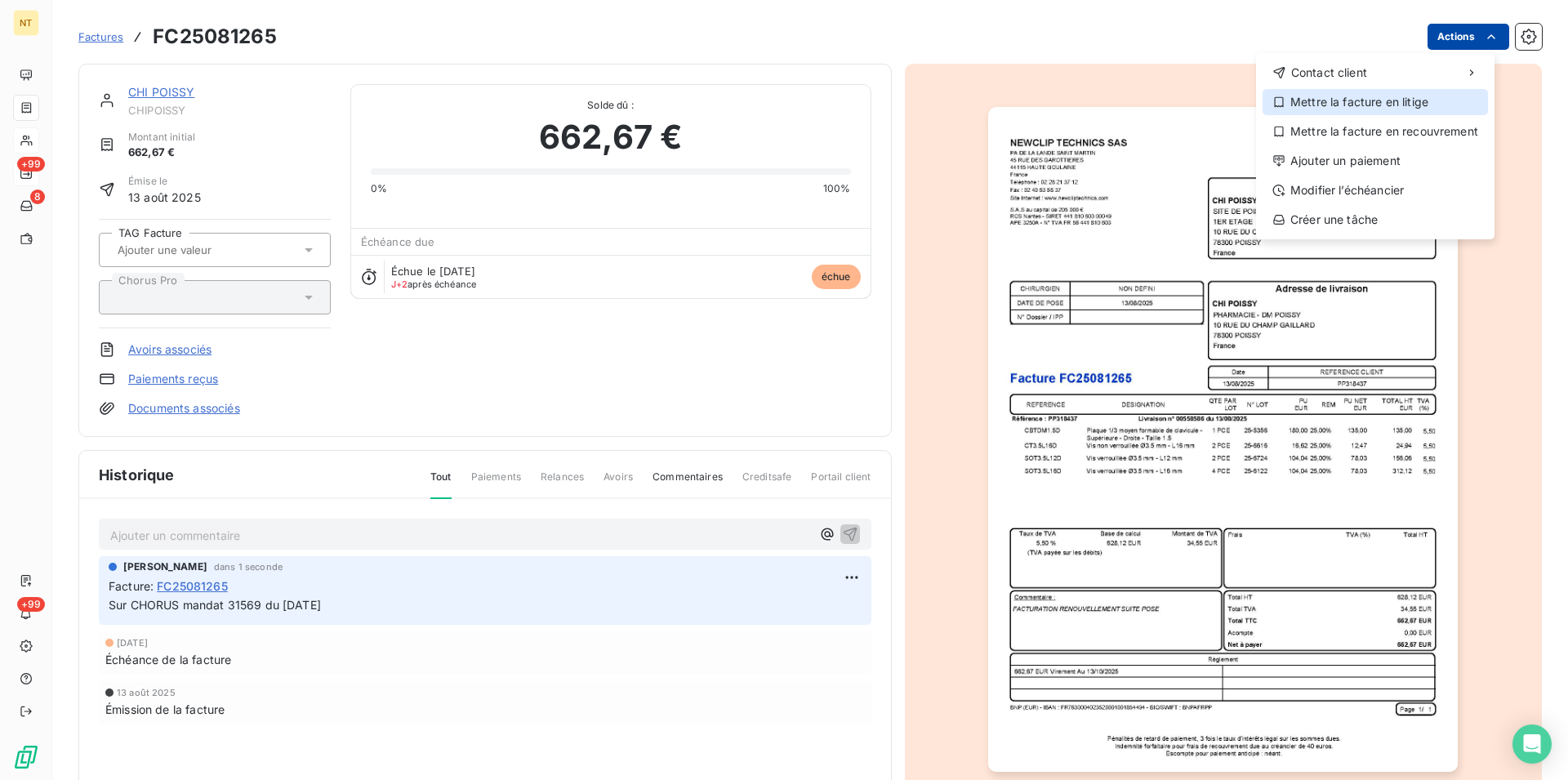
click at [1410, 103] on div "Mettre la facture en litige" at bounding box center [1376, 102] width 226 height 26
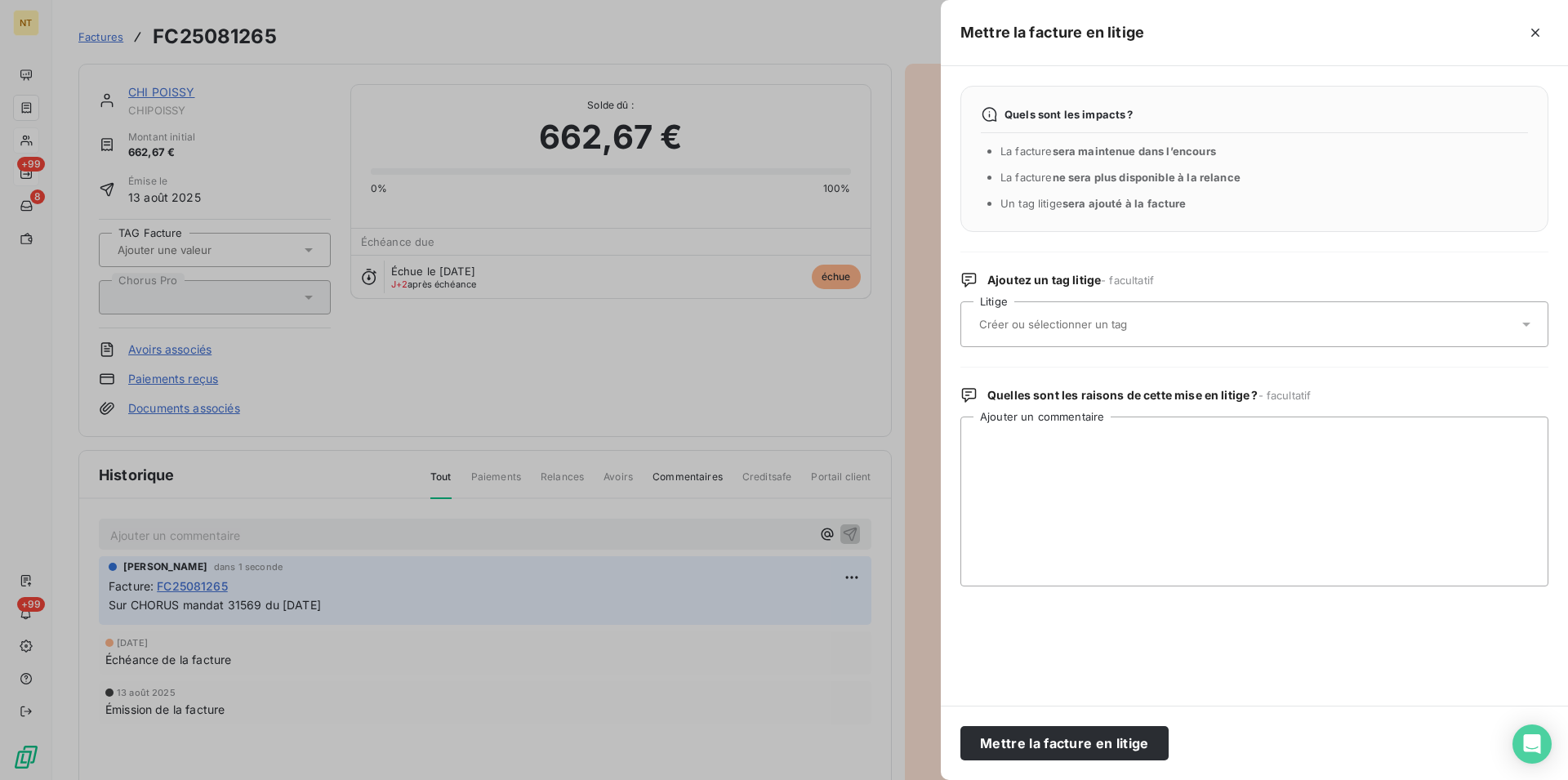
click at [1091, 325] on input "text" at bounding box center [1097, 324] width 238 height 15
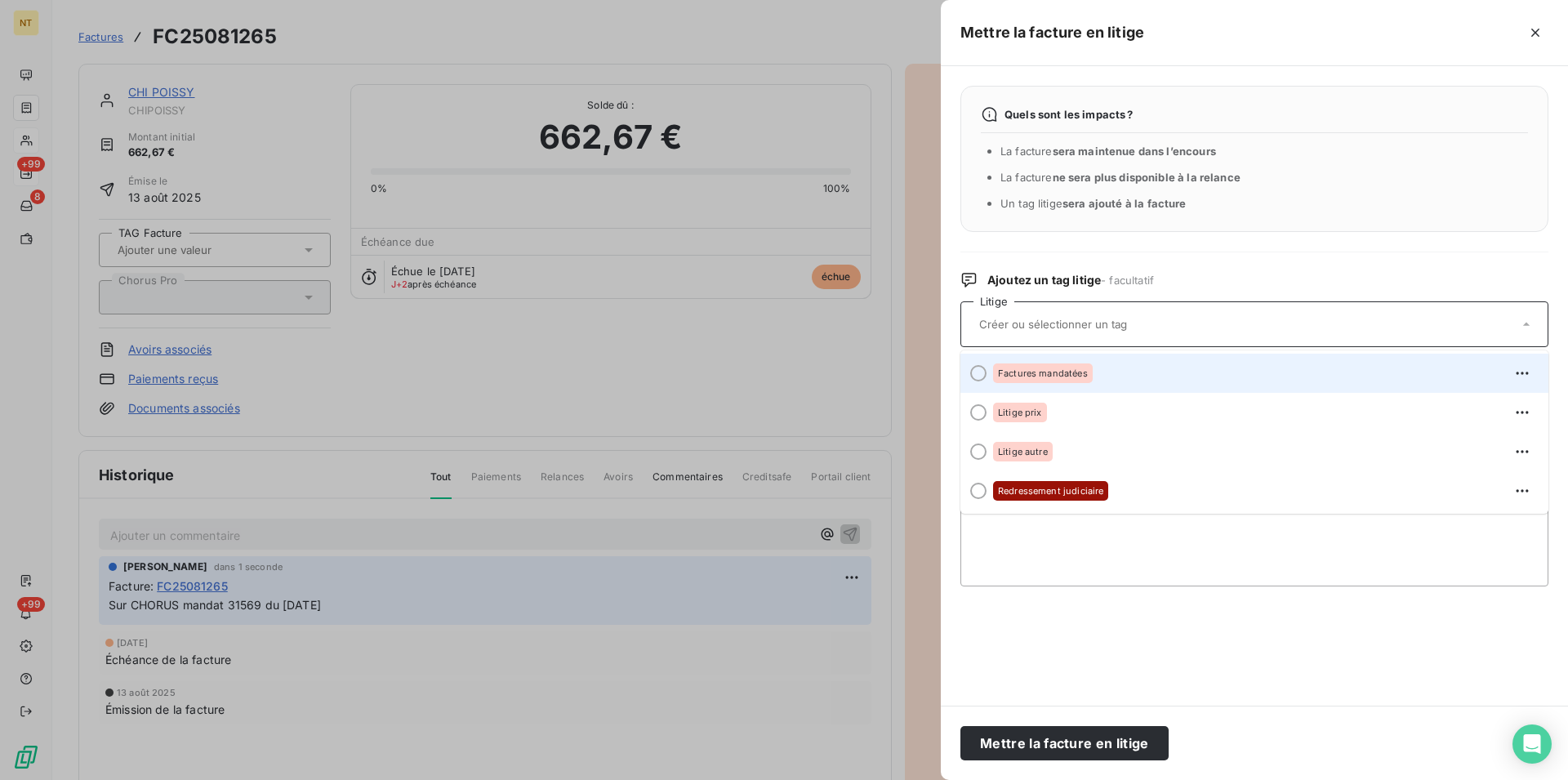
click at [982, 374] on div at bounding box center [978, 373] width 17 height 17
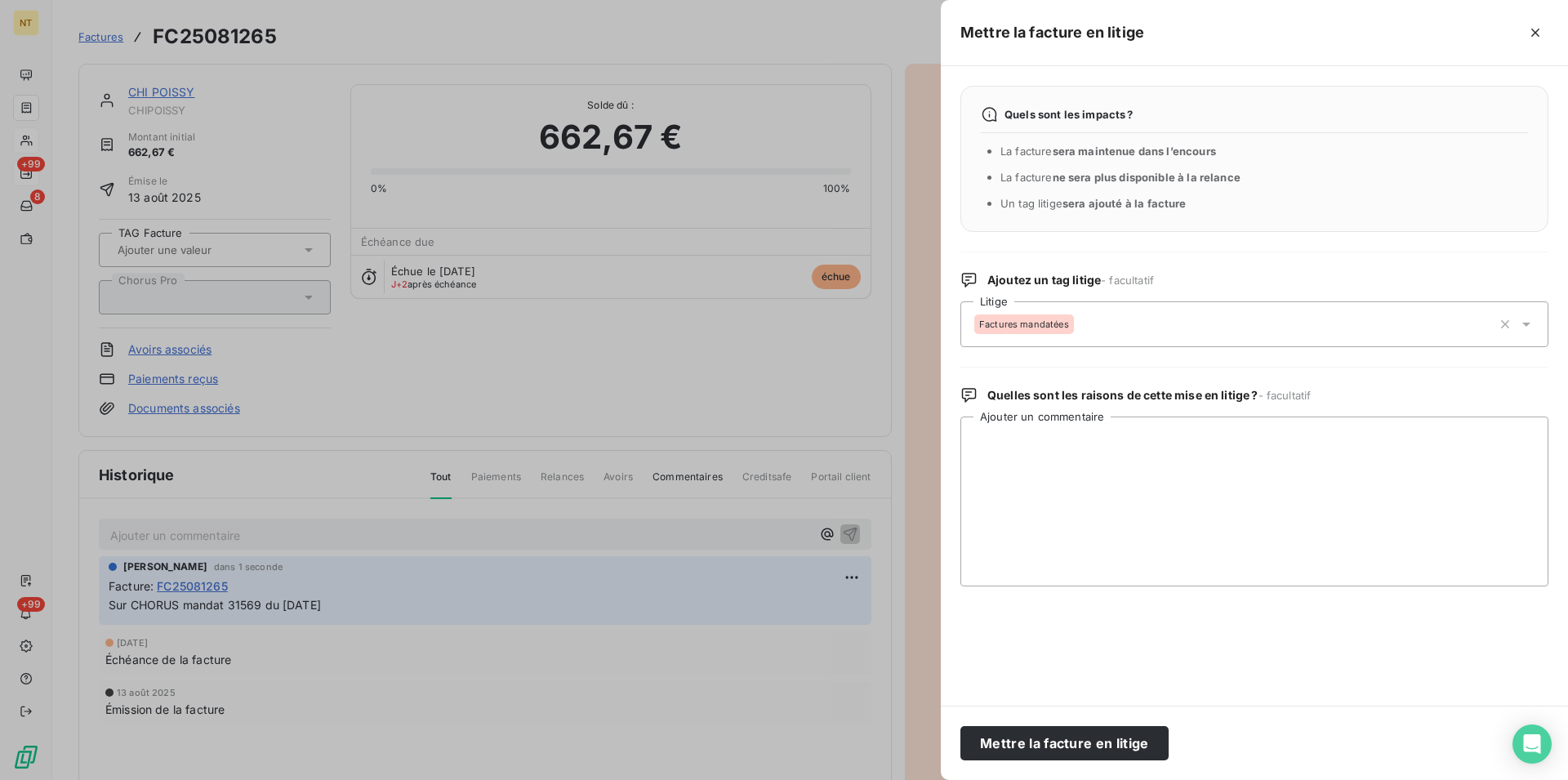
drag, startPoint x: 1052, startPoint y: 734, endPoint x: 895, endPoint y: 722, distance: 157.5
click at [1052, 733] on button "Mettre la facture en litige" at bounding box center [1064, 743] width 208 height 35
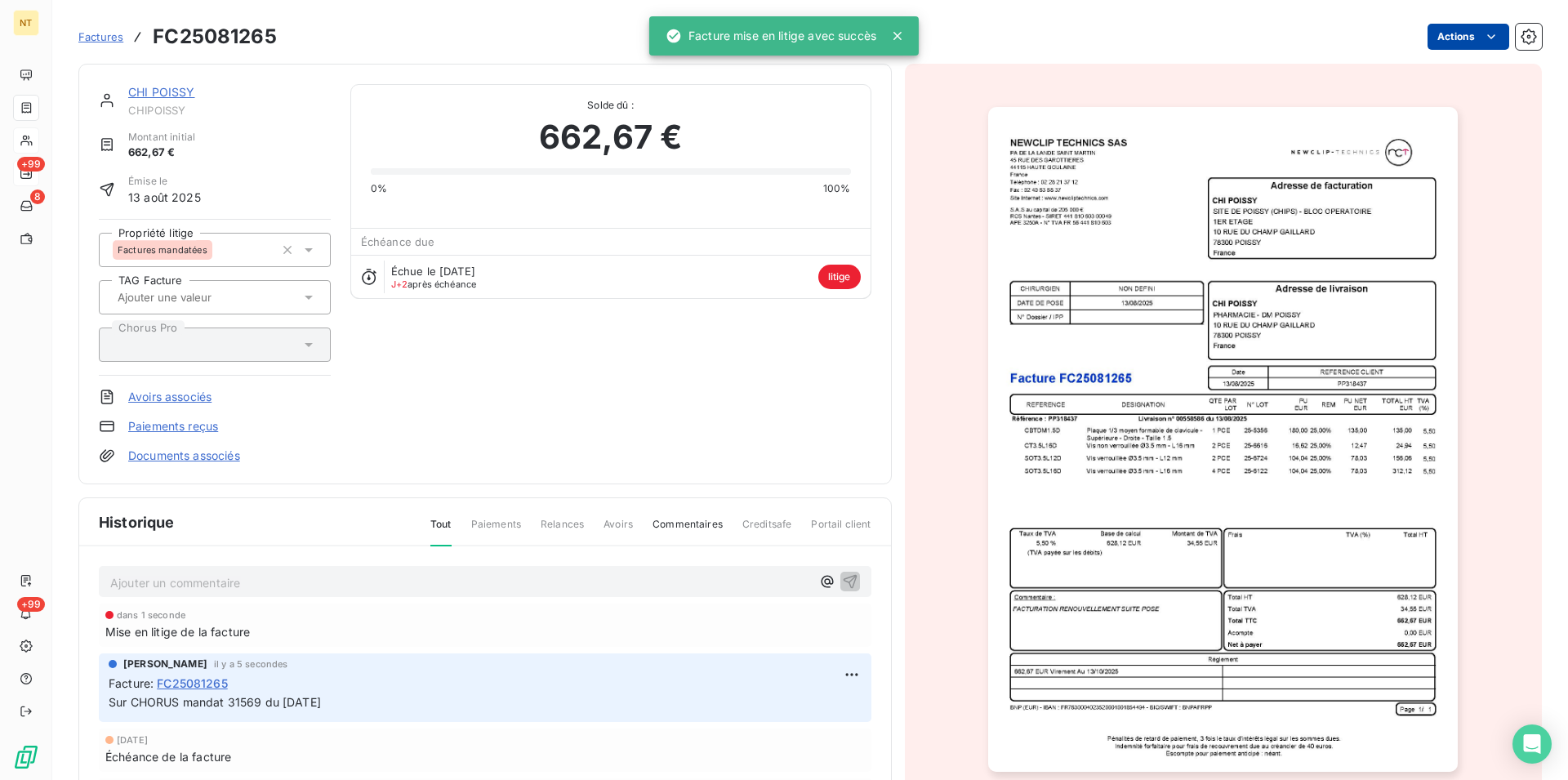
click at [147, 89] on link "CHI POISSY" at bounding box center [162, 92] width 67 height 14
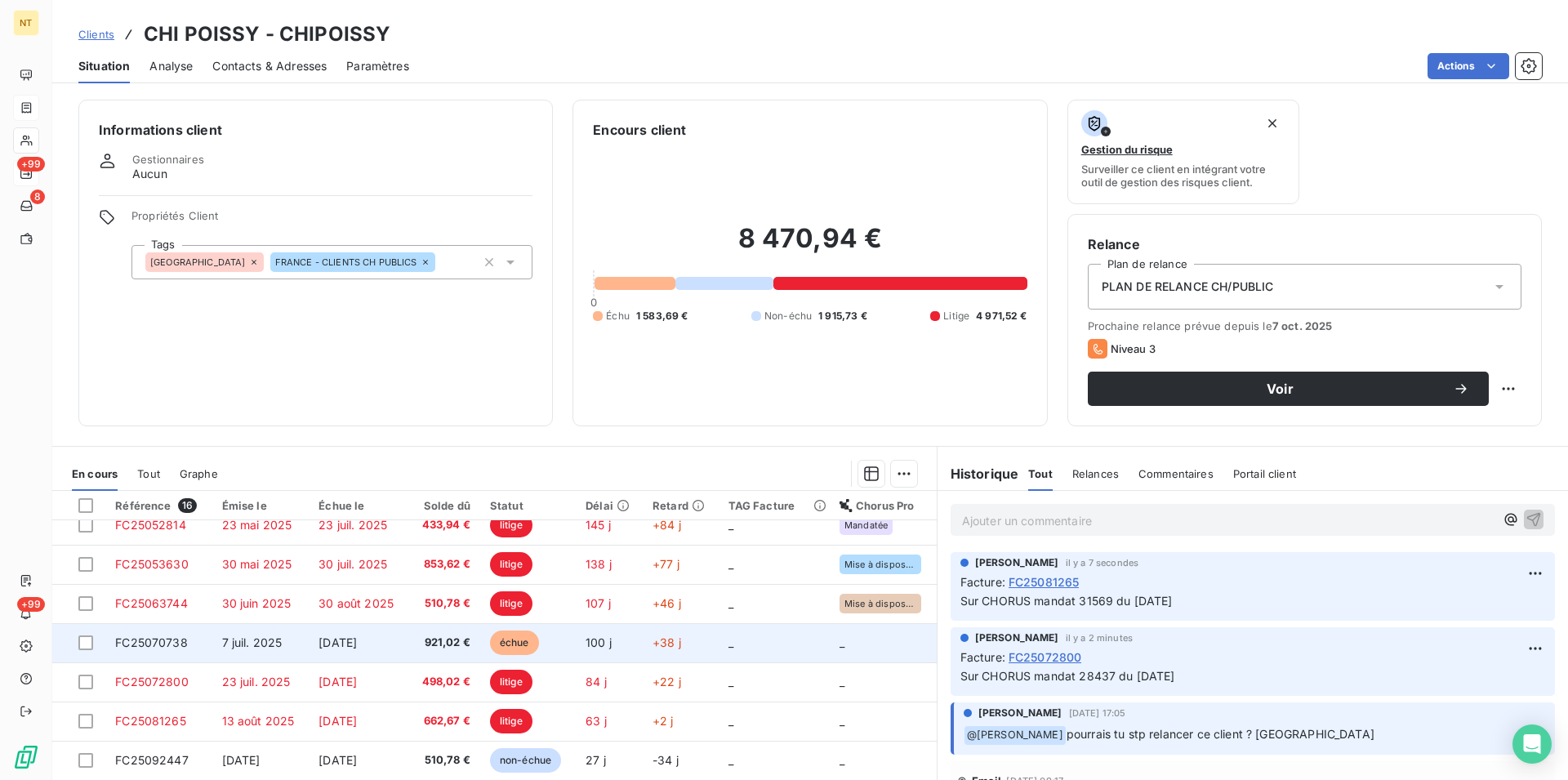
scroll to position [334, 0]
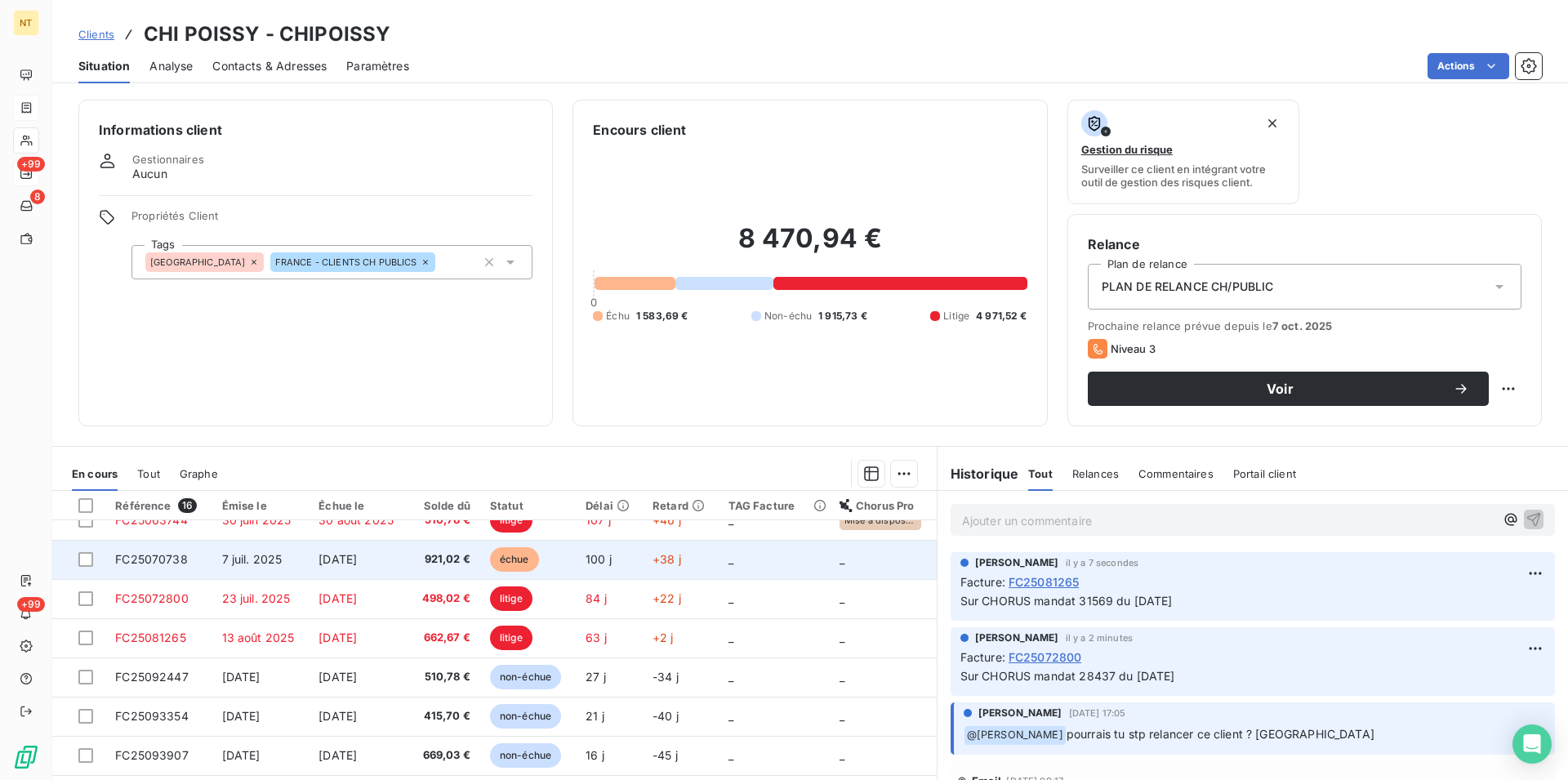
click at [171, 560] on span "FC25070738" at bounding box center [150, 559] width 72 height 14
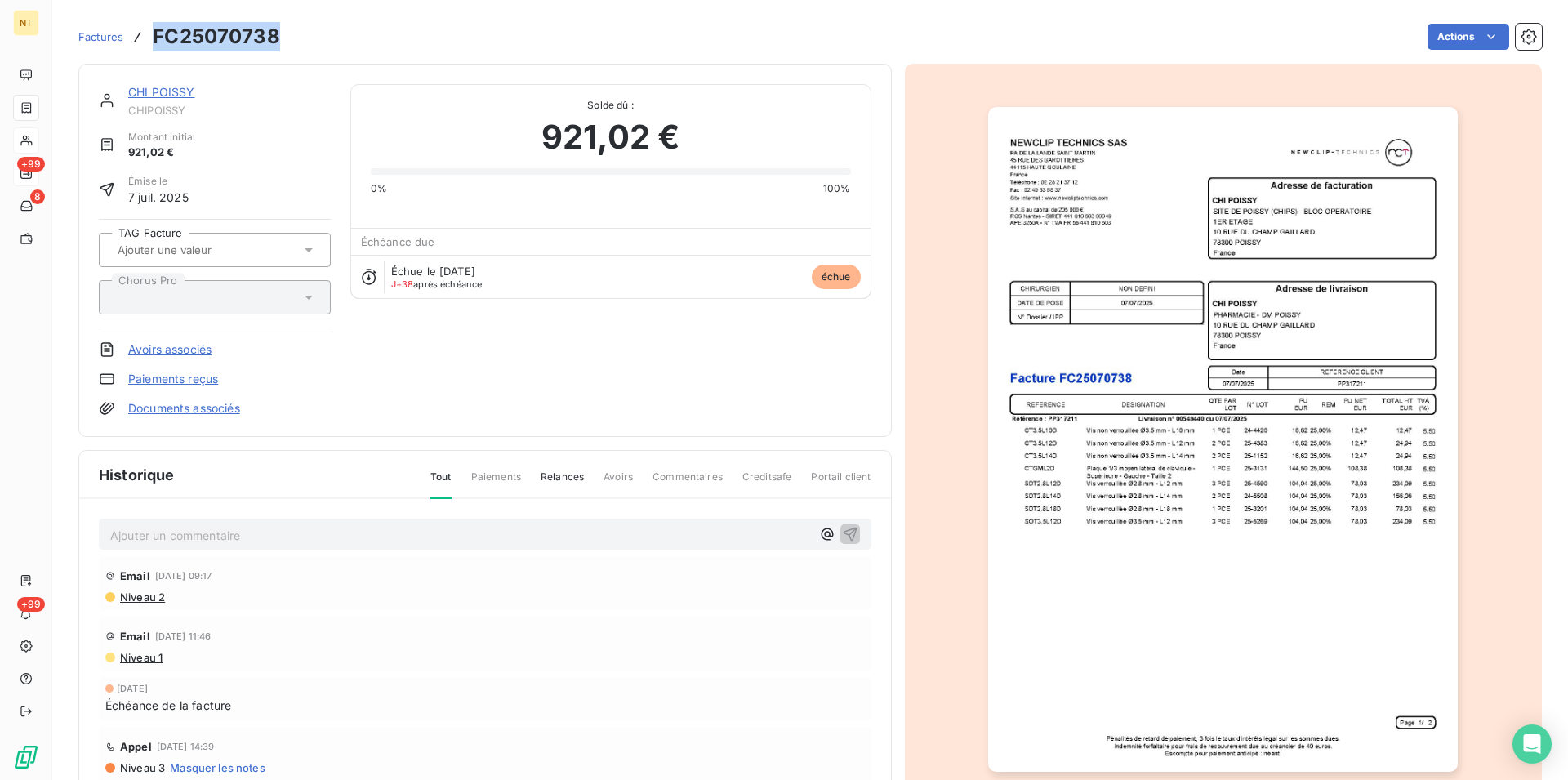
drag, startPoint x: 150, startPoint y: 28, endPoint x: 289, endPoint y: 27, distance: 139.0
click at [289, 27] on div "Factures FC25070738 Actions" at bounding box center [810, 37] width 1464 height 35
click at [161, 96] on link "CHI POISSY" at bounding box center [162, 92] width 67 height 14
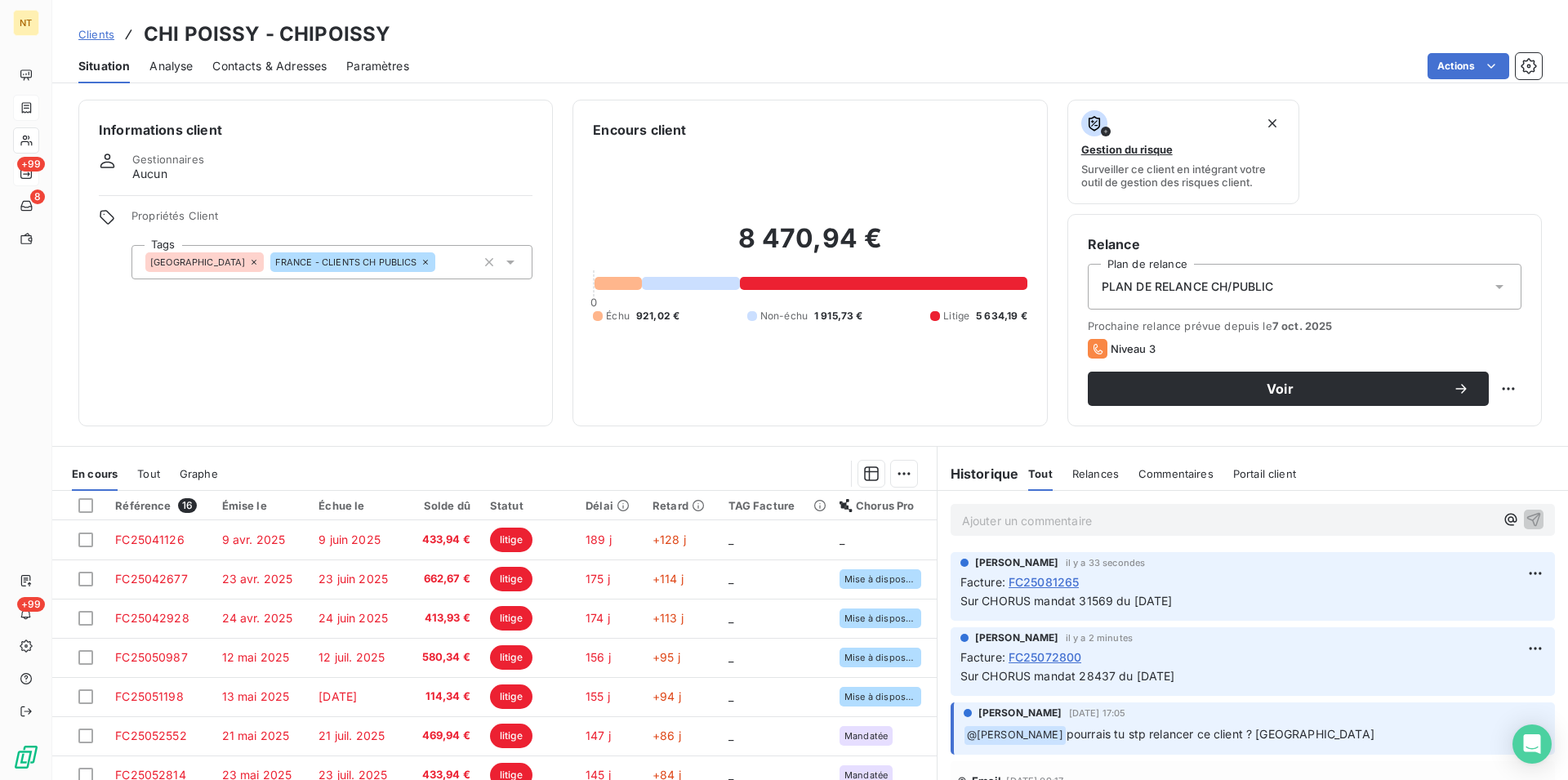
click at [278, 69] on span "Contacts & Adresses" at bounding box center [270, 66] width 115 height 17
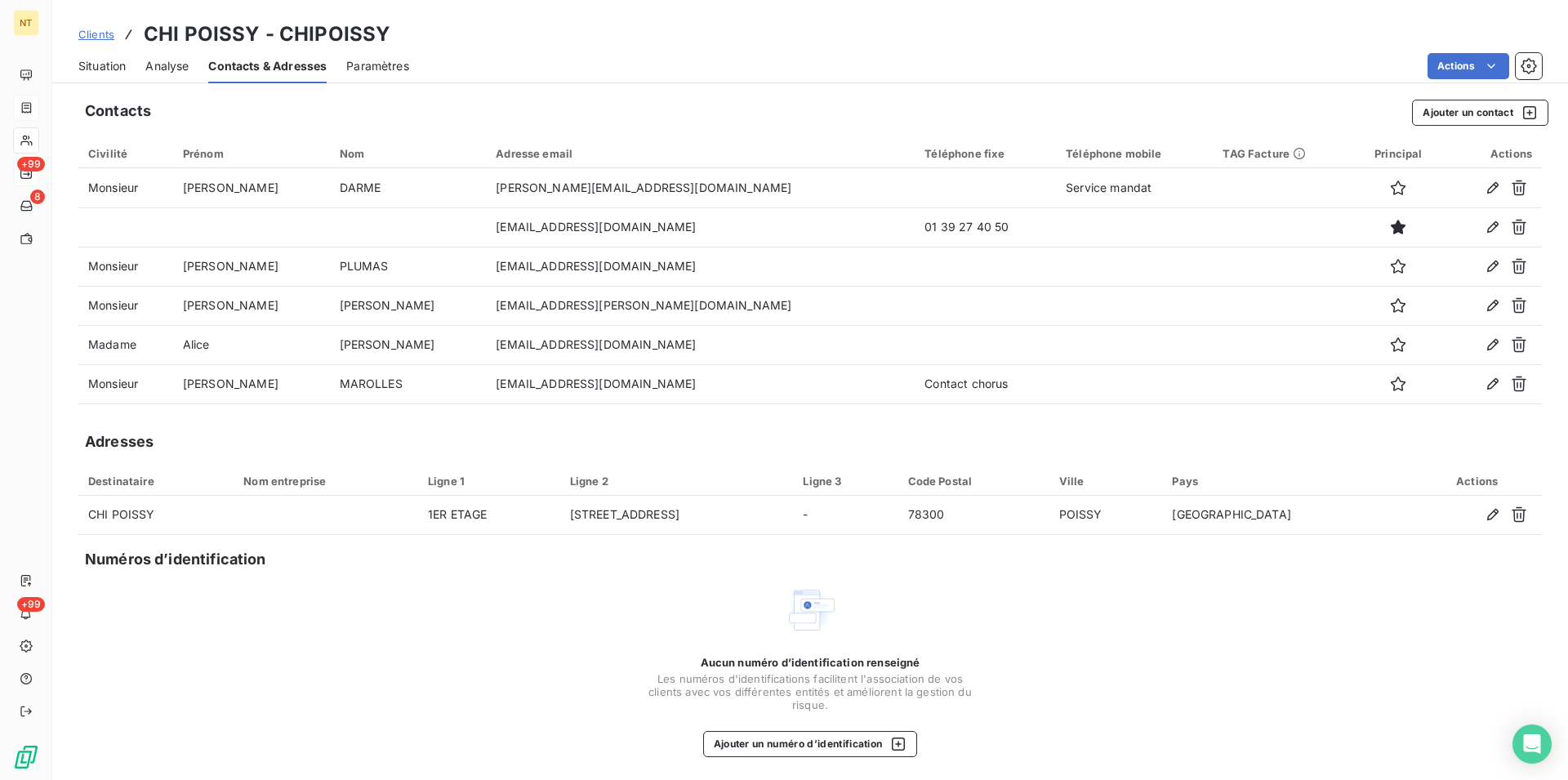
drag, startPoint x: 115, startPoint y: 63, endPoint x: 125, endPoint y: 84, distance: 23.3
click at [114, 63] on span "Situation" at bounding box center [102, 66] width 48 height 17
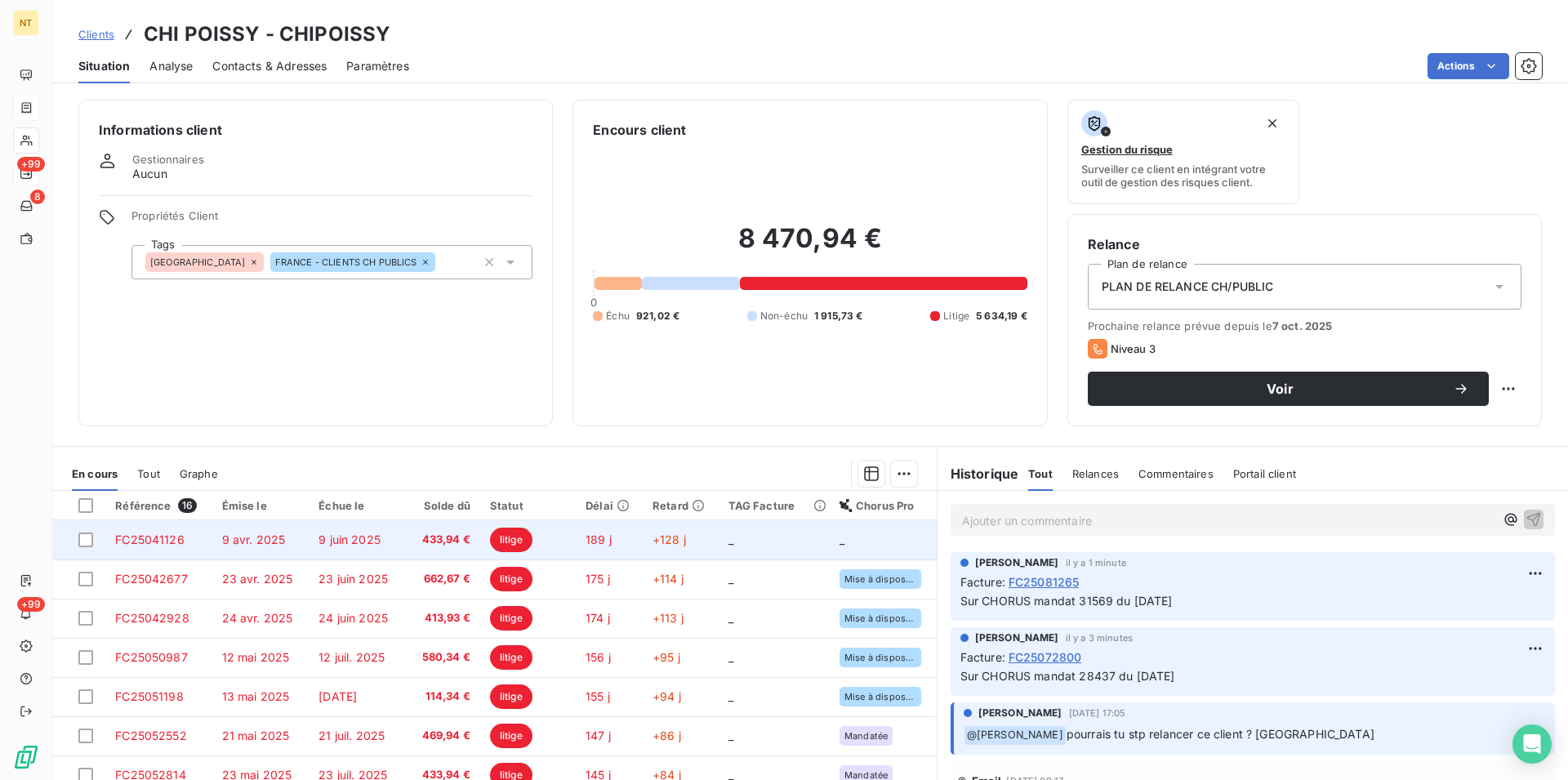
click at [437, 538] on span "433,94 €" at bounding box center [443, 539] width 52 height 17
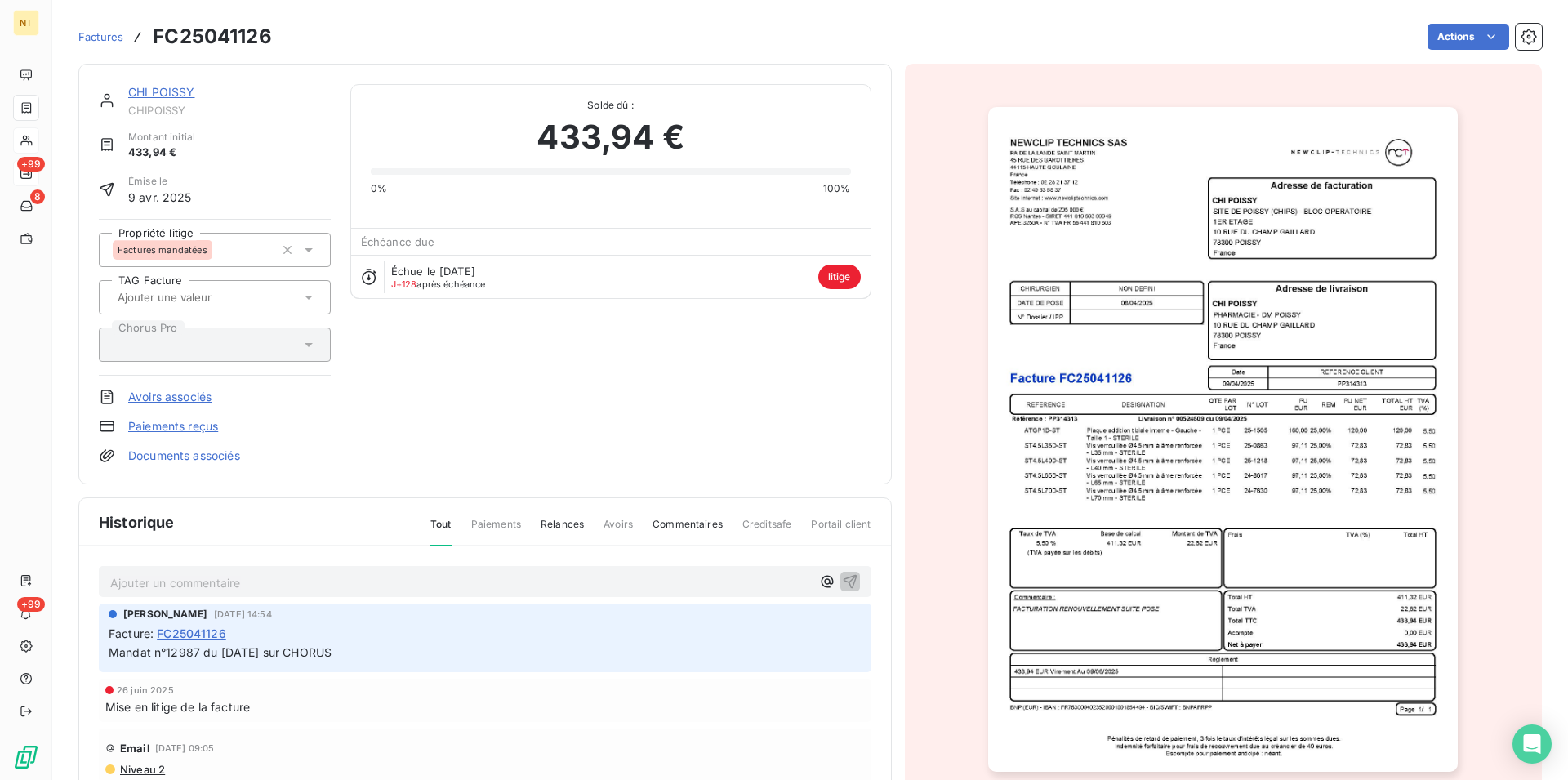
click at [165, 94] on link "CHI POISSY" at bounding box center [162, 92] width 67 height 14
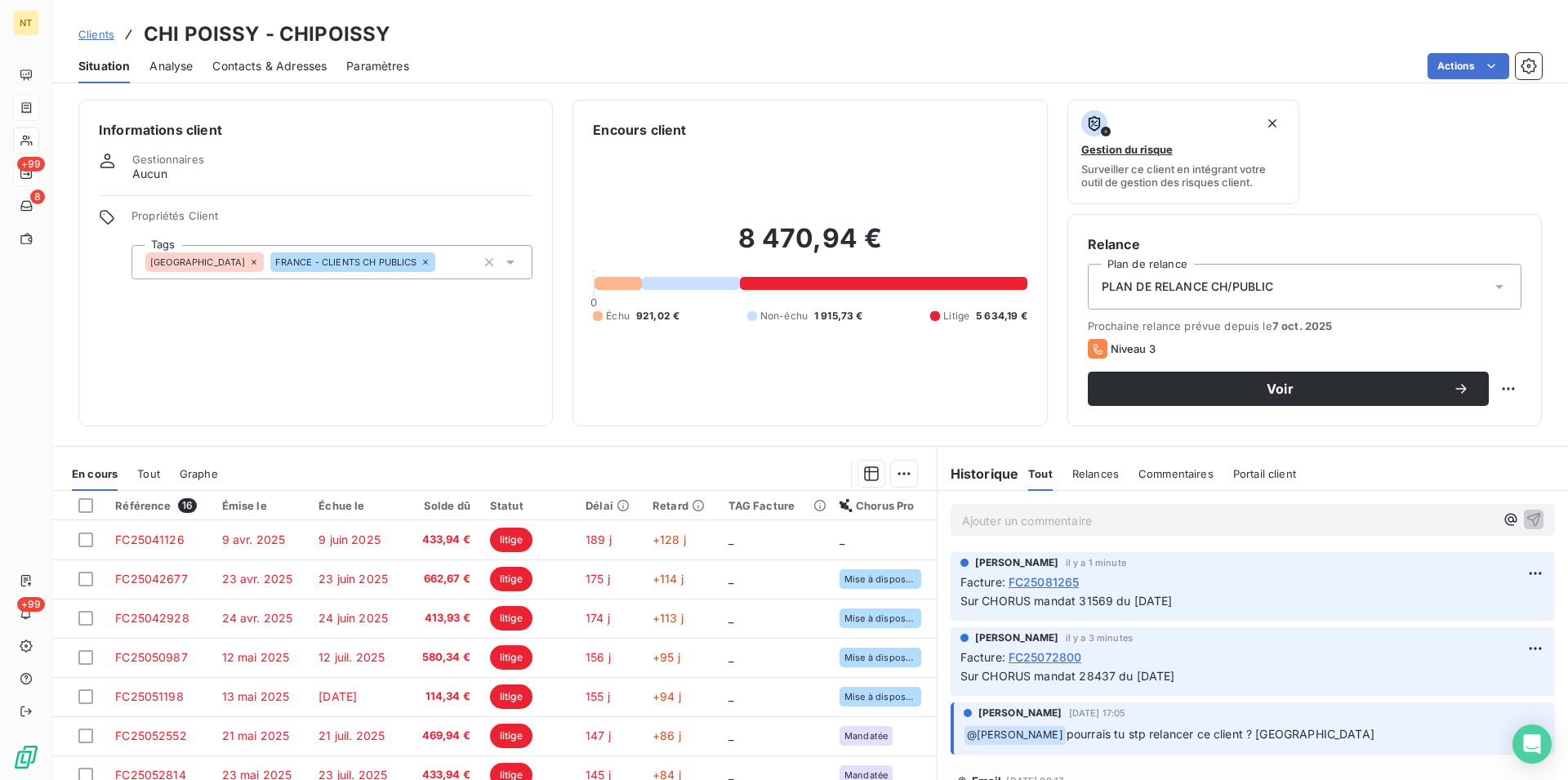
click at [263, 62] on span "Contacts & Adresses" at bounding box center [270, 66] width 115 height 17
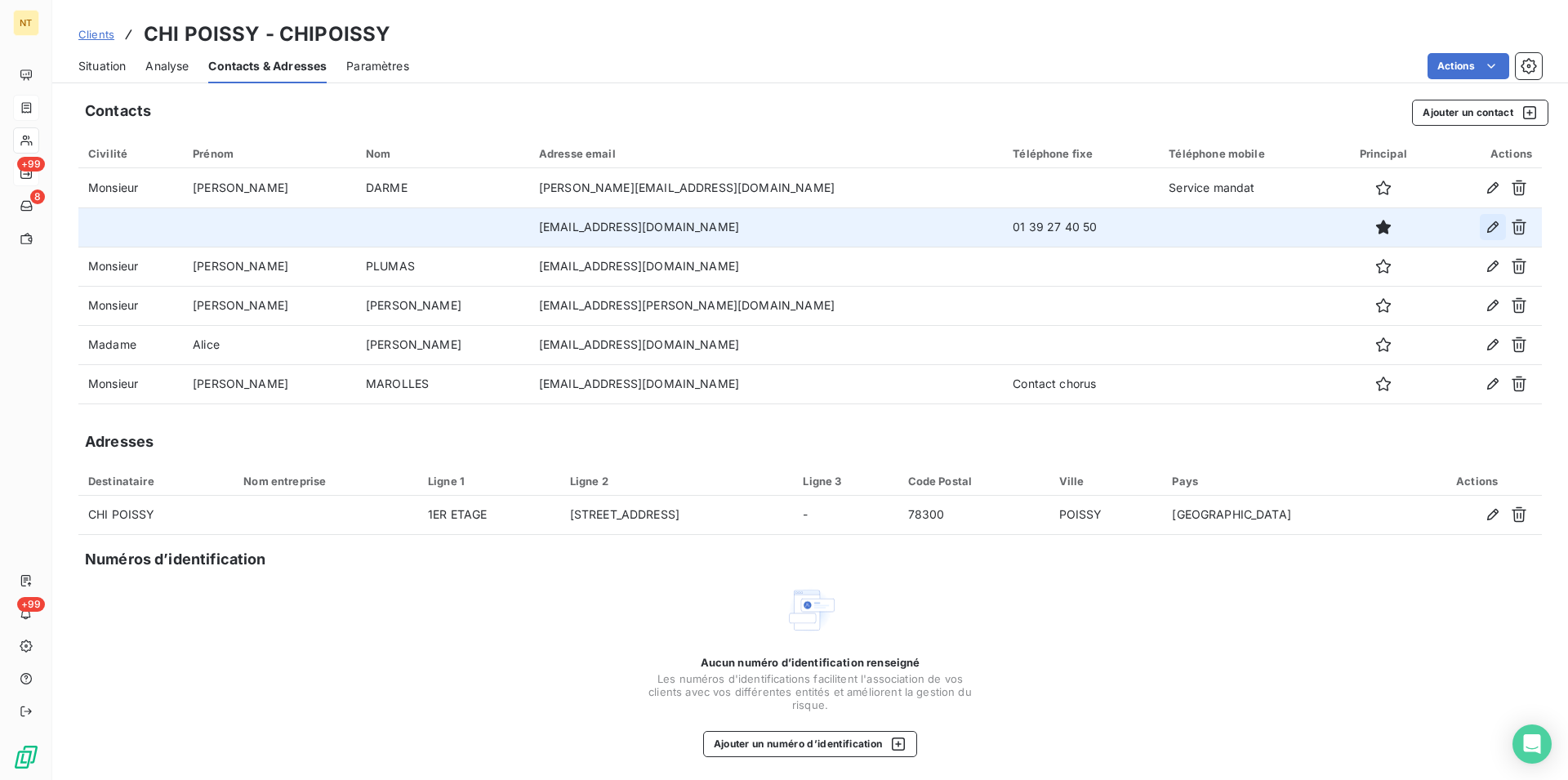
click at [1485, 229] on icon "button" at bounding box center [1493, 227] width 17 height 17
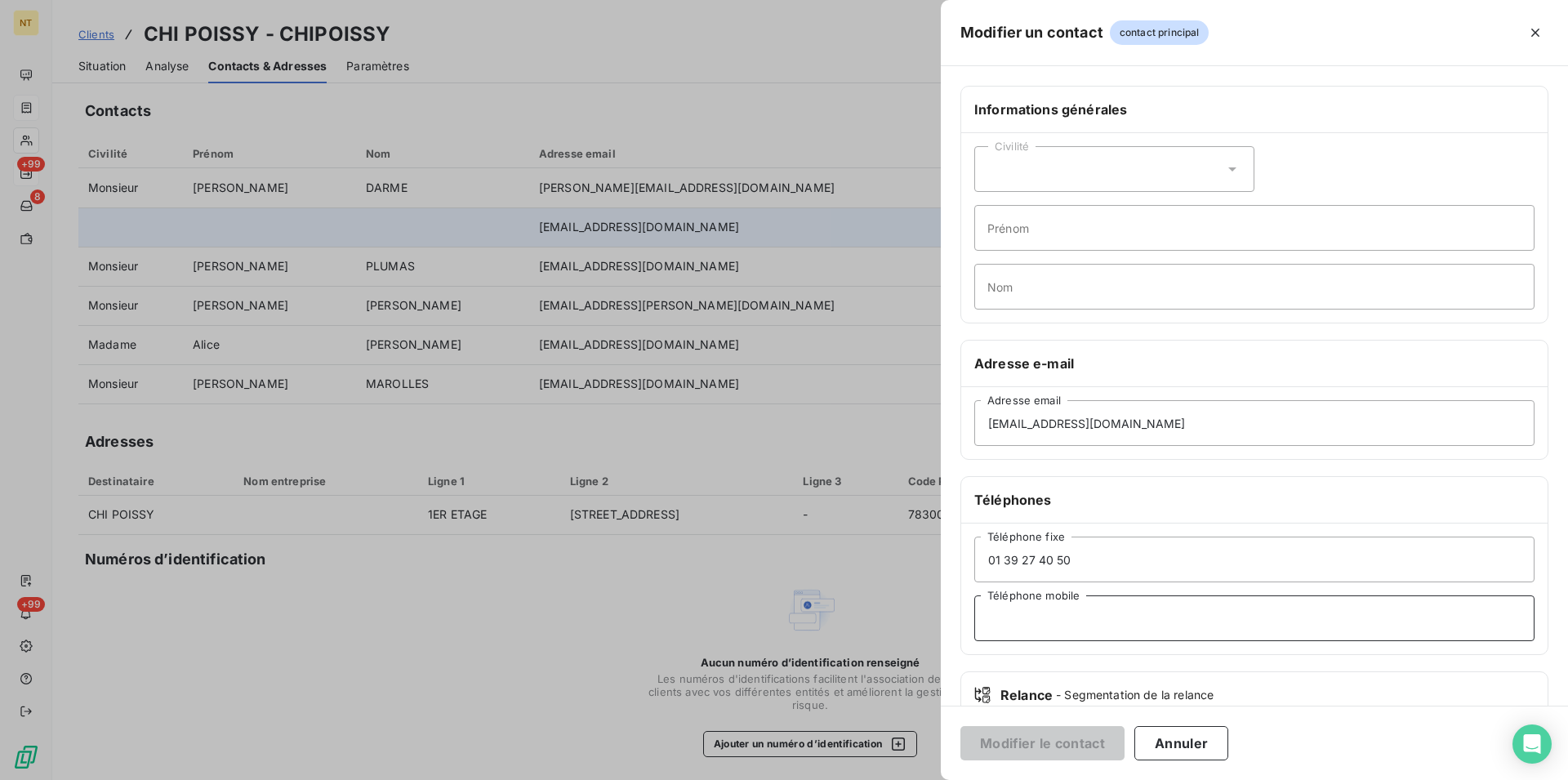
click at [1001, 620] on input "Téléphone mobile" at bounding box center [1254, 619] width 560 height 46
type input "D"
type input "Standard"
click at [1029, 744] on button "Modifier le contact" at bounding box center [1042, 743] width 164 height 35
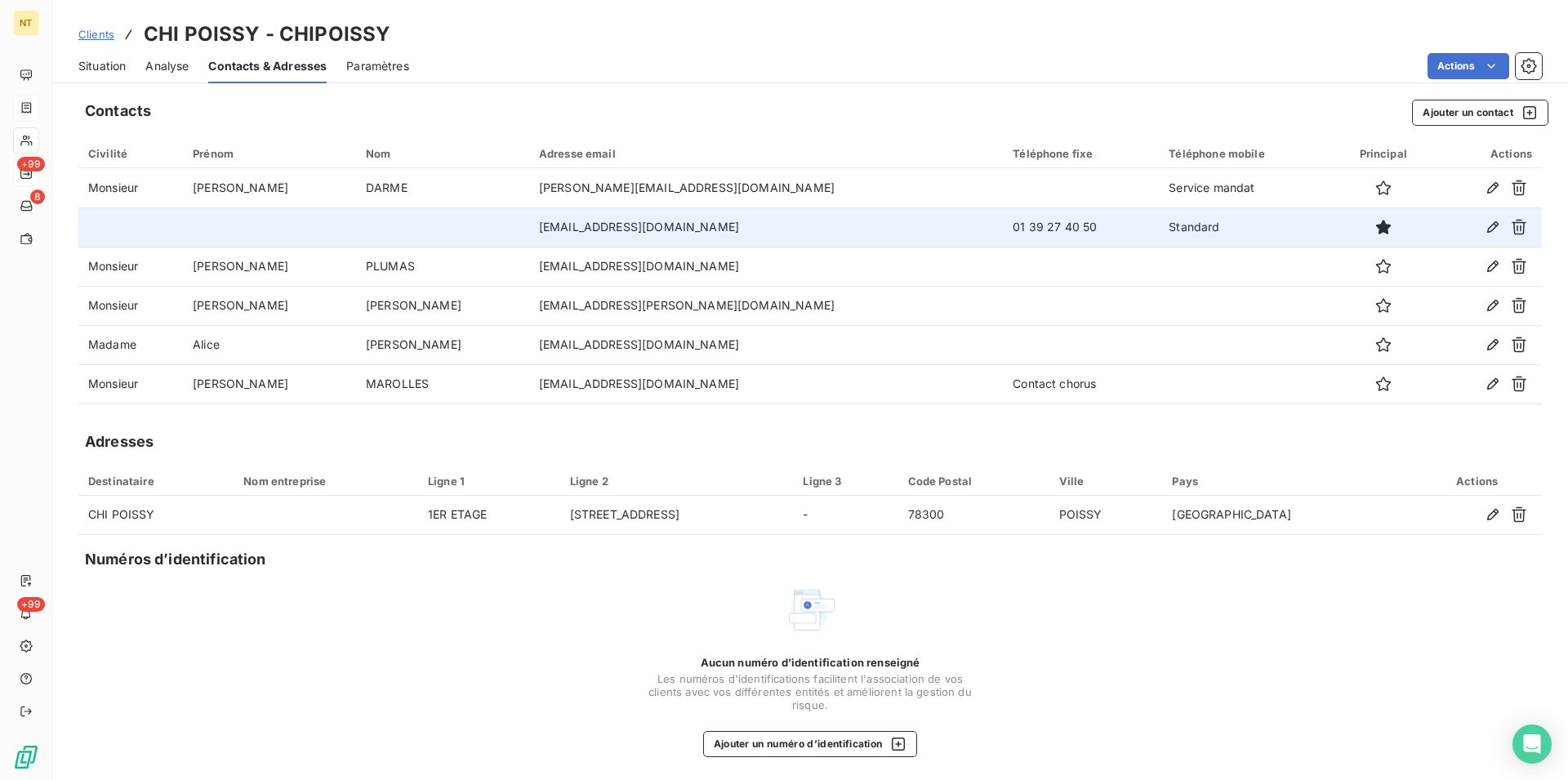
click at [88, 65] on span "Situation" at bounding box center [102, 66] width 48 height 17
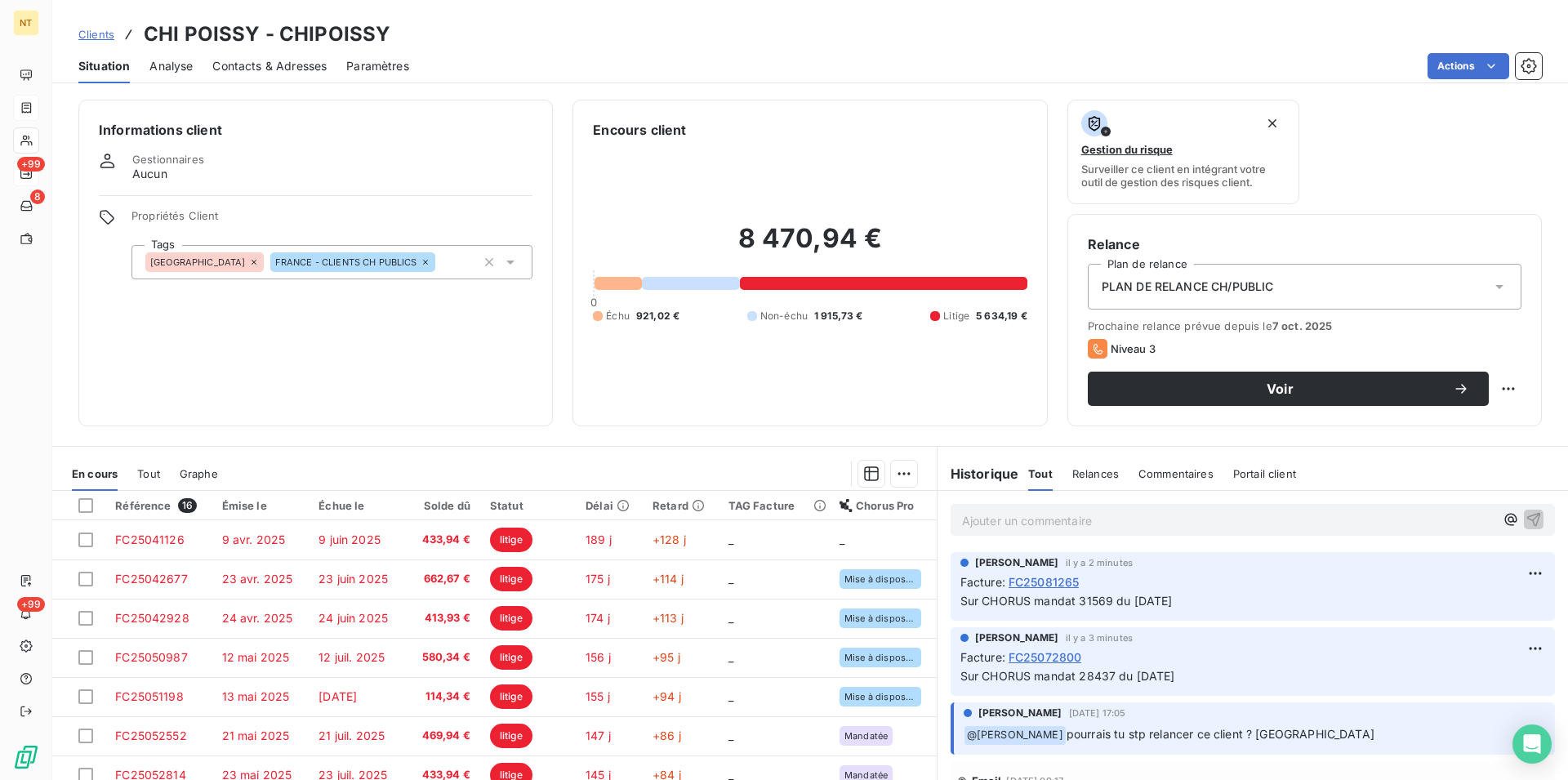
click at [294, 59] on span "Contacts & Adresses" at bounding box center [270, 66] width 115 height 17
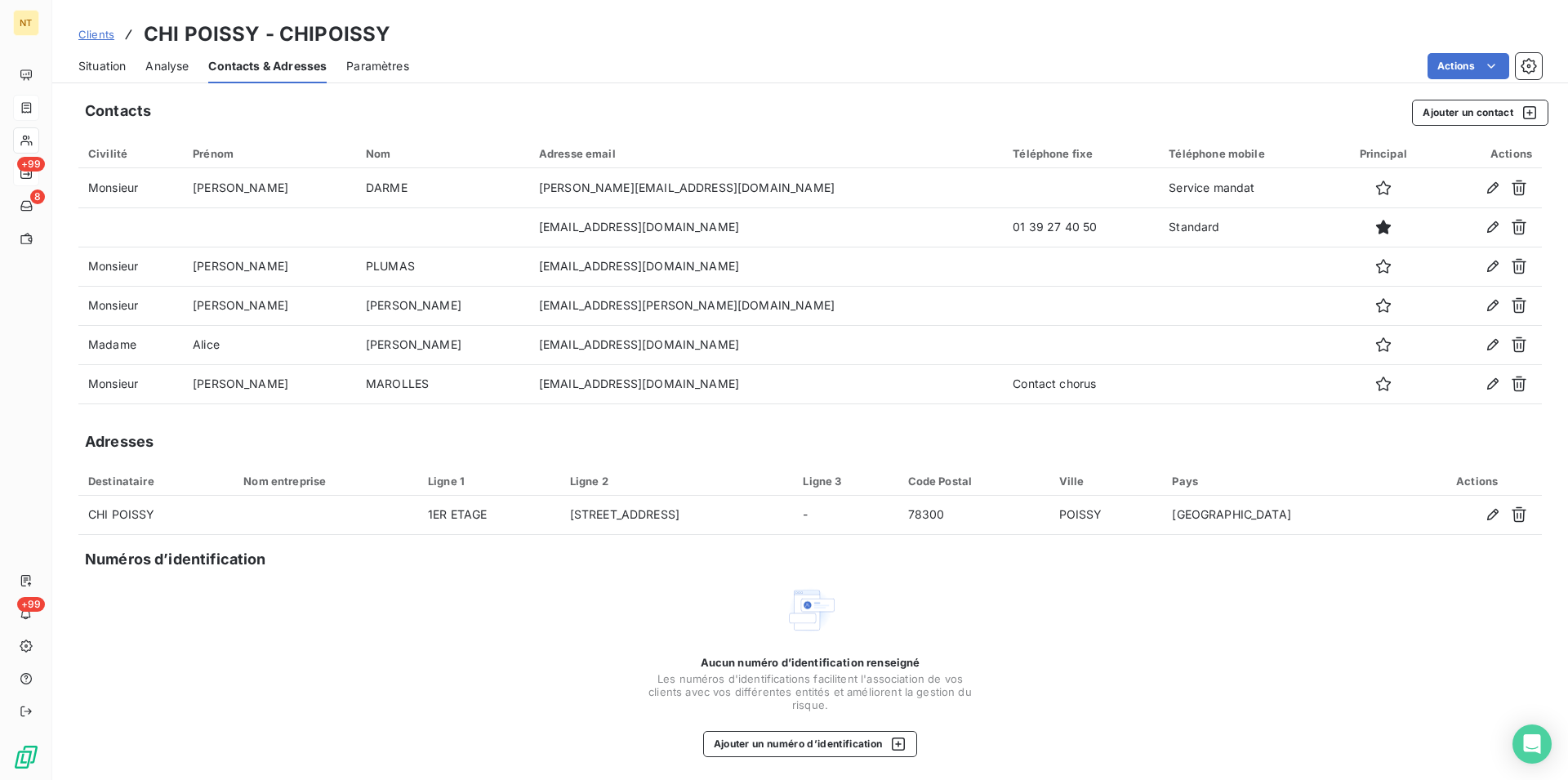
click at [100, 61] on span "Situation" at bounding box center [102, 66] width 48 height 17
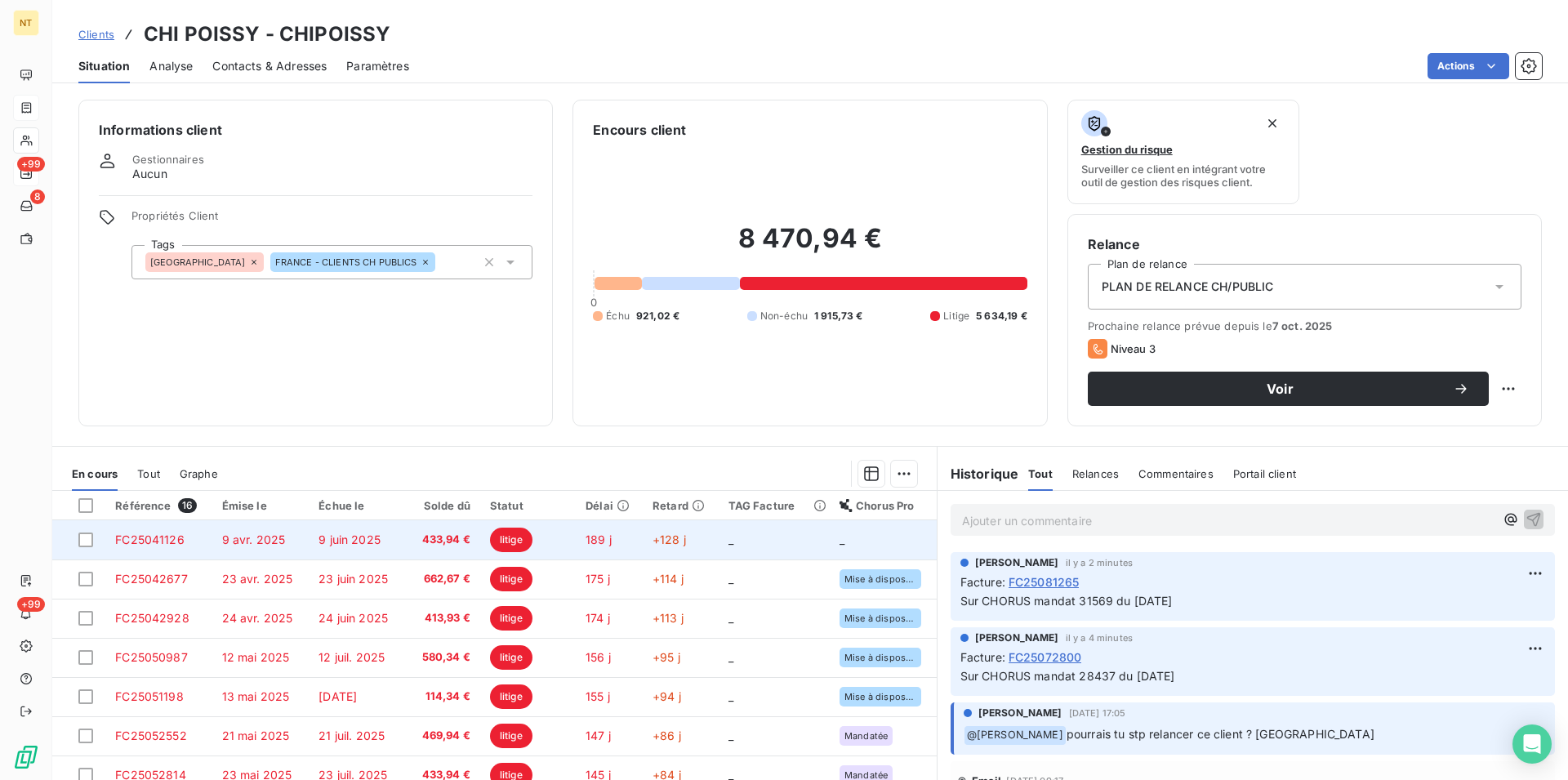
click at [359, 535] on span "9 juin 2025" at bounding box center [349, 539] width 62 height 14
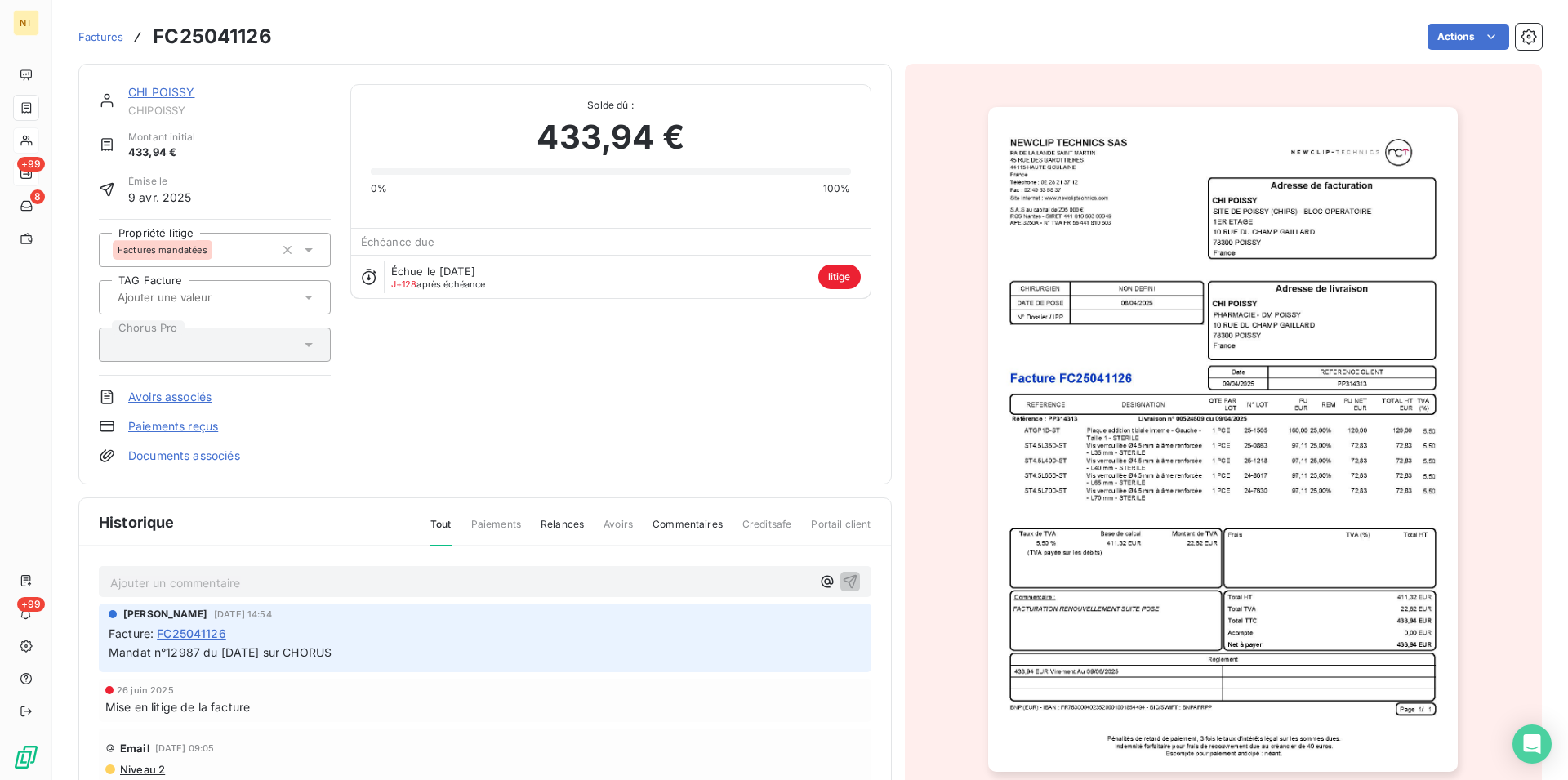
click at [153, 94] on link "CHI POISSY" at bounding box center [162, 92] width 67 height 14
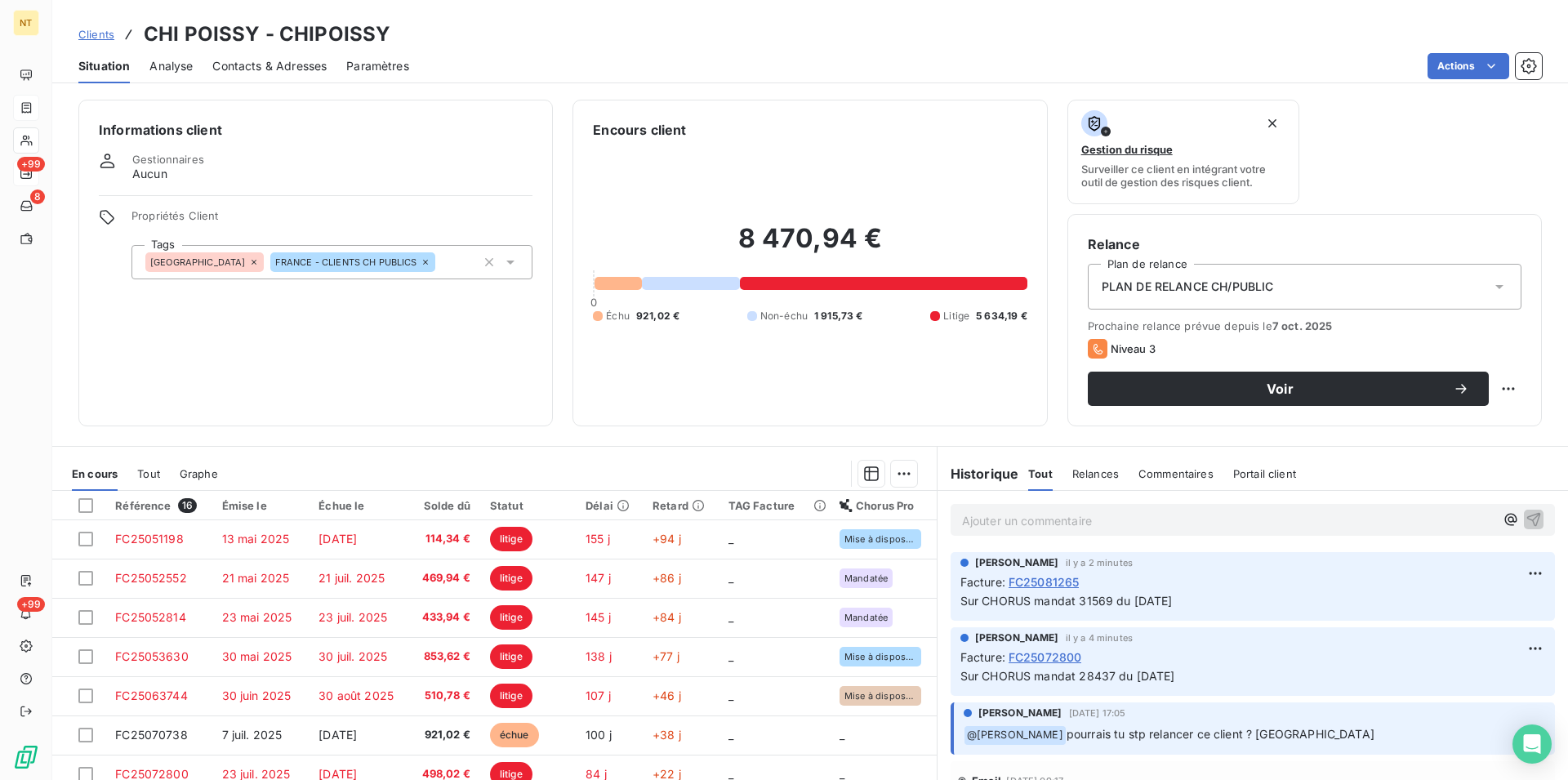
scroll to position [334, 0]
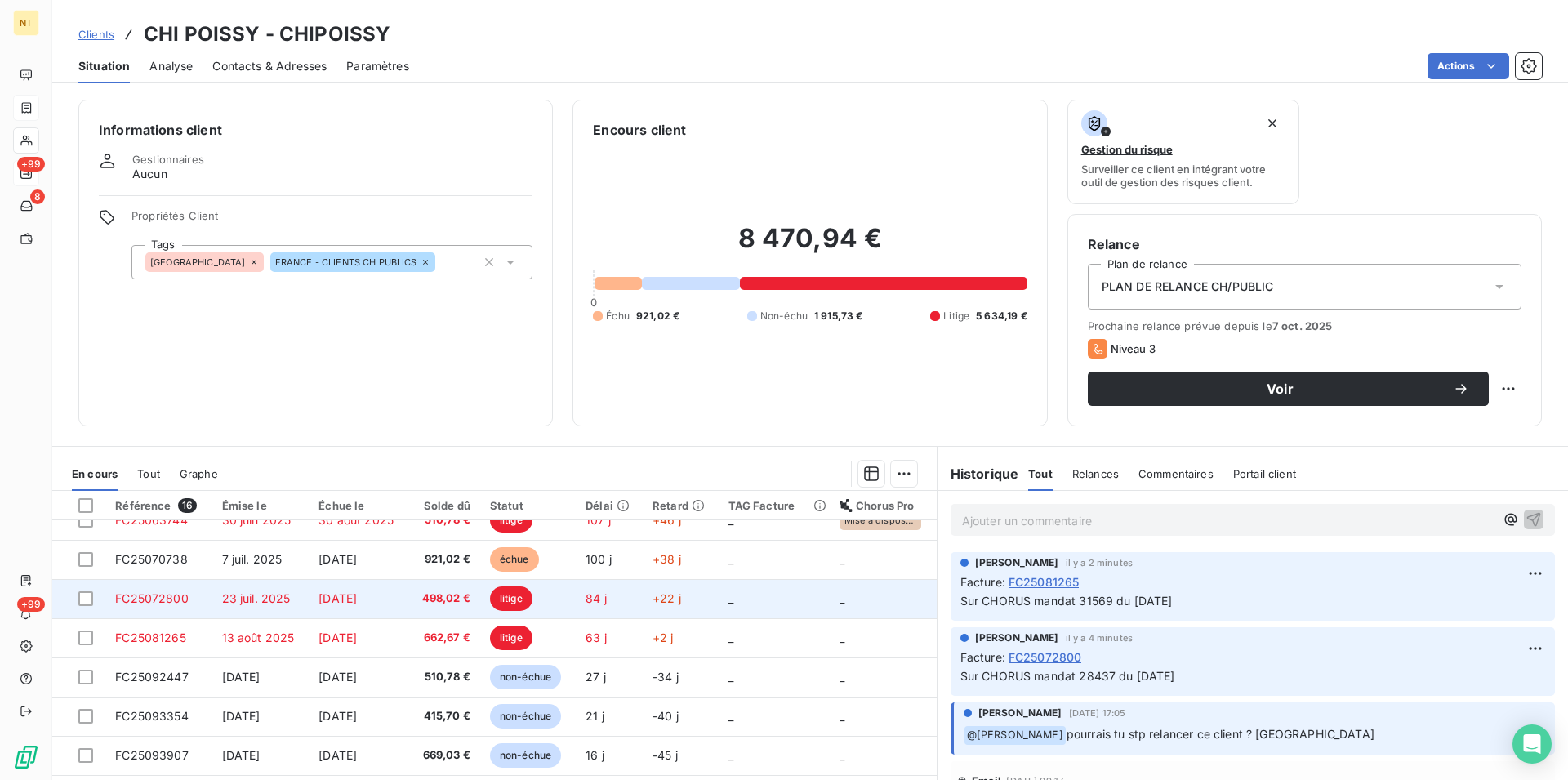
click at [247, 594] on span "23 juil. 2025" at bounding box center [255, 598] width 68 height 14
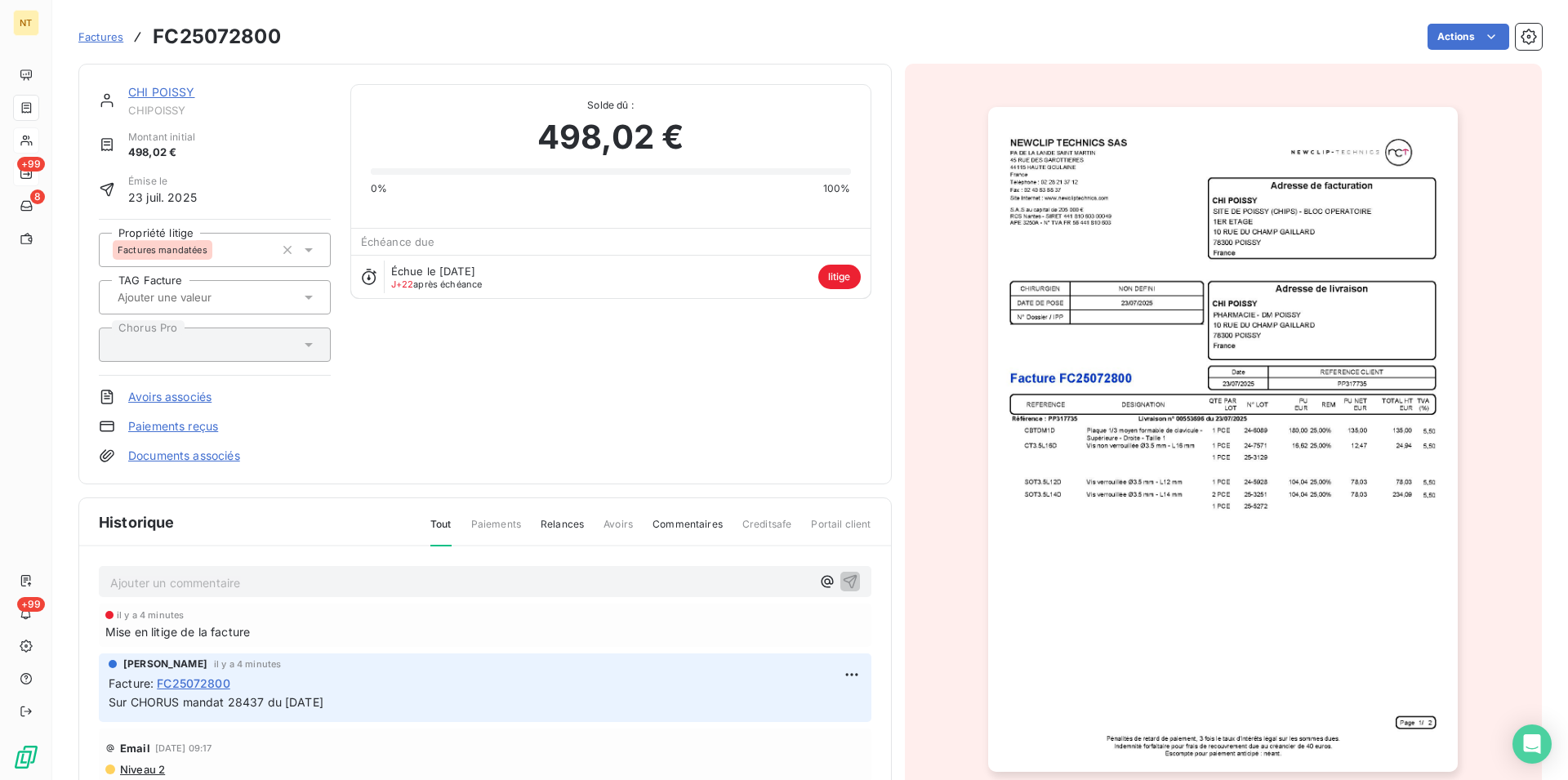
click at [152, 92] on link "CHI POISSY" at bounding box center [162, 92] width 67 height 14
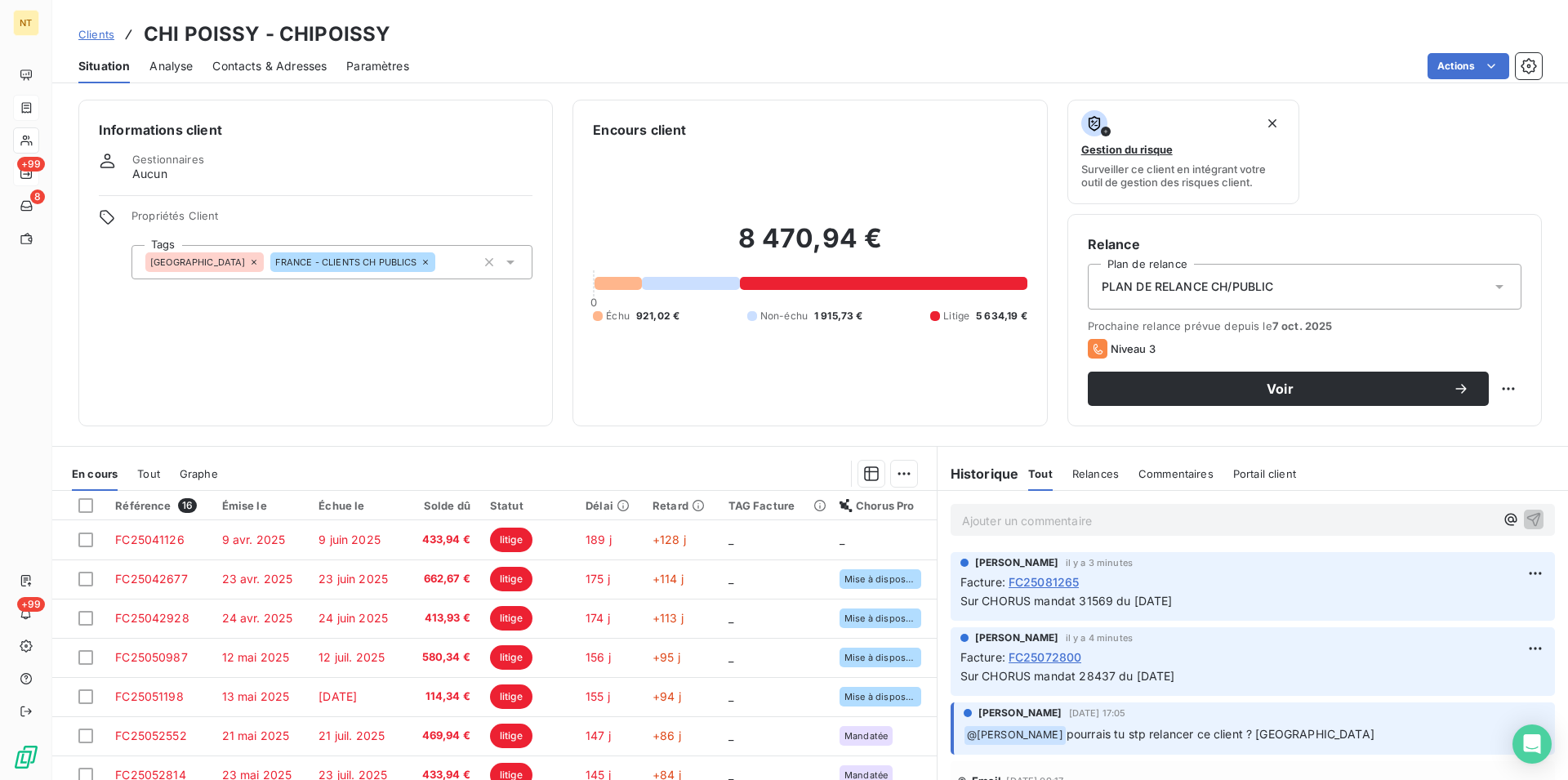
click at [257, 65] on span "Contacts & Adresses" at bounding box center [270, 66] width 115 height 17
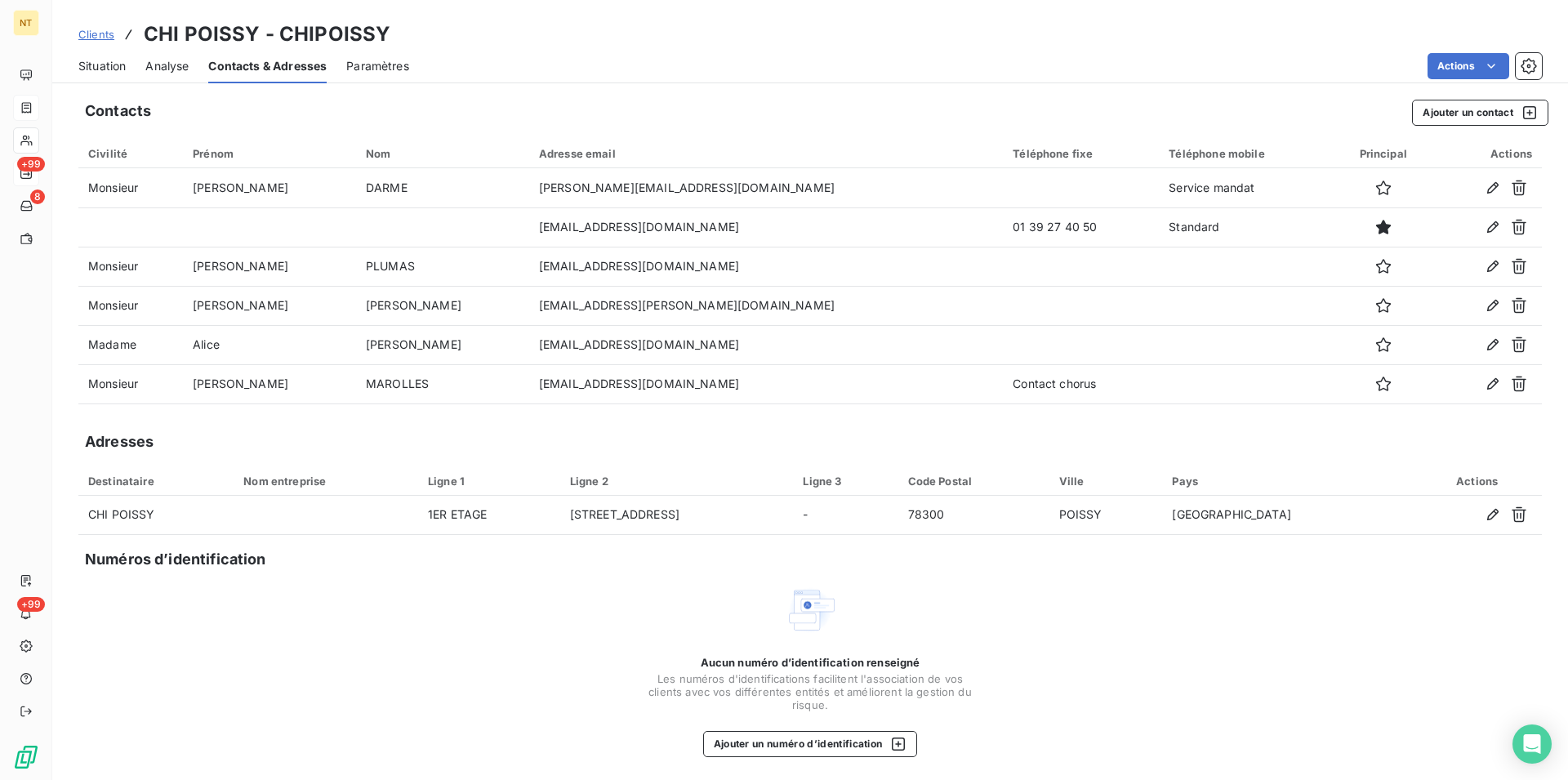
click at [105, 66] on span "Situation" at bounding box center [102, 66] width 48 height 17
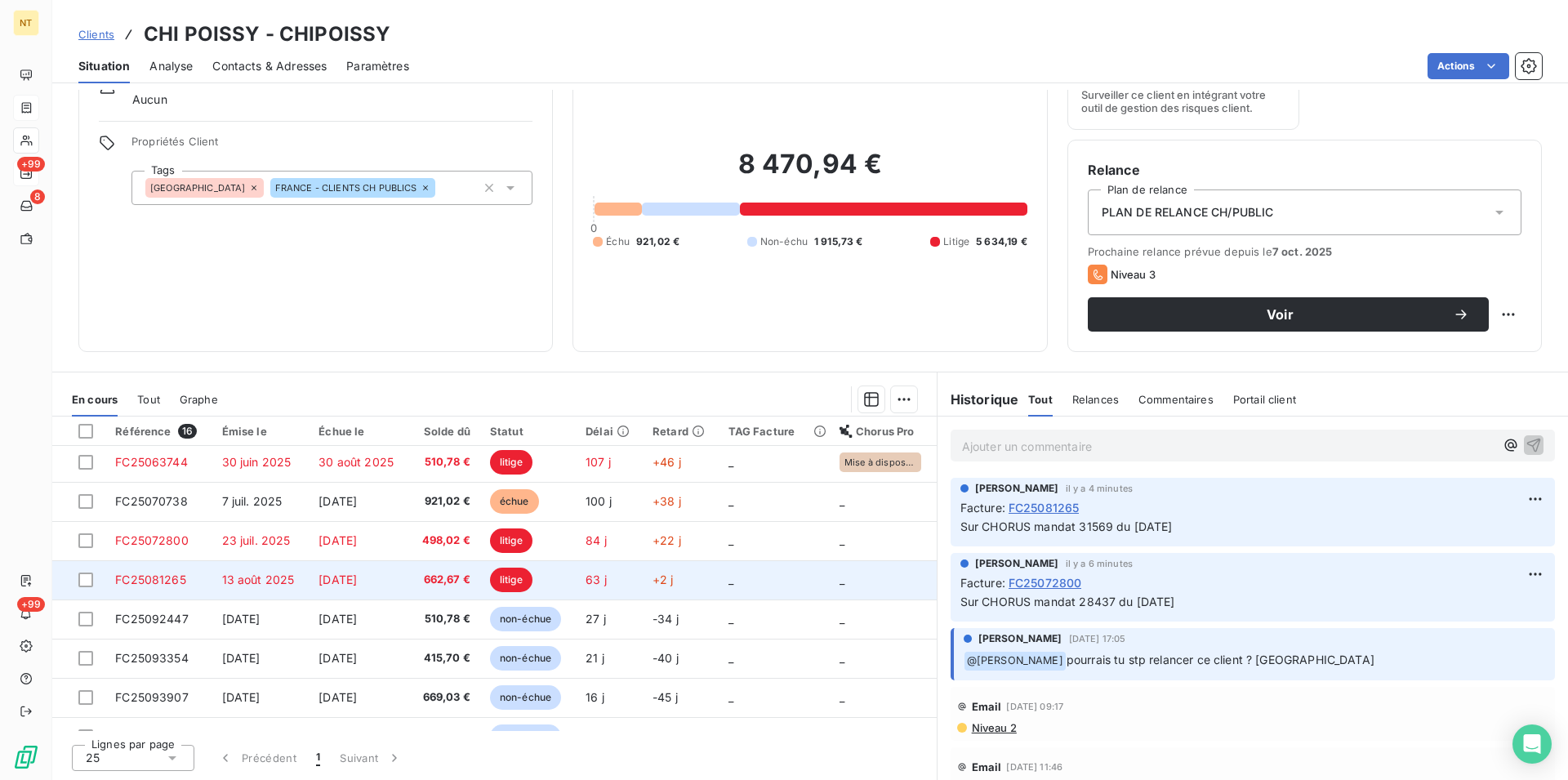
scroll to position [343, 0]
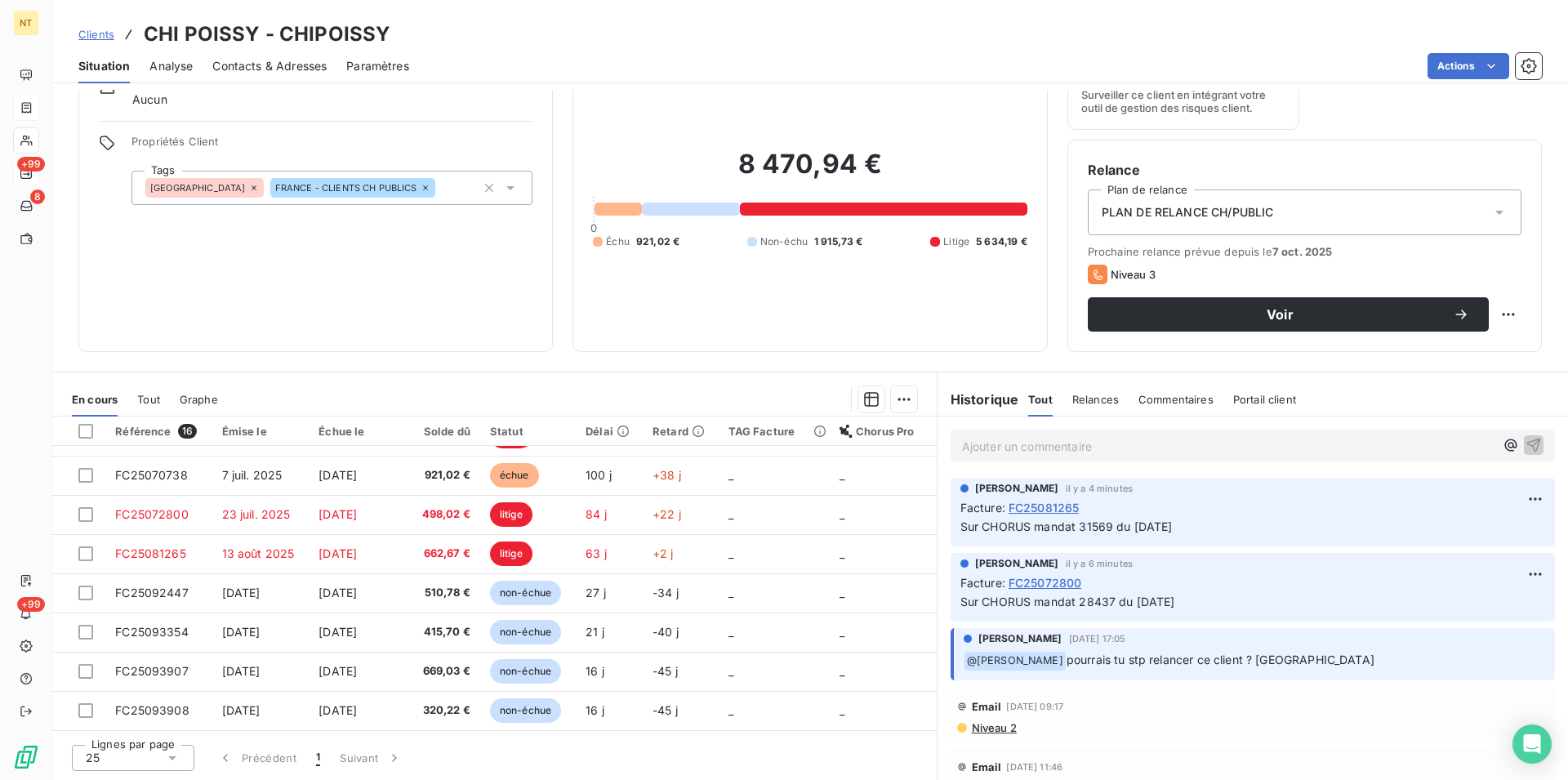
click at [962, 443] on p "Ajouter un commentaire ﻿" at bounding box center [1228, 446] width 533 height 21
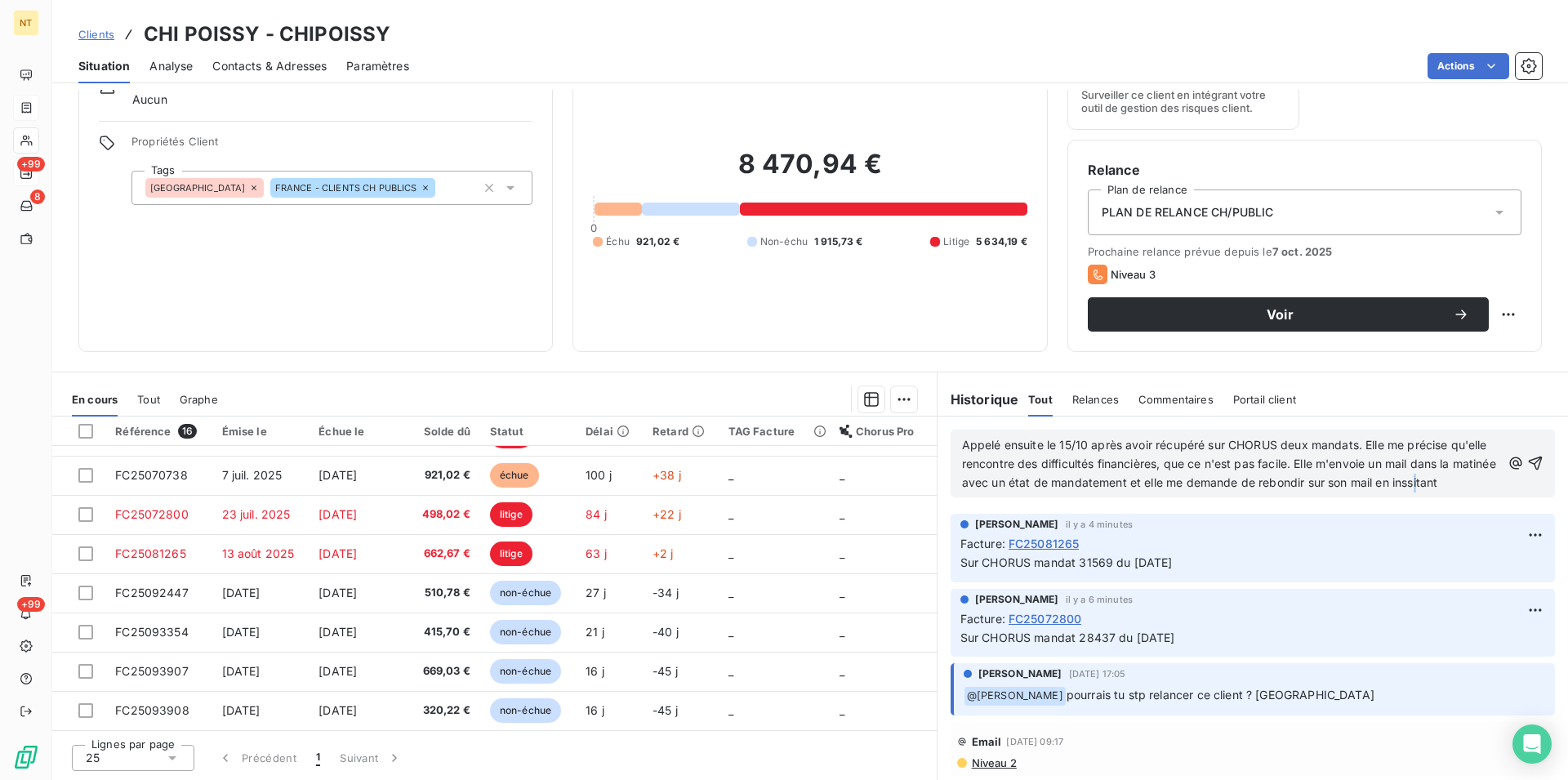
click at [977, 489] on span "Appelé ensuite le 15/10 après avoir récupéré sur CHORUS deux mandats. Elle me p…" at bounding box center [1230, 463] width 538 height 51
click at [1006, 493] on p "Appelé ensuite le 15/10 après avoir récupéré sur CHORUS deux mandats. Elle me p…" at bounding box center [1231, 464] width 539 height 56
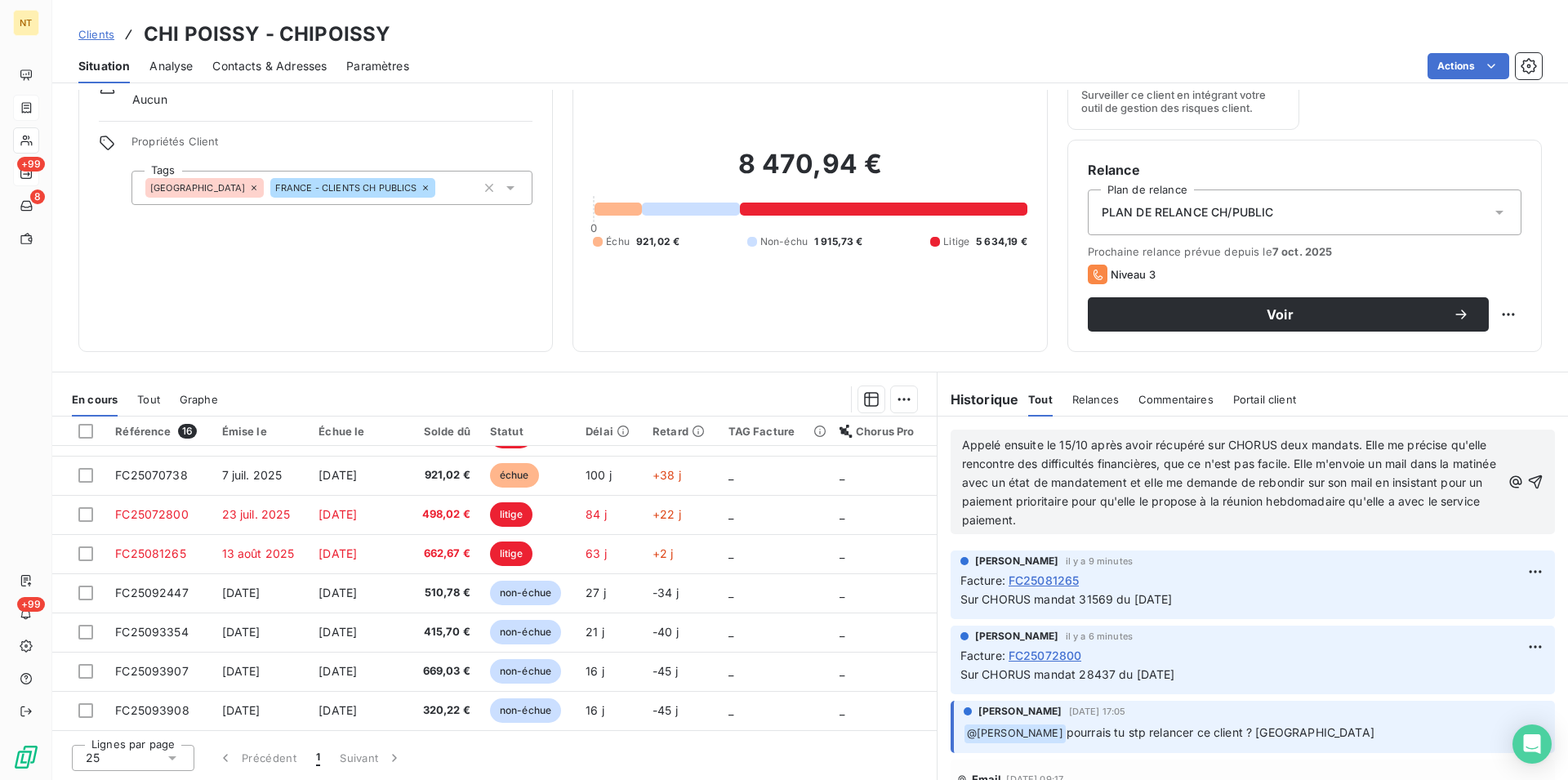
click at [988, 466] on span "Appelé ensuite le 15/10 après avoir récupéré sur CHORUS deux mandats. Elle me p…" at bounding box center [1230, 482] width 538 height 89
click at [1527, 479] on icon "button" at bounding box center [1535, 482] width 17 height 17
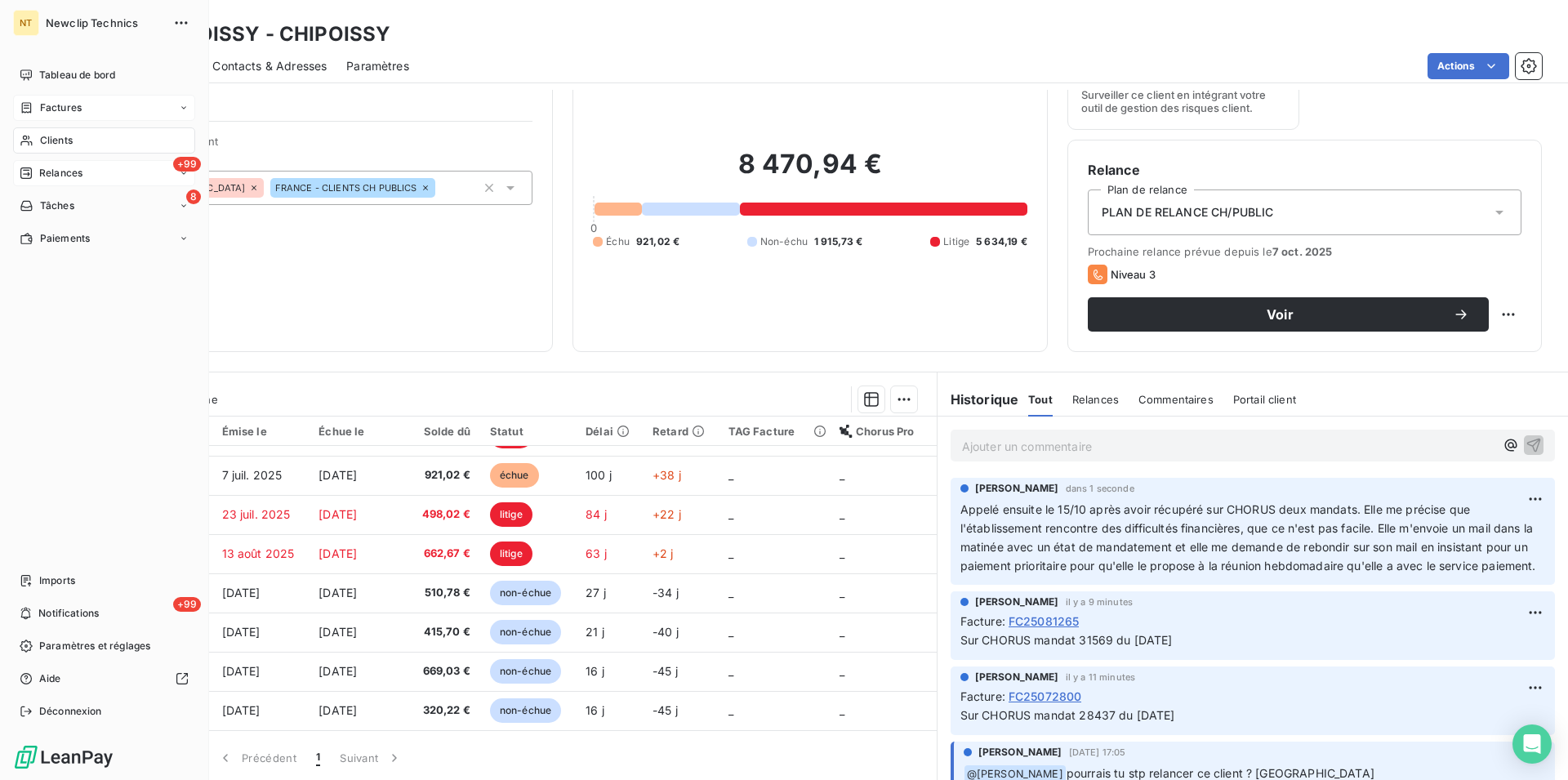
click at [53, 142] on span "Clients" at bounding box center [55, 140] width 33 height 15
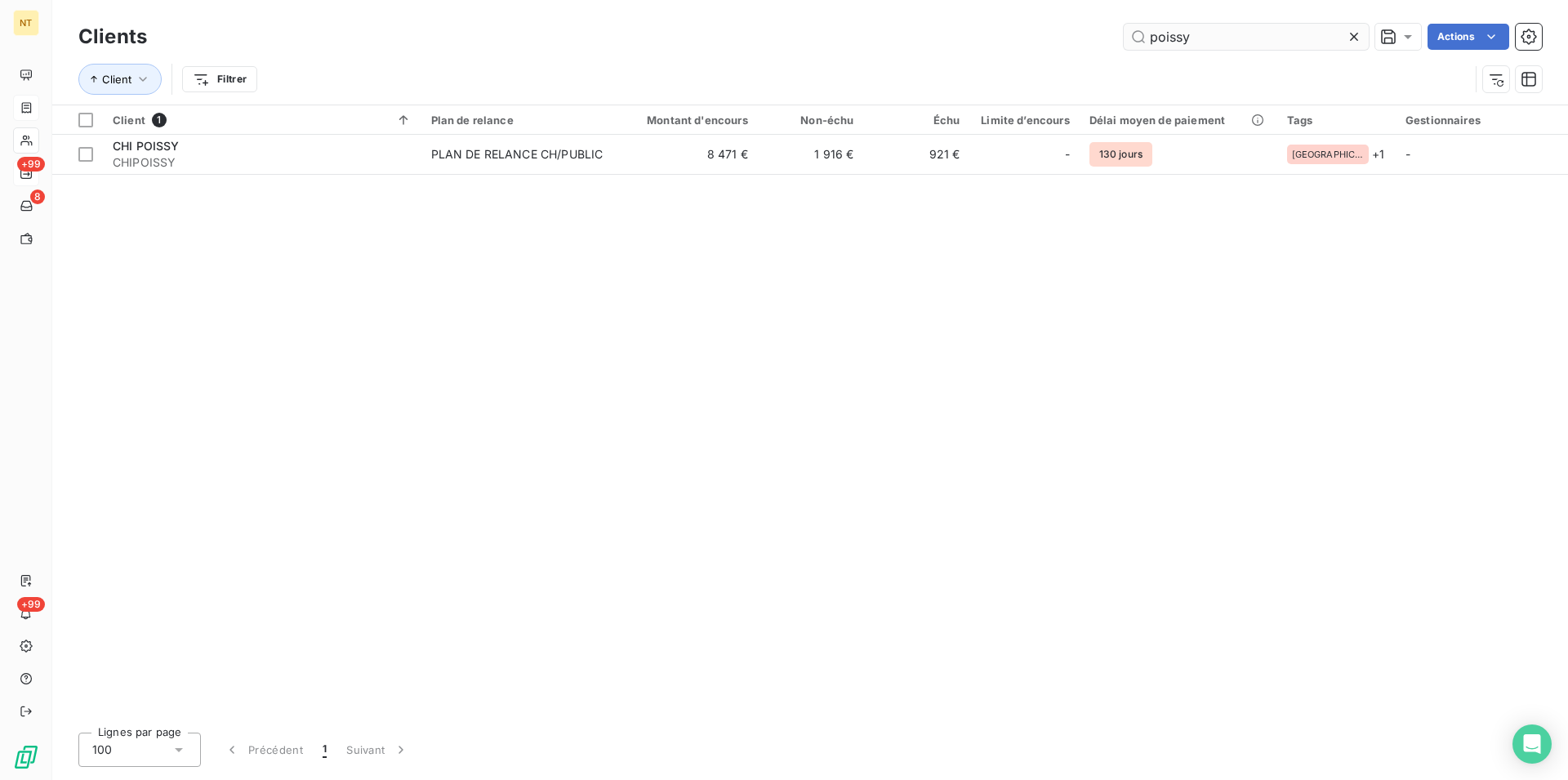
drag, startPoint x: 1193, startPoint y: 39, endPoint x: 1137, endPoint y: 39, distance: 56.0
click at [1137, 39] on input "poissy" at bounding box center [1246, 37] width 245 height 26
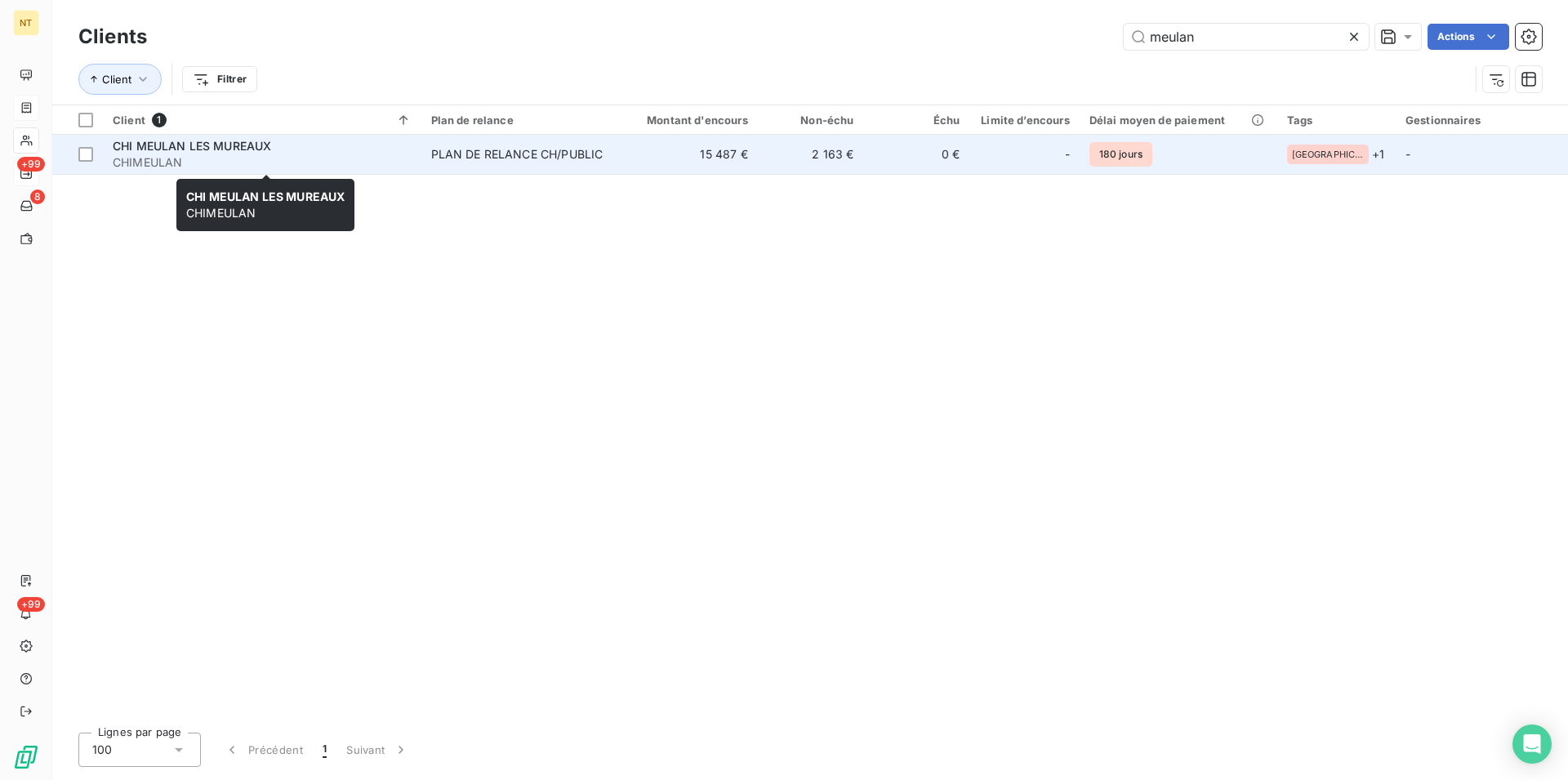
type input "meulan"
click at [246, 155] on span "CHIMEULAN" at bounding box center [262, 162] width 299 height 17
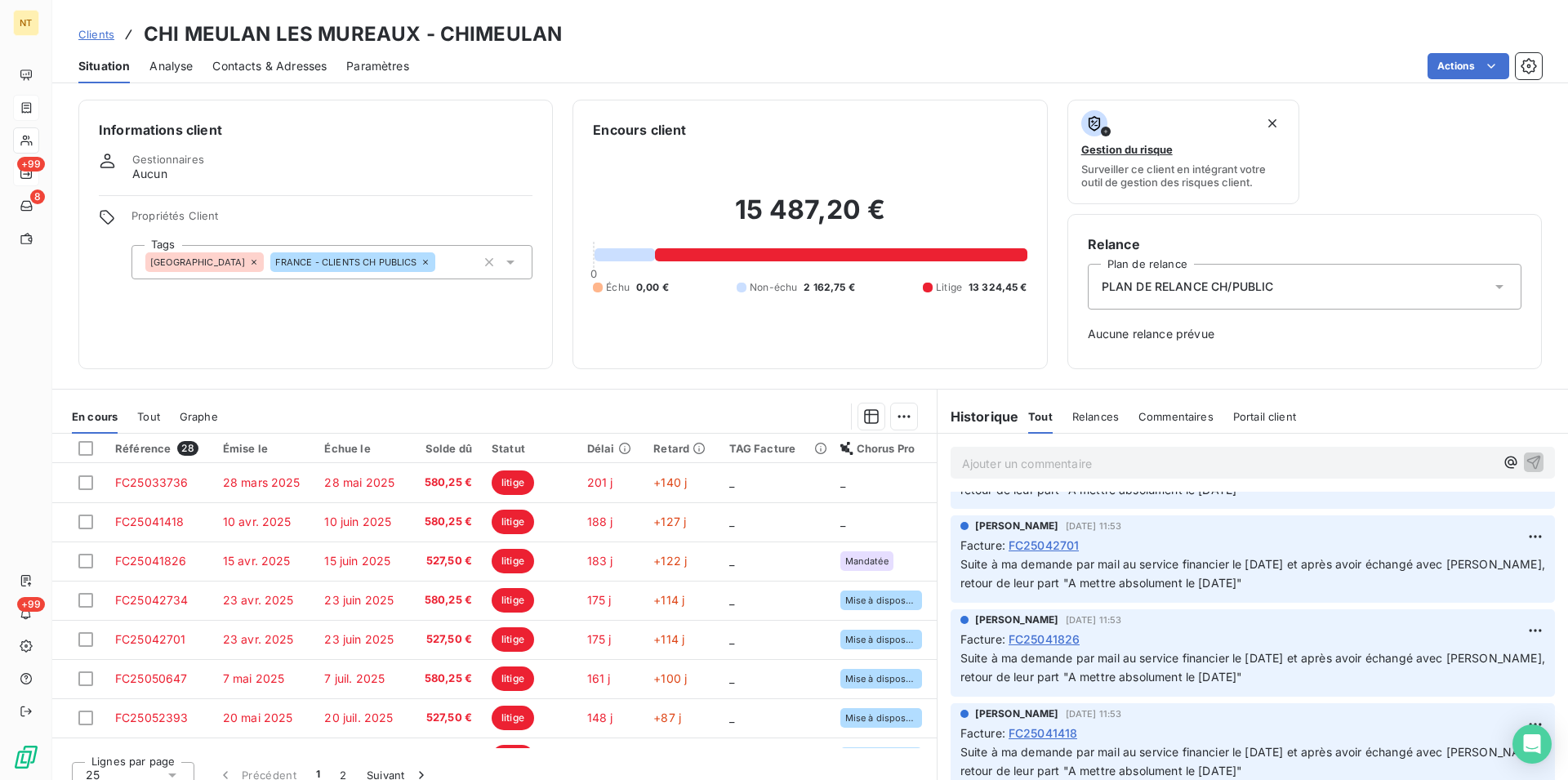
scroll to position [83, 0]
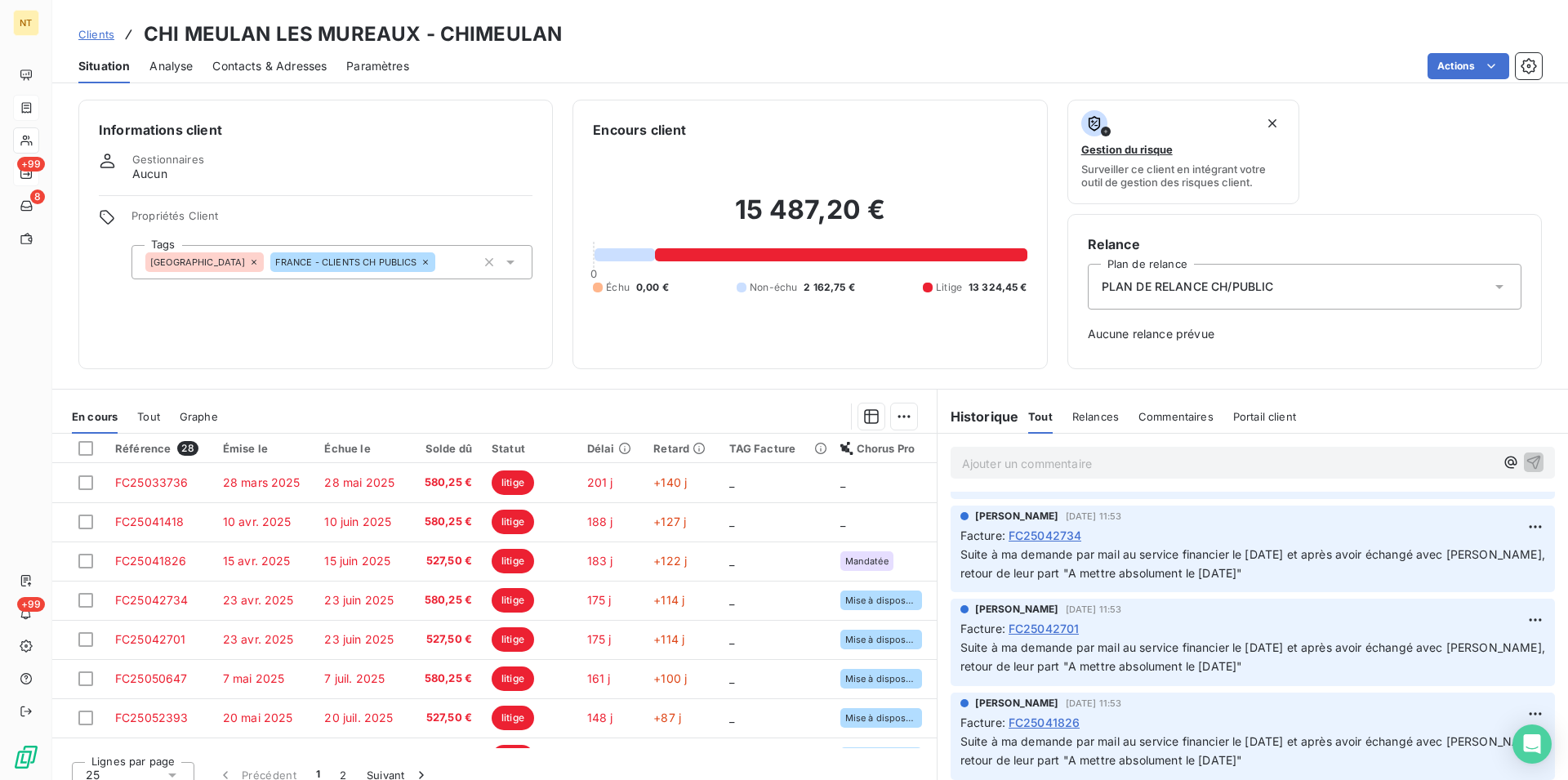
click at [264, 67] on span "Contacts & Adresses" at bounding box center [270, 66] width 115 height 17
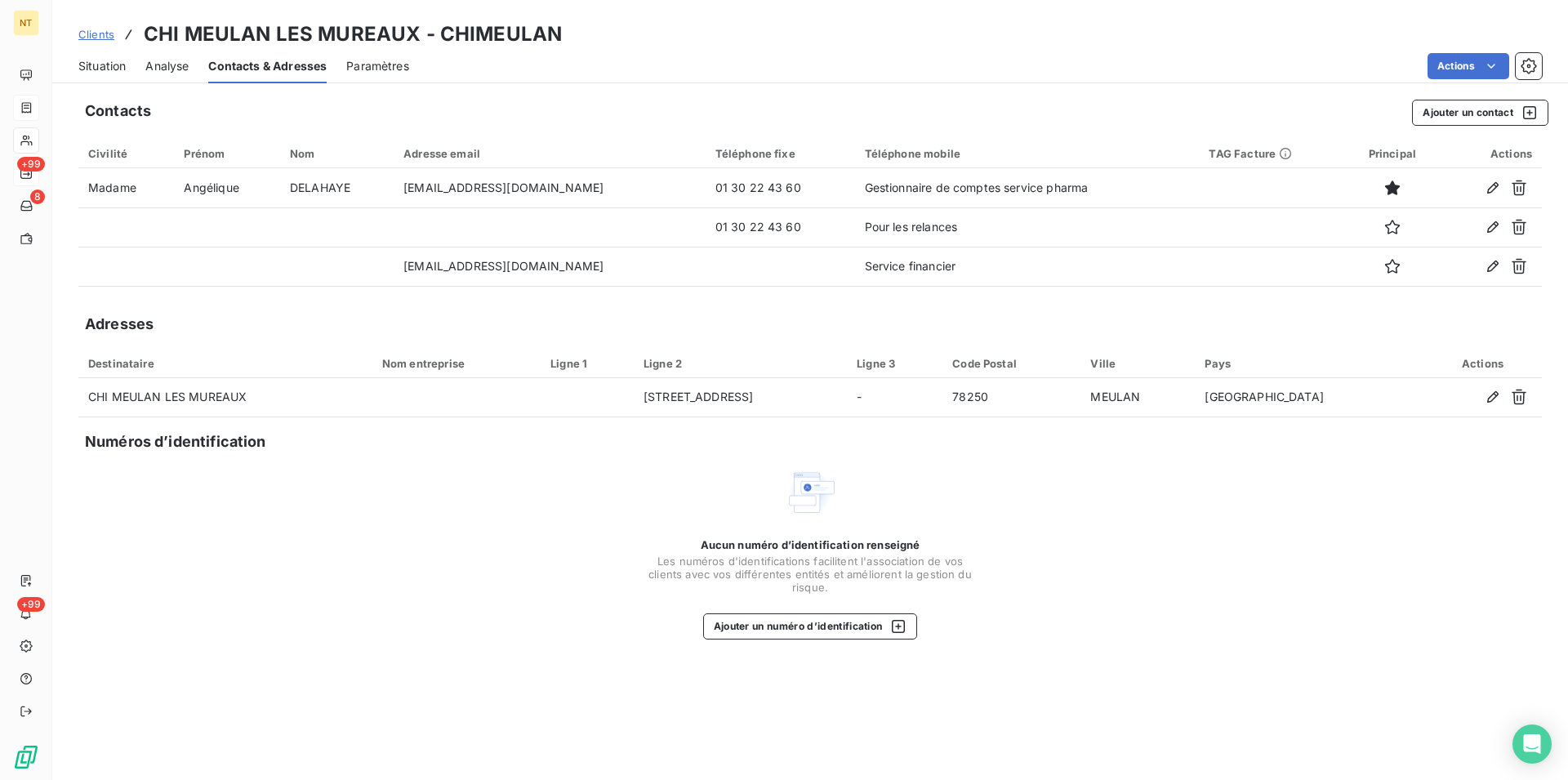
click at [109, 67] on span "Situation" at bounding box center [102, 66] width 48 height 17
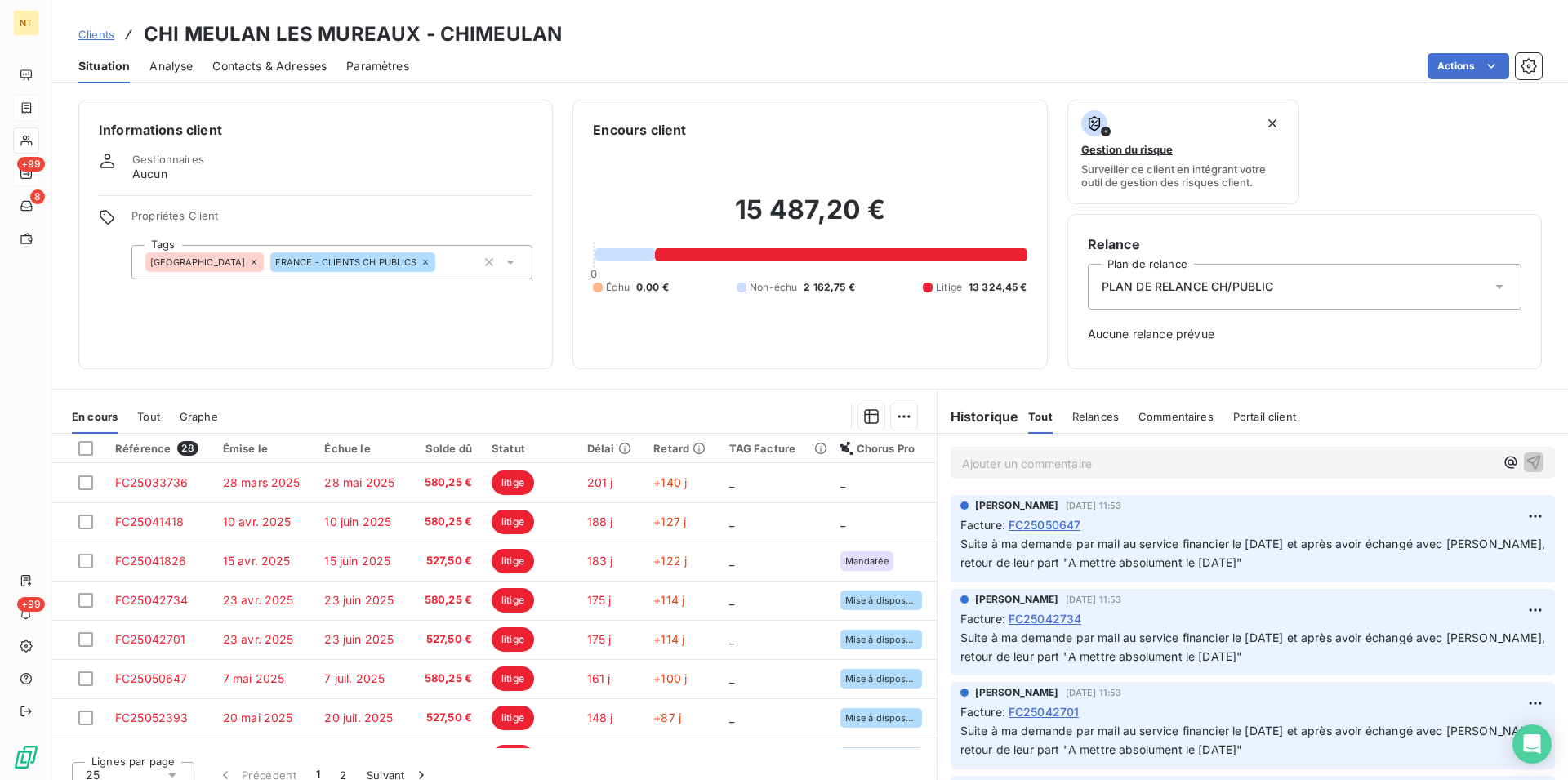
click at [262, 61] on span "Contacts & Adresses" at bounding box center [270, 66] width 115 height 17
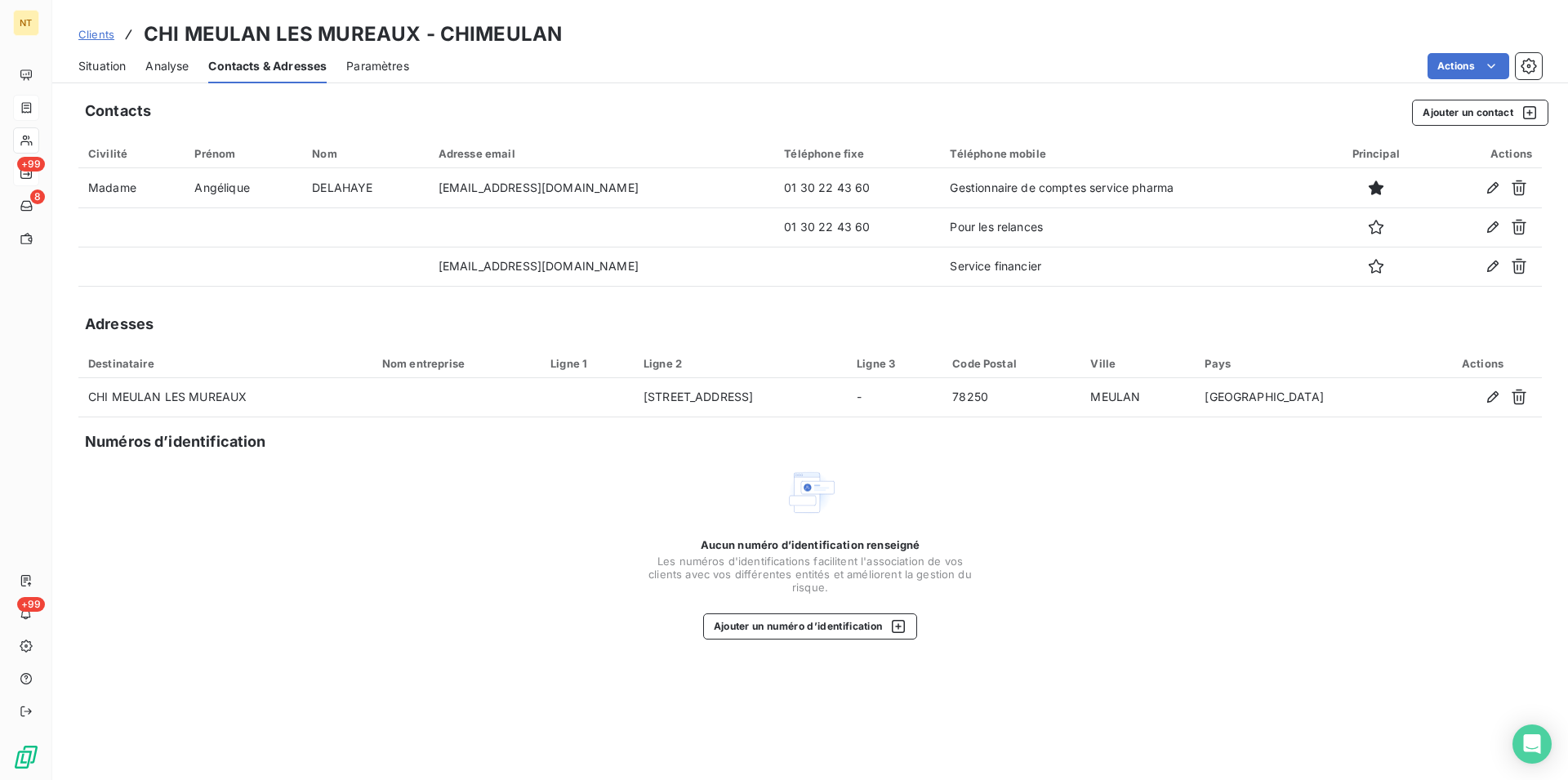
click at [92, 64] on span "Situation" at bounding box center [102, 66] width 48 height 17
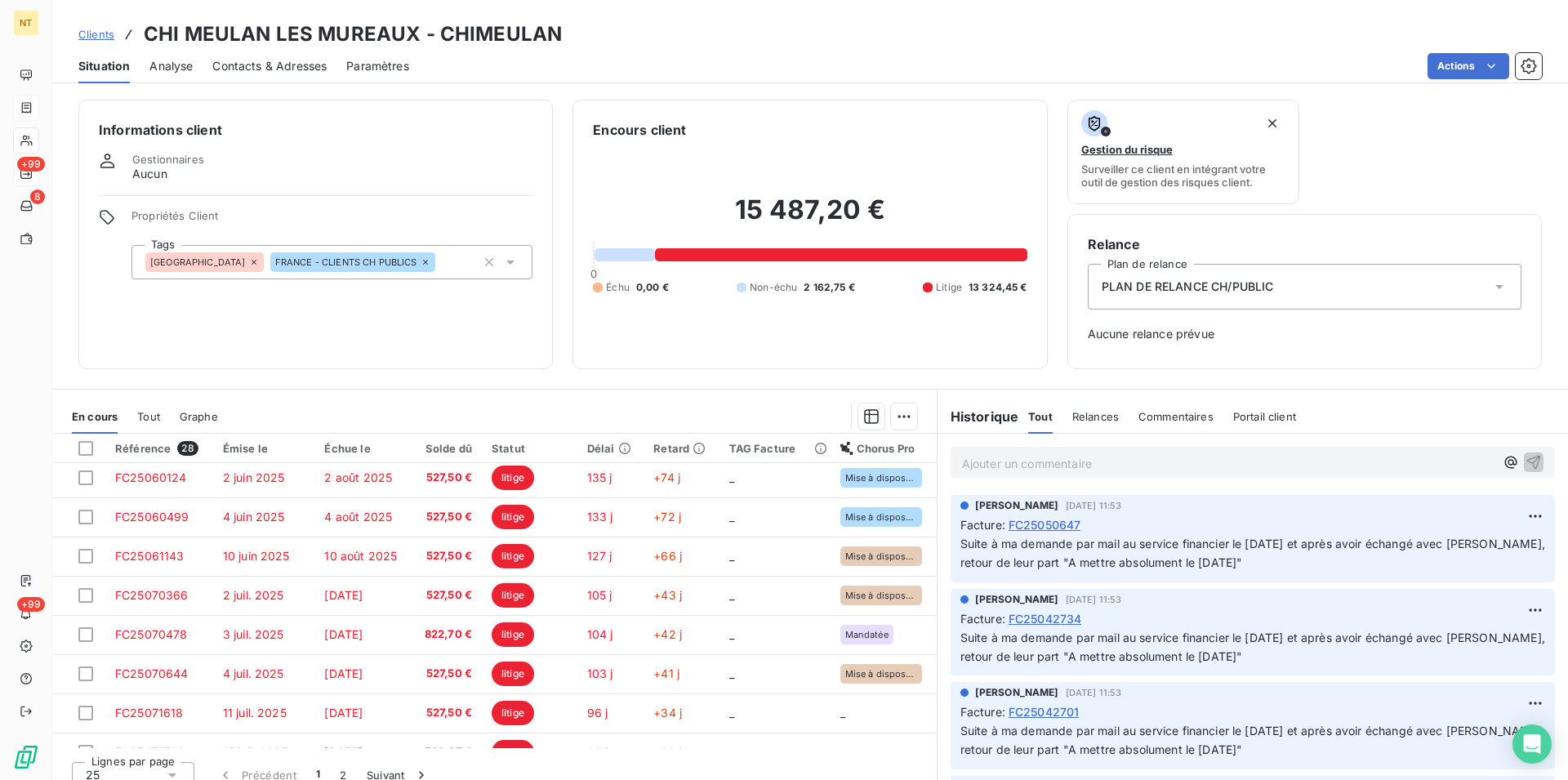
scroll to position [0, 0]
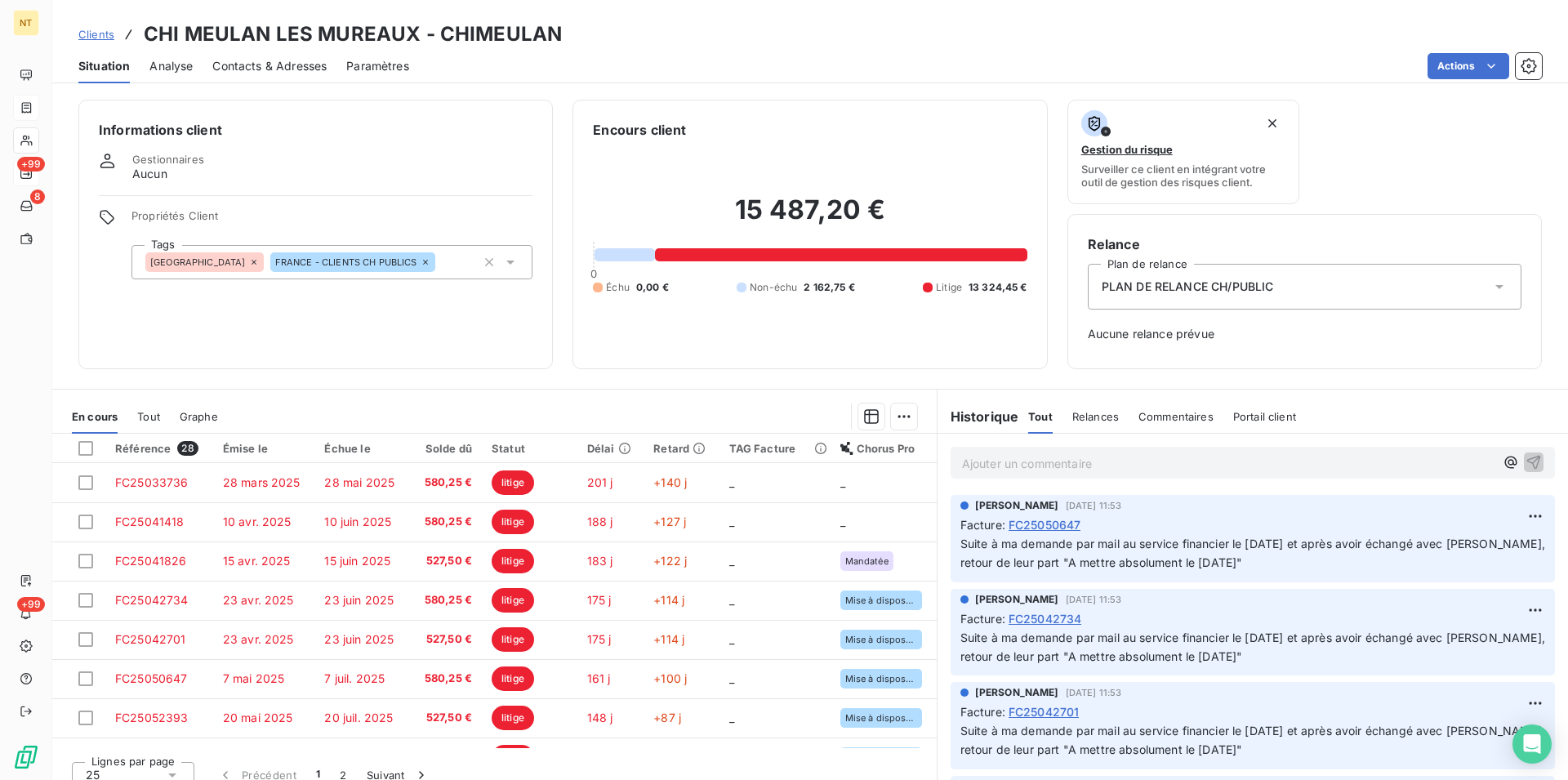
click at [271, 72] on span "Contacts & Adresses" at bounding box center [270, 66] width 115 height 17
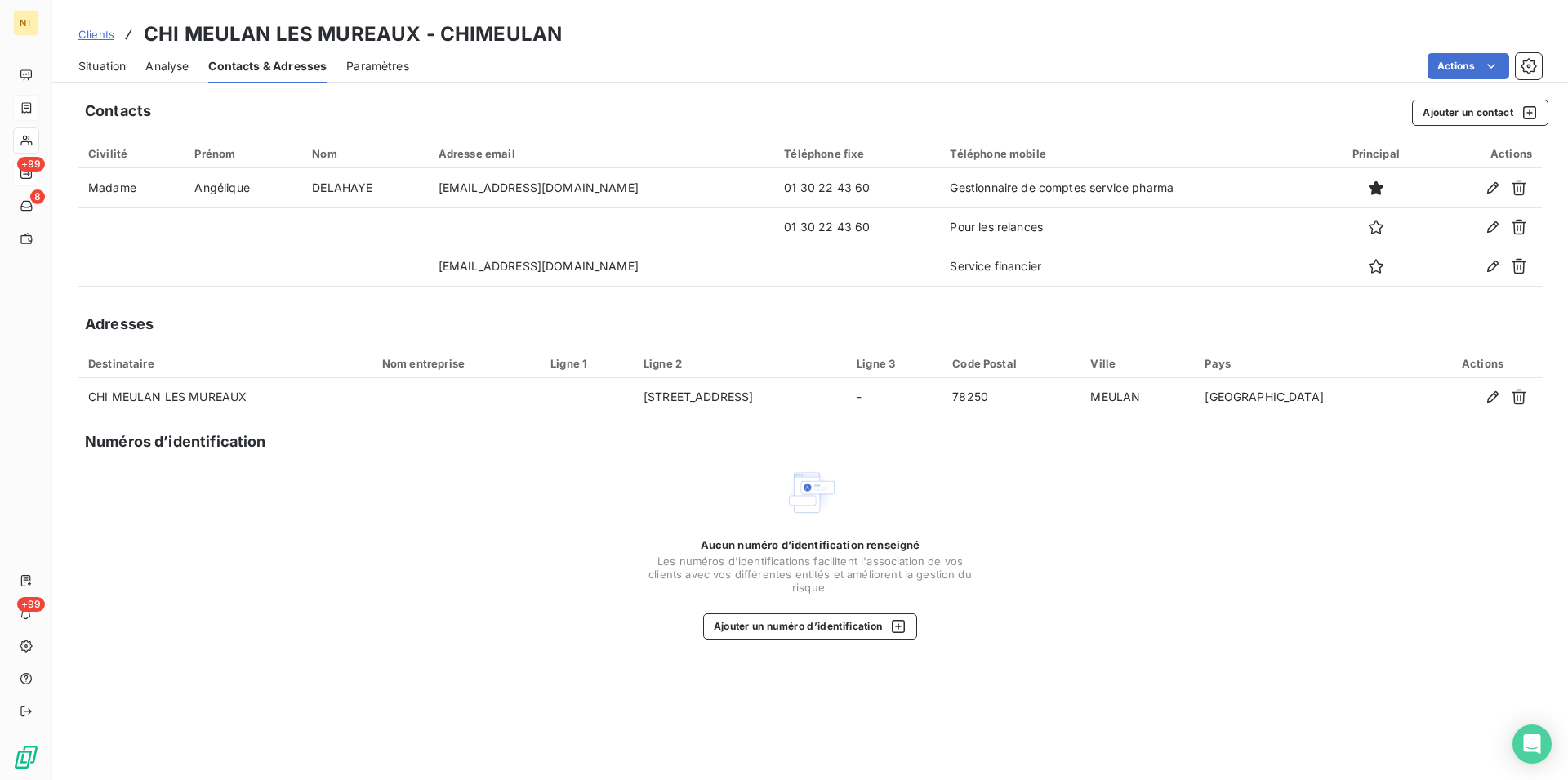
click at [94, 63] on span "Situation" at bounding box center [102, 66] width 48 height 17
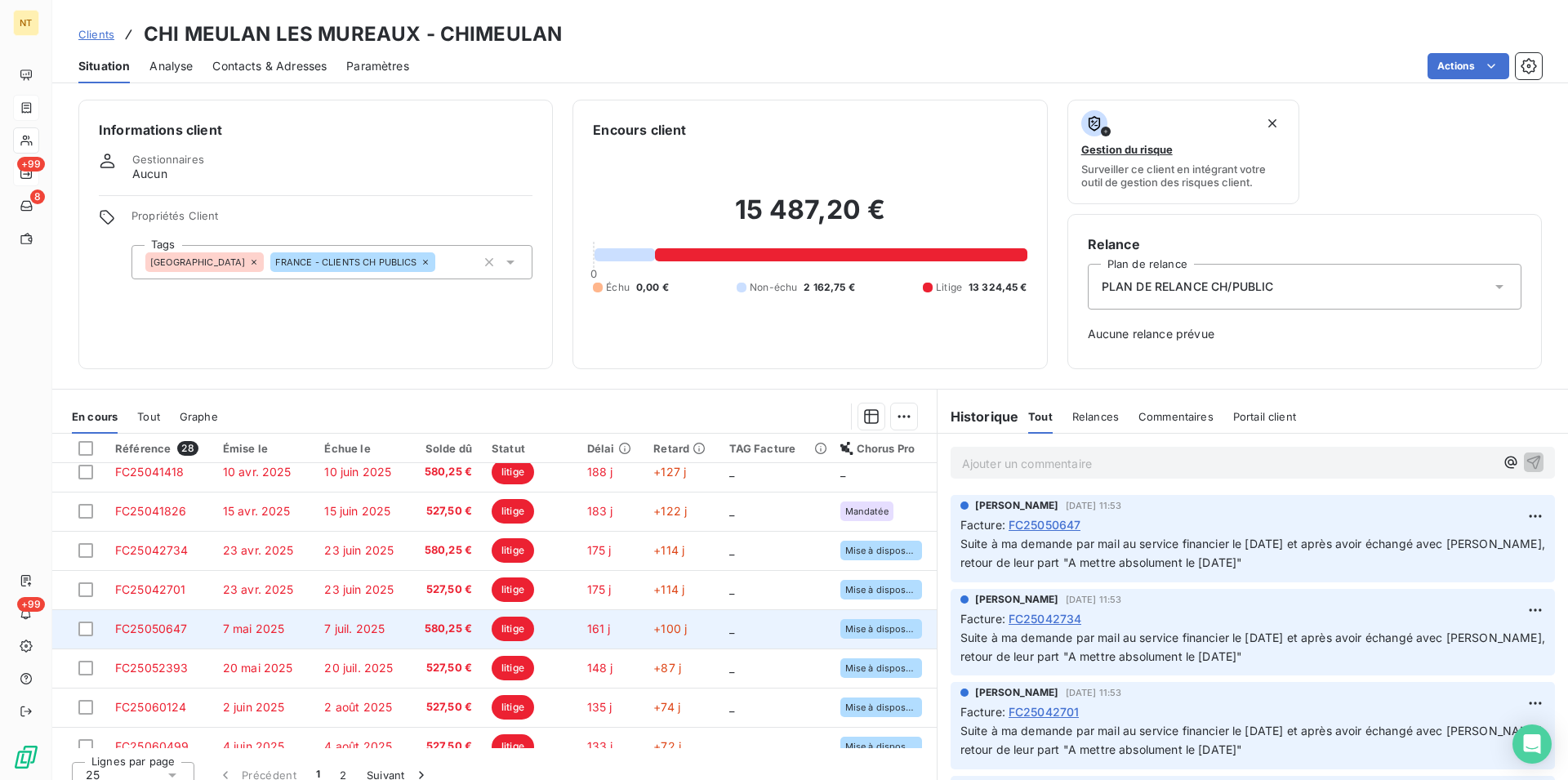
scroll to position [83, 0]
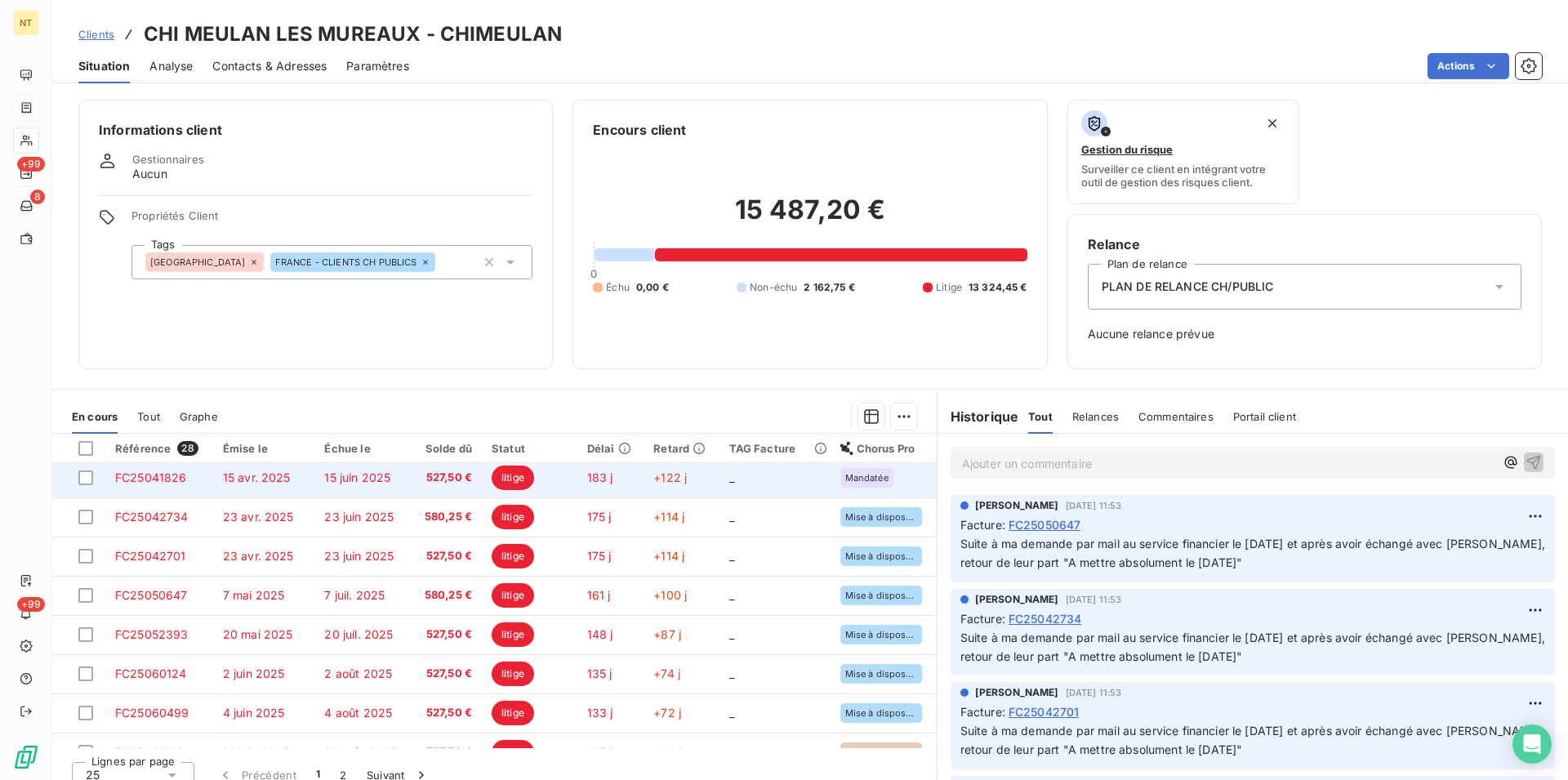
click at [190, 477] on td "FC25041826" at bounding box center [158, 478] width 108 height 40
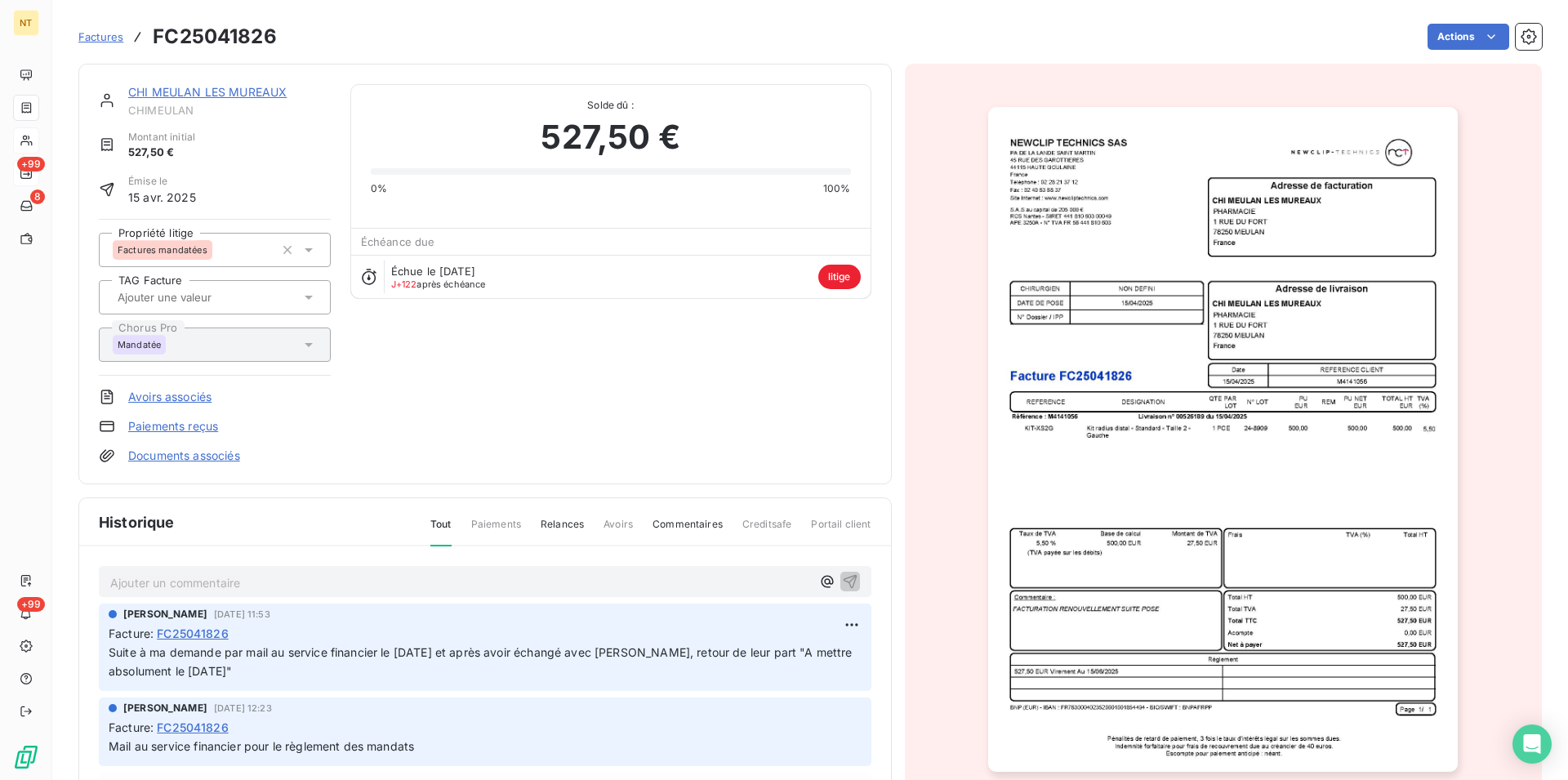
click at [123, 580] on p "Ajouter un commentaire ﻿" at bounding box center [460, 582] width 701 height 21
drag, startPoint x: 108, startPoint y: 576, endPoint x: 544, endPoint y: 617, distance: 437.9
click at [544, 617] on div "Appelé le [DATE] cette facture est passée en paiement le [DATE] [PERSON_NAME] […" at bounding box center [485, 735] width 812 height 378
click at [843, 577] on icon "button" at bounding box center [850, 581] width 14 height 14
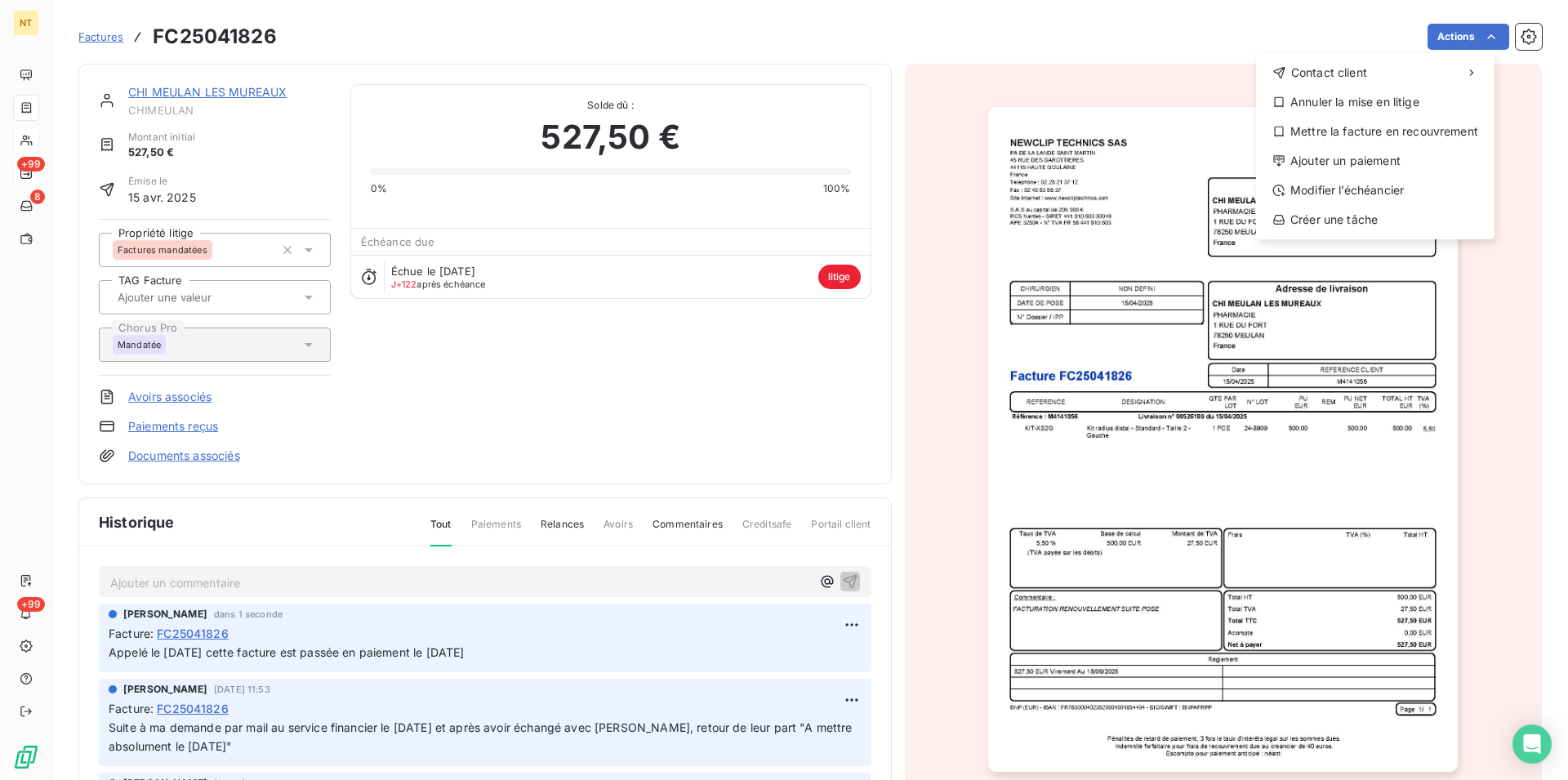
click at [1475, 34] on html "NT +99 8 +99 Factures FC25041826 Actions Contact client Annuler la mise en liti…" at bounding box center [784, 390] width 1568 height 780
click at [1384, 158] on div "Ajouter un paiement" at bounding box center [1376, 160] width 226 height 26
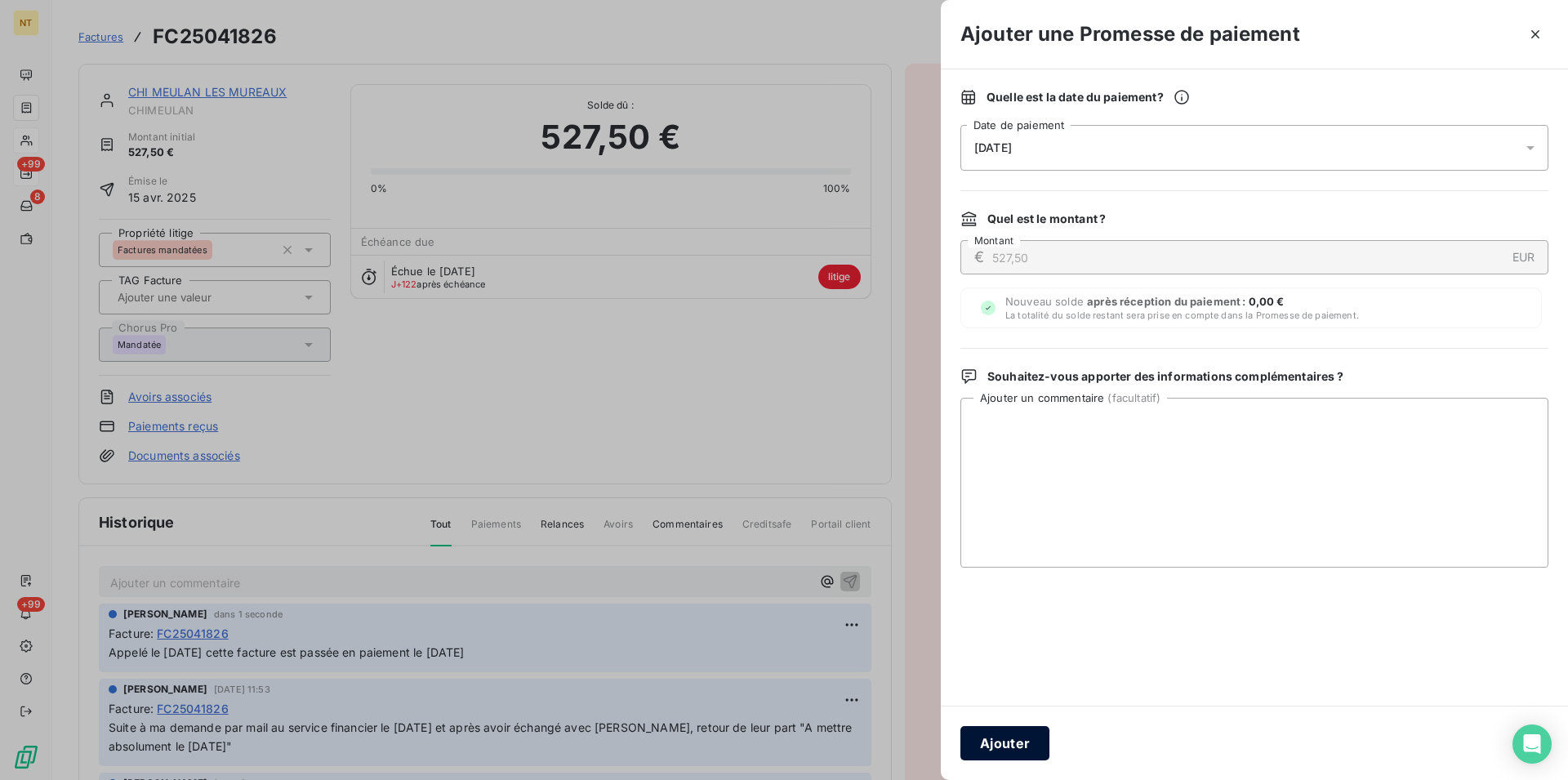
click at [985, 747] on button "Ajouter" at bounding box center [1005, 743] width 89 height 35
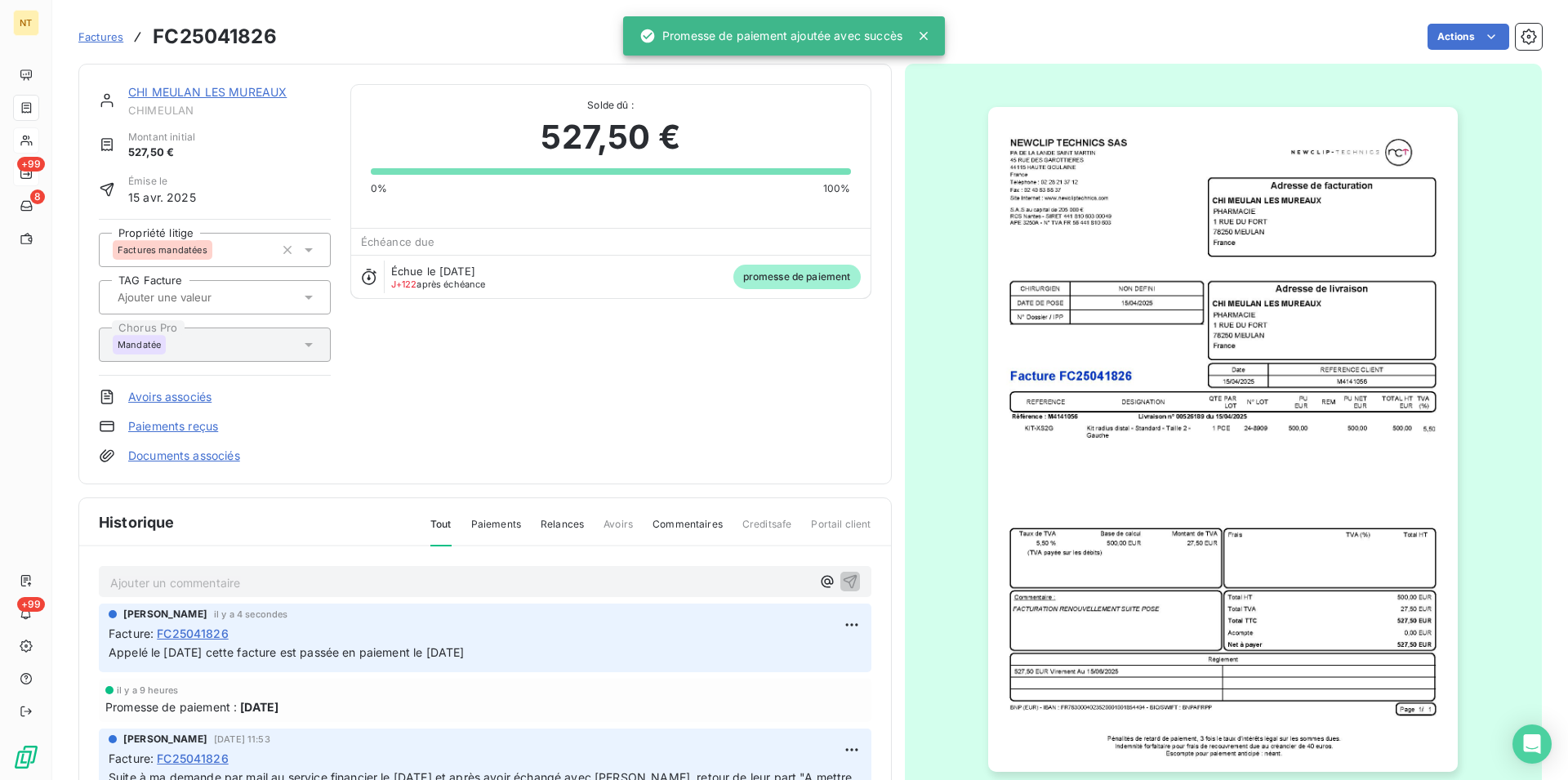
click at [218, 96] on link "CHI MEULAN LES MUREAUX" at bounding box center [208, 92] width 158 height 14
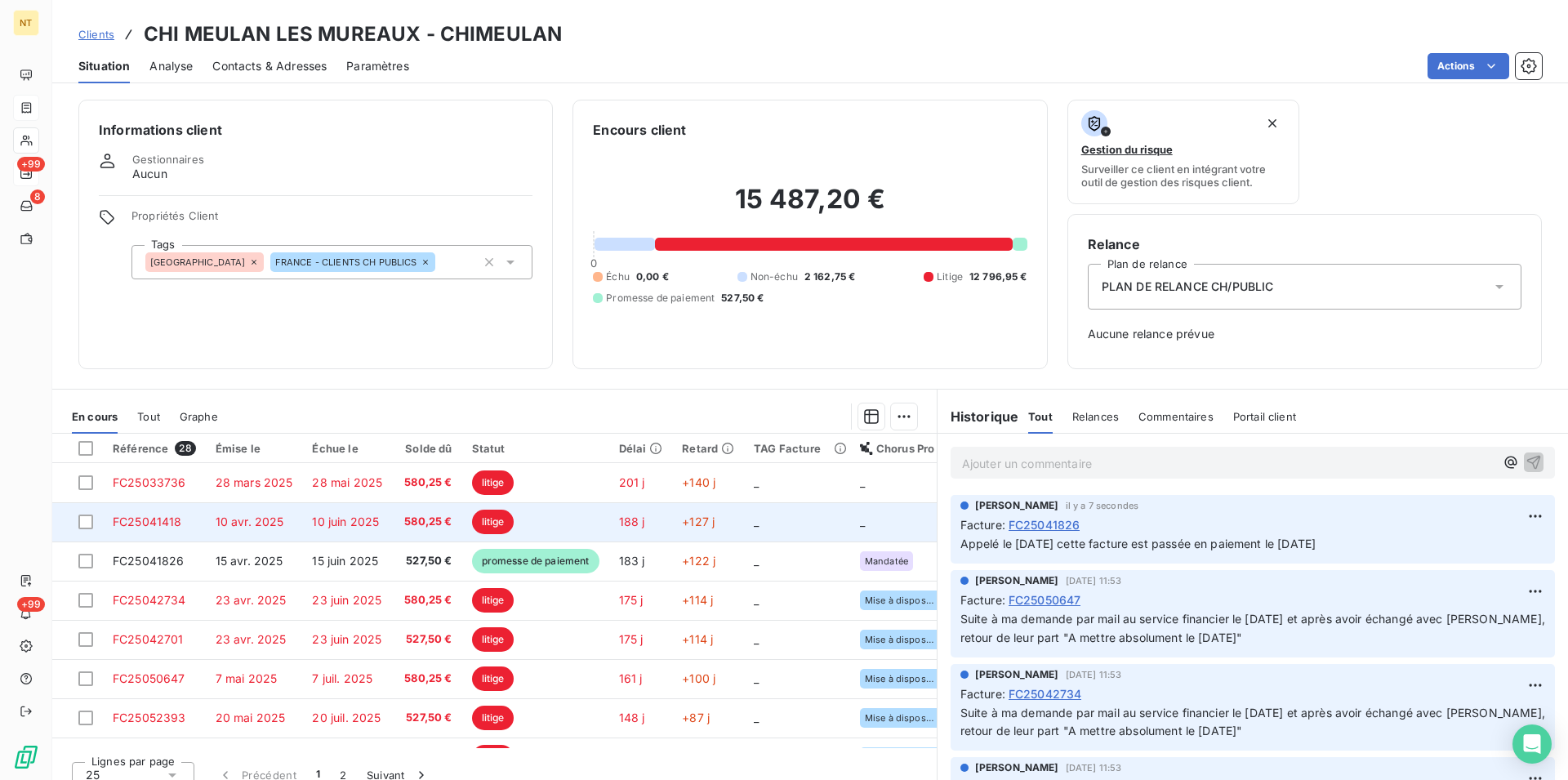
click at [123, 521] on span "FC25041418" at bounding box center [147, 522] width 69 height 14
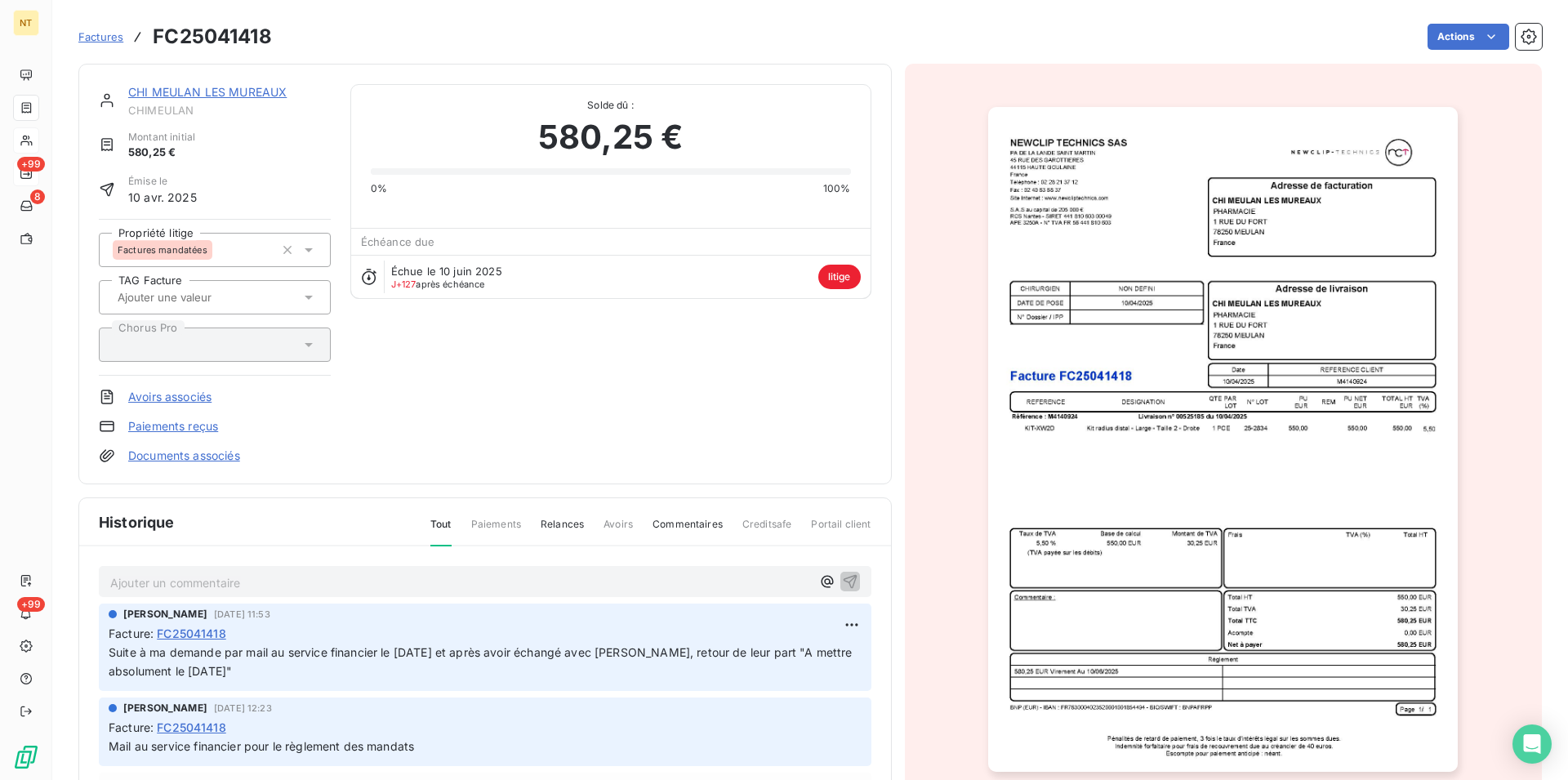
click at [139, 582] on p "Ajouter un commentaire ﻿" at bounding box center [460, 582] width 701 height 21
click at [843, 577] on icon "button" at bounding box center [850, 581] width 14 height 14
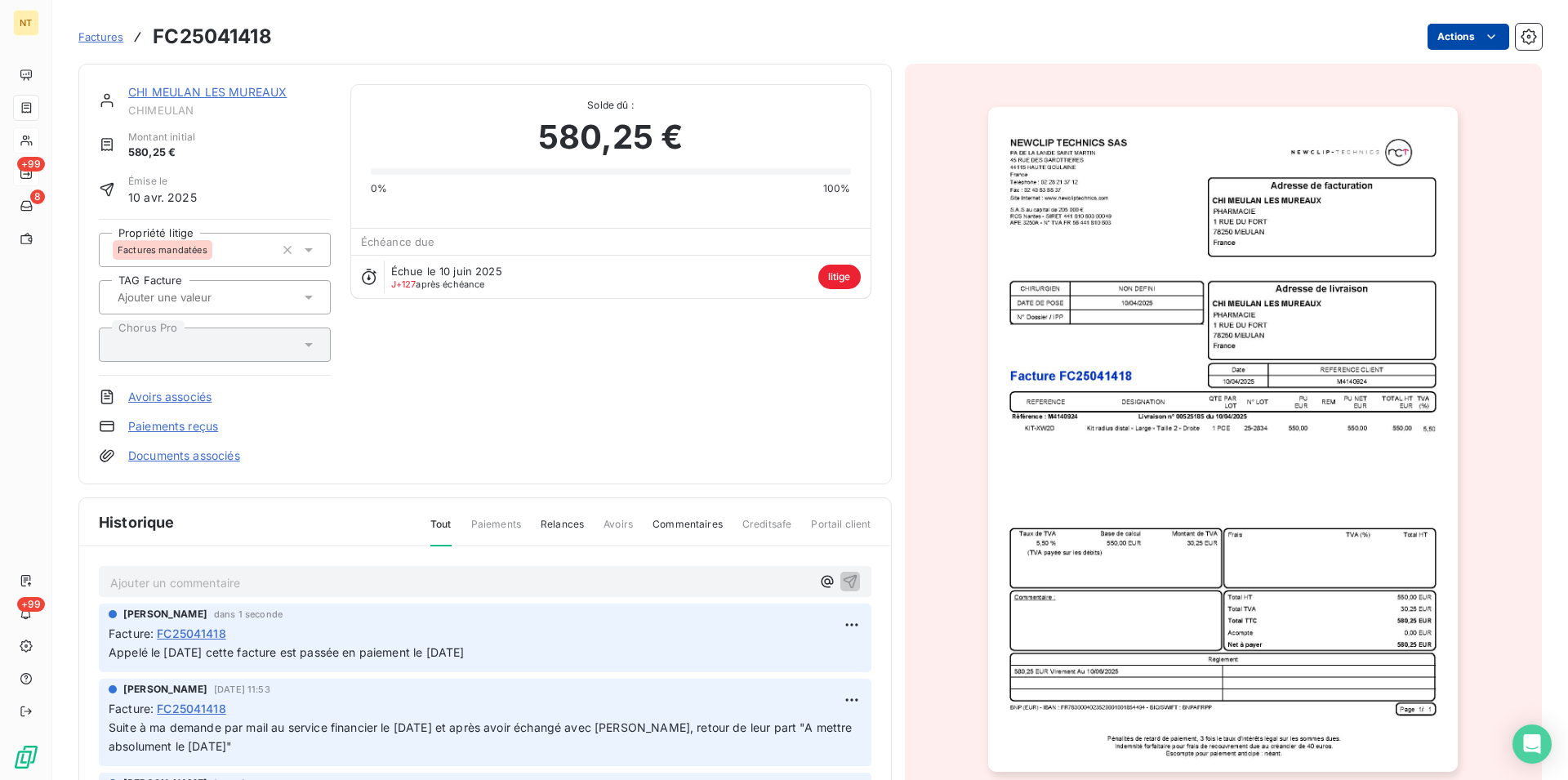
click at [1479, 34] on html "NT +99 8 +99 Factures FC25041418 Actions CHI MEULAN LES MUREAUX CHIMEULAN Monta…" at bounding box center [784, 390] width 1568 height 780
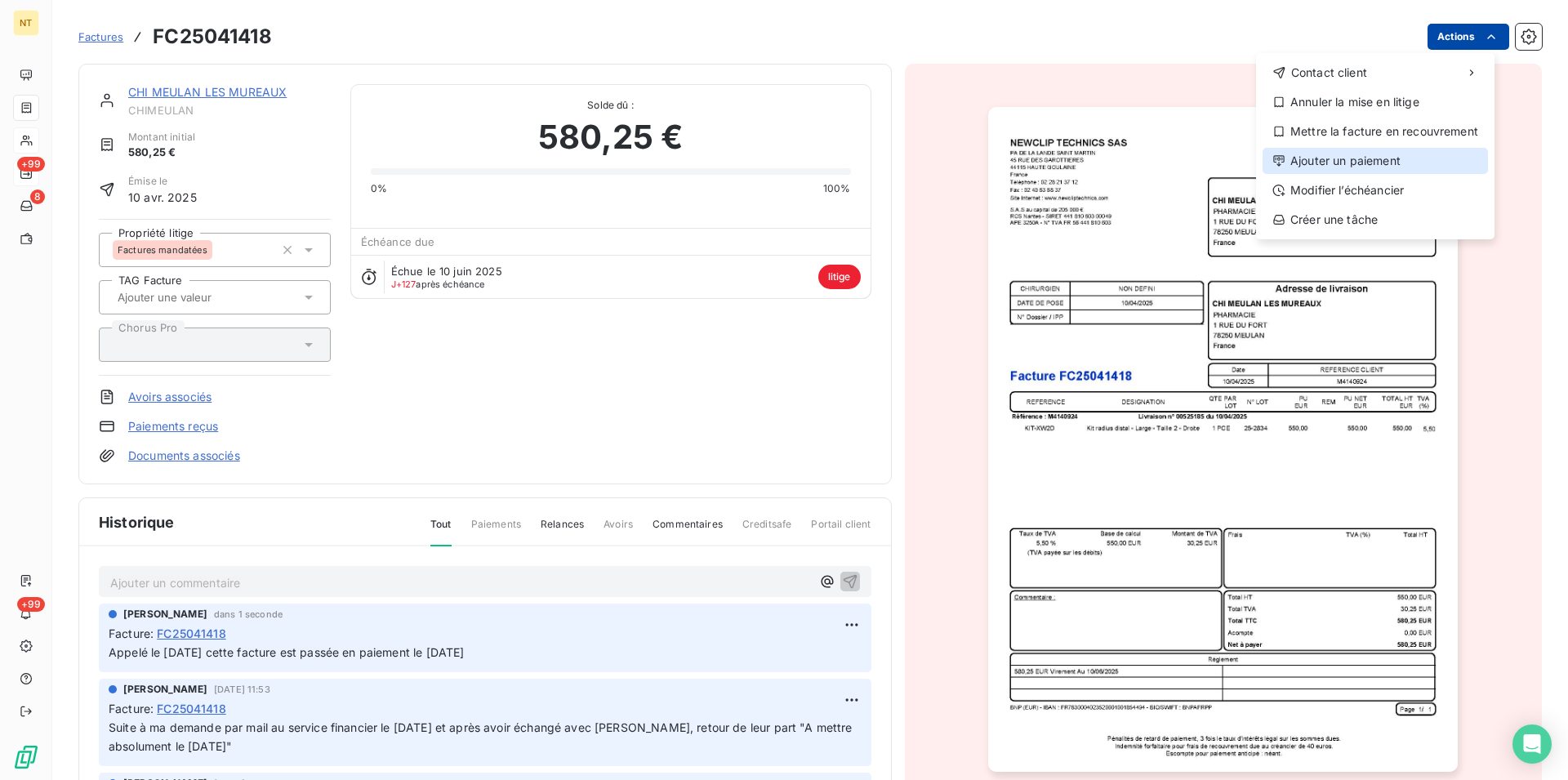
click at [1390, 160] on div "Ajouter un paiement" at bounding box center [1376, 160] width 226 height 26
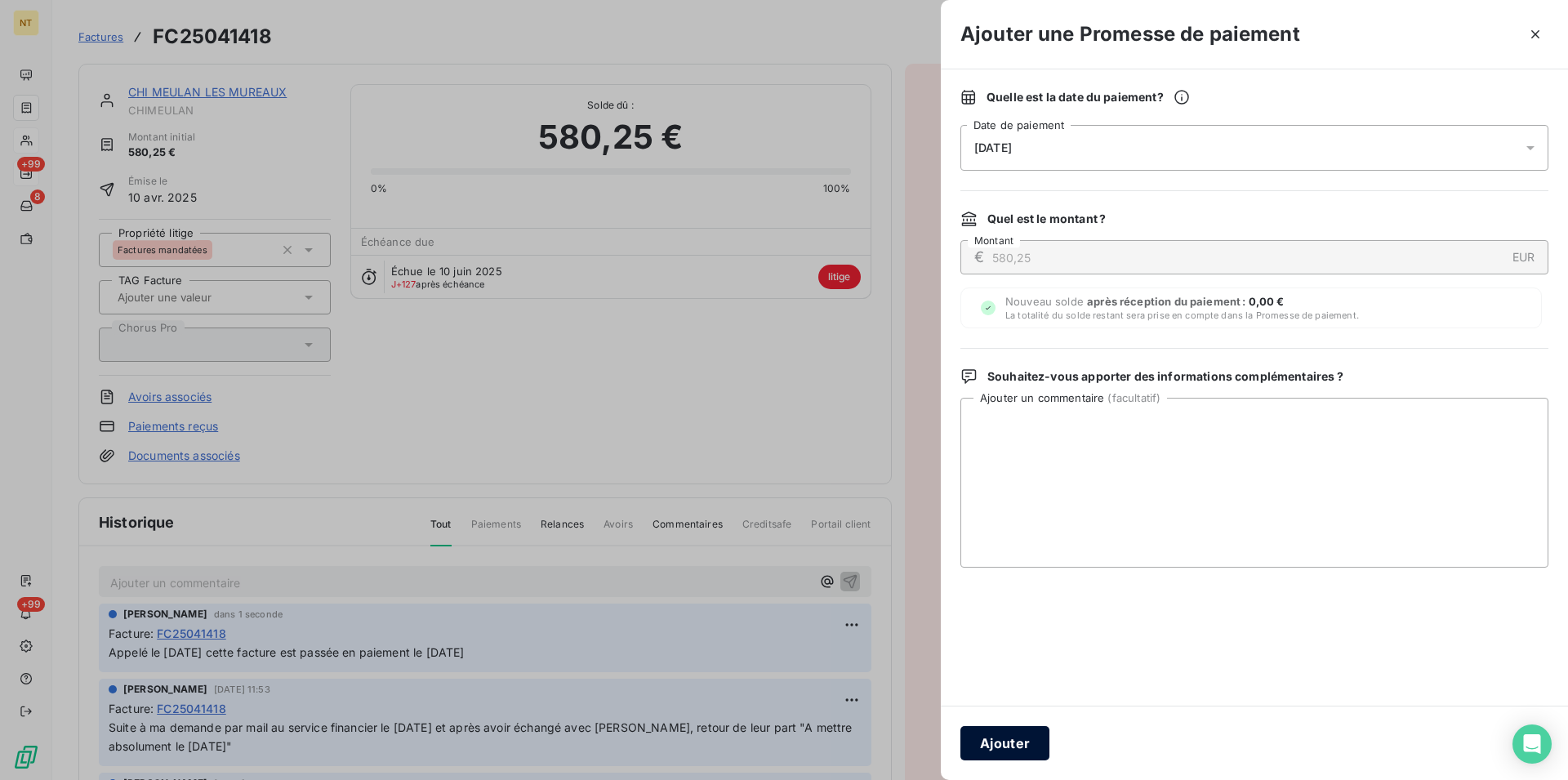
click at [1009, 741] on button "Ajouter" at bounding box center [1005, 743] width 89 height 35
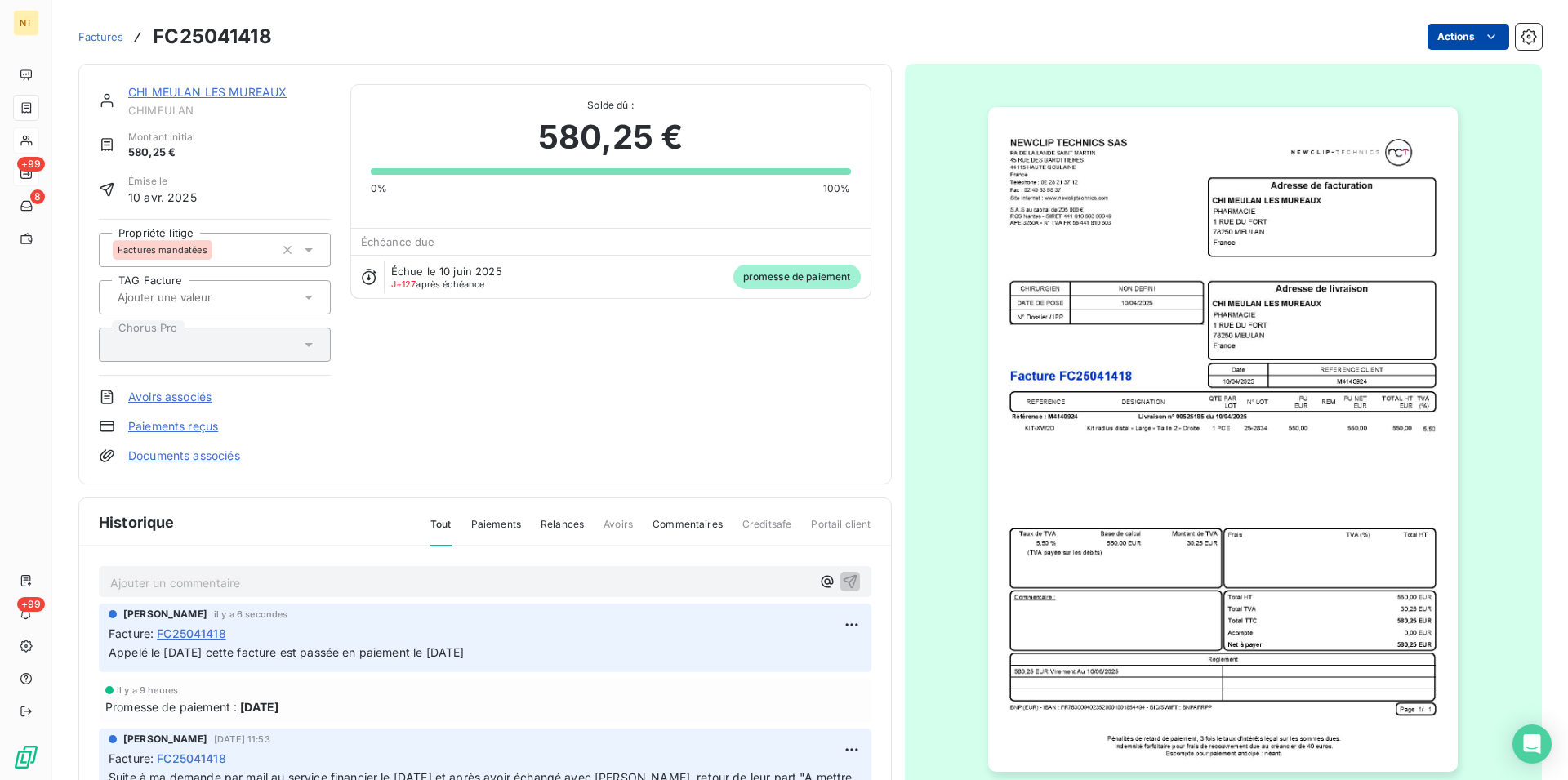
click at [222, 91] on link "CHI MEULAN LES MUREAUX" at bounding box center [208, 92] width 158 height 14
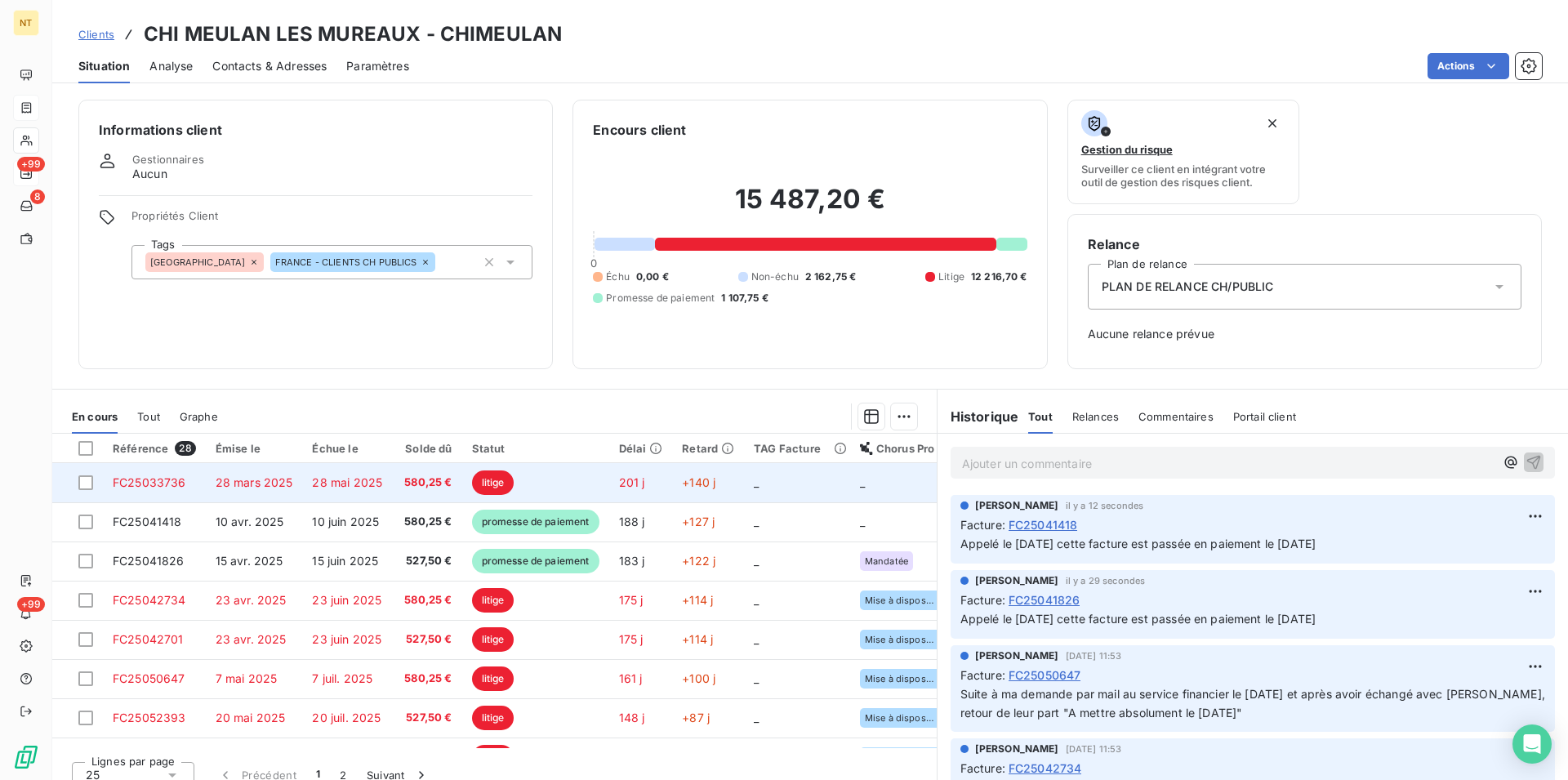
click at [138, 477] on span "FC25033736" at bounding box center [149, 482] width 73 height 14
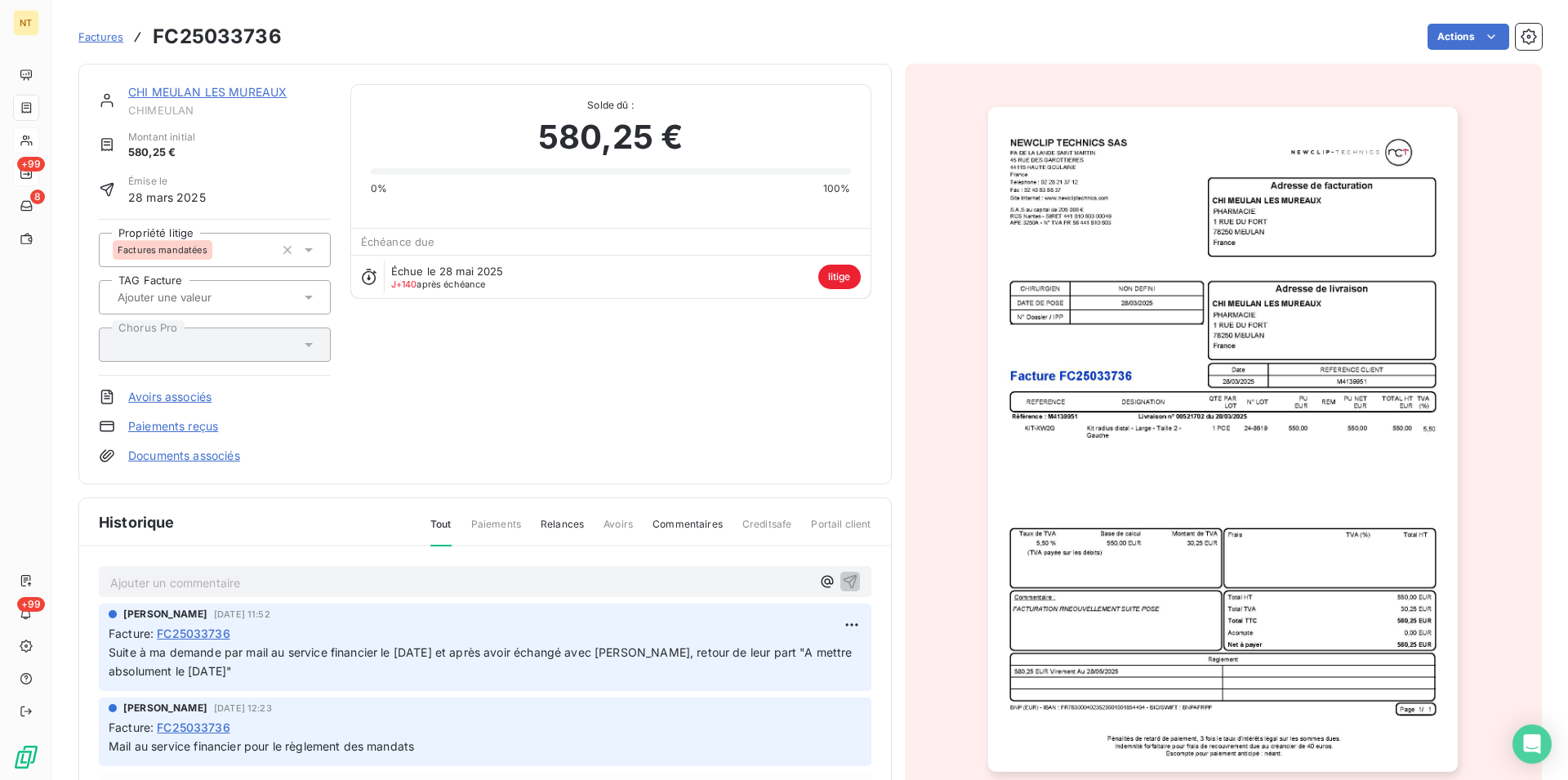
click at [127, 582] on p "Ajouter un commentaire ﻿" at bounding box center [460, 582] width 701 height 21
click at [842, 581] on icon "button" at bounding box center [850, 580] width 17 height 17
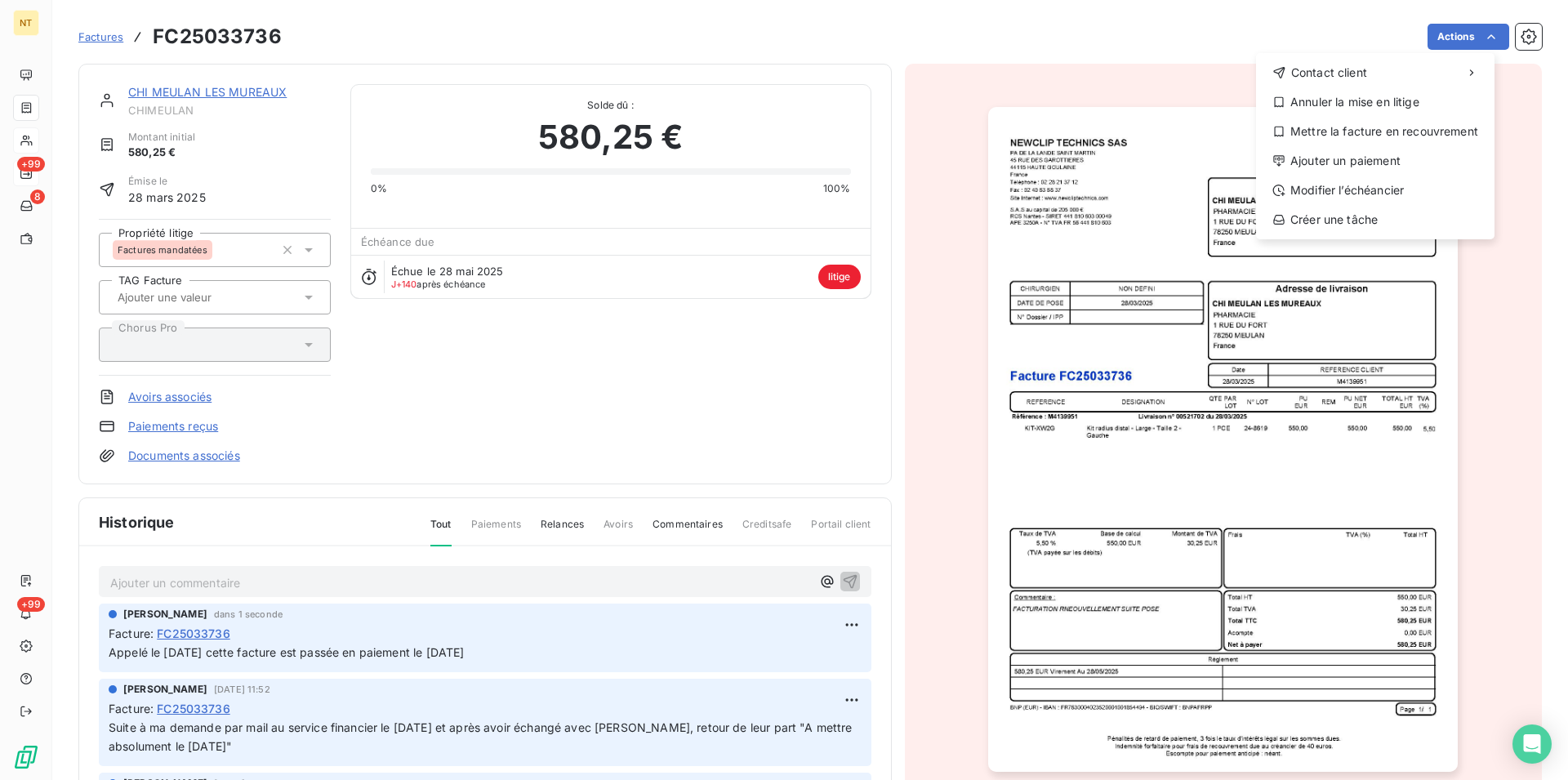
click at [1483, 32] on html "NT +99 8 +99 Factures FC25033736 Actions Contact client Annuler la mise en liti…" at bounding box center [784, 390] width 1568 height 780
click at [1390, 158] on div "Ajouter un paiement" at bounding box center [1376, 160] width 226 height 26
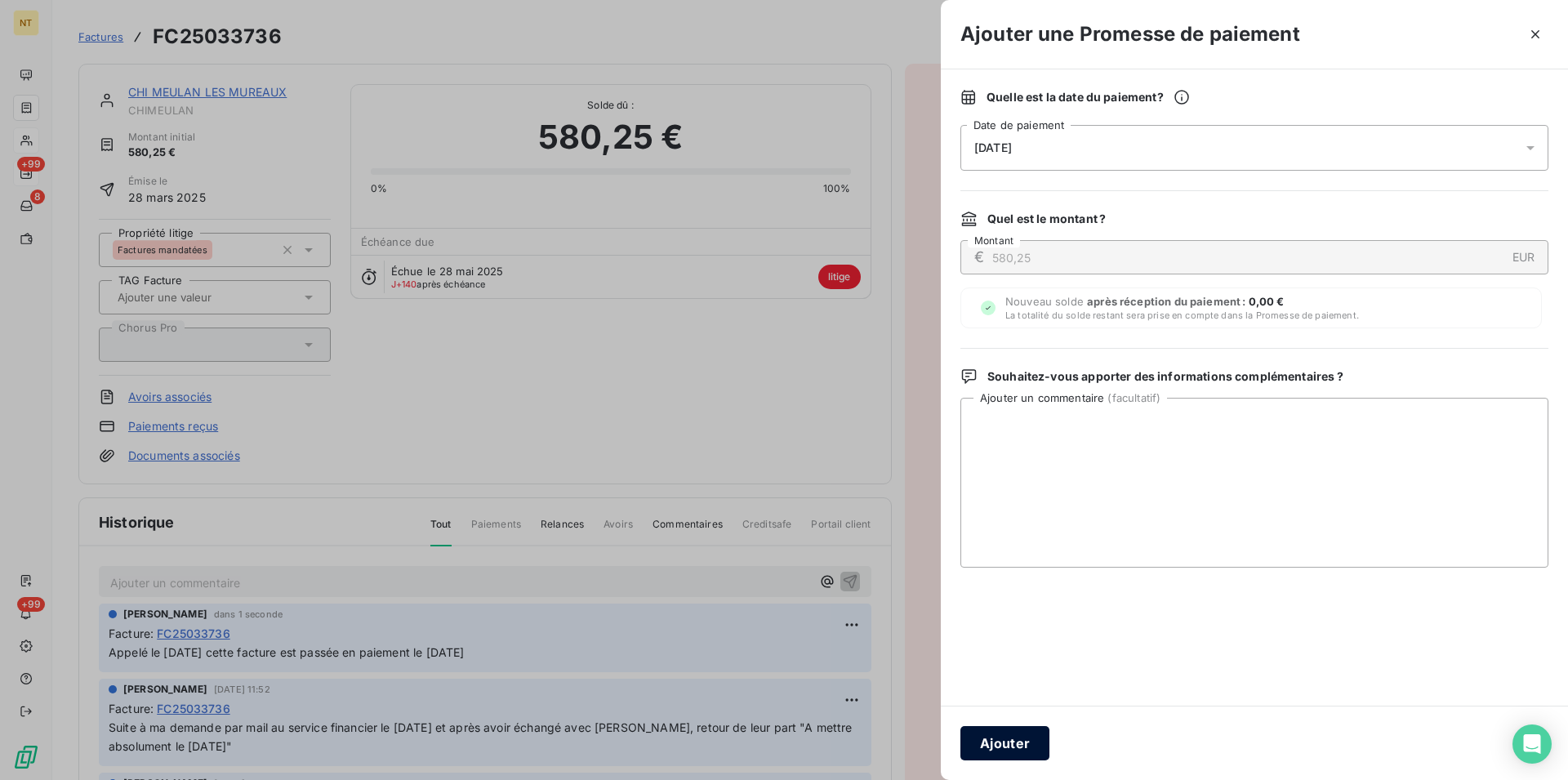
click at [1005, 737] on button "Ajouter" at bounding box center [1005, 743] width 89 height 35
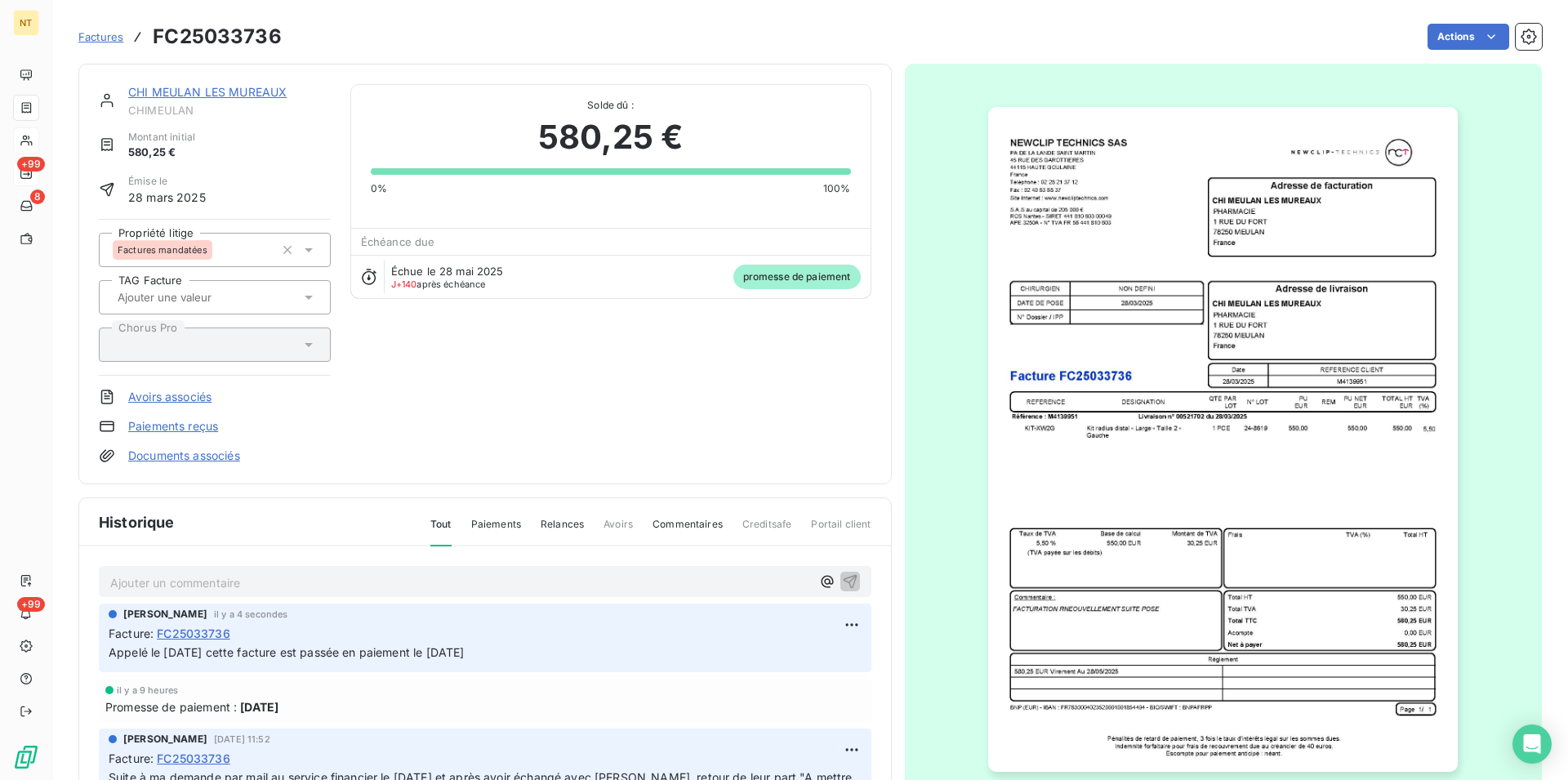
click at [192, 97] on link "CHI MEULAN LES MUREAUX" at bounding box center [208, 92] width 158 height 14
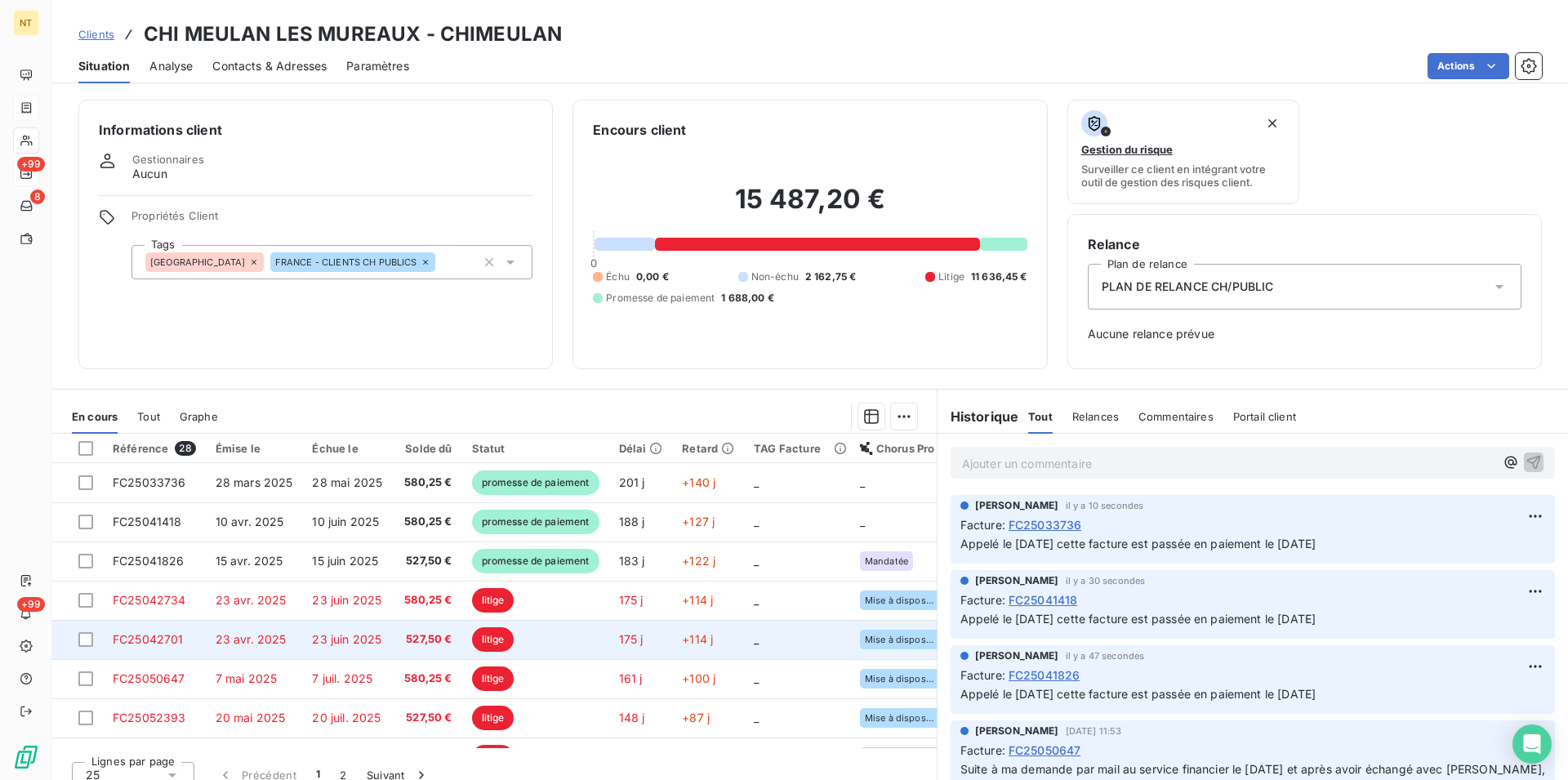
click at [196, 643] on td "FC25042701" at bounding box center [154, 639] width 103 height 40
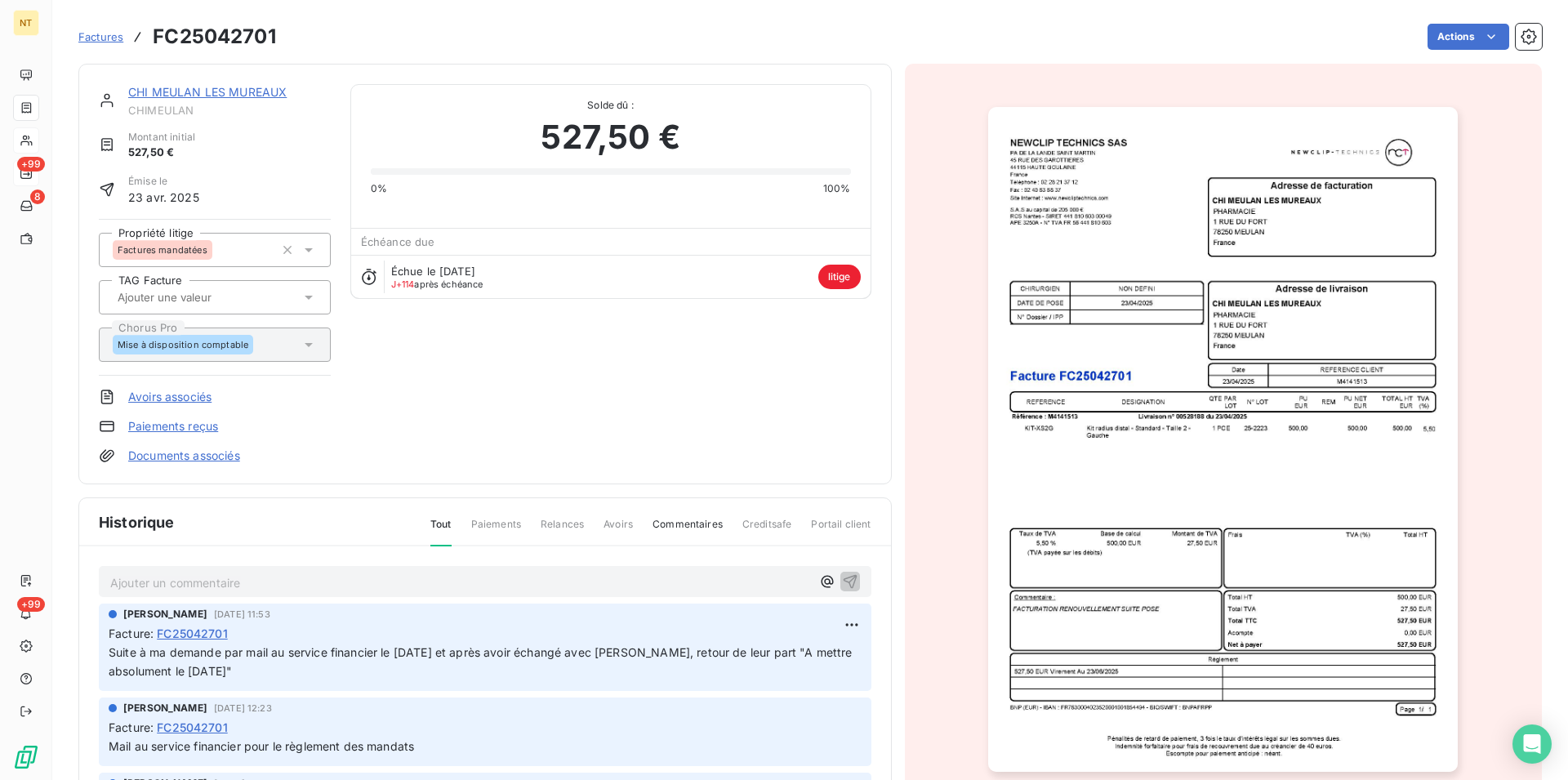
click at [208, 580] on p "Ajouter un commentaire ﻿" at bounding box center [460, 582] width 701 height 21
click at [842, 580] on icon "button" at bounding box center [850, 580] width 17 height 17
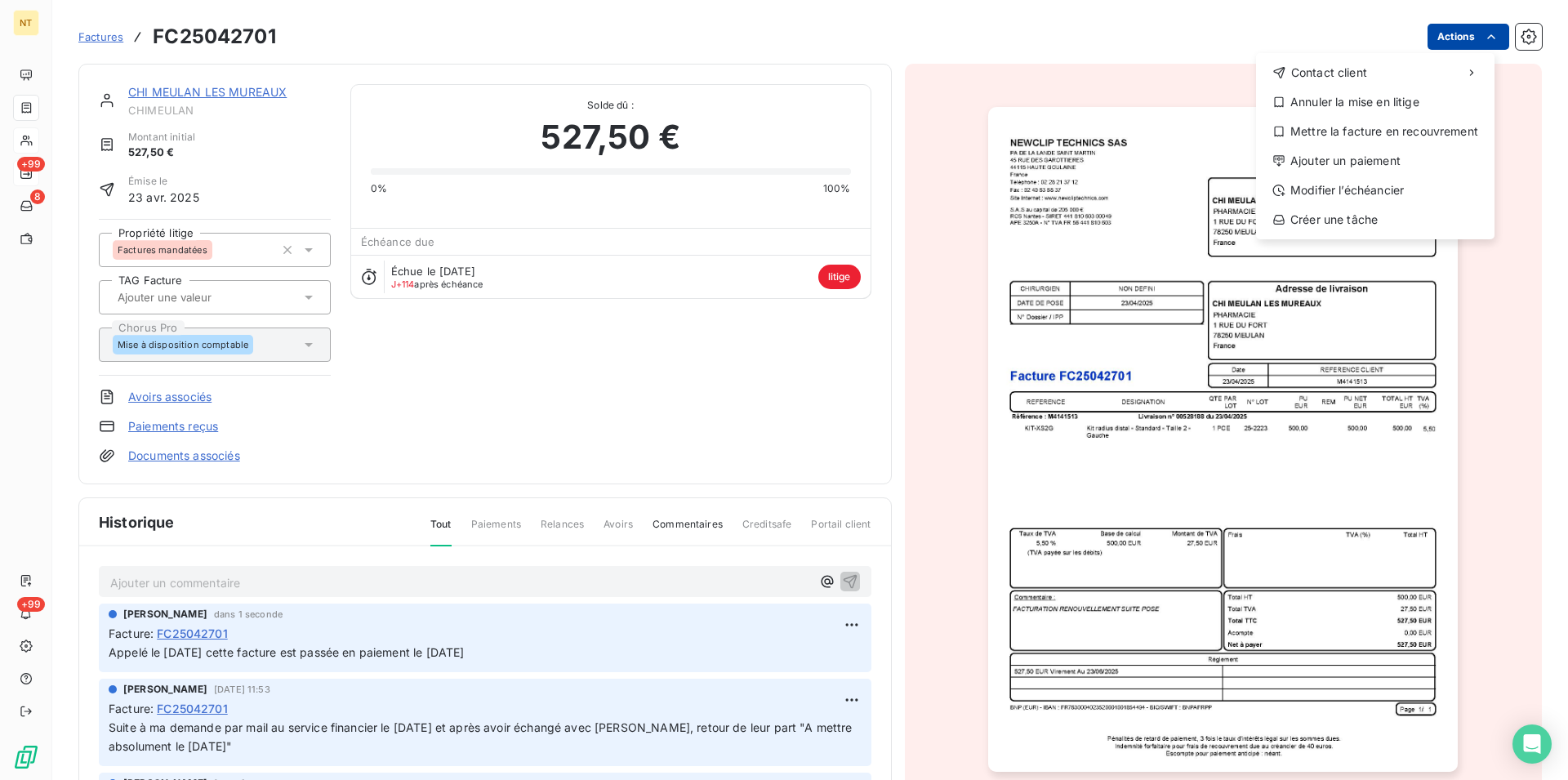
click at [1479, 29] on html "NT +99 8 +99 Factures FC25042701 Actions Contact client Annuler la mise en liti…" at bounding box center [784, 390] width 1568 height 780
click at [1381, 159] on div "Ajouter un paiement" at bounding box center [1376, 160] width 226 height 26
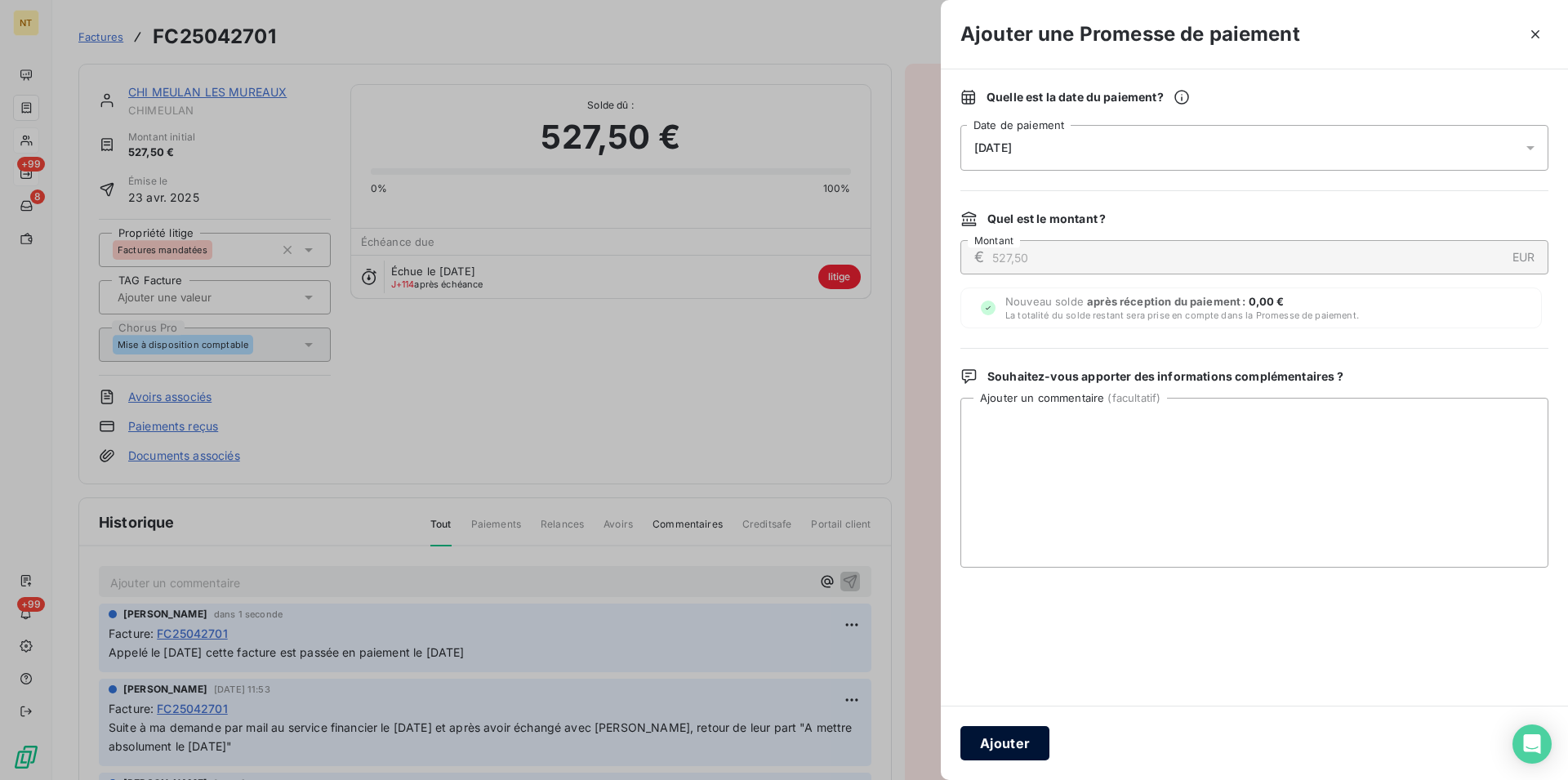
click at [989, 740] on button "Ajouter" at bounding box center [1005, 743] width 89 height 35
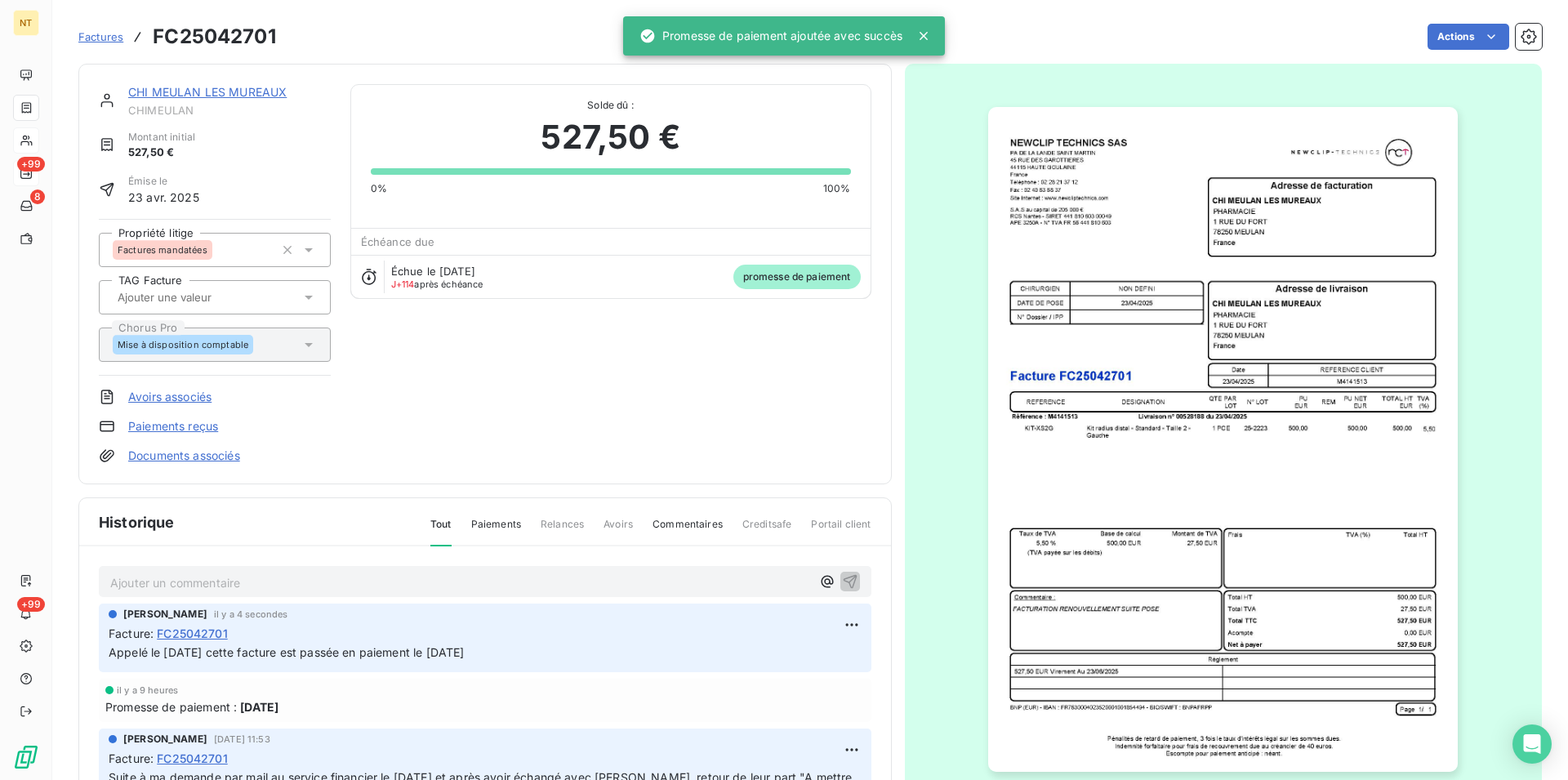
click at [215, 92] on link "CHI MEULAN LES MUREAUX" at bounding box center [208, 92] width 158 height 14
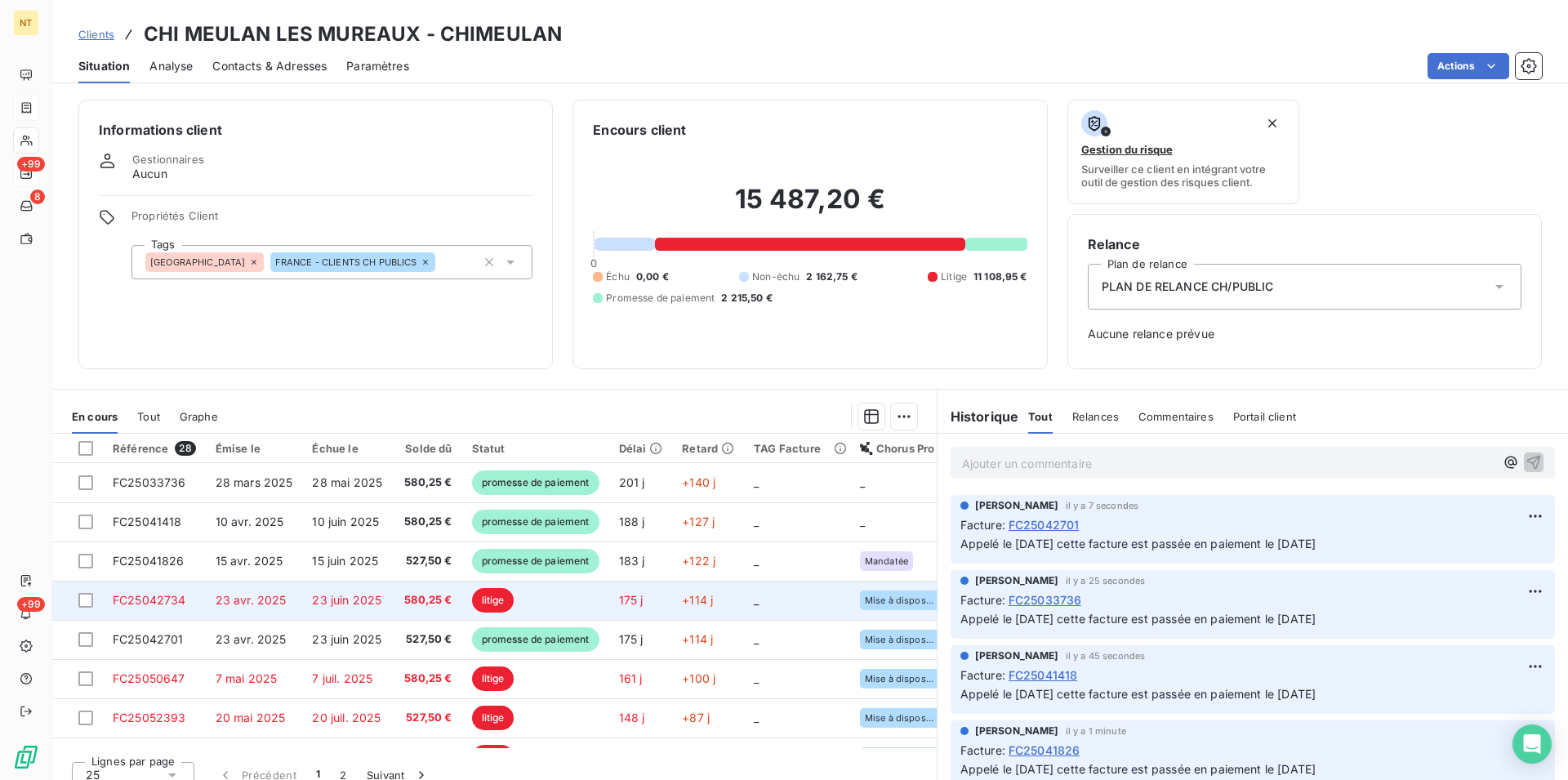
click at [203, 600] on td "FC25042734" at bounding box center [154, 601] width 103 height 40
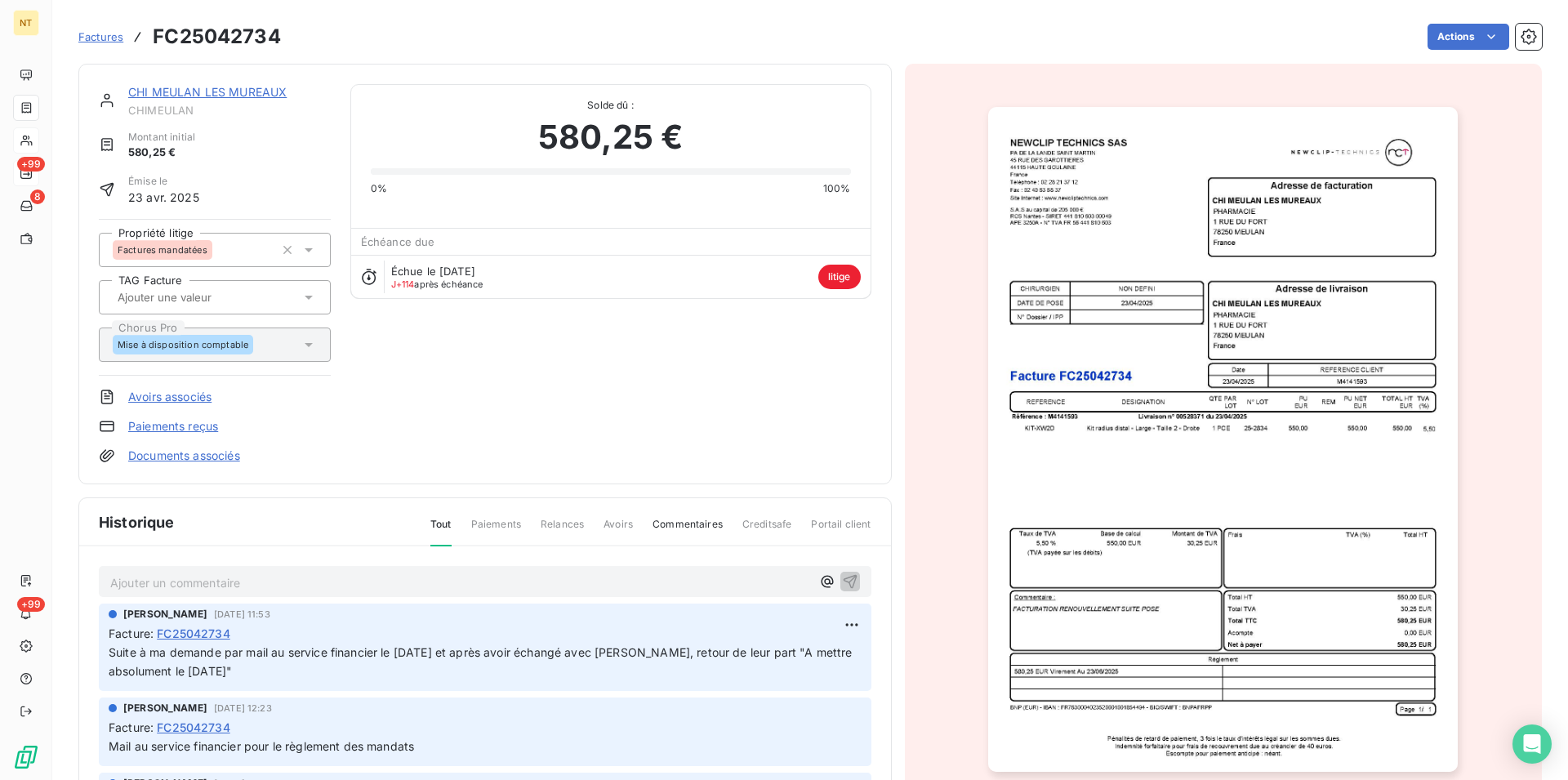
click at [208, 581] on p "Ajouter un commentaire ﻿" at bounding box center [460, 582] width 701 height 21
click at [843, 577] on icon "button" at bounding box center [850, 581] width 14 height 14
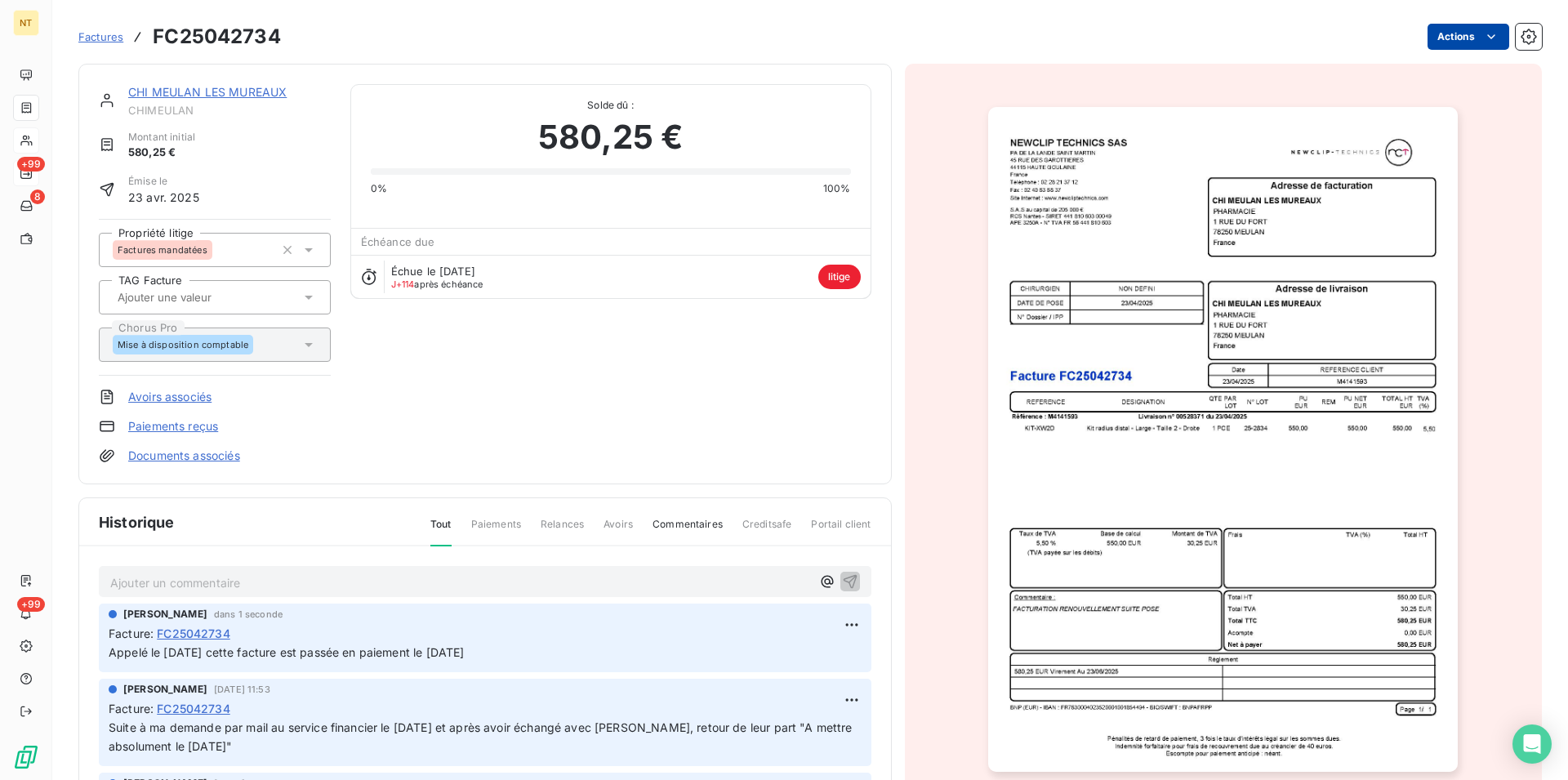
click at [1481, 38] on html "NT +99 8 +99 Factures FC25042734 Actions CHI MEULAN LES MUREAUX CHIMEULAN Monta…" at bounding box center [784, 390] width 1568 height 780
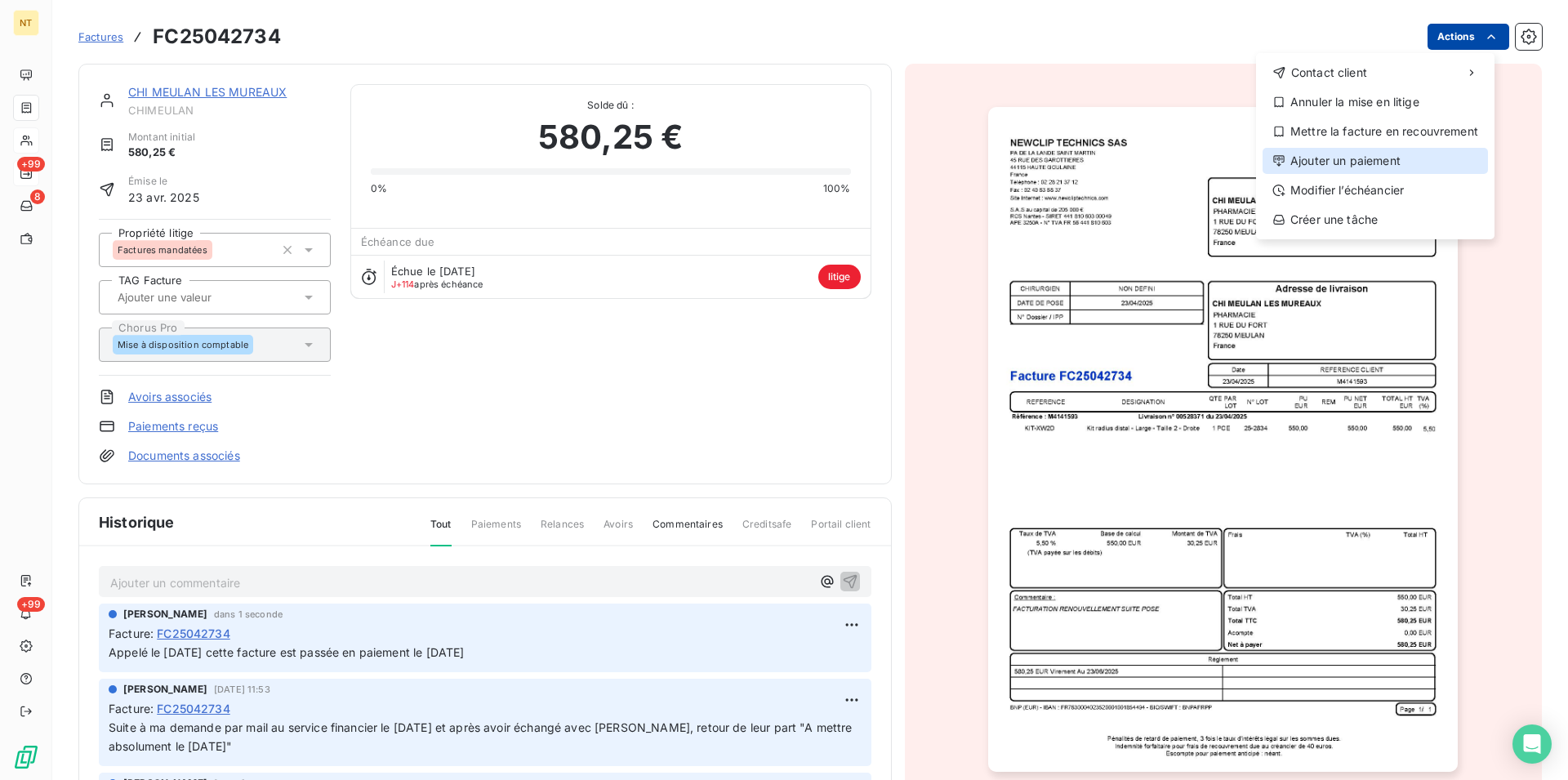
click at [1361, 161] on div "Ajouter un paiement" at bounding box center [1376, 160] width 226 height 26
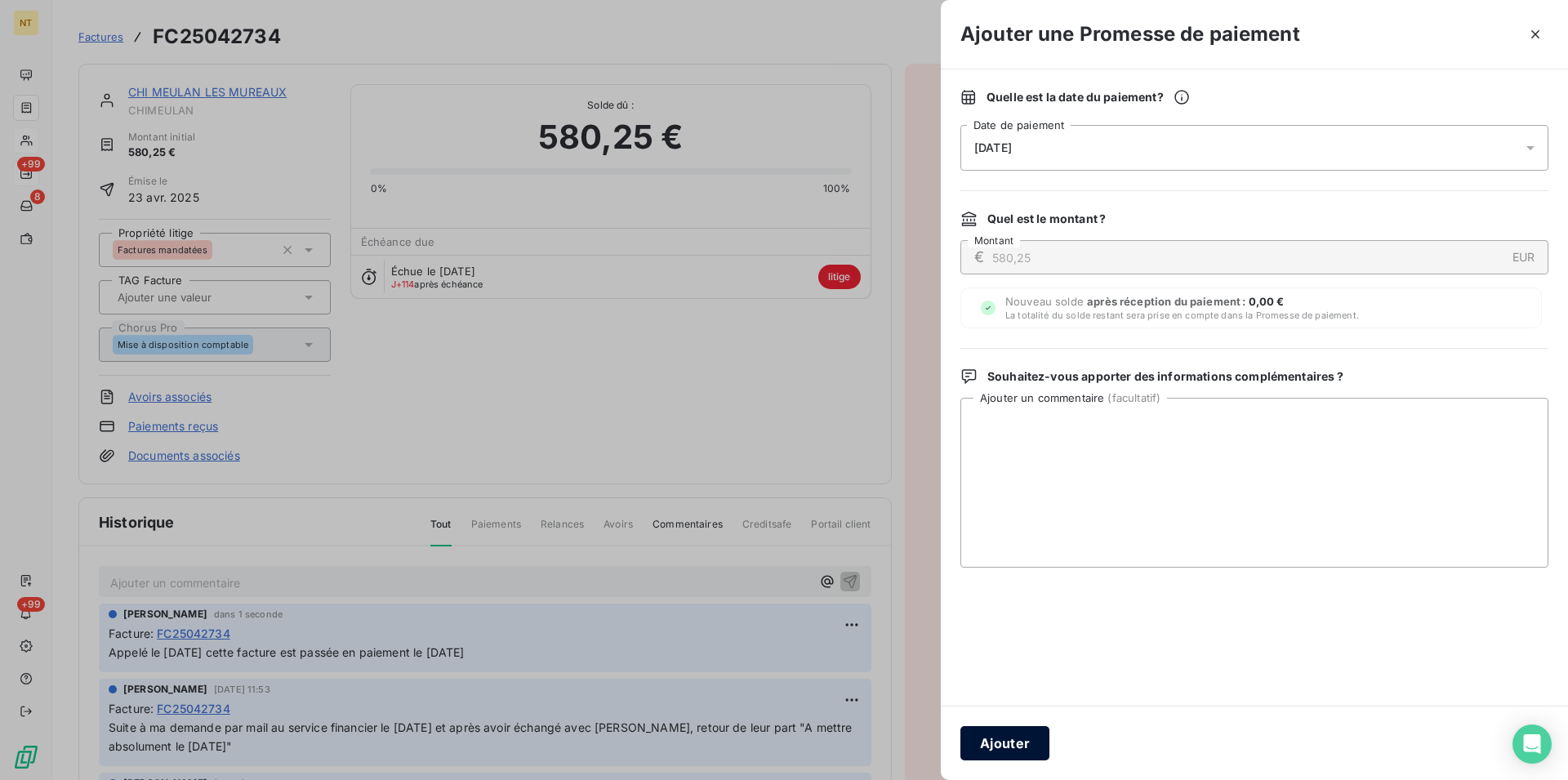
click at [998, 740] on button "Ajouter" at bounding box center [1005, 743] width 89 height 35
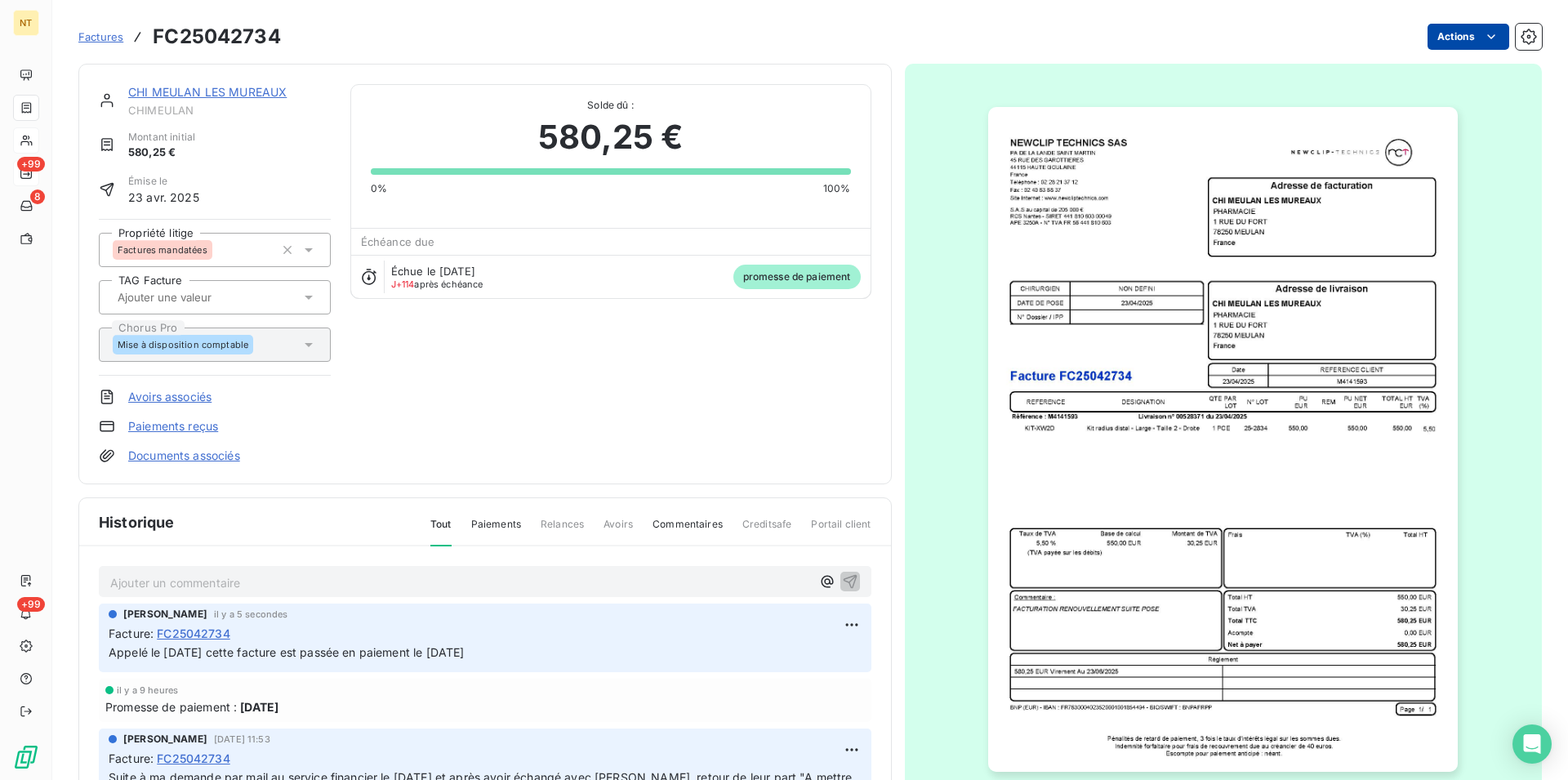
click at [193, 93] on link "CHI MEULAN LES MUREAUX" at bounding box center [208, 92] width 158 height 14
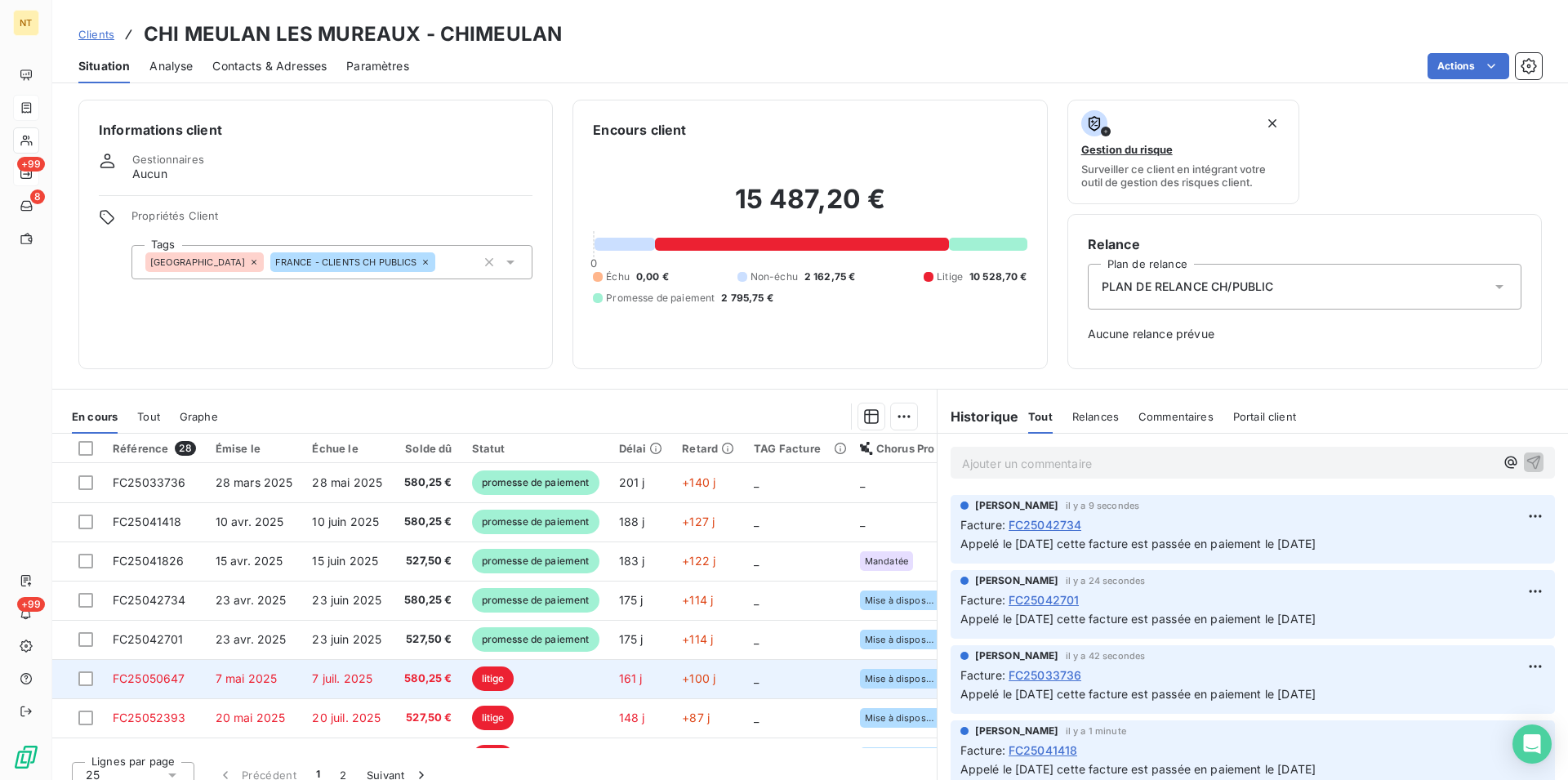
click at [161, 672] on span "FC25050647" at bounding box center [148, 678] width 72 height 14
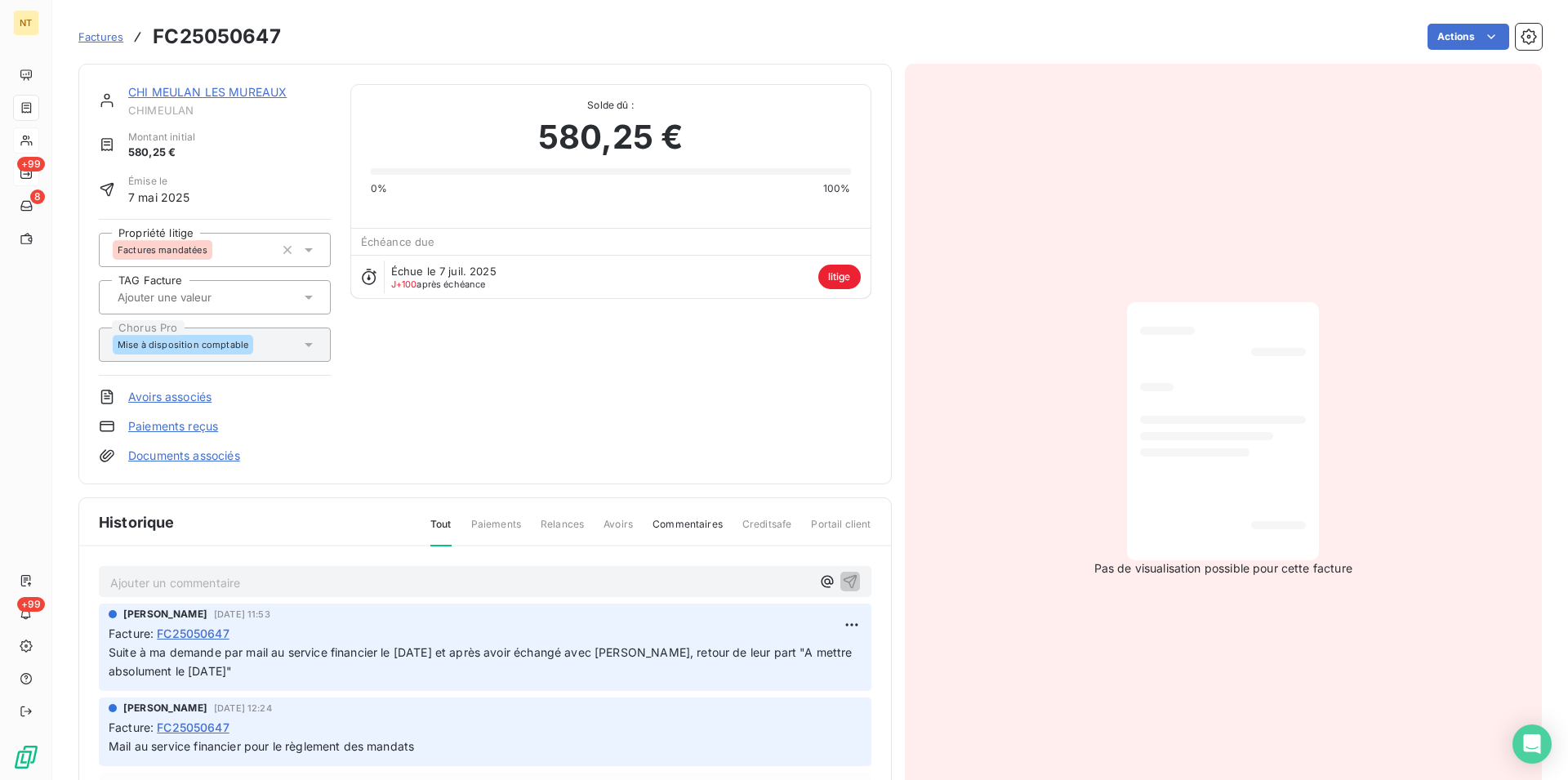
click at [199, 572] on p "Ajouter un commentaire ﻿" at bounding box center [460, 582] width 701 height 21
click at [842, 578] on icon "button" at bounding box center [850, 580] width 17 height 17
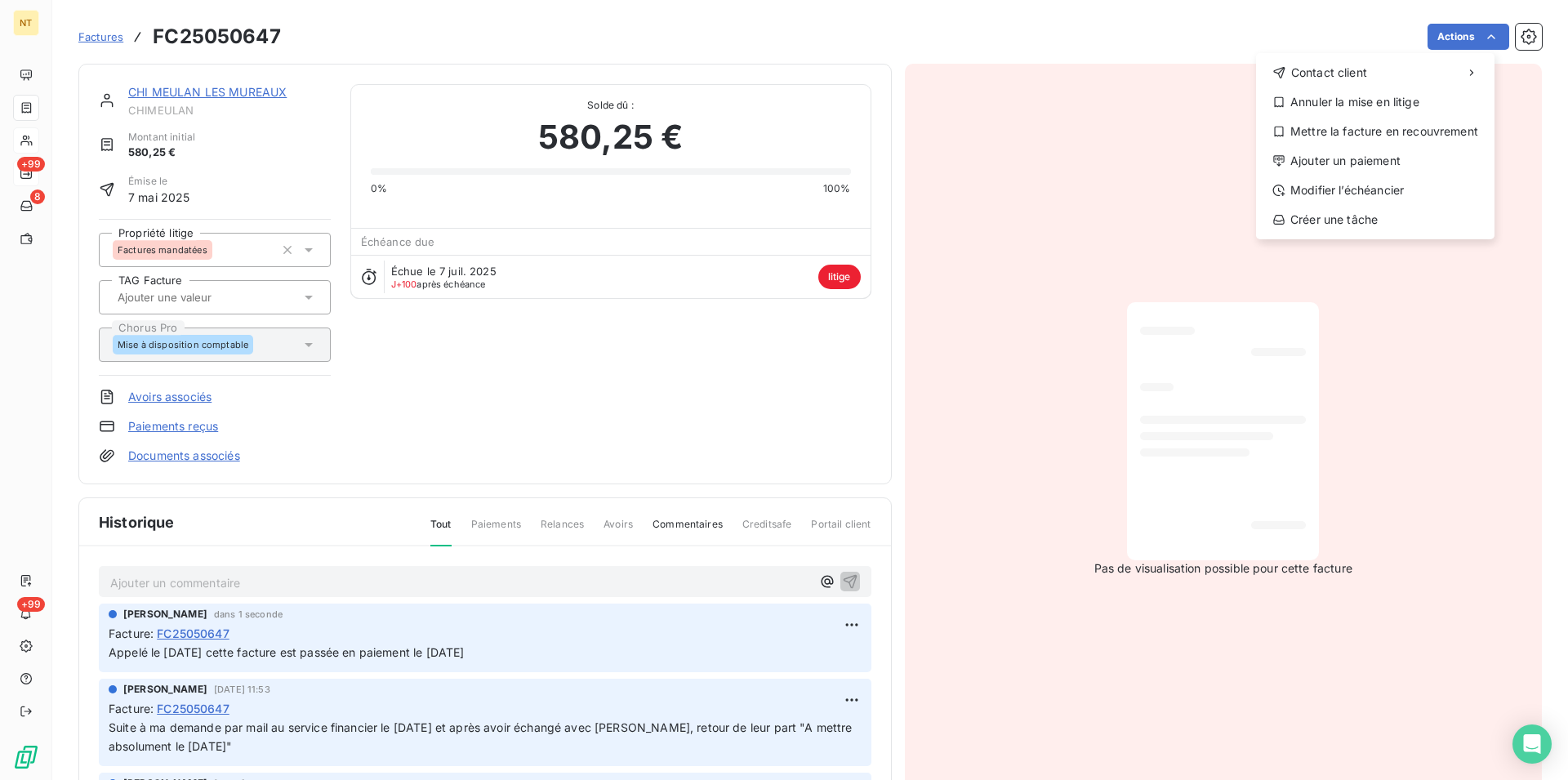
click at [1478, 41] on html "NT +99 8 +99 Factures FC25050647 Actions Contact client Annuler la mise en liti…" at bounding box center [784, 390] width 1568 height 780
click at [1379, 161] on div "Ajouter un paiement" at bounding box center [1376, 160] width 226 height 26
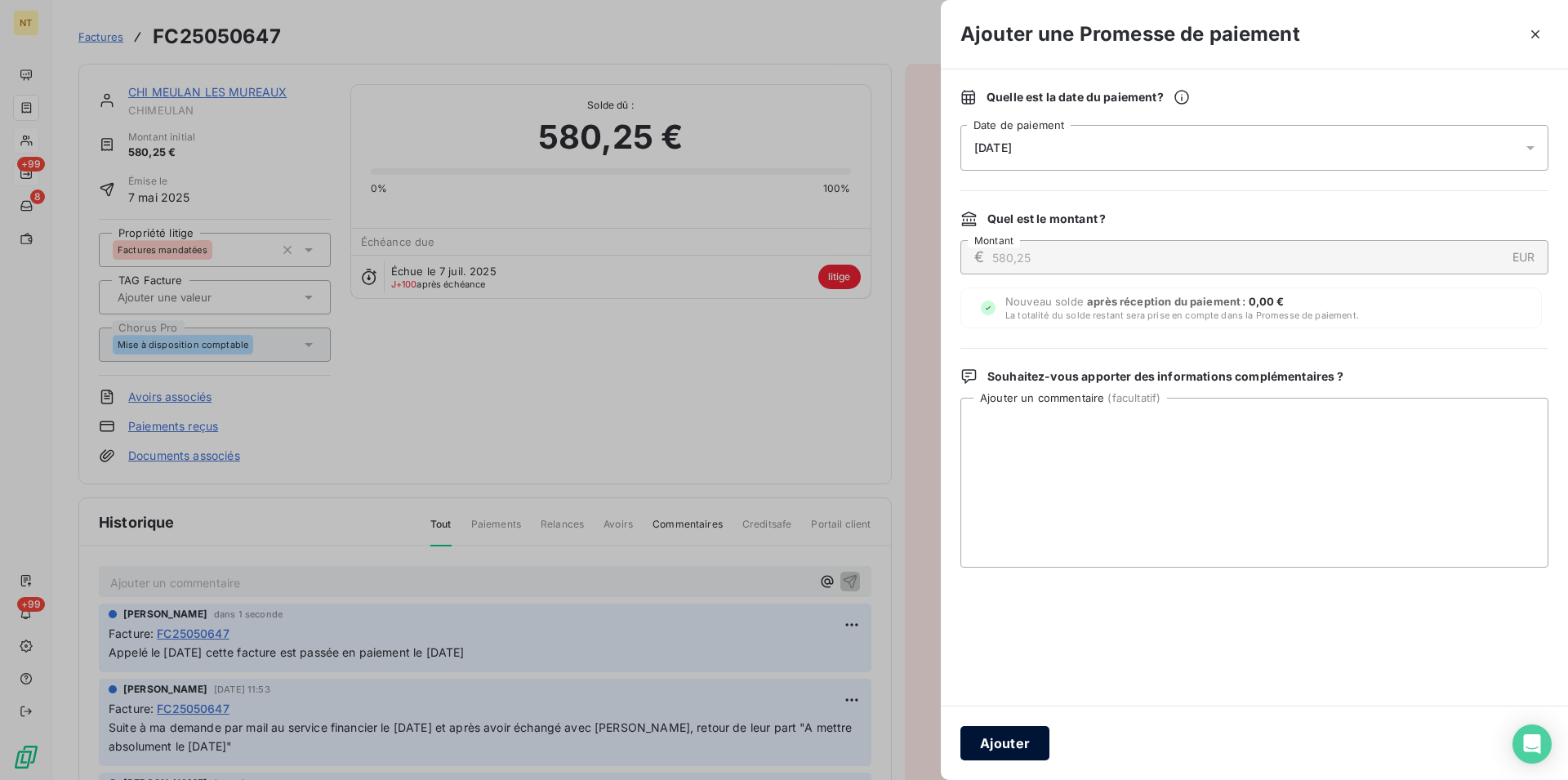
click at [994, 737] on button "Ajouter" at bounding box center [1005, 743] width 89 height 35
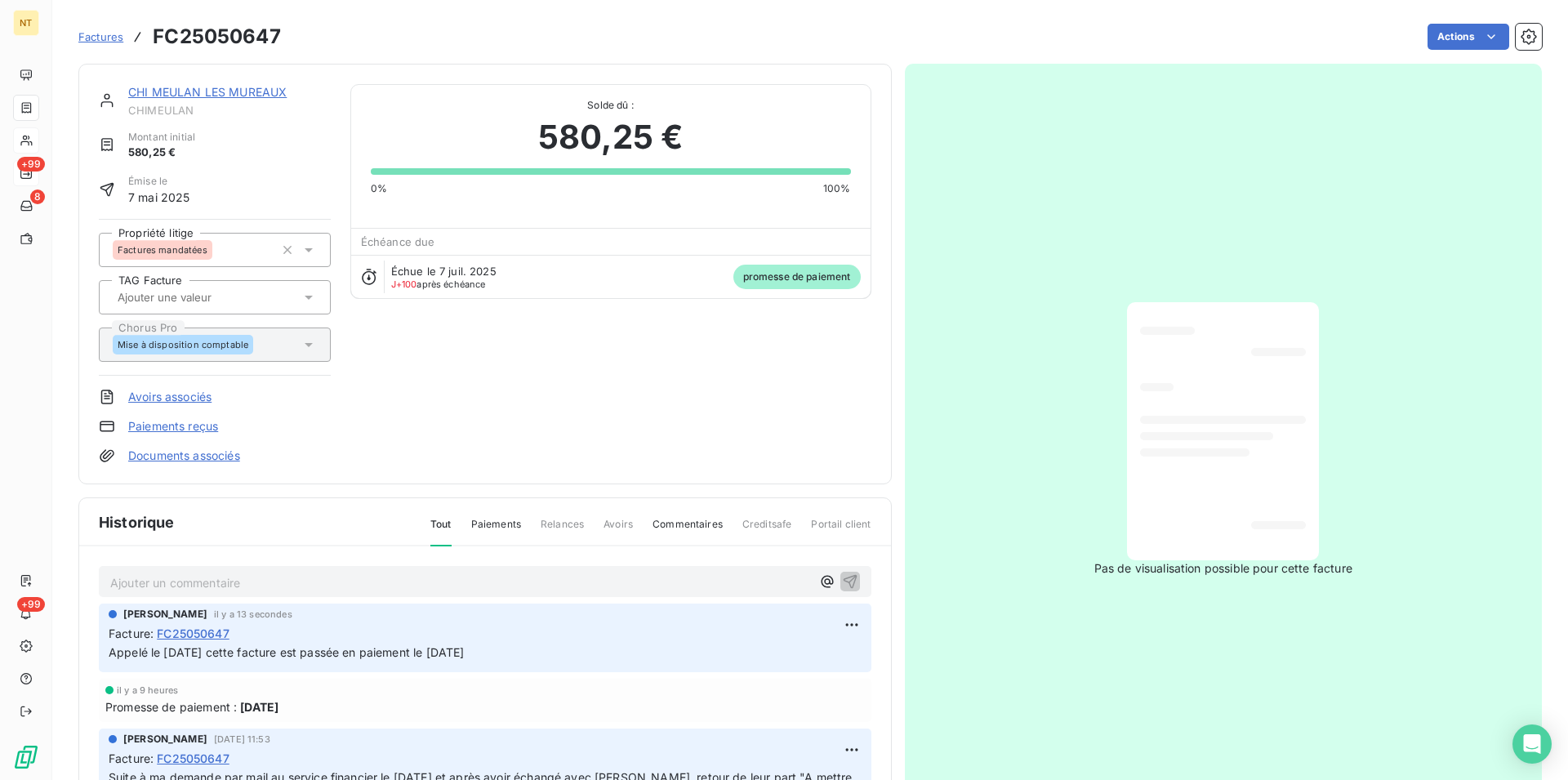
click at [198, 97] on link "CHI MEULAN LES MUREAUX" at bounding box center [208, 92] width 158 height 14
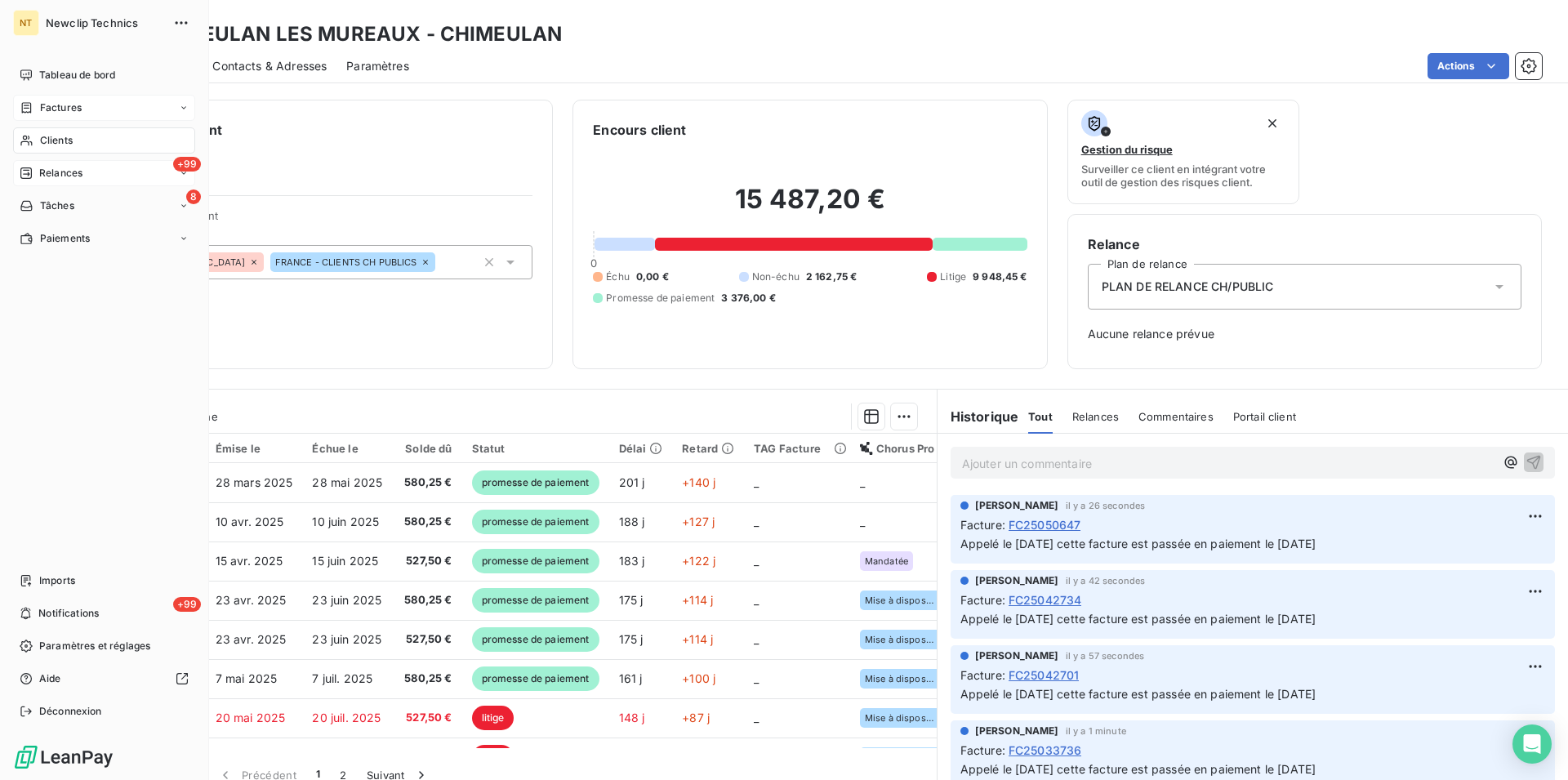
click at [53, 140] on span "Clients" at bounding box center [55, 140] width 33 height 15
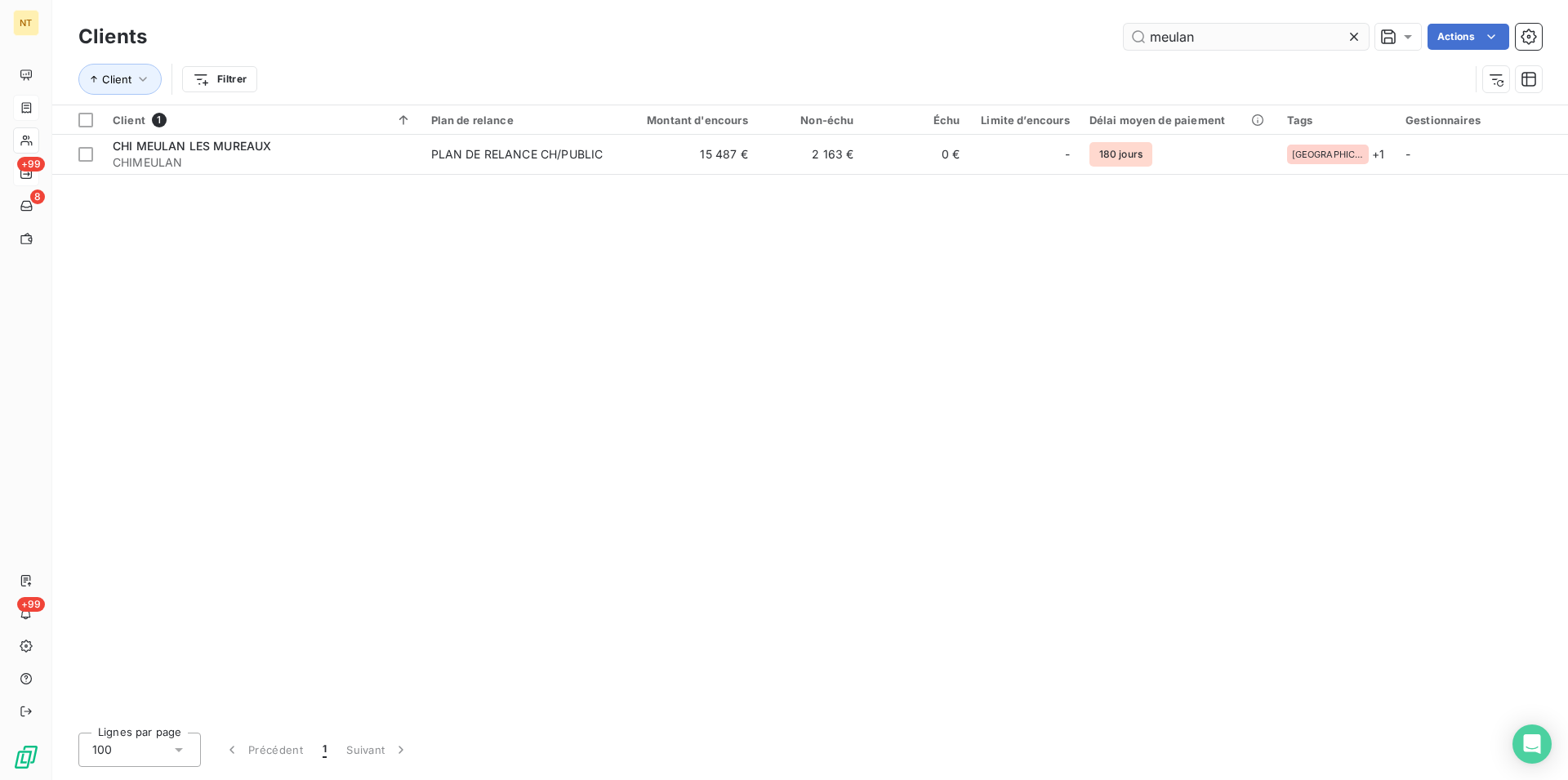
drag, startPoint x: 1202, startPoint y: 32, endPoint x: 1134, endPoint y: 35, distance: 68.1
click at [1134, 35] on input "meulan" at bounding box center [1246, 37] width 245 height 26
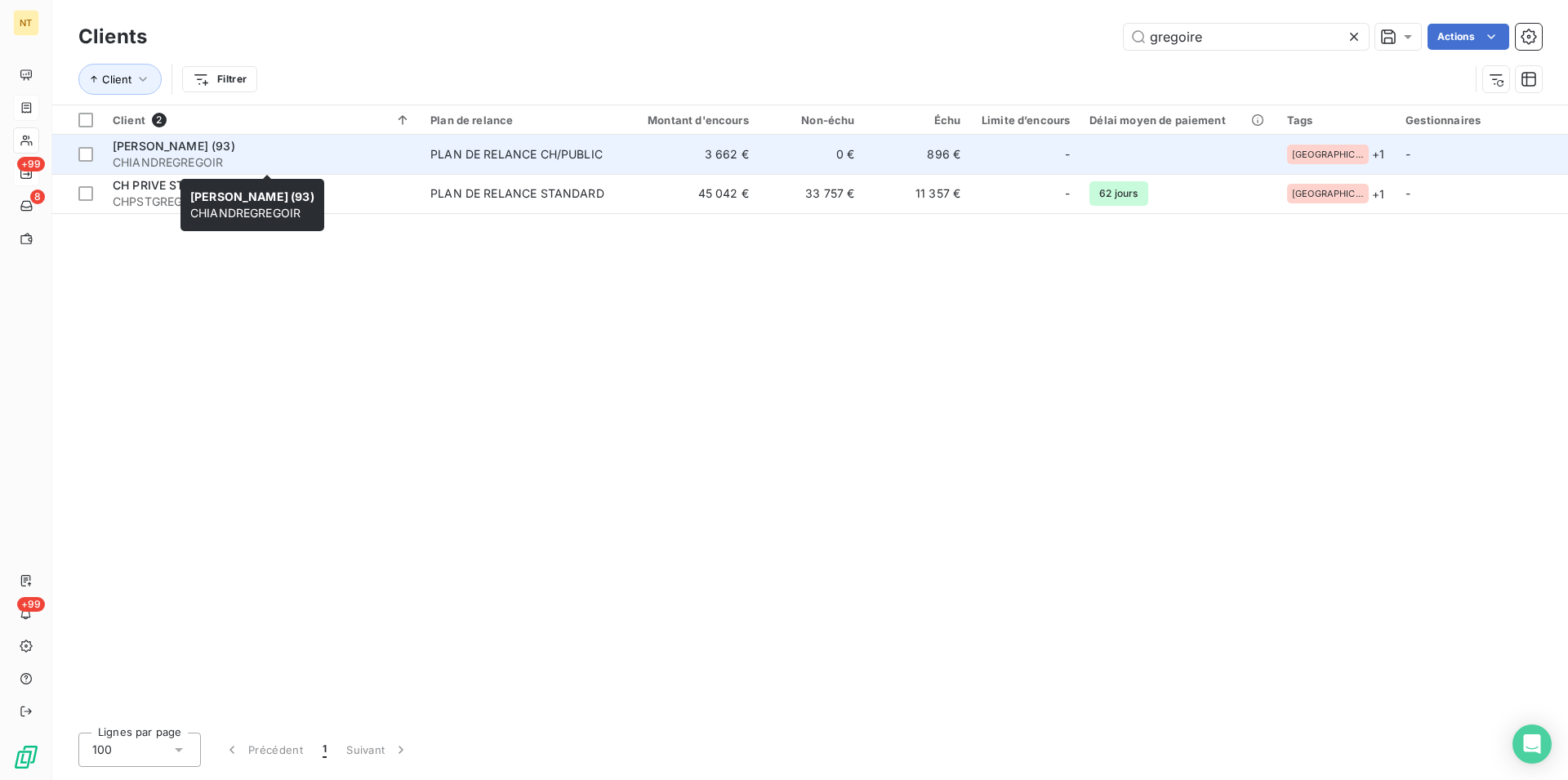
type input "gregoire"
click at [180, 165] on span "CHIANDREGREGOIR" at bounding box center [261, 162] width 298 height 17
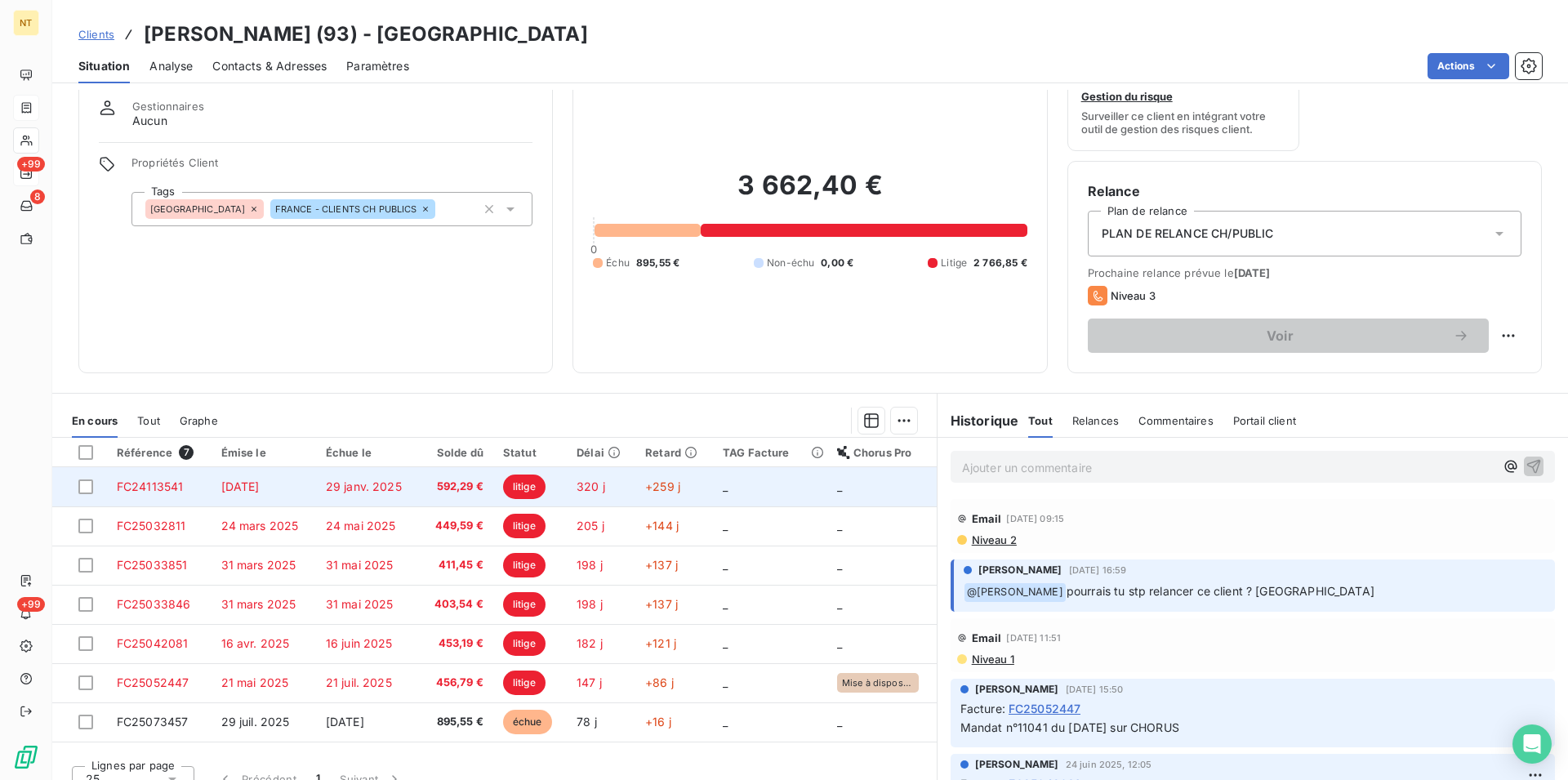
scroll to position [74, 0]
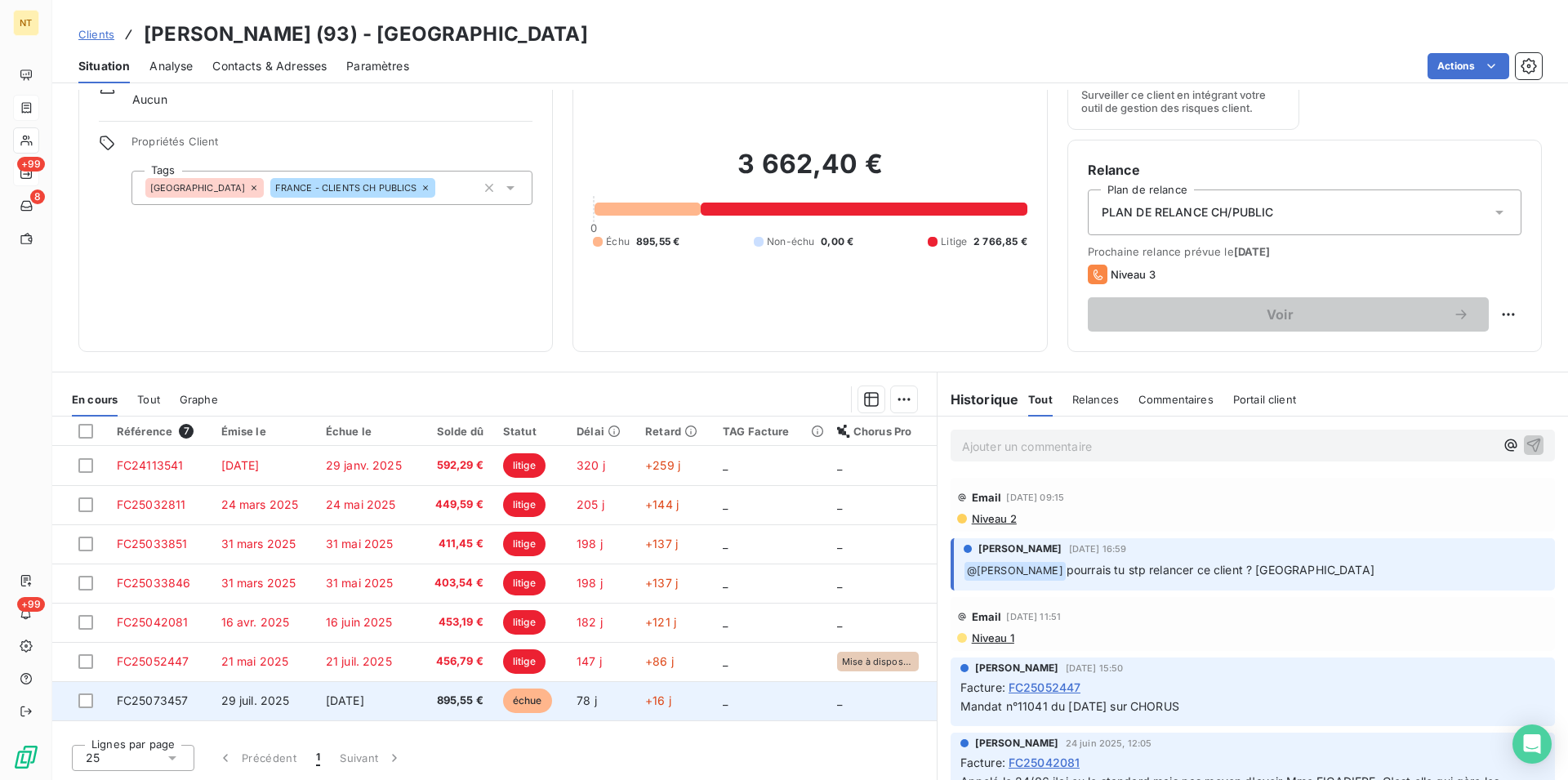
click at [144, 702] on span "FC25073457" at bounding box center [152, 701] width 72 height 14
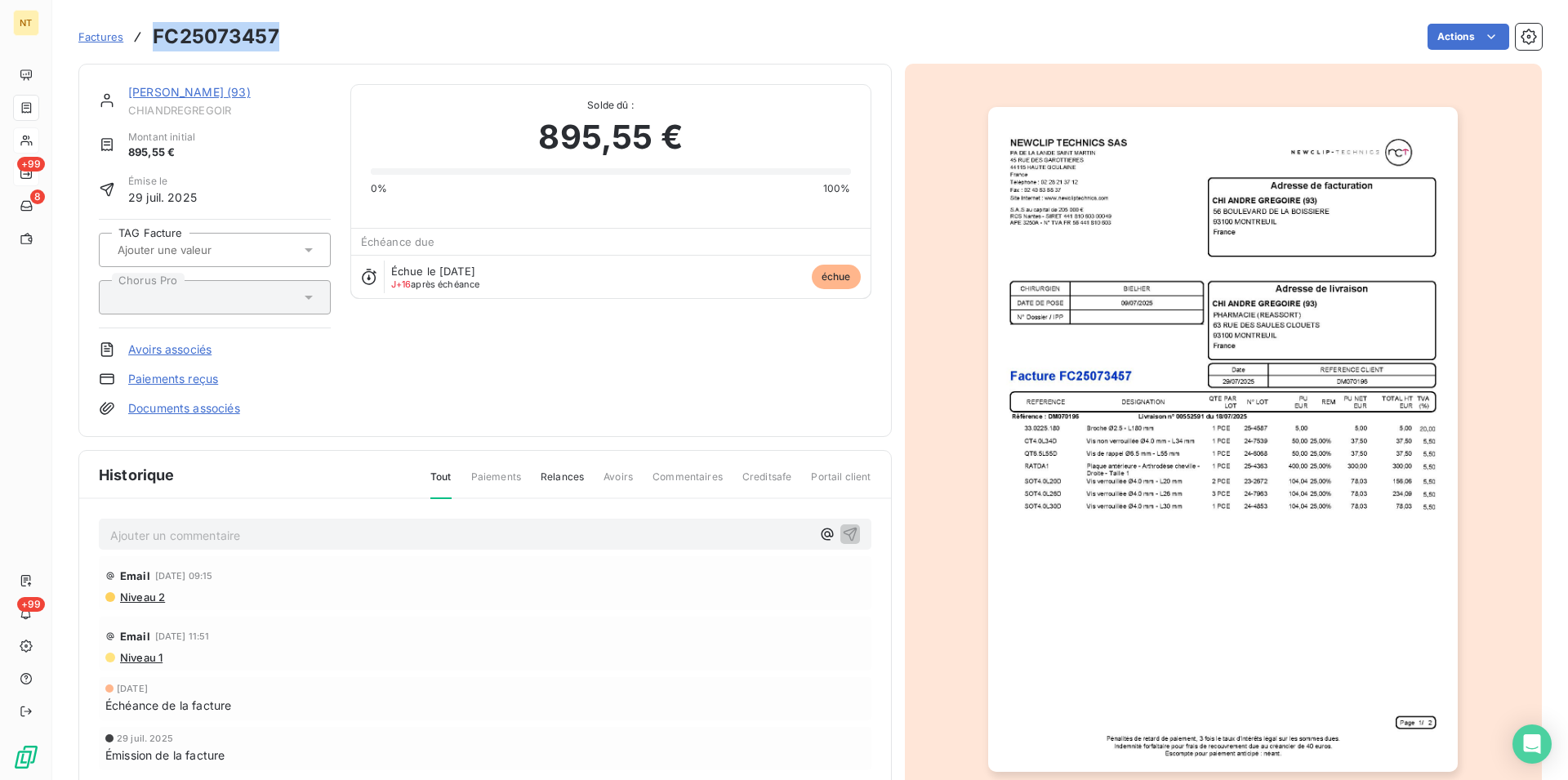
drag, startPoint x: 153, startPoint y: 35, endPoint x: 277, endPoint y: 31, distance: 124.1
click at [277, 31] on h3 "FC25073457" at bounding box center [216, 37] width 127 height 30
click at [124, 532] on p "Ajouter un commentaire ﻿" at bounding box center [460, 536] width 701 height 21
click at [239, 530] on span "Sur CHORUS mandat n 17246" at bounding box center [191, 534] width 163 height 14
click at [269, 536] on p "Sur CHORUS mandat 17246" at bounding box center [460, 535] width 701 height 19
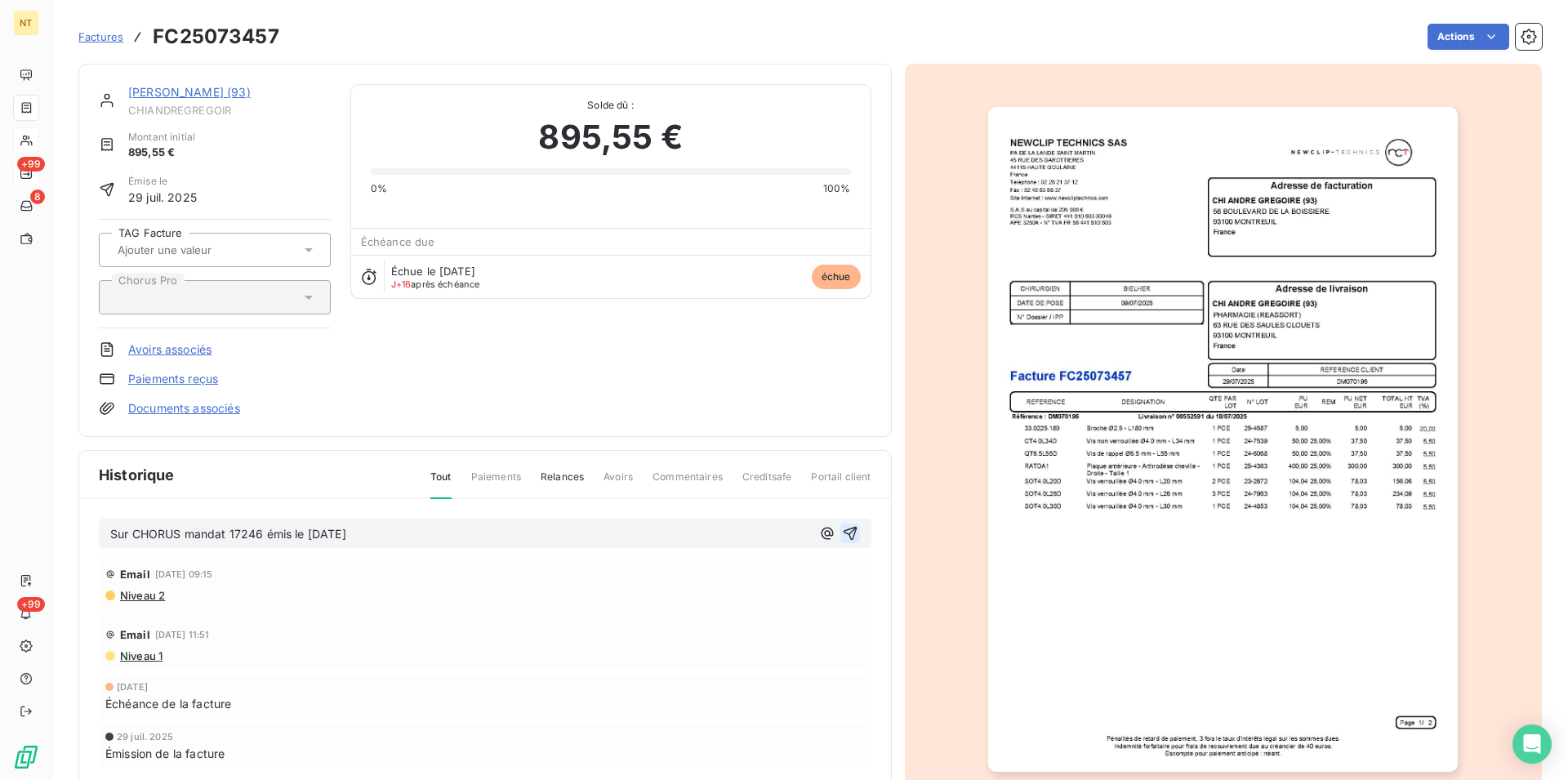
click at [847, 532] on icon "button" at bounding box center [850, 534] width 17 height 17
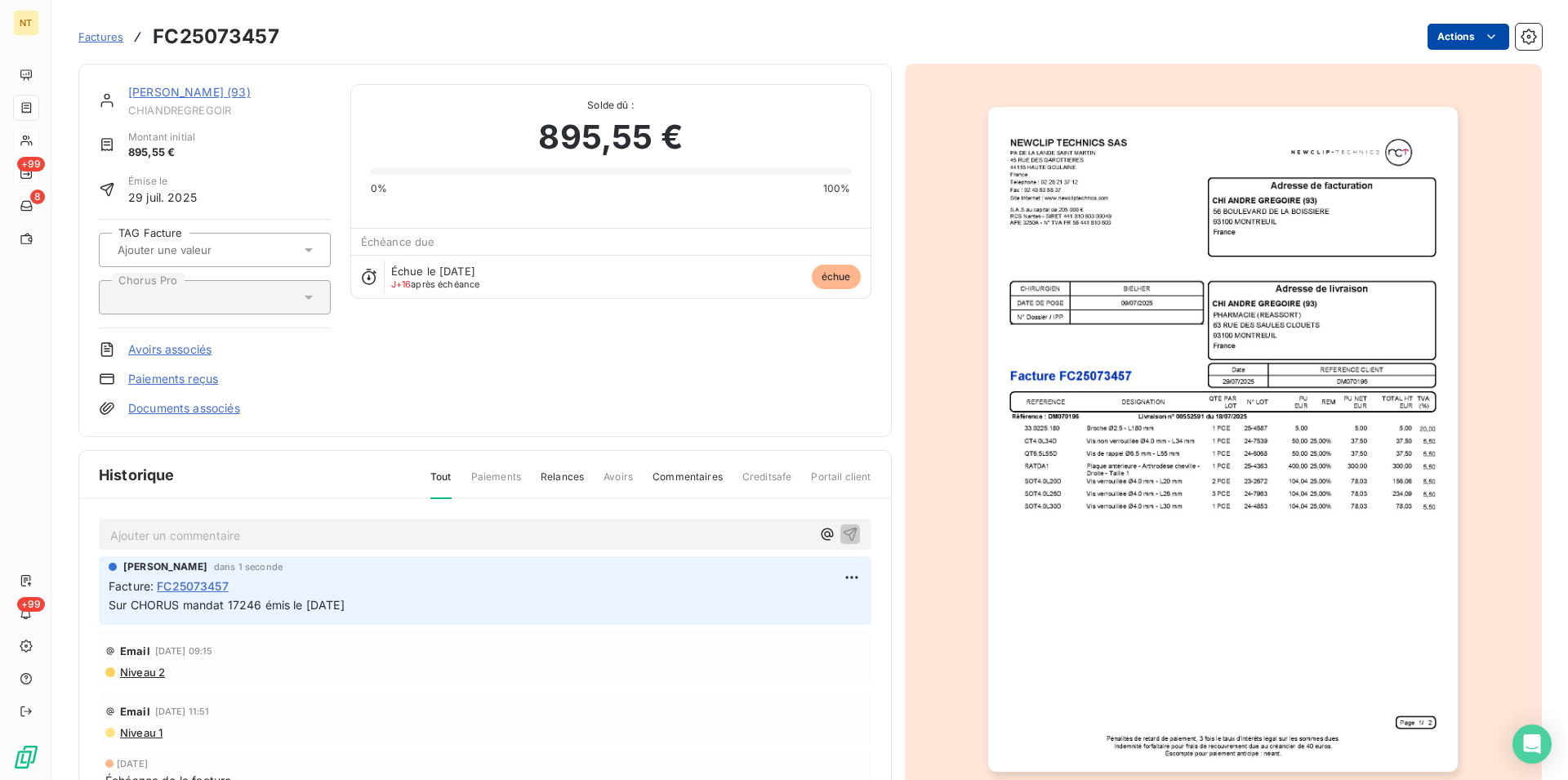
click at [1474, 32] on html "NT +99 8 +99 Factures FC25073457 Actions [PERSON_NAME] (93) CHIANDREGREGOIR Mon…" at bounding box center [784, 390] width 1568 height 780
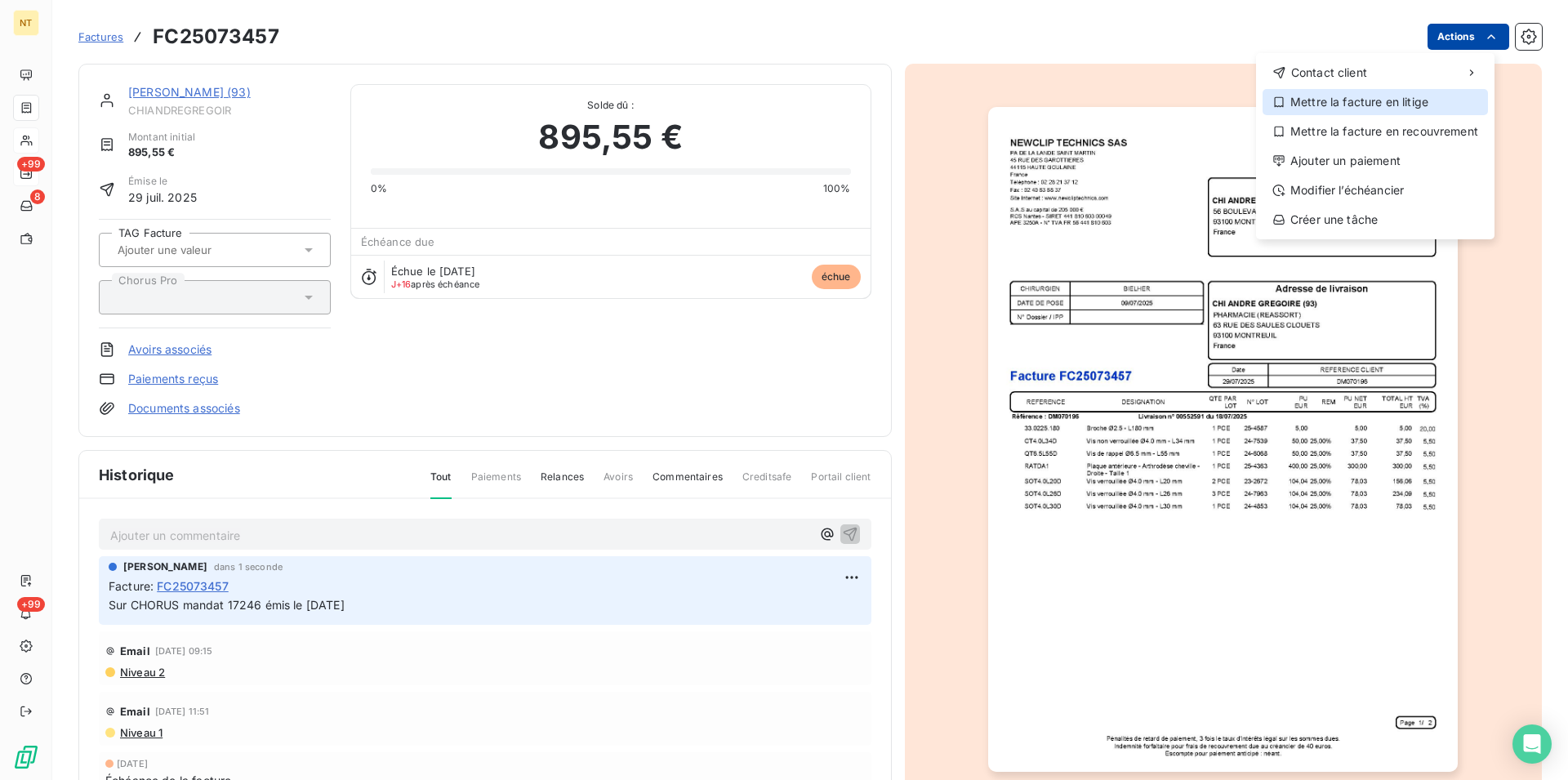
click at [1390, 98] on div "Mettre la facture en litige" at bounding box center [1376, 102] width 226 height 26
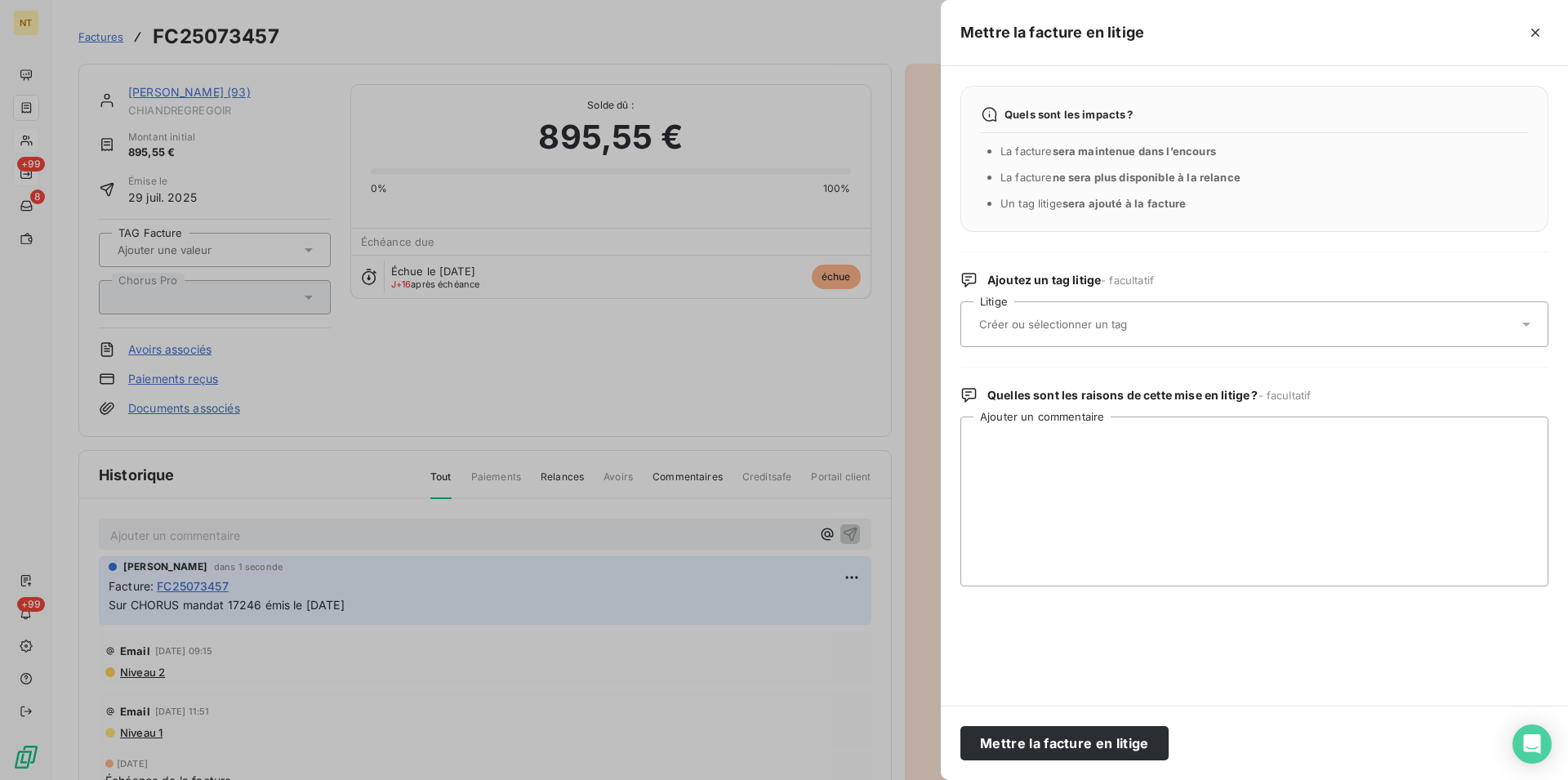
click at [1036, 323] on input "text" at bounding box center [1097, 324] width 238 height 15
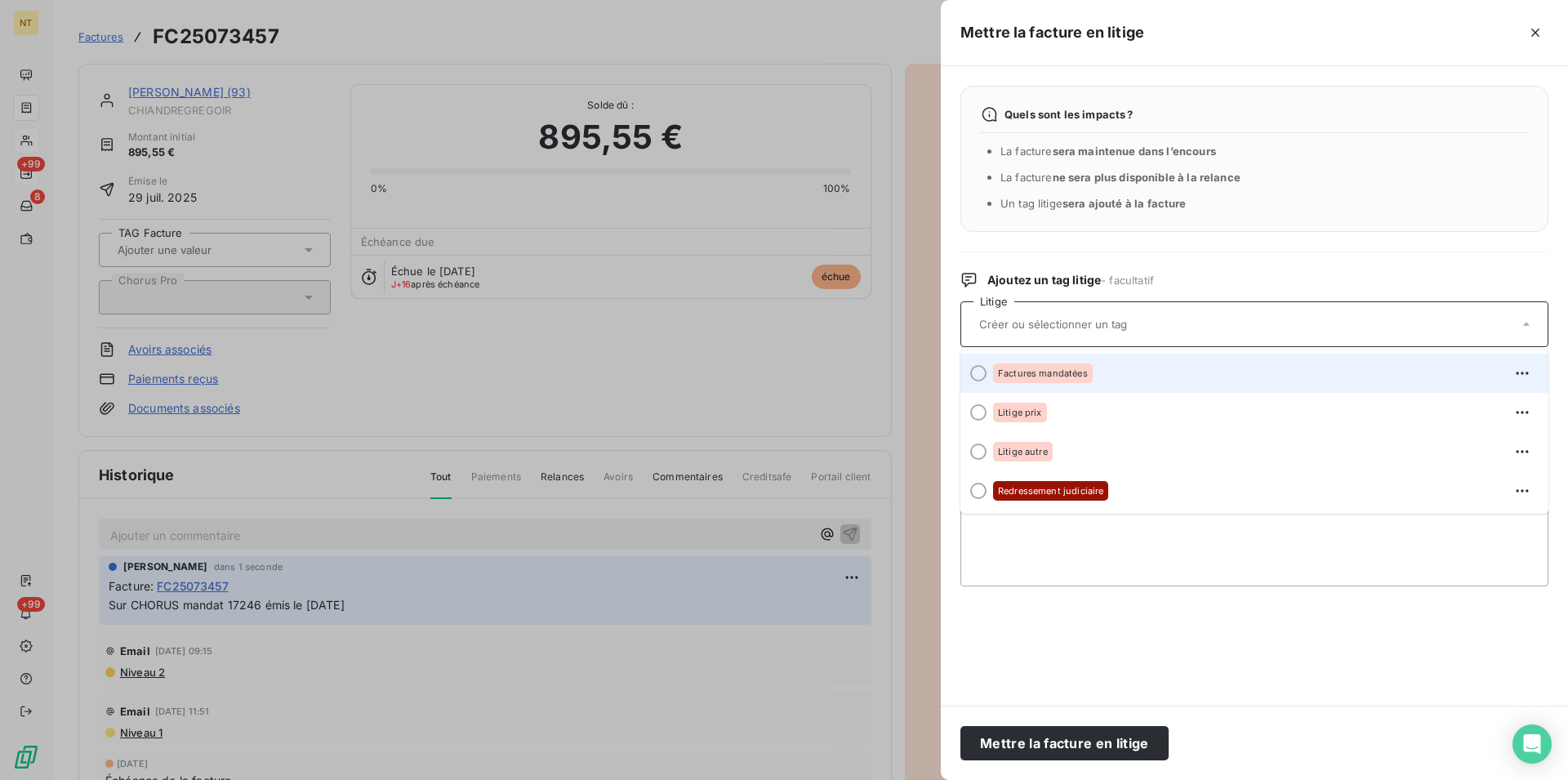
click at [974, 373] on div at bounding box center [978, 373] width 17 height 17
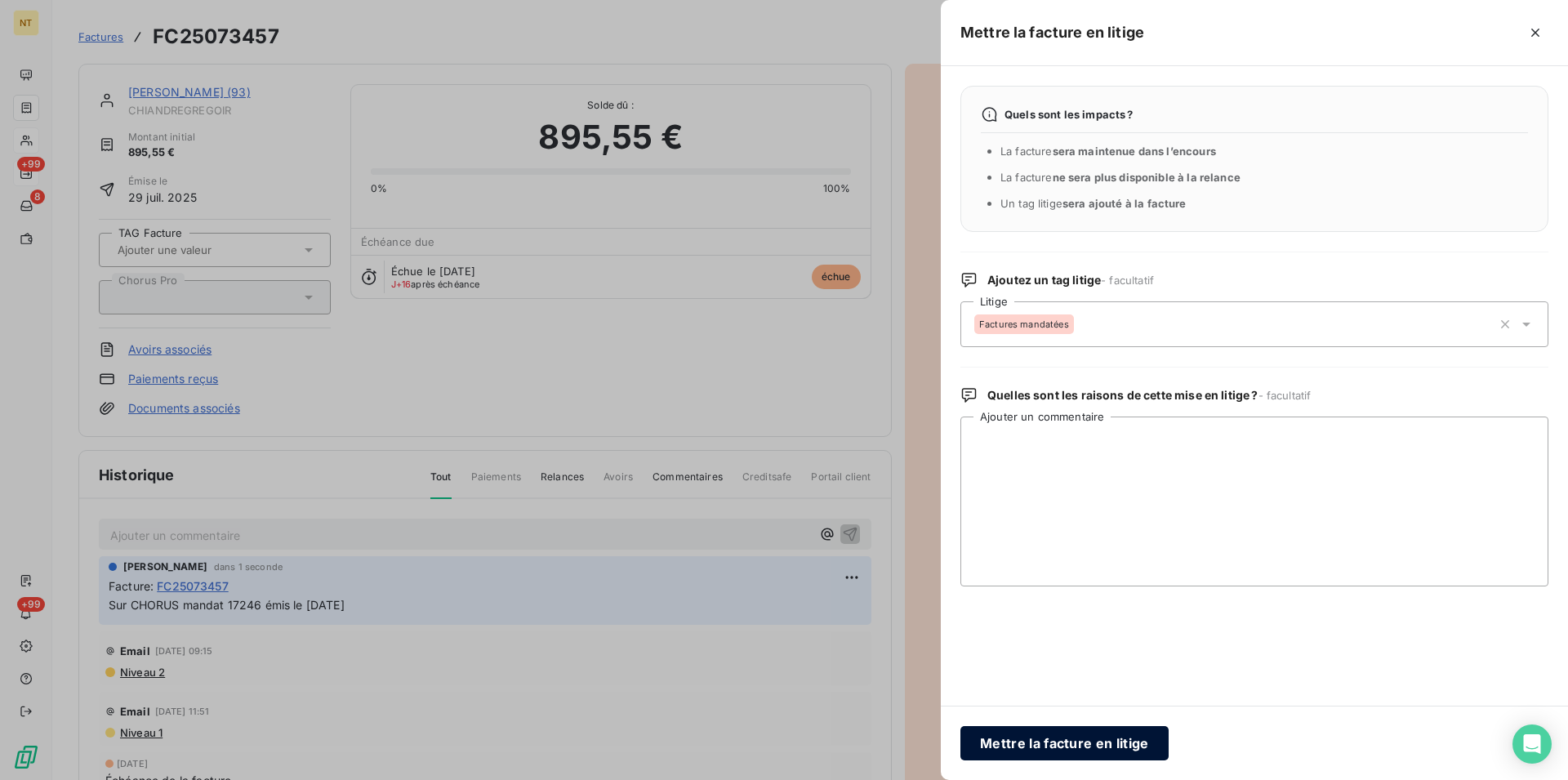
click at [1031, 741] on button "Mettre la facture en litige" at bounding box center [1064, 743] width 208 height 35
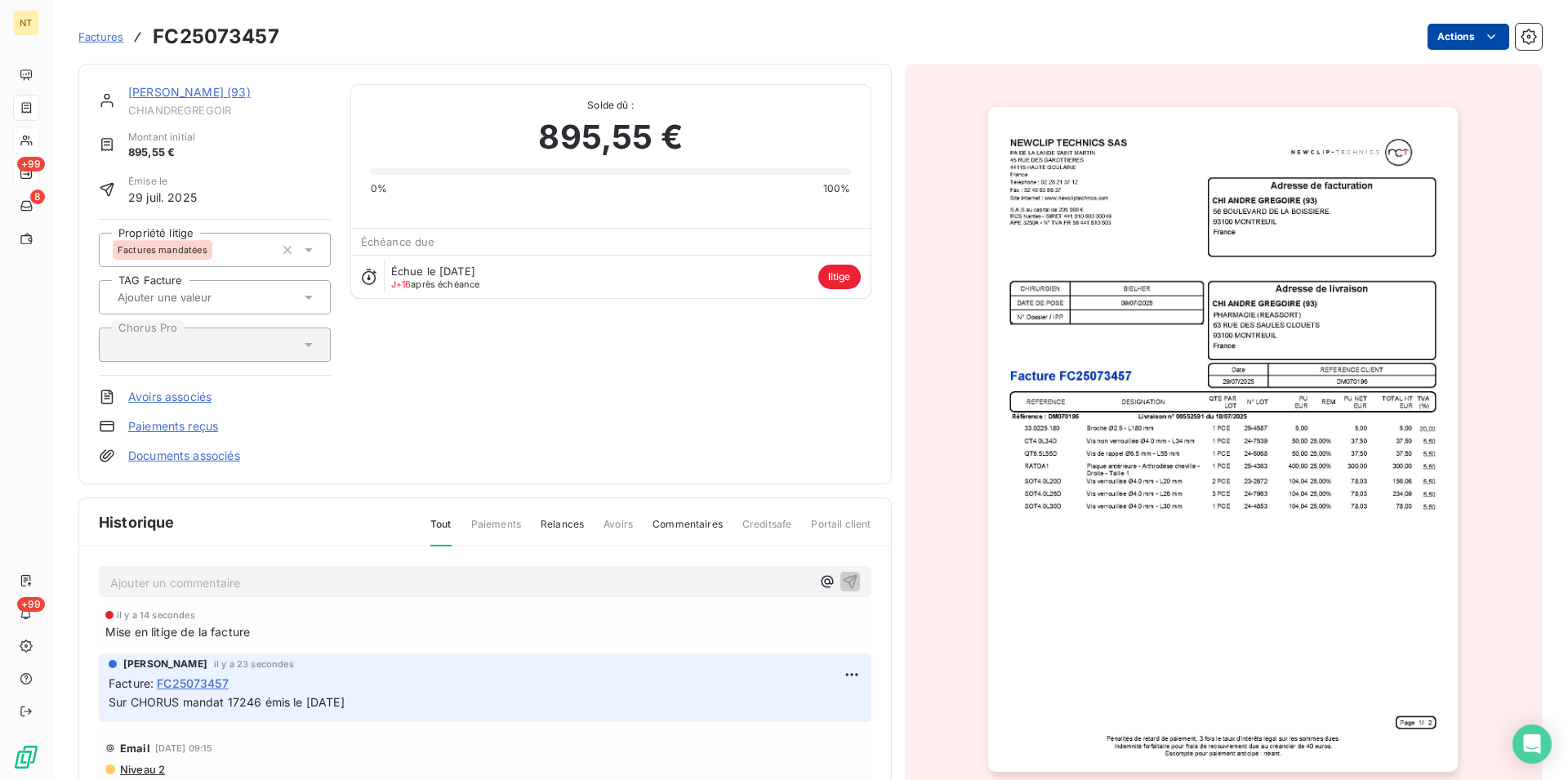
drag, startPoint x: 108, startPoint y: 703, endPoint x: 392, endPoint y: 712, distance: 284.1
click at [392, 712] on div "[PERSON_NAME] il y a 23 secondes Facture : FC25073457 Sur CHORUS mandat 17246 é…" at bounding box center [485, 687] width 773 height 68
click at [178, 96] on link "[PERSON_NAME] (93)" at bounding box center [190, 92] width 123 height 14
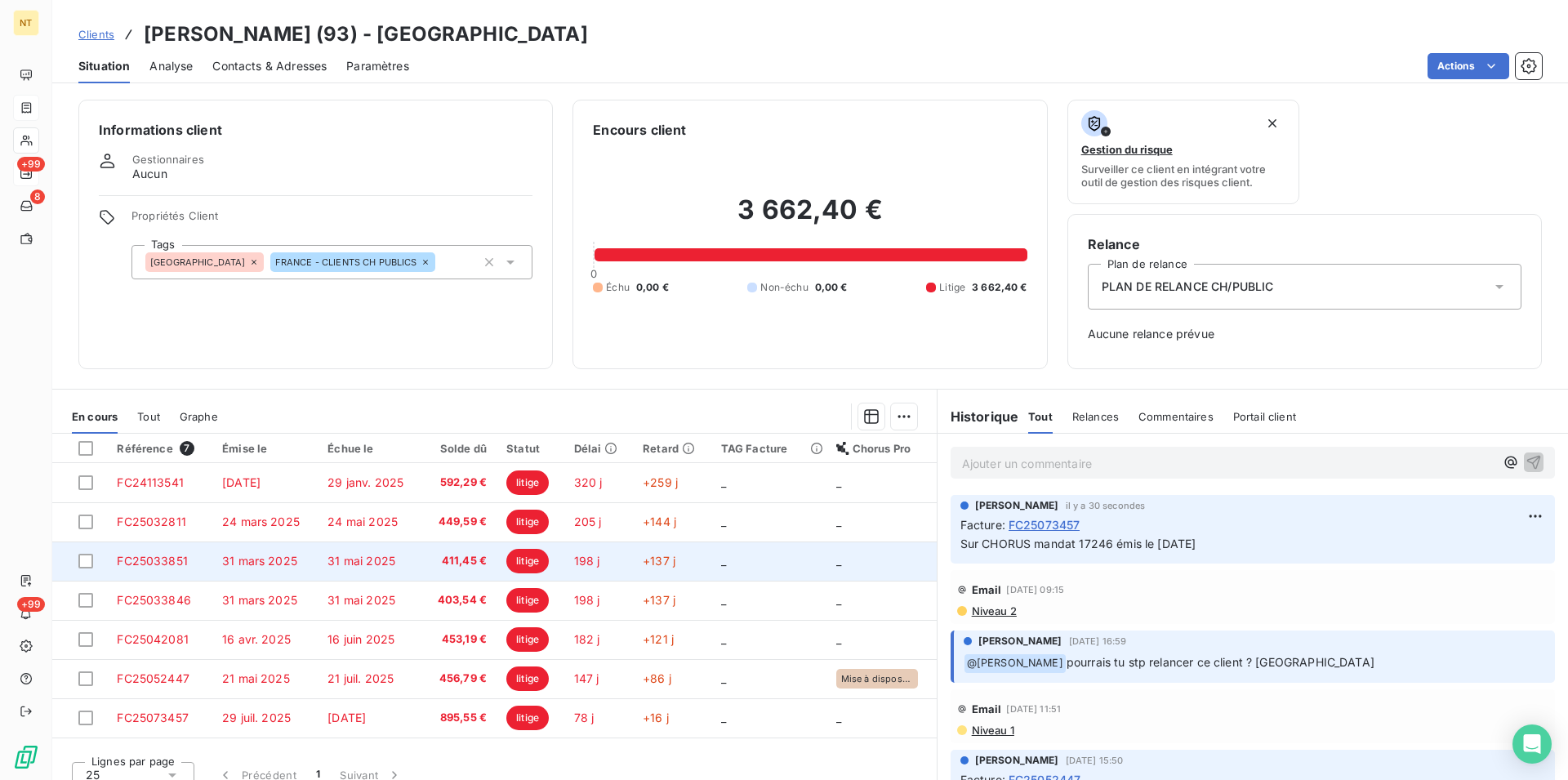
scroll to position [17, 0]
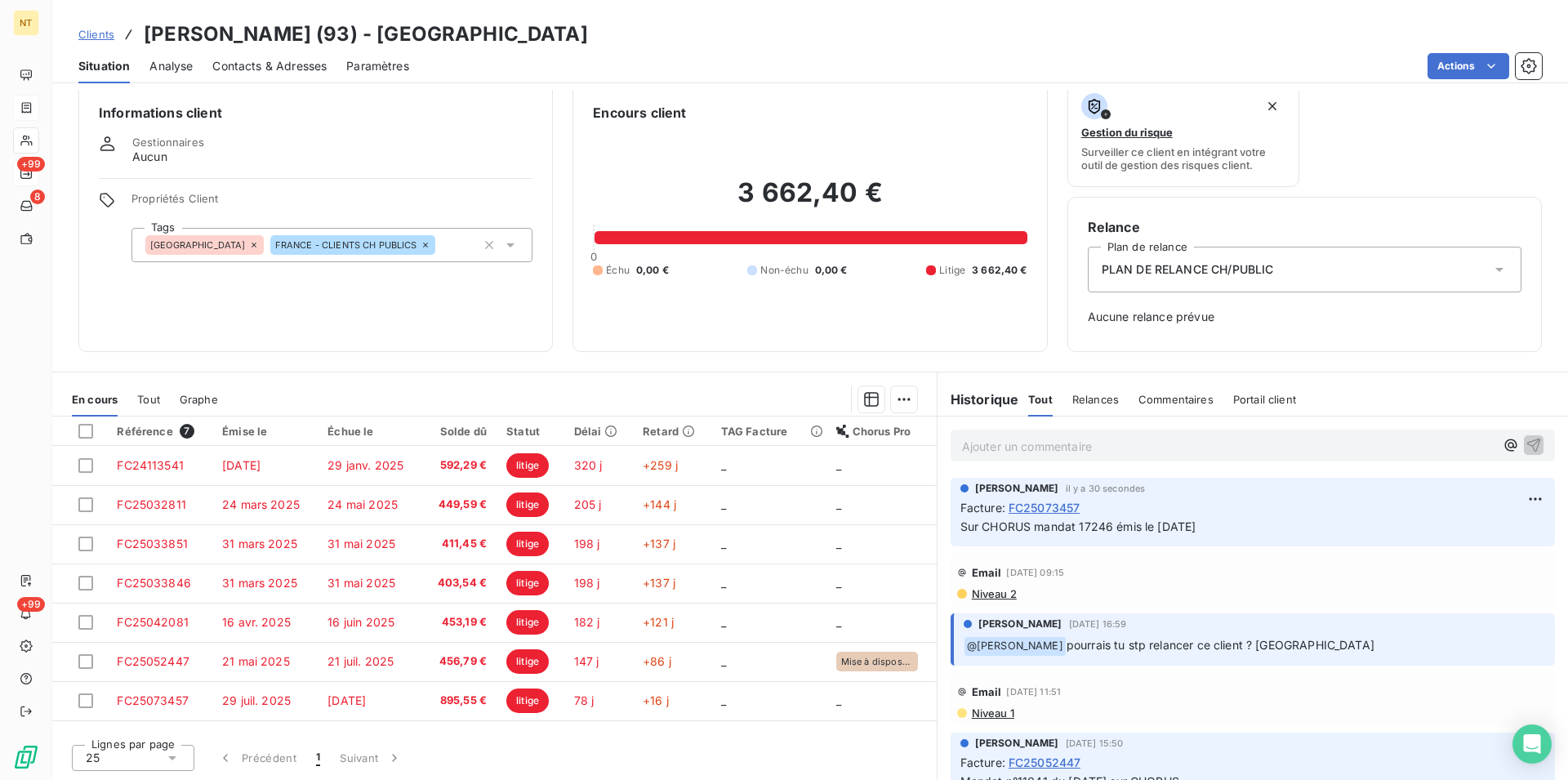
click at [286, 65] on span "Contacts & Adresses" at bounding box center [270, 66] width 115 height 17
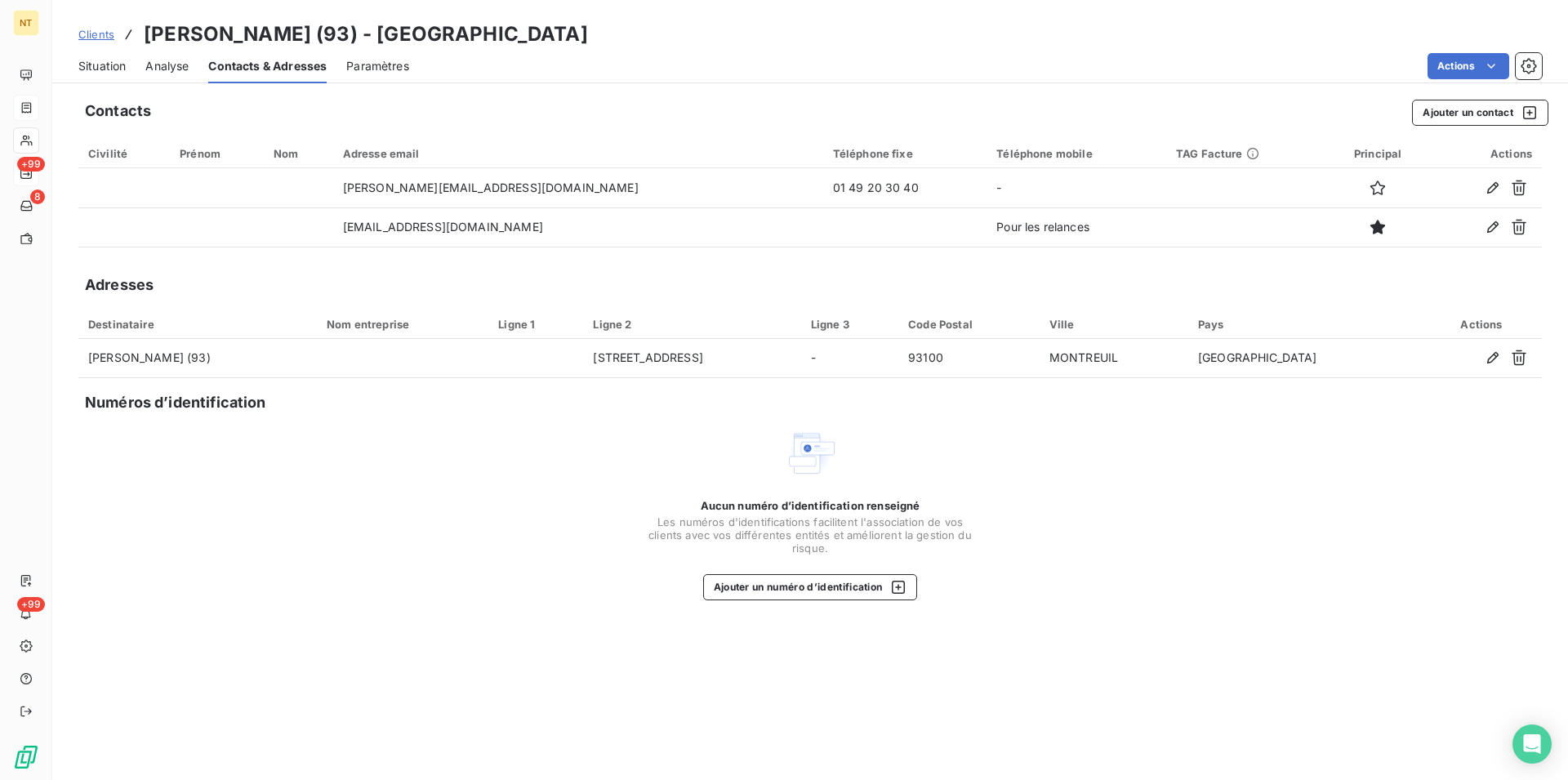
click at [91, 69] on span "Situation" at bounding box center [102, 66] width 48 height 17
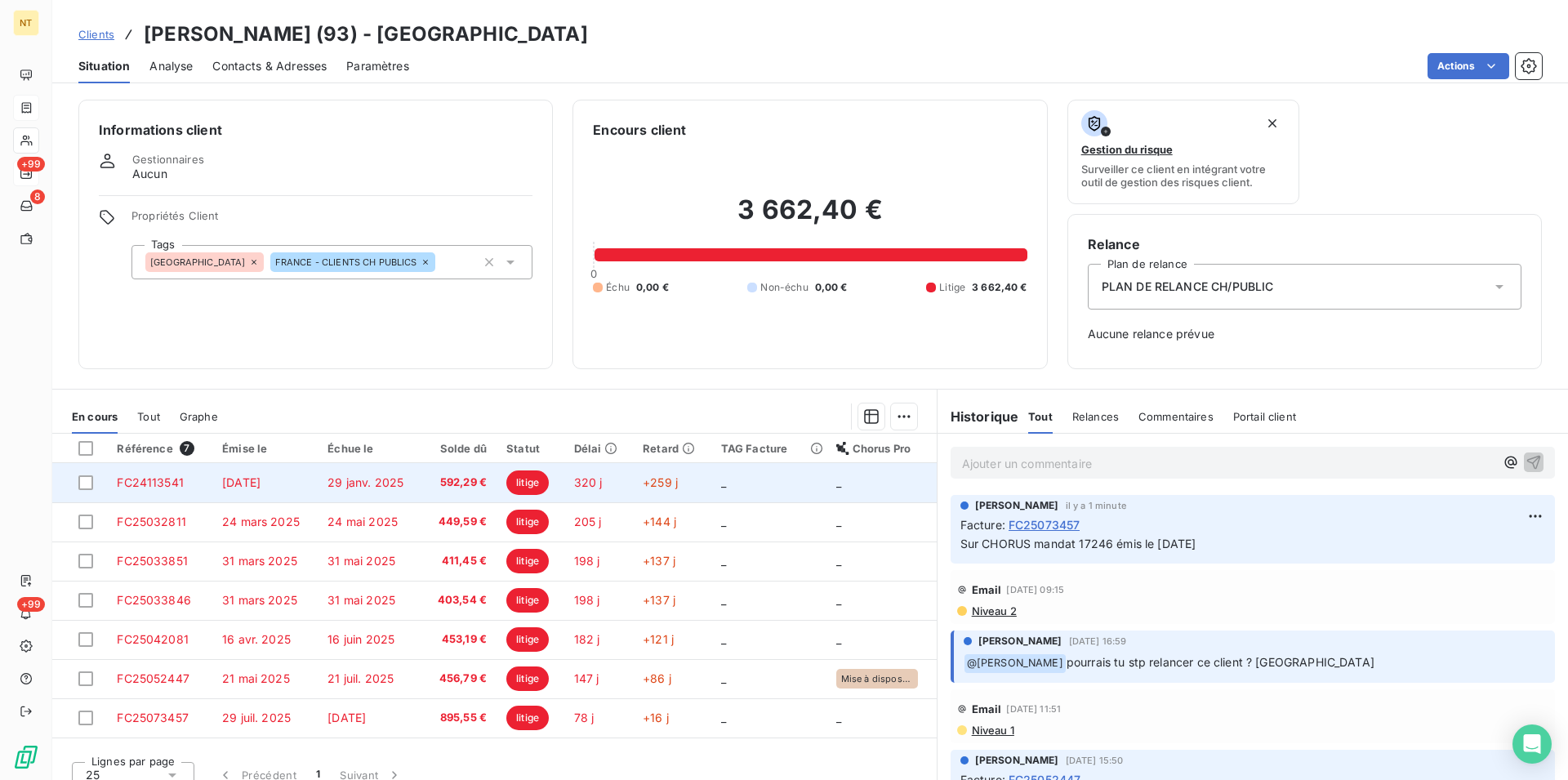
click at [257, 481] on span "[DATE]" at bounding box center [241, 482] width 39 height 14
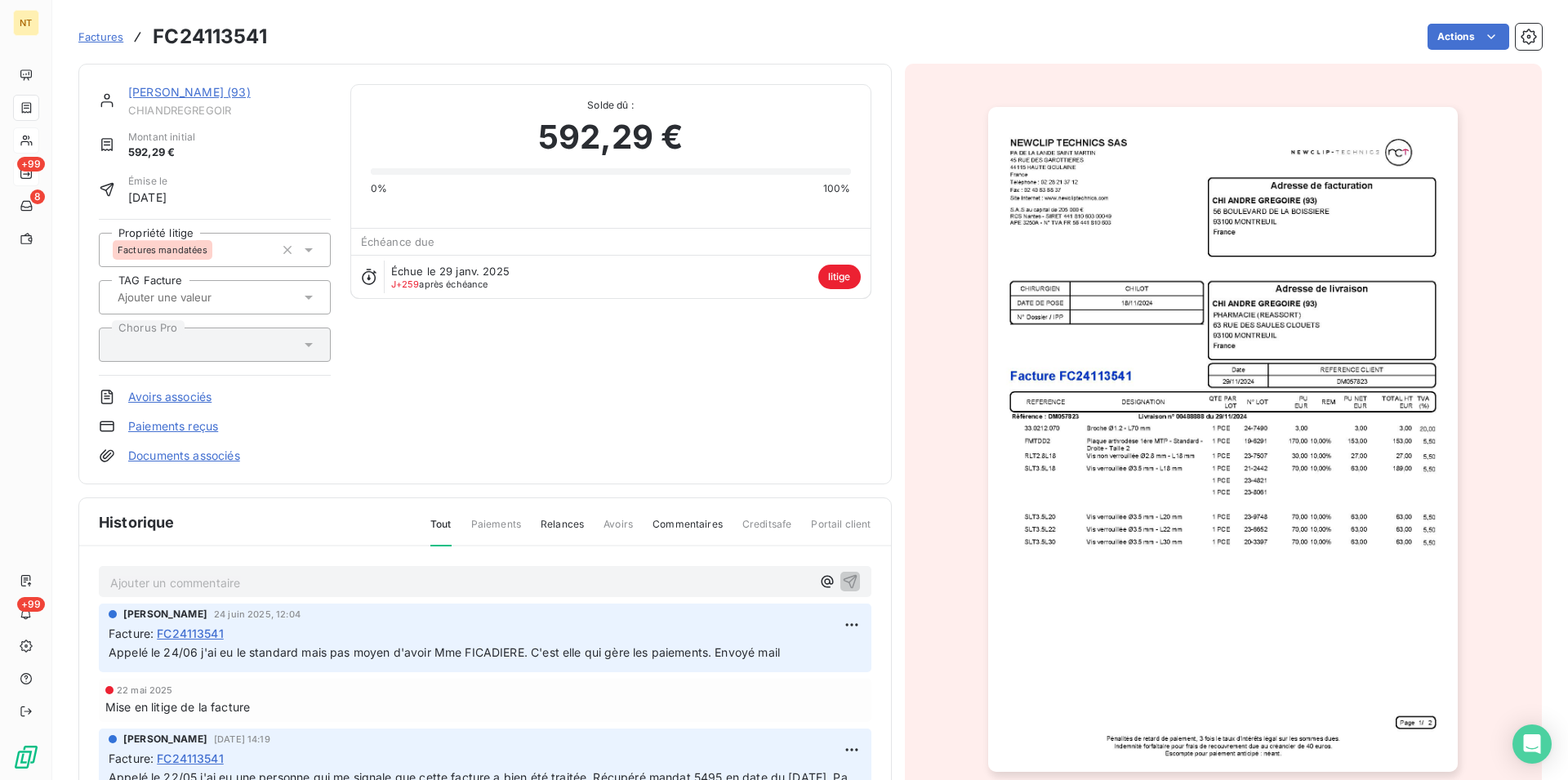
click at [200, 97] on link "[PERSON_NAME] (93)" at bounding box center [190, 92] width 123 height 14
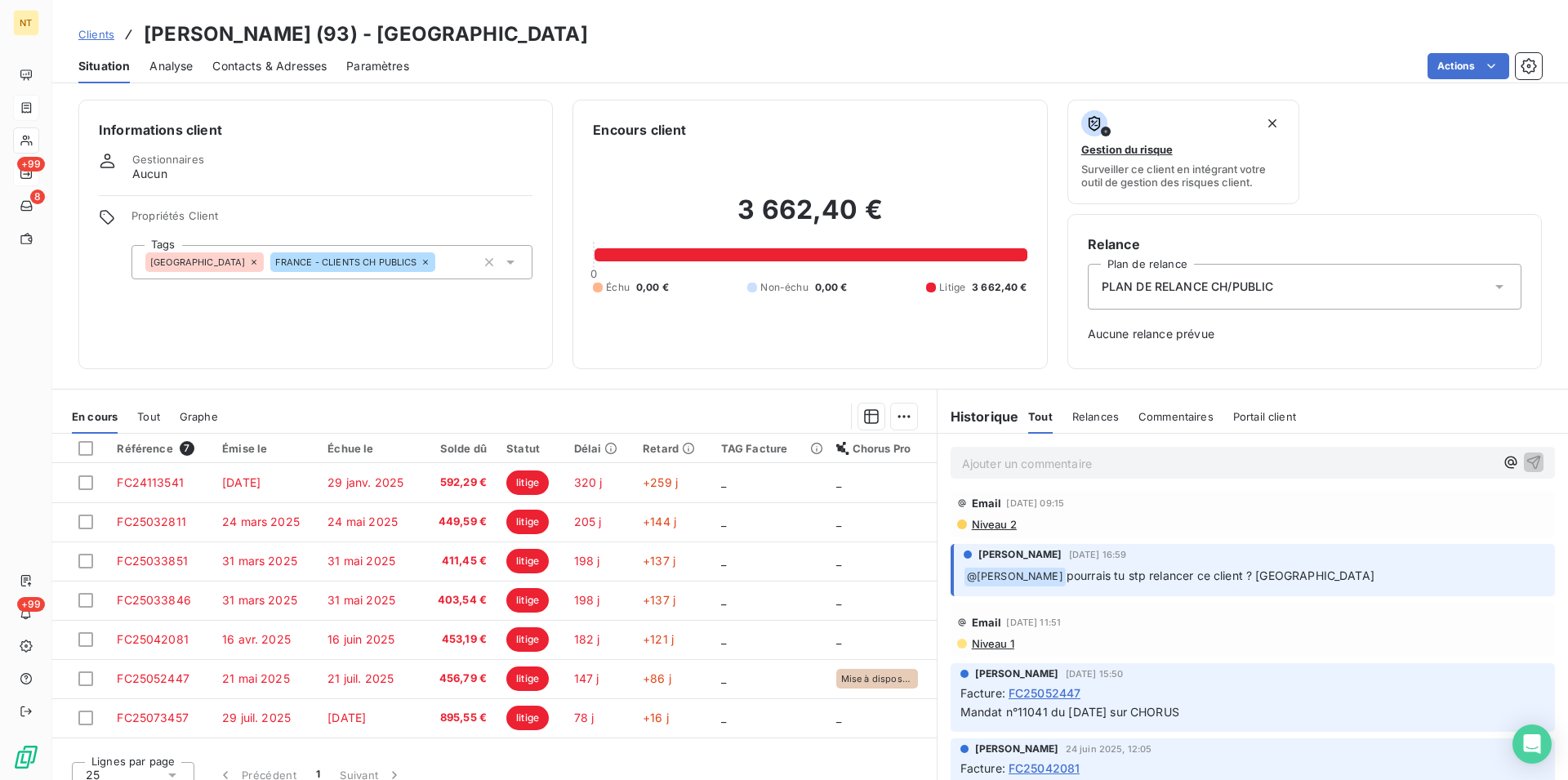
scroll to position [166, 0]
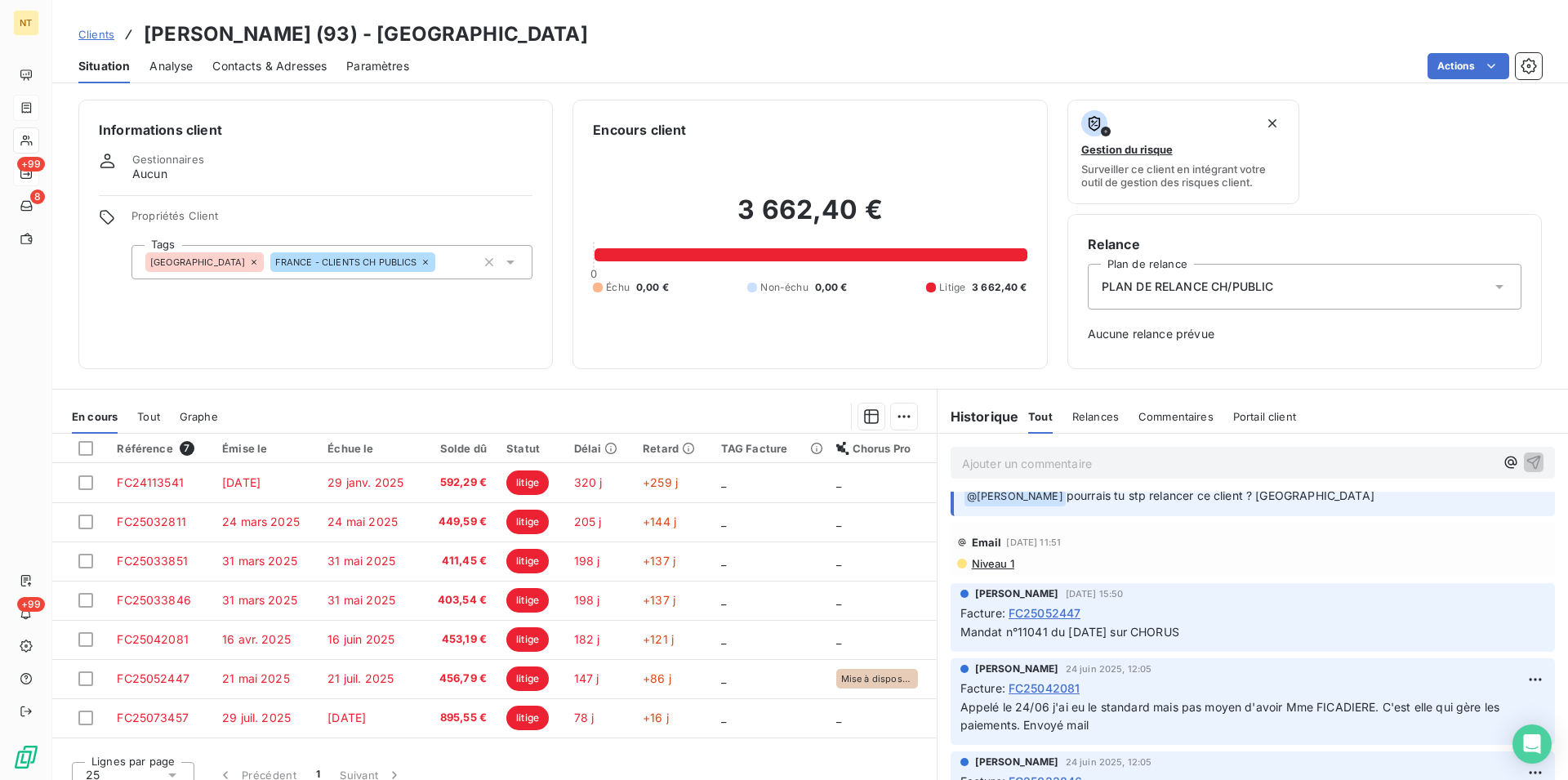
click at [281, 64] on span "Contacts & Adresses" at bounding box center [270, 66] width 115 height 17
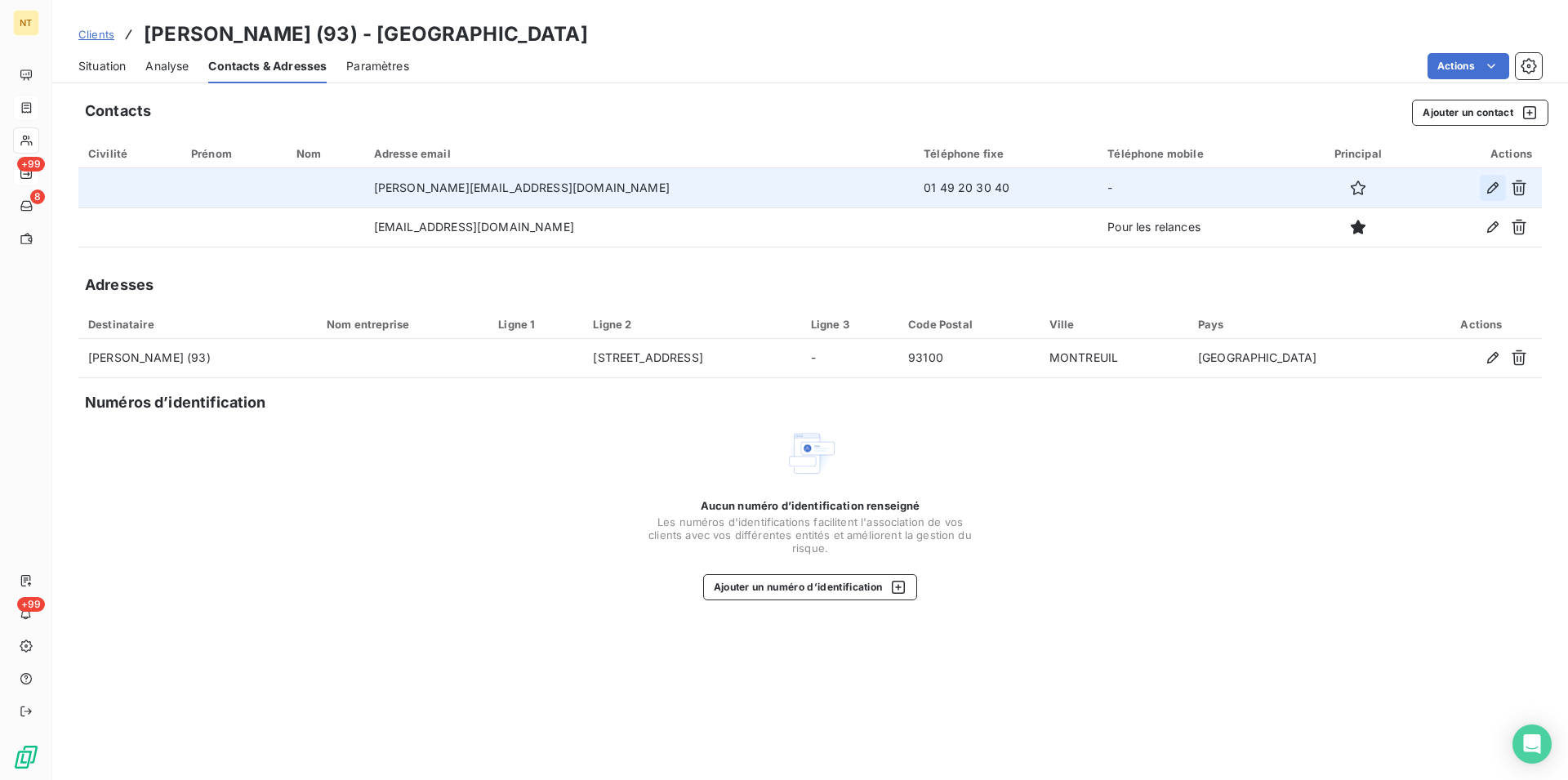
click at [1492, 189] on icon "button" at bounding box center [1493, 188] width 17 height 17
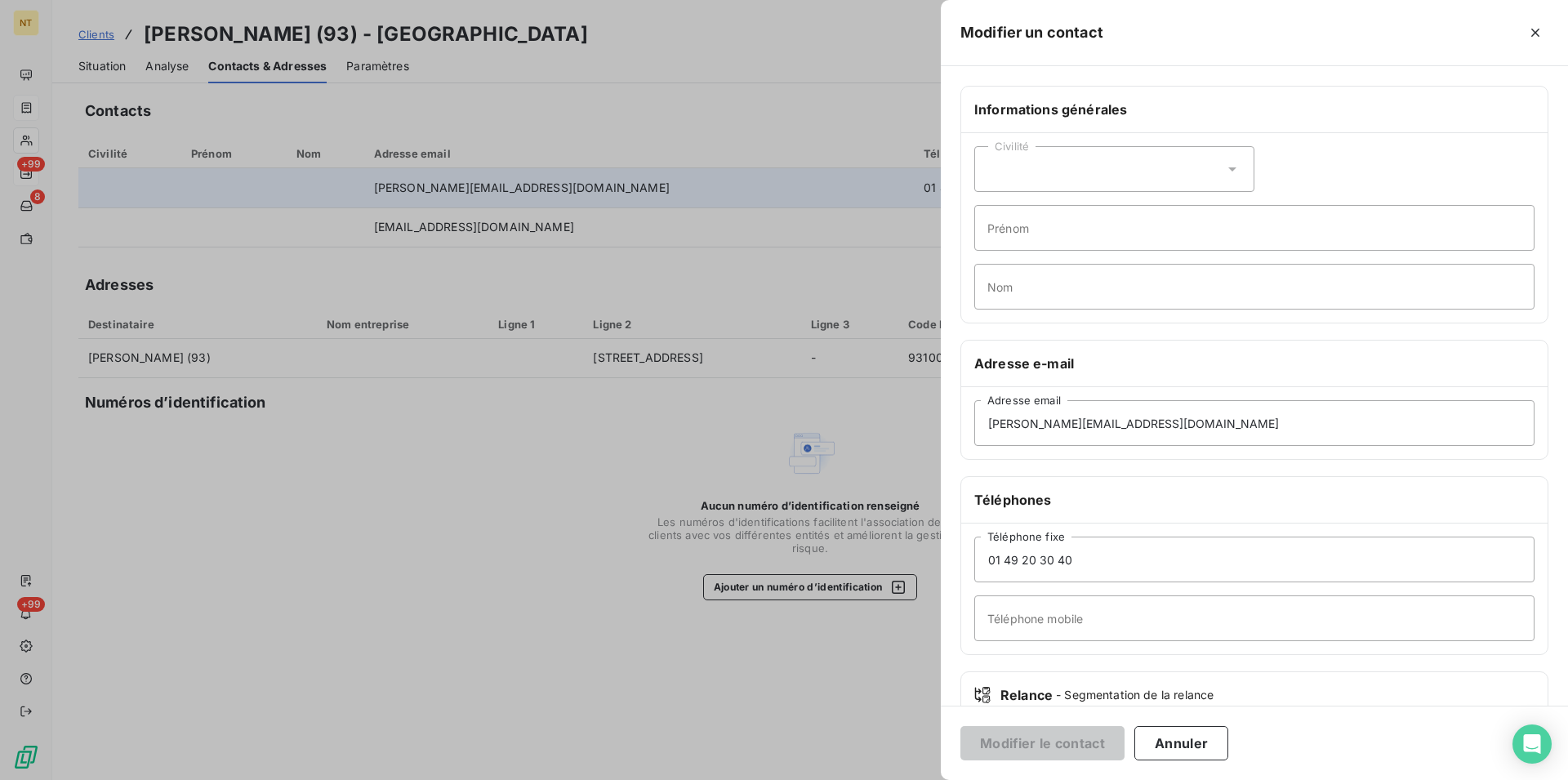
click at [1225, 165] on icon at bounding box center [1232, 169] width 17 height 17
click at [991, 208] on input "radio" at bounding box center [992, 210] width 17 height 17
click at [996, 229] on input "Prénom" at bounding box center [1254, 228] width 560 height 46
type input "[PERSON_NAME]"
click at [997, 293] on input "Nom" at bounding box center [1254, 287] width 560 height 46
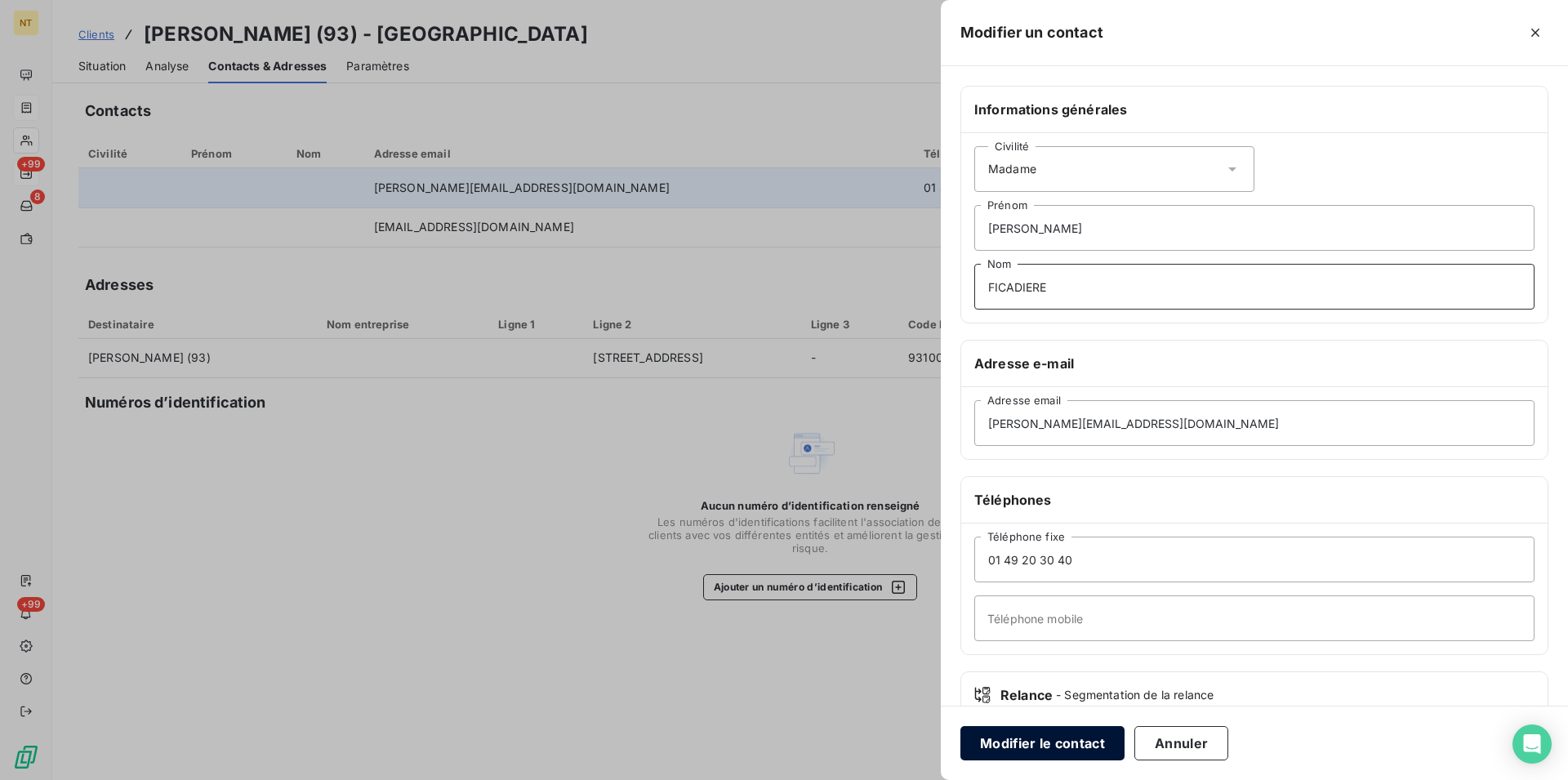
type input "FICADIERE"
click at [1007, 744] on button "Modifier le contact" at bounding box center [1042, 743] width 164 height 35
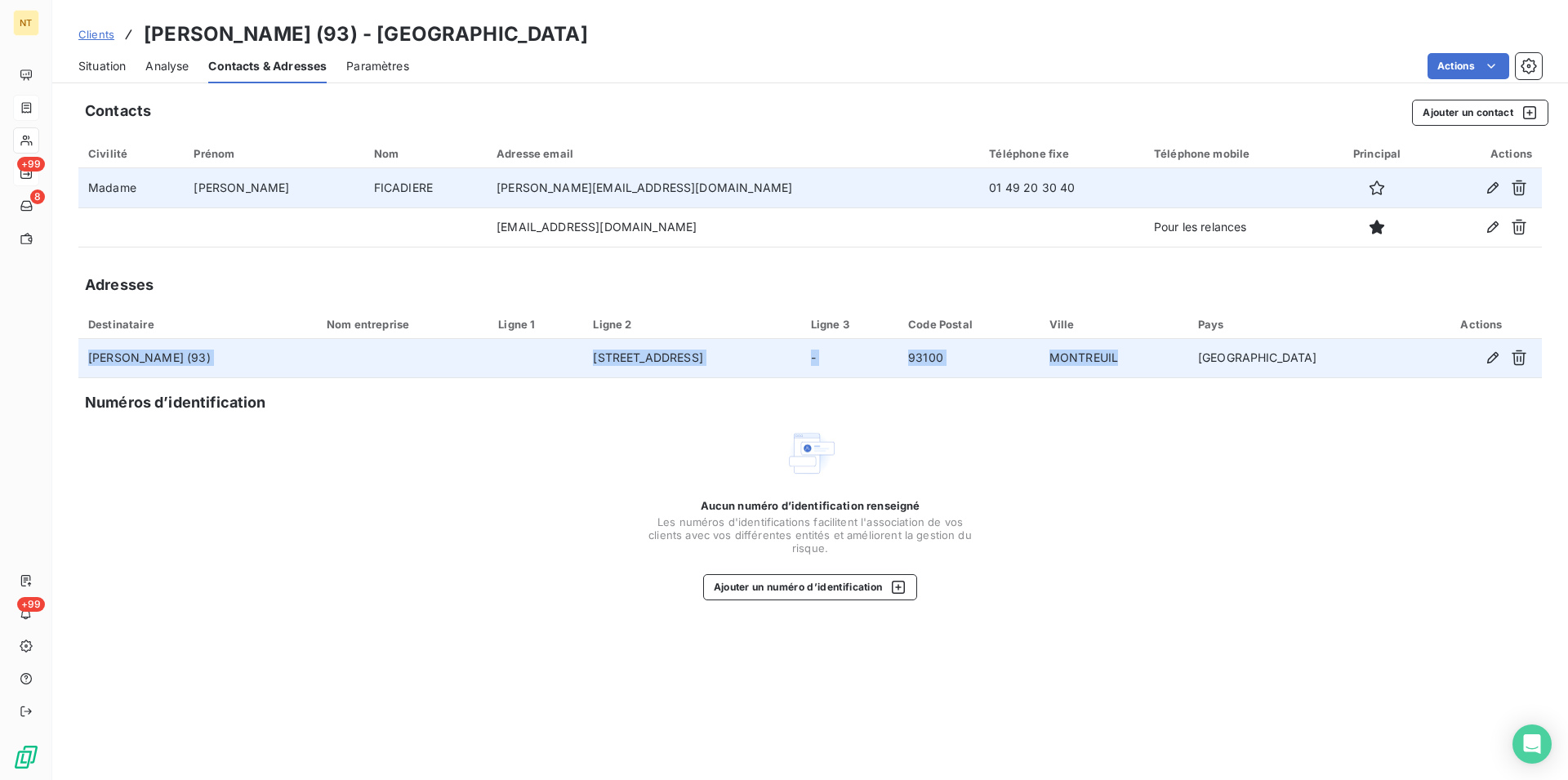
drag, startPoint x: 86, startPoint y: 357, endPoint x: 1295, endPoint y: 359, distance: 1209.0
click at [1295, 359] on tr "[PERSON_NAME] (93) [STREET_ADDRESS]" at bounding box center [810, 358] width 1464 height 40
click at [801, 353] on td "[STREET_ADDRESS]" at bounding box center [691, 358] width 217 height 40
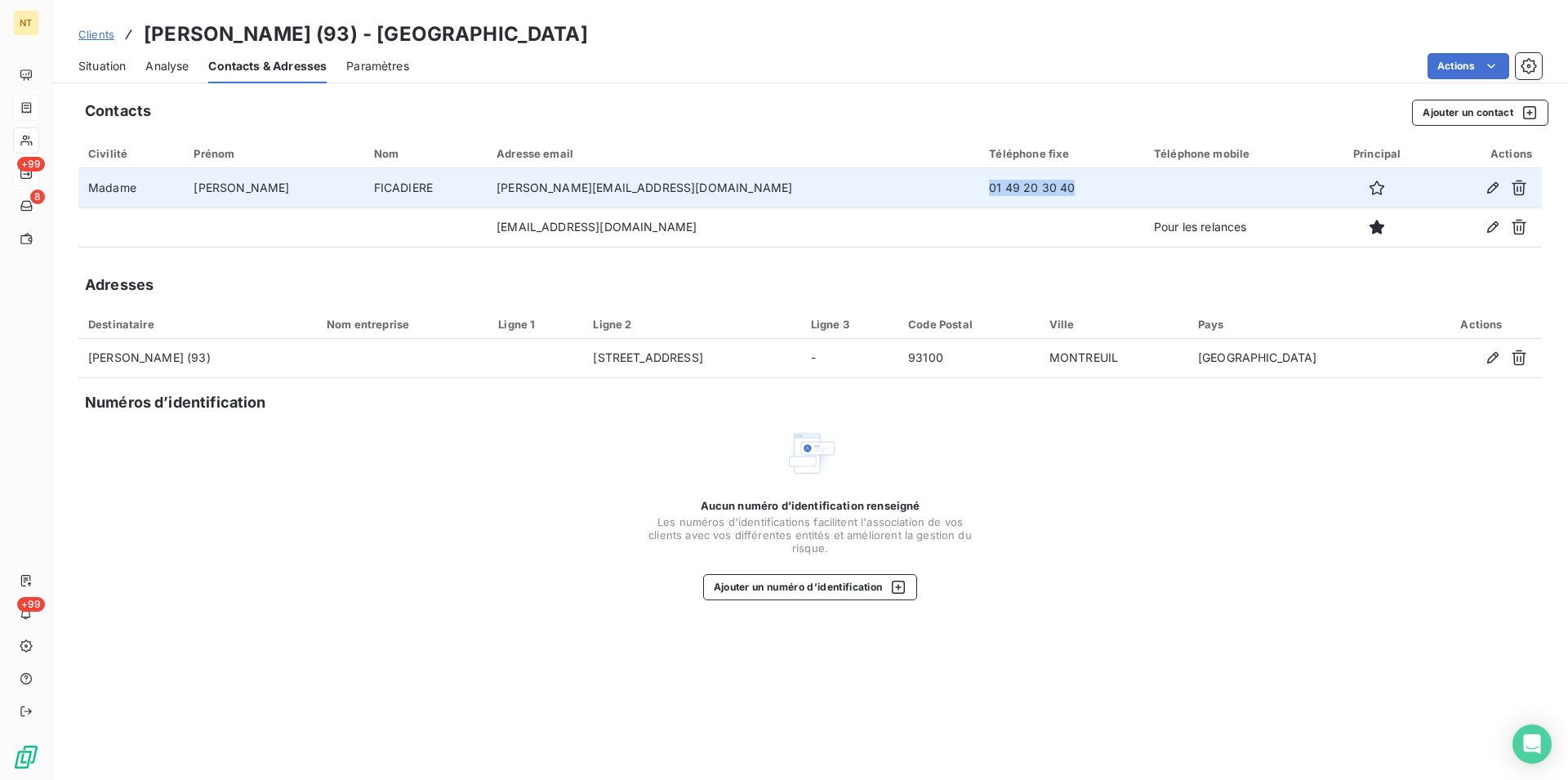
drag, startPoint x: 872, startPoint y: 187, endPoint x: 966, endPoint y: 204, distance: 95.5
click at [979, 204] on td "01 49 20 30 40" at bounding box center [1061, 188] width 165 height 40
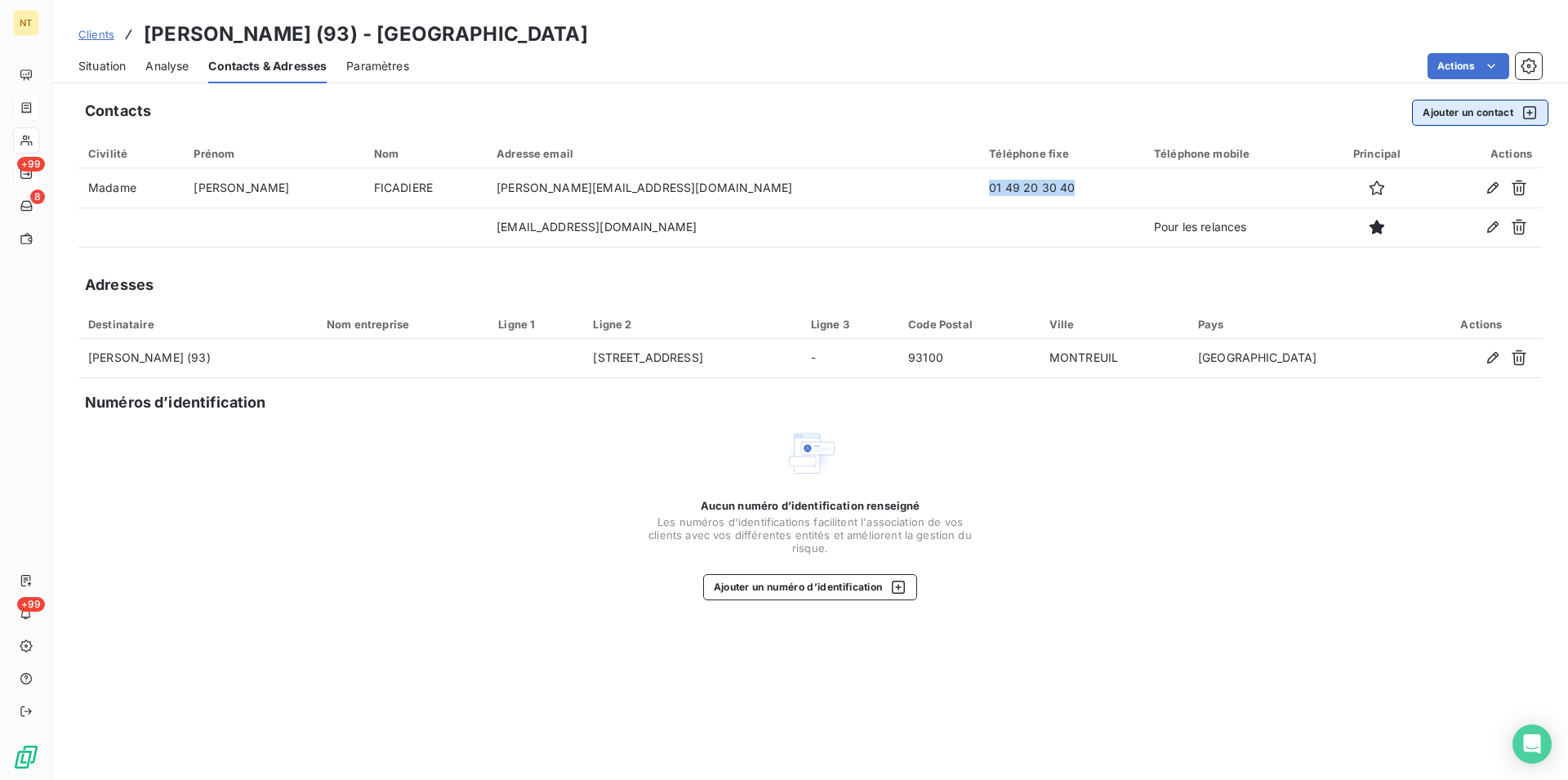
click at [1470, 113] on button "Ajouter un contact" at bounding box center [1481, 113] width 137 height 26
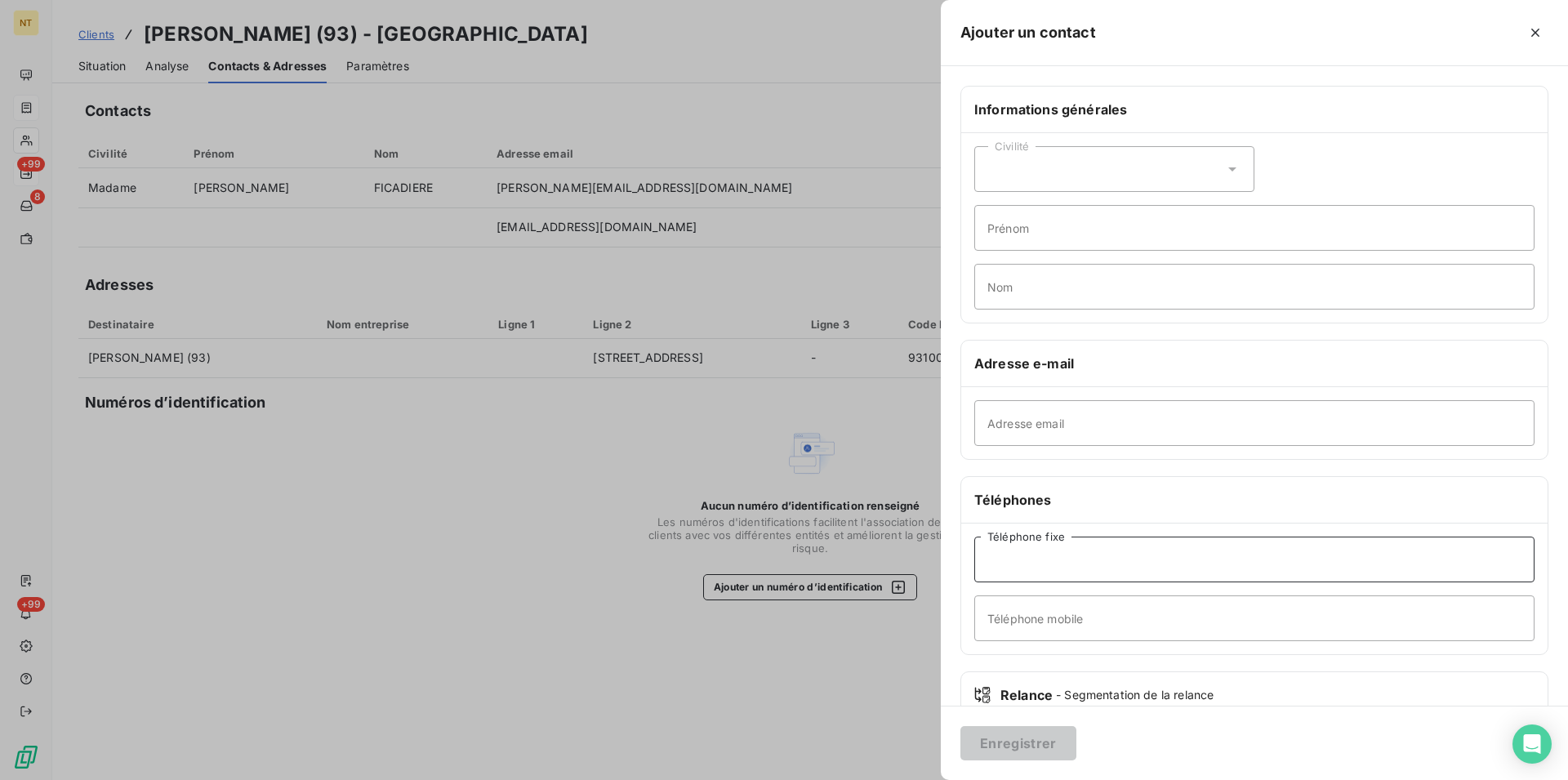
click at [1000, 559] on input "Téléphone fixe" at bounding box center [1254, 559] width 560 height 46
paste input "01 49 20 30 40"
type input "01 49 20 30 40"
click at [998, 614] on input "Téléphone mobile" at bounding box center [1254, 619] width 560 height 46
type input "Standard"
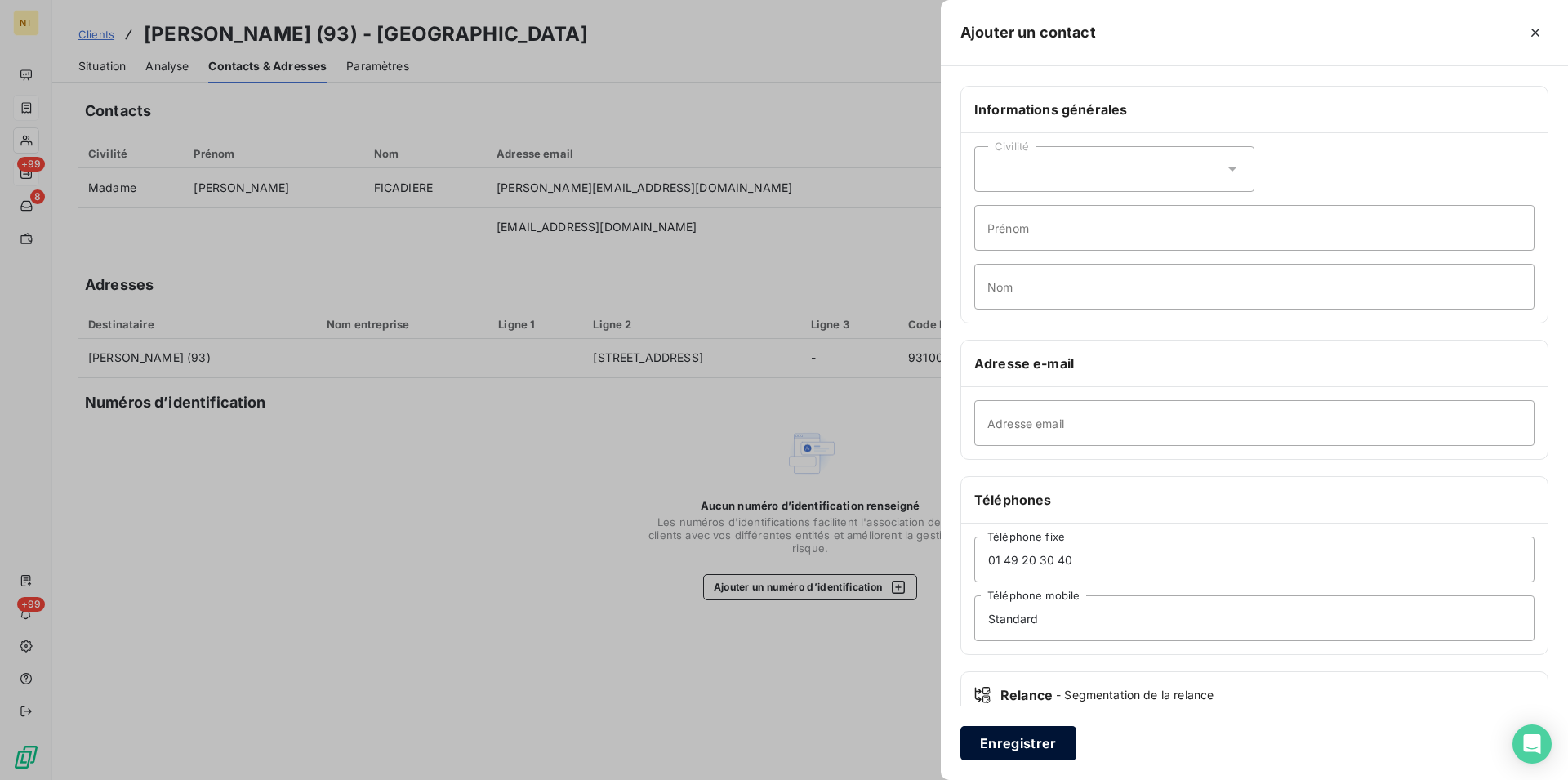
click at [1013, 733] on button "Enregistrer" at bounding box center [1018, 743] width 116 height 35
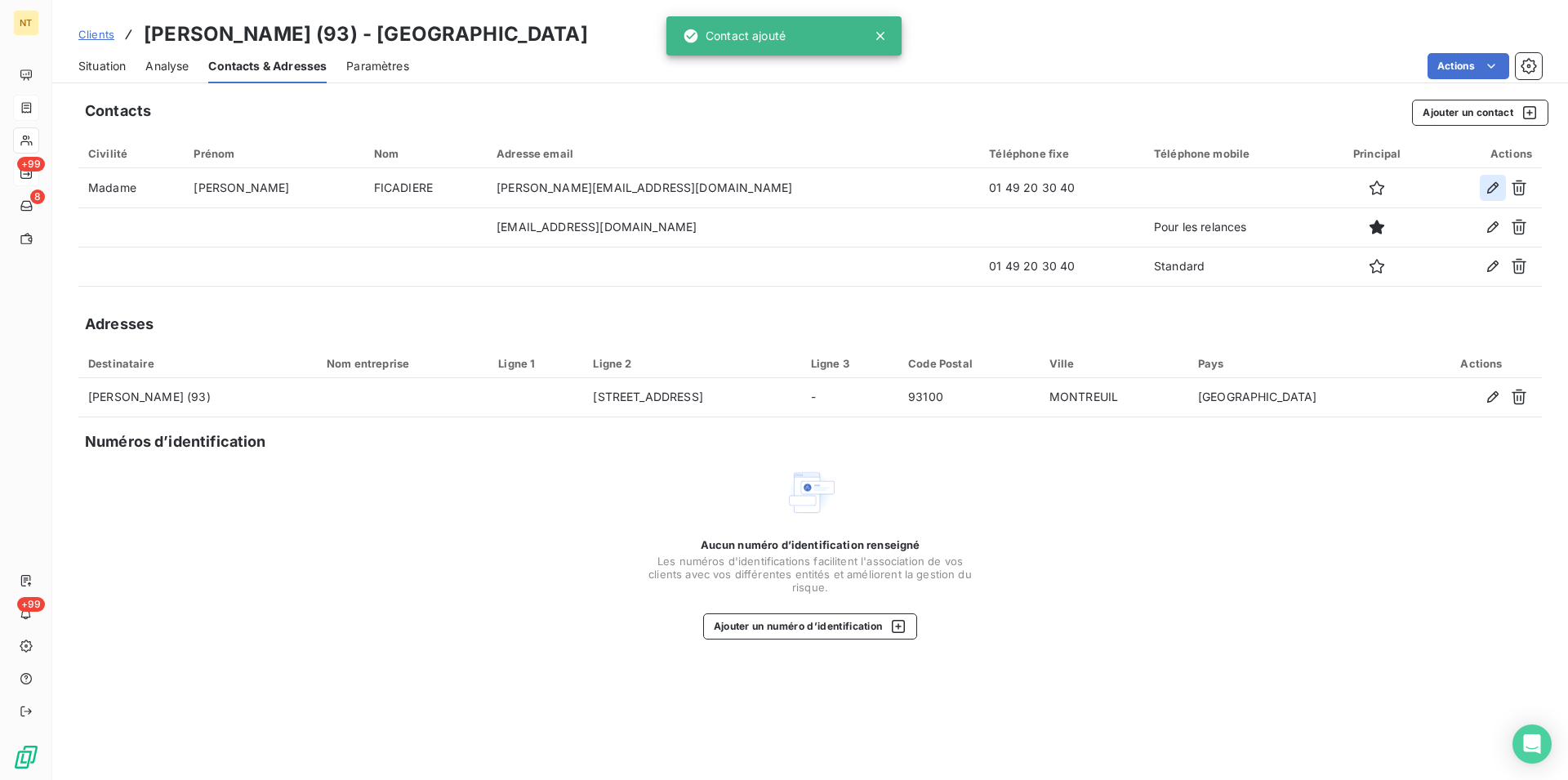
click at [1493, 185] on icon "button" at bounding box center [1494, 188] width 12 height 12
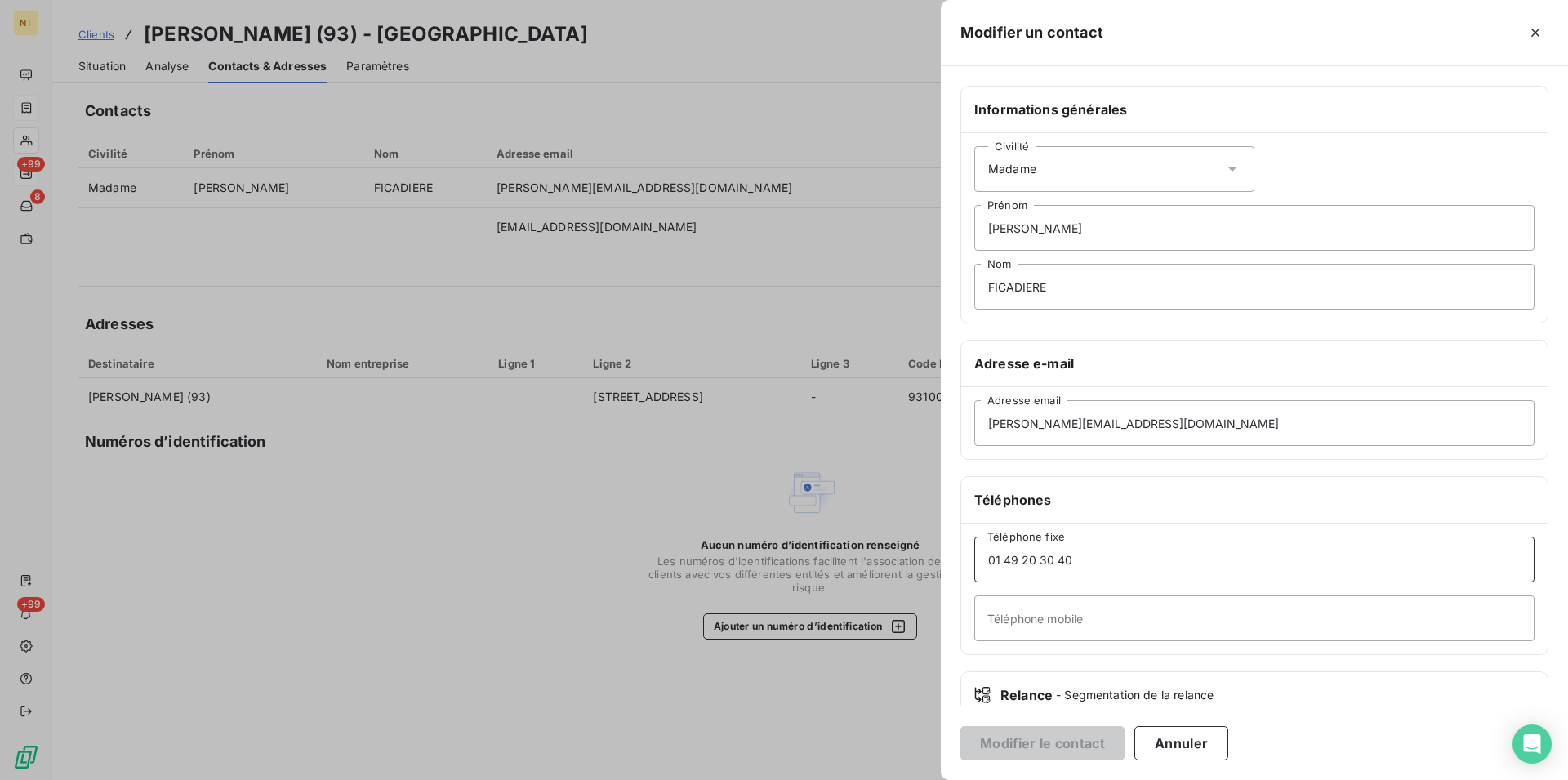
drag, startPoint x: 983, startPoint y: 559, endPoint x: 1086, endPoint y: 553, distance: 103.2
click at [1086, 553] on input "01 49 20 30 40" at bounding box center [1254, 559] width 560 height 46
drag, startPoint x: 1084, startPoint y: 569, endPoint x: 963, endPoint y: 558, distance: 121.5
click at [974, 558] on input "01 49 20 30 40" at bounding box center [1254, 559] width 560 height 46
click at [1034, 737] on button "Modifier le contact" at bounding box center [1042, 743] width 164 height 35
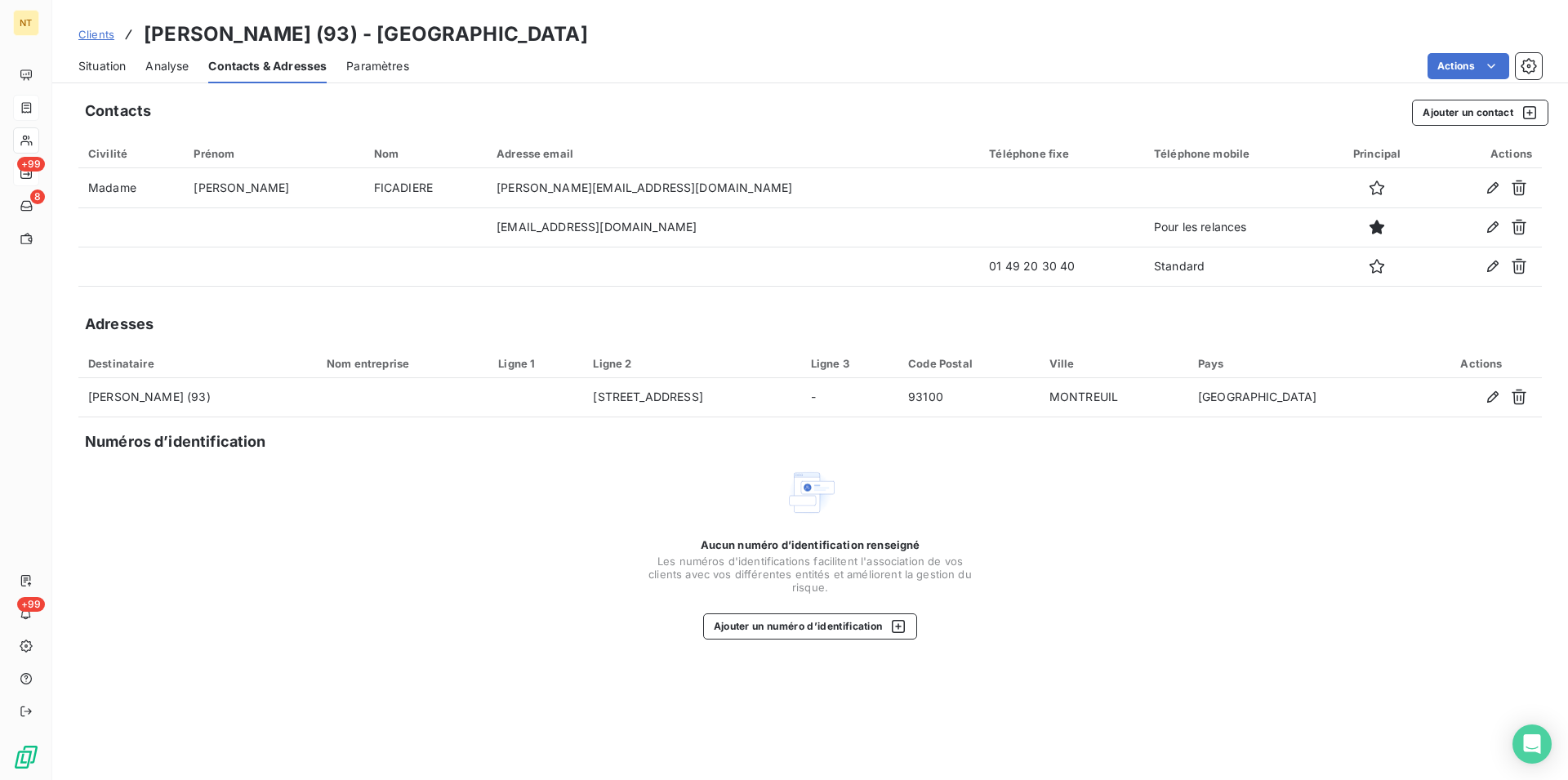
click at [104, 68] on span "Situation" at bounding box center [102, 66] width 48 height 17
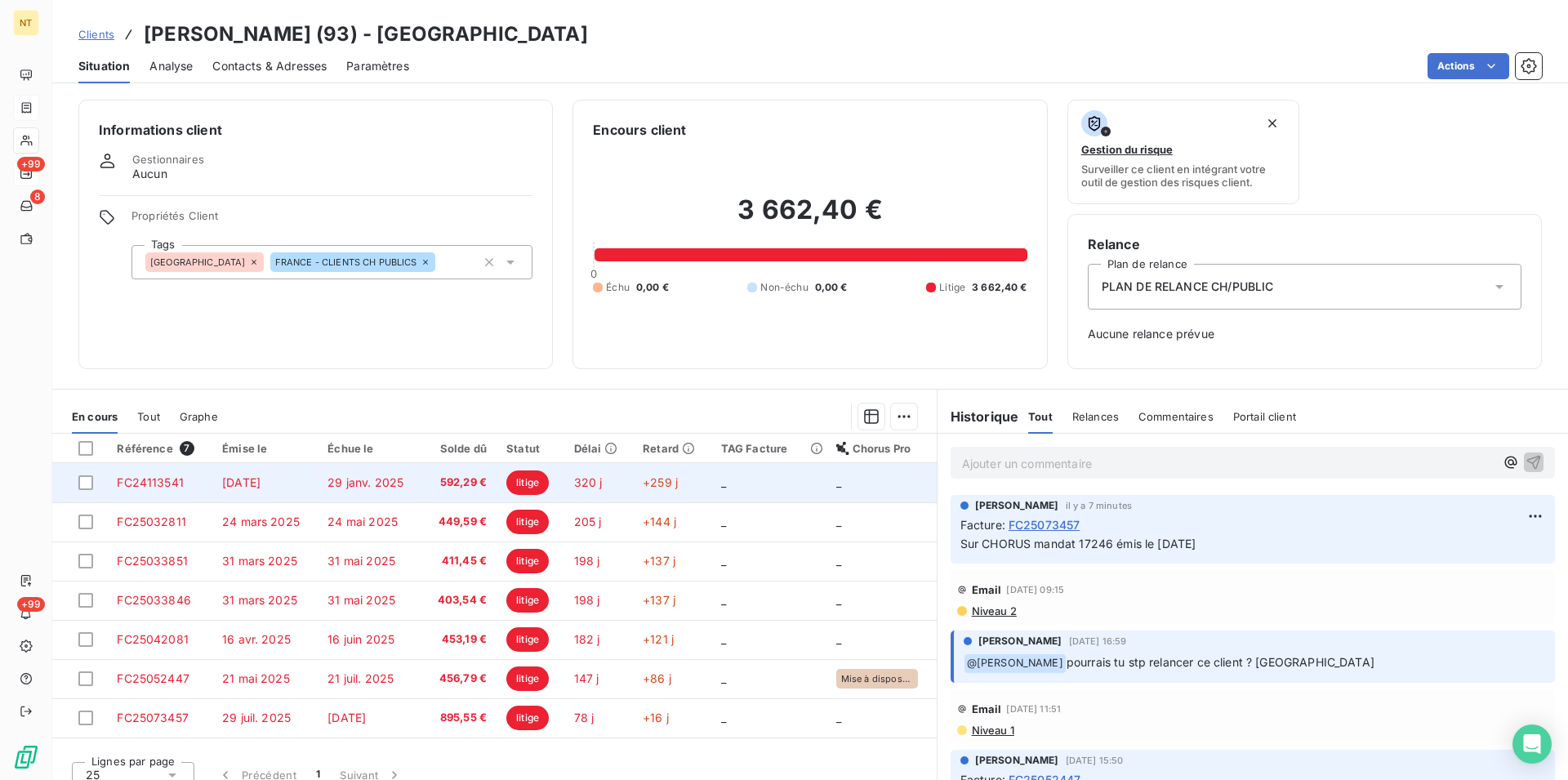
click at [260, 479] on span "[DATE]" at bounding box center [241, 482] width 39 height 14
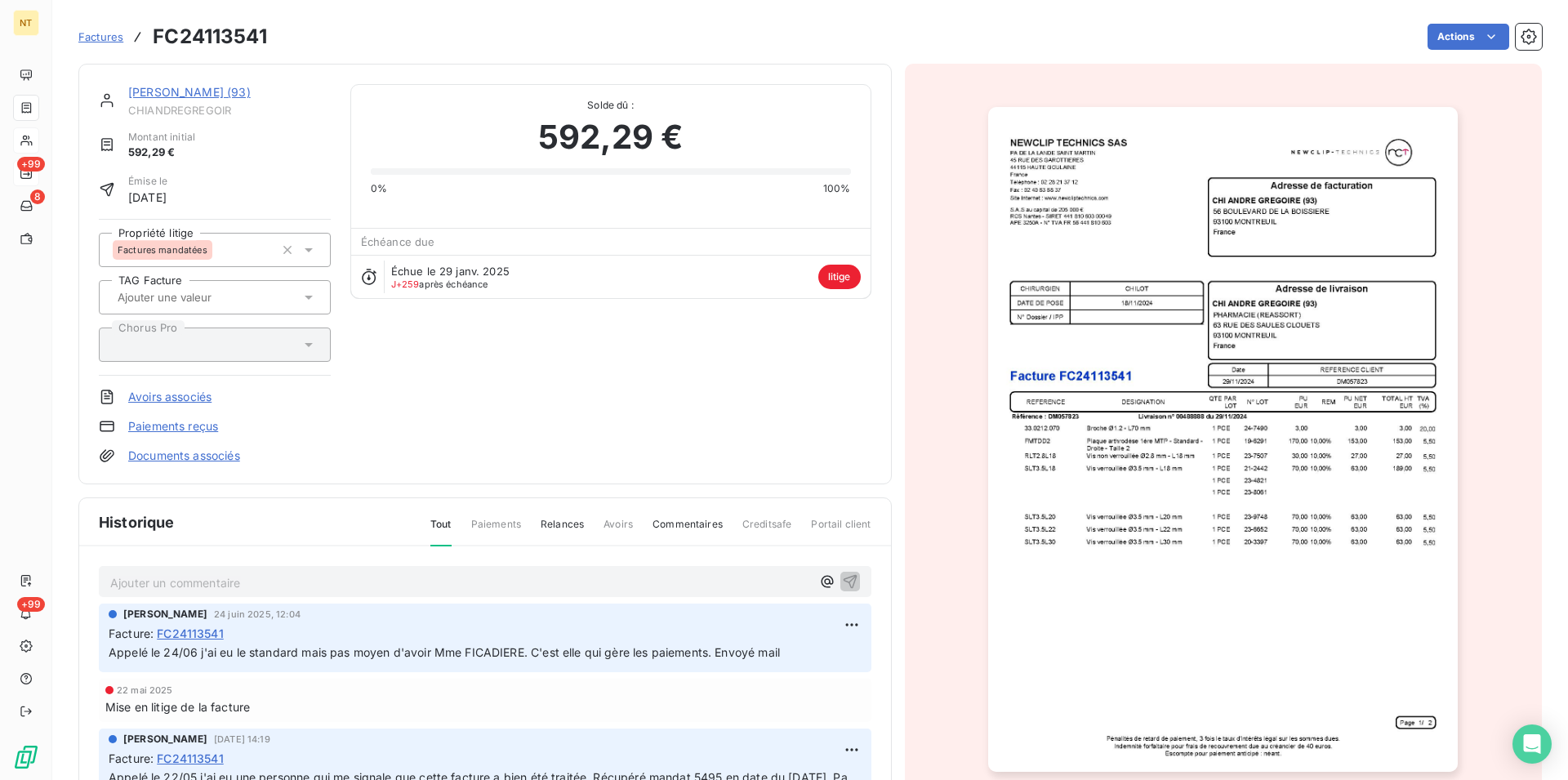
click at [197, 88] on link "[PERSON_NAME] (93)" at bounding box center [190, 92] width 123 height 14
